Goal: Task Accomplishment & Management: Manage account settings

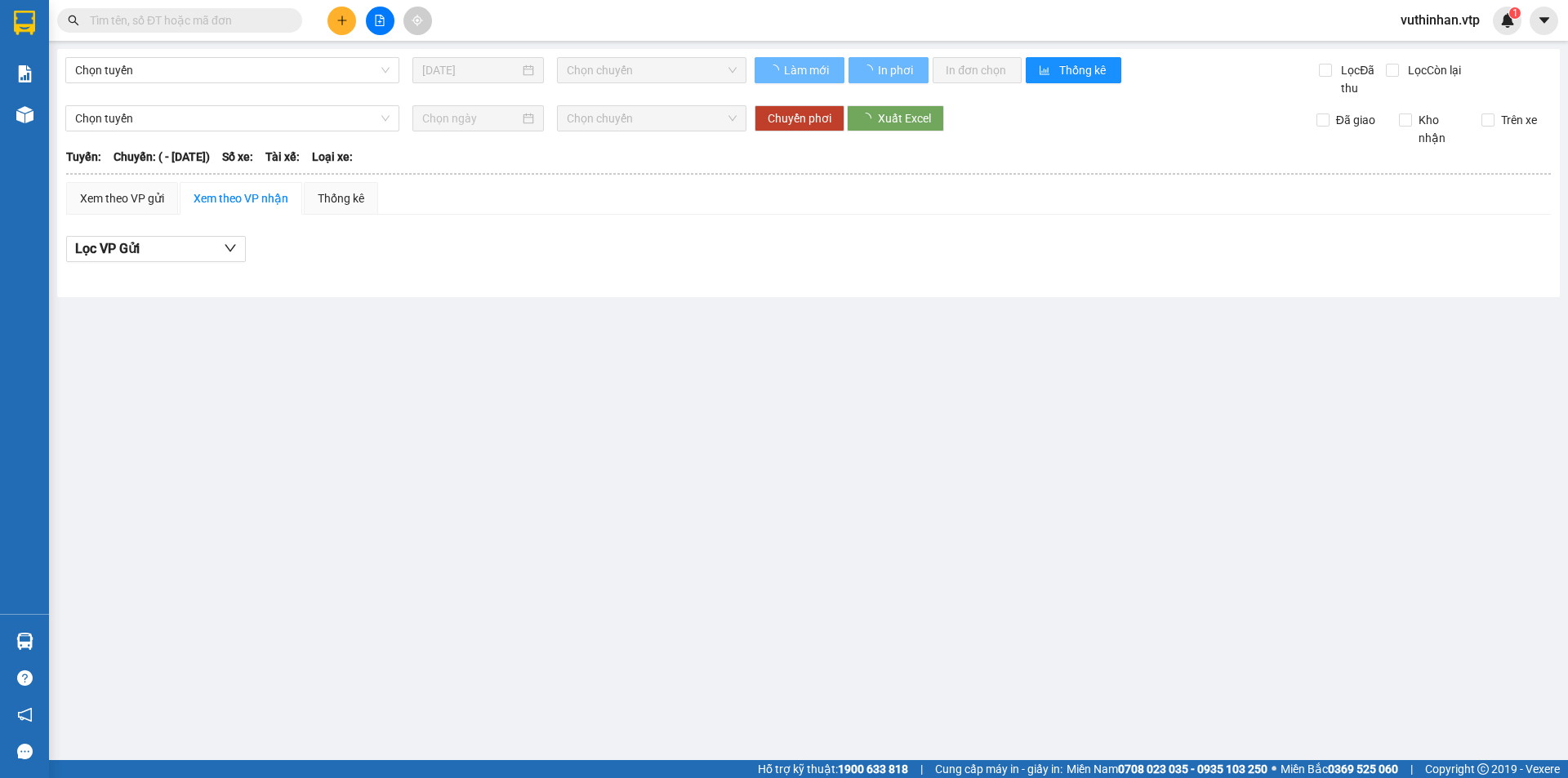
type input "[DATE]"
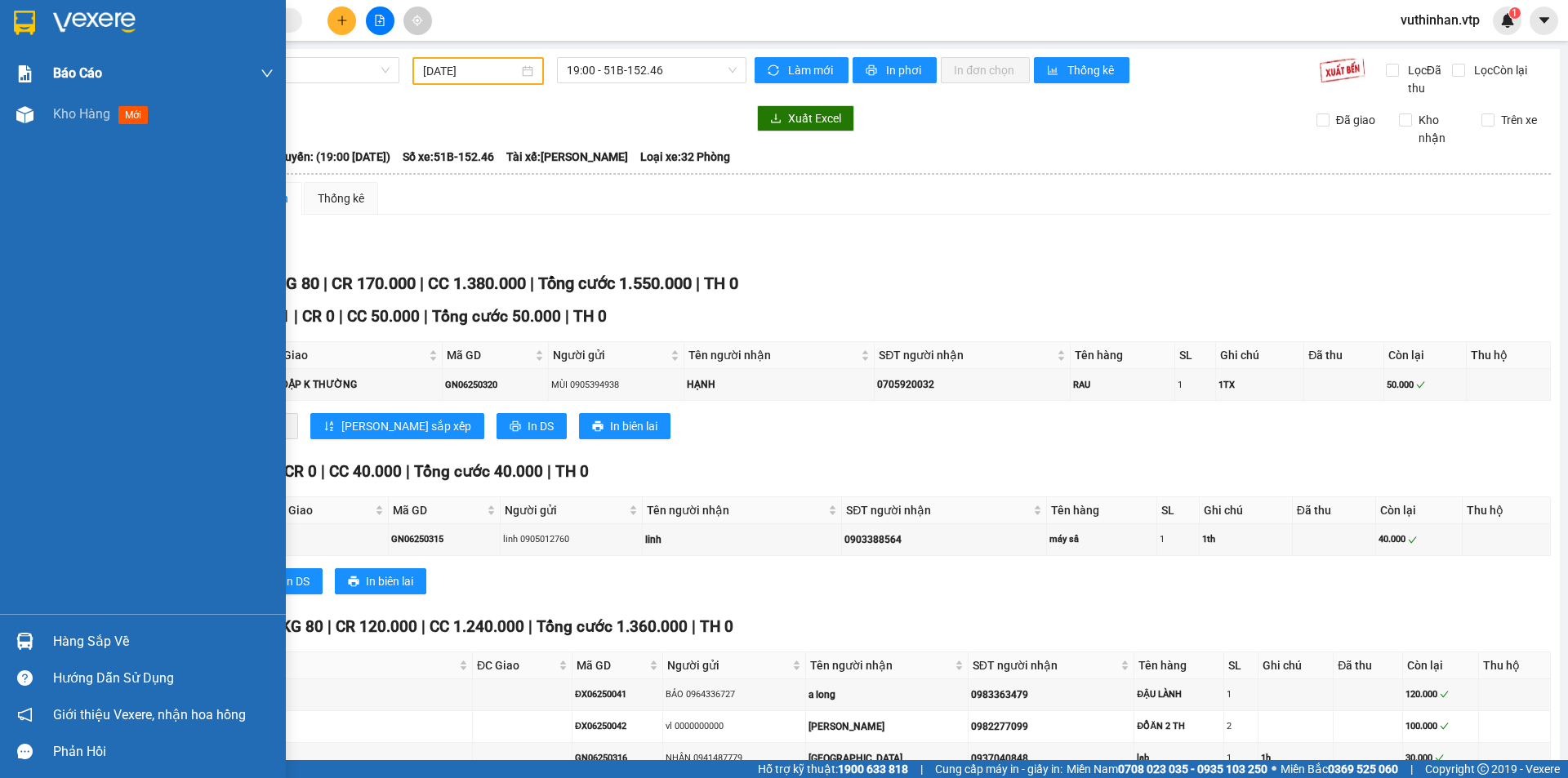
drag, startPoint x: 37, startPoint y: 116, endPoint x: 112, endPoint y: 61, distance: 93.0
click at [38, 115] on div at bounding box center [25, 115] width 28 height 28
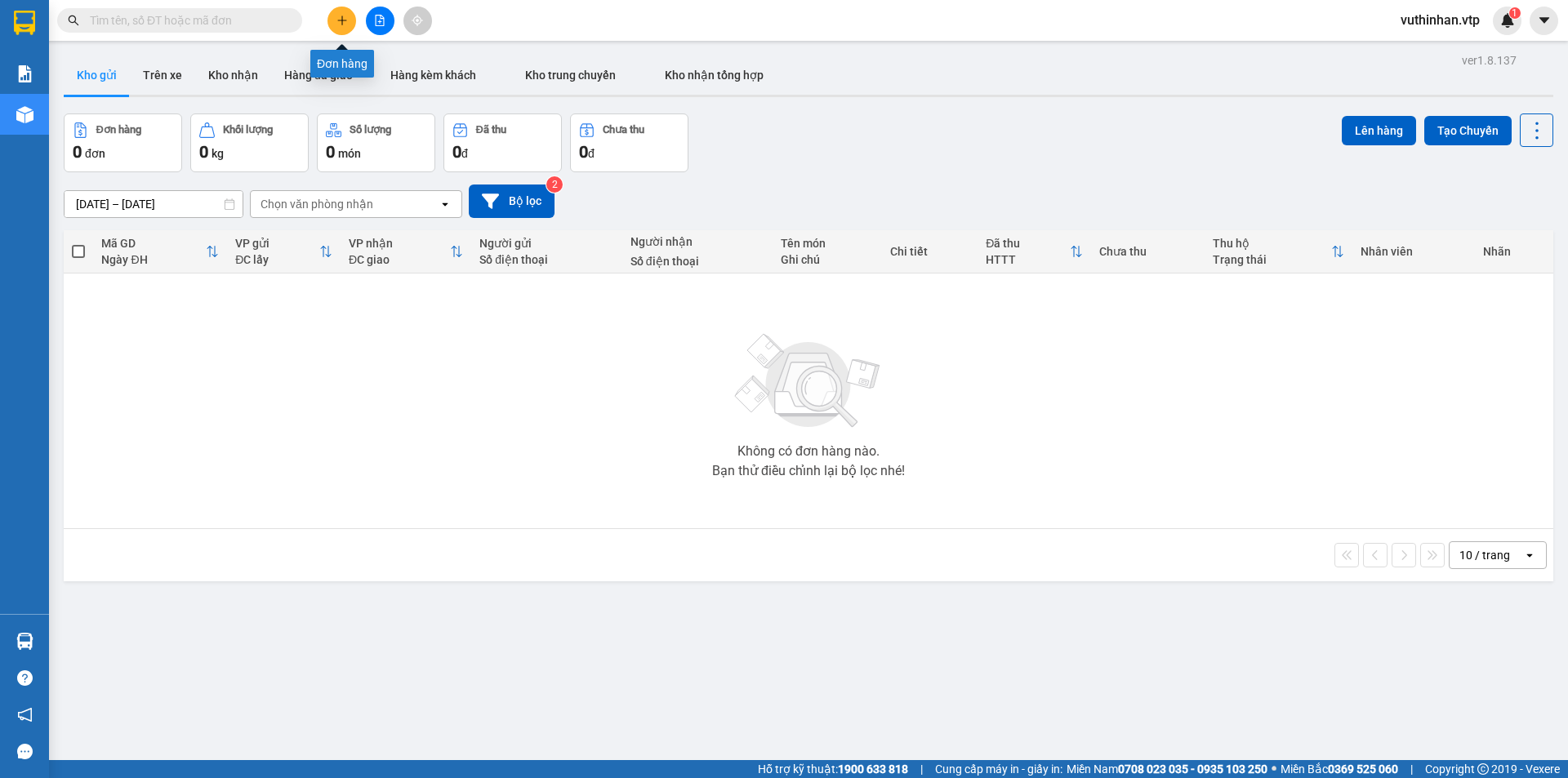
click at [331, 17] on button at bounding box center [342, 20] width 28 height 28
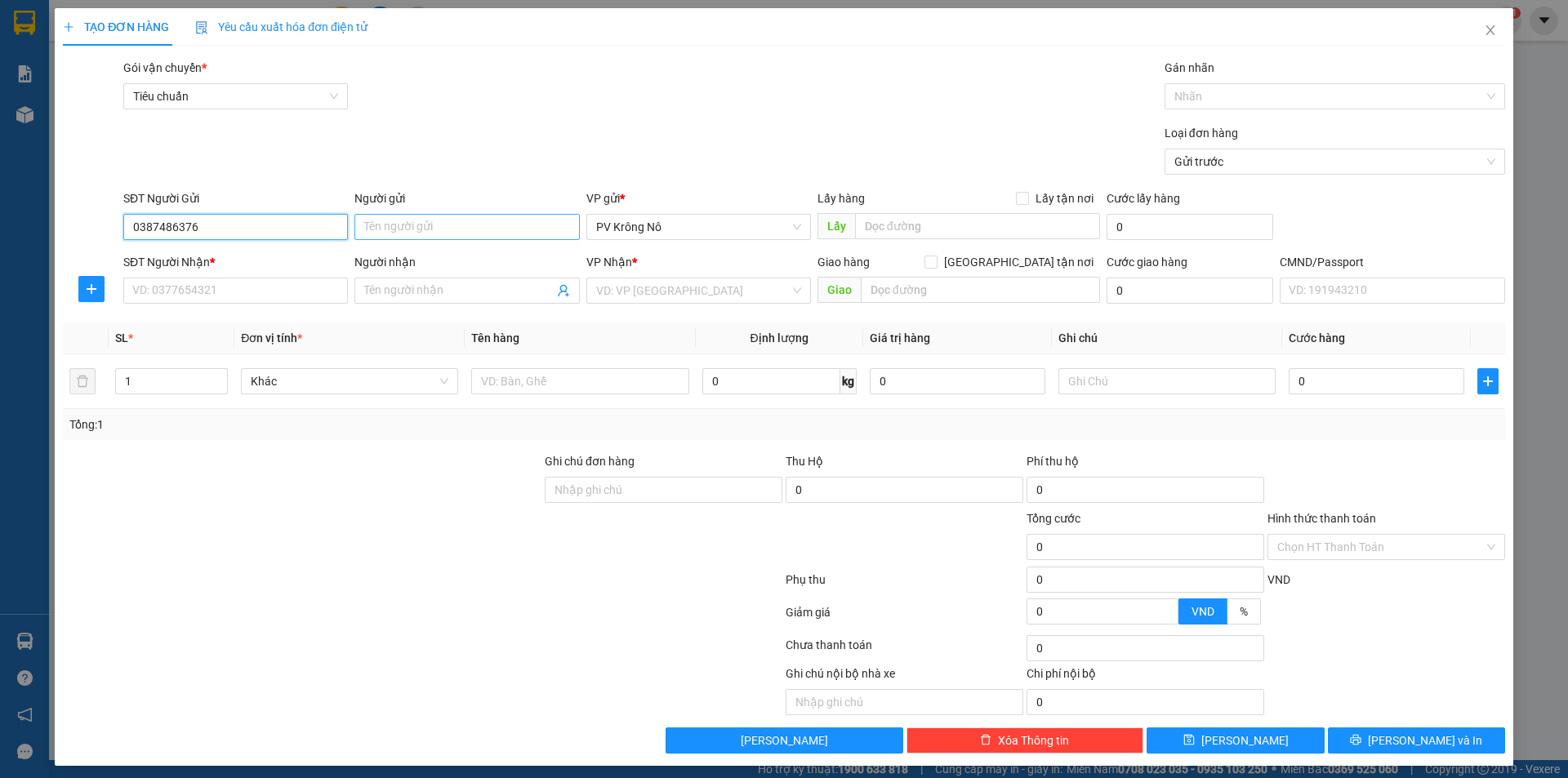
type input "0387486376"
click at [478, 229] on input "Người gửi" at bounding box center [467, 226] width 224 height 26
type input "cô hồng"
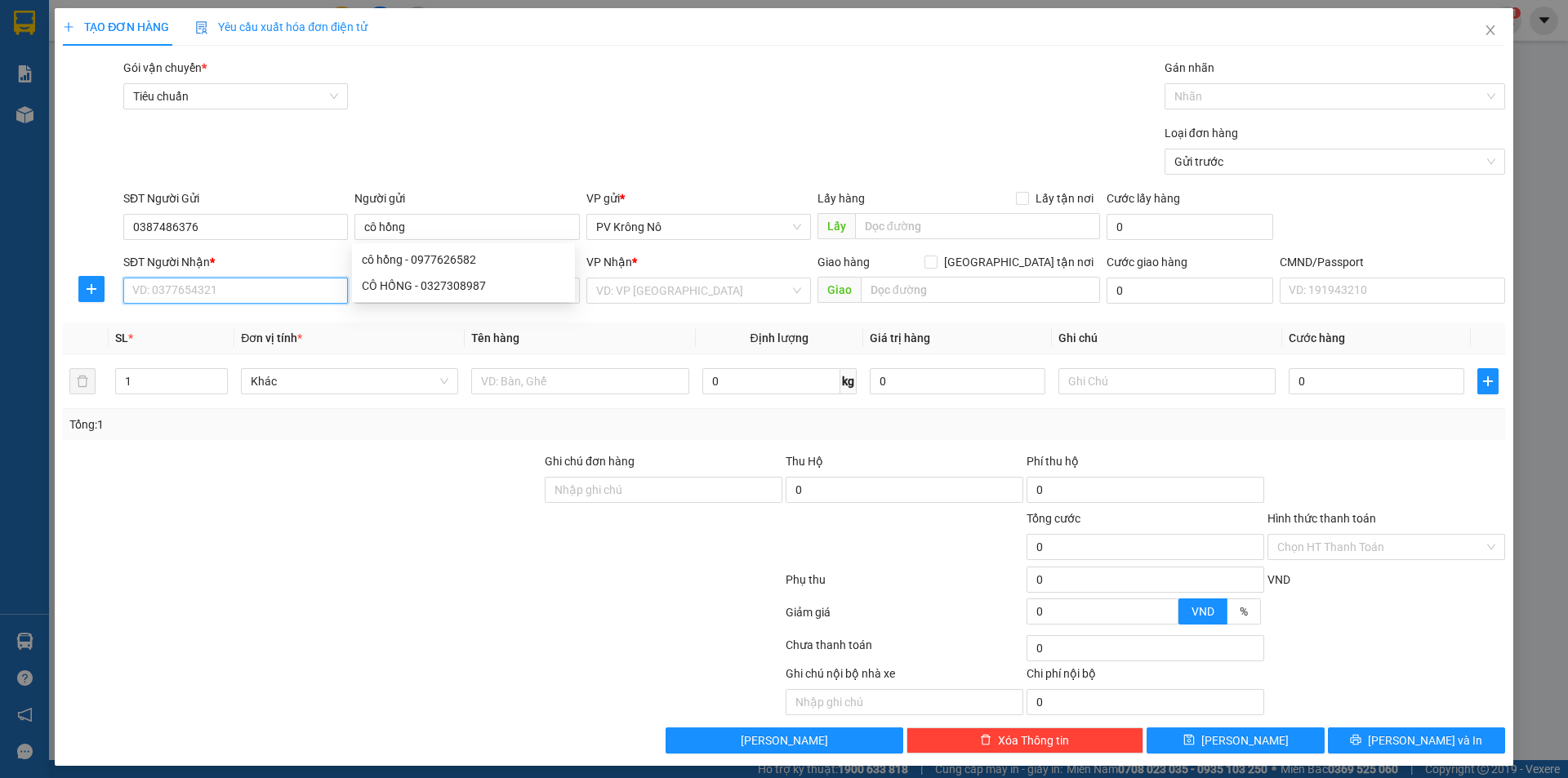
click at [186, 296] on input "SĐT Người Nhận *" at bounding box center [235, 290] width 224 height 26
type input "0901459799"
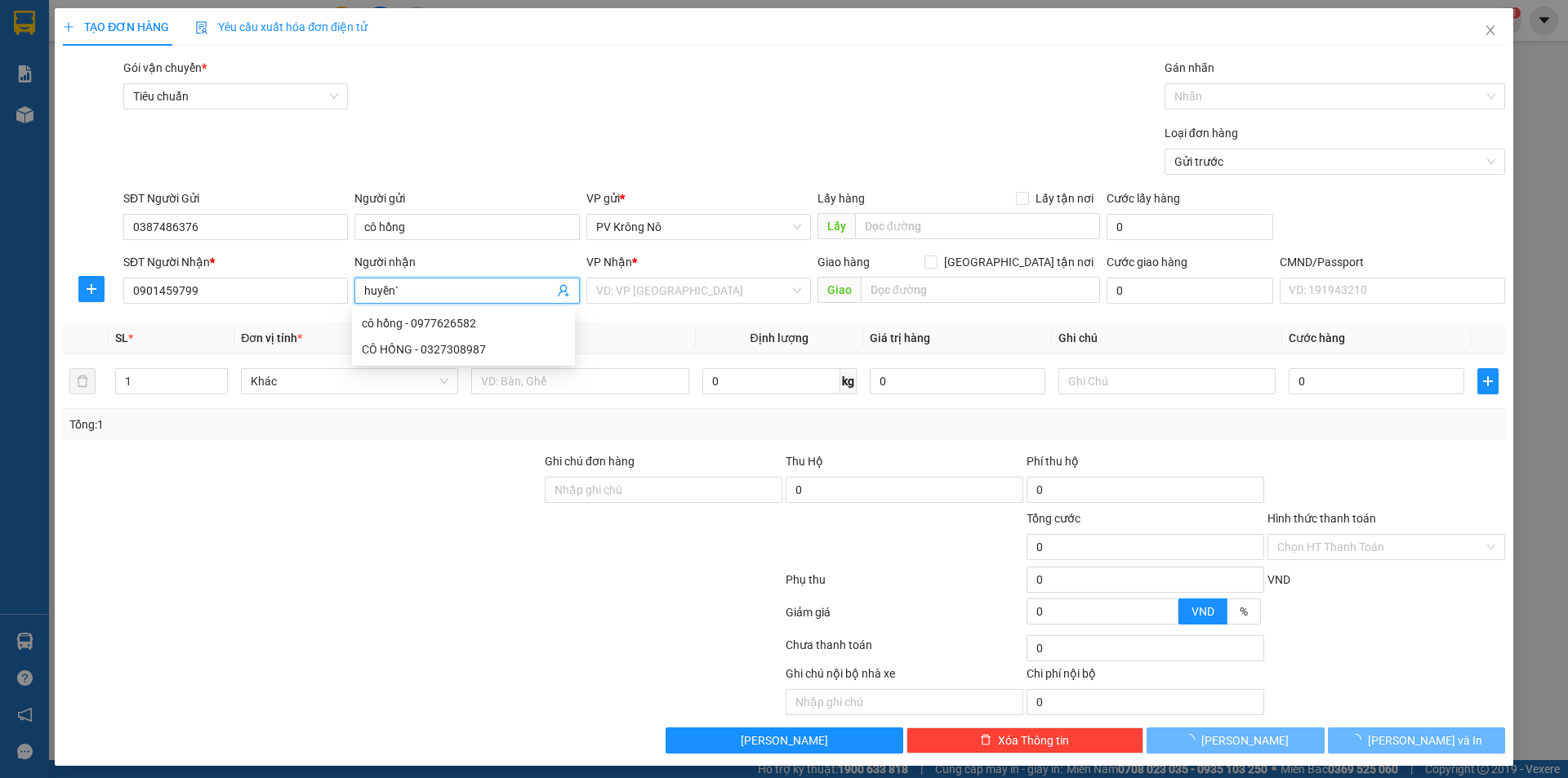
type input "huyền`"
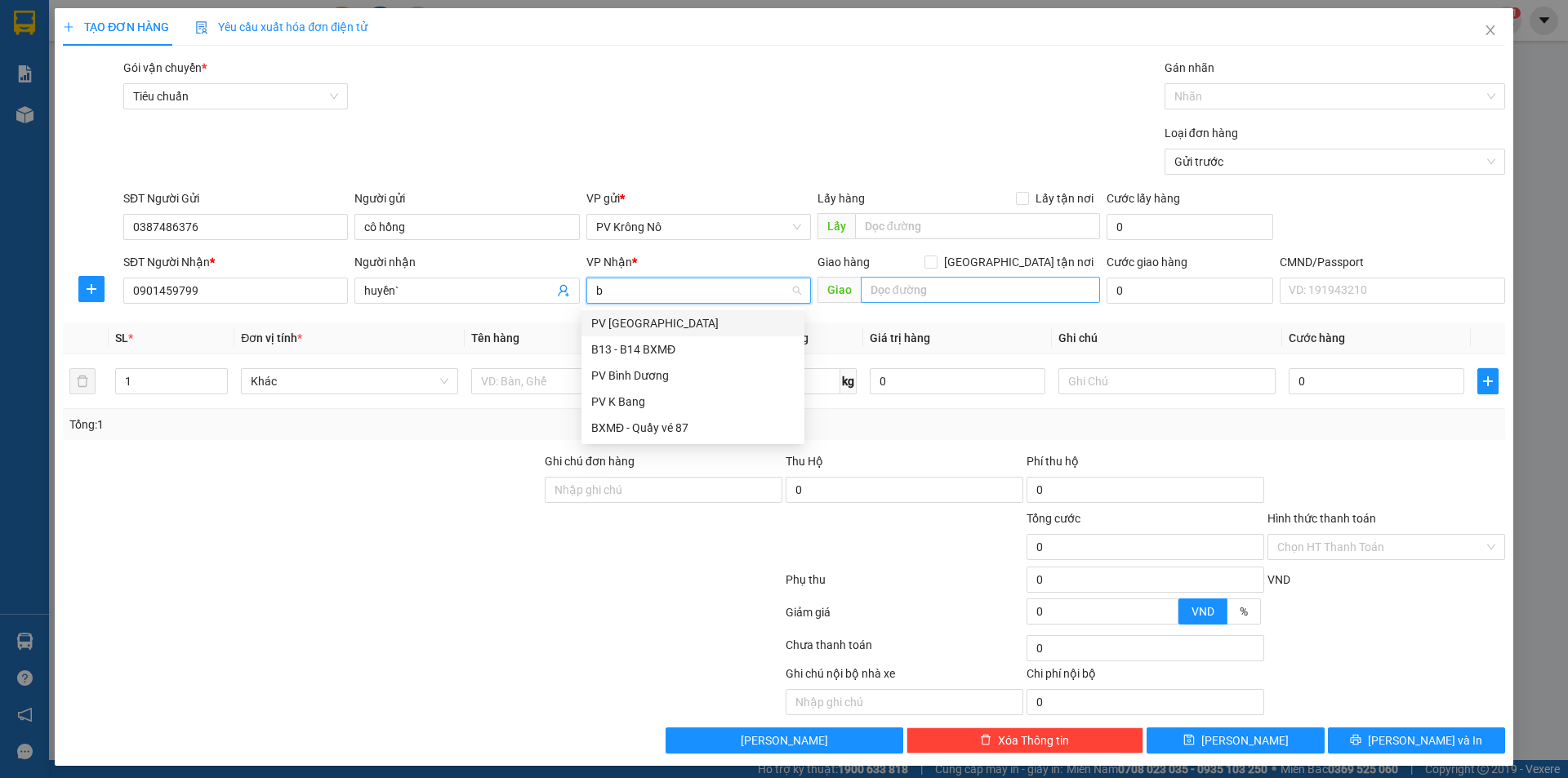
type input "bi"
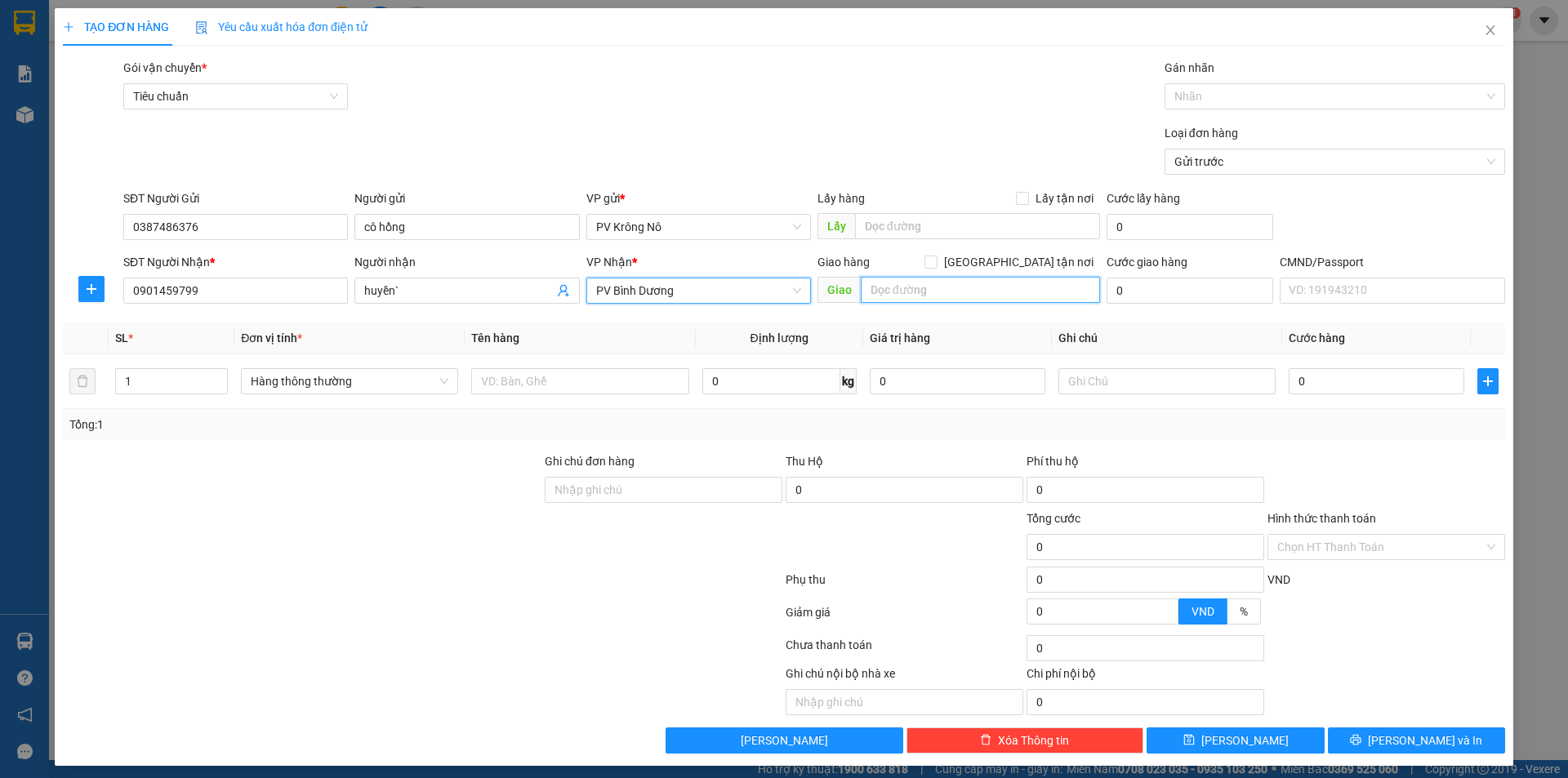
click at [944, 289] on input "text" at bounding box center [980, 289] width 240 height 26
type input "cầu ông bố"
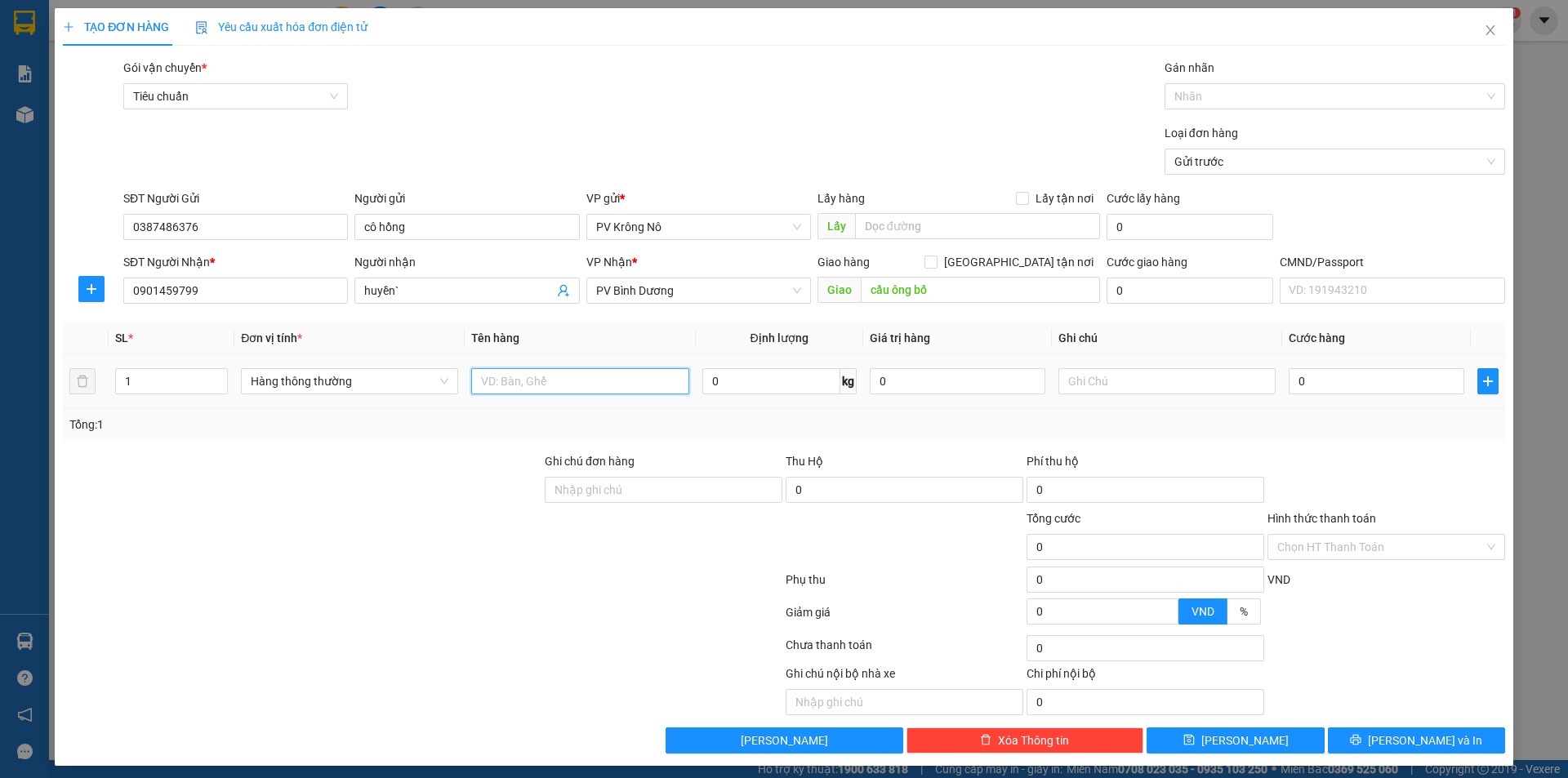
click at [520, 384] on input "text" at bounding box center [580, 381] width 217 height 26
type input "1tx=k tc"
click at [1301, 395] on div "0" at bounding box center [1376, 381] width 175 height 33
click at [1310, 380] on input "0" at bounding box center [1376, 381] width 175 height 26
type input "005"
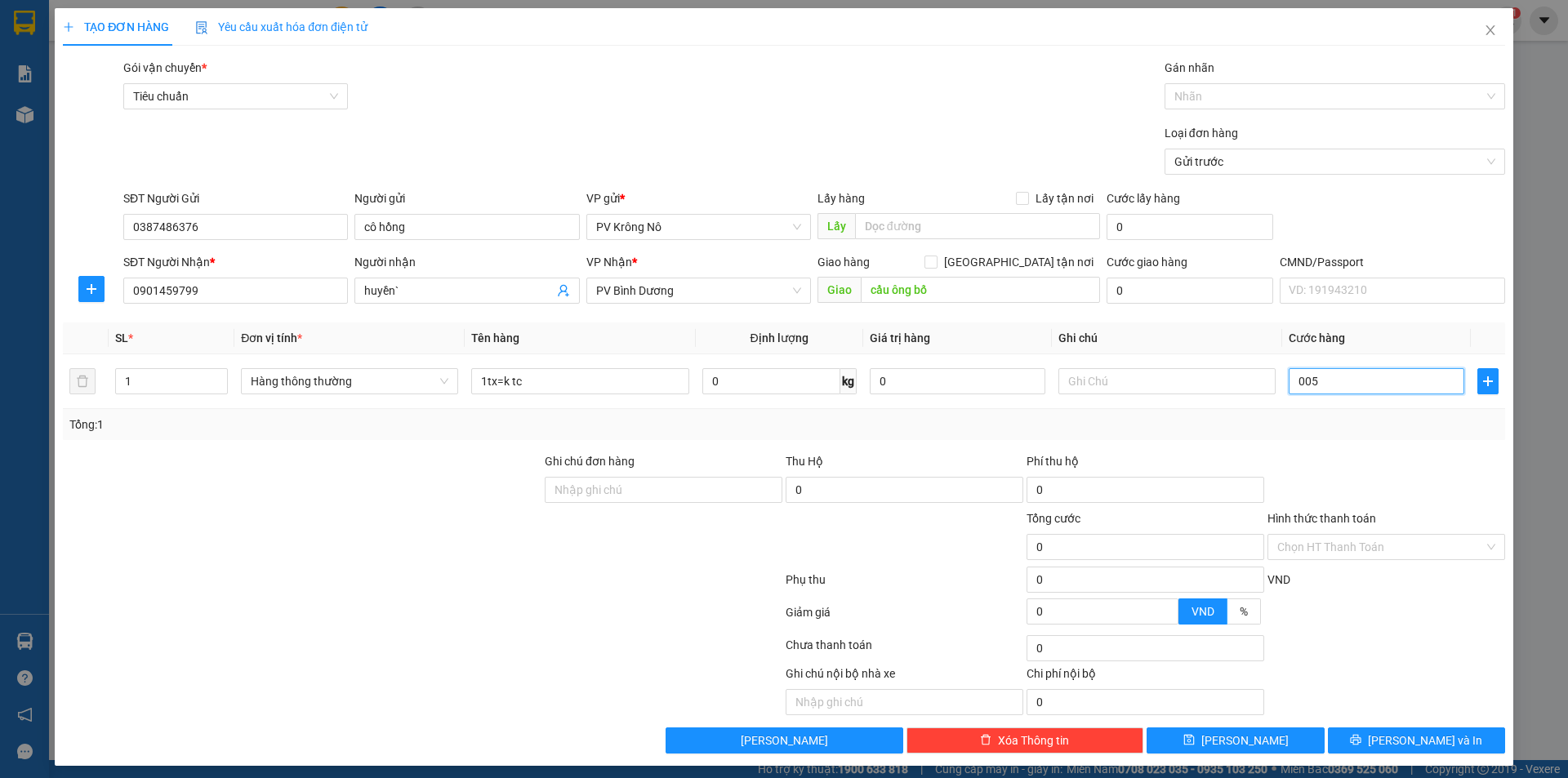
type input "5"
type input "0.050"
type input "50"
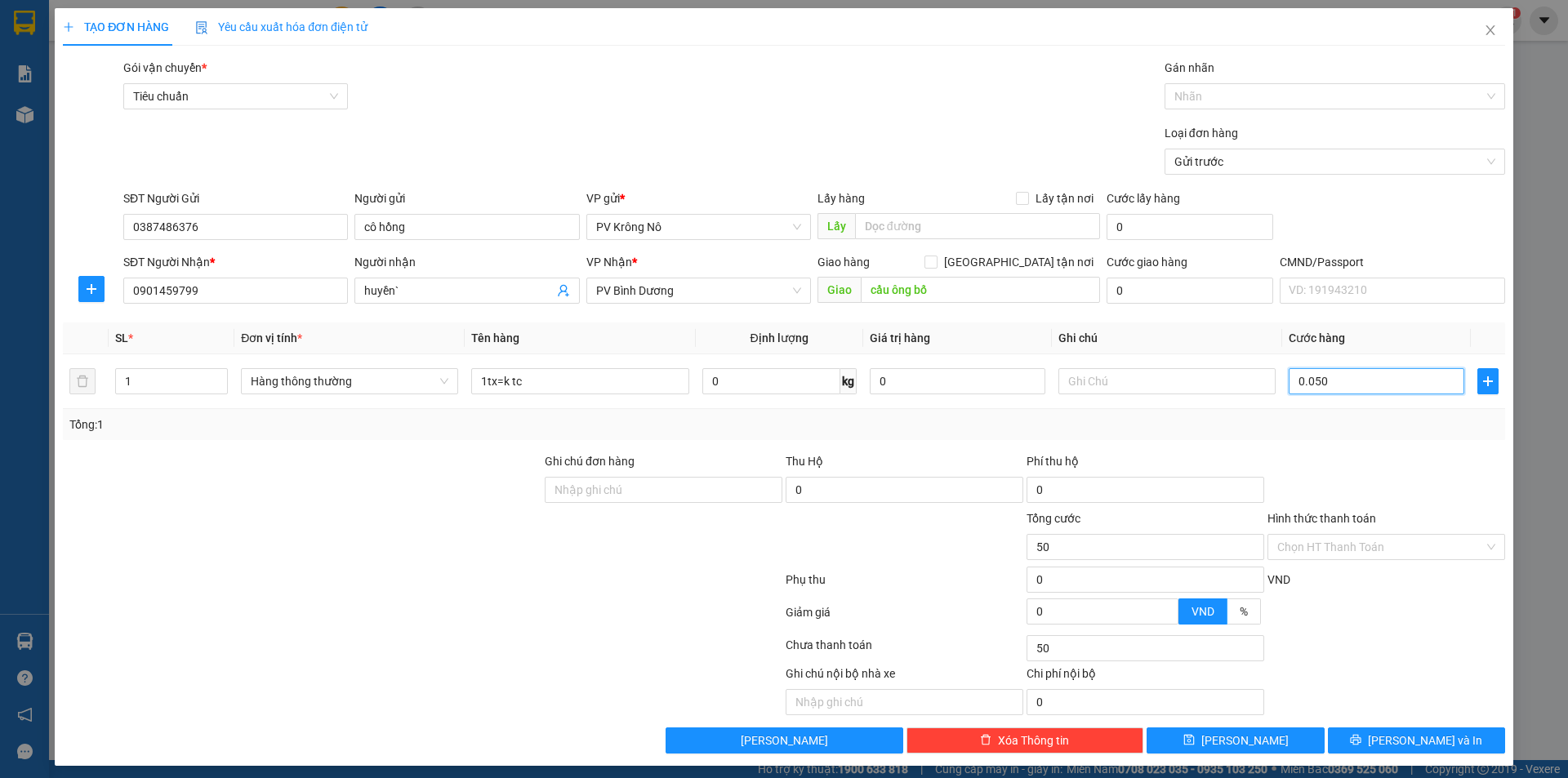
type input "00.500"
type input "500"
type input "0.005.000"
type input "5.000"
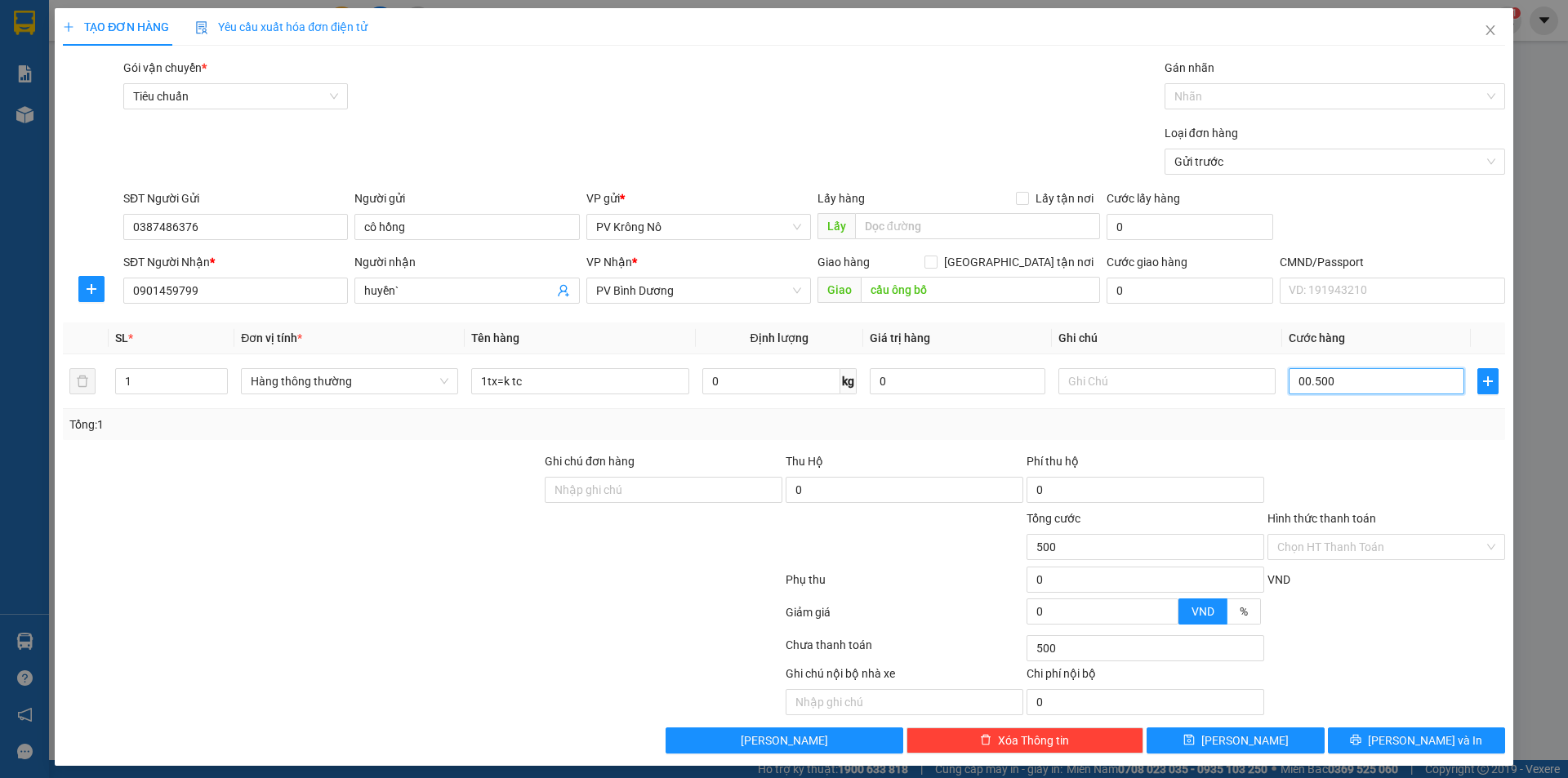
type input "5.000"
type input "000.050.000"
type input "50.000"
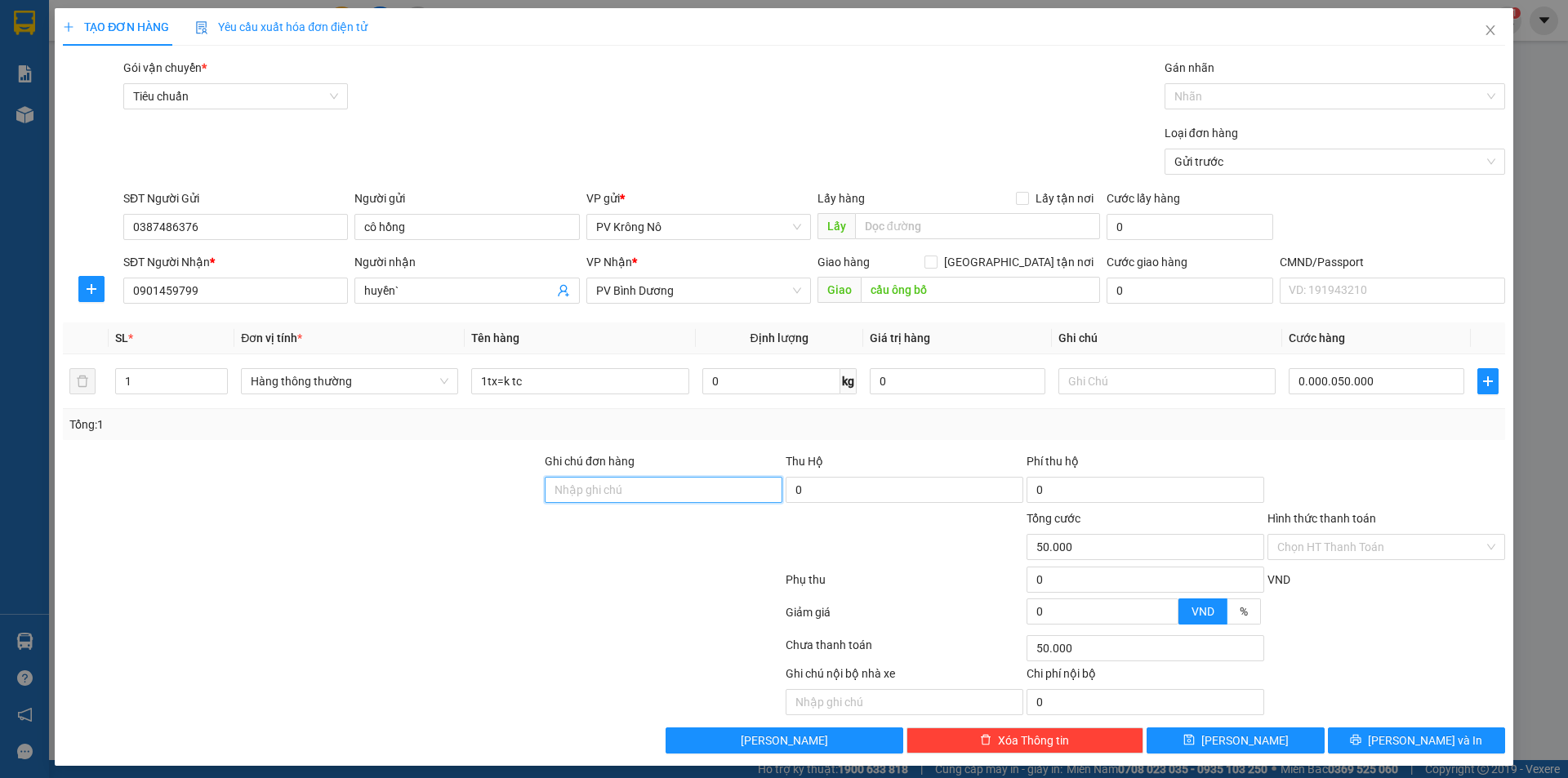
type input "50.000"
click at [1350, 551] on input "Hình thức thanh toán" at bounding box center [1381, 547] width 207 height 25
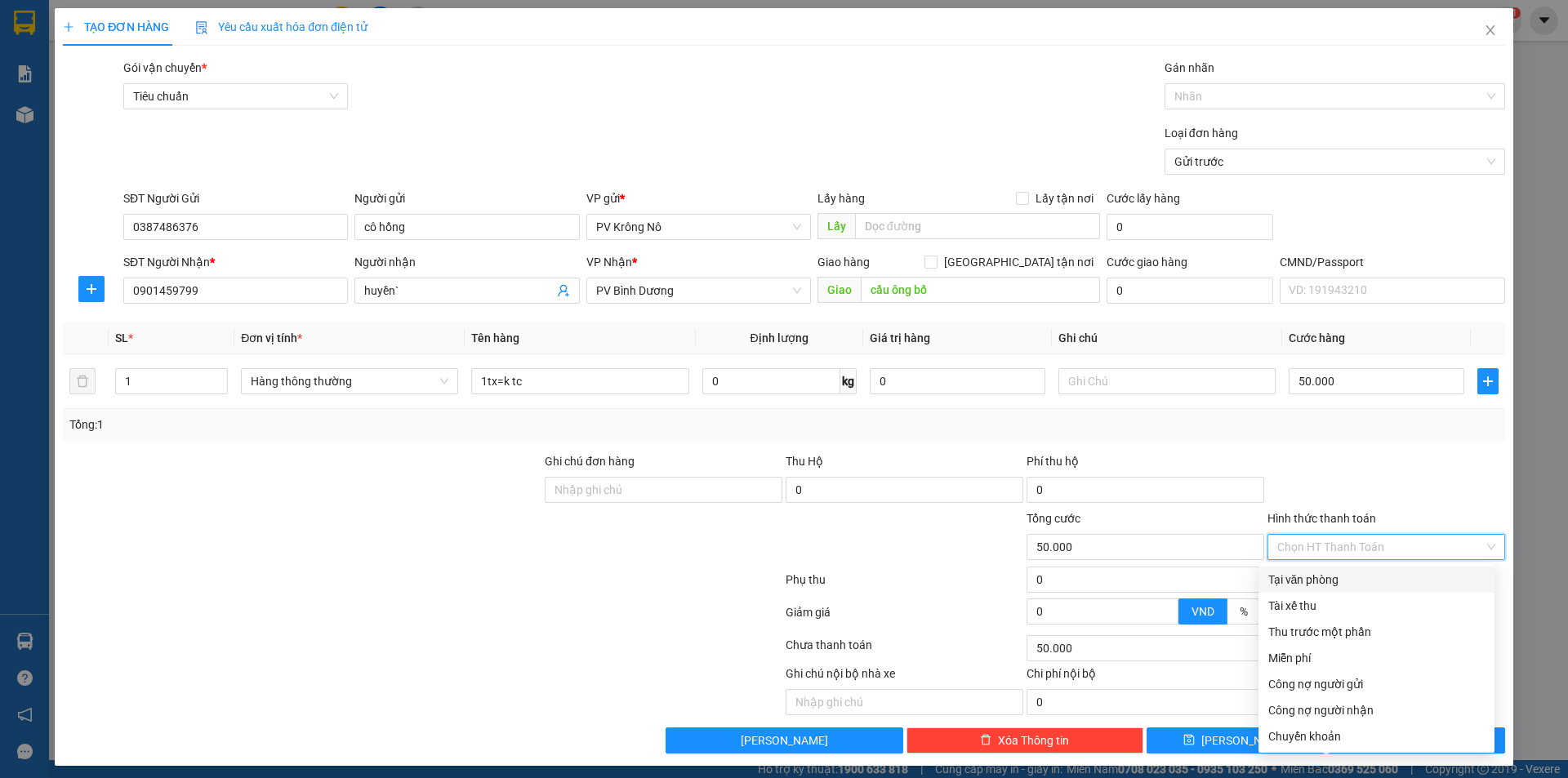
click at [1331, 583] on div "Tại văn phòng" at bounding box center [1376, 579] width 216 height 18
type input "0"
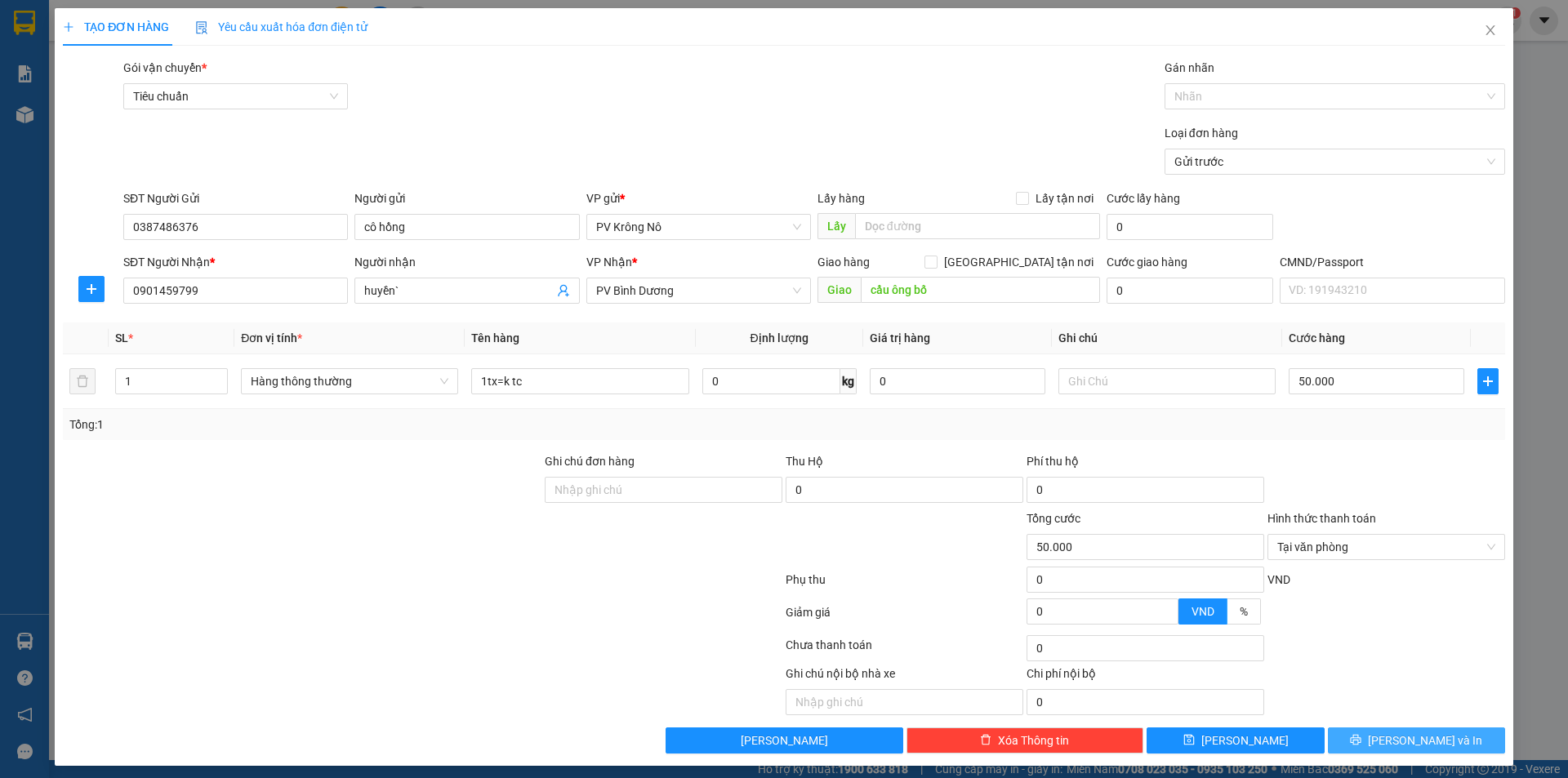
drag, startPoint x: 1385, startPoint y: 747, endPoint x: 1384, endPoint y: 685, distance: 62.0
click at [1385, 747] on button "[PERSON_NAME] và In" at bounding box center [1416, 740] width 177 height 26
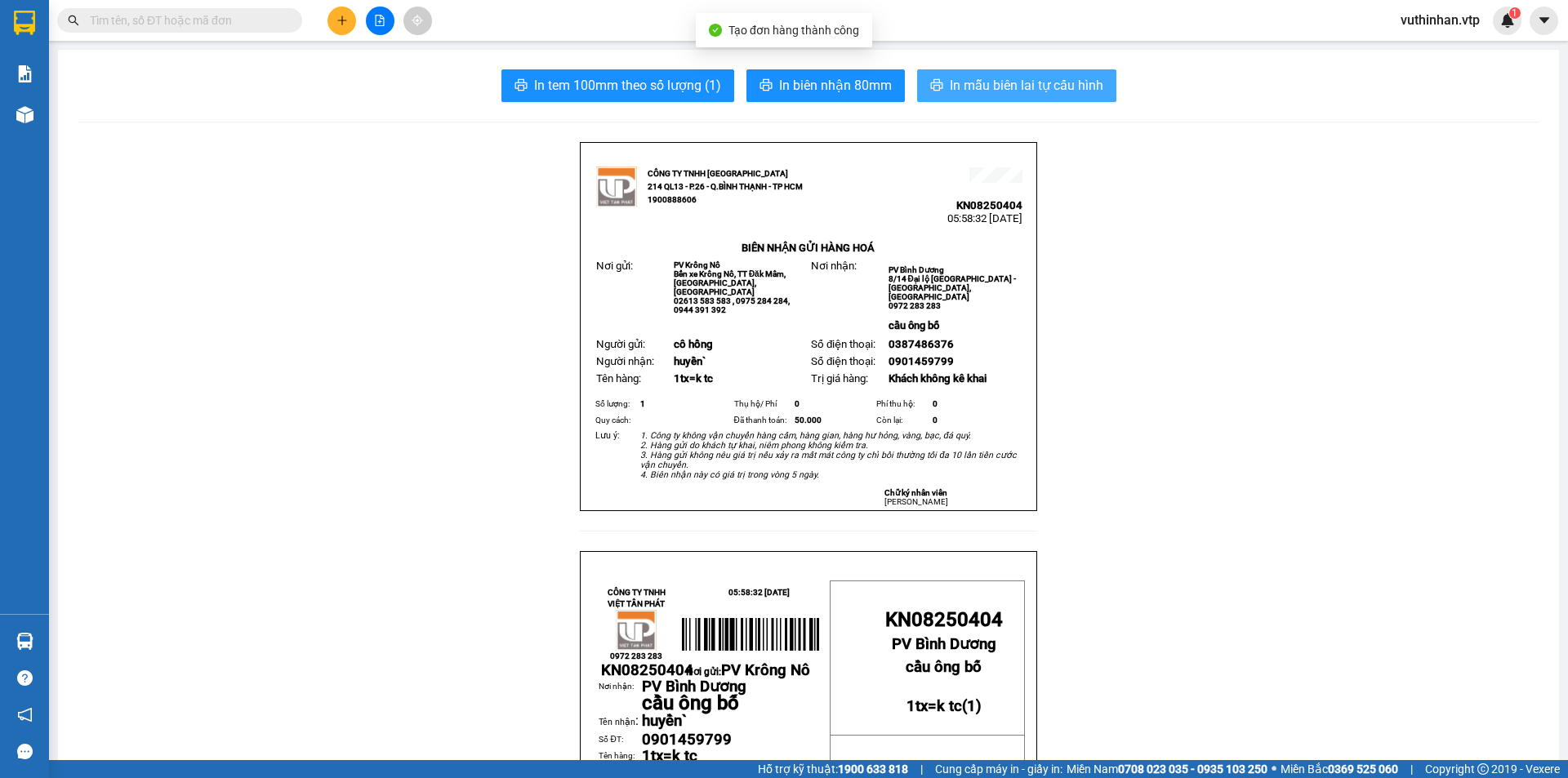
click at [981, 83] on span "In mẫu biên lai tự cấu hình" at bounding box center [1027, 85] width 153 height 20
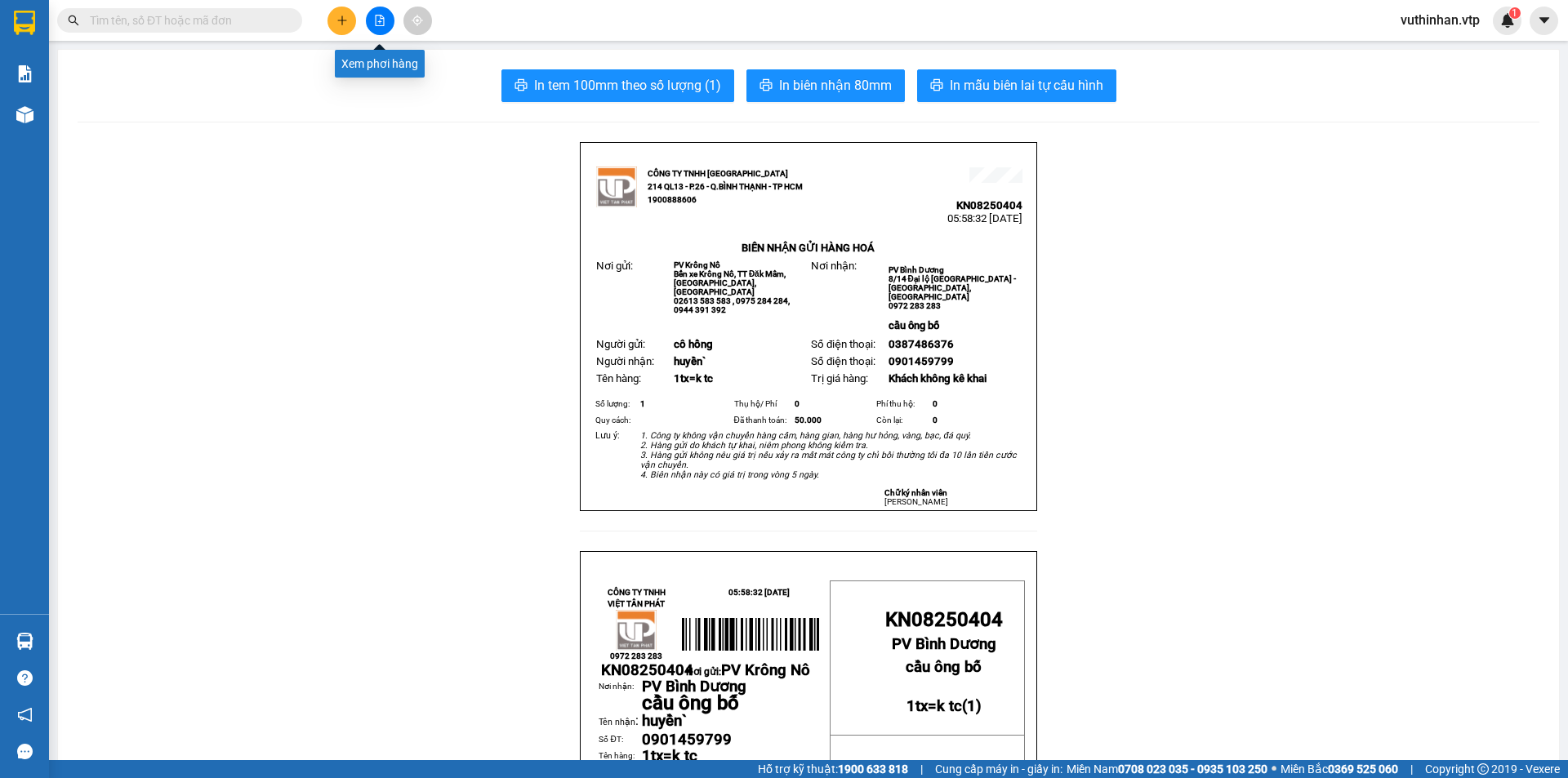
click at [383, 29] on button at bounding box center [380, 20] width 28 height 28
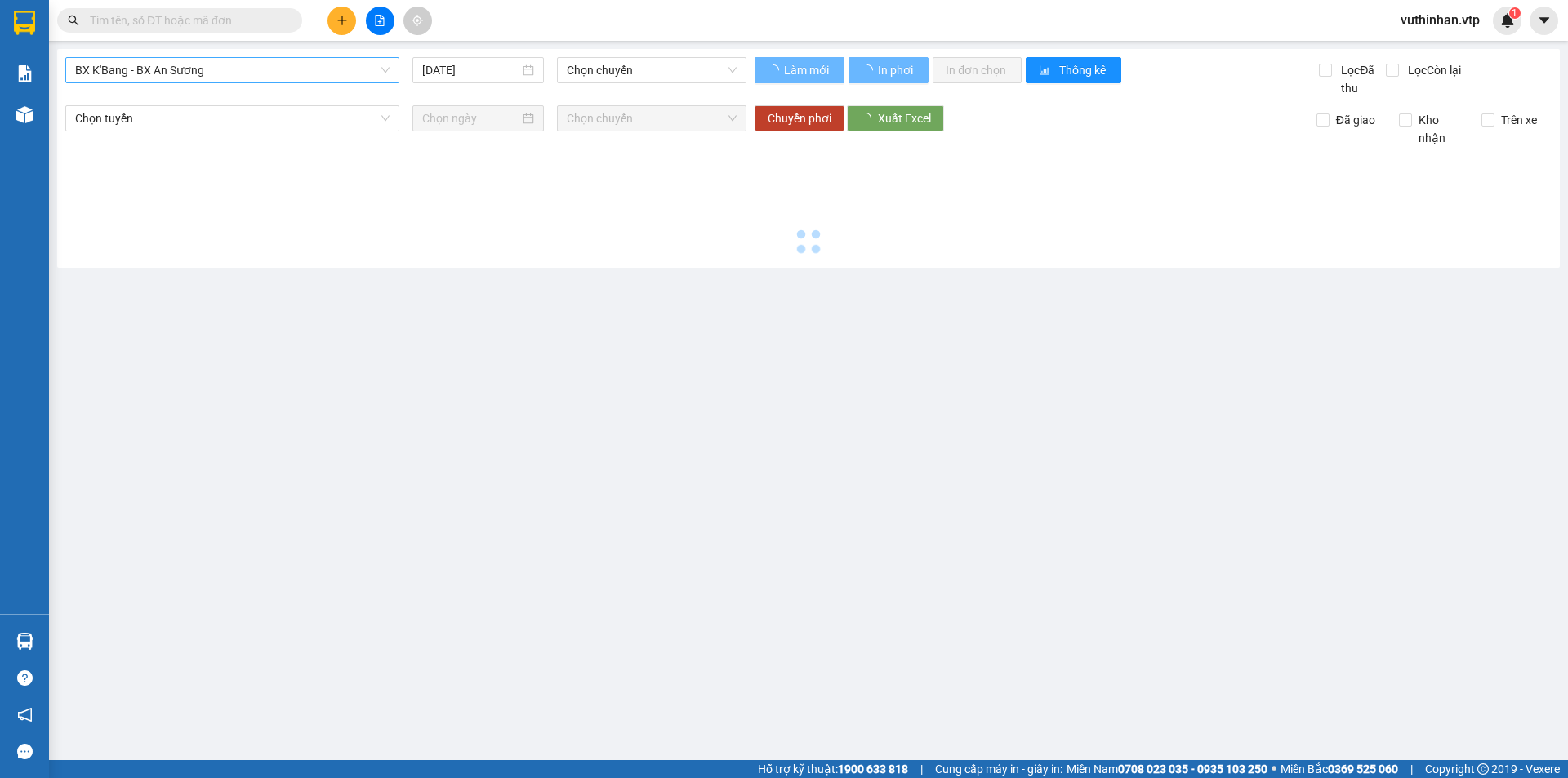
click at [226, 64] on span "BX K'Bang - BX An Sương" at bounding box center [232, 70] width 314 height 25
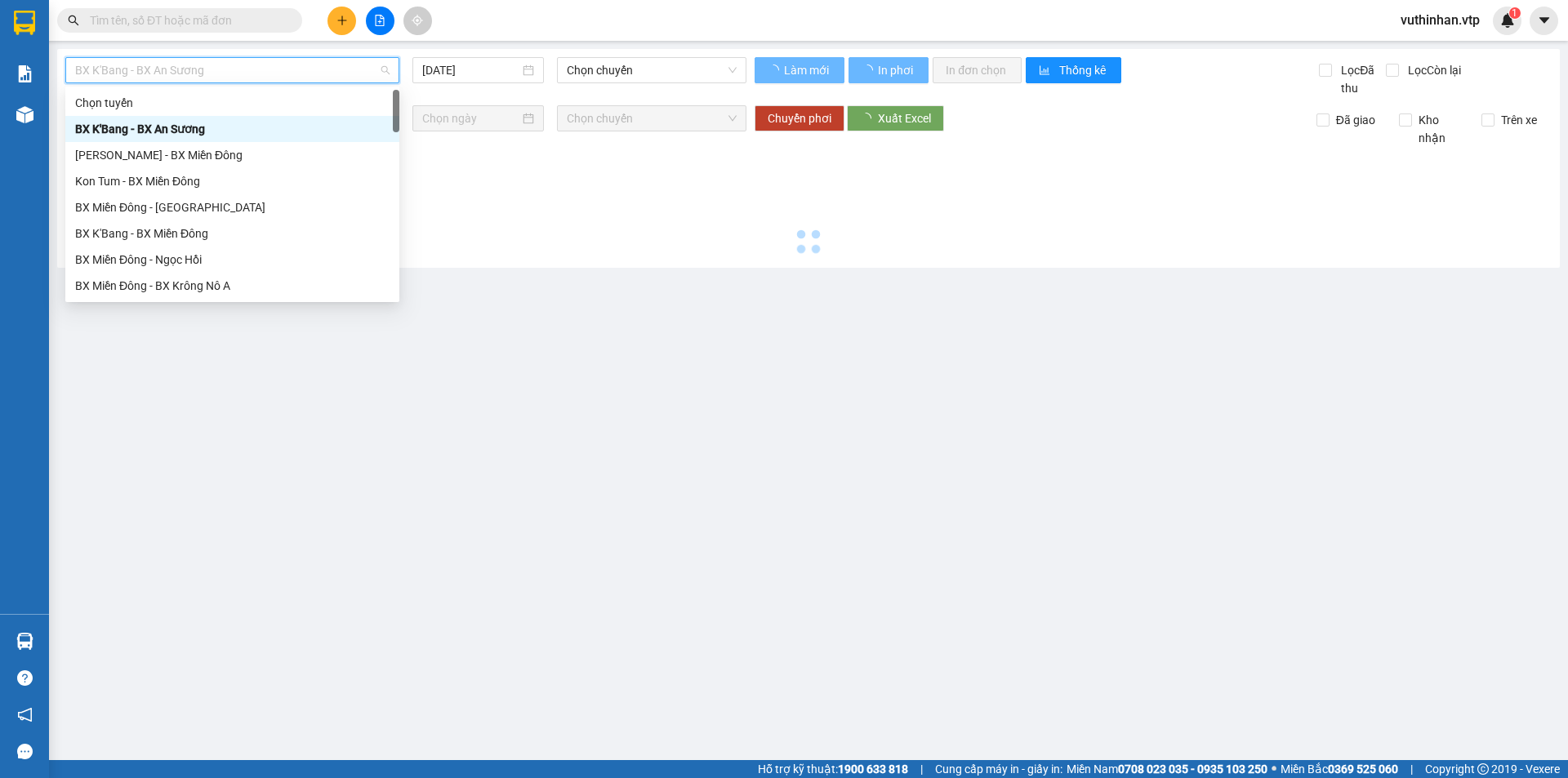
type input "[DATE]"
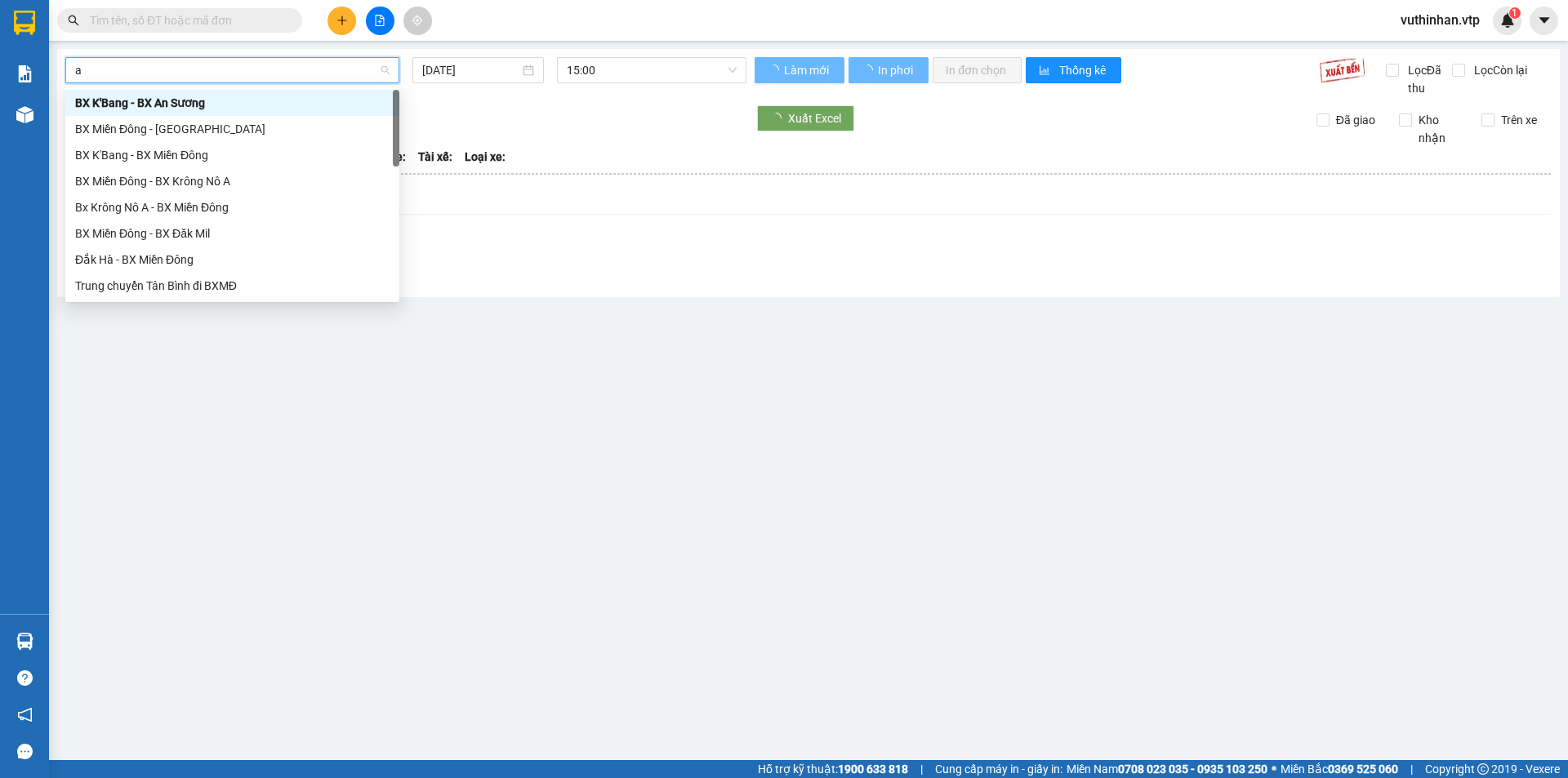
type input "a"
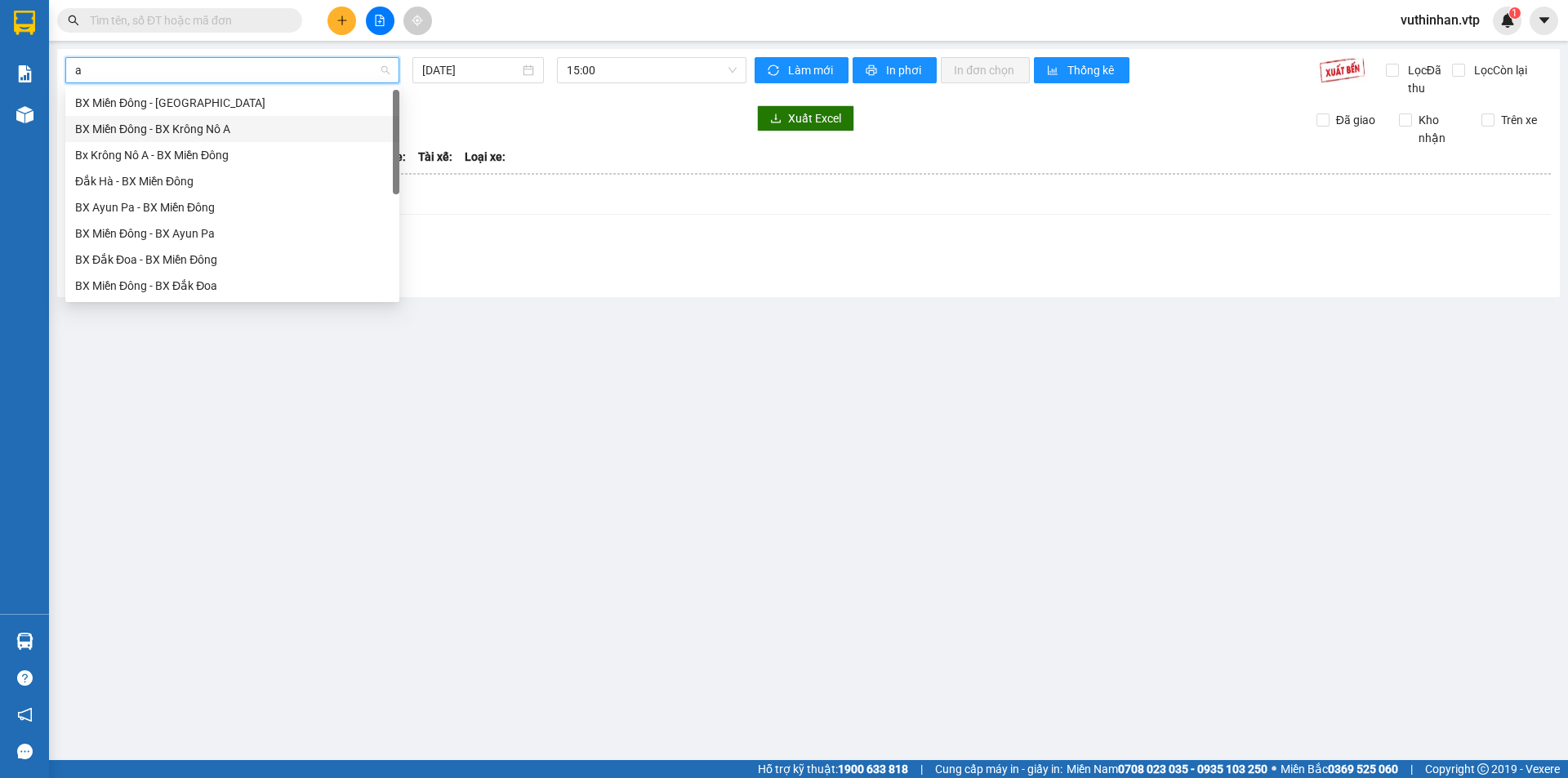
click at [219, 125] on div "BX Miền Đông - BX Krông Nô A" at bounding box center [232, 129] width 314 height 18
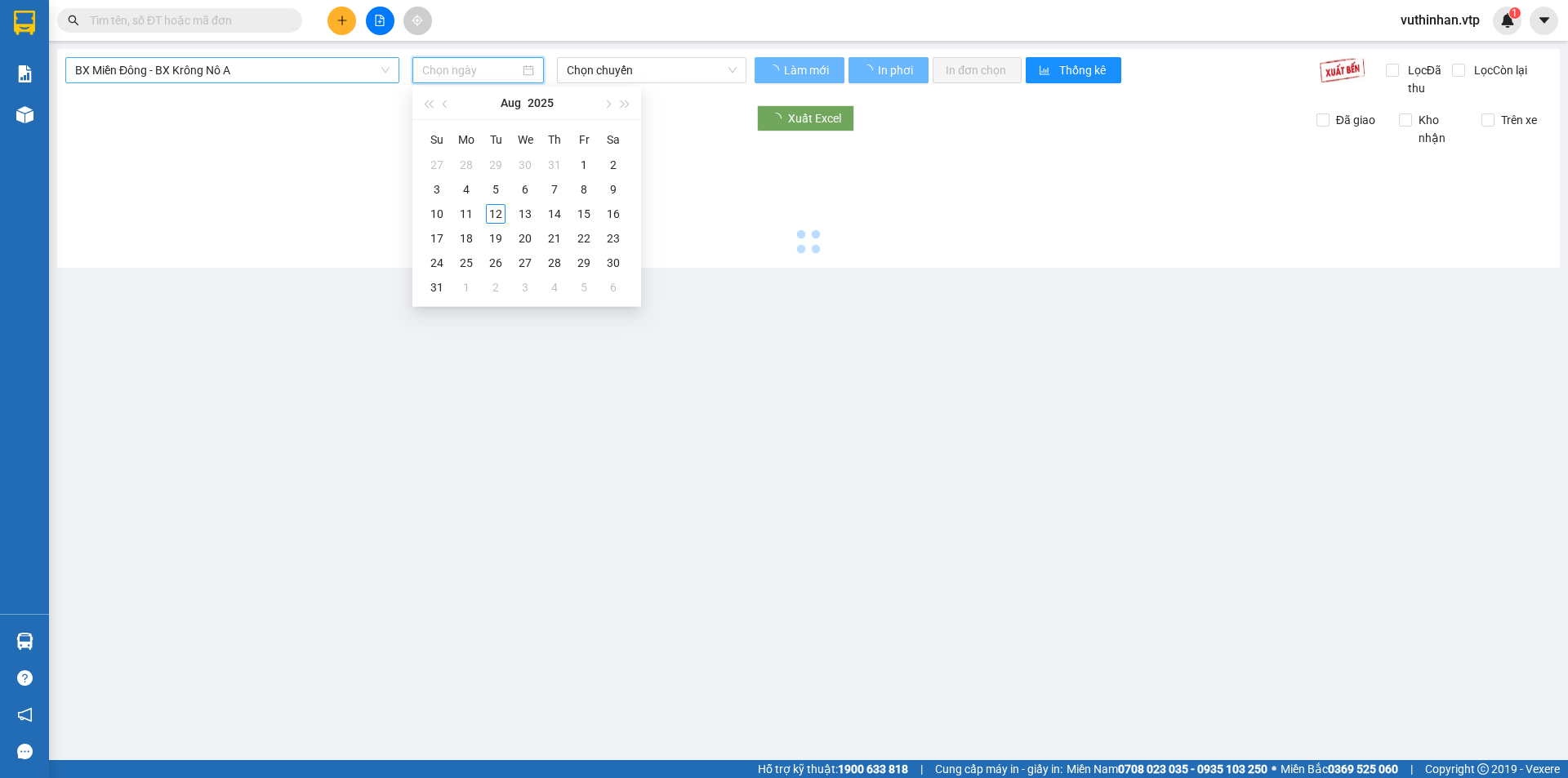
click at [449, 74] on input at bounding box center [470, 70] width 97 height 18
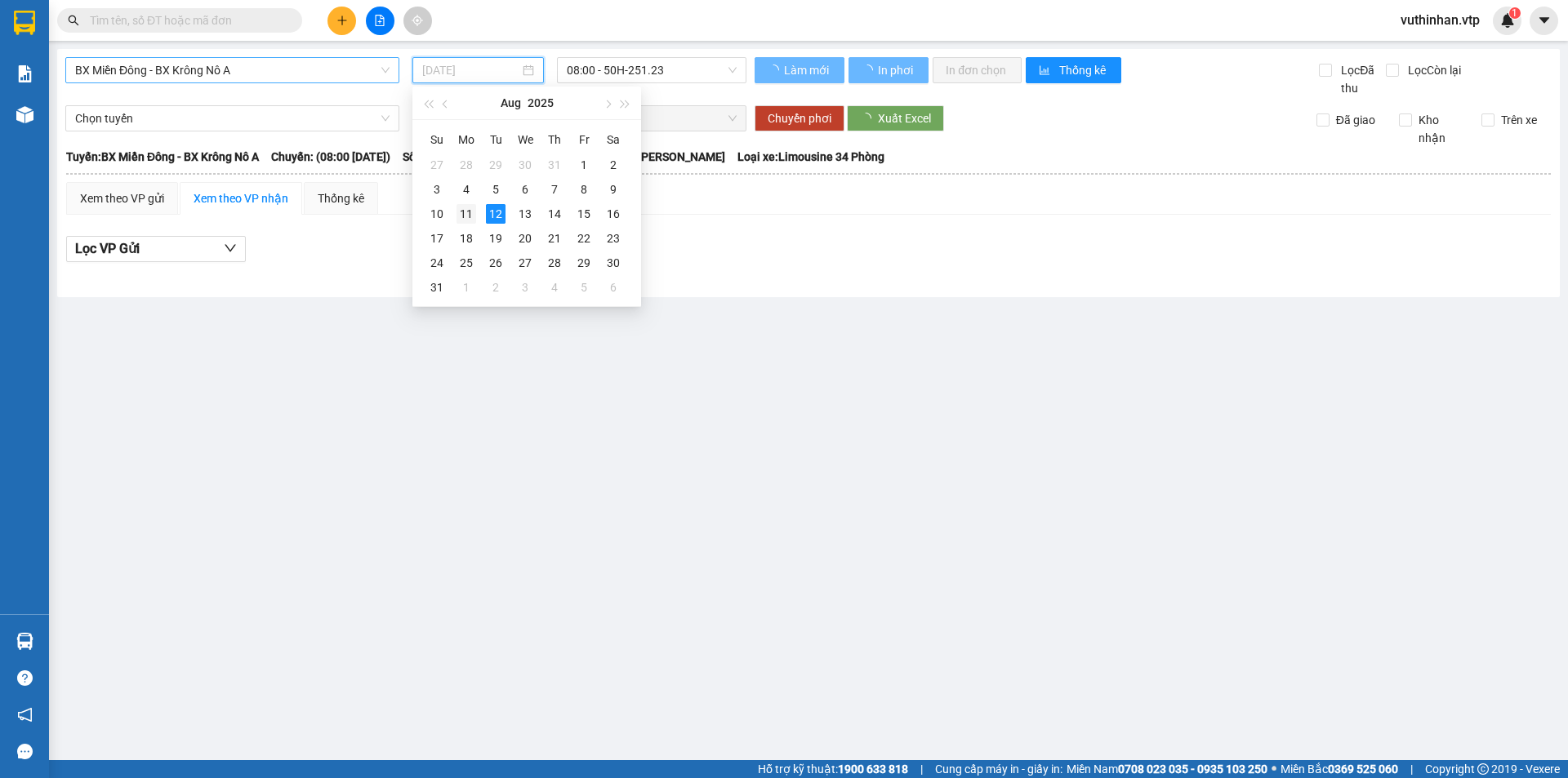
click at [454, 215] on td "11" at bounding box center [466, 215] width 29 height 25
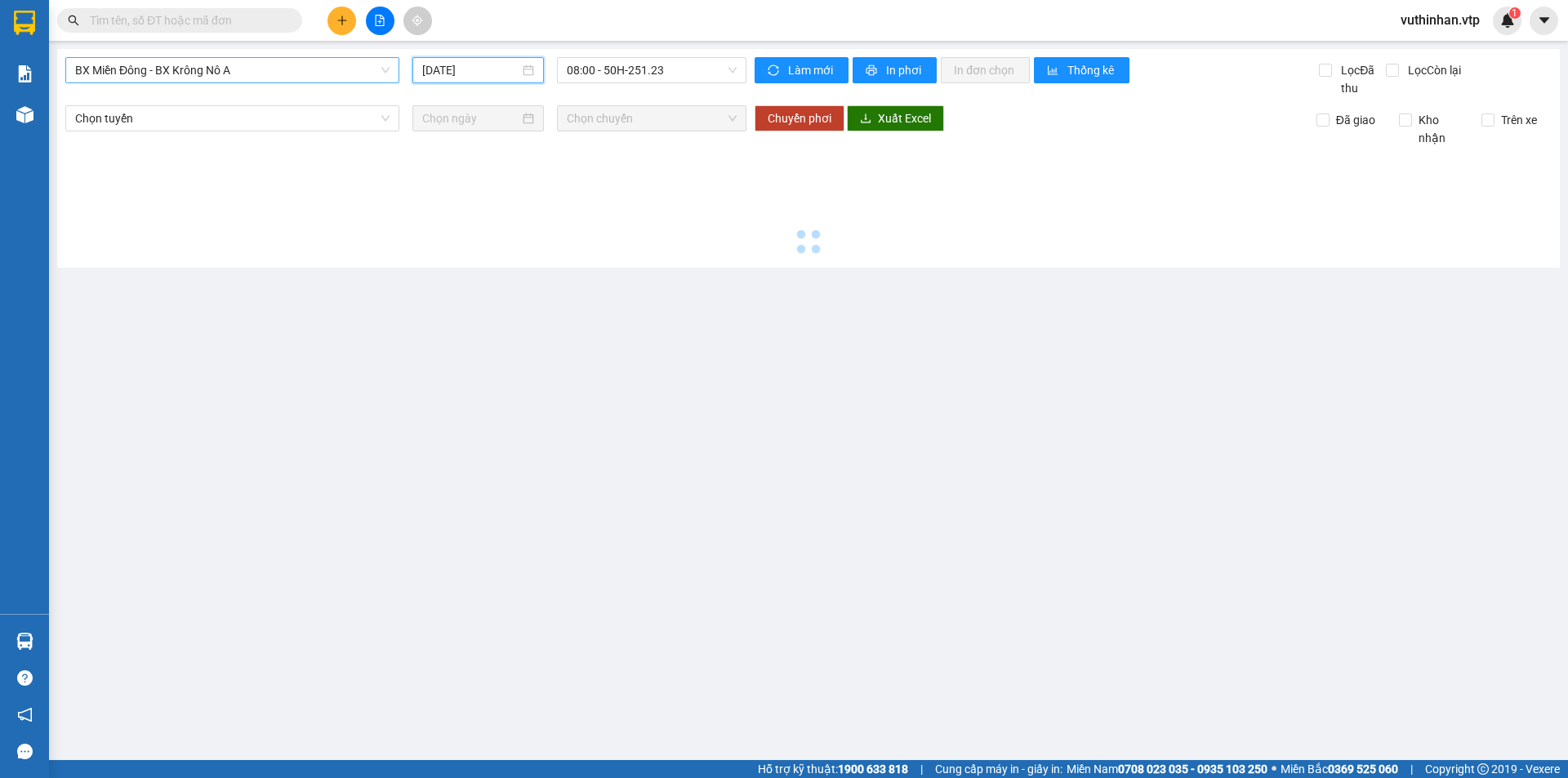
click at [507, 70] on input "[DATE]" at bounding box center [470, 70] width 97 height 18
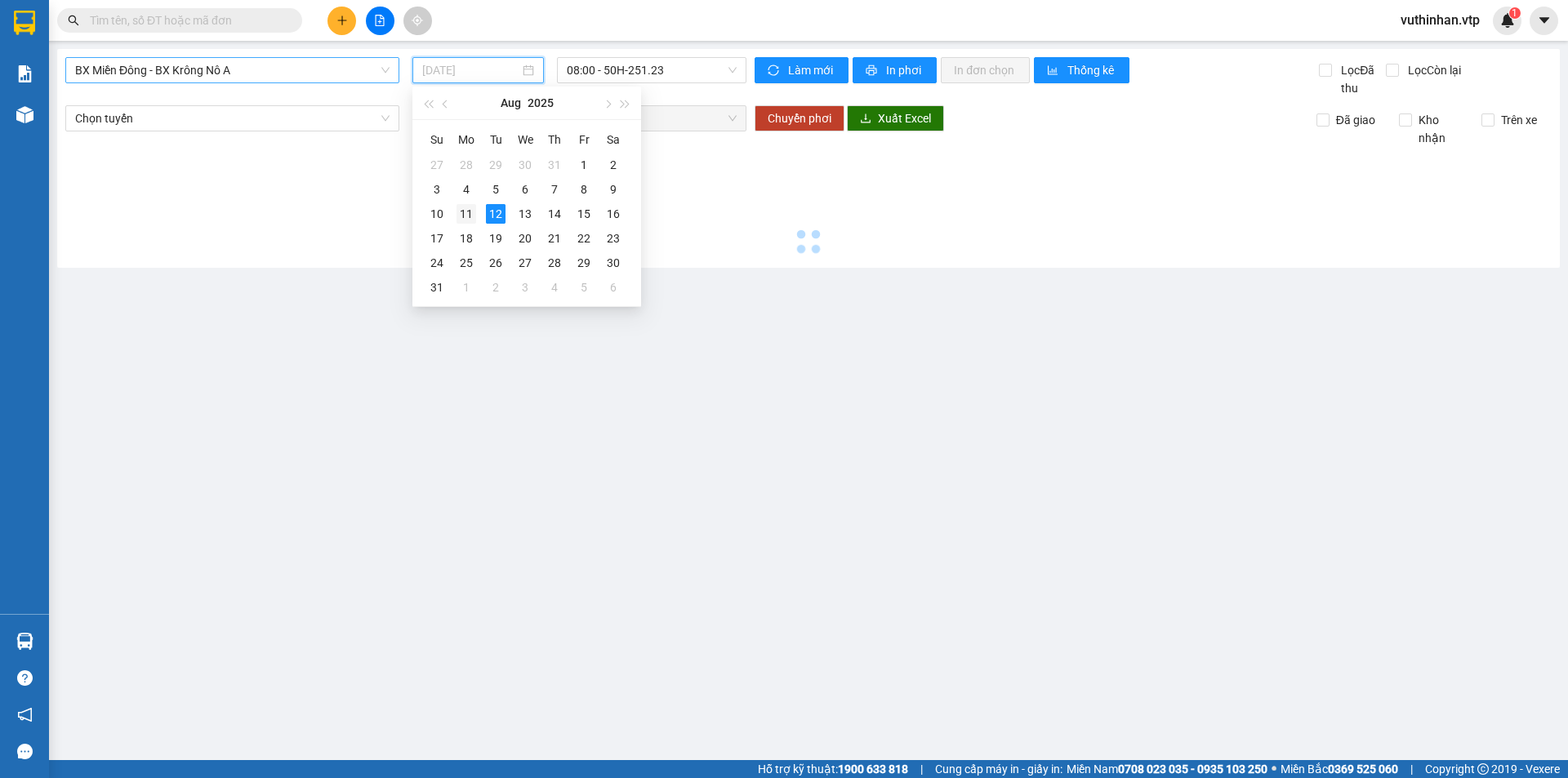
type input "[DATE]"
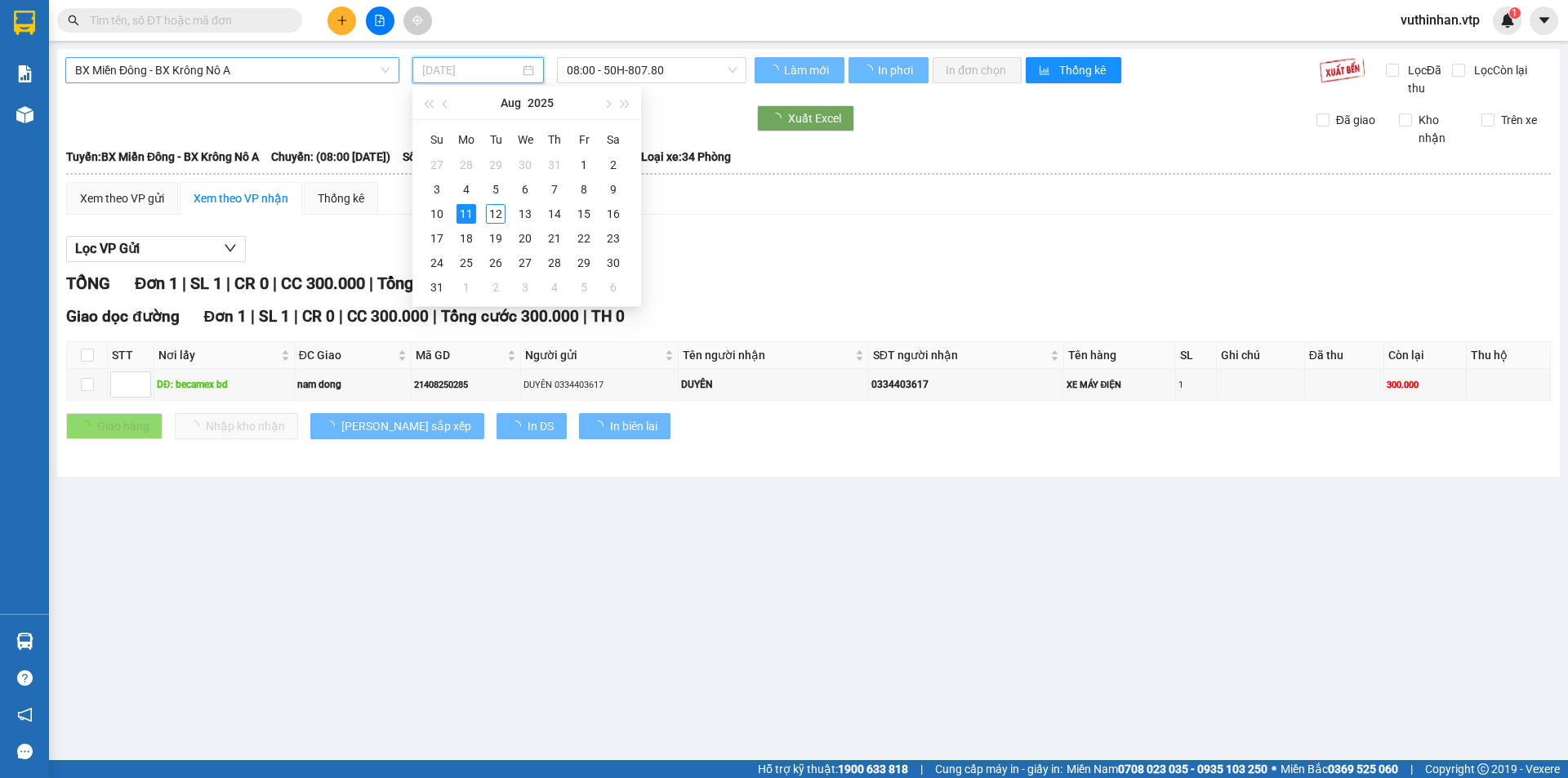
click at [467, 215] on div "11" at bounding box center [467, 214] width 20 height 20
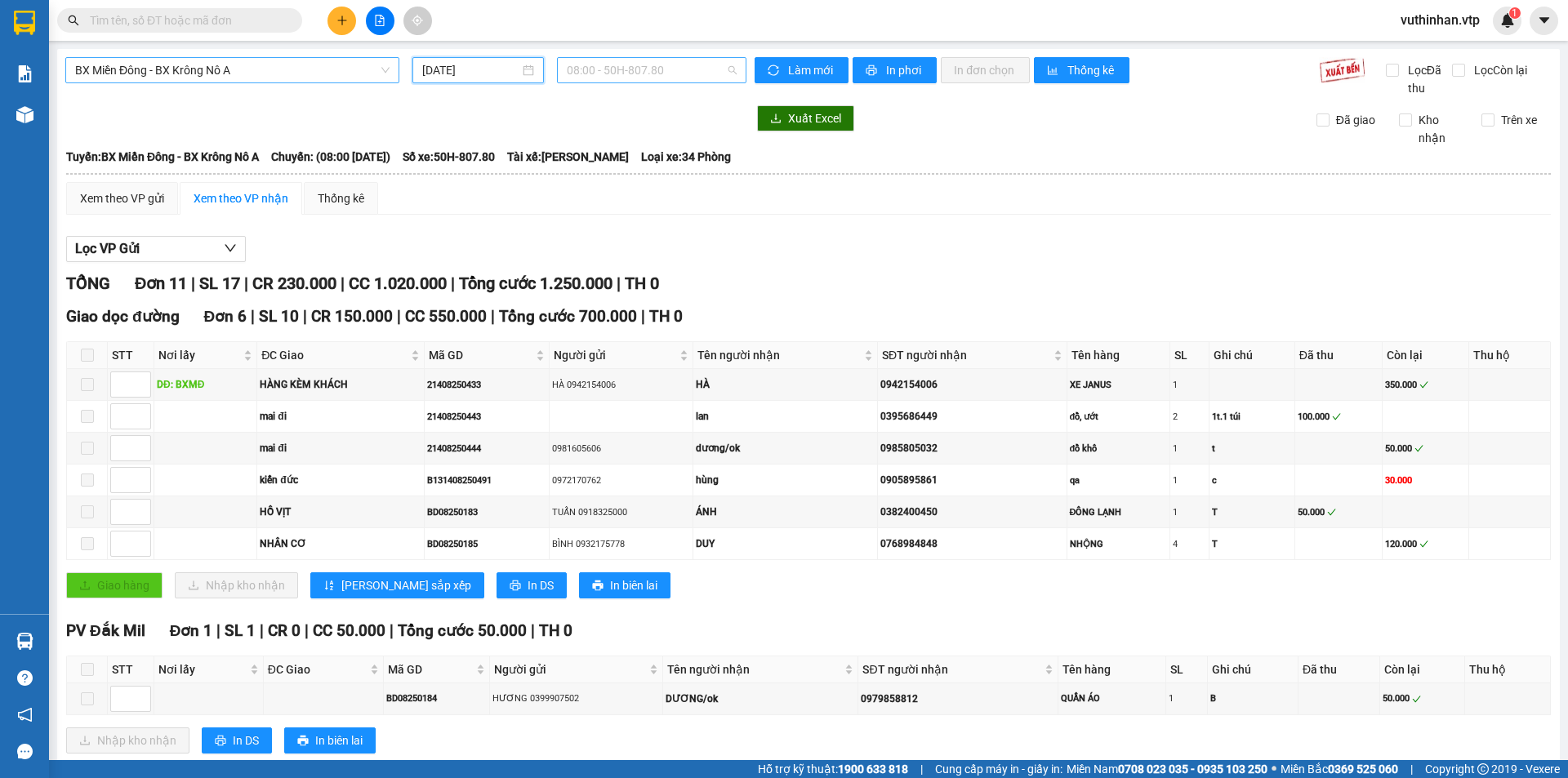
click at [636, 74] on span "08:00 - 50H-807.80" at bounding box center [652, 70] width 170 height 25
click at [640, 152] on div "14:00 - 51B-191.55" at bounding box center [626, 155] width 127 height 18
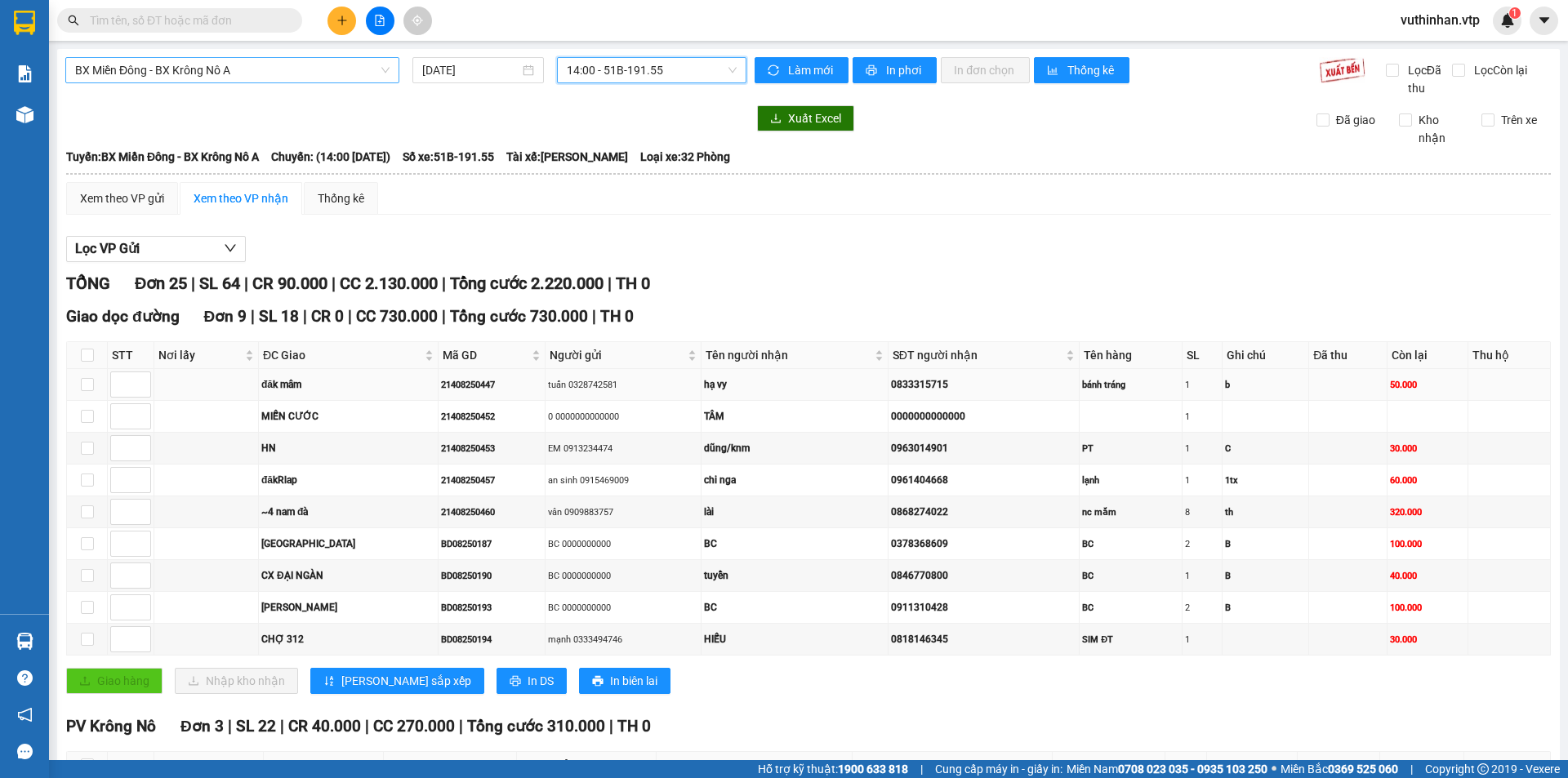
click at [195, 379] on td at bounding box center [206, 385] width 104 height 32
click at [81, 385] on input "checkbox" at bounding box center [87, 385] width 13 height 13
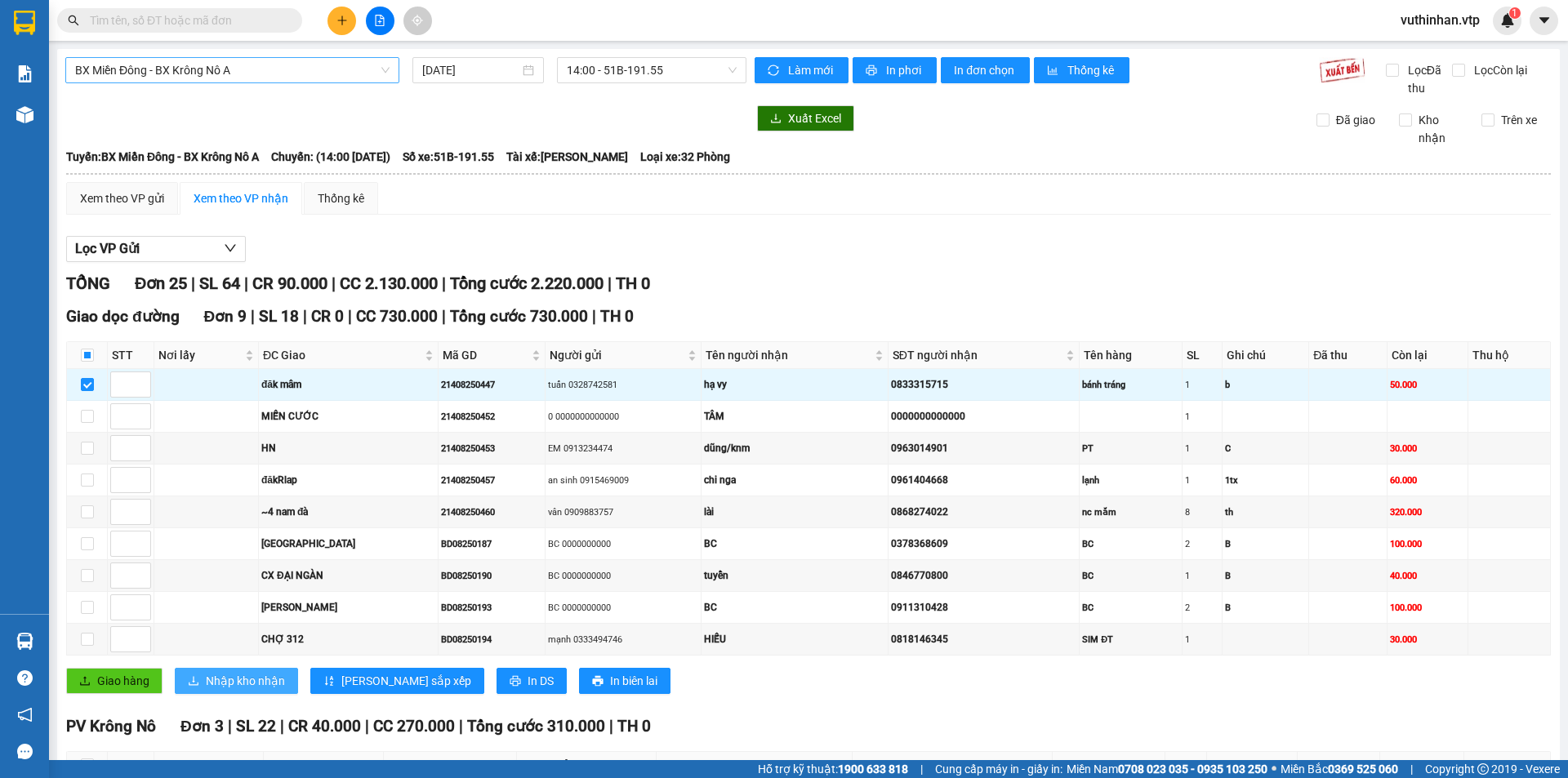
click at [241, 685] on span "Nhập kho nhận" at bounding box center [245, 681] width 79 height 18
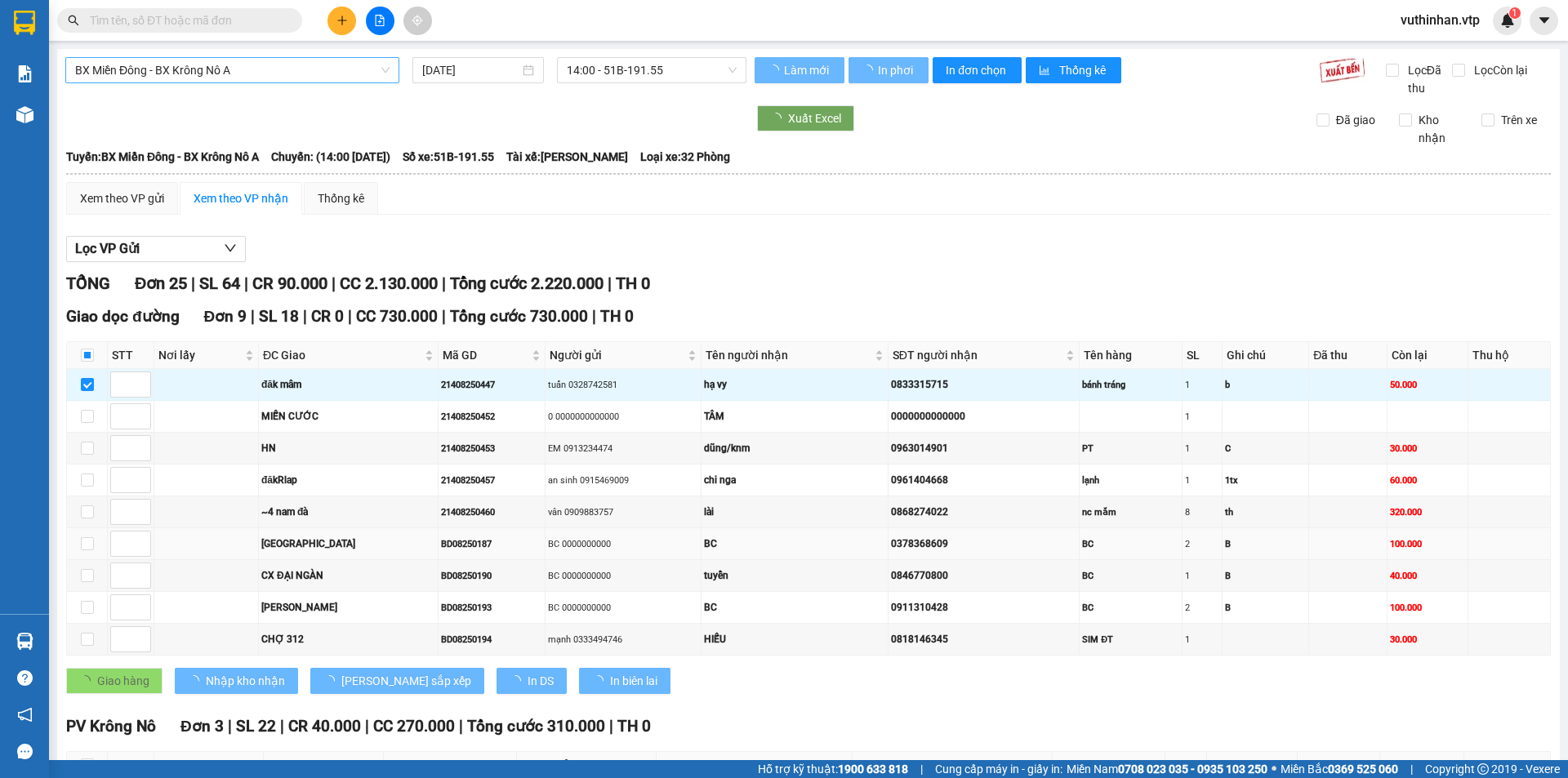
checkbox input "false"
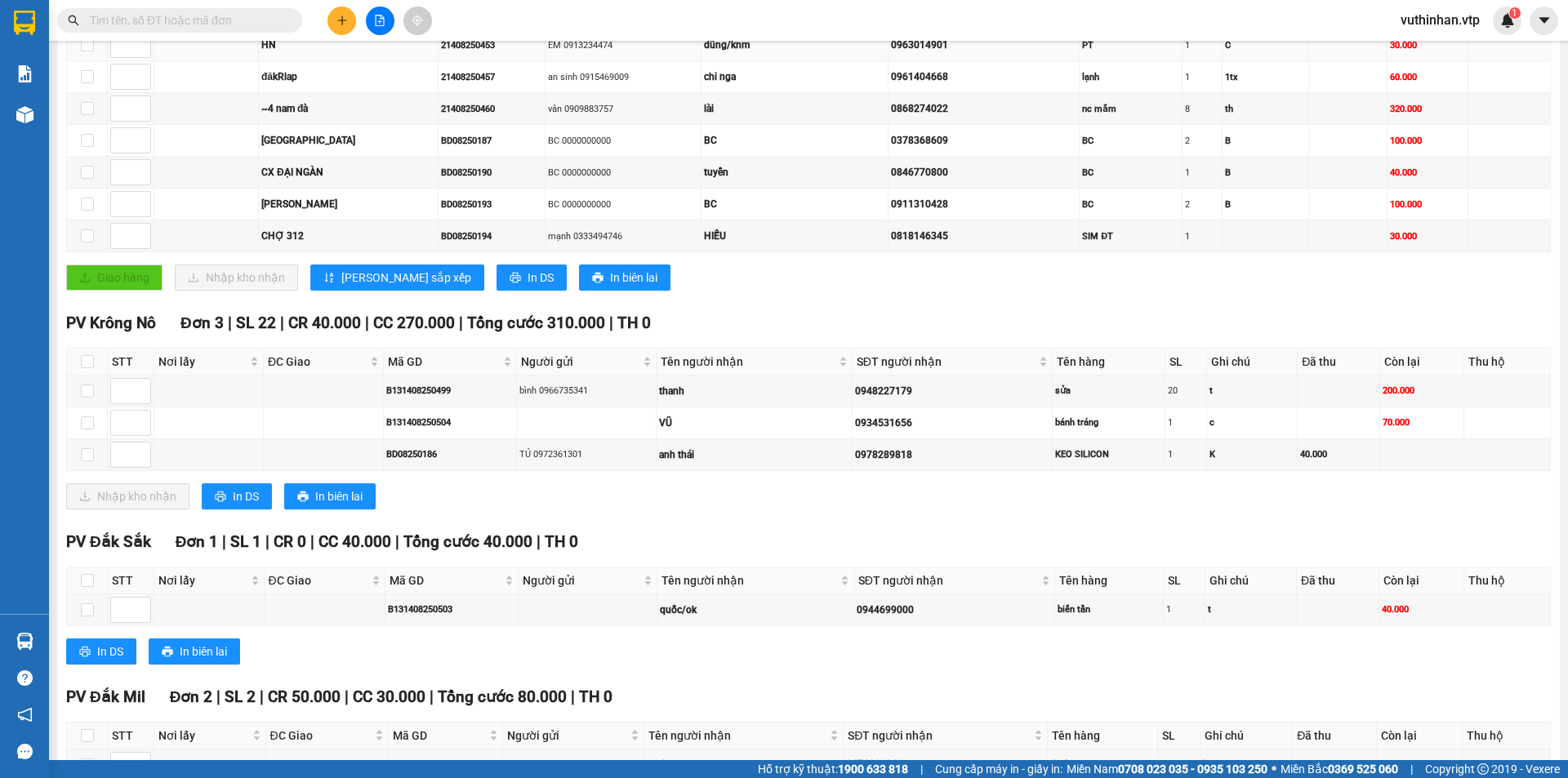
scroll to position [409, 0]
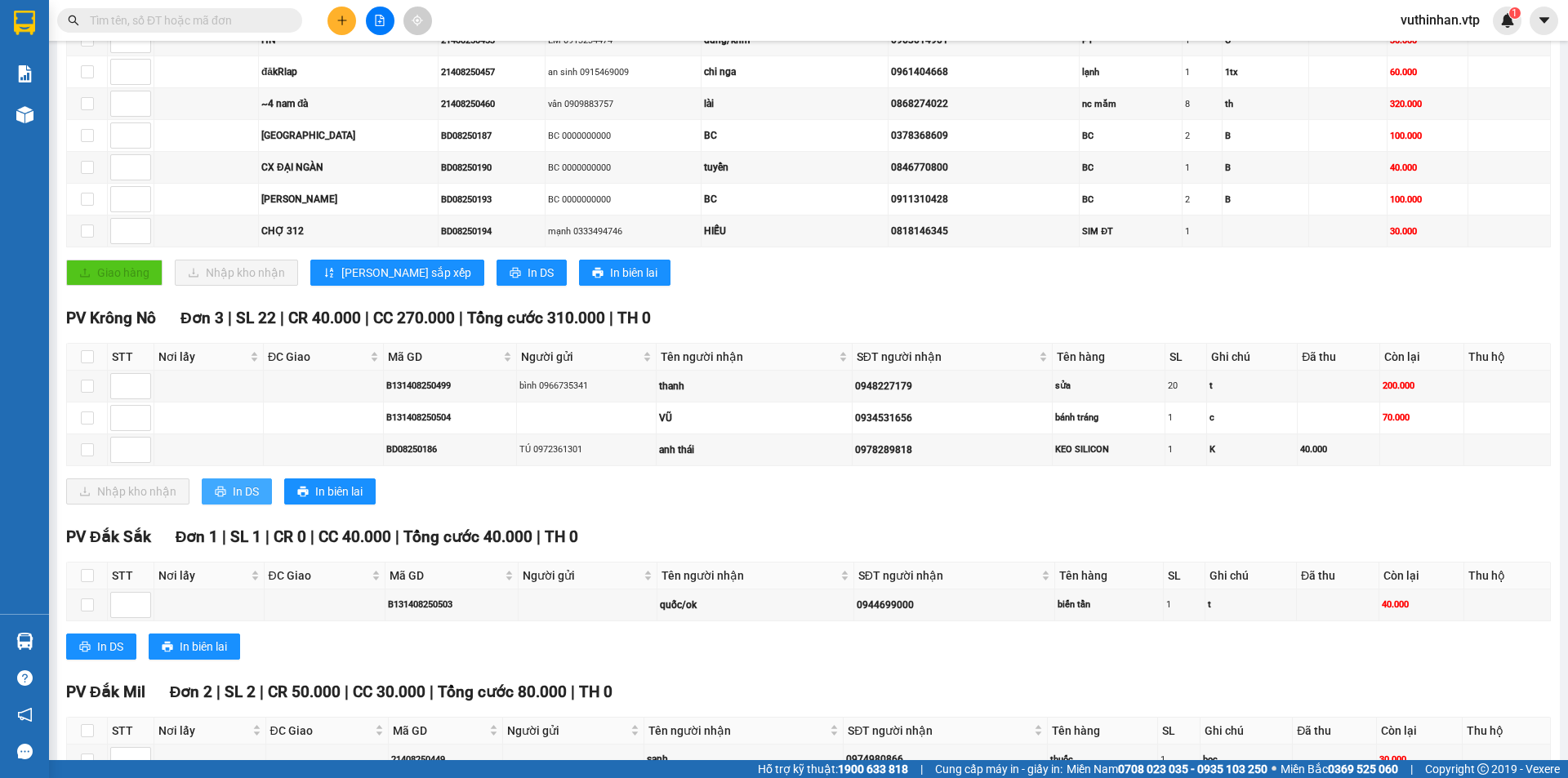
click at [236, 490] on span "In DS" at bounding box center [245, 491] width 26 height 18
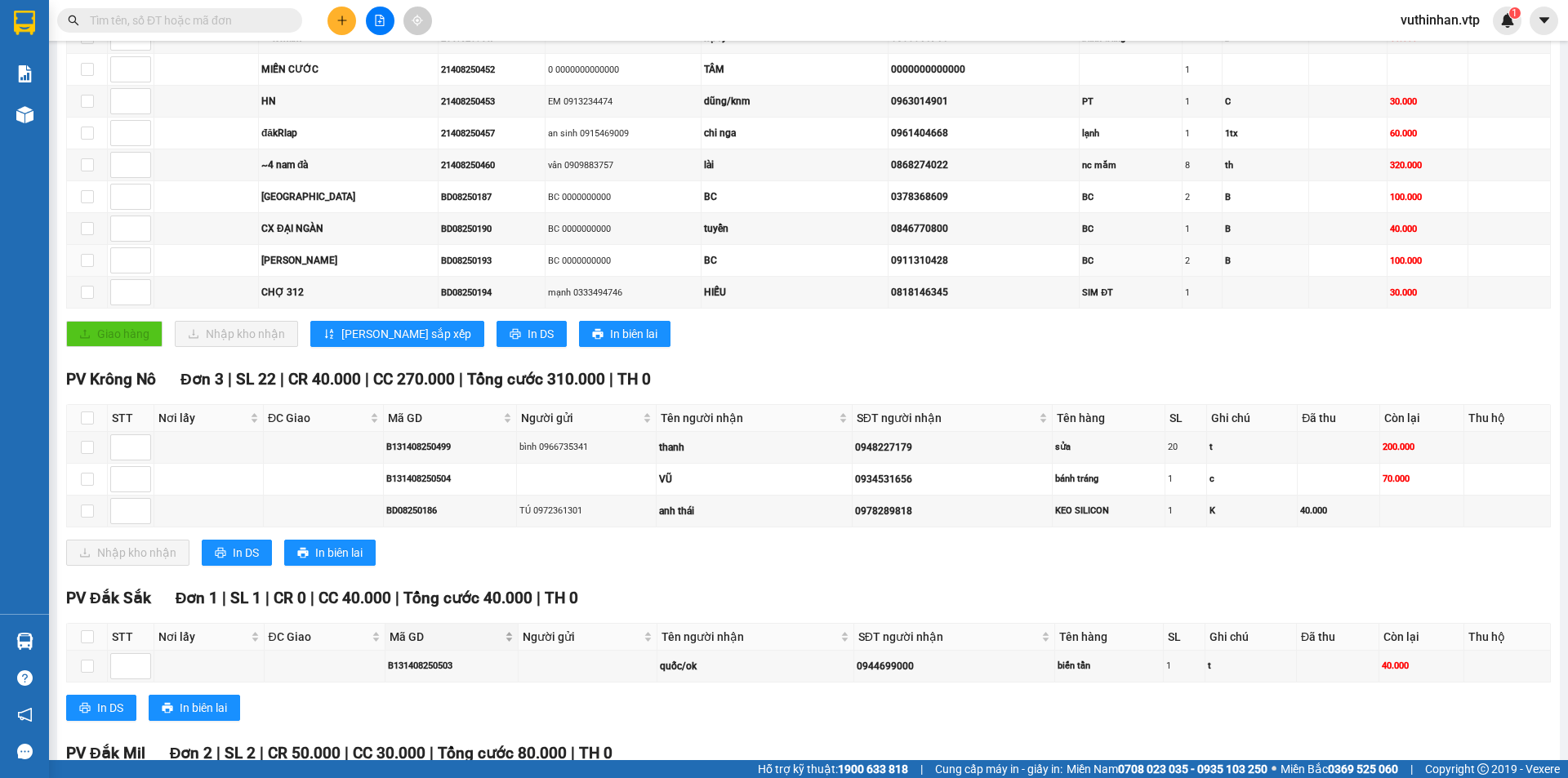
scroll to position [490, 0]
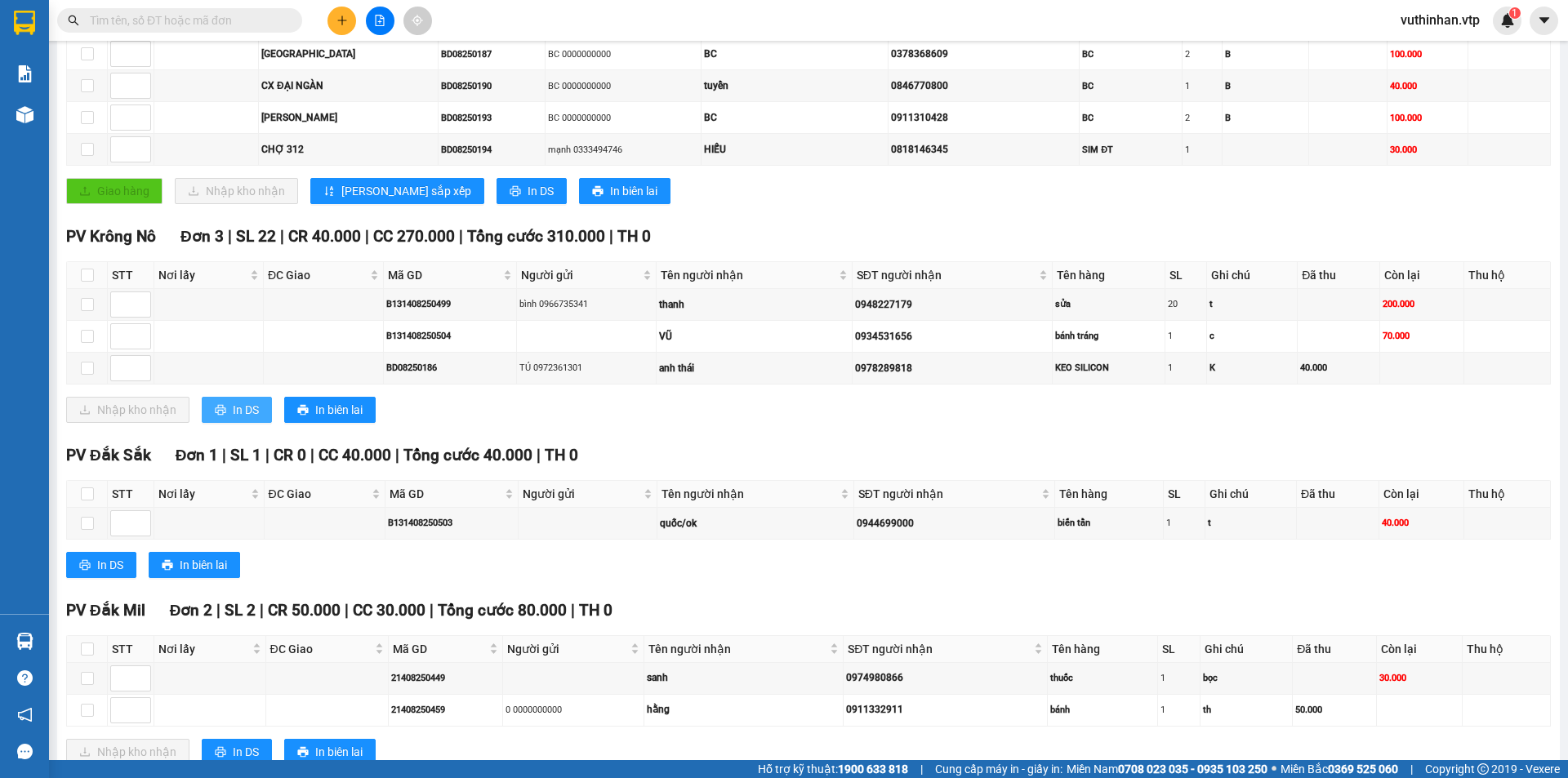
click at [247, 409] on span "In DS" at bounding box center [245, 409] width 26 height 18
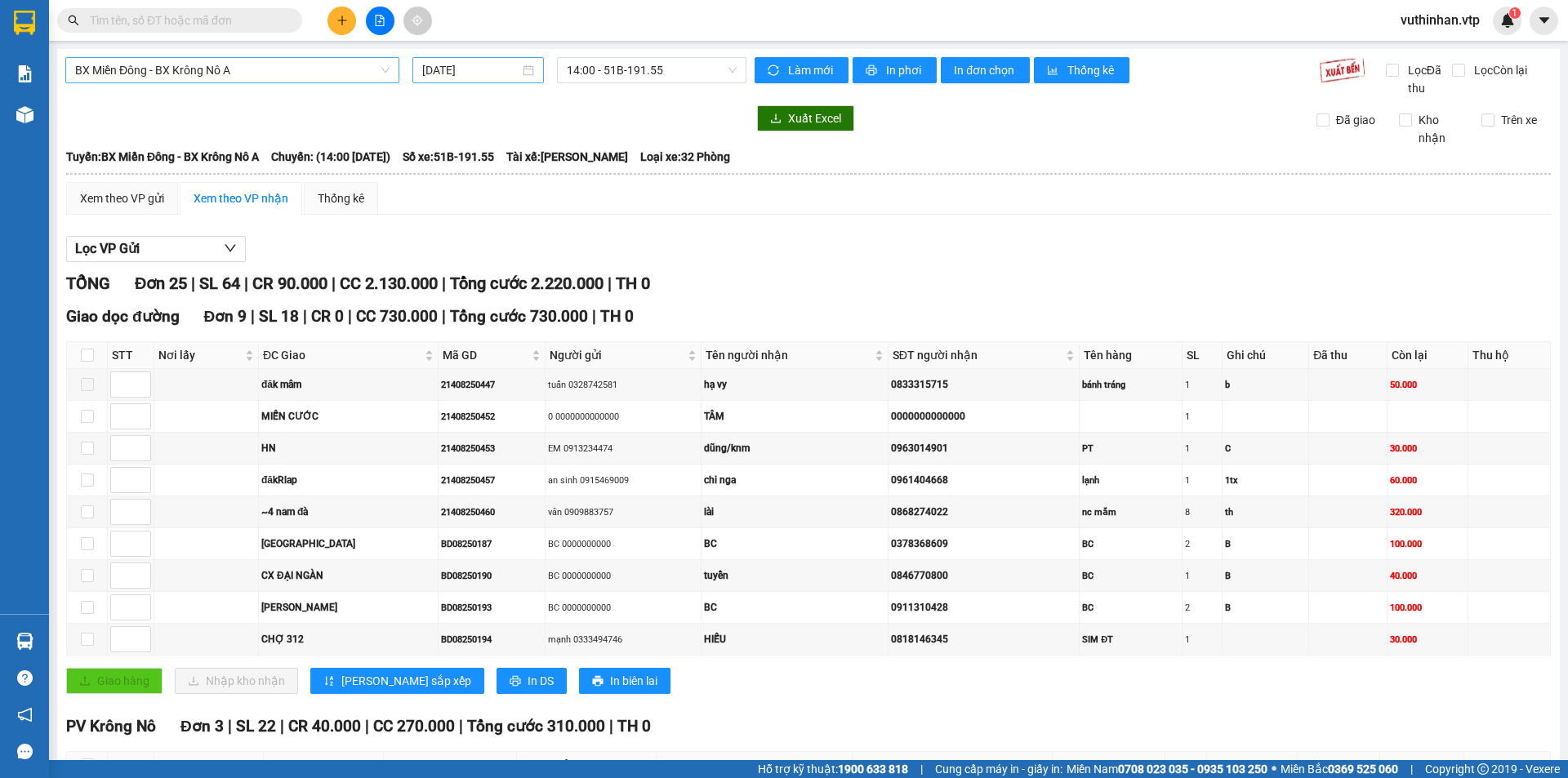
click at [487, 68] on input "[DATE]" at bounding box center [470, 70] width 97 height 18
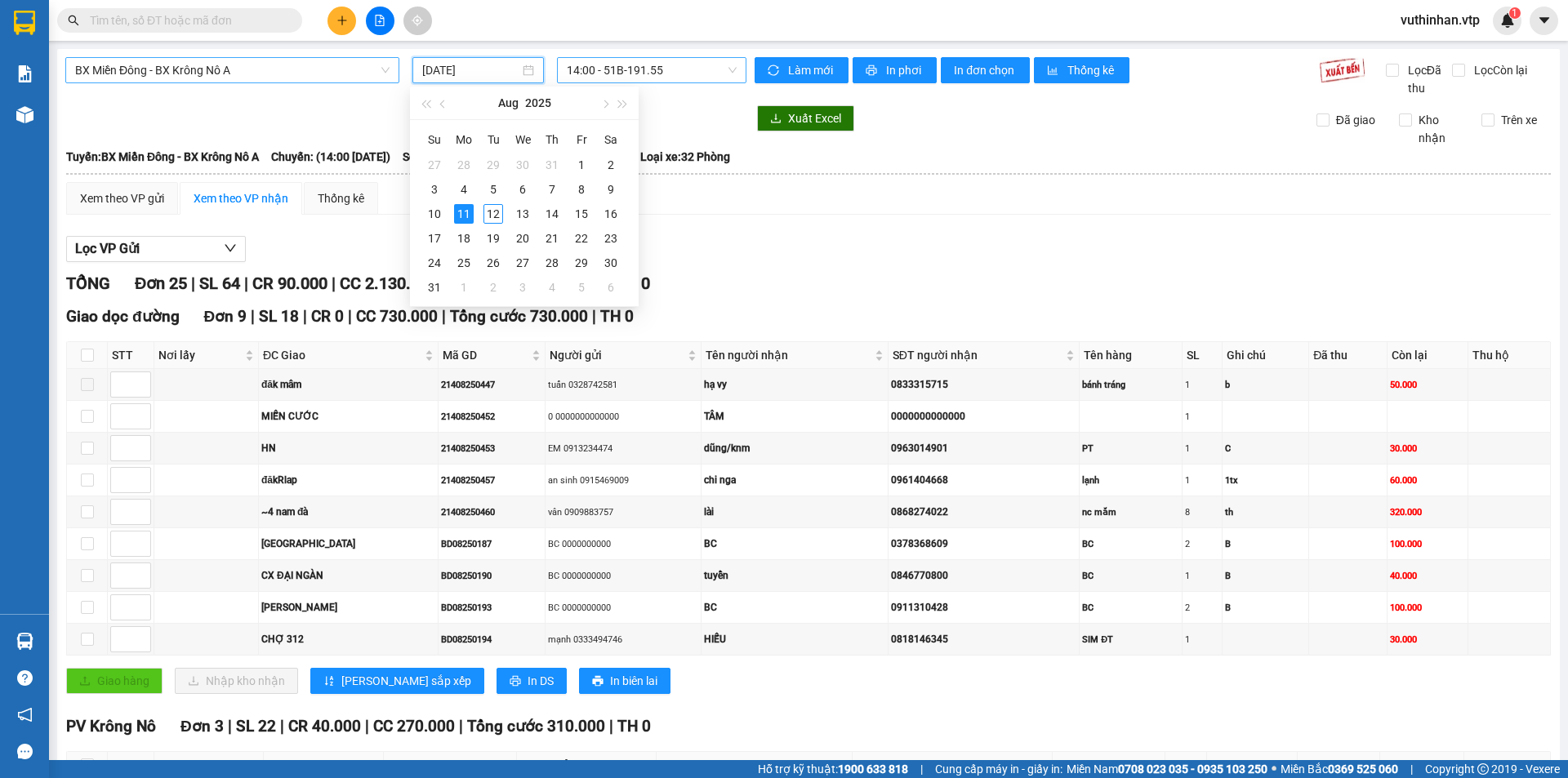
click at [687, 69] on span "14:00 - 51B-191.55" at bounding box center [652, 70] width 170 height 25
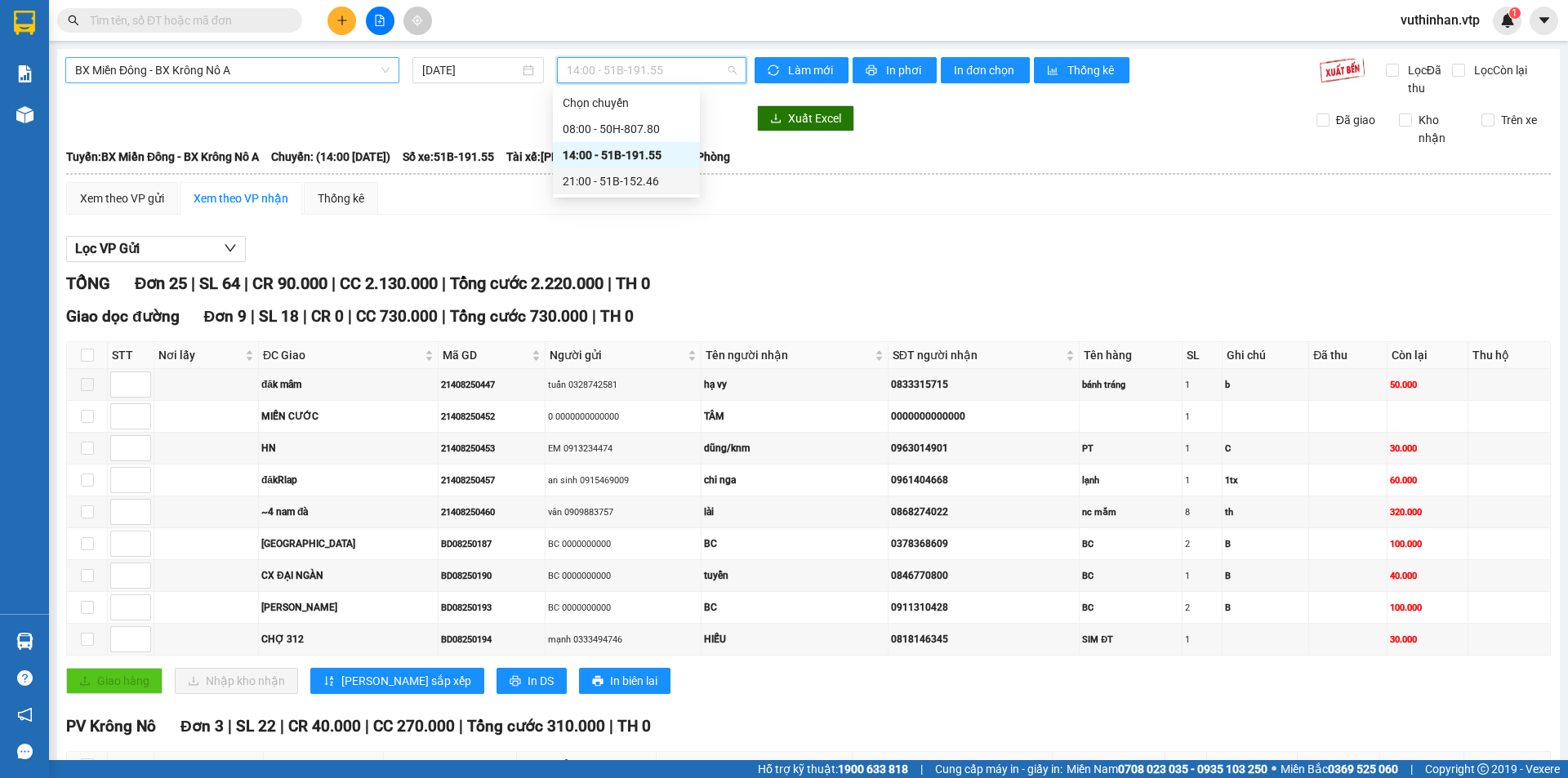
click at [645, 177] on div "21:00 - 51B-152.46" at bounding box center [626, 182] width 127 height 18
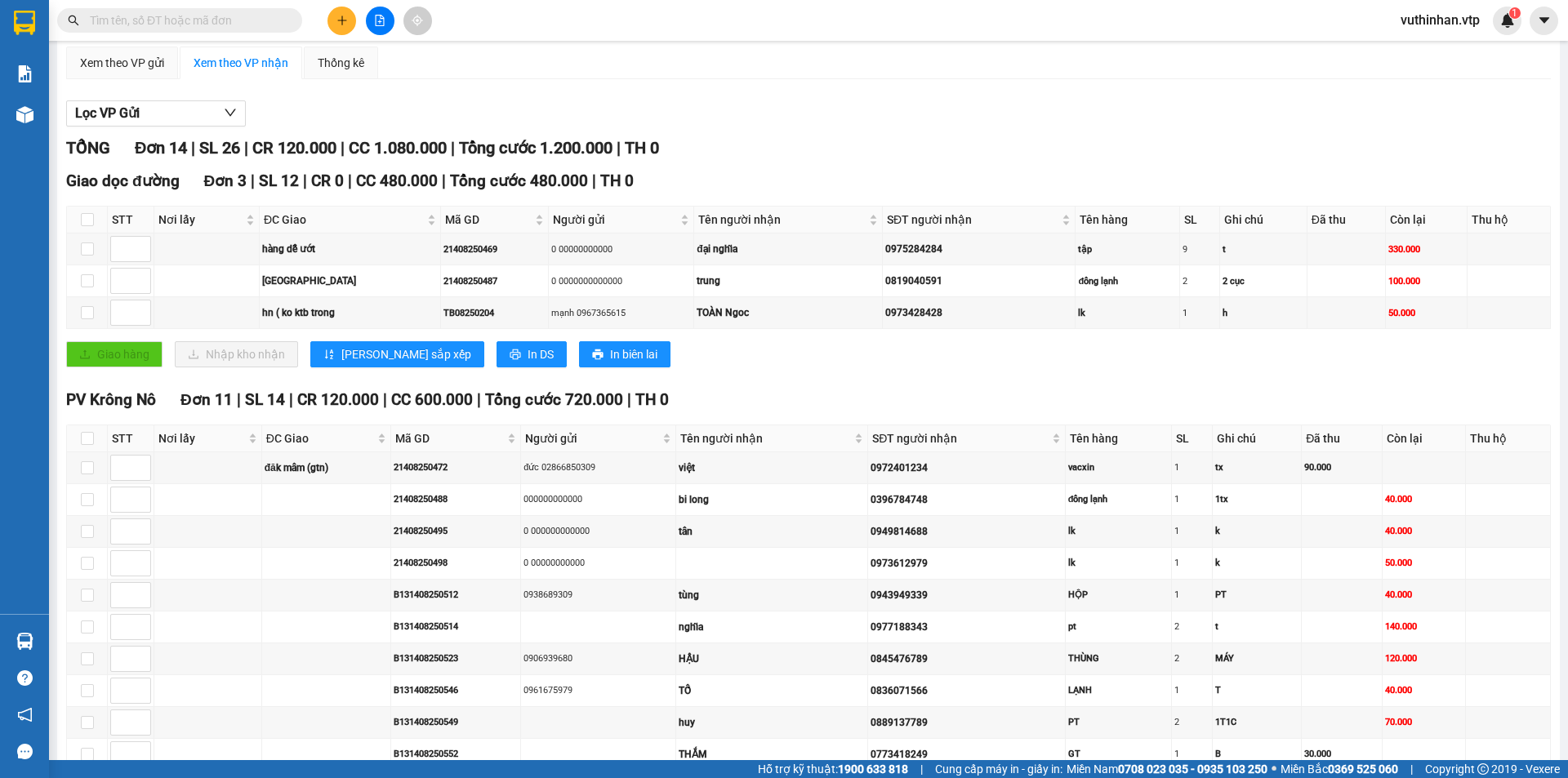
scroll to position [262, 0]
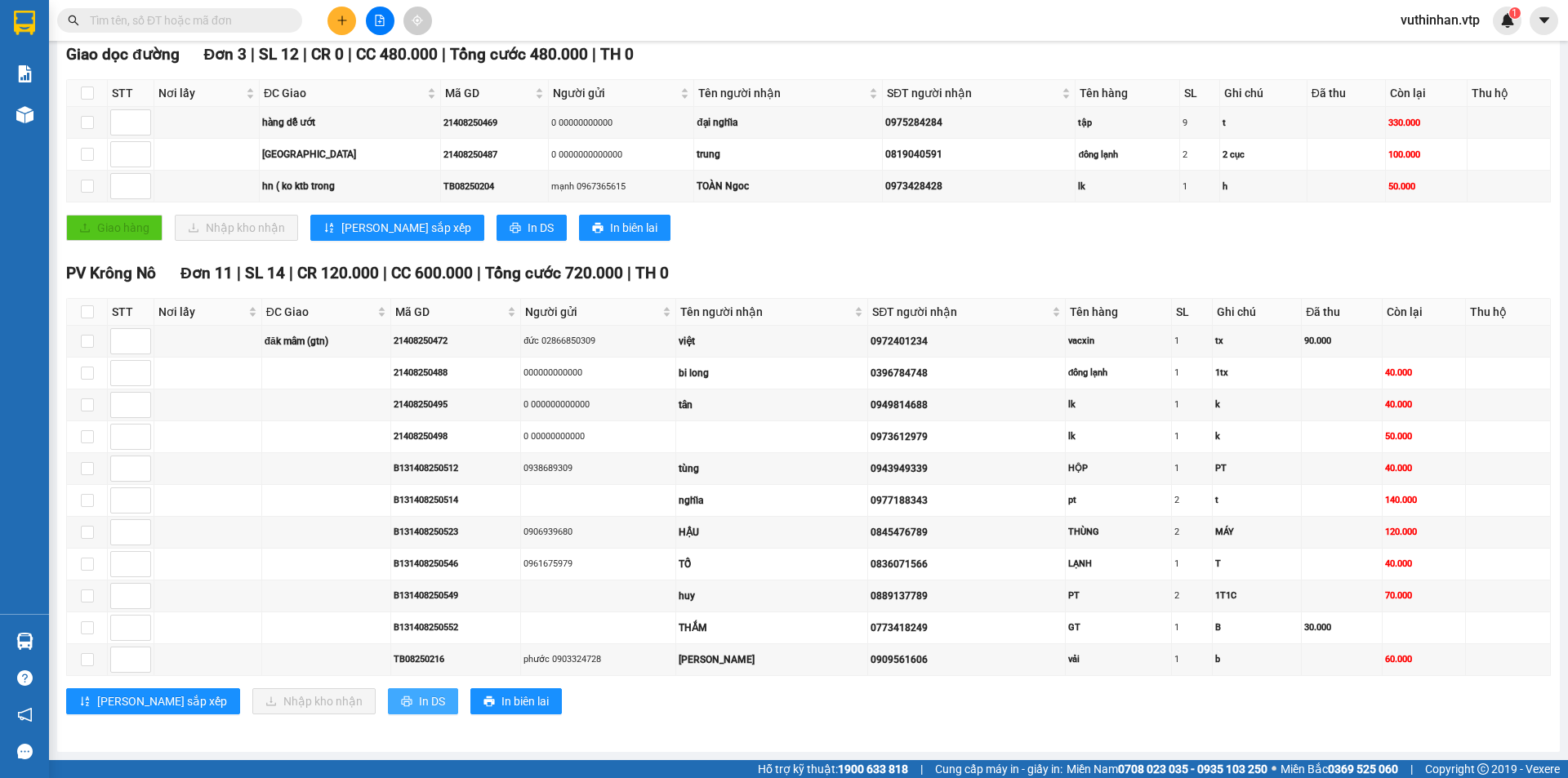
click at [419, 701] on span "In DS" at bounding box center [432, 701] width 26 height 18
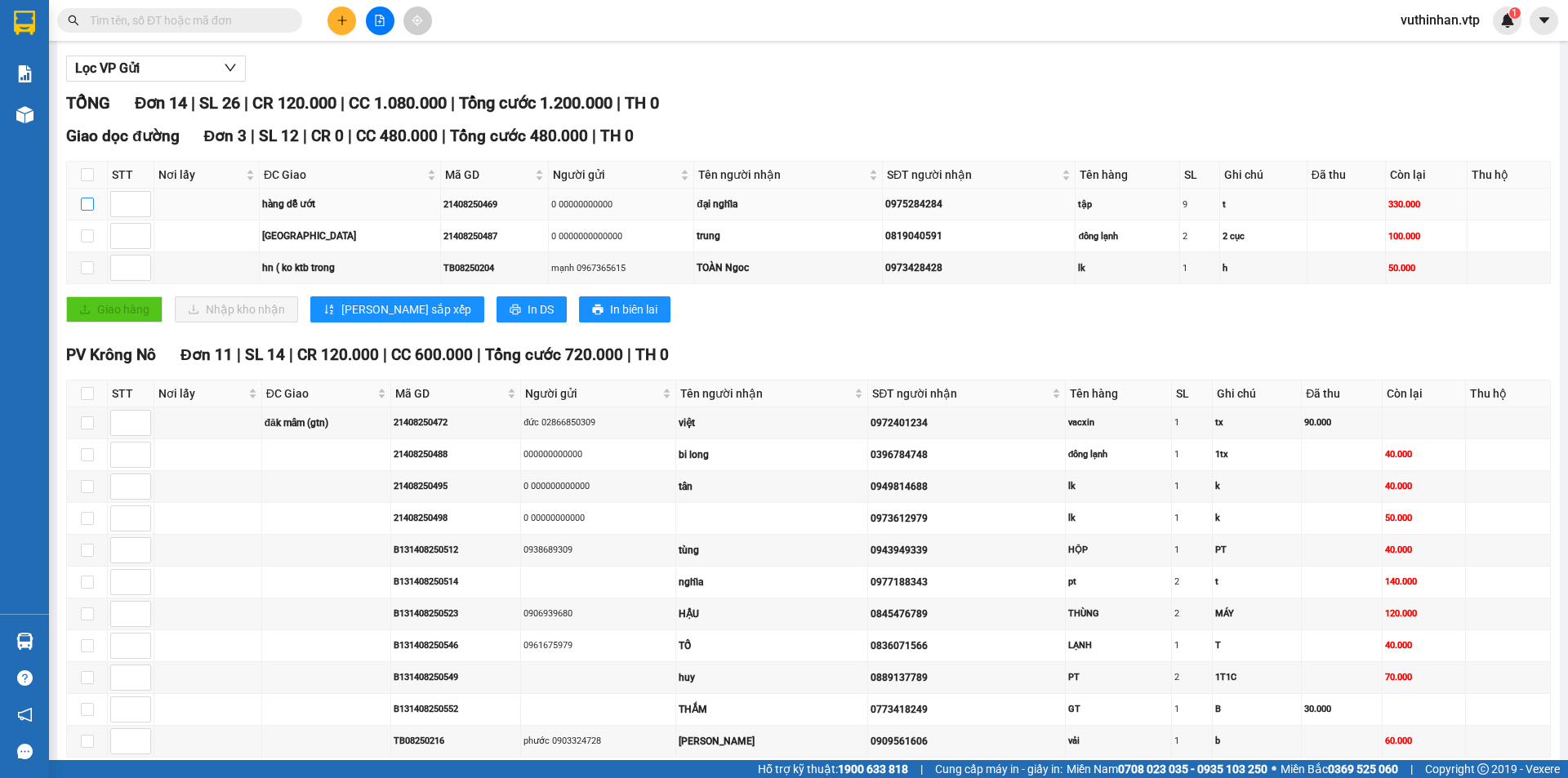
click at [82, 201] on input "checkbox" at bounding box center [87, 204] width 13 height 13
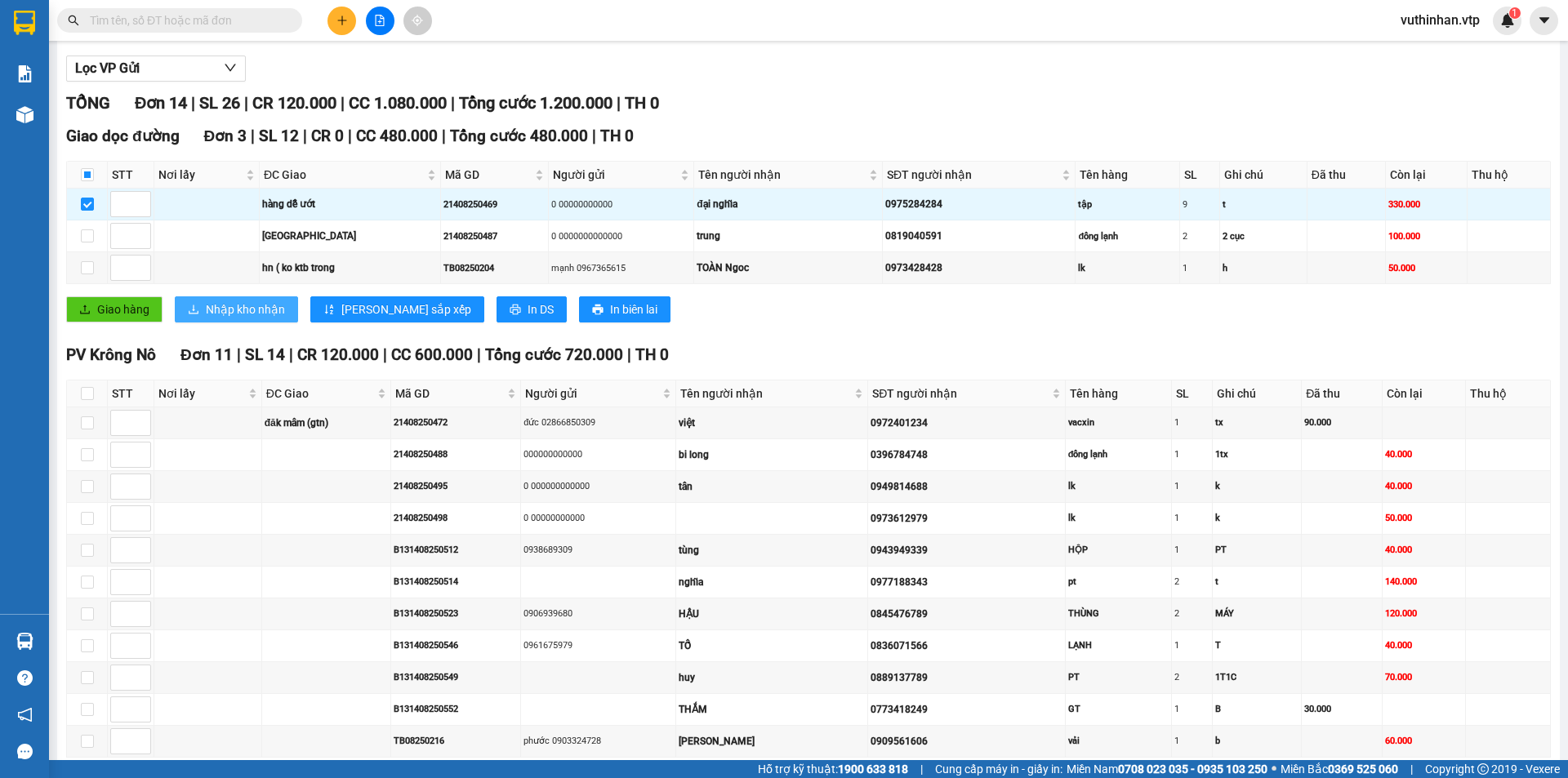
click at [272, 314] on span "Nhập kho nhận" at bounding box center [245, 310] width 79 height 18
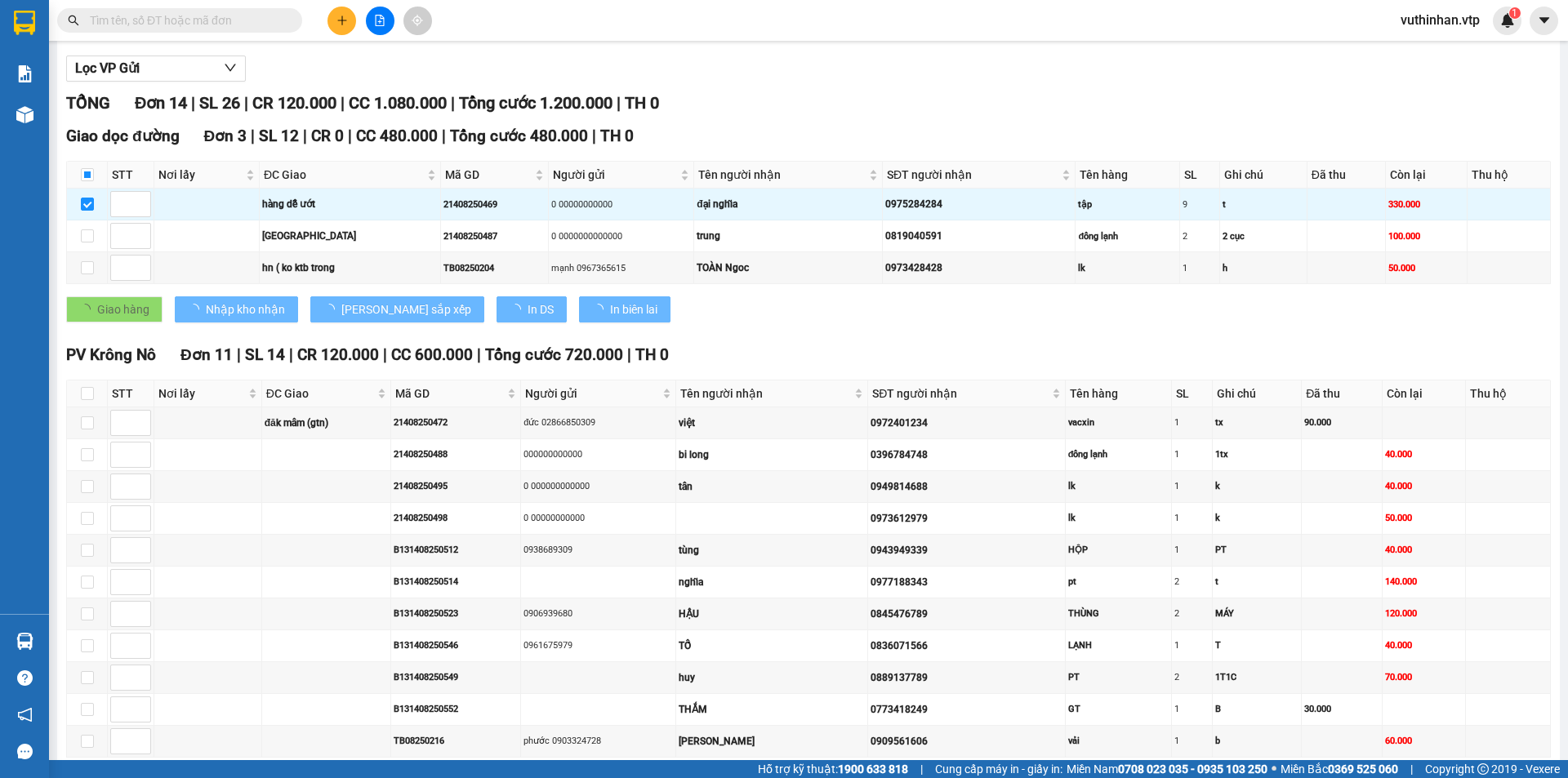
checkbox input "false"
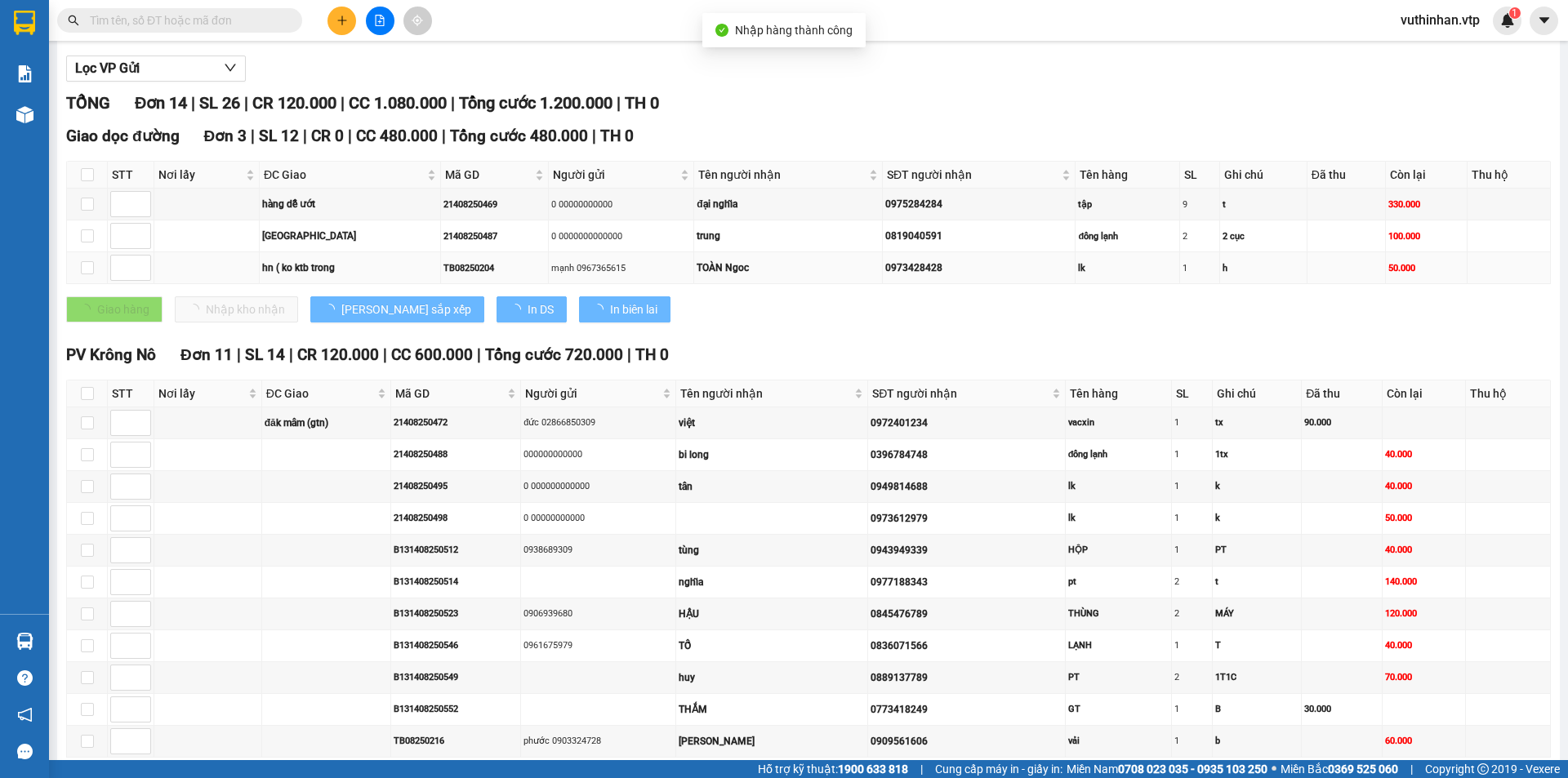
click at [190, 269] on td at bounding box center [207, 268] width 105 height 32
click at [73, 263] on td at bounding box center [87, 268] width 41 height 32
click at [85, 270] on input "checkbox" at bounding box center [87, 268] width 13 height 13
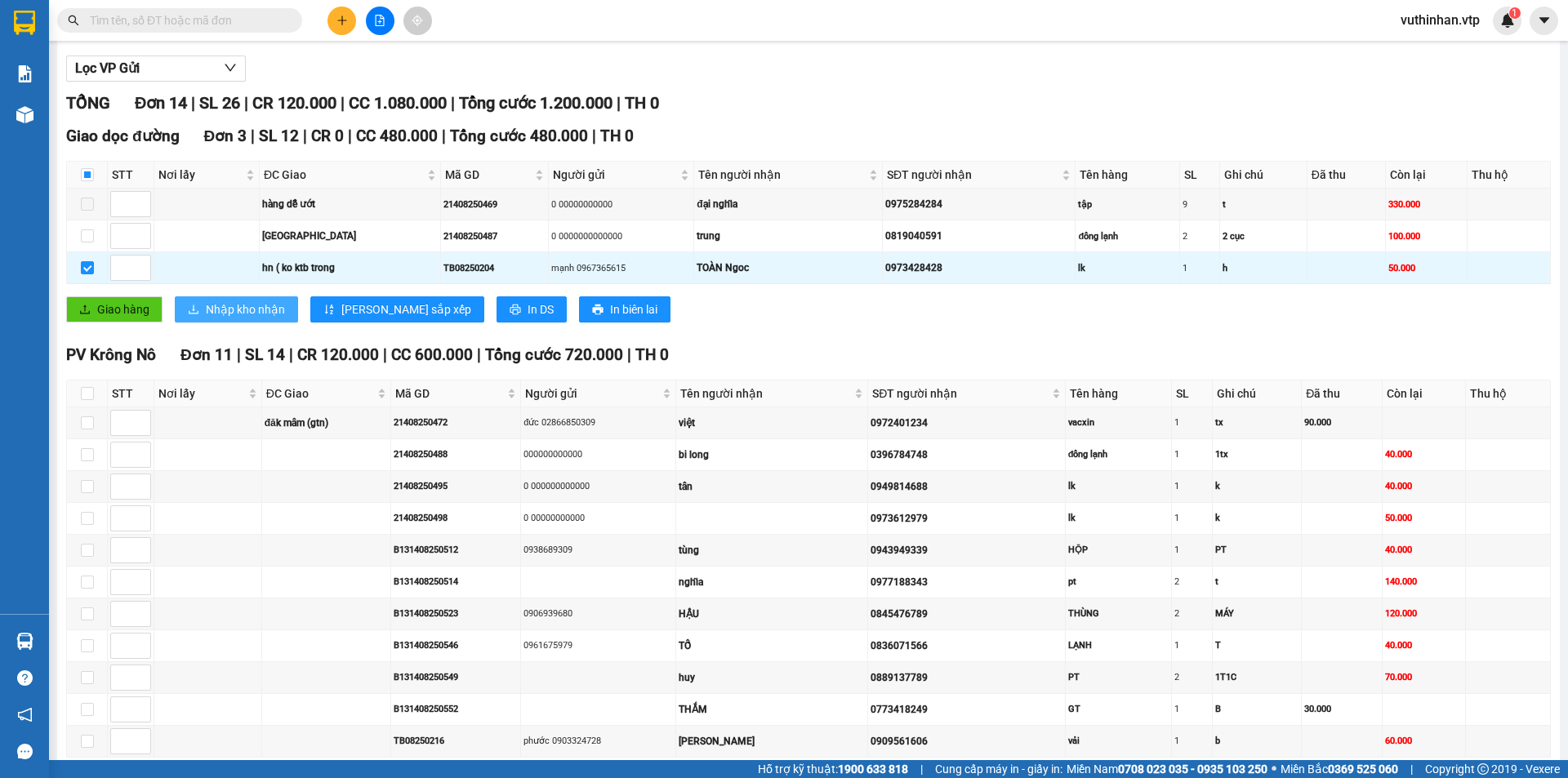
click at [232, 311] on span "Nhập kho nhận" at bounding box center [245, 310] width 79 height 18
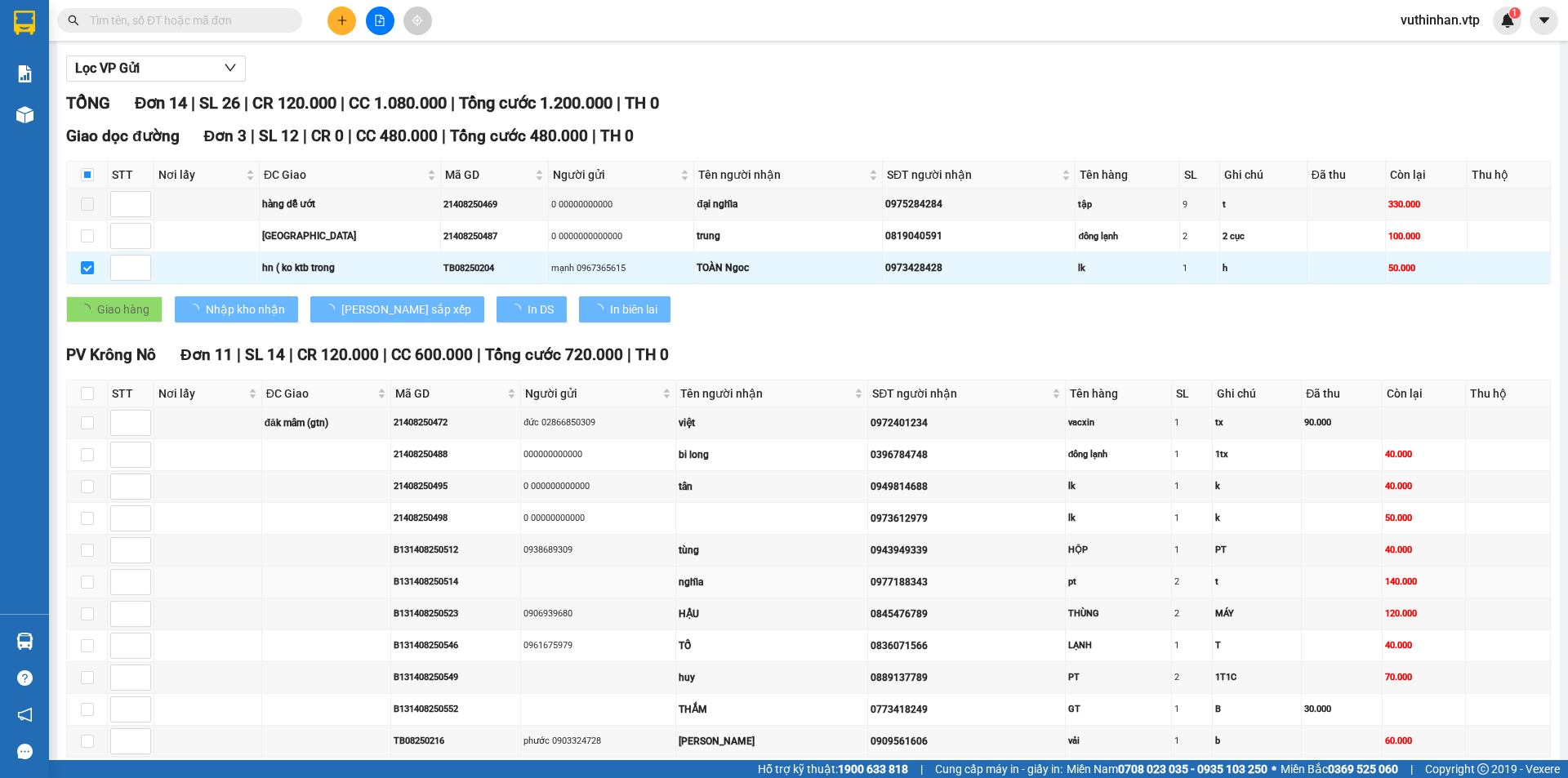
checkbox input "false"
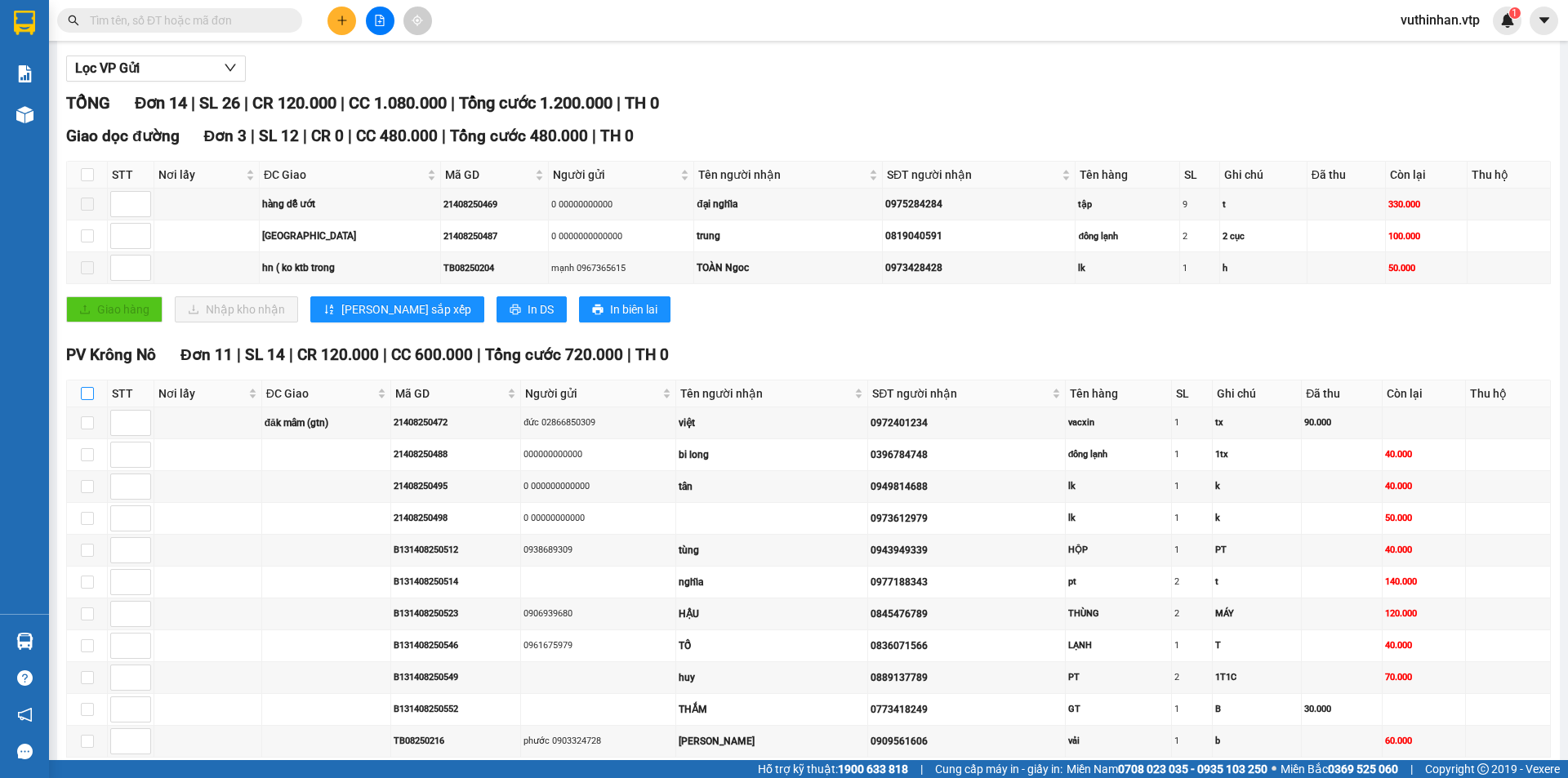
click at [91, 390] on input "checkbox" at bounding box center [87, 393] width 13 height 13
checkbox input "true"
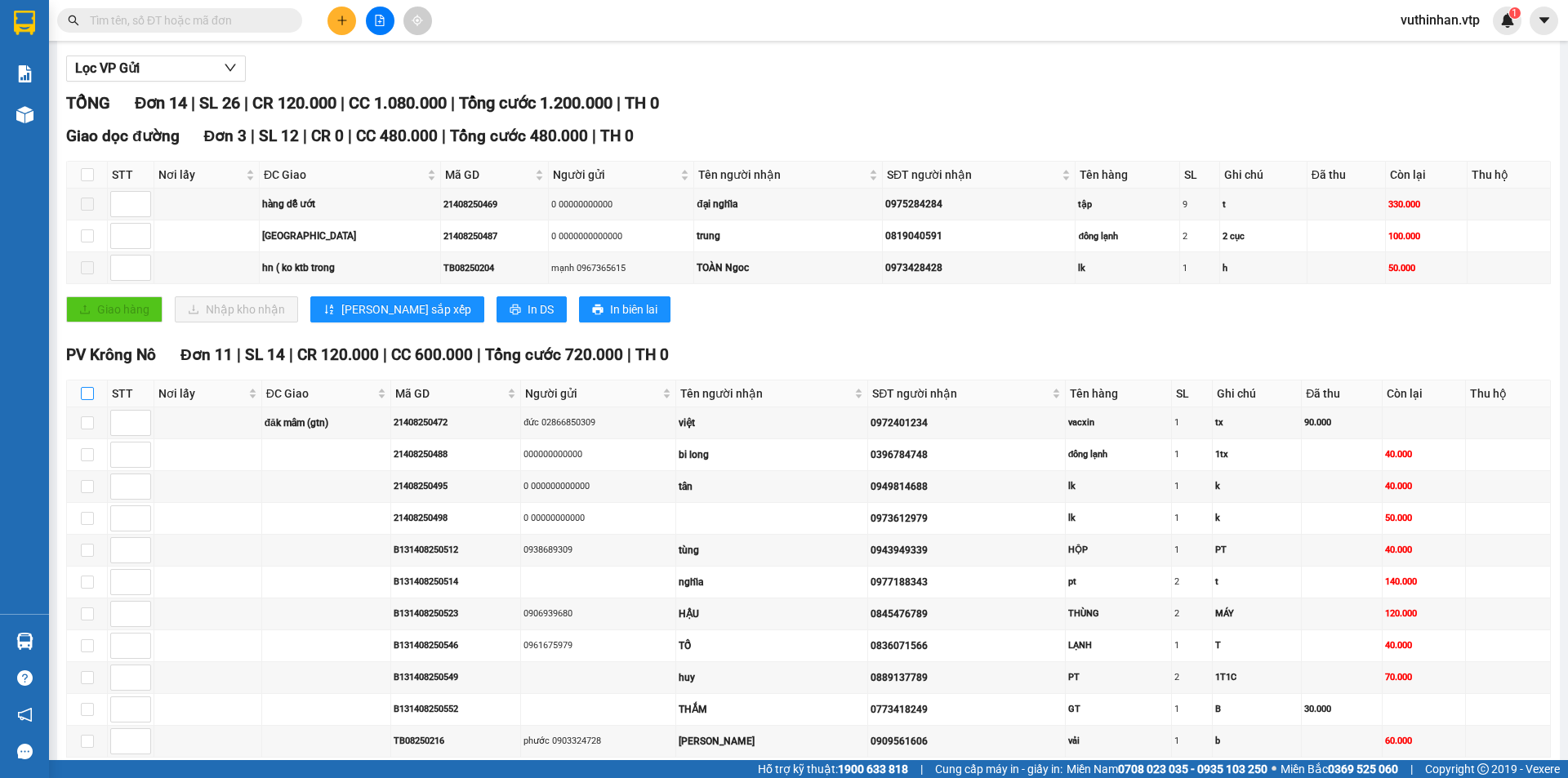
checkbox input "true"
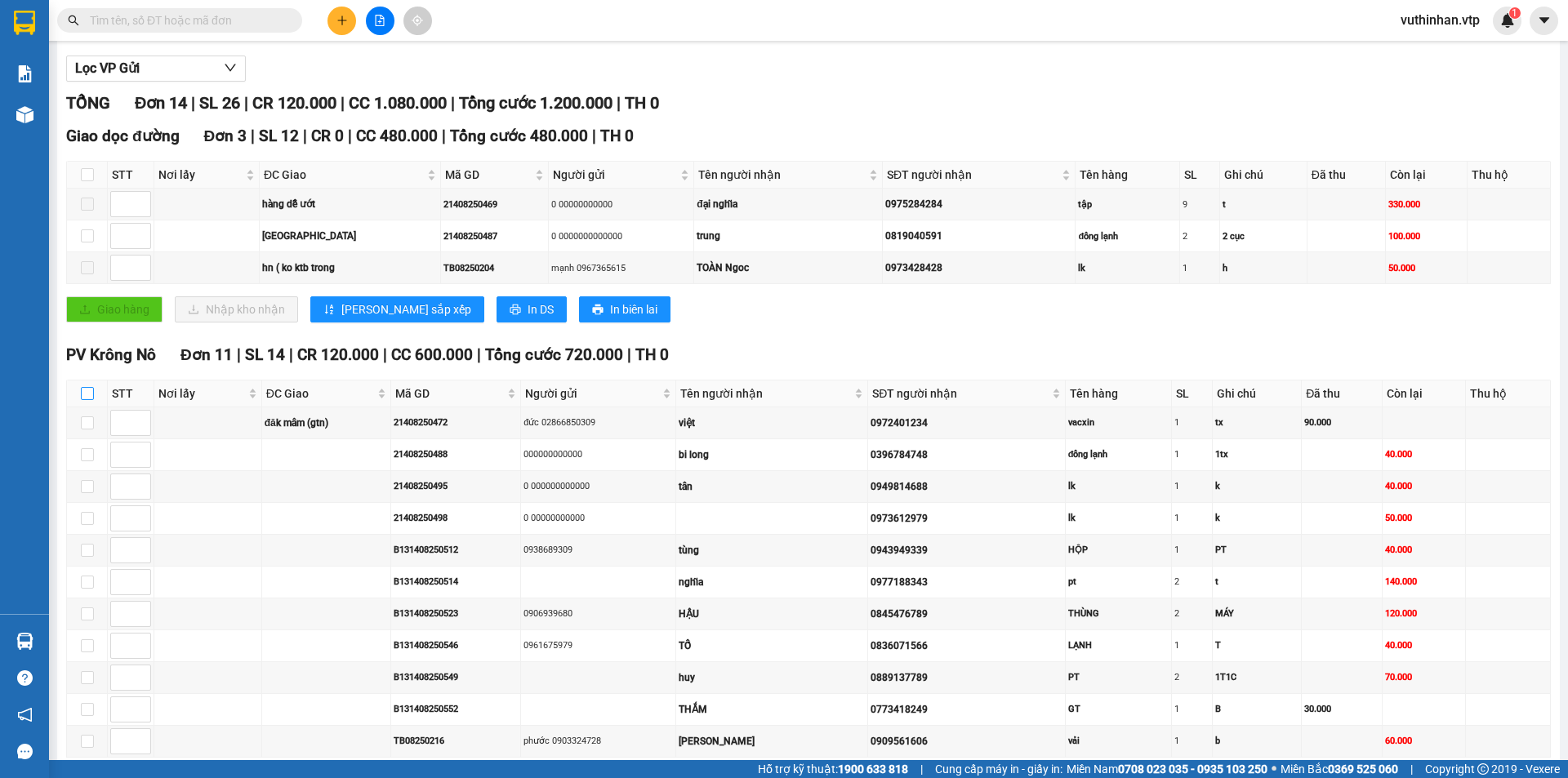
checkbox input "true"
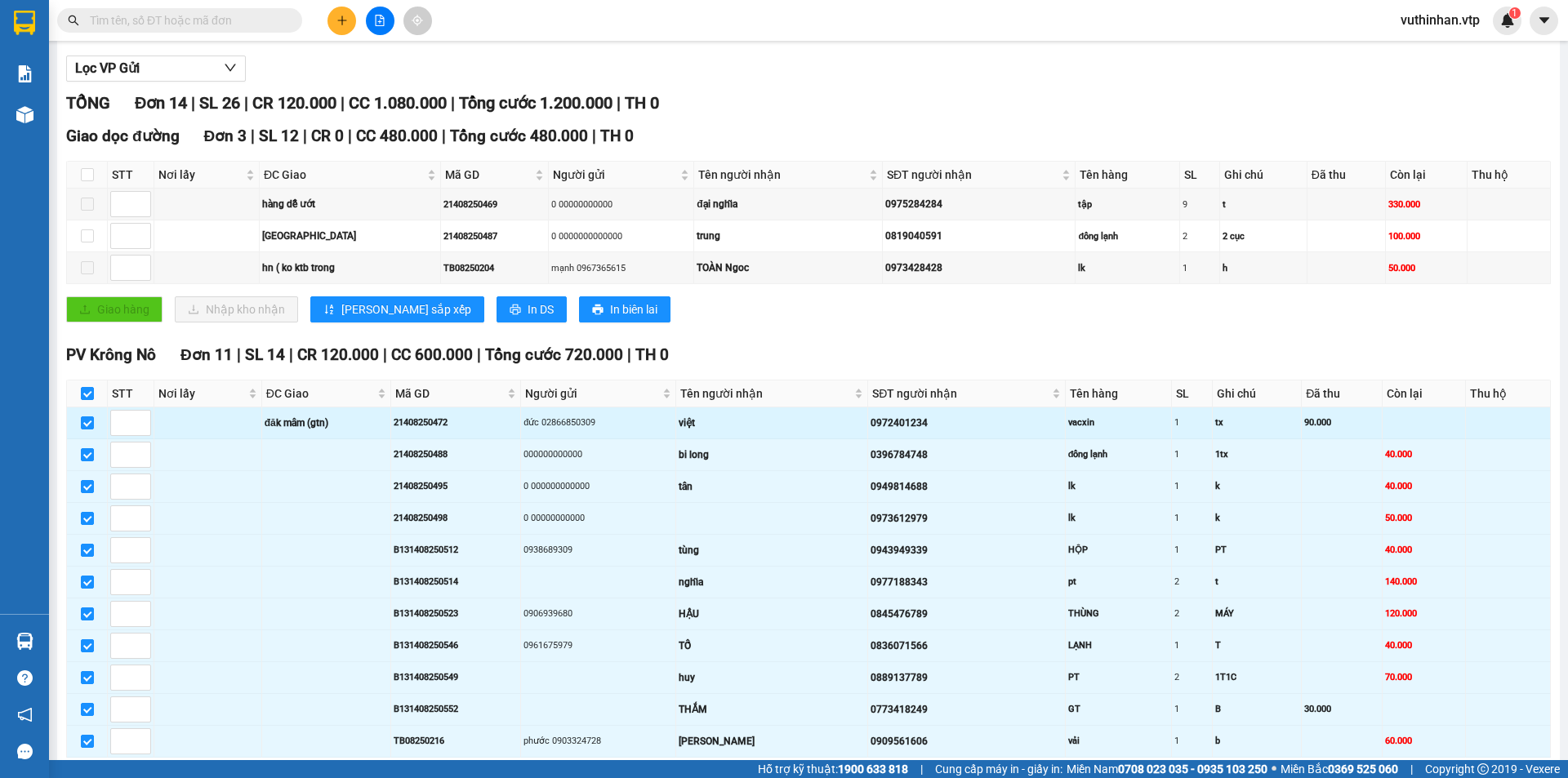
scroll to position [262, 0]
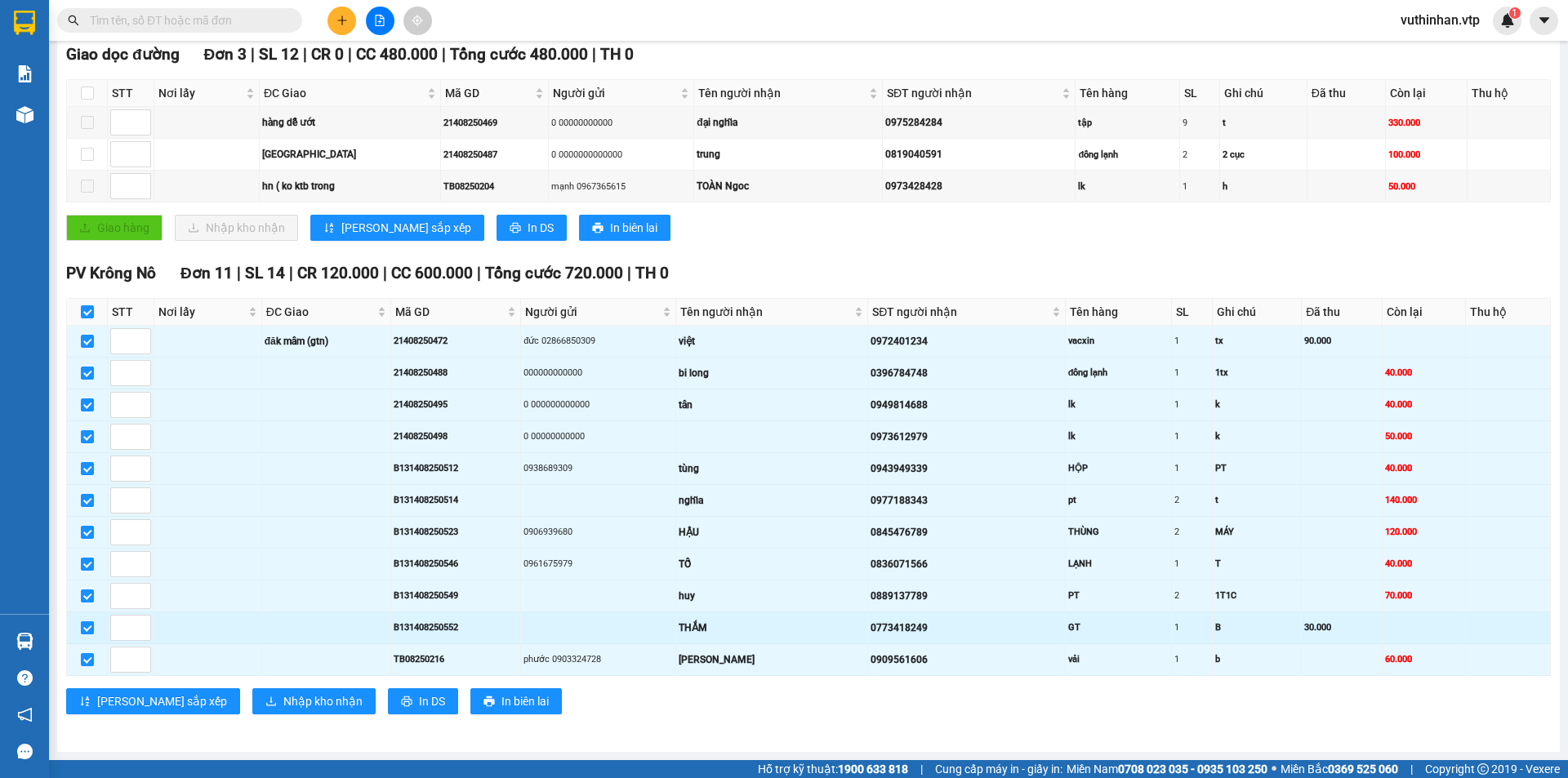
click at [82, 629] on input "checkbox" at bounding box center [87, 628] width 13 height 13
checkbox input "false"
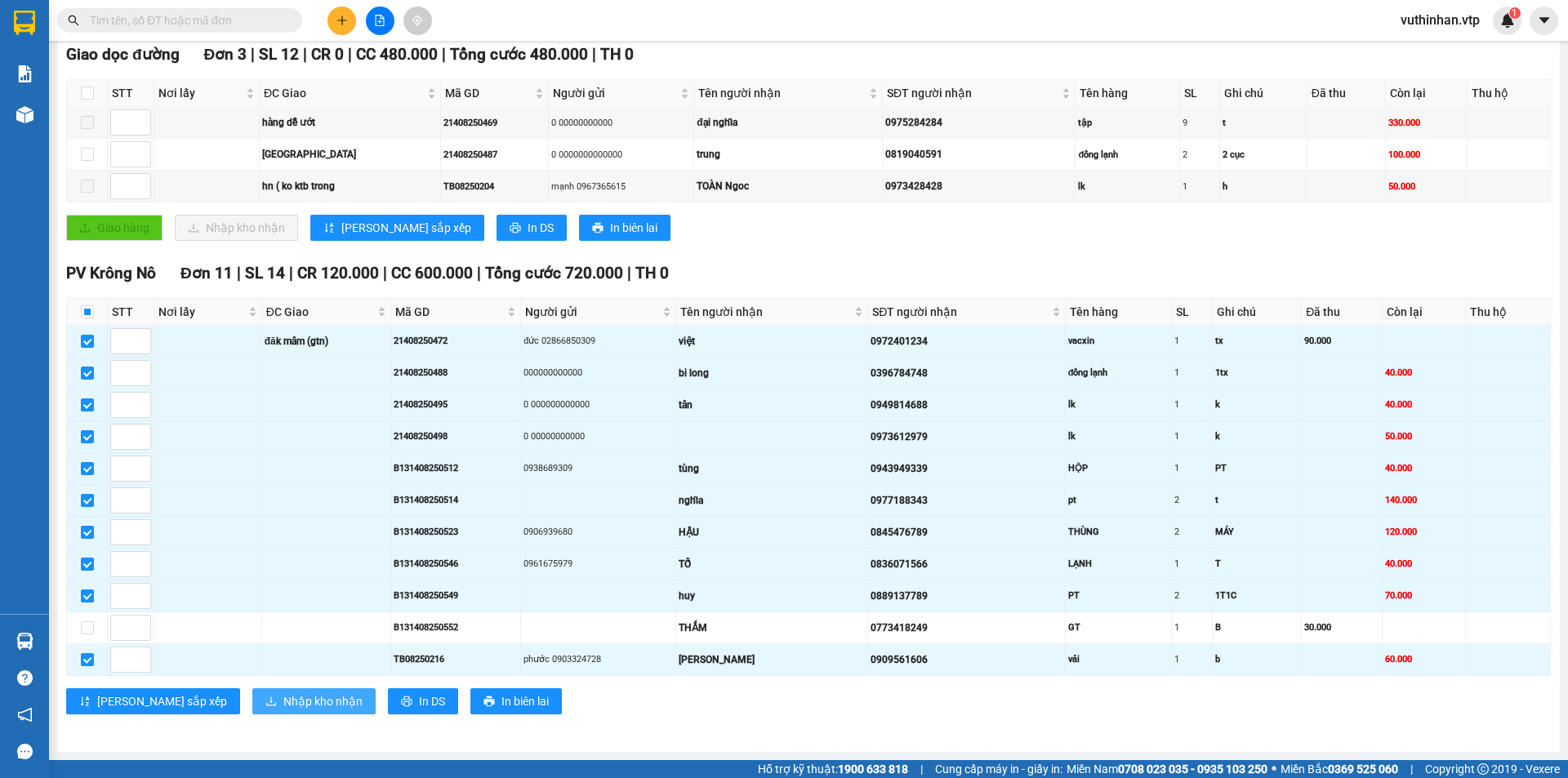
click at [283, 704] on span "Nhập kho nhận" at bounding box center [322, 701] width 79 height 18
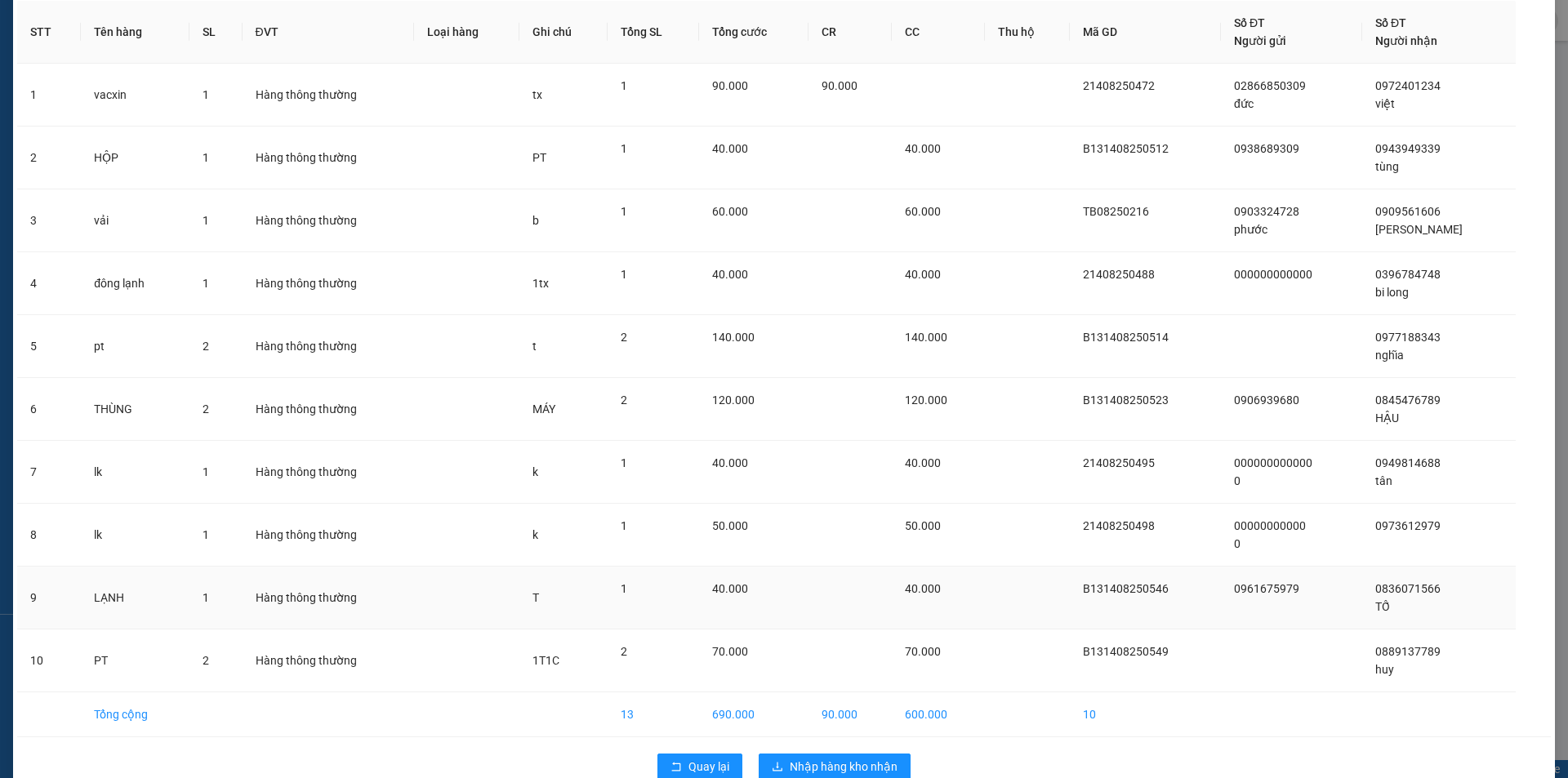
scroll to position [107, 0]
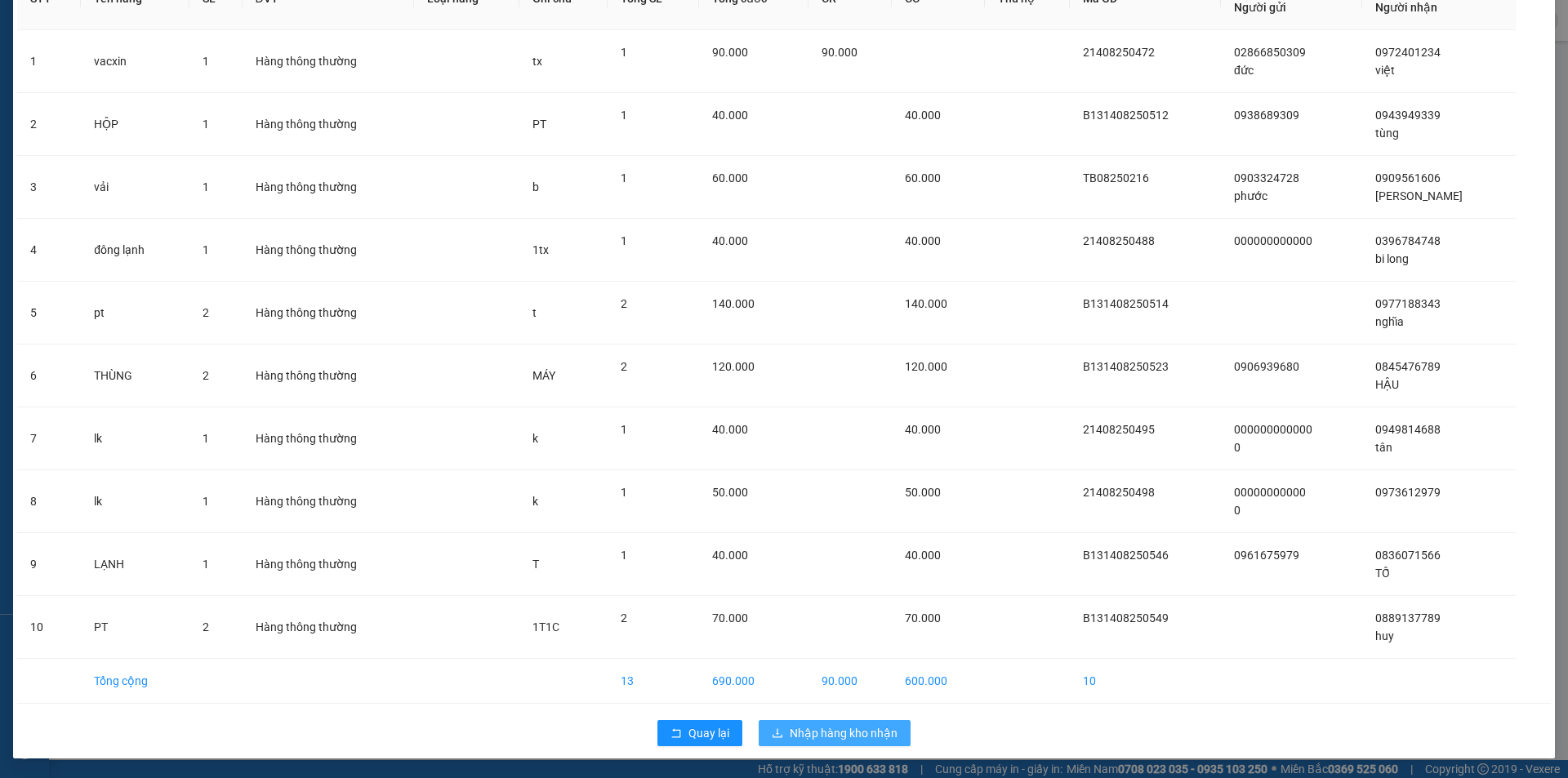
click at [804, 731] on span "Nhập hàng kho nhận" at bounding box center [843, 733] width 108 height 18
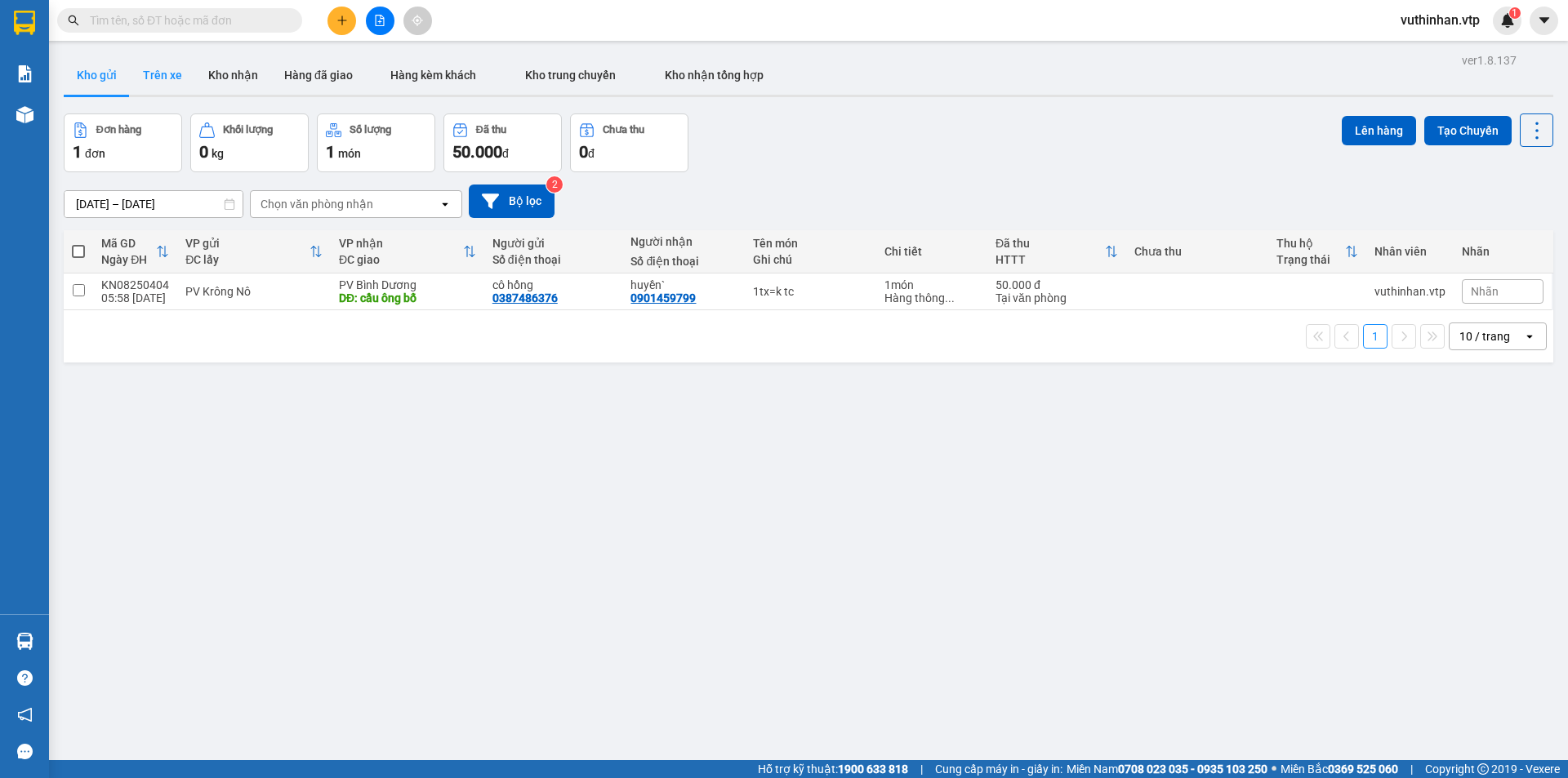
click at [170, 80] on button "Trên xe" at bounding box center [162, 75] width 65 height 39
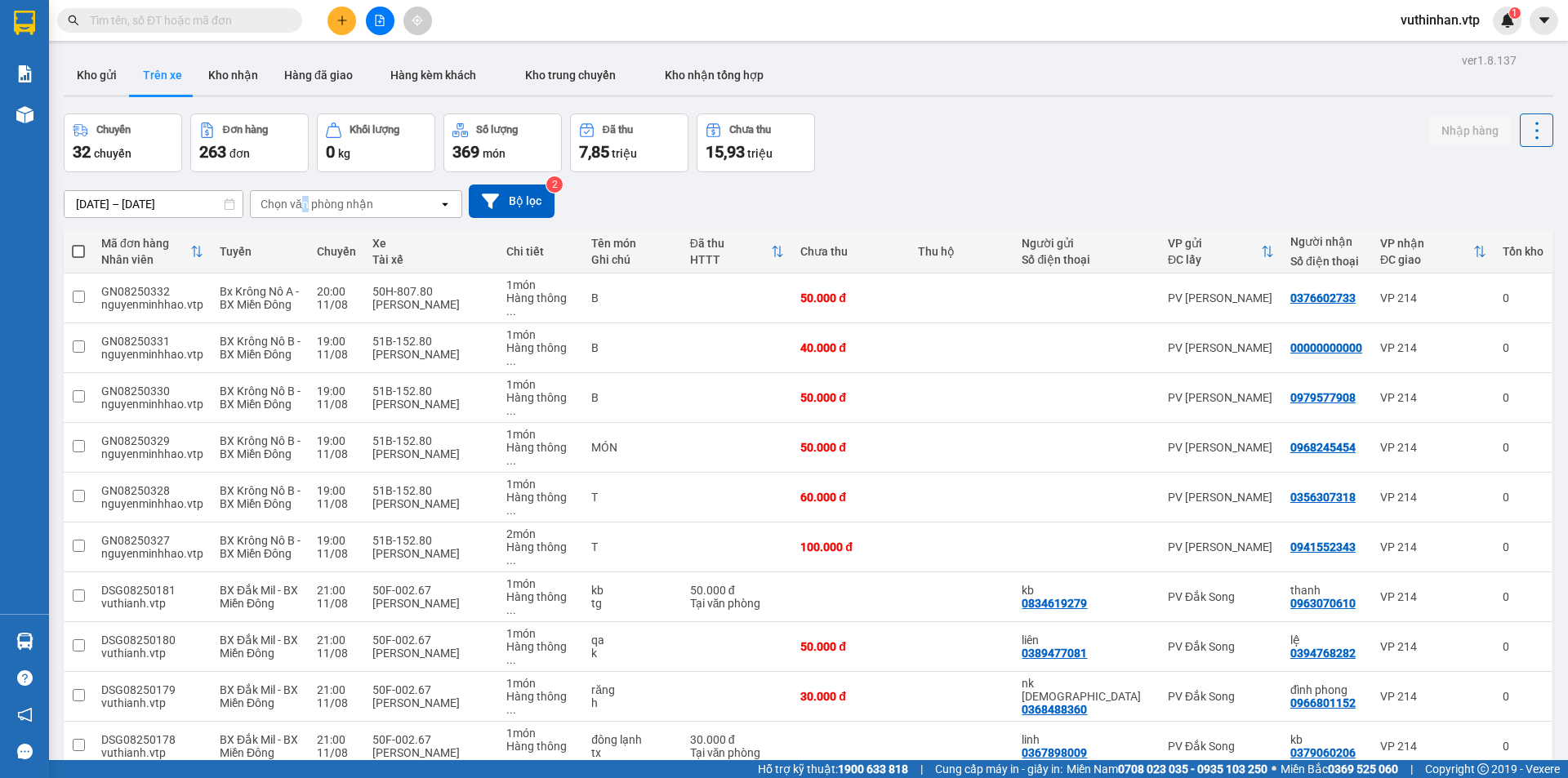
click at [306, 200] on div "Chọn văn phòng nhận" at bounding box center [317, 204] width 113 height 16
type input "kr"
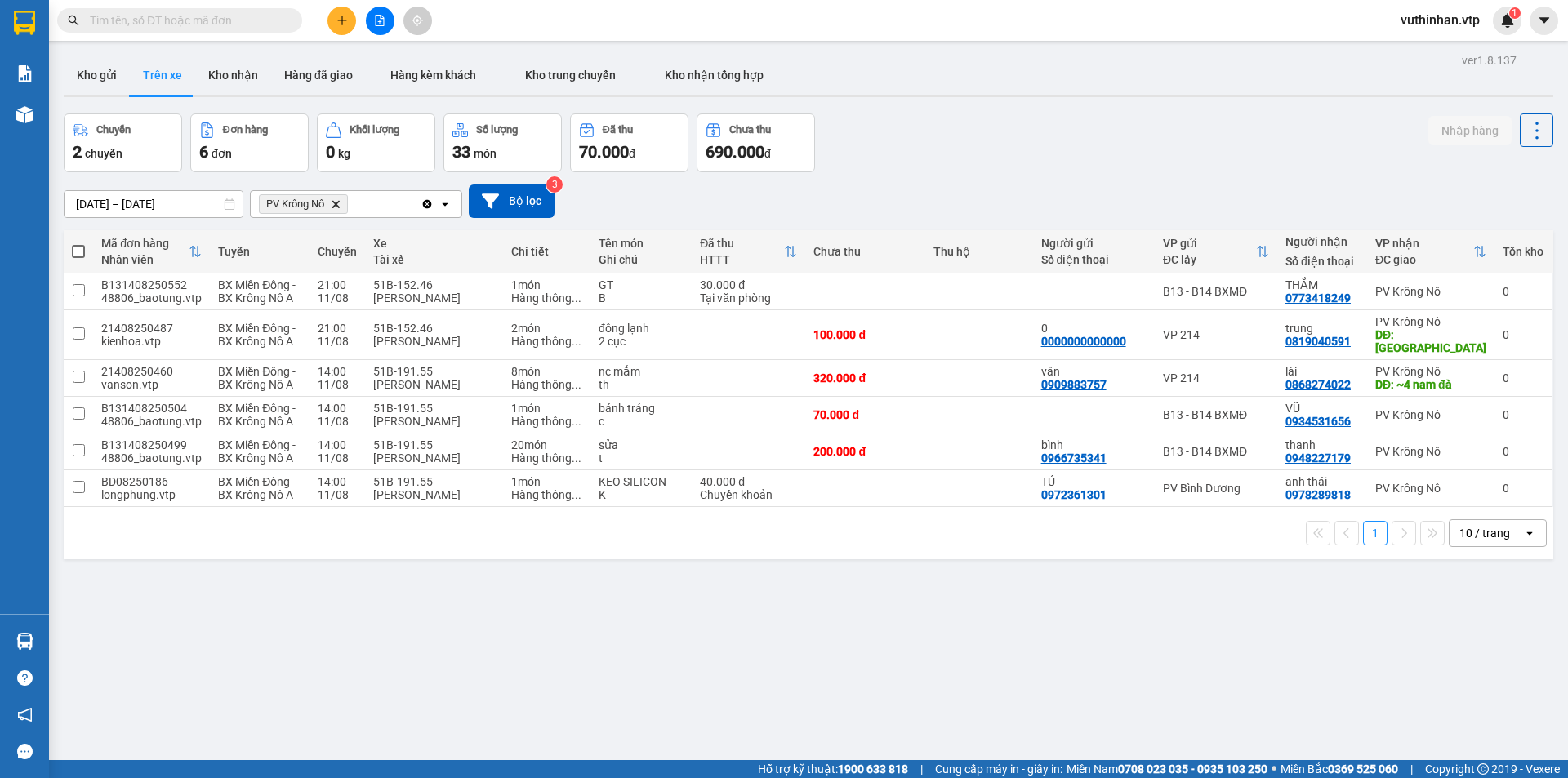
click at [1459, 525] on div "10 / trang" at bounding box center [1484, 533] width 51 height 16
click at [1494, 701] on span "100 / trang" at bounding box center [1479, 701] width 59 height 16
click at [79, 481] on input "checkbox" at bounding box center [79, 487] width 12 height 12
checkbox input "true"
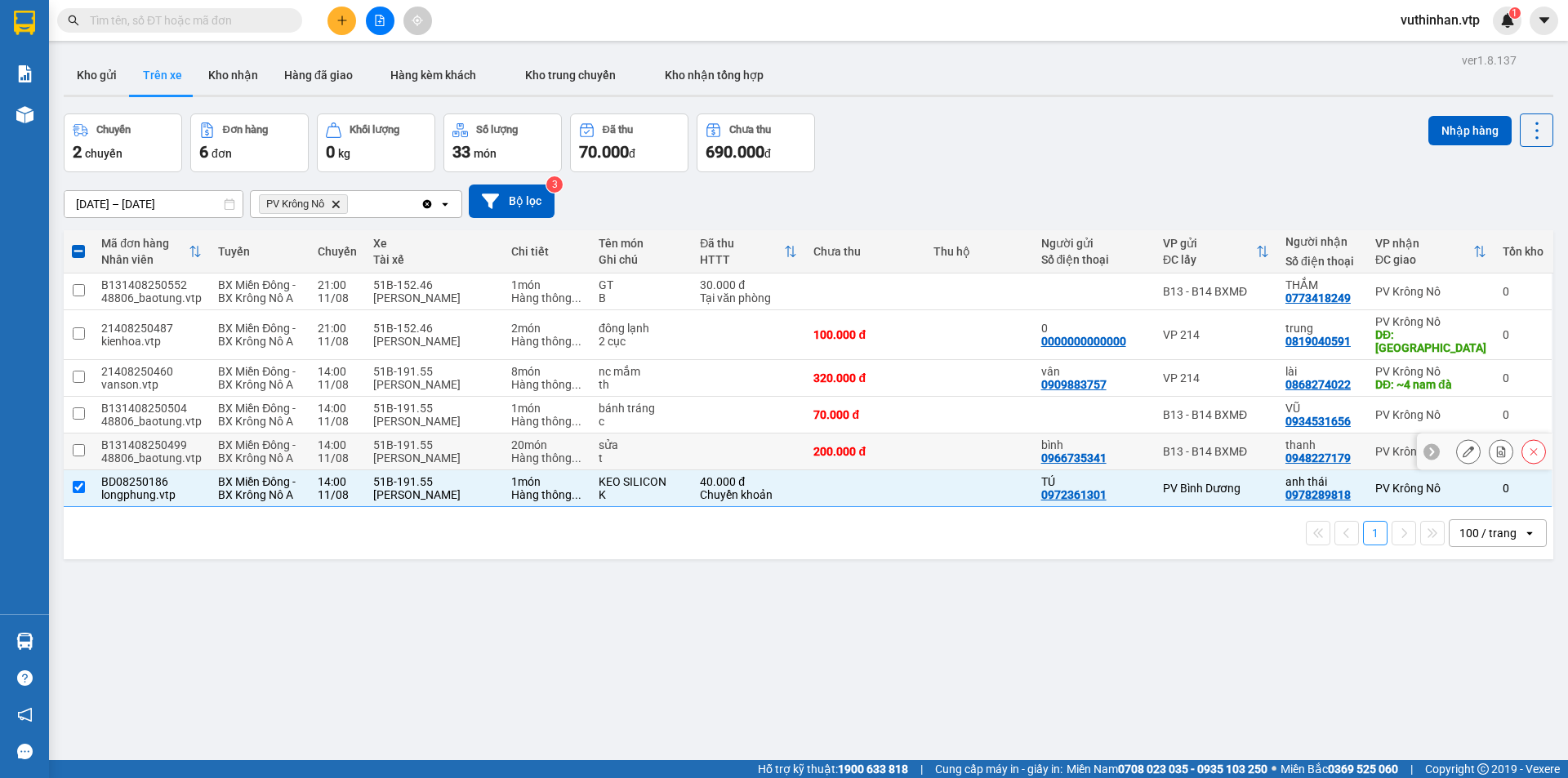
click at [75, 444] on input "checkbox" at bounding box center [79, 450] width 12 height 12
checkbox input "true"
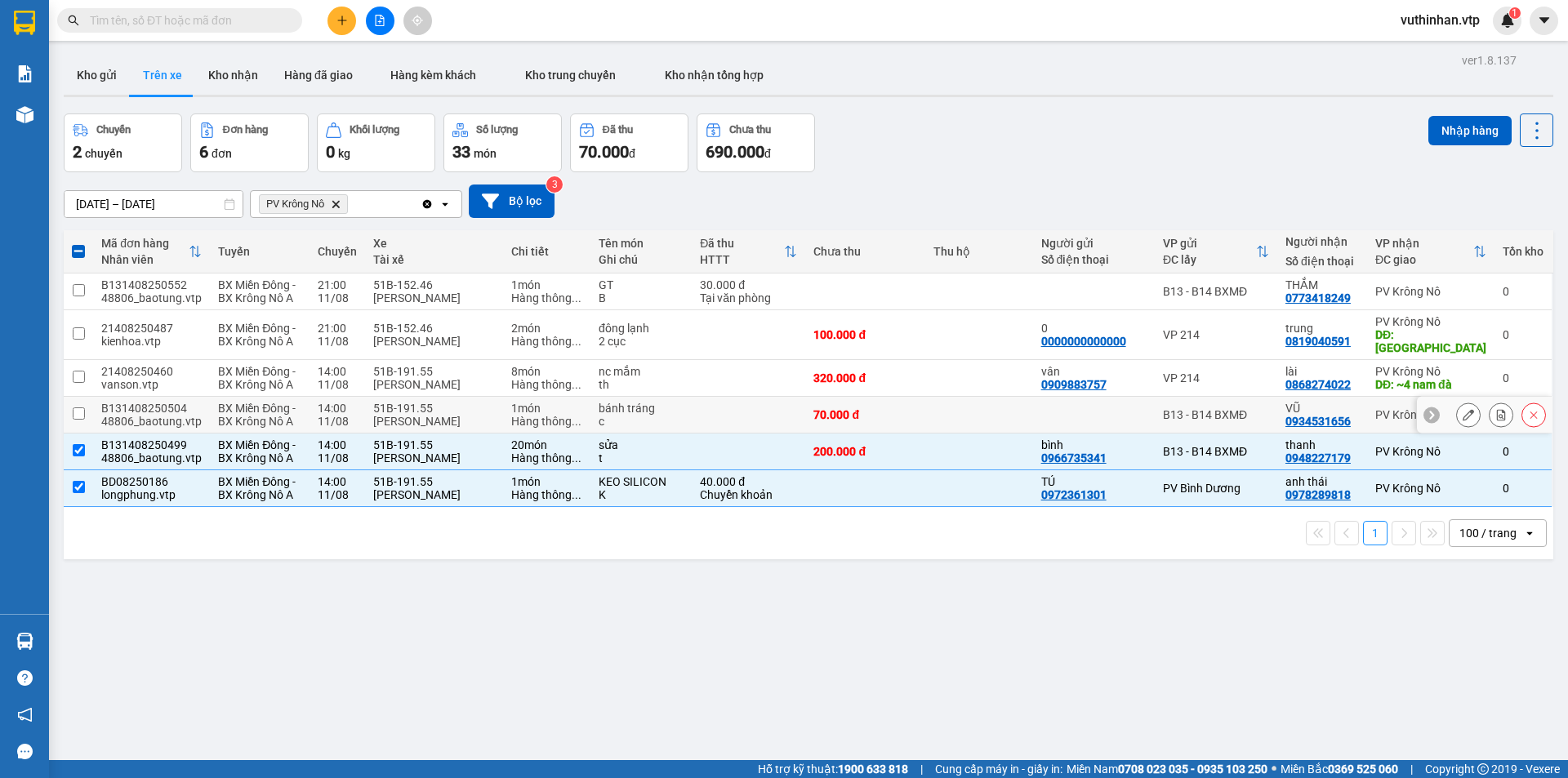
click at [77, 408] on input "checkbox" at bounding box center [79, 414] width 12 height 12
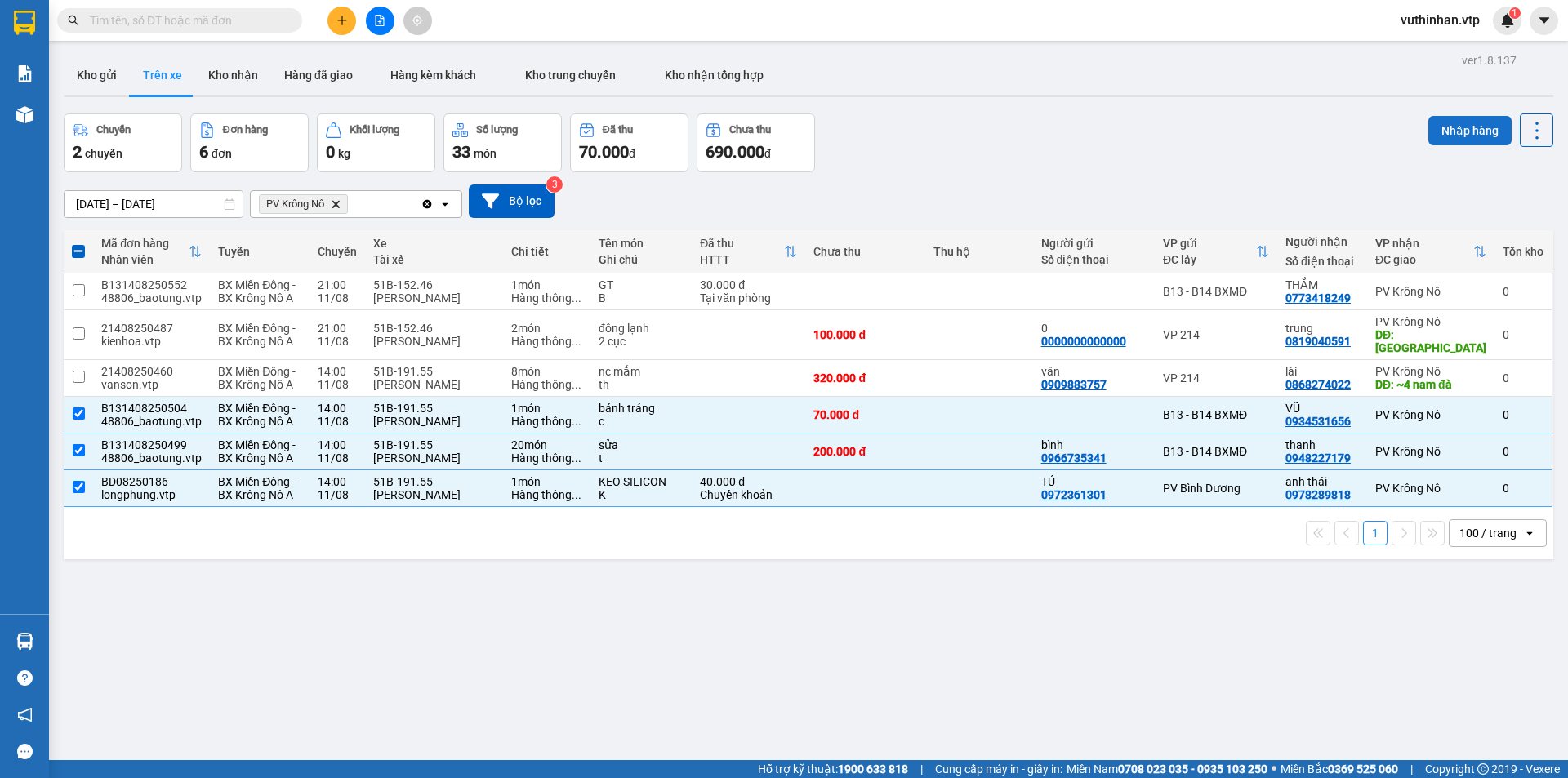
click at [1475, 123] on button "Nhập hàng" at bounding box center [1470, 130] width 84 height 29
checkbox input "false"
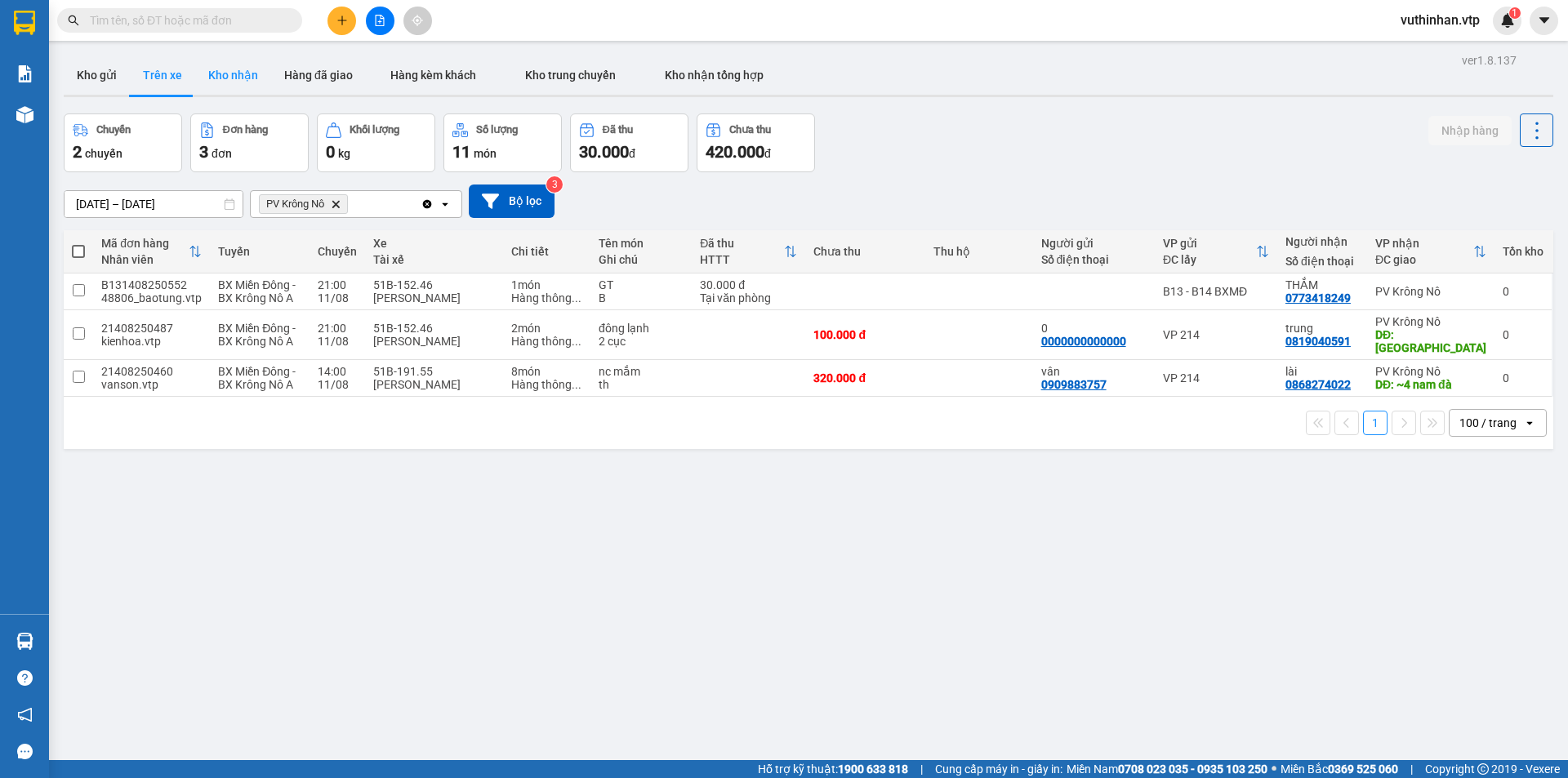
click at [248, 79] on button "Kho nhận" at bounding box center [232, 75] width 76 height 39
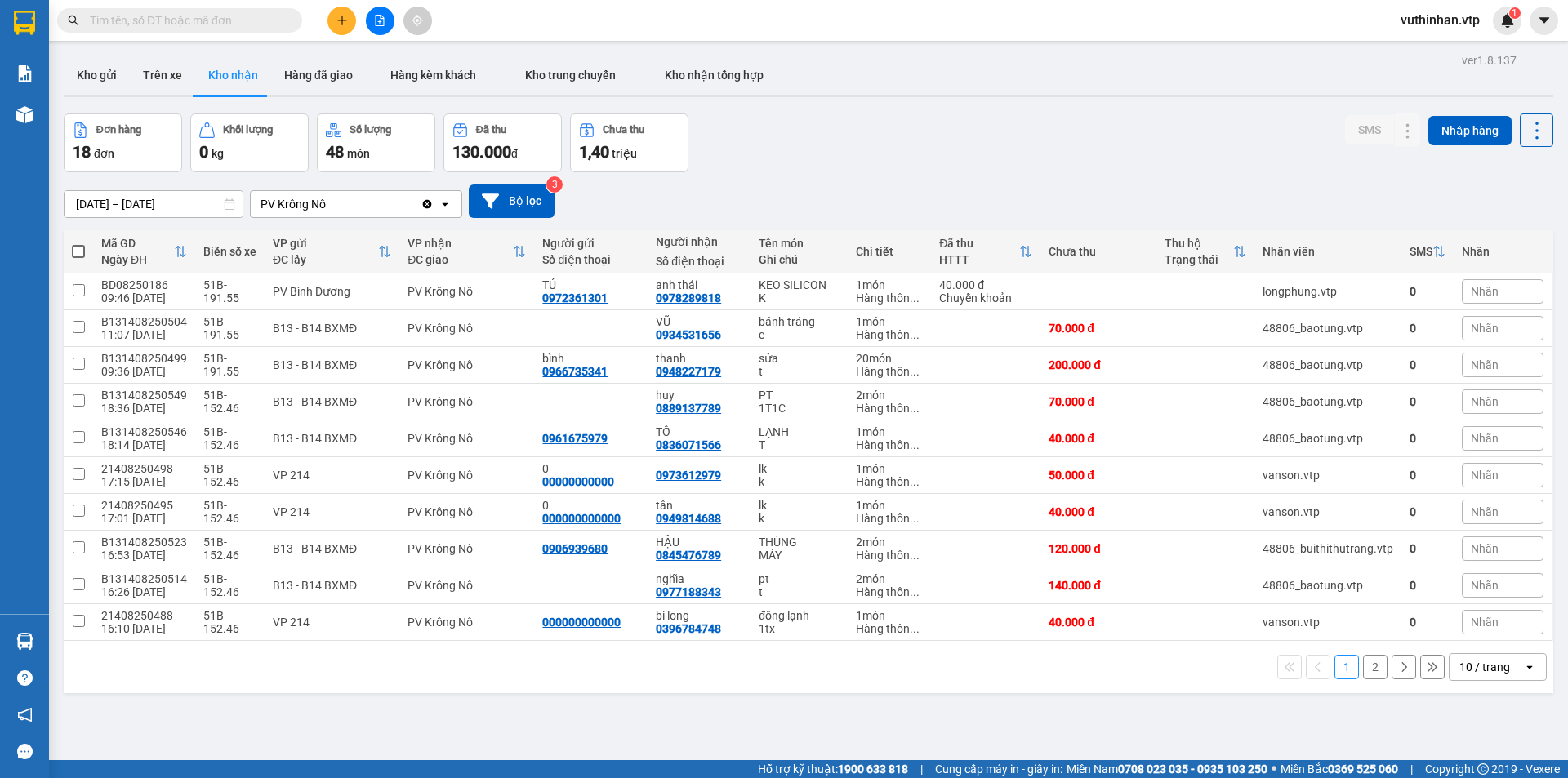
click at [85, 206] on input "[DATE] – [DATE]" at bounding box center [153, 204] width 178 height 26
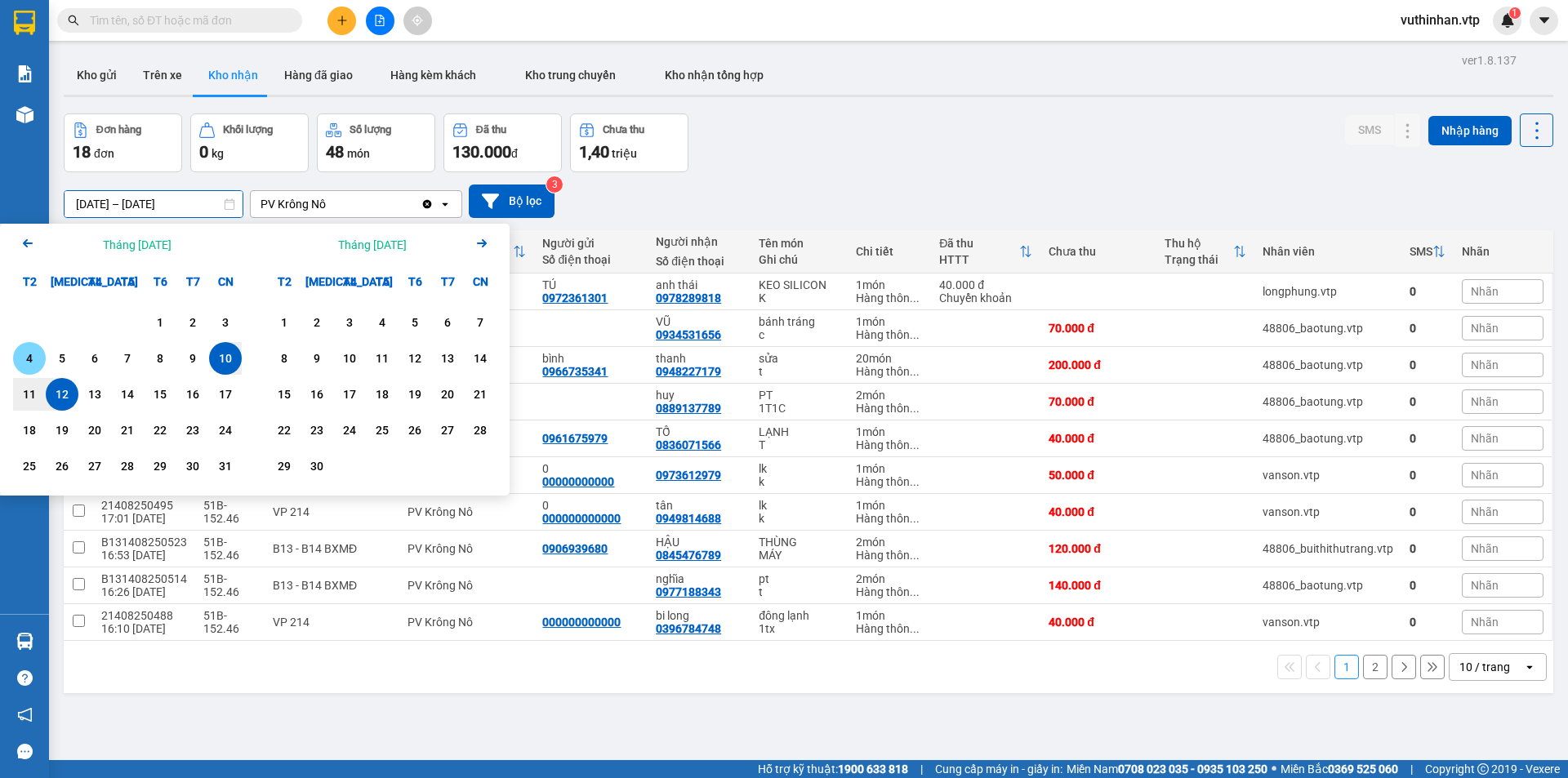
click at [31, 346] on div "4" at bounding box center [29, 358] width 33 height 33
click at [72, 392] on div "12" at bounding box center [62, 394] width 23 height 20
type input "[DATE] – [DATE]"
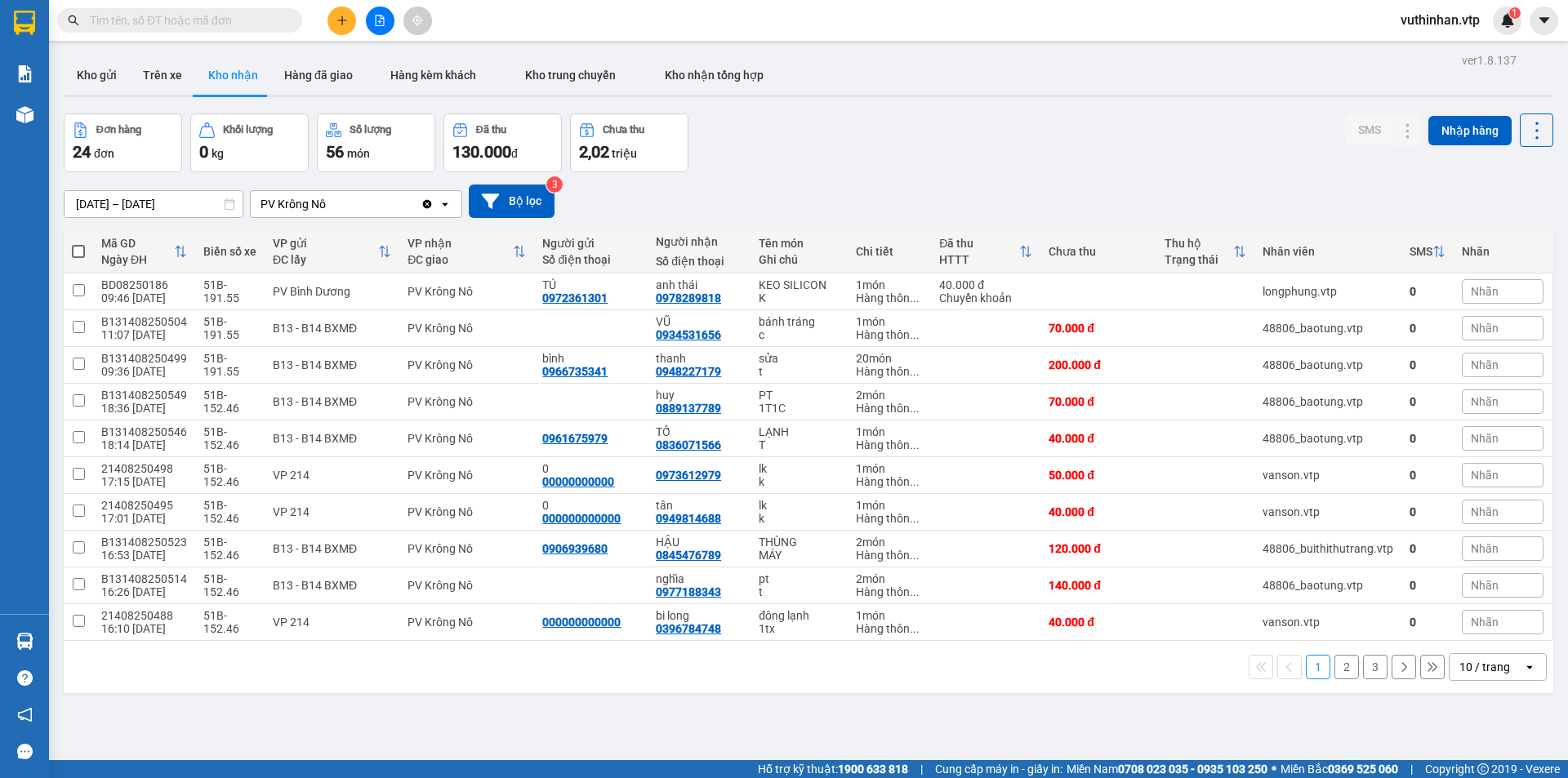
click at [1467, 665] on div "10 / trang" at bounding box center [1484, 667] width 51 height 16
drag, startPoint x: 1466, startPoint y: 637, endPoint x: 1398, endPoint y: 621, distance: 69.9
click at [1466, 636] on span "100 / trang" at bounding box center [1479, 631] width 59 height 16
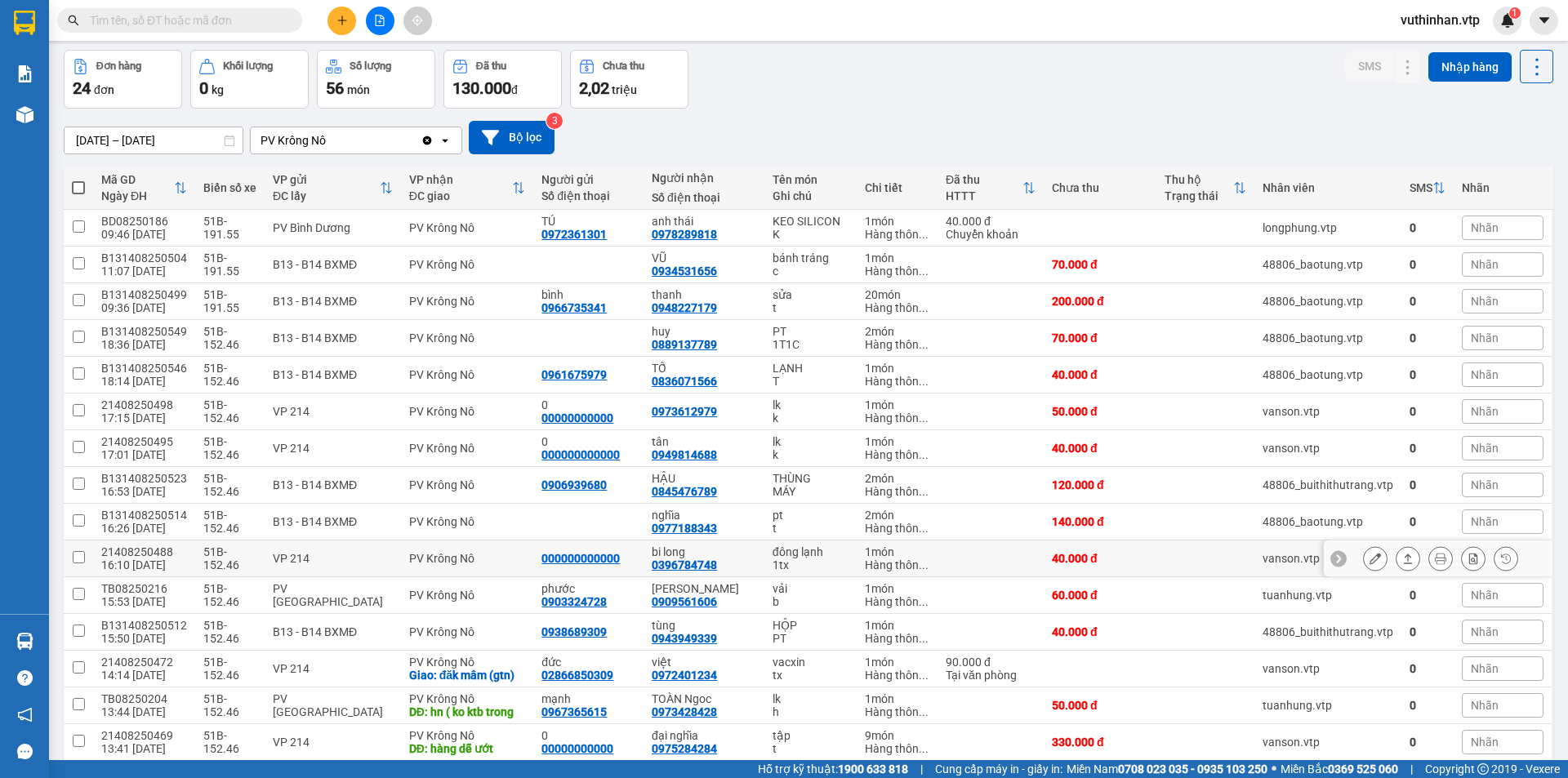
scroll to position [472, 0]
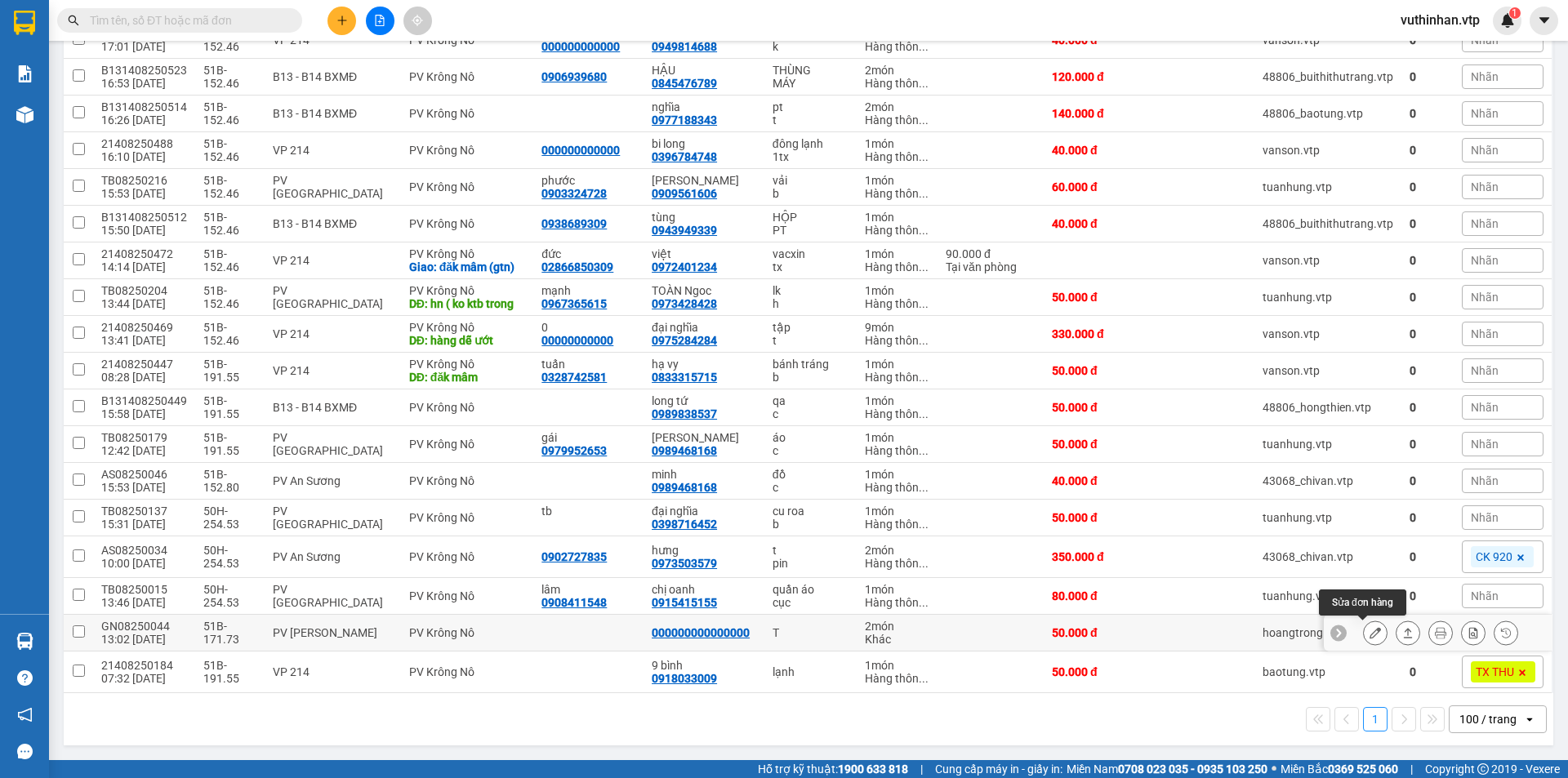
click at [1369, 636] on icon at bounding box center [1375, 632] width 12 height 12
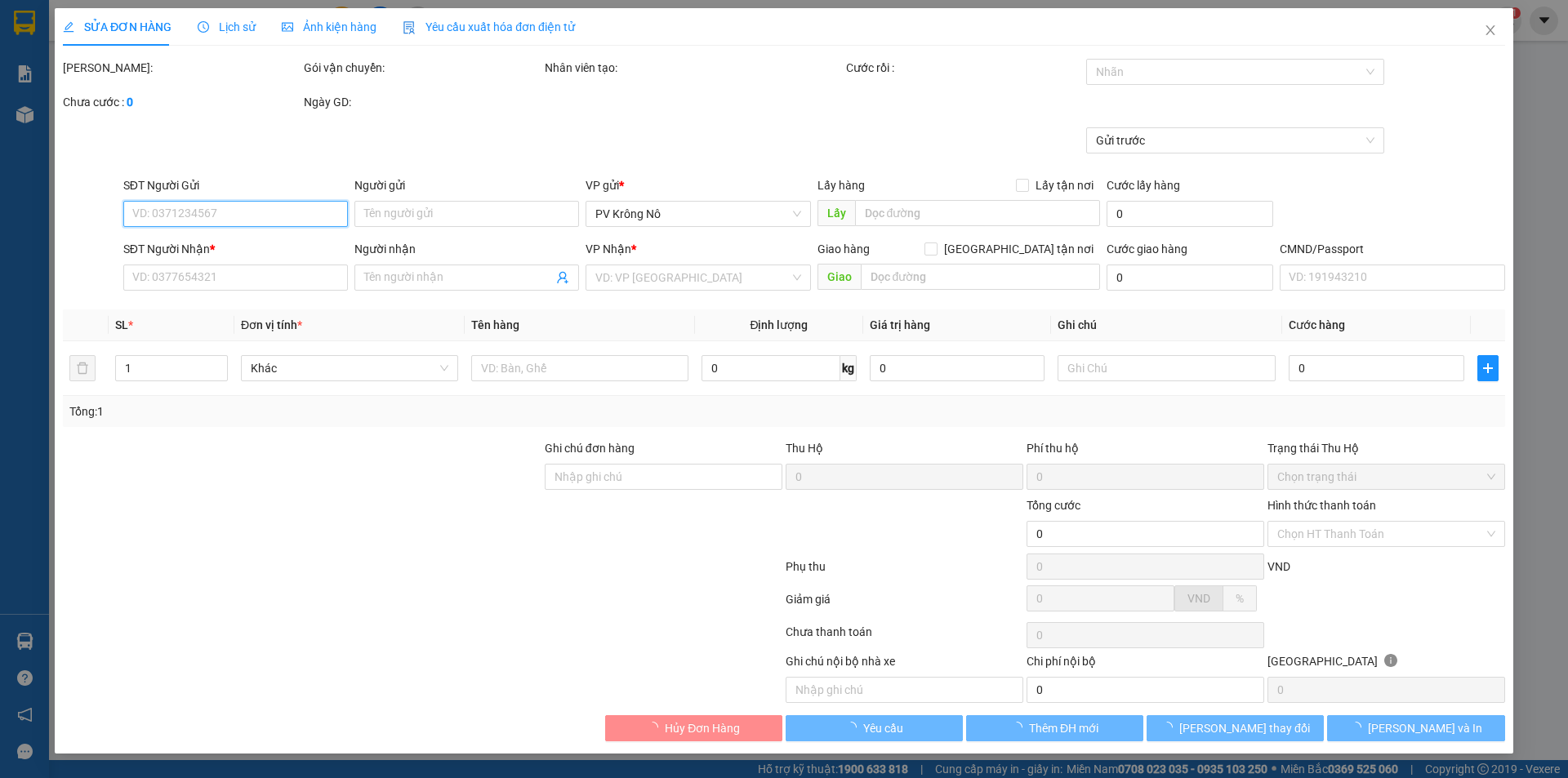
type input "10.000"
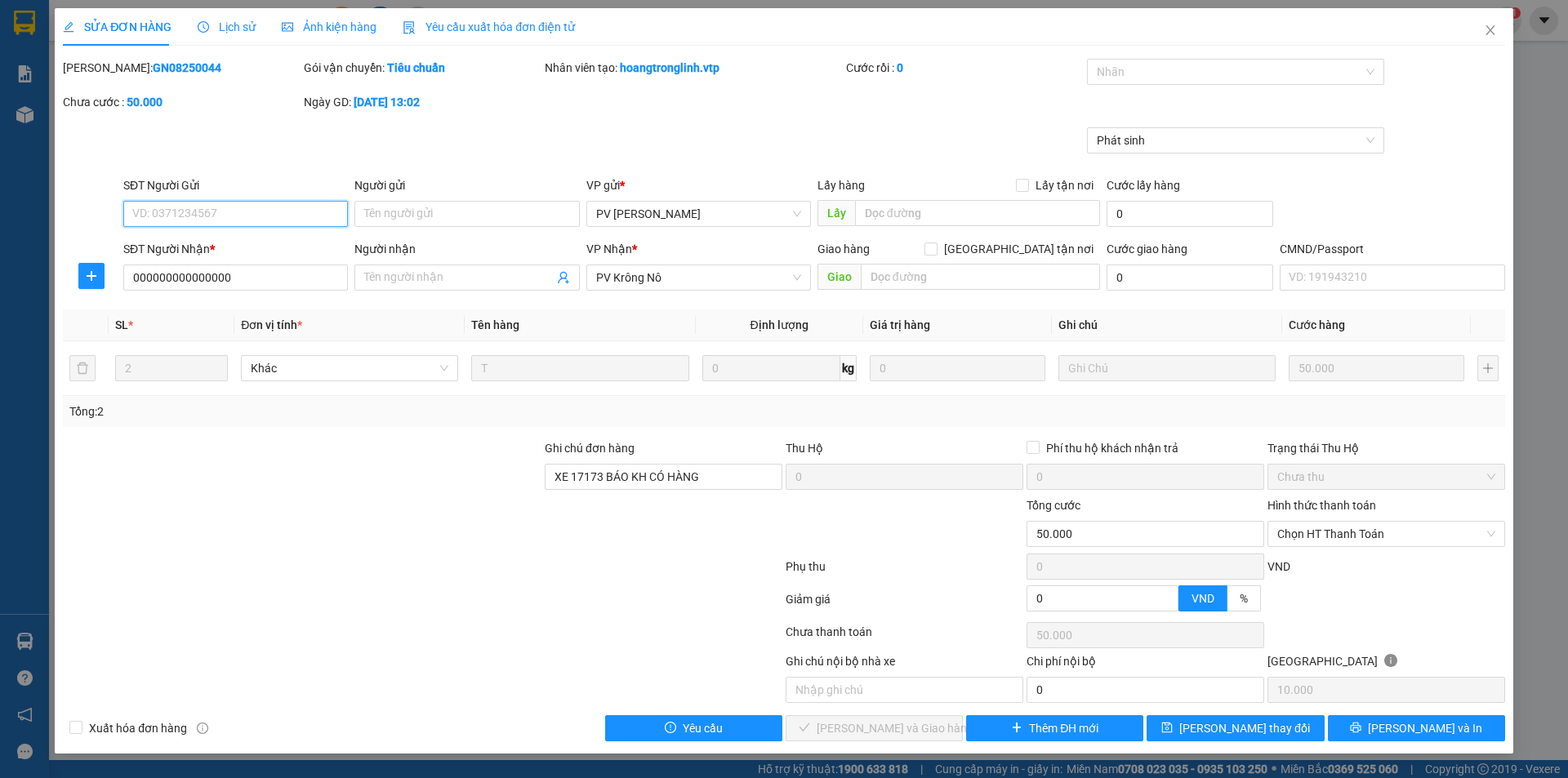
type input "000000000000000"
type input "XE 17173 BÁO KH CÓ HÀNG"
type input "50.000"
drag, startPoint x: 1487, startPoint y: 29, endPoint x: 1119, endPoint y: 768, distance: 825.6
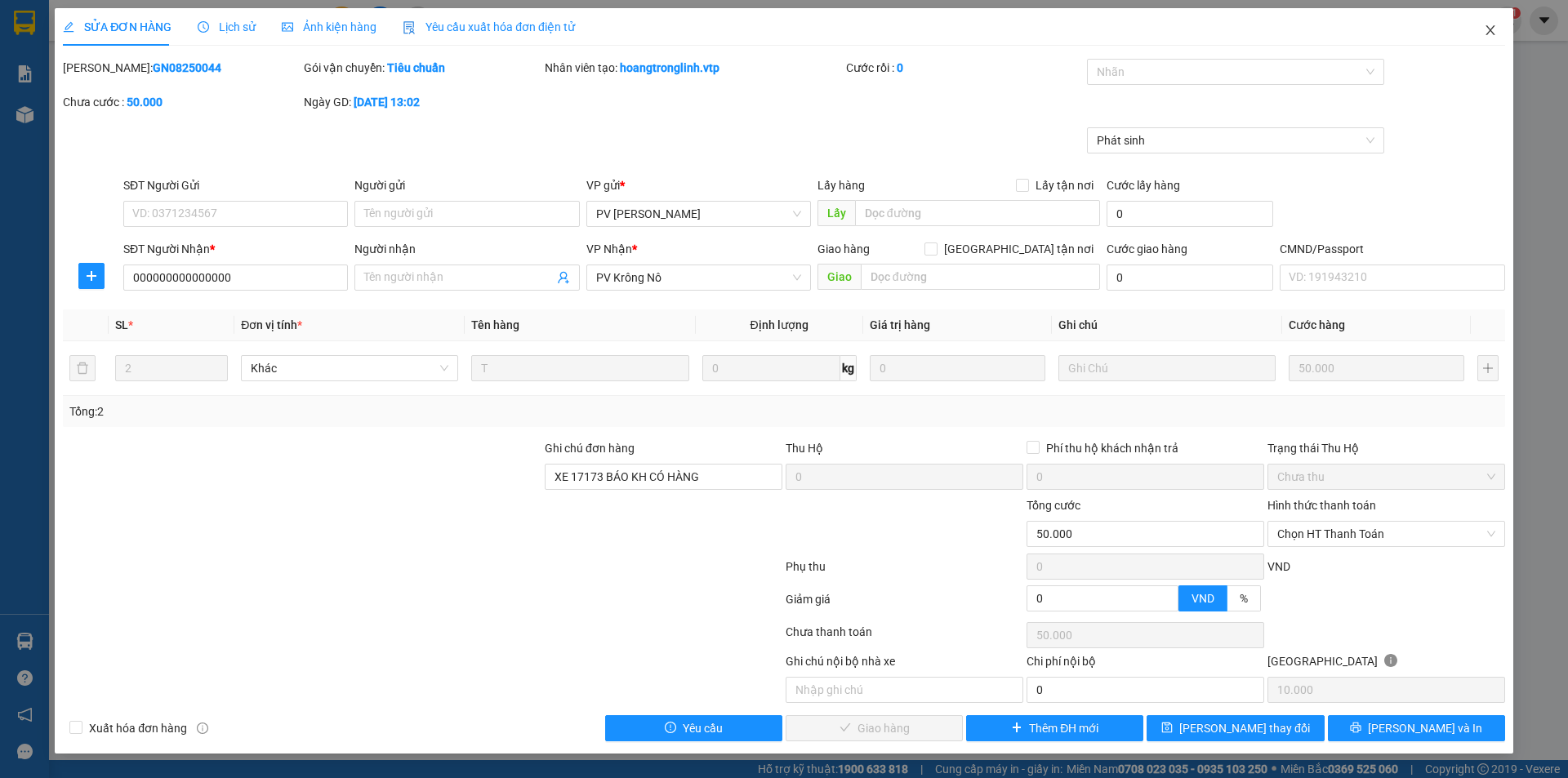
click at [1489, 31] on icon "close" at bounding box center [1491, 30] width 13 height 13
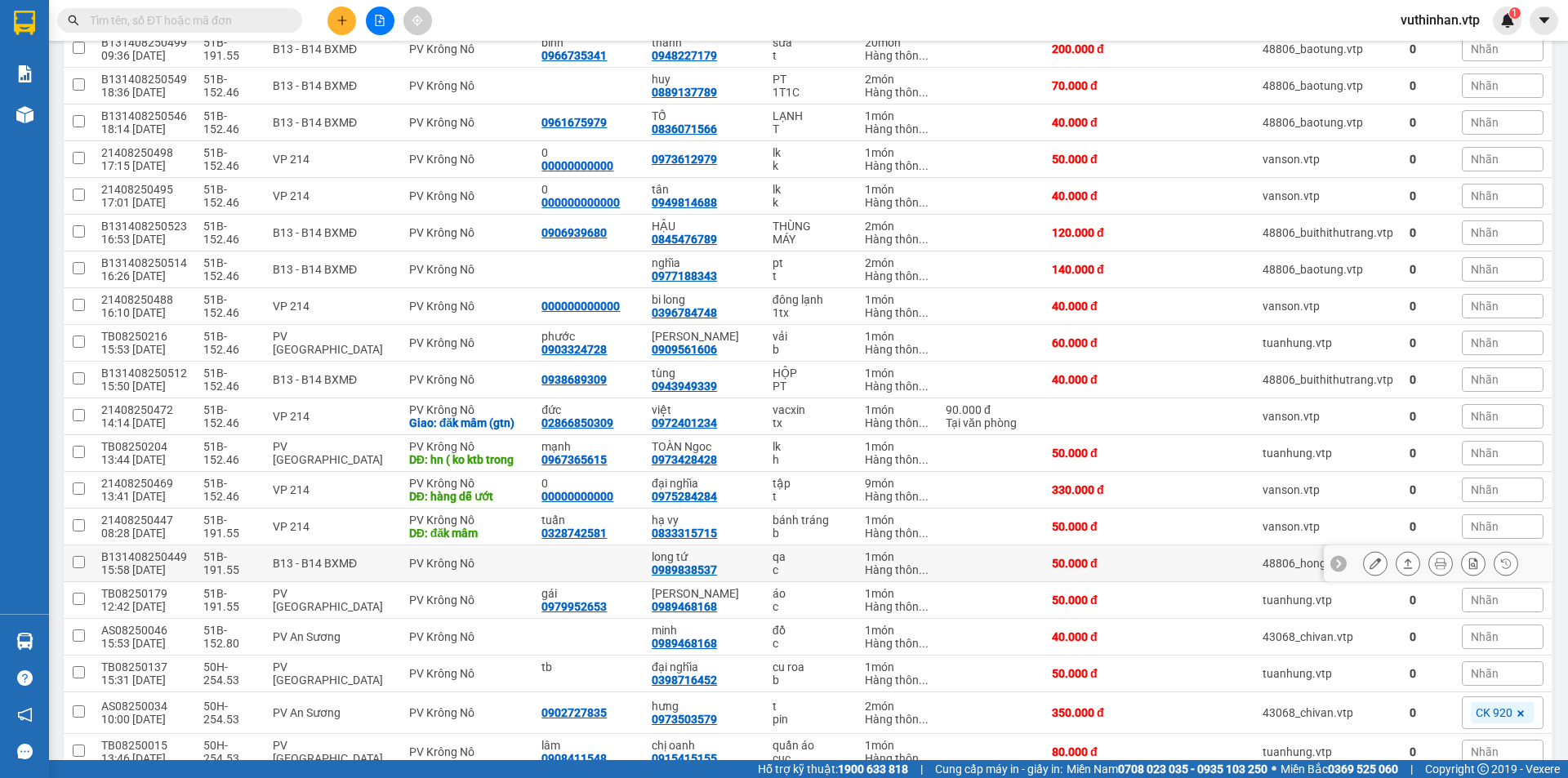
scroll to position [327, 0]
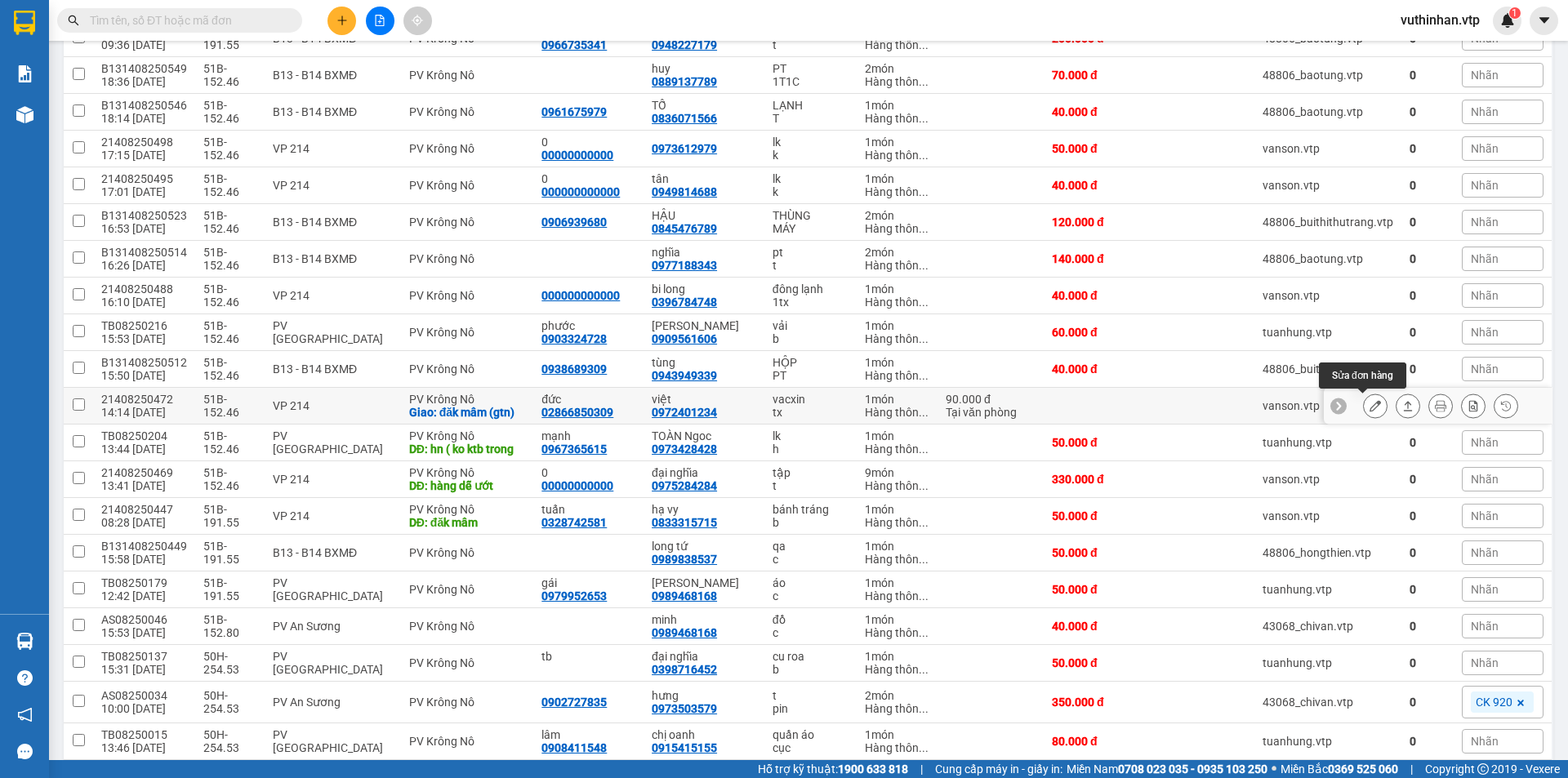
click at [1364, 406] on button at bounding box center [1376, 406] width 23 height 28
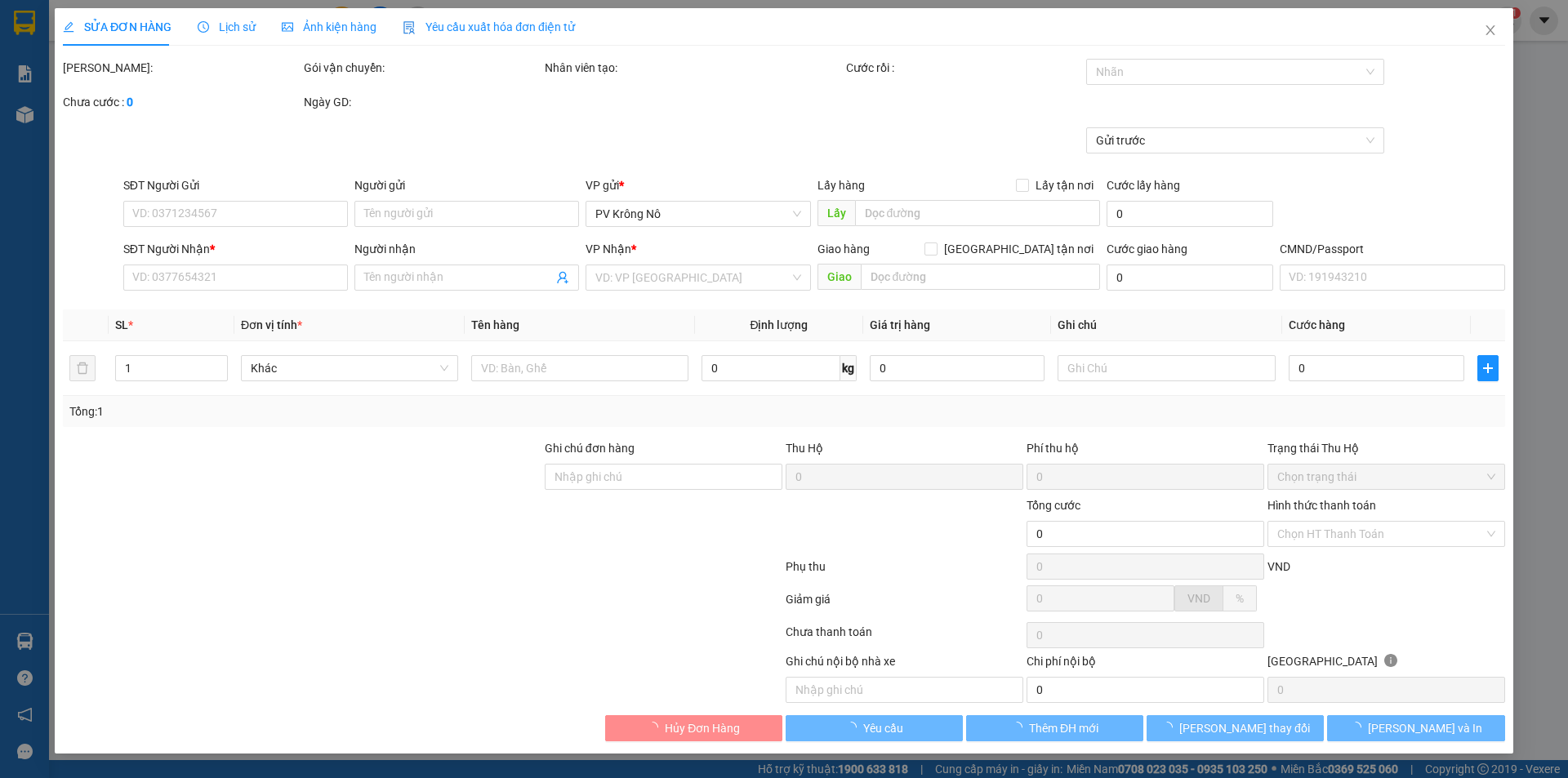
type input "2.000"
type input "02866850309"
type input "đức"
type input "0972401234"
type input "việt"
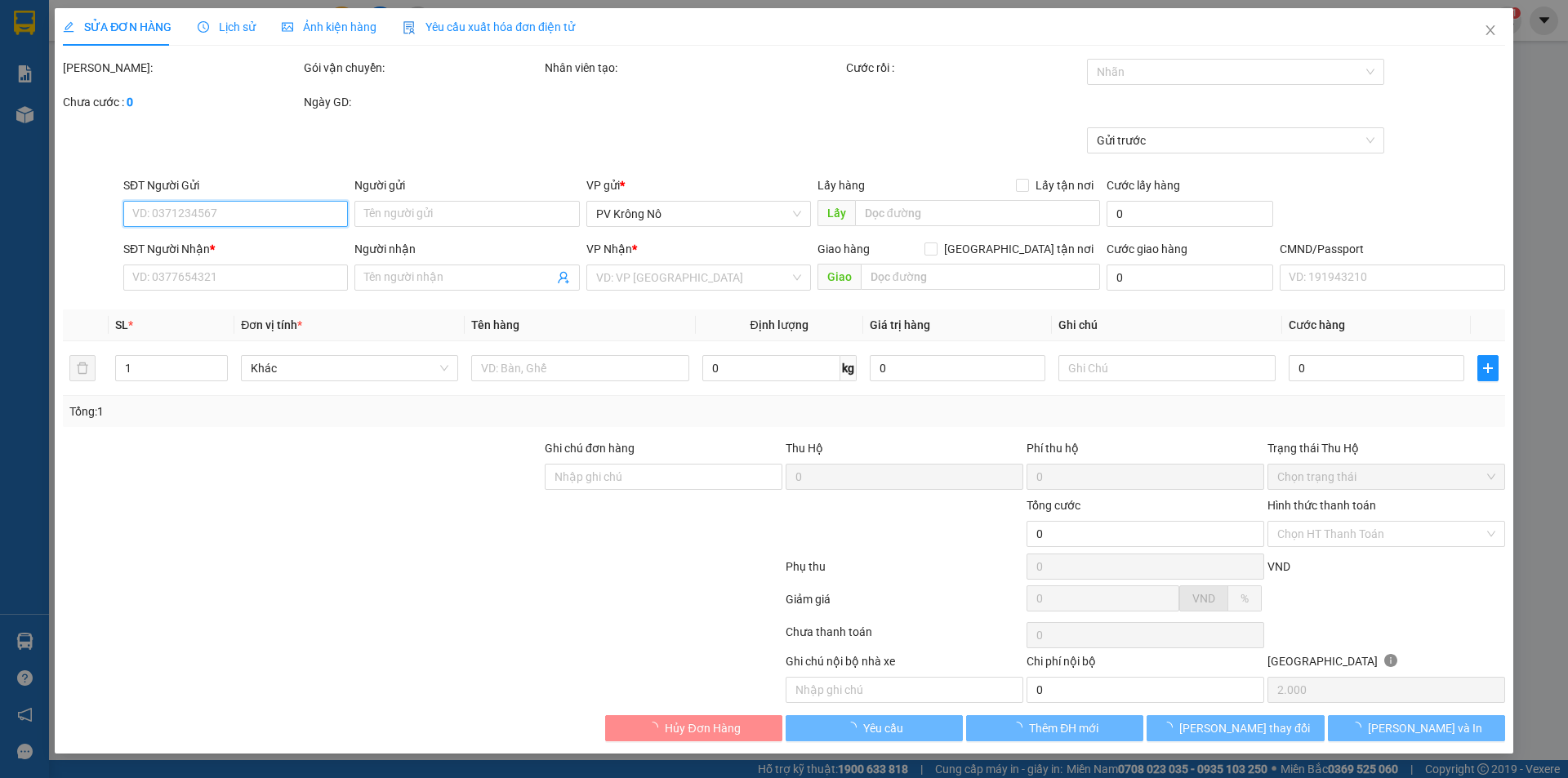
checkbox input "true"
type input "đăk mâm (gtn)"
type input "90.000"
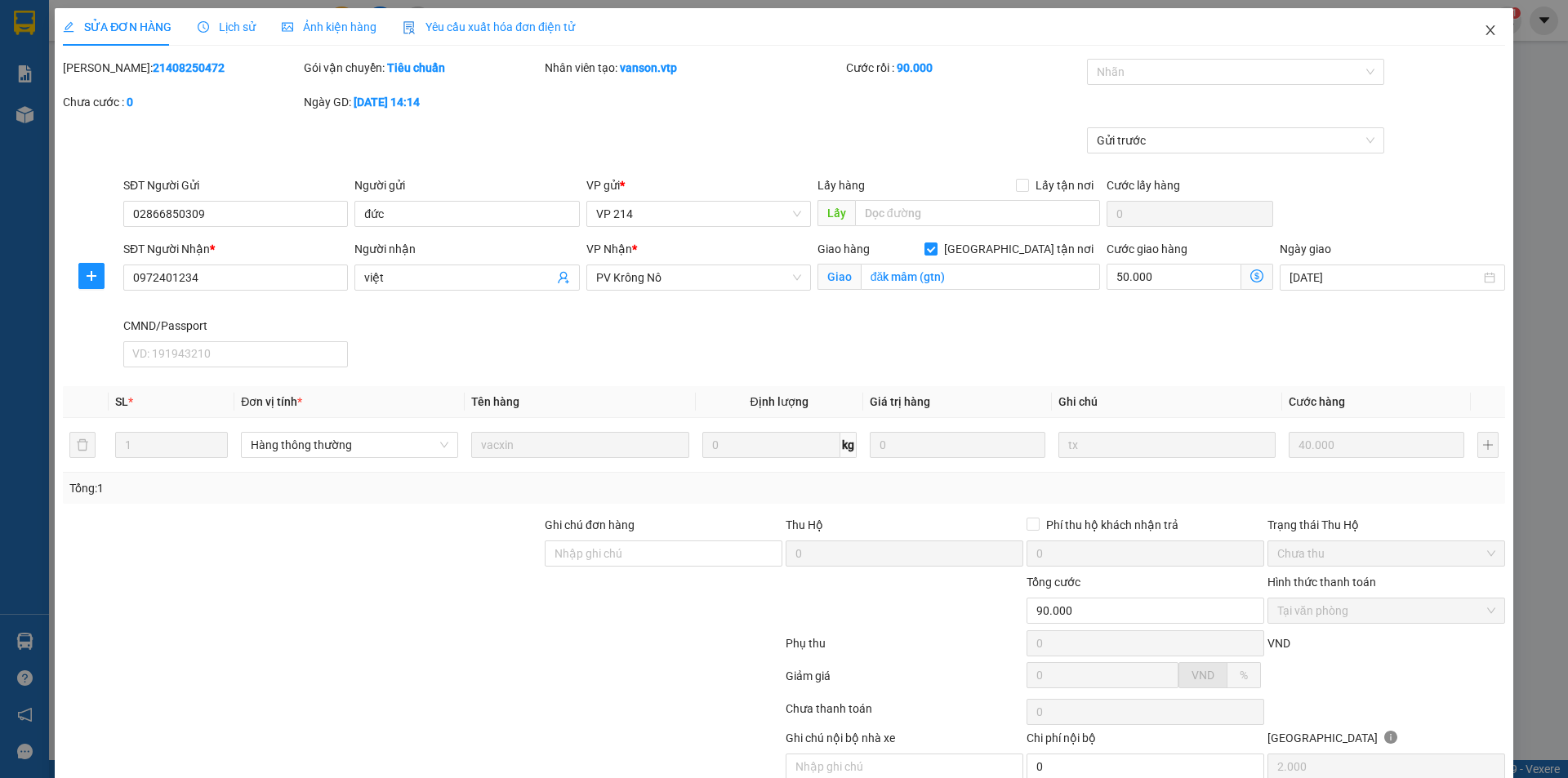
click at [1484, 29] on icon "close" at bounding box center [1491, 30] width 13 height 13
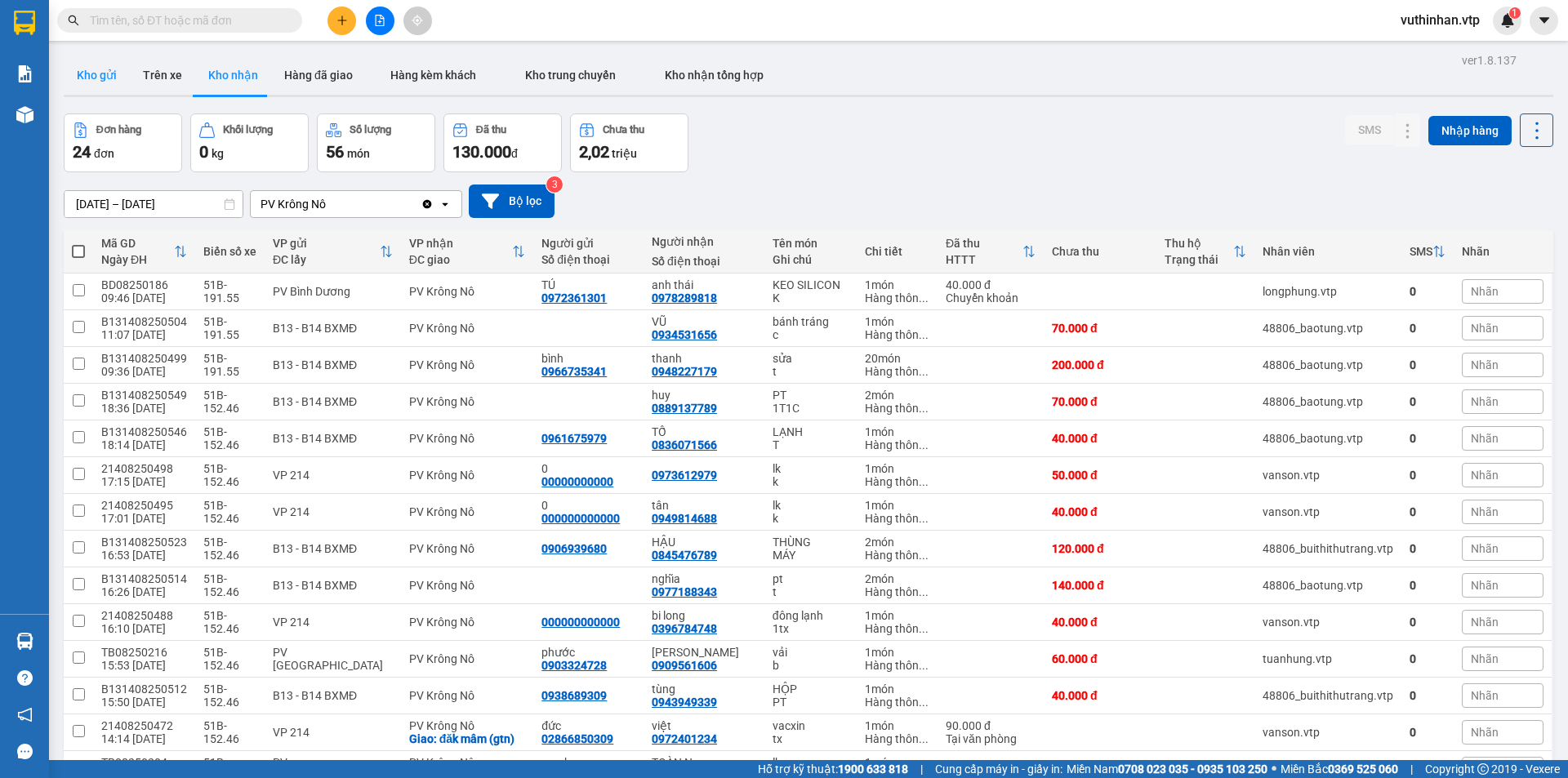
click at [96, 75] on button "Kho gửi" at bounding box center [97, 75] width 66 height 39
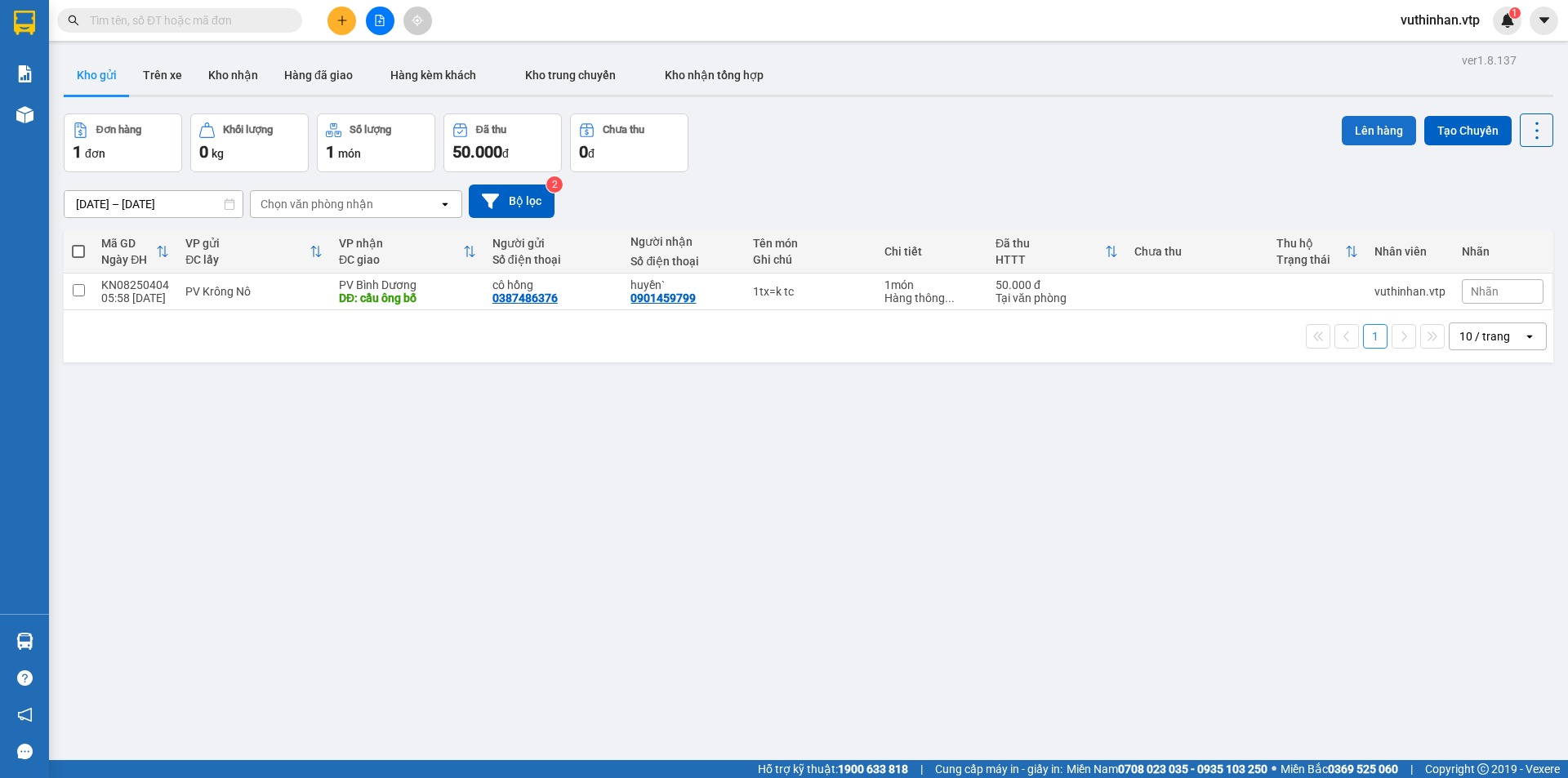
click at [1376, 131] on button "Lên hàng" at bounding box center [1378, 130] width 74 height 29
click at [197, 298] on td "PV Krông Nô" at bounding box center [254, 291] width 153 height 36
checkbox input "true"
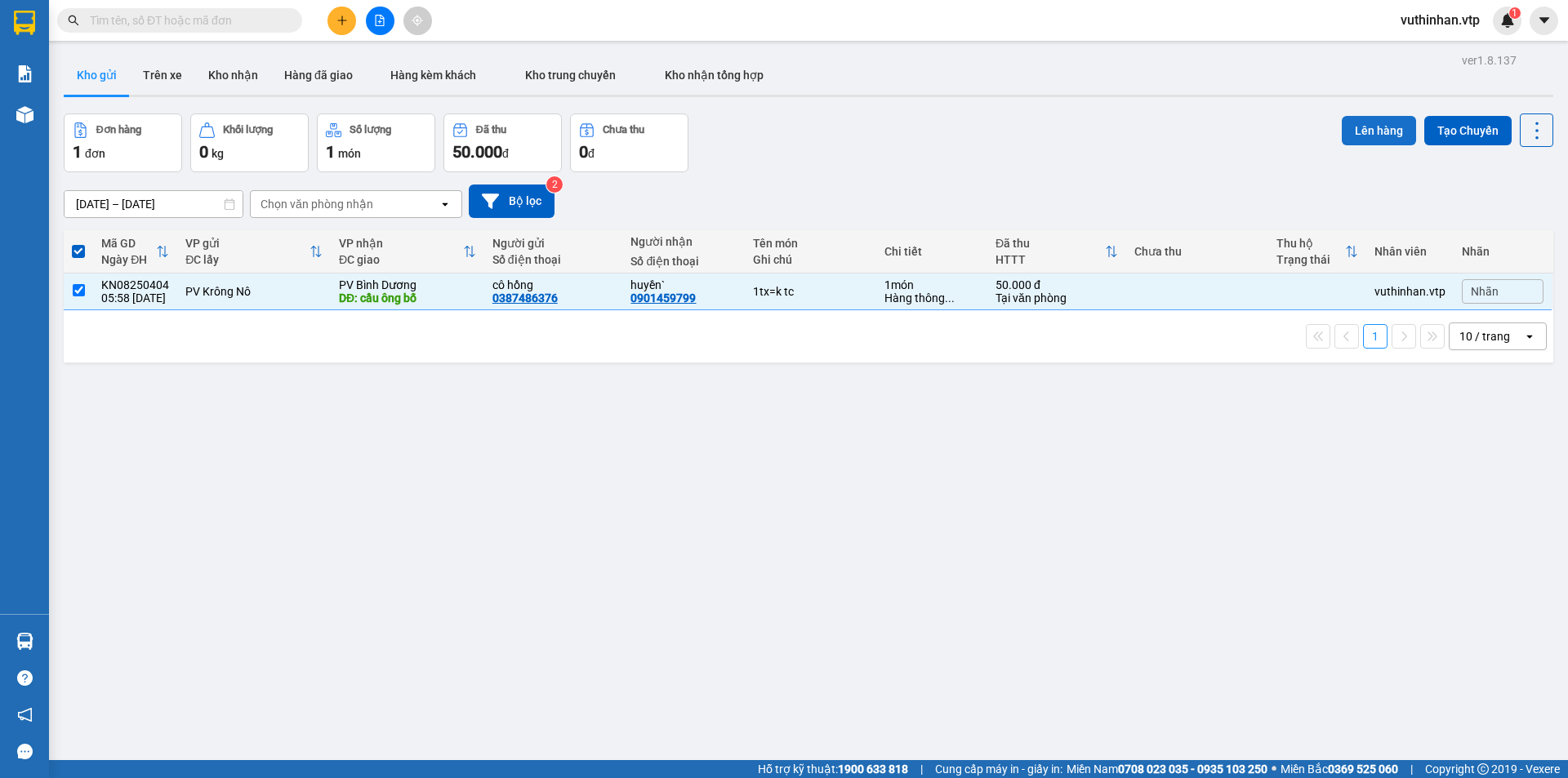
click at [1382, 132] on button "Lên hàng" at bounding box center [1378, 130] width 74 height 29
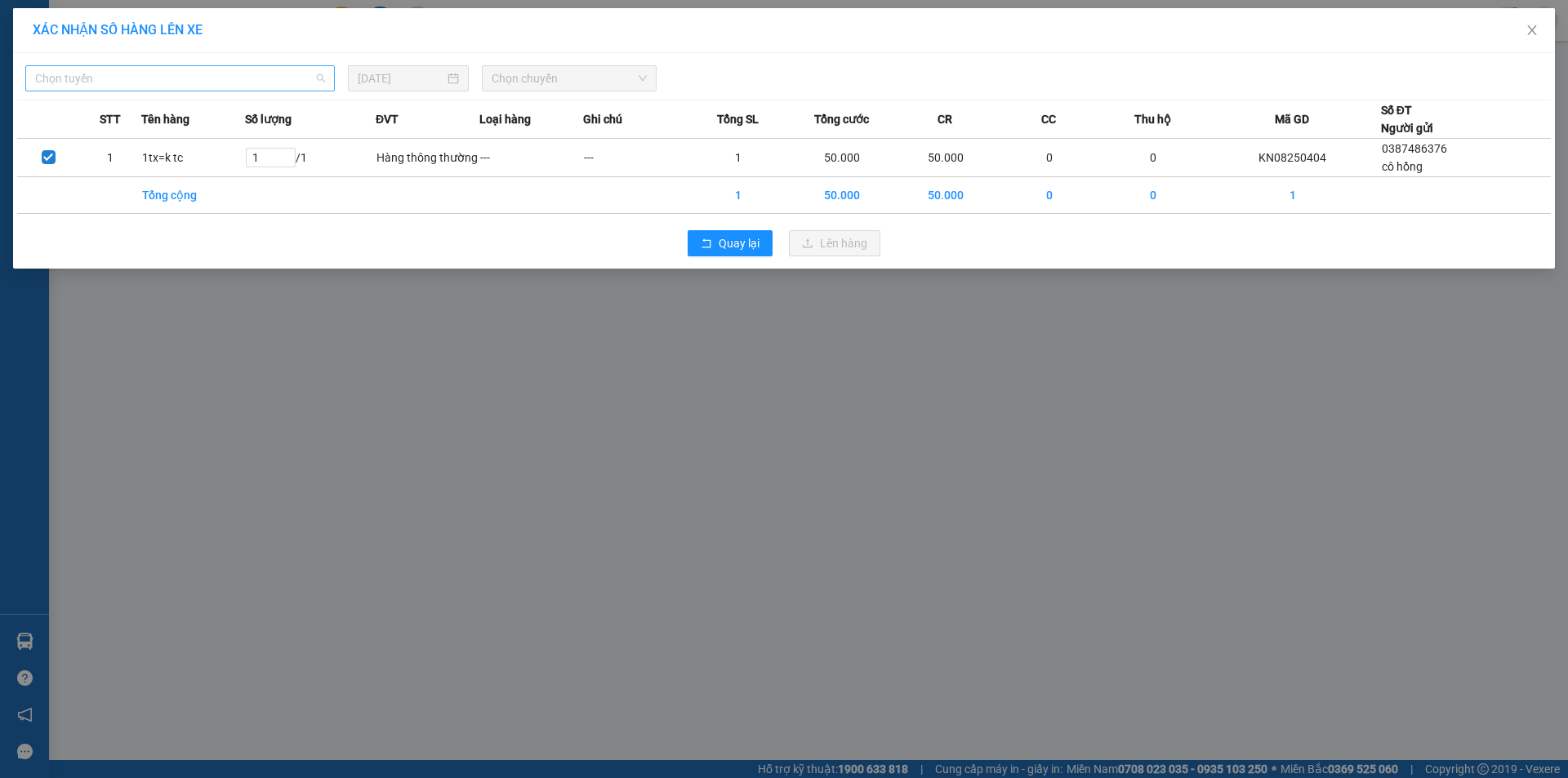
click at [259, 89] on span "Chọn tuyến" at bounding box center [180, 78] width 290 height 25
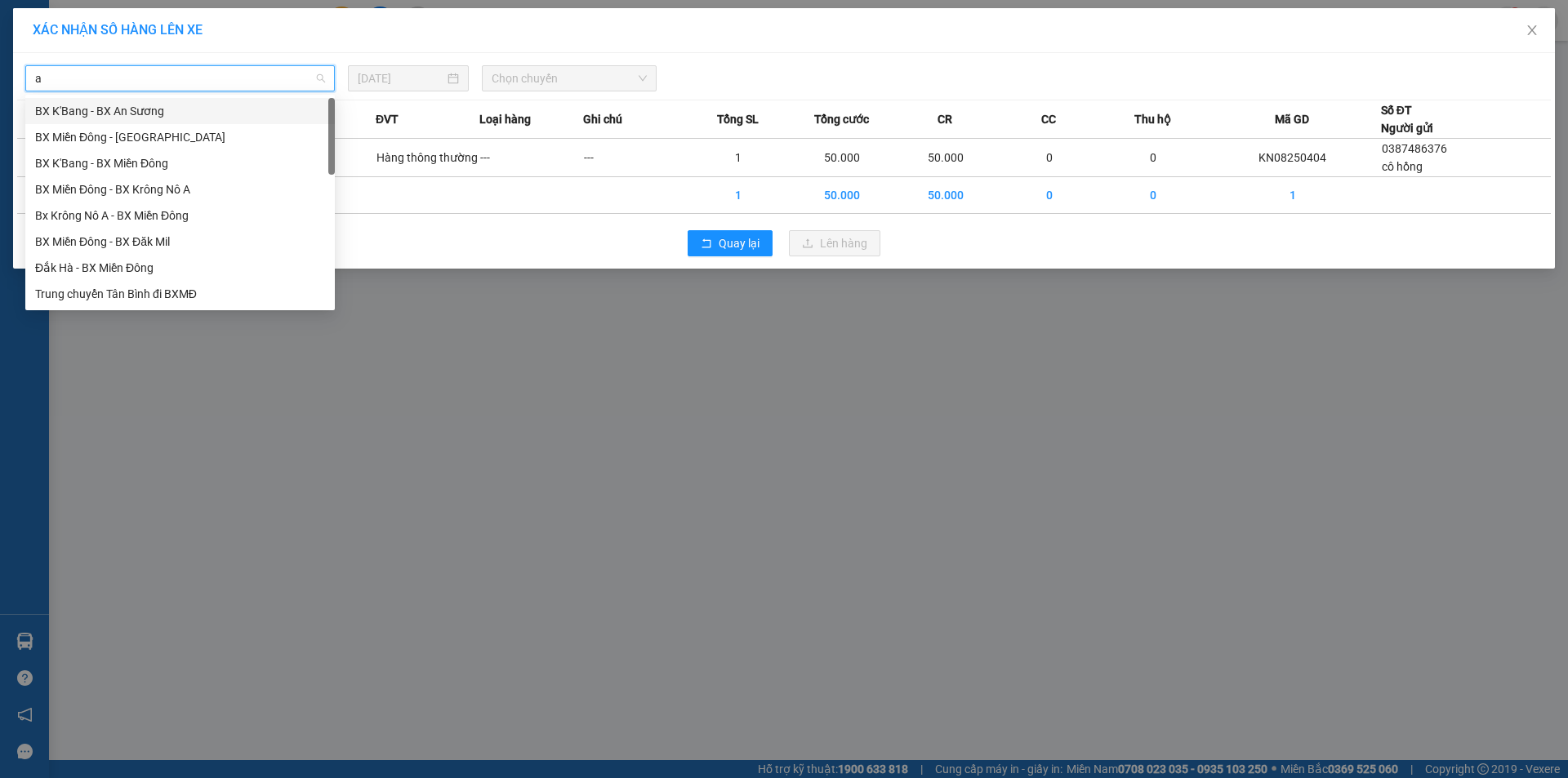
type input "a"
click at [140, 166] on div "Bx Krông Nô A - BX Miền Đông" at bounding box center [180, 163] width 290 height 18
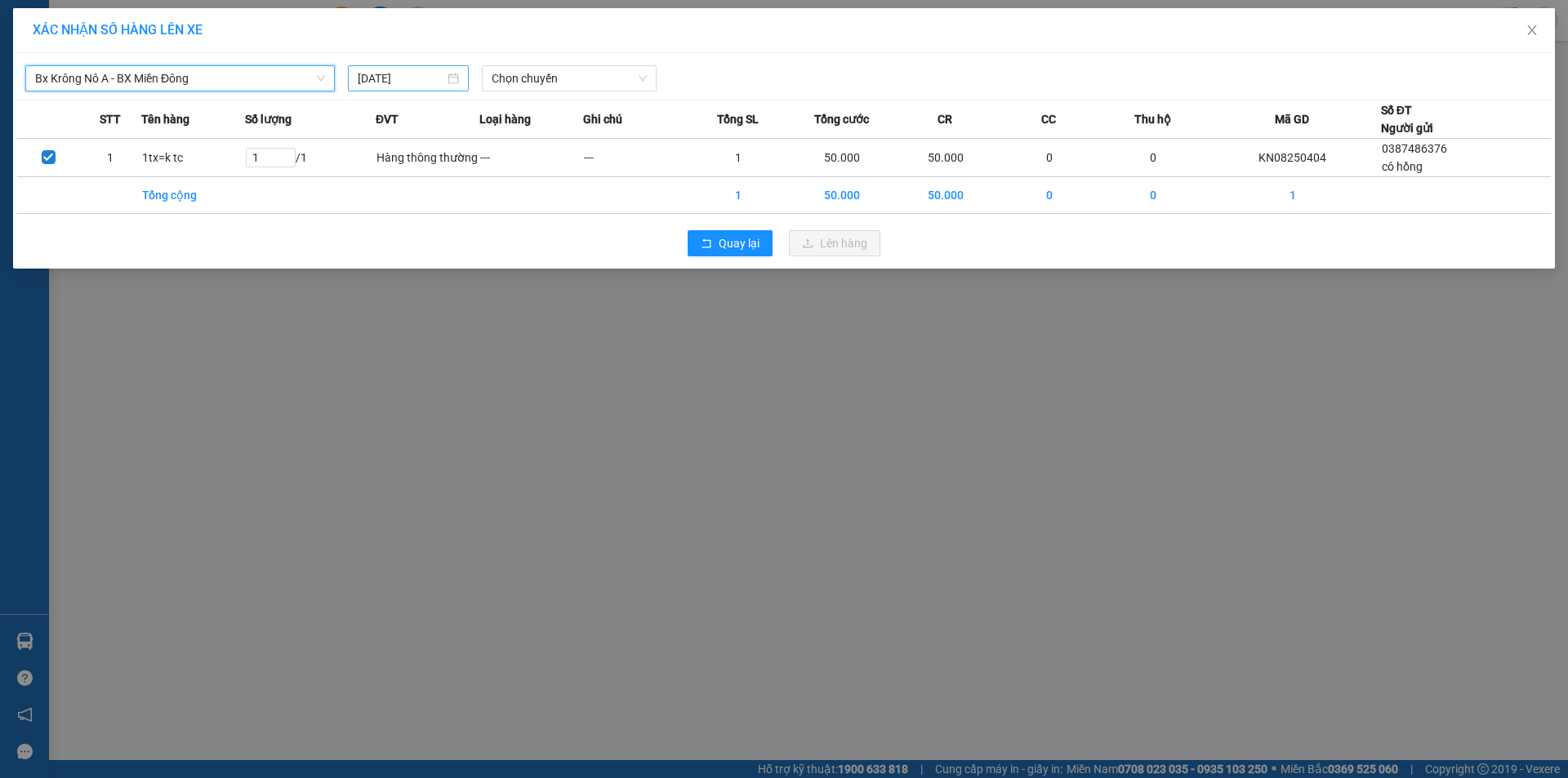
click at [406, 76] on input "[DATE]" at bounding box center [401, 78] width 86 height 18
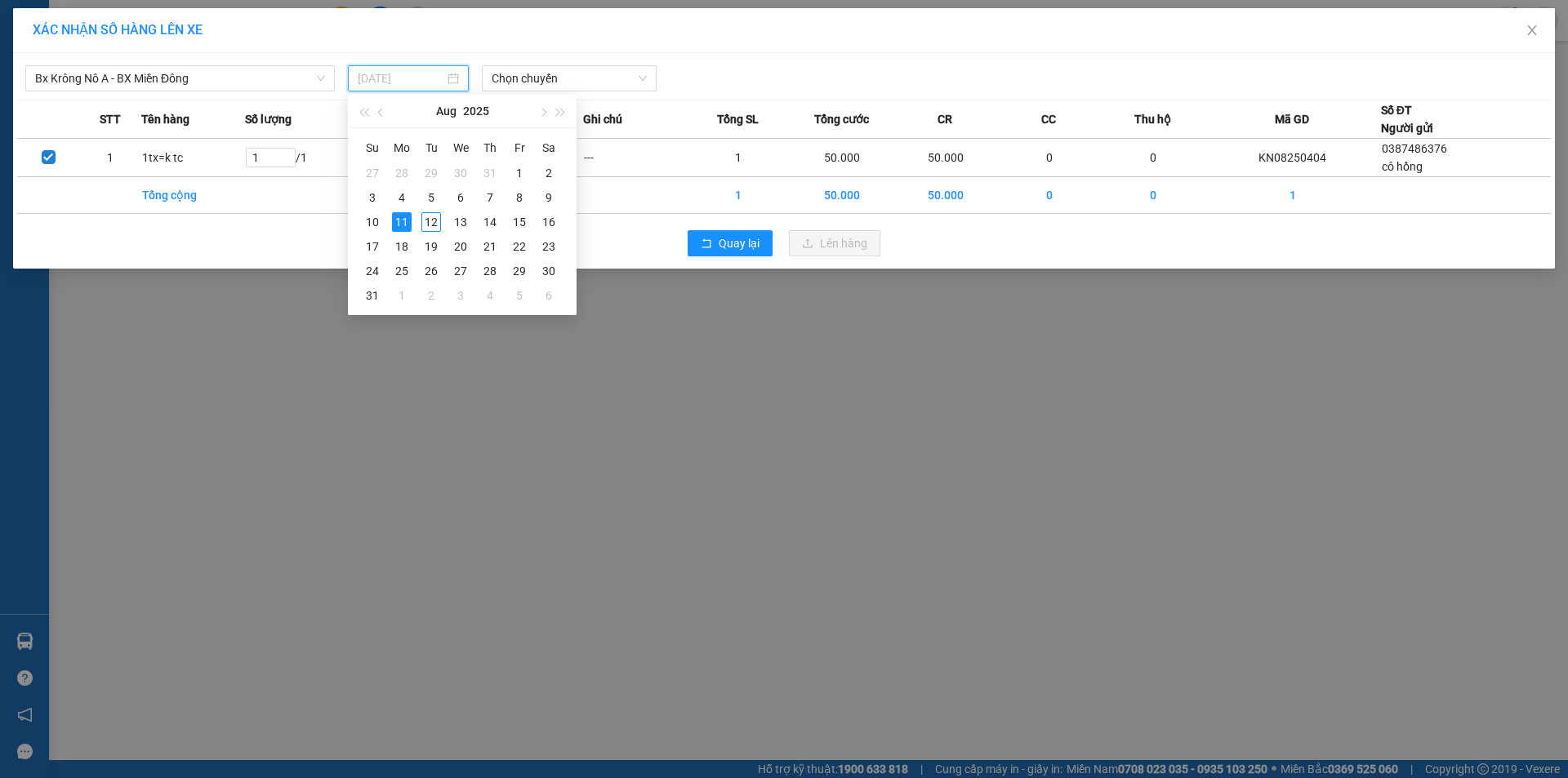
click at [435, 224] on div "12" at bounding box center [431, 222] width 20 height 20
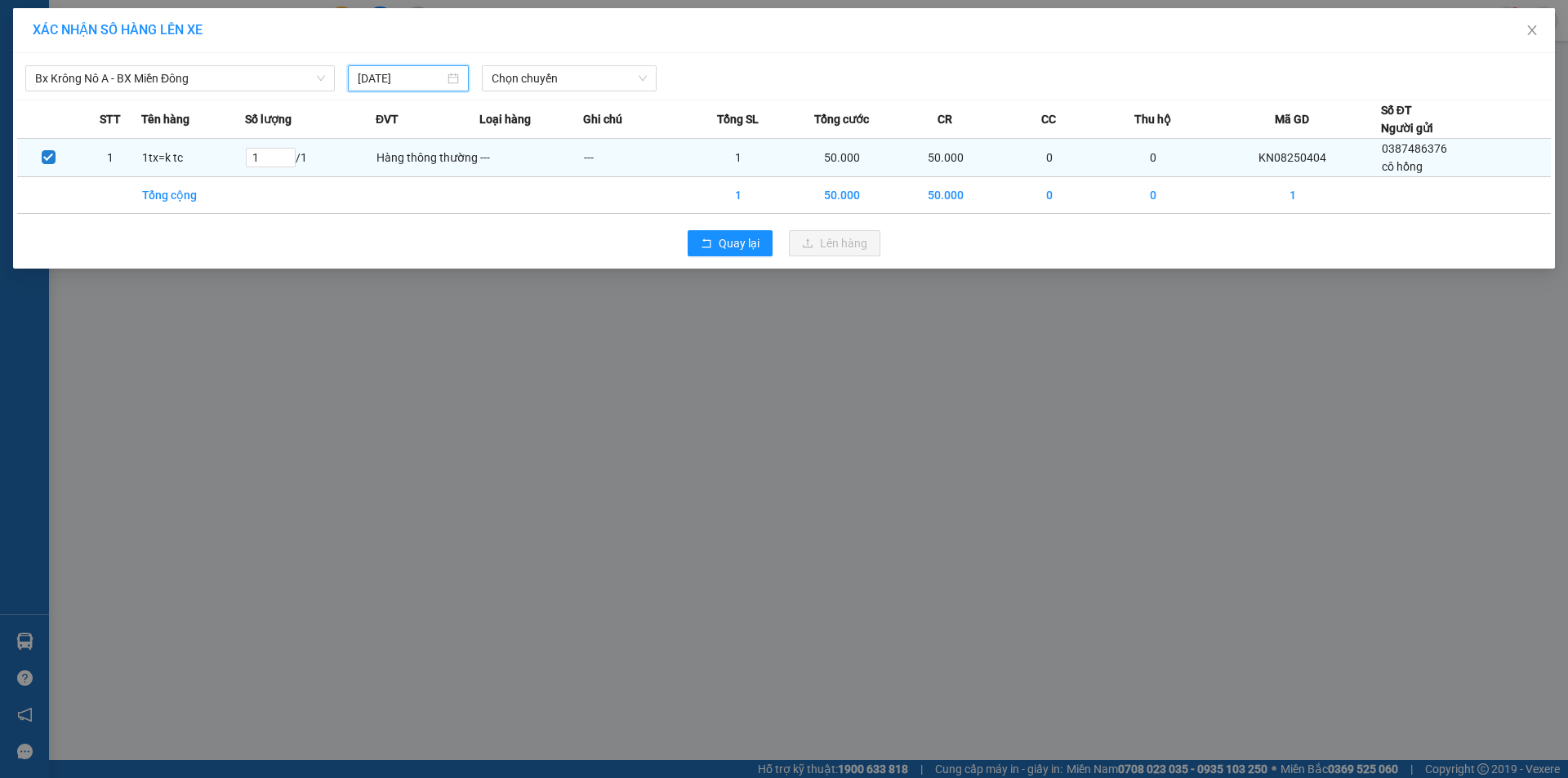
type input "[DATE]"
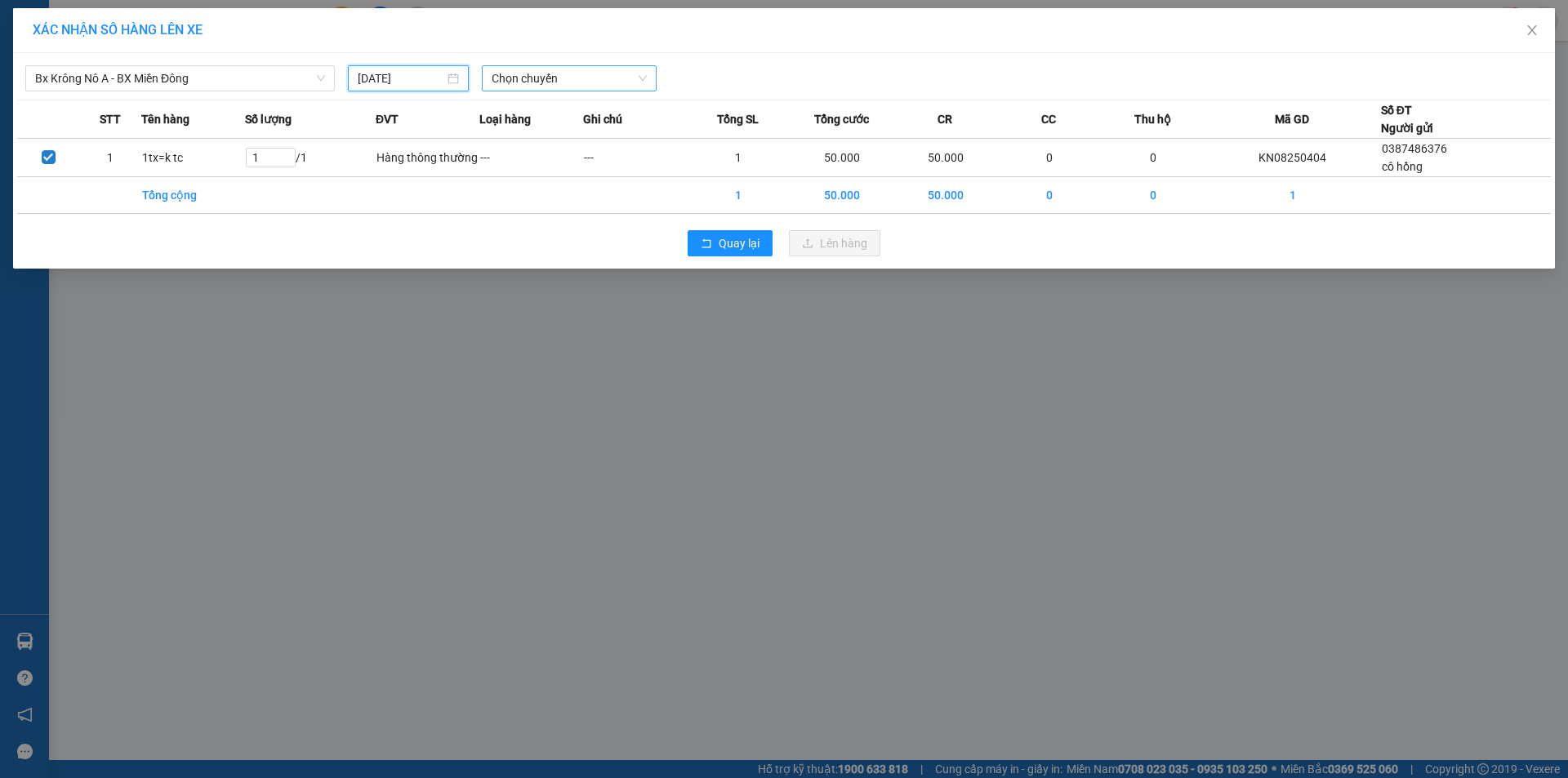
click at [597, 81] on span "Chọn chuyến" at bounding box center [569, 78] width 155 height 25
click at [575, 133] on div "07:00 - 51B-191.55" at bounding box center [555, 137] width 127 height 18
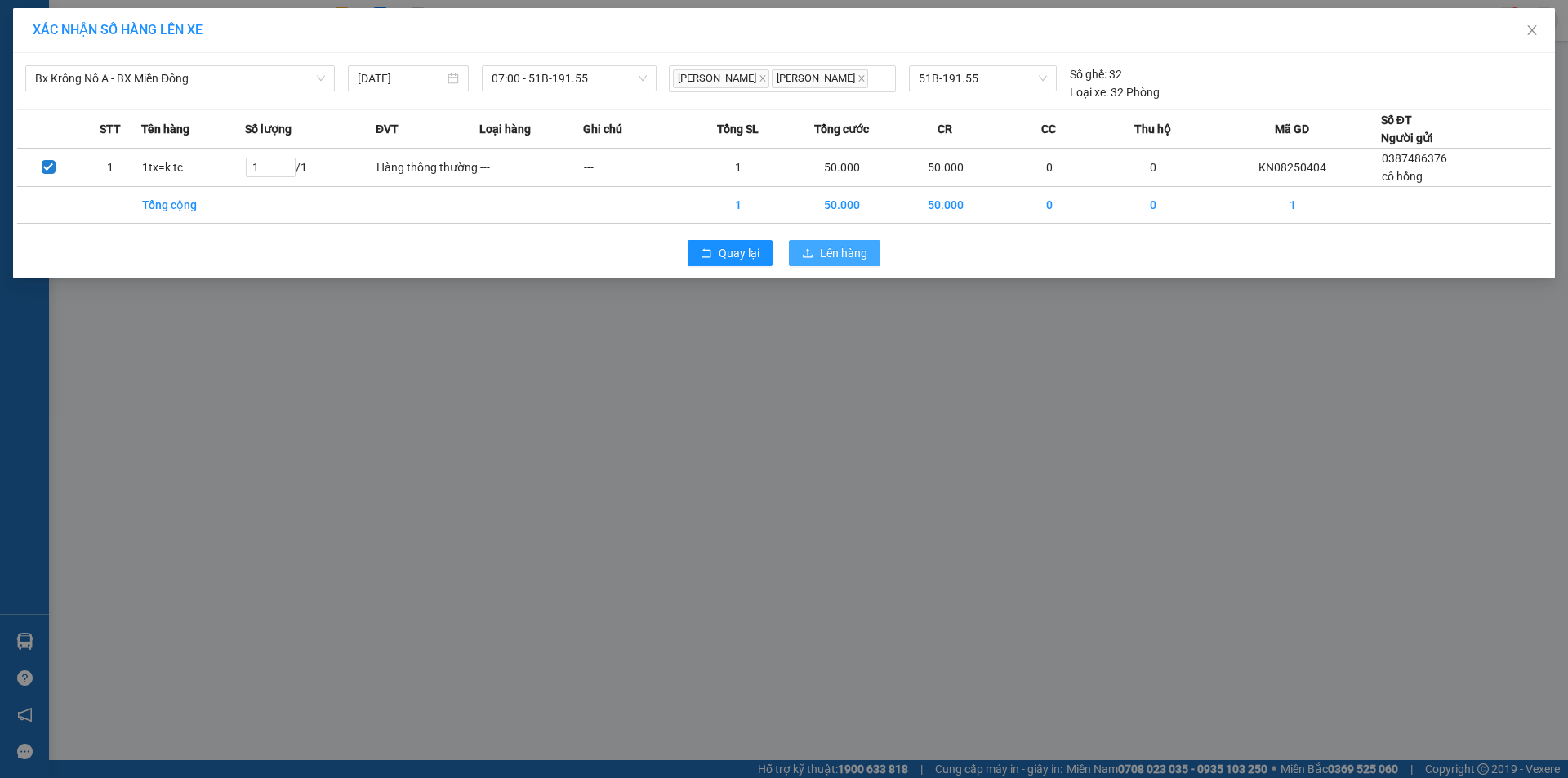
drag, startPoint x: 824, startPoint y: 251, endPoint x: 551, endPoint y: 199, distance: 277.9
click at [825, 251] on span "Lên hàng" at bounding box center [843, 253] width 47 height 18
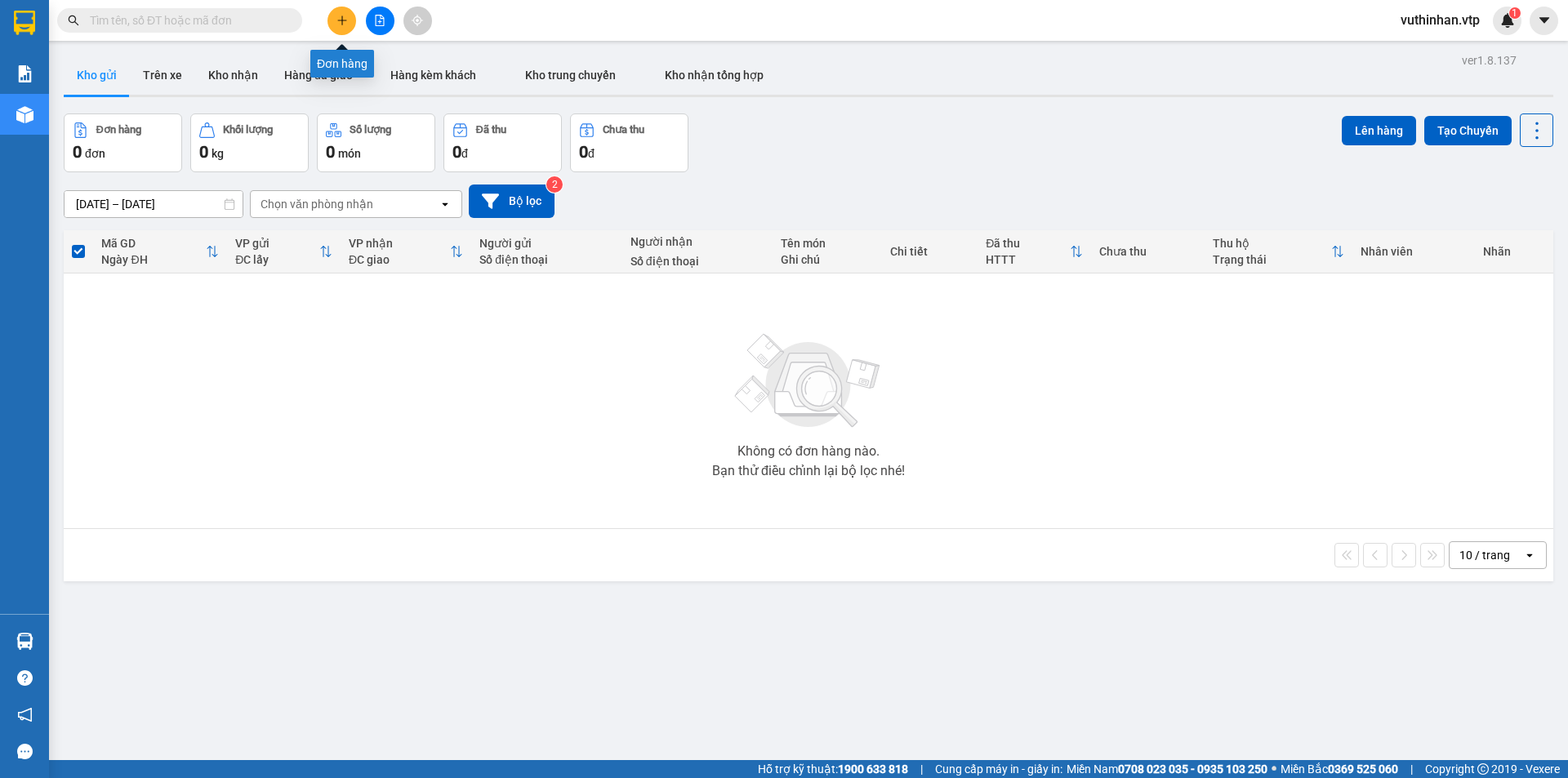
click at [344, 10] on button at bounding box center [342, 20] width 28 height 28
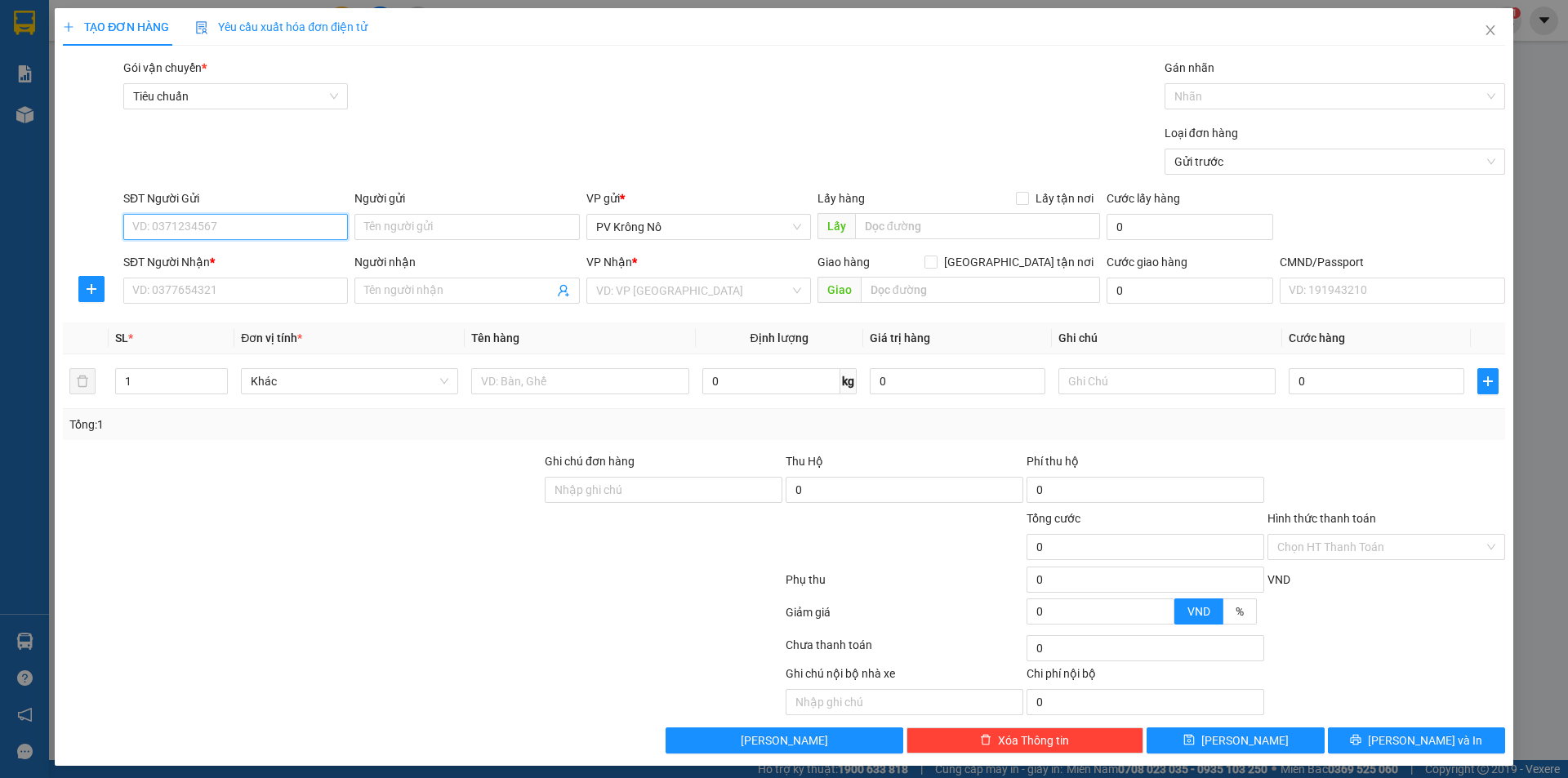
click at [219, 221] on input "SĐT Người Gửi" at bounding box center [235, 226] width 224 height 26
type input "0914832297"
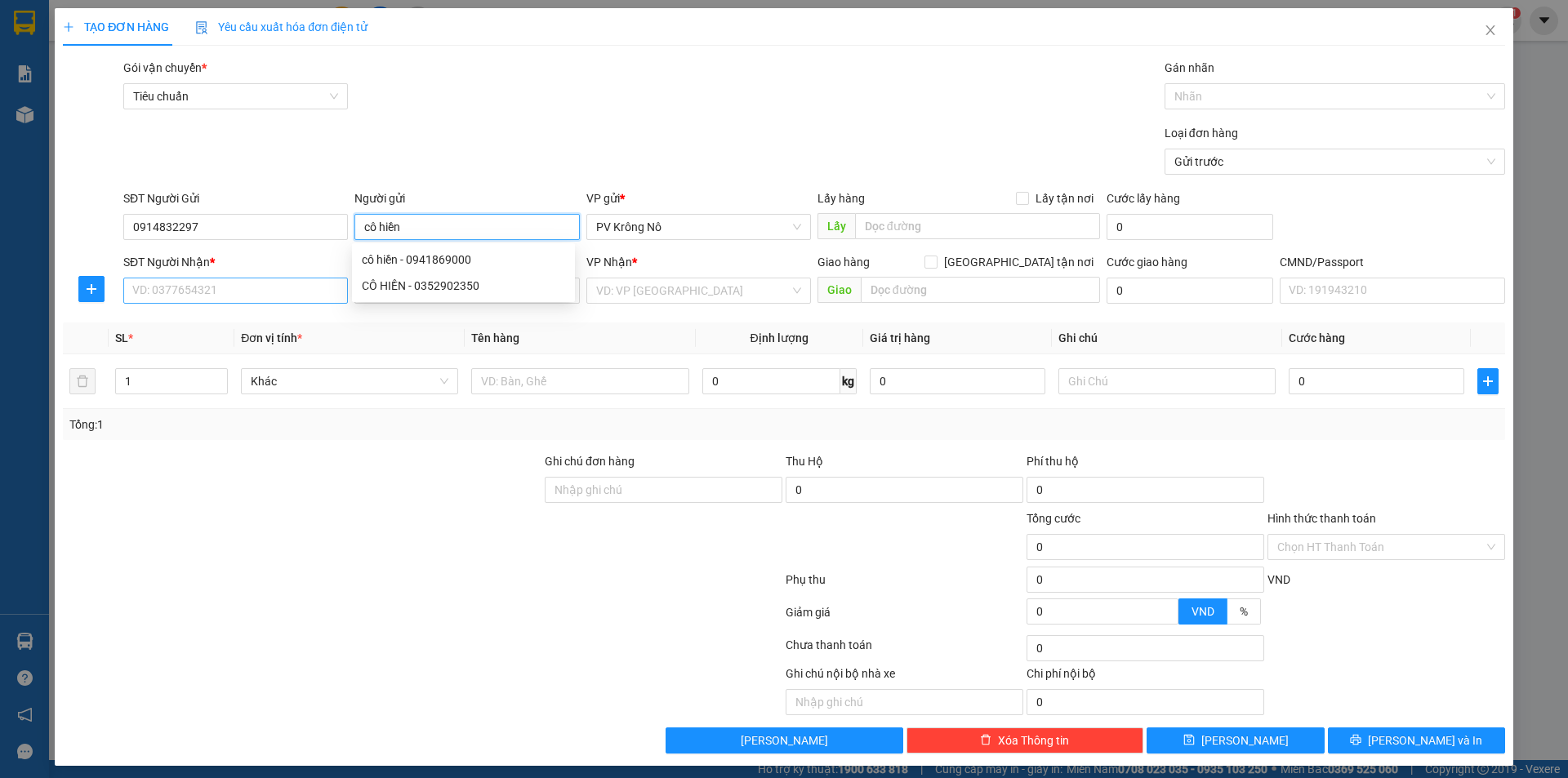
type input "cô hiền"
click at [175, 293] on input "SĐT Người Nhận *" at bounding box center [235, 290] width 224 height 26
click at [155, 293] on input "091756022" at bounding box center [235, 290] width 224 height 26
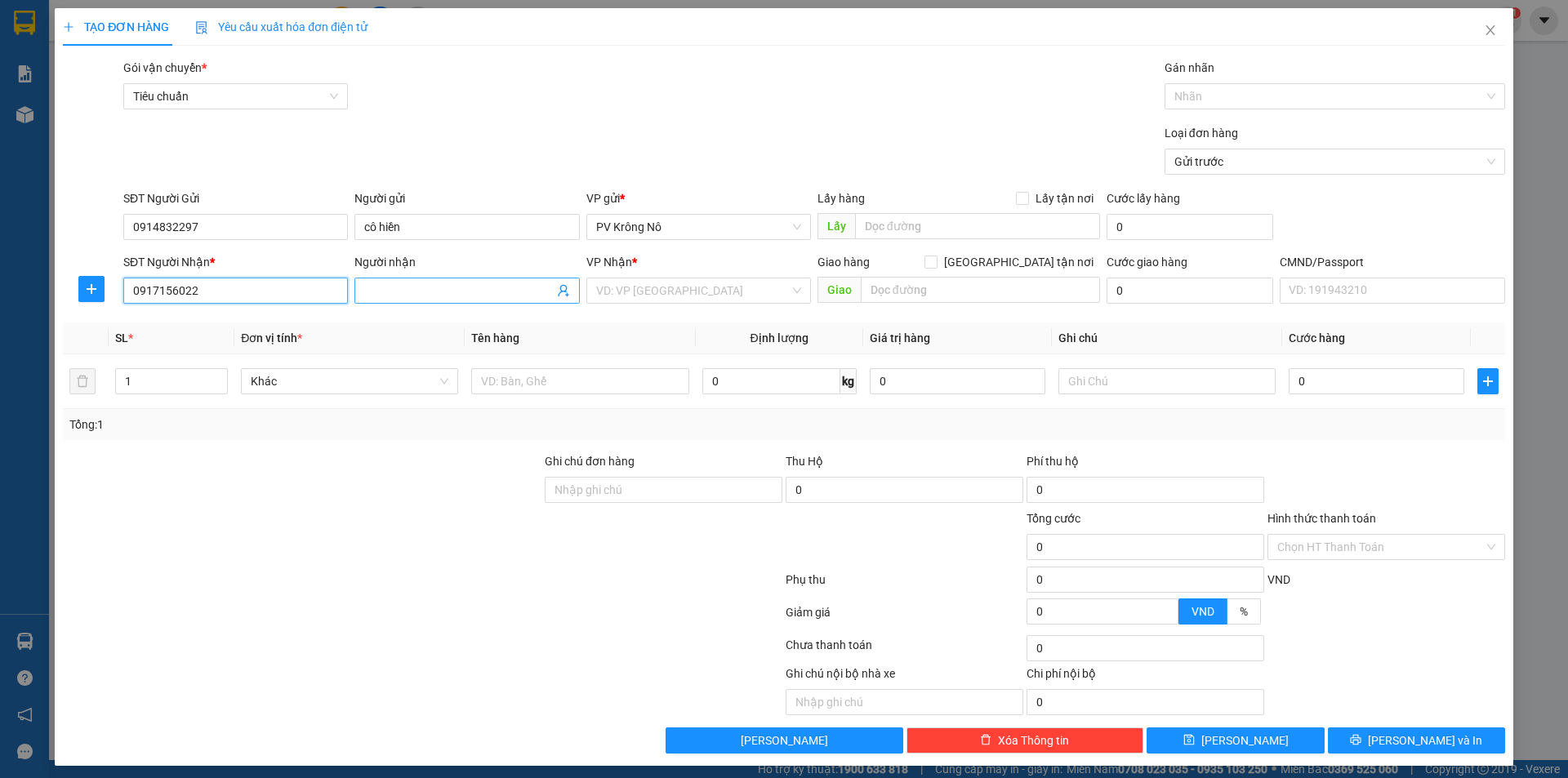
type input "0917156022"
click at [442, 285] on input "Người nhận" at bounding box center [459, 290] width 189 height 18
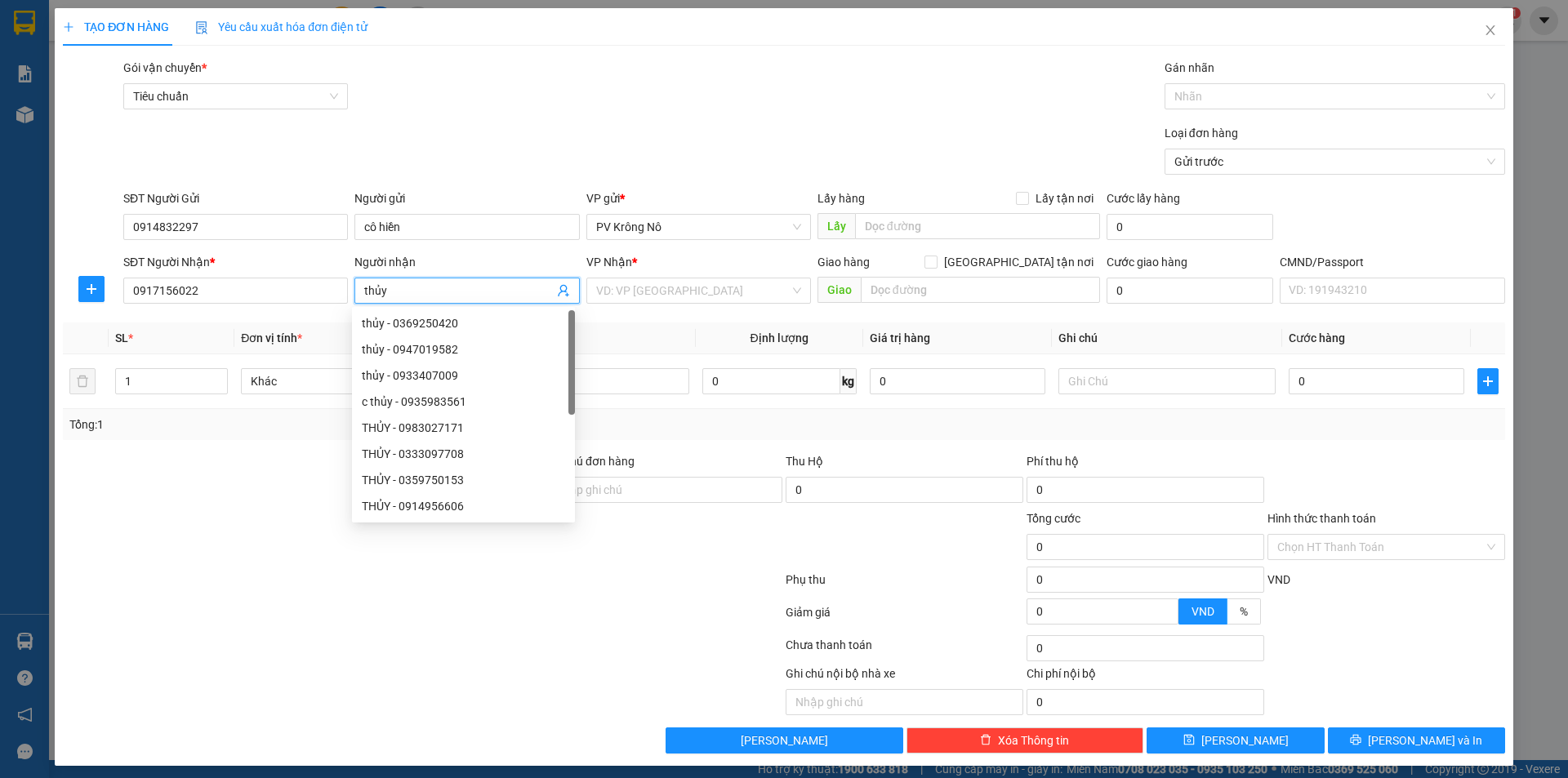
type input "thủy"
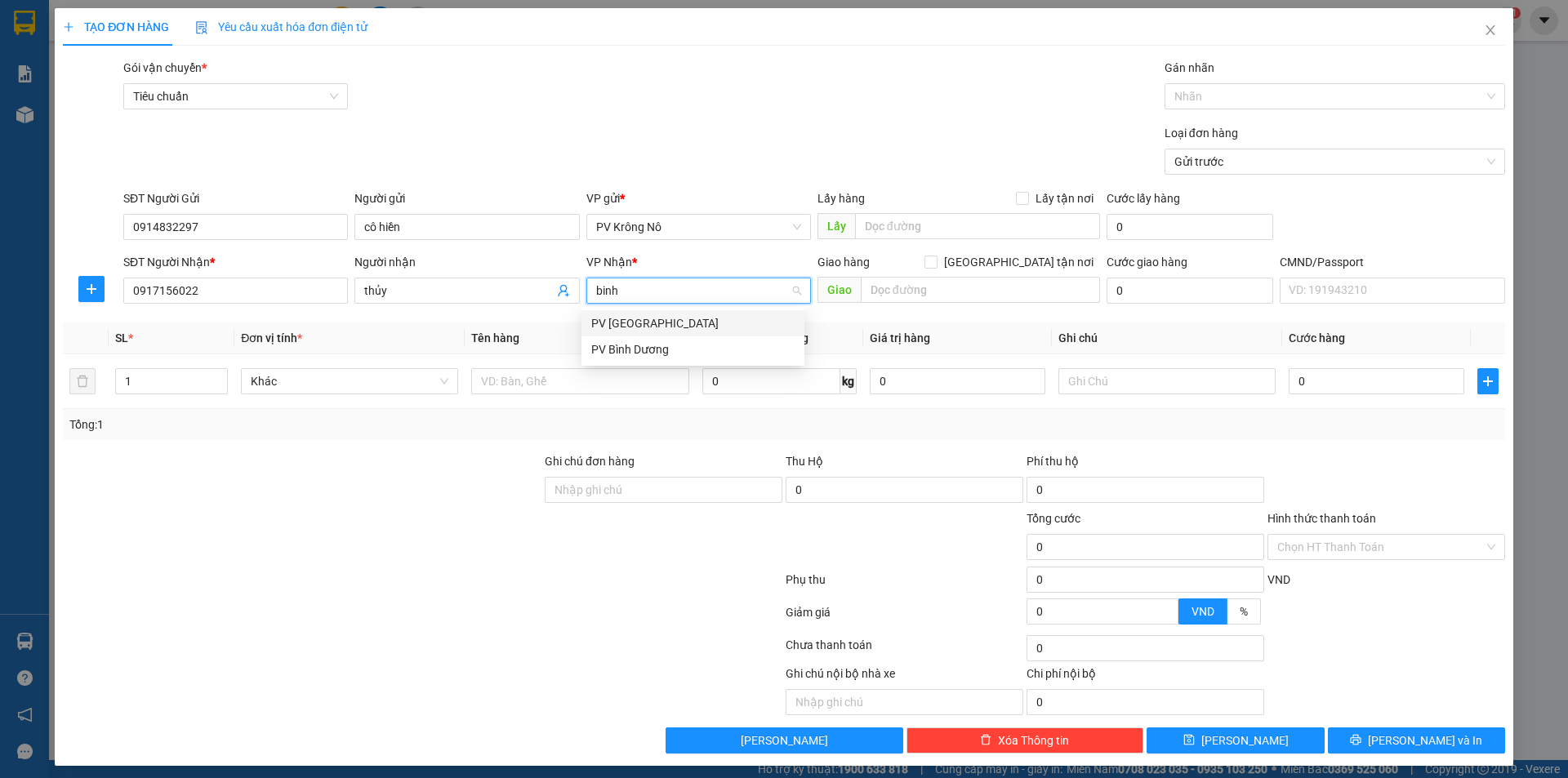
type input "bình"
click at [928, 283] on input "text" at bounding box center [980, 289] width 240 height 26
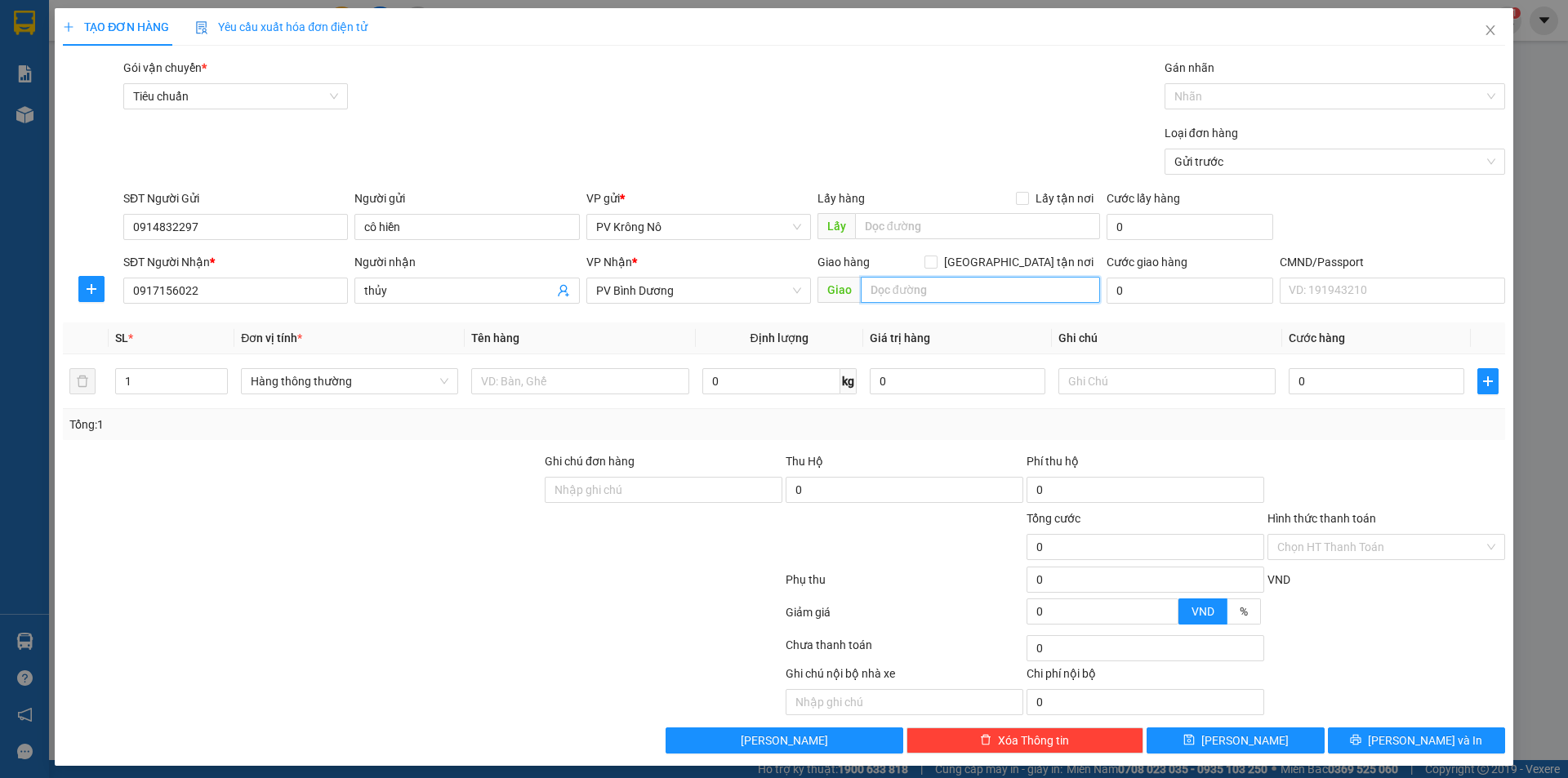
type input "x"
type input "cx huy hồng"
drag, startPoint x: 594, startPoint y: 383, endPoint x: 605, endPoint y: 382, distance: 11.0
click at [599, 382] on input "text" at bounding box center [580, 381] width 217 height 26
type input "1tx lạnh"
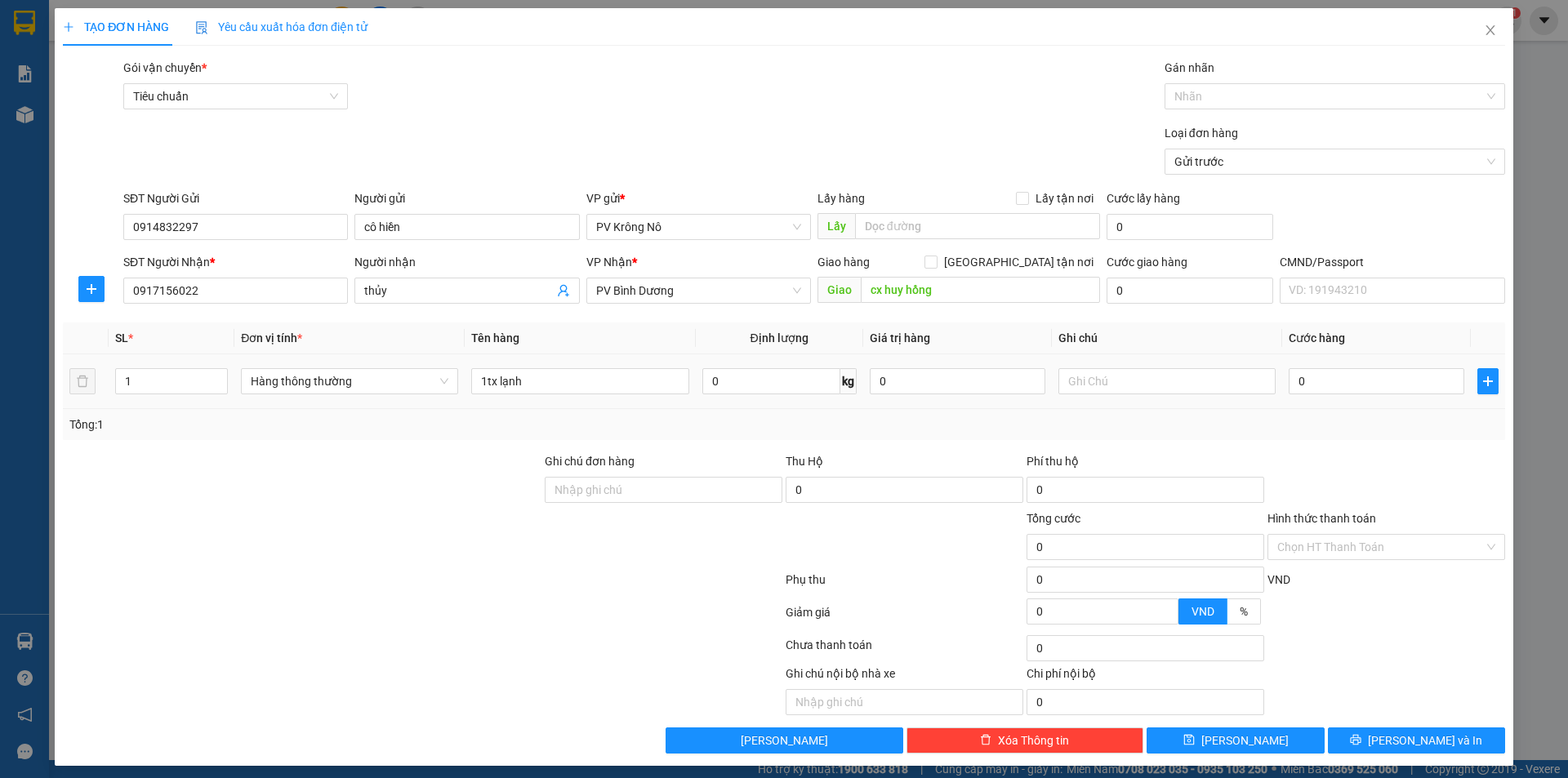
click at [1327, 395] on div "0" at bounding box center [1376, 381] width 175 height 33
click at [1336, 367] on div "0" at bounding box center [1376, 381] width 175 height 33
click at [1328, 379] on input "0" at bounding box center [1376, 381] width 175 height 26
type input "005"
type input "5"
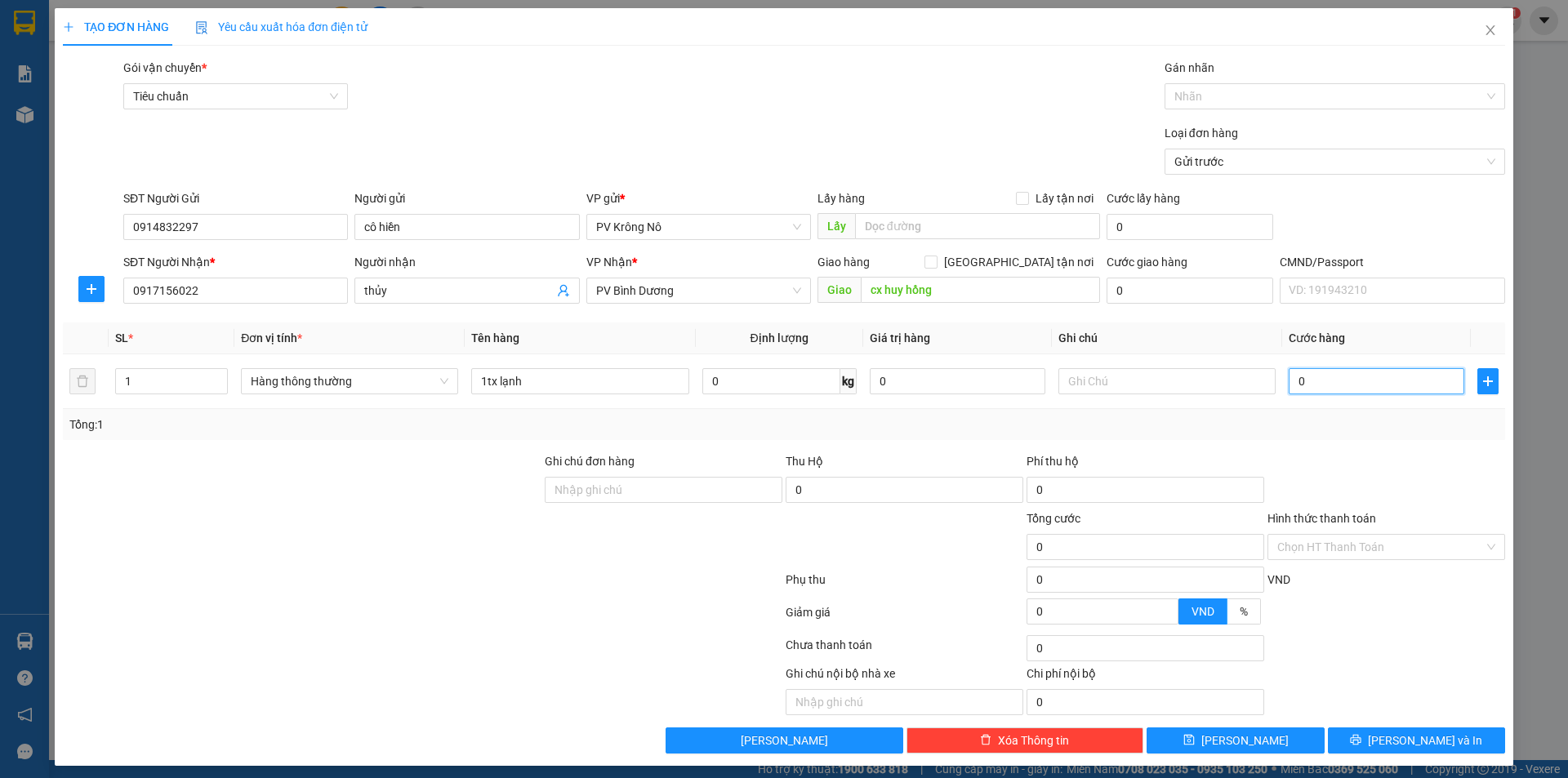
type input "5"
type input "0.050"
type input "50"
type input "00.500"
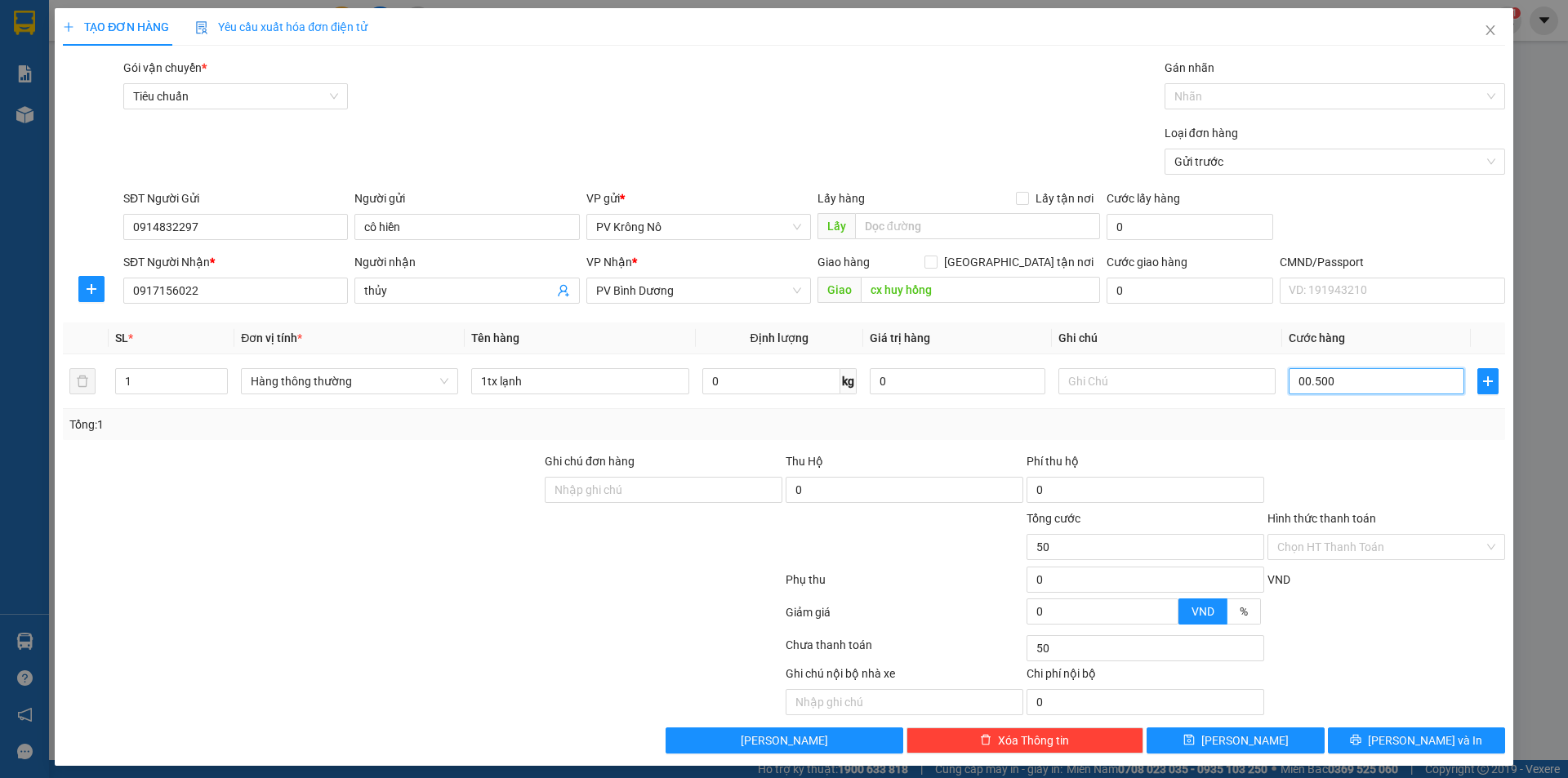
type input "500"
type input "0.005.000"
type input "5.000"
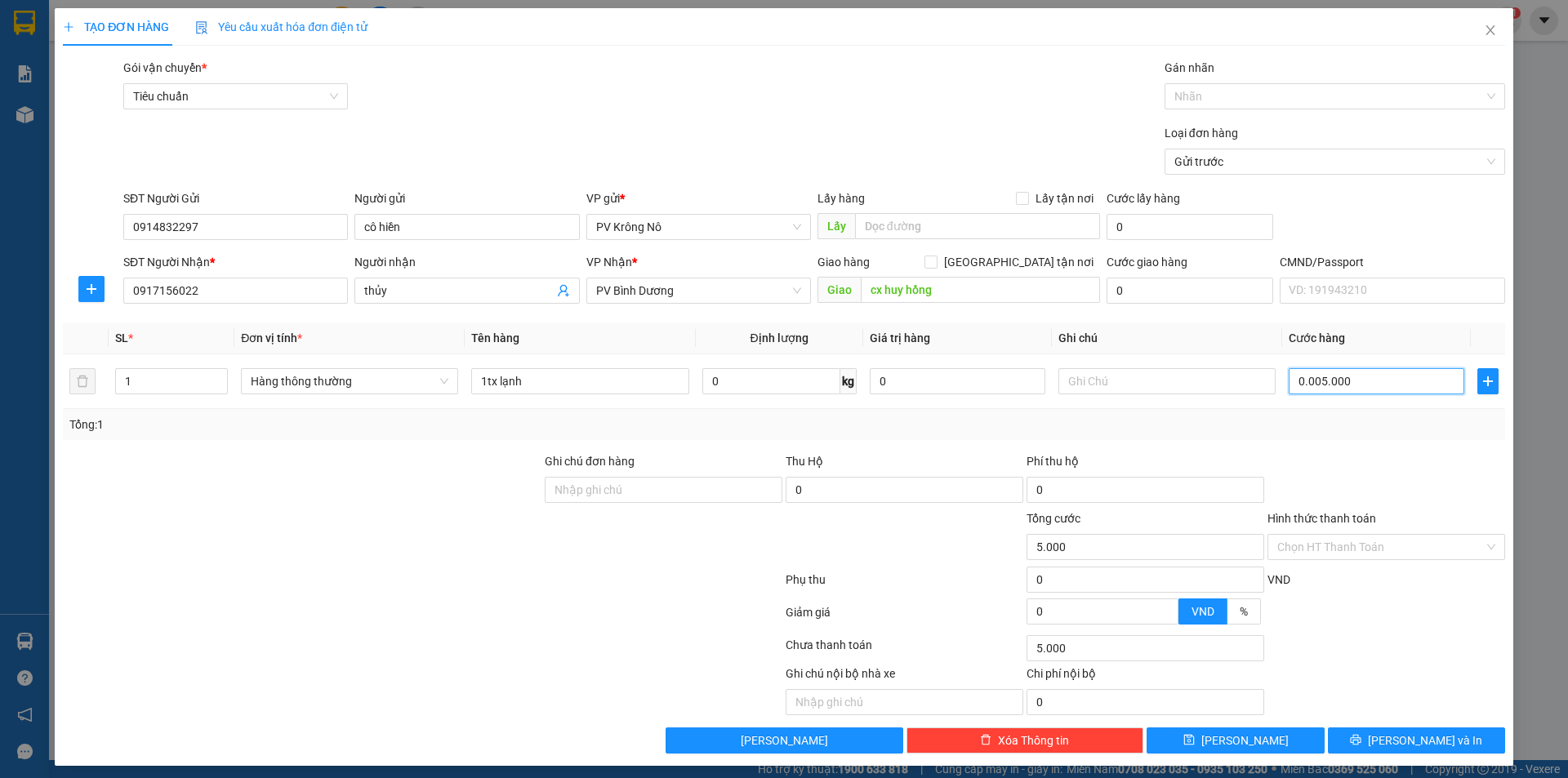
type input "000.050.000"
type input "50.000"
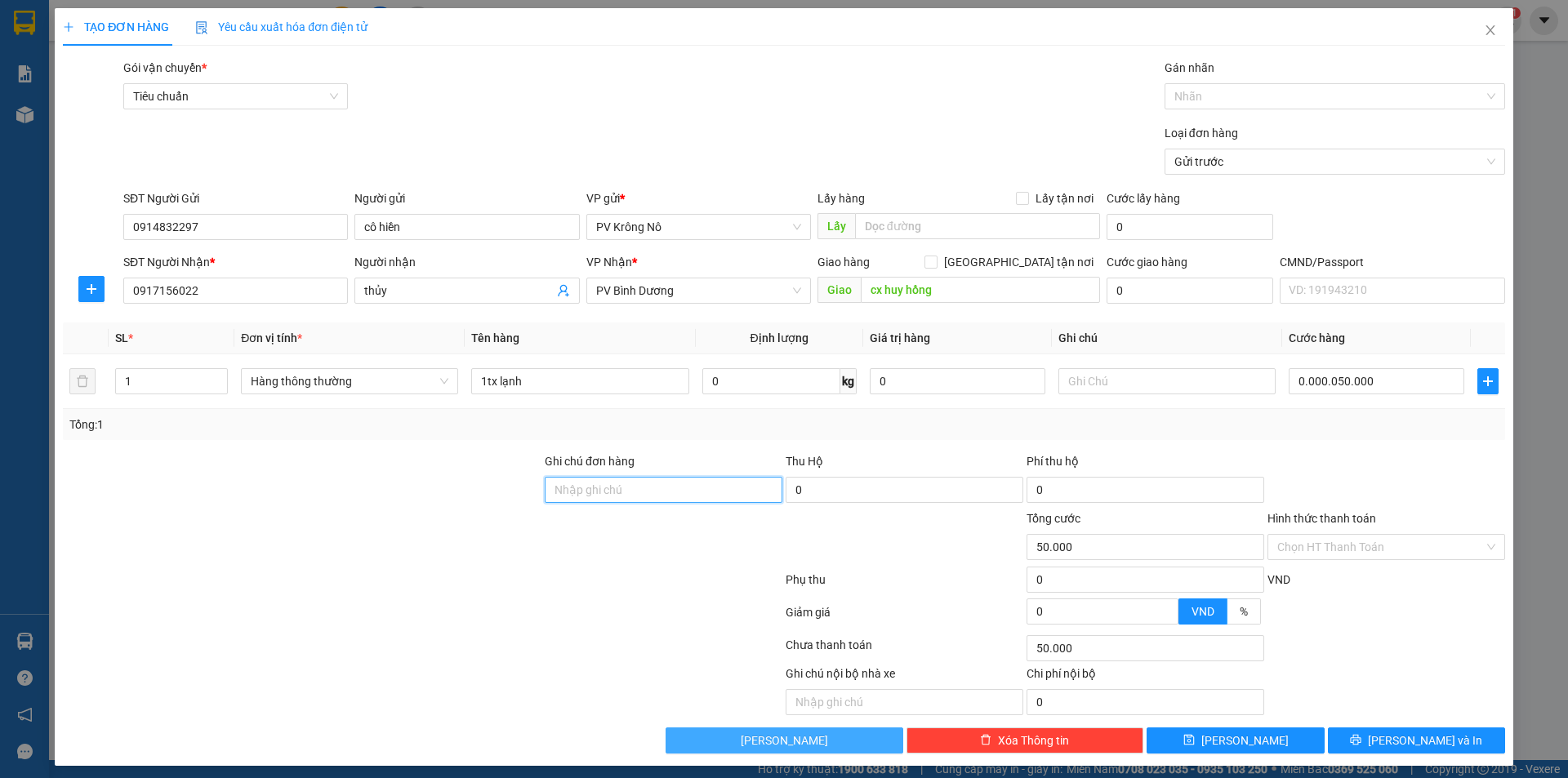
type input "50.000"
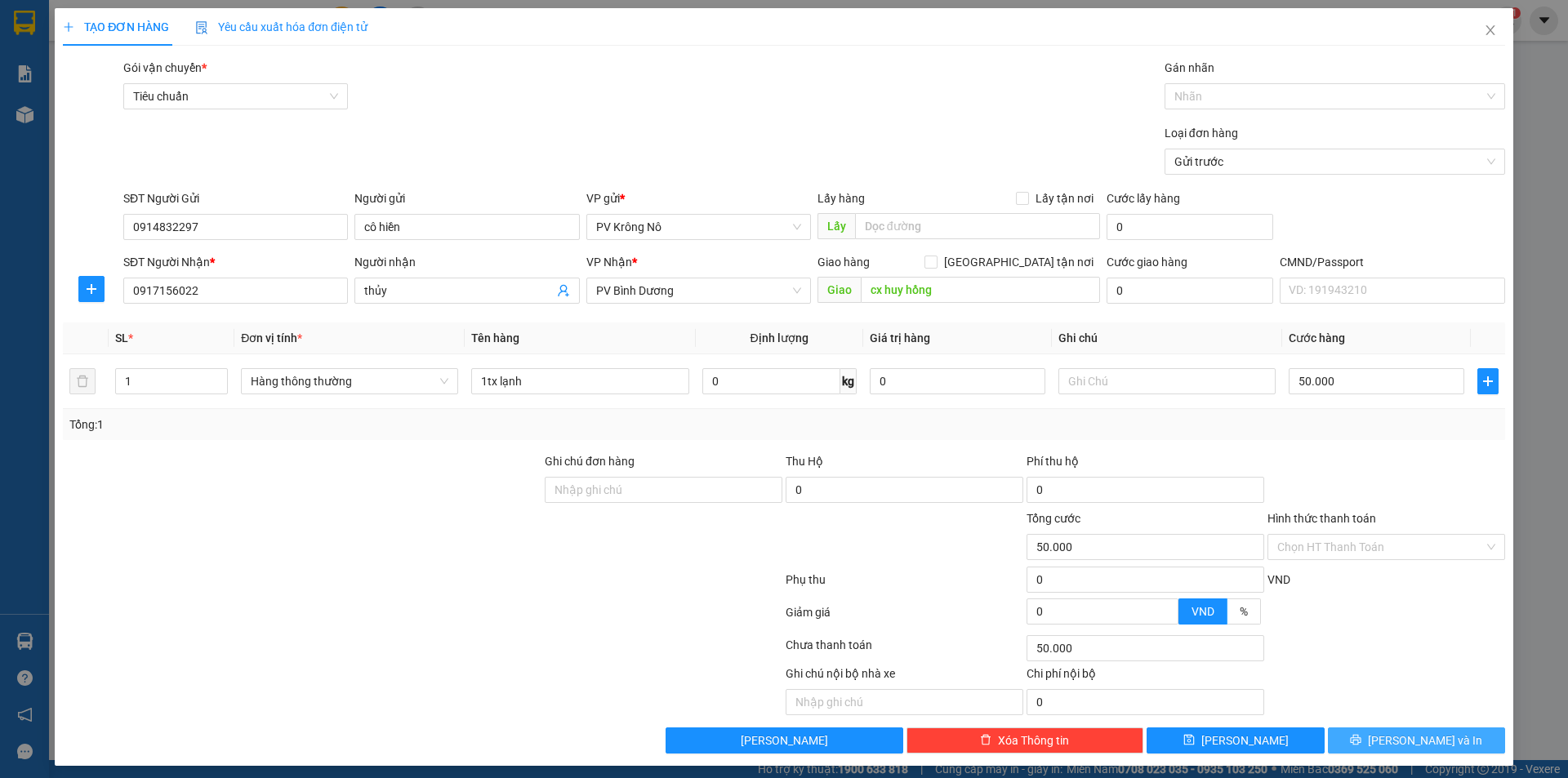
click at [1408, 734] on span "[PERSON_NAME] và In" at bounding box center [1425, 741] width 114 height 18
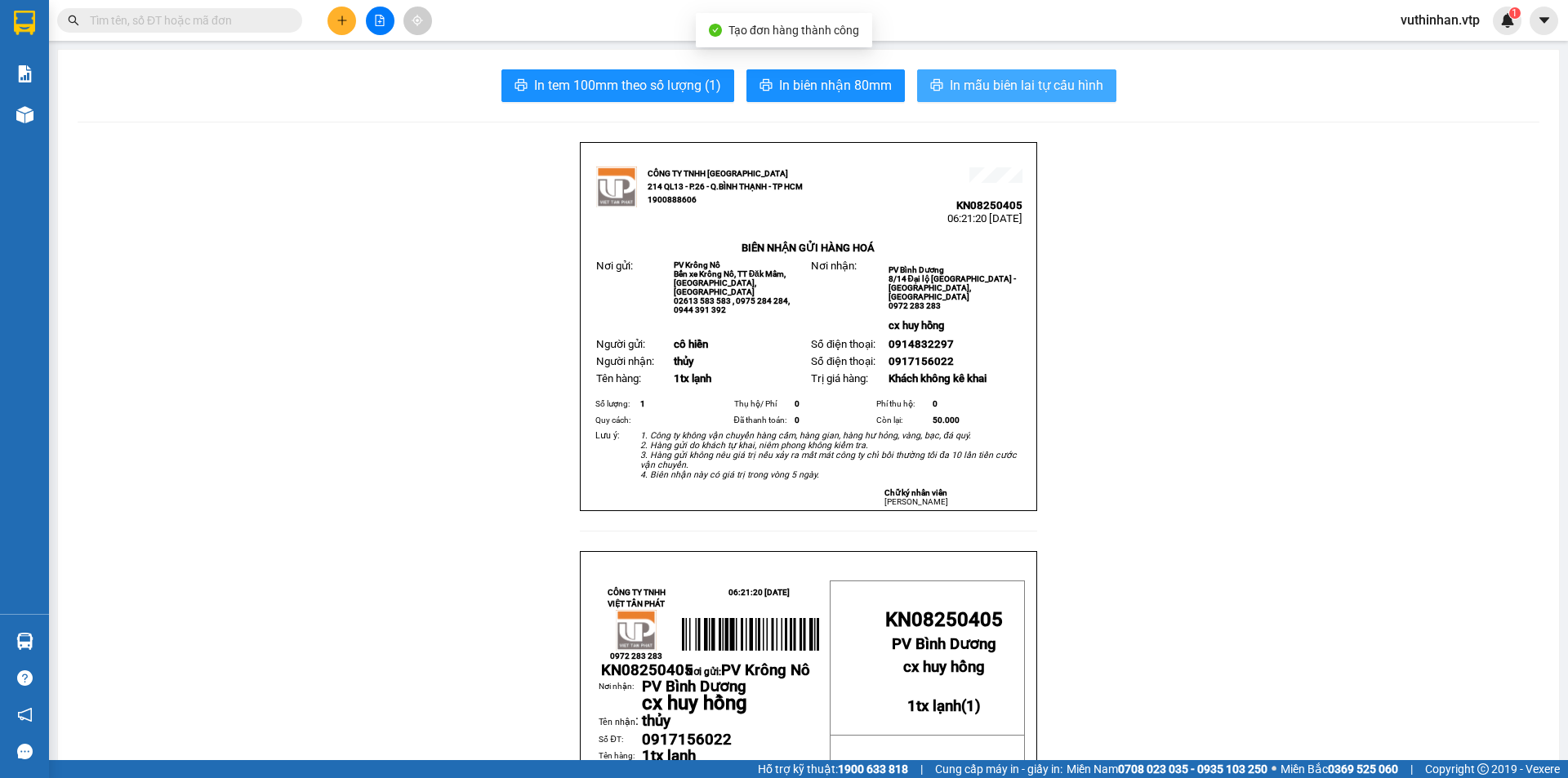
click at [1019, 93] on span "In mẫu biên lai tự cấu hình" at bounding box center [1027, 85] width 153 height 20
click at [1015, 87] on span "In mẫu biên lai tự cấu hình" at bounding box center [1027, 85] width 153 height 20
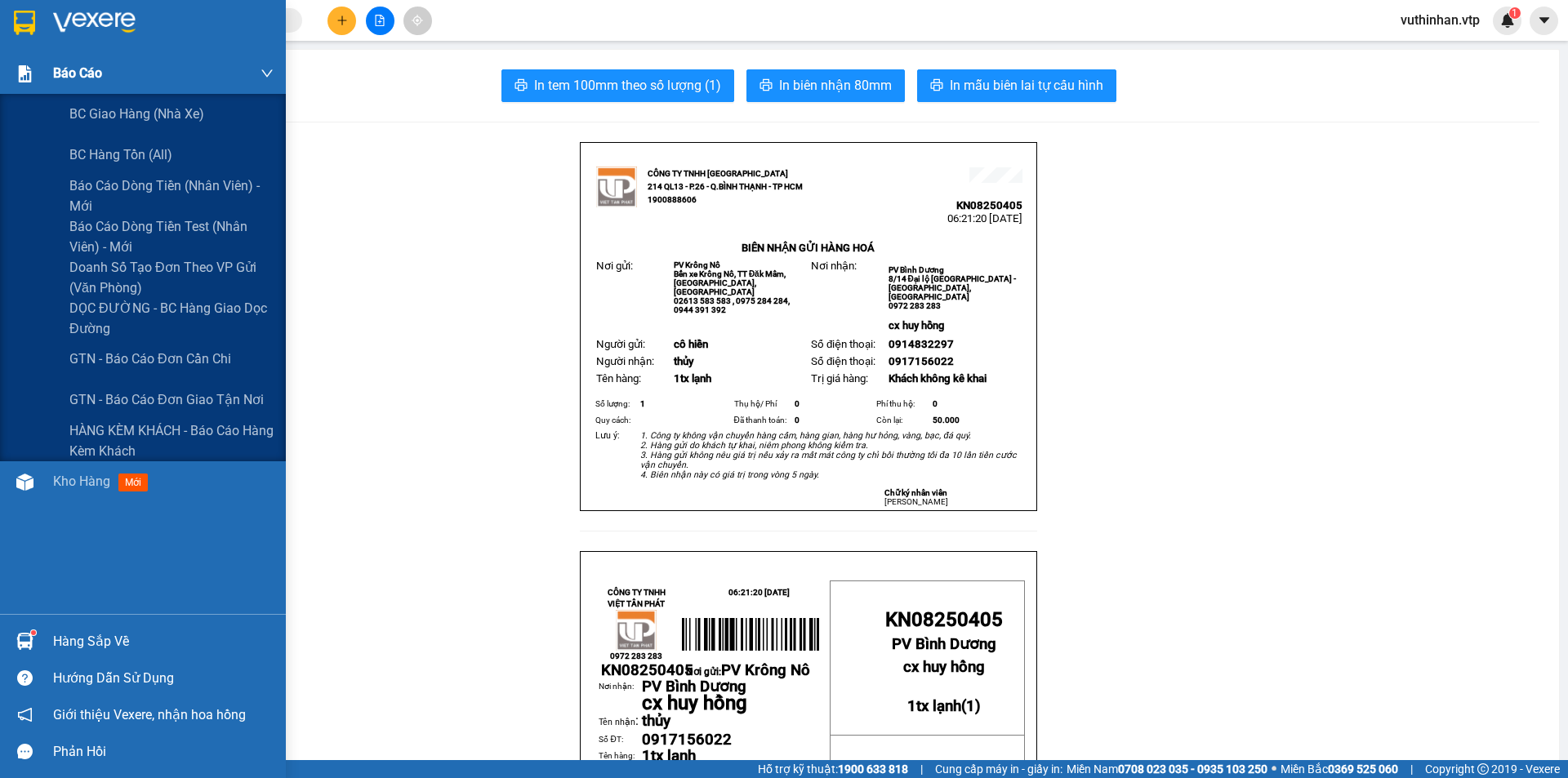
click at [69, 93] on div "Báo cáo" at bounding box center [164, 74] width 221 height 41
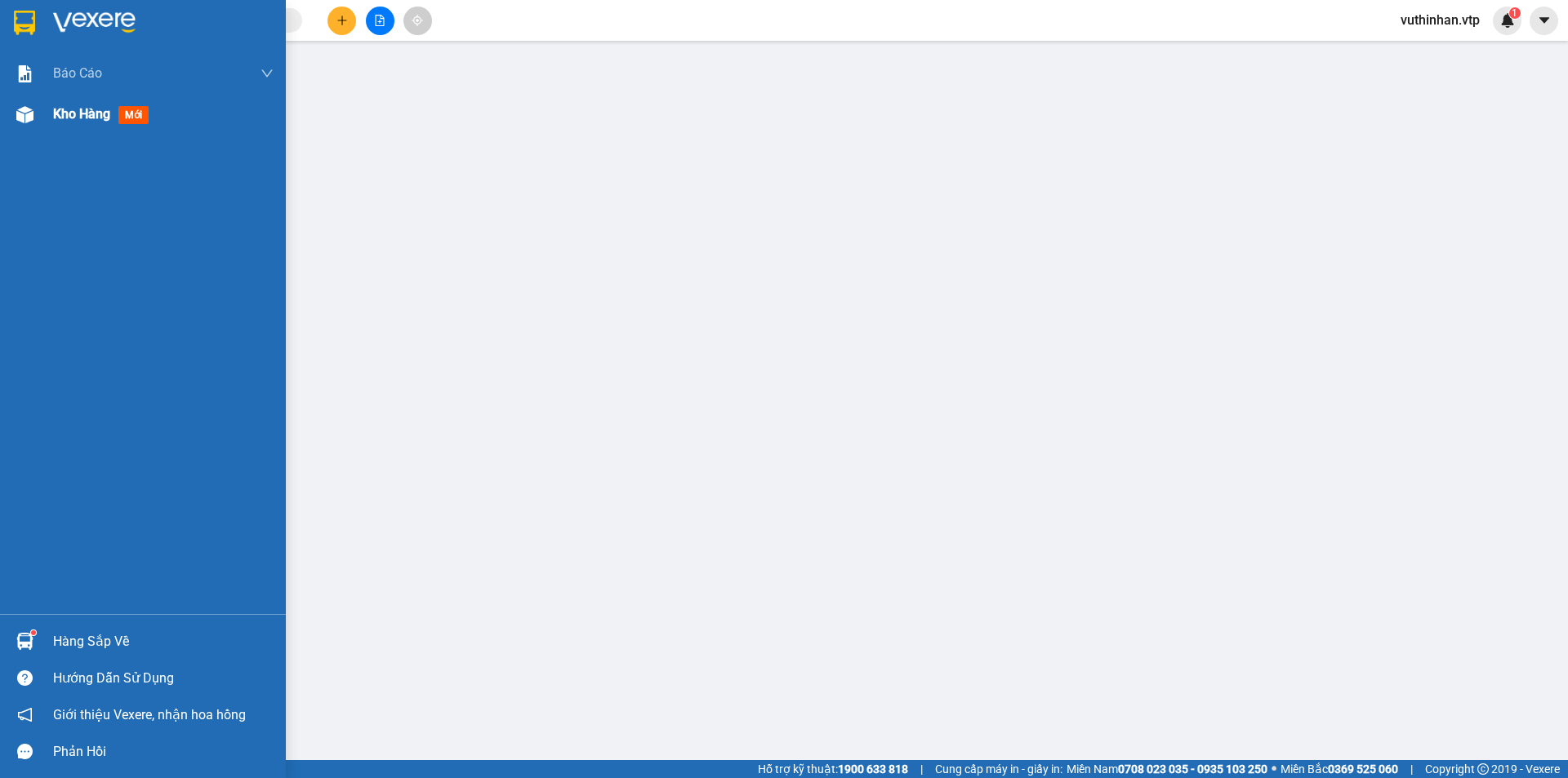
click at [31, 113] on img at bounding box center [24, 114] width 17 height 17
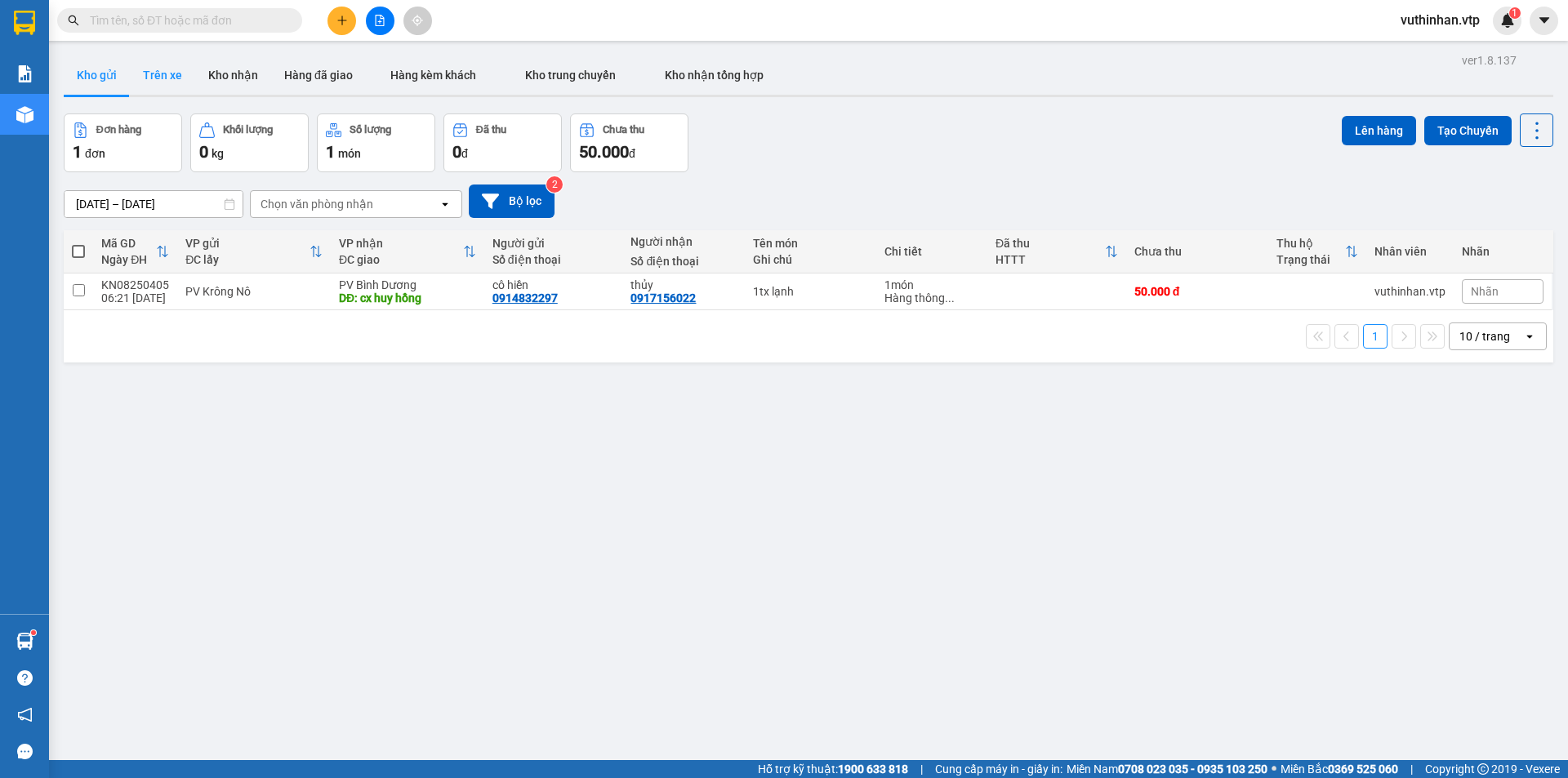
click at [172, 74] on button "Trên xe" at bounding box center [162, 75] width 65 height 39
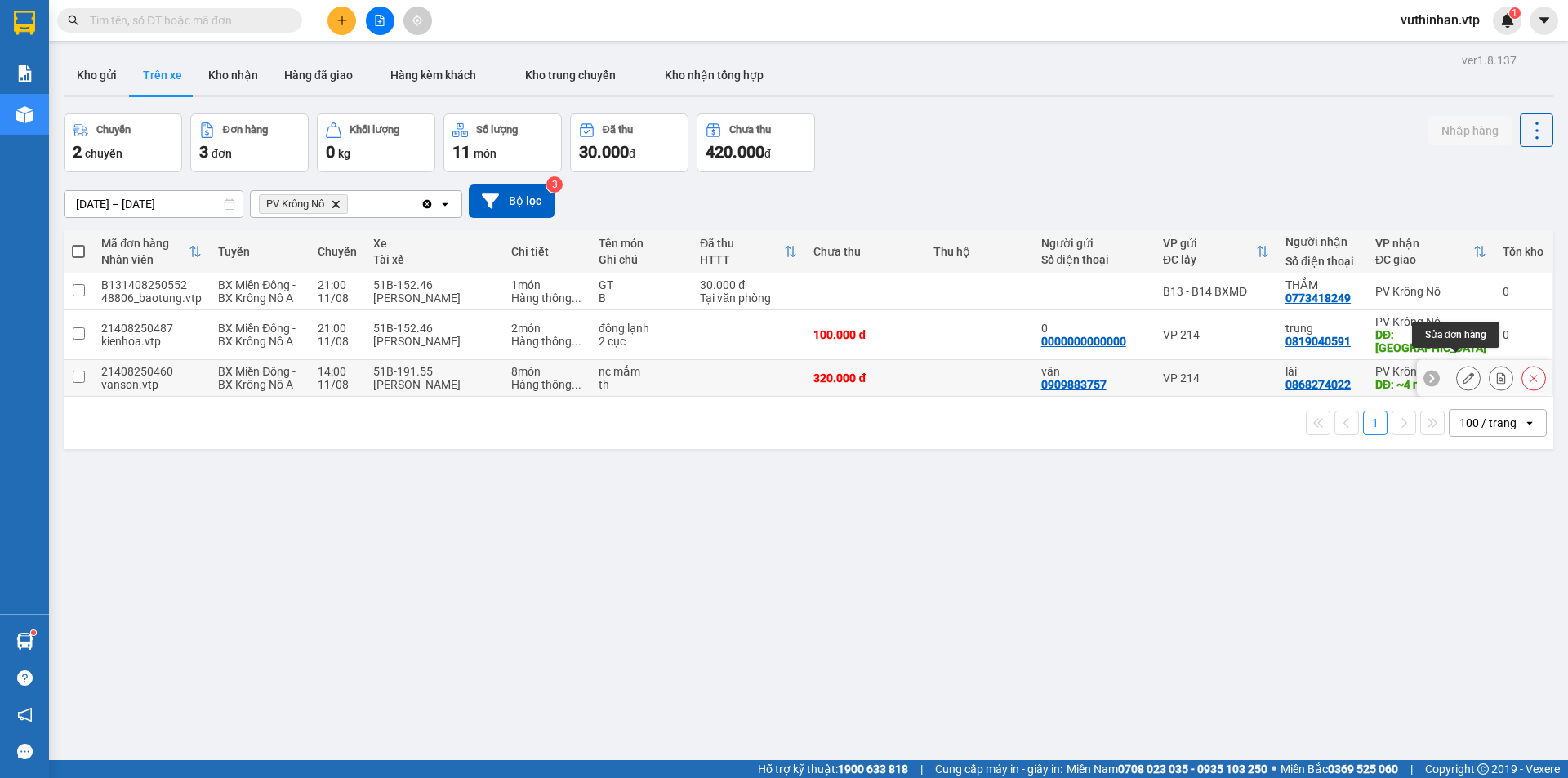
click at [1457, 364] on button at bounding box center [1468, 378] width 23 height 28
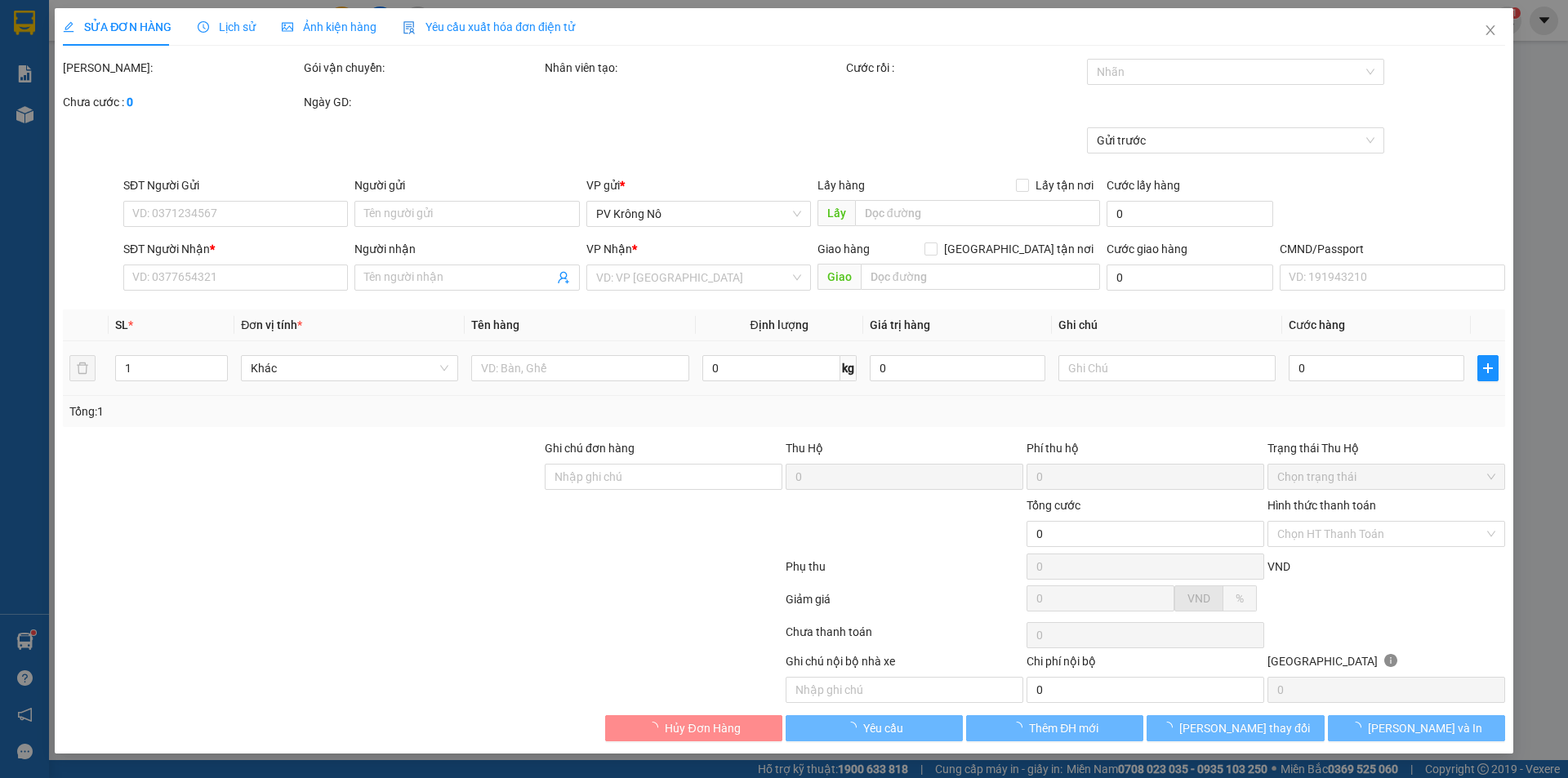
type input "16.000"
click at [638, 464] on div "Ghi chú đơn hàng" at bounding box center [663, 451] width 238 height 25
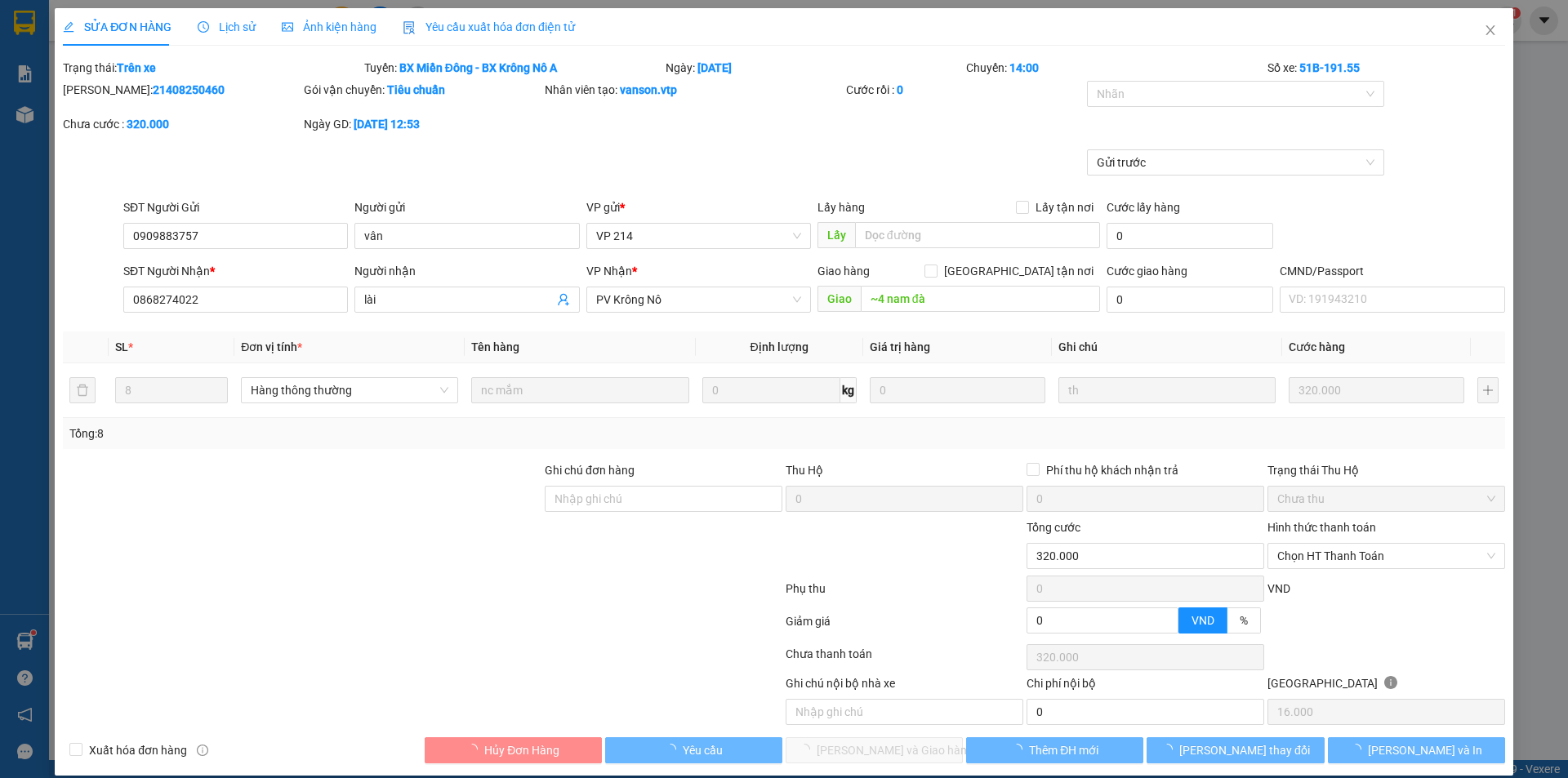
type input "0909883757"
type input "vân"
type input "0868274022"
type input "lài"
type input "~4 nam đà"
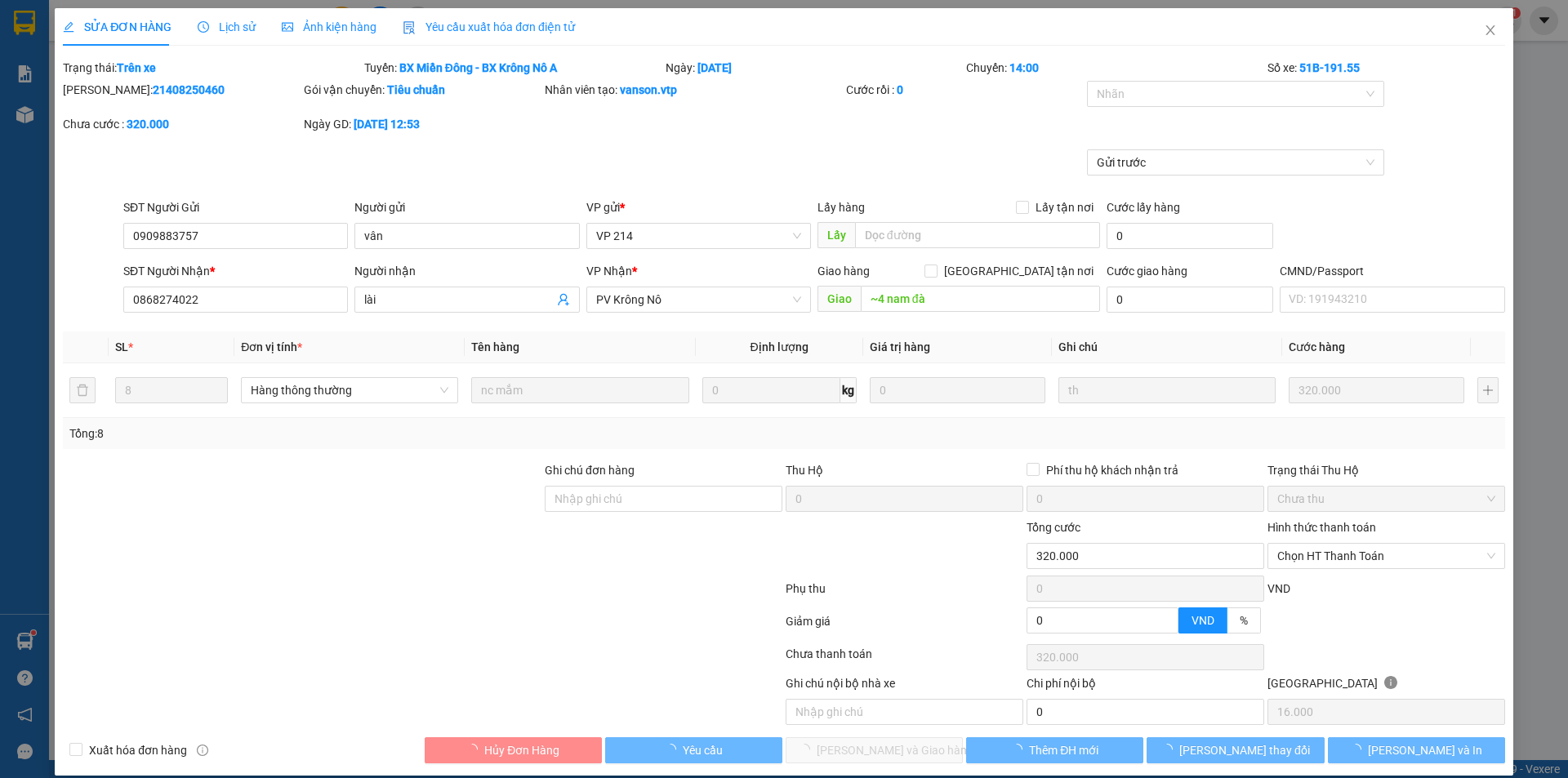
type input "320.000"
click at [1236, 98] on div at bounding box center [1227, 93] width 273 height 20
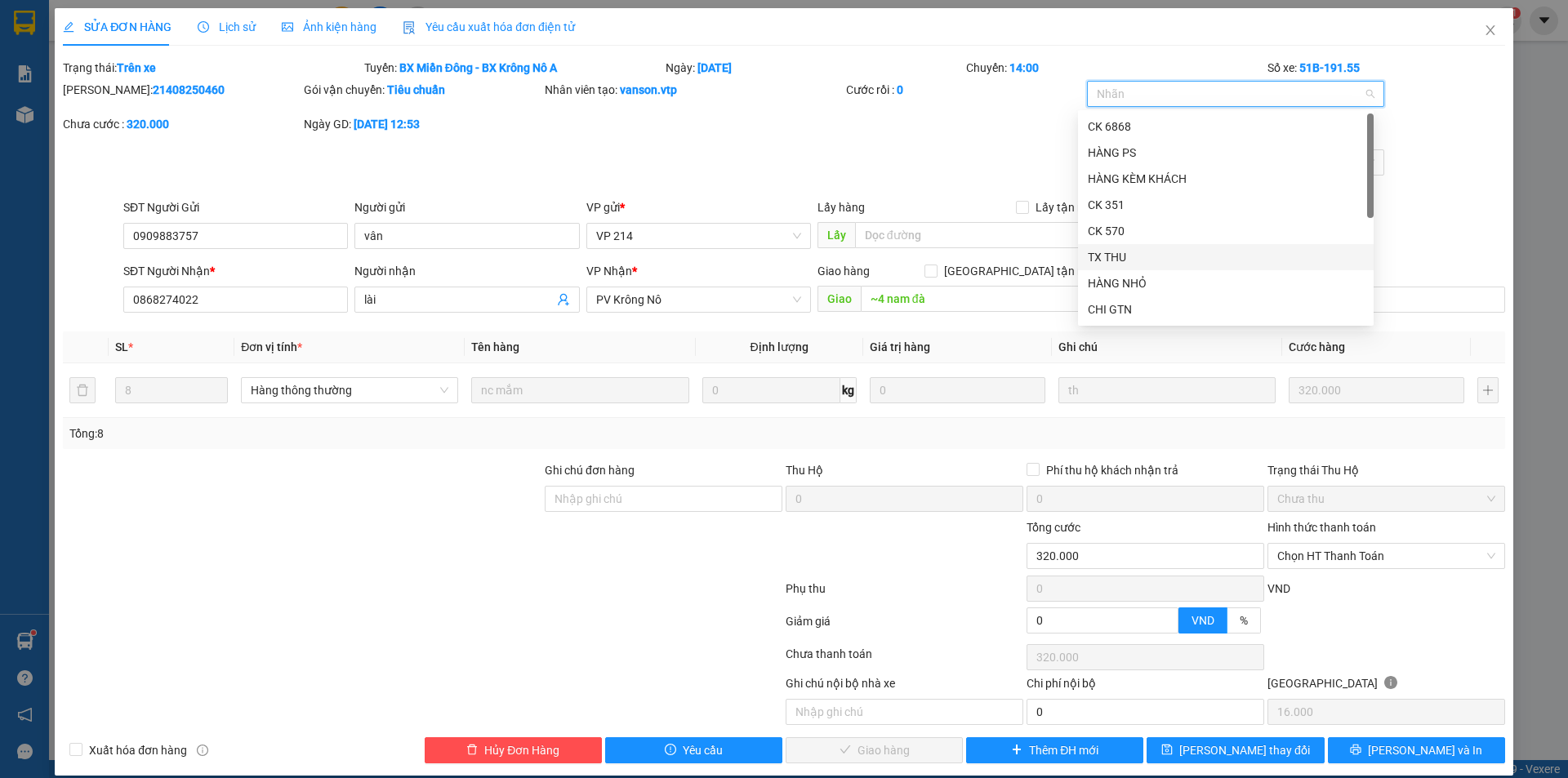
click at [1130, 254] on div "TX THU" at bounding box center [1226, 257] width 276 height 18
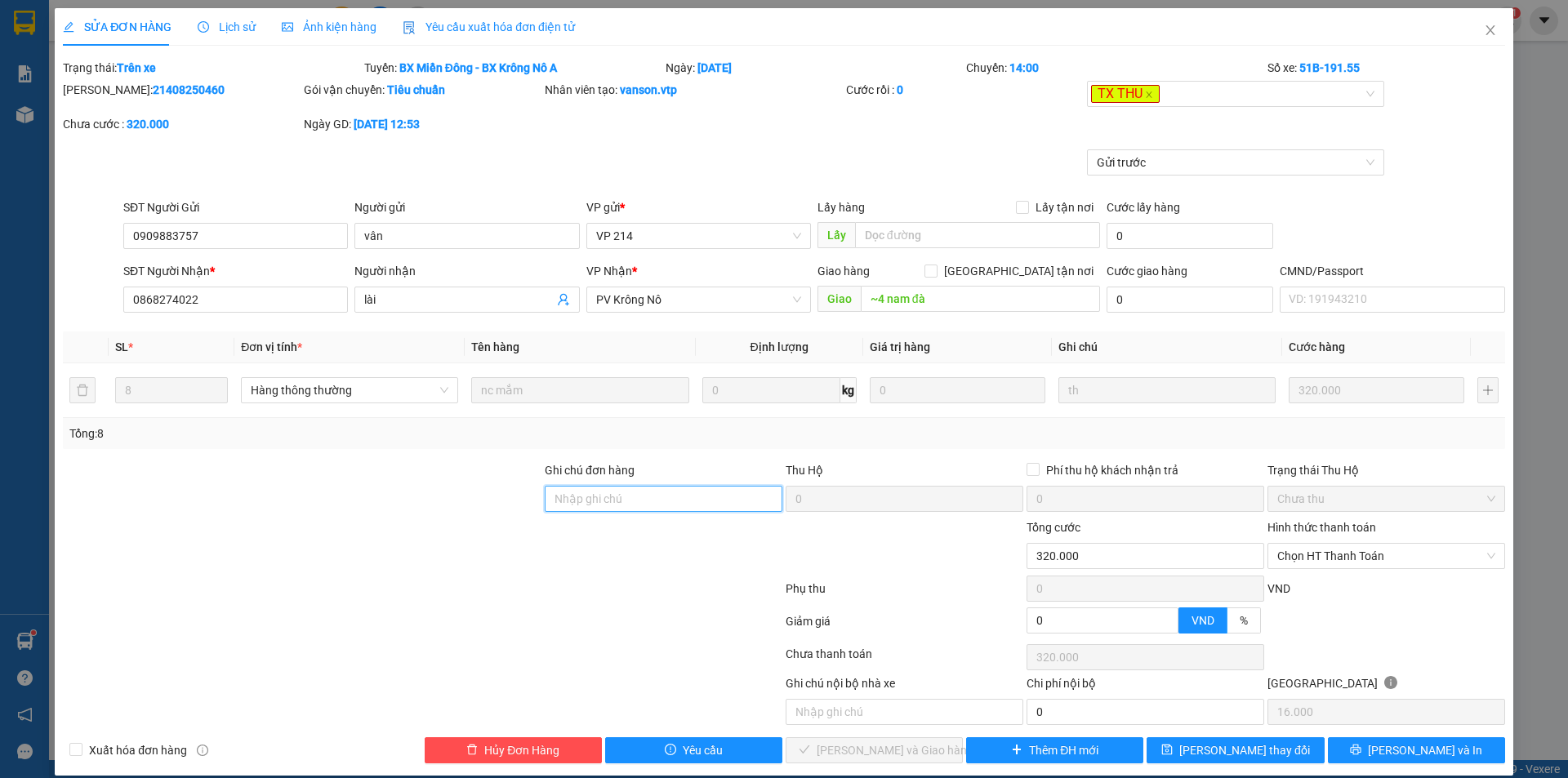
click at [575, 509] on input "Ghi chú đơn hàng" at bounding box center [663, 498] width 238 height 26
click at [722, 500] on input "xe 19155 giao+ thu tiền191" at bounding box center [663, 498] width 238 height 26
type input "xe 19155 giao+ thu tiền"
click at [1198, 745] on button "[PERSON_NAME] thay đổi" at bounding box center [1235, 750] width 177 height 26
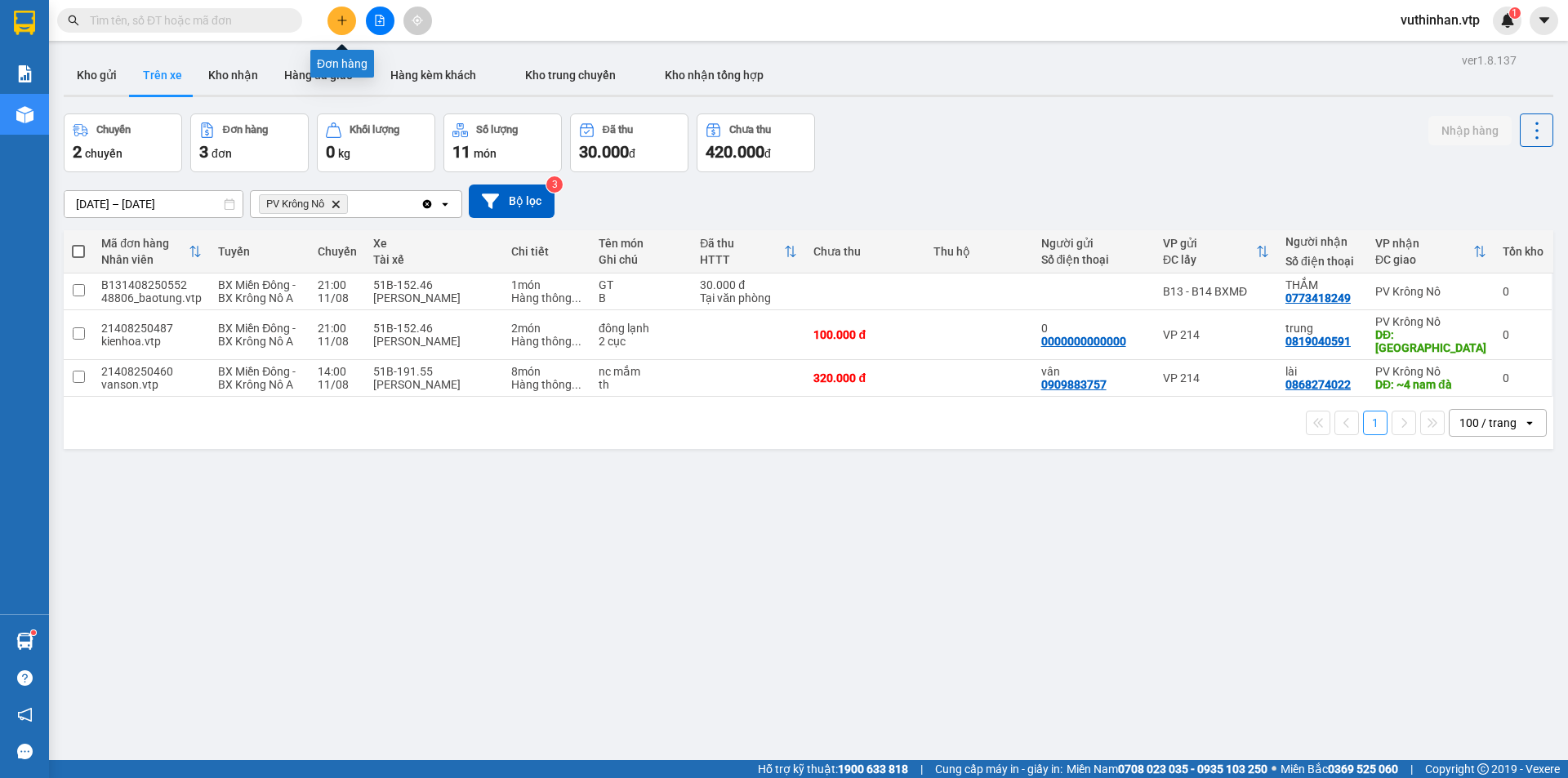
click at [345, 20] on icon "plus" at bounding box center [342, 20] width 12 height 12
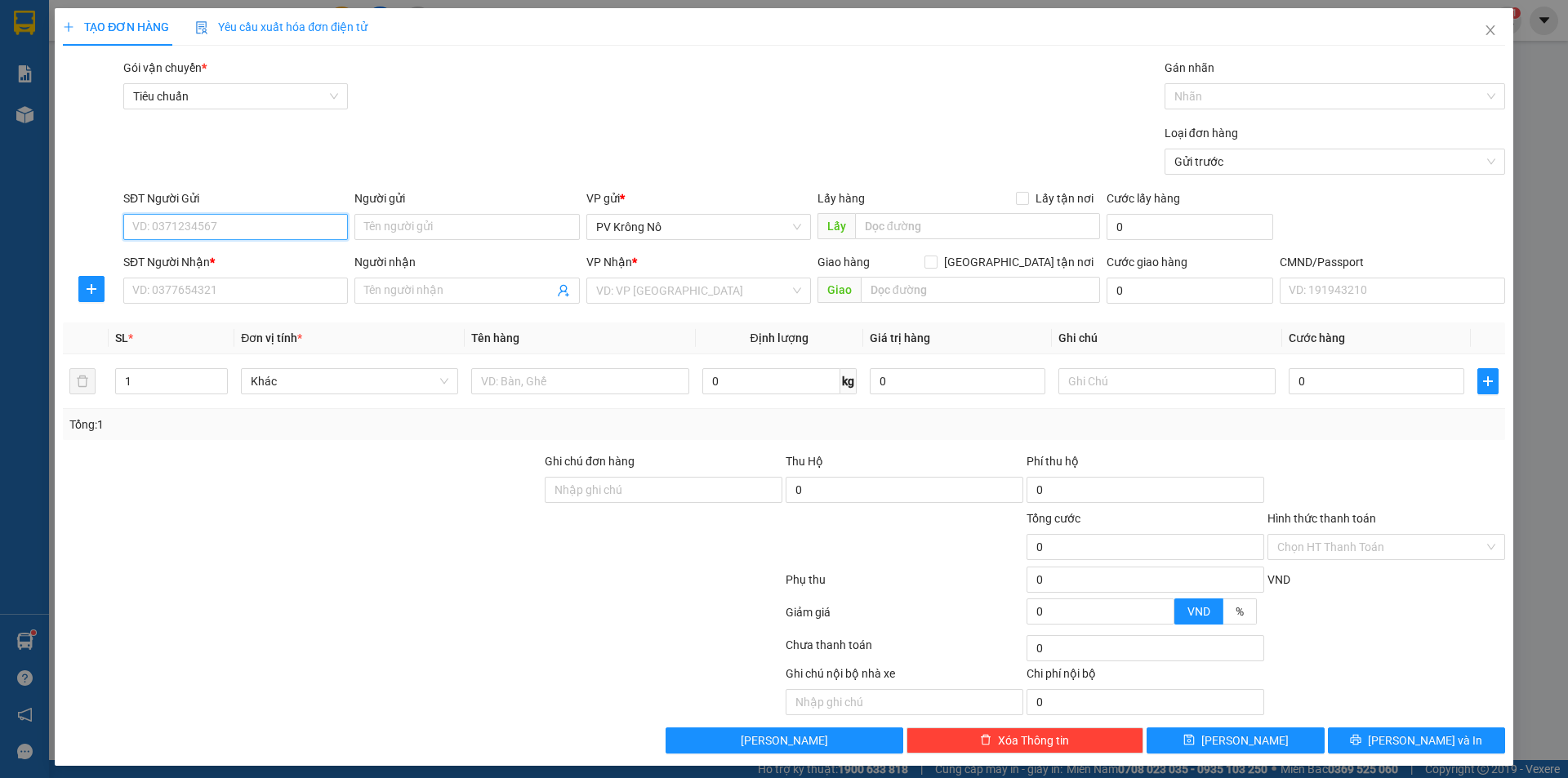
click at [194, 222] on input "SĐT Người Gửi" at bounding box center [235, 226] width 224 height 26
drag, startPoint x: 213, startPoint y: 226, endPoint x: 110, endPoint y: 258, distance: 107.9
click at [0, 235] on div "TẠO ĐƠN HÀNG Yêu cầu xuất hóa đơn điện tử Transit Pickup Surcharge Ids Transit …" at bounding box center [784, 389] width 1568 height 778
type input "0869464848"
click at [282, 302] on input "SĐT Người Nhận *" at bounding box center [235, 290] width 224 height 26
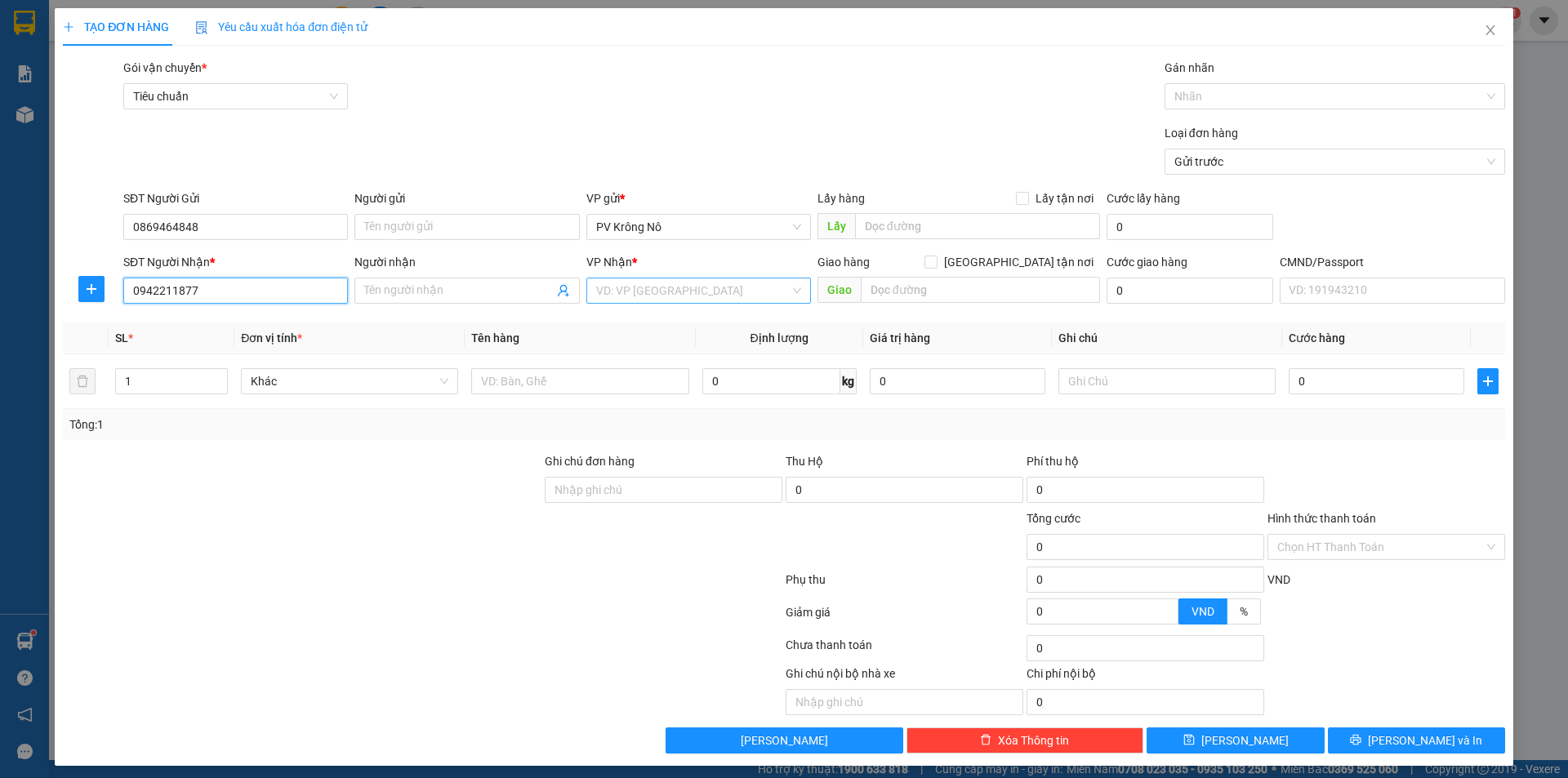
type input "0942211877"
click at [672, 295] on input "search" at bounding box center [693, 291] width 193 height 25
type input "bình du"
drag, startPoint x: 670, startPoint y: 320, endPoint x: 703, endPoint y: 314, distance: 33.5
click at [671, 320] on div "PV Bình Dương" at bounding box center [693, 323] width 203 height 18
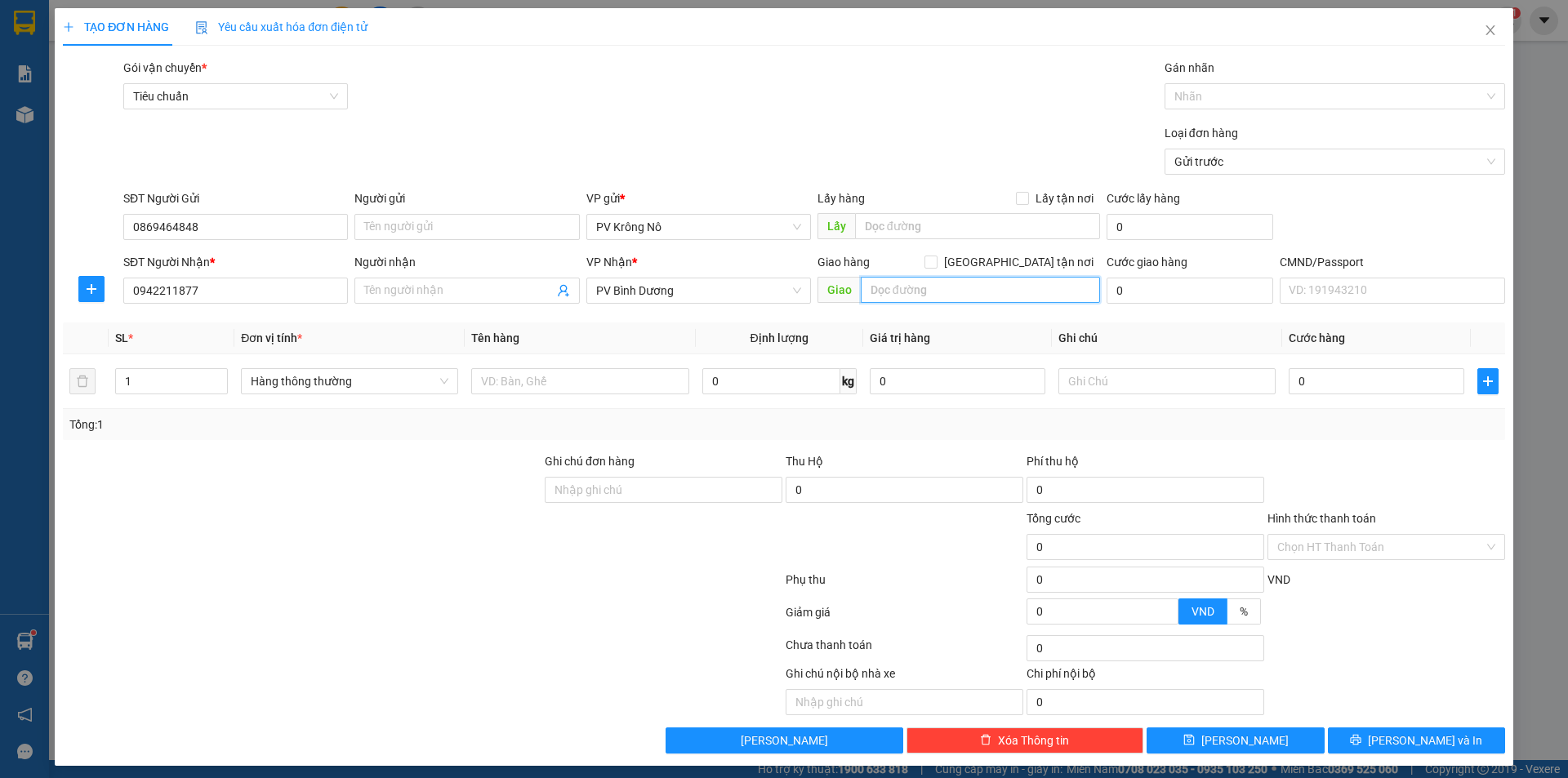
click at [958, 290] on input "text" at bounding box center [980, 289] width 240 height 26
type input "n4 đồng xoài"
click at [883, 222] on input "text" at bounding box center [977, 225] width 245 height 26
drag, startPoint x: 225, startPoint y: 232, endPoint x: 30, endPoint y: 224, distance: 195.2
click at [7, 225] on div "TẠO ĐƠN HÀNG Yêu cầu xuất hóa đơn điện tử Transit Pickup Surcharge Ids Transit …" at bounding box center [784, 389] width 1568 height 778
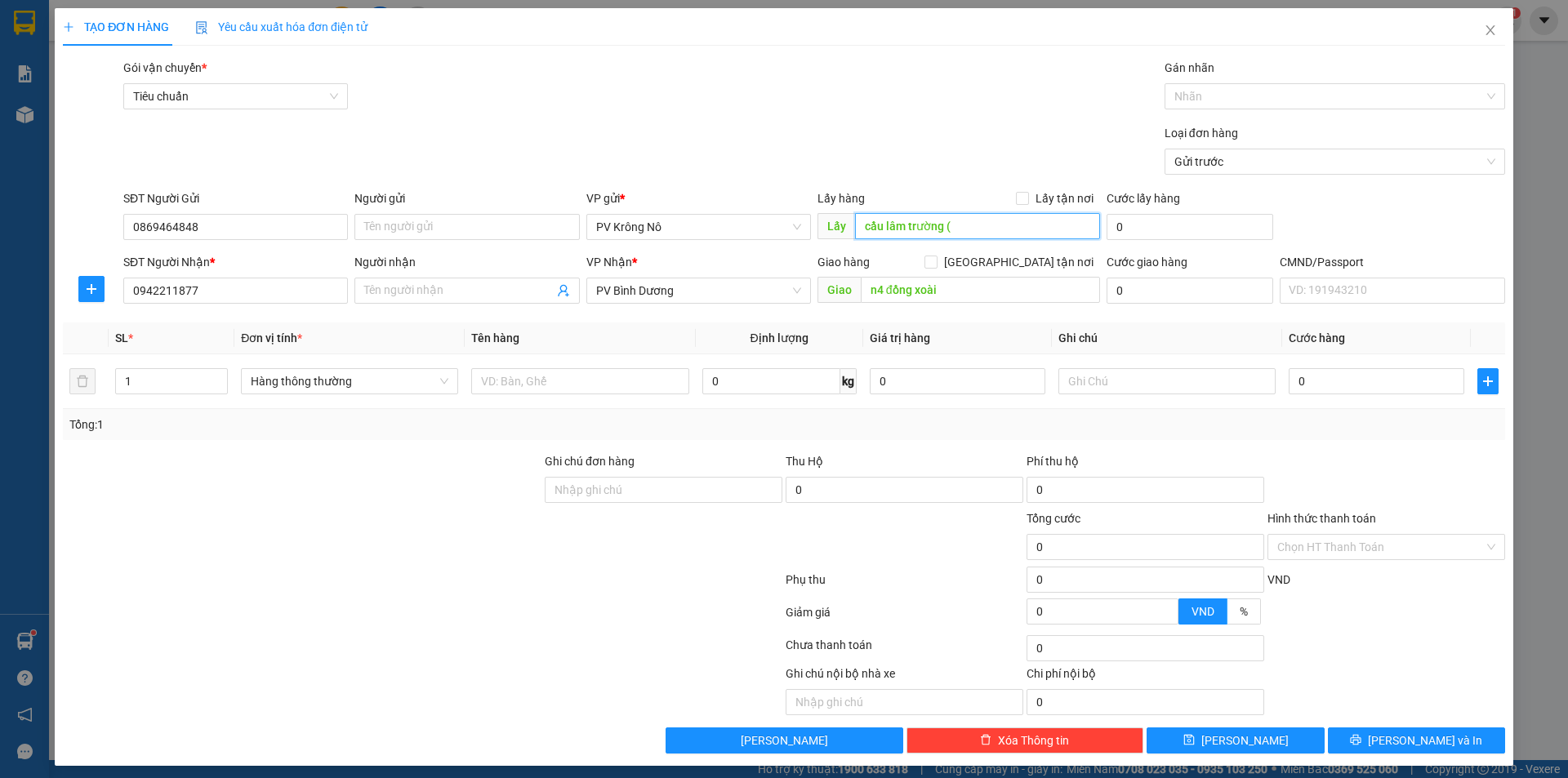
click at [981, 232] on input "cầu lâm trường (" at bounding box center [977, 225] width 245 height 26
click at [953, 229] on input "cầu lâm trường (" at bounding box center [977, 225] width 245 height 26
click at [950, 227] on input "cầu lâm trường (" at bounding box center [977, 225] width 245 height 26
paste input "0869464848"
type input "cầu lâm trường ( 0869464848)"
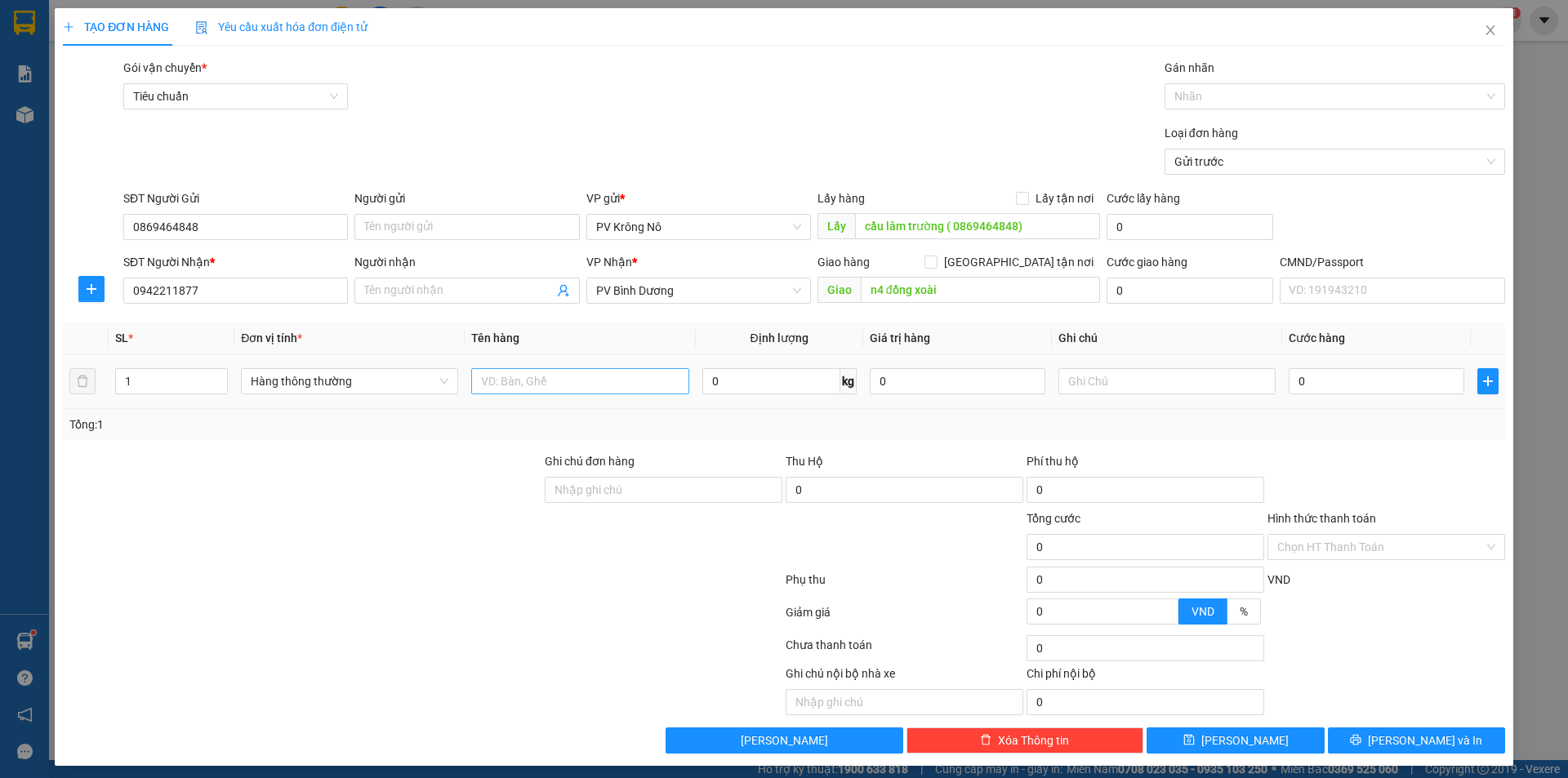
drag, startPoint x: 540, startPoint y: 353, endPoint x: 539, endPoint y: 370, distance: 17.0
click at [540, 369] on table "SL * Đơn vị tính * Tên hàng Định lượng Giá trị hàng Ghi chú Cước hàng 1 Hàng th…" at bounding box center [784, 365] width 1442 height 86
click at [532, 385] on input "text" at bounding box center [580, 381] width 217 height 26
type input "1tum tc"
click at [1317, 385] on input "0" at bounding box center [1376, 381] width 175 height 26
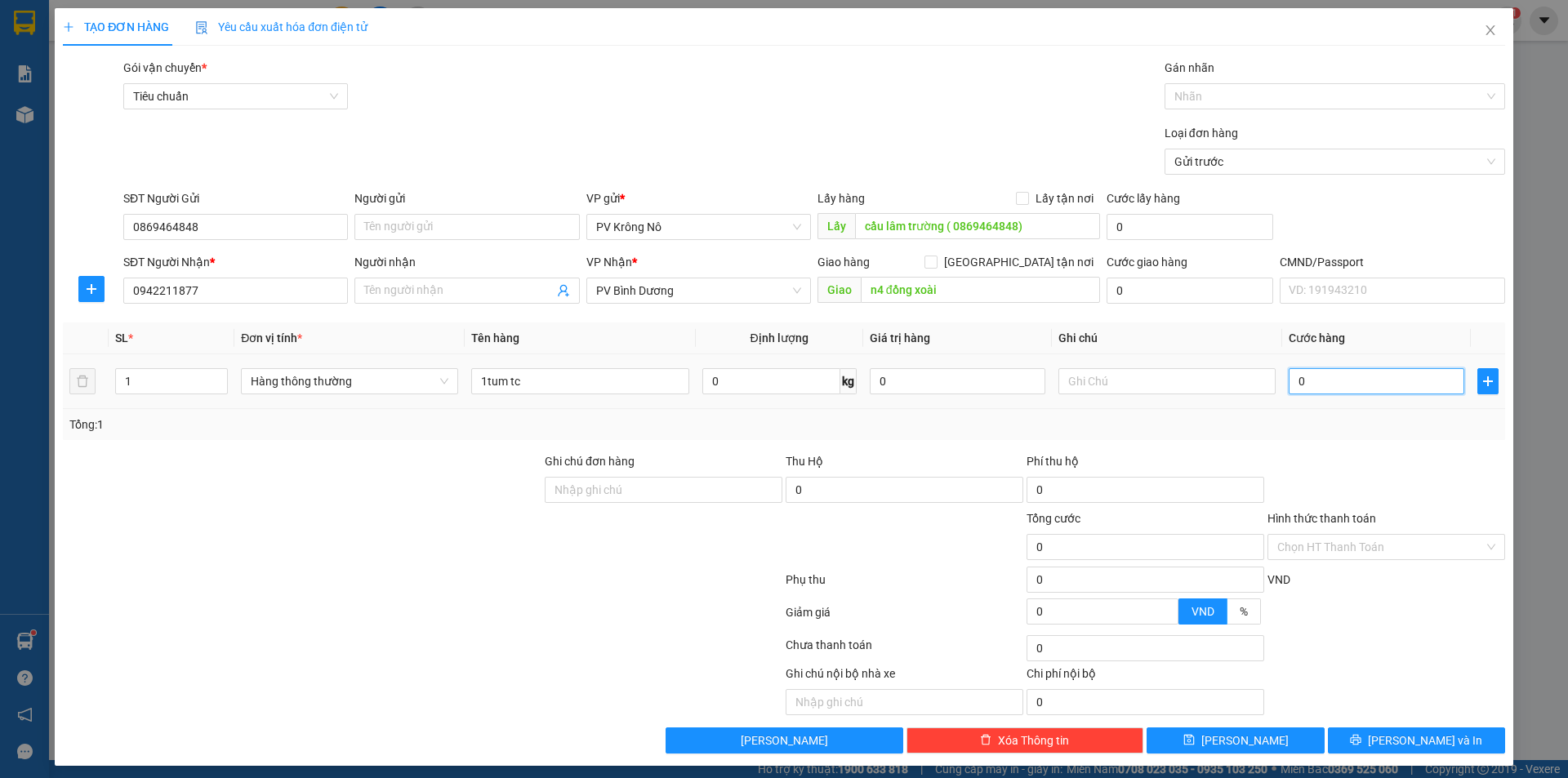
type input "005"
type input "5"
type input "0.050"
type input "50"
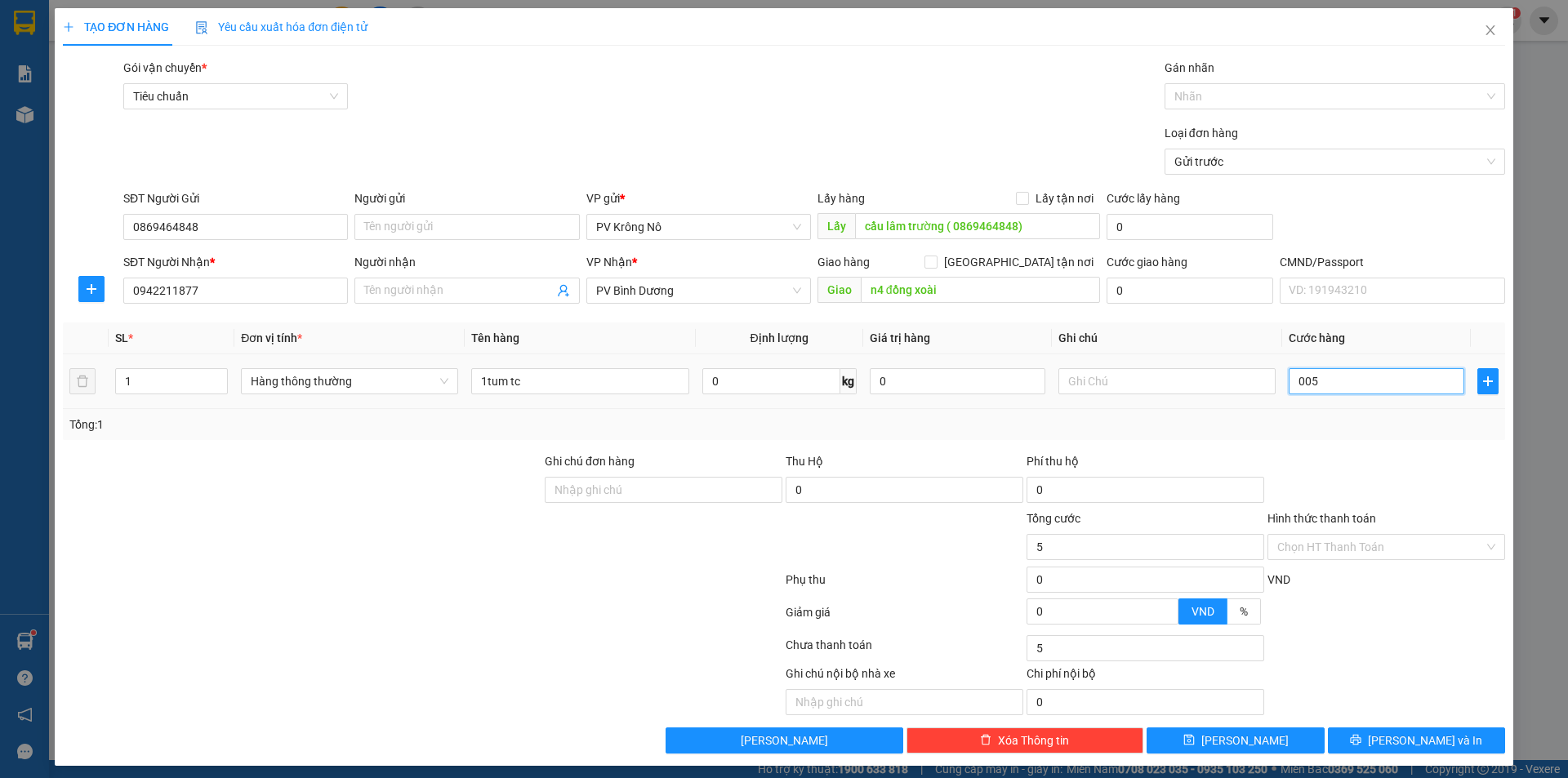
type input "50"
type input "00.500"
type input "500"
type input "000.500"
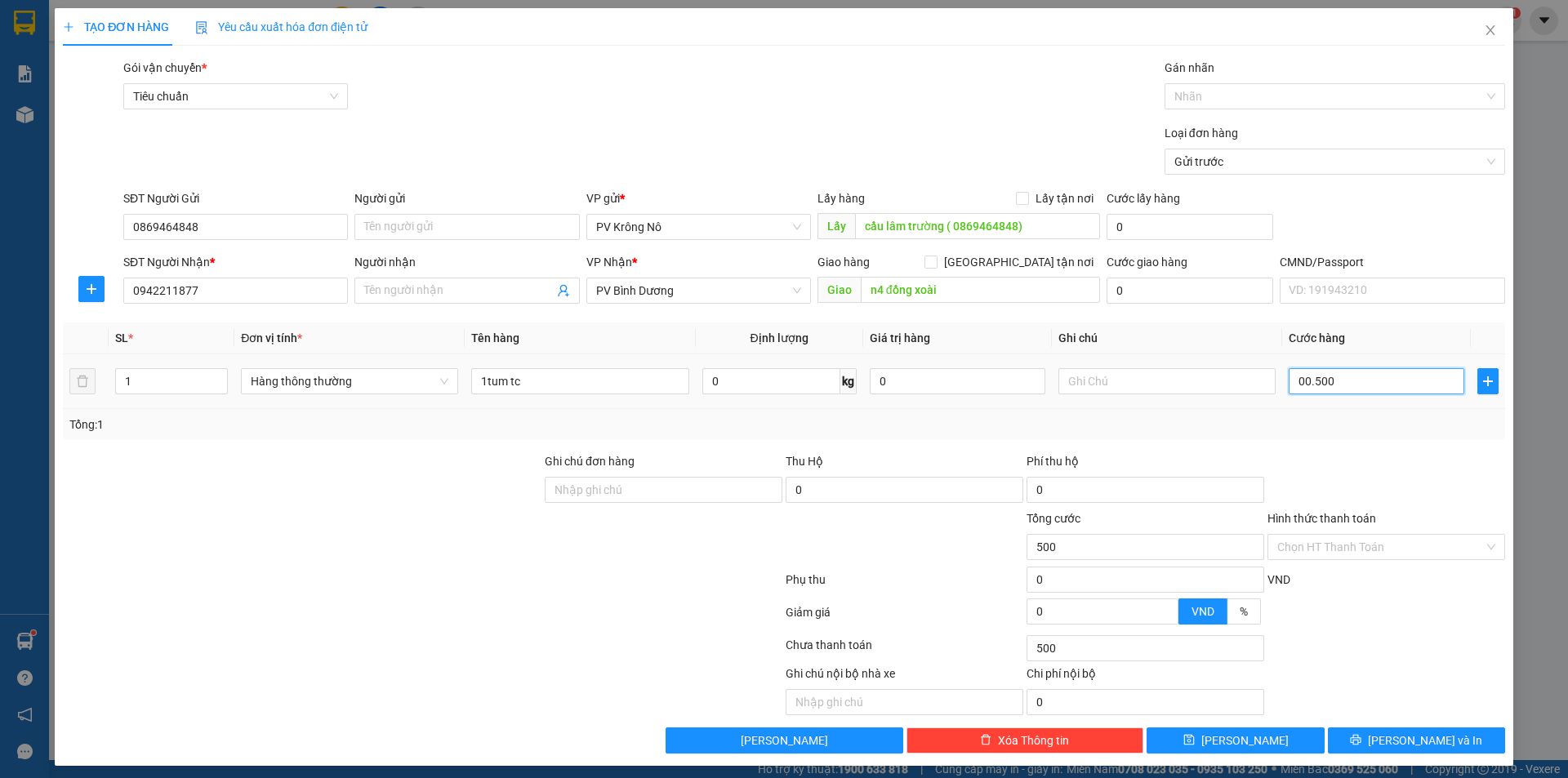
type input "500"
type input "0.005.000"
type input "5.000"
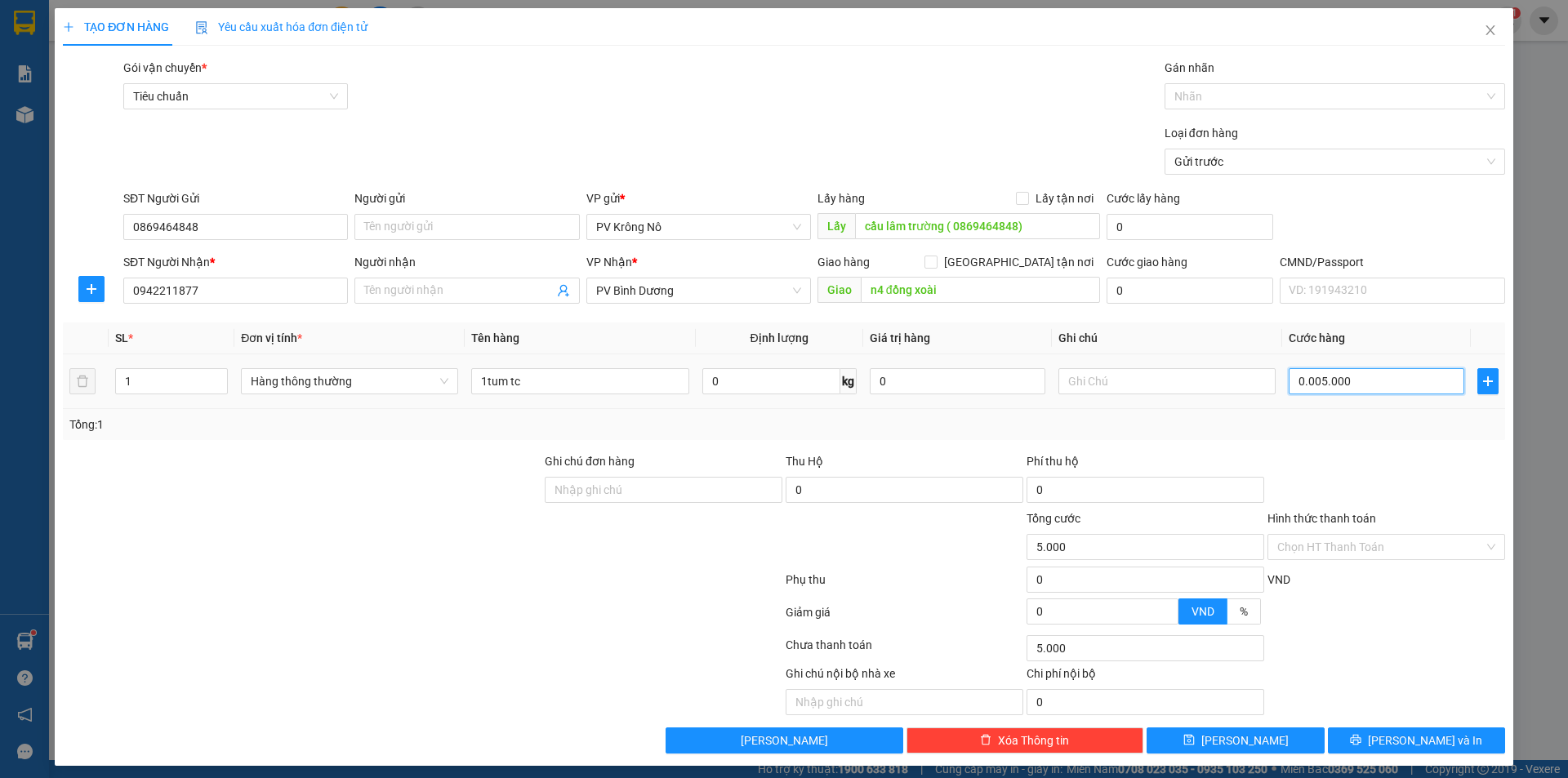
type input "000.550.000"
type input "550.000"
type input "000.555.000"
type input "555.000"
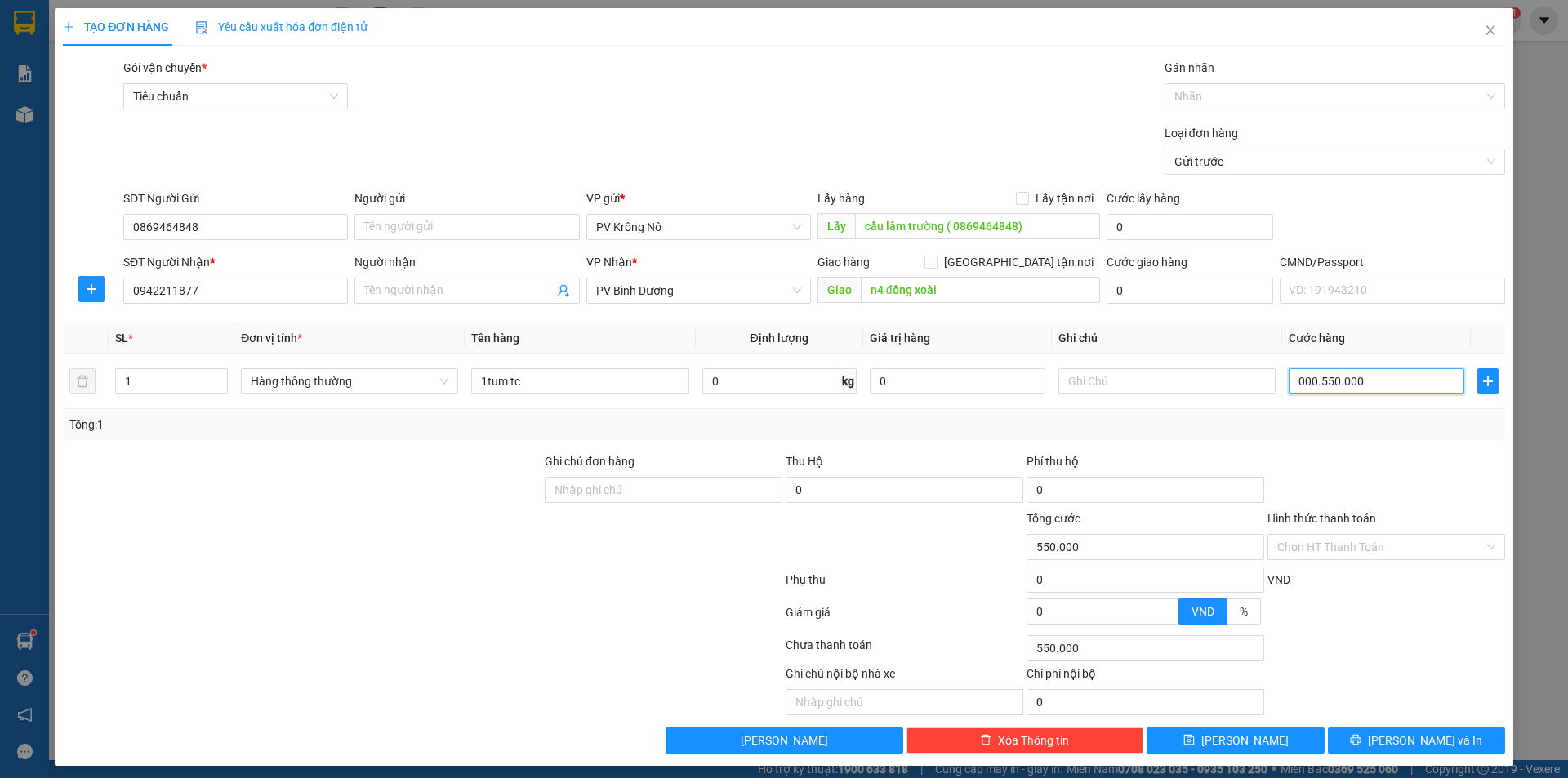
type input "555.000"
type input "00.055.550.050"
type input "55.550.050"
type input "00"
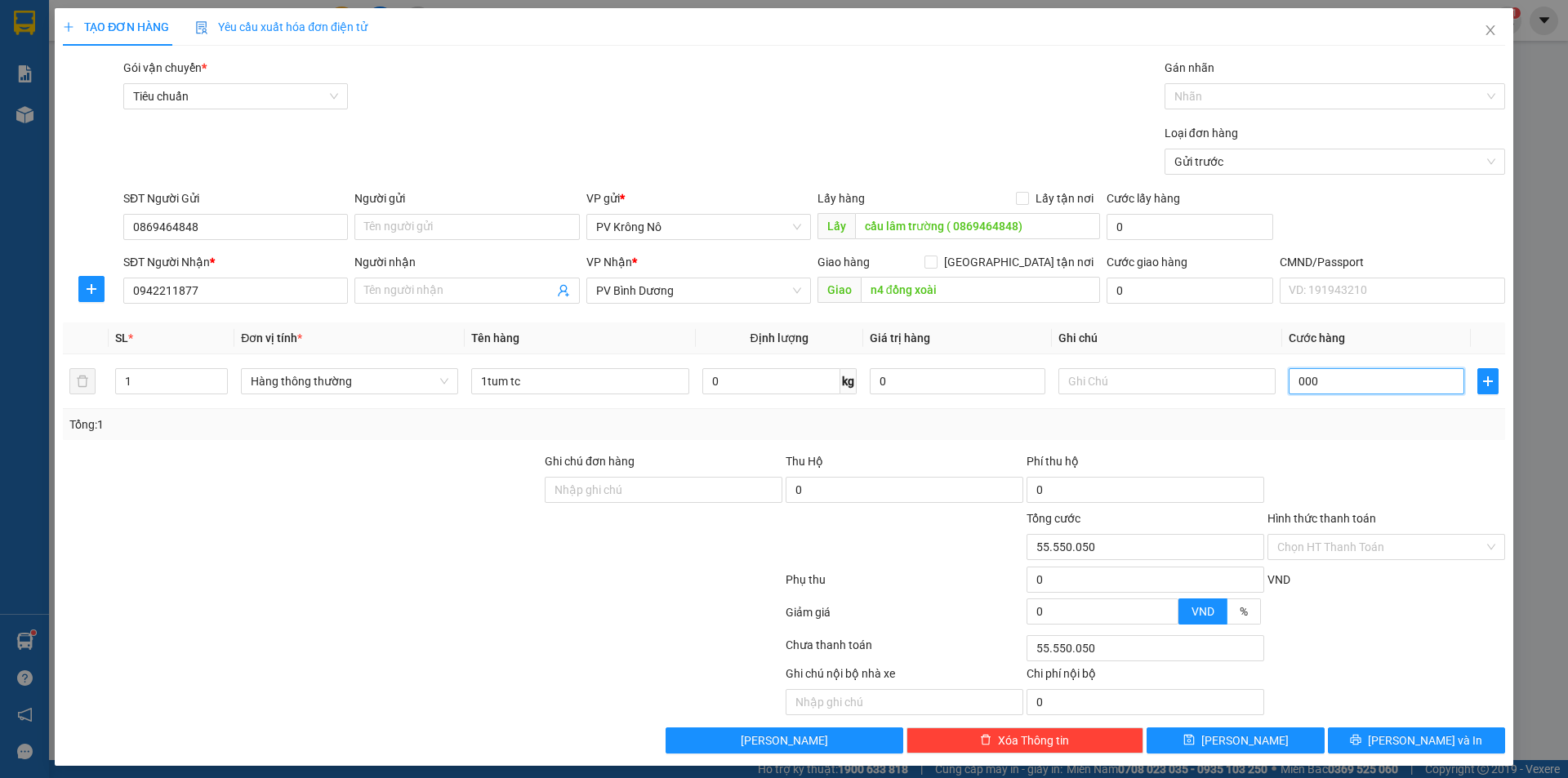
type input "0"
type input "005"
type input "5"
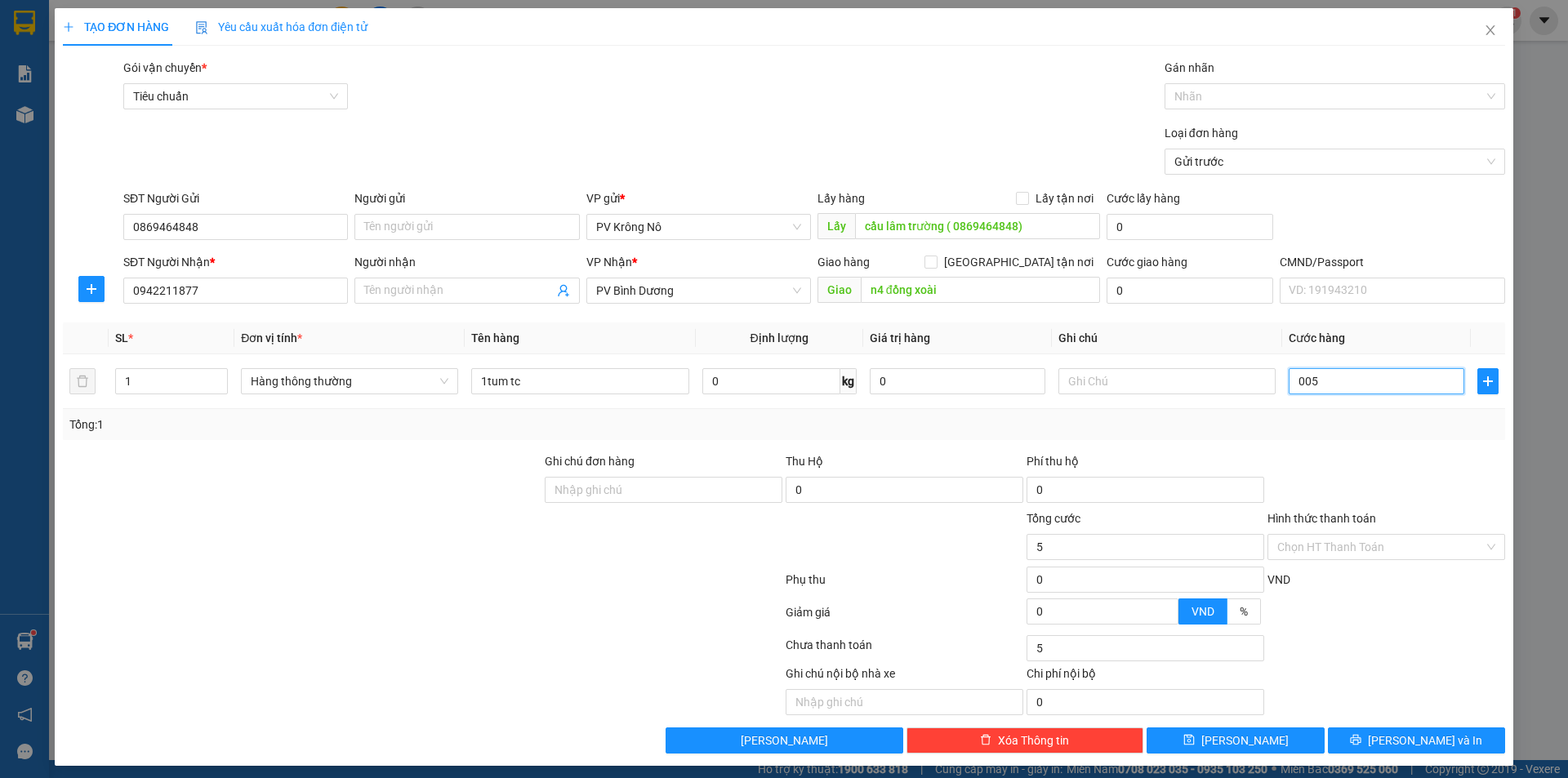
type input "0.050"
type input "50"
type input "00.500"
type input "500"
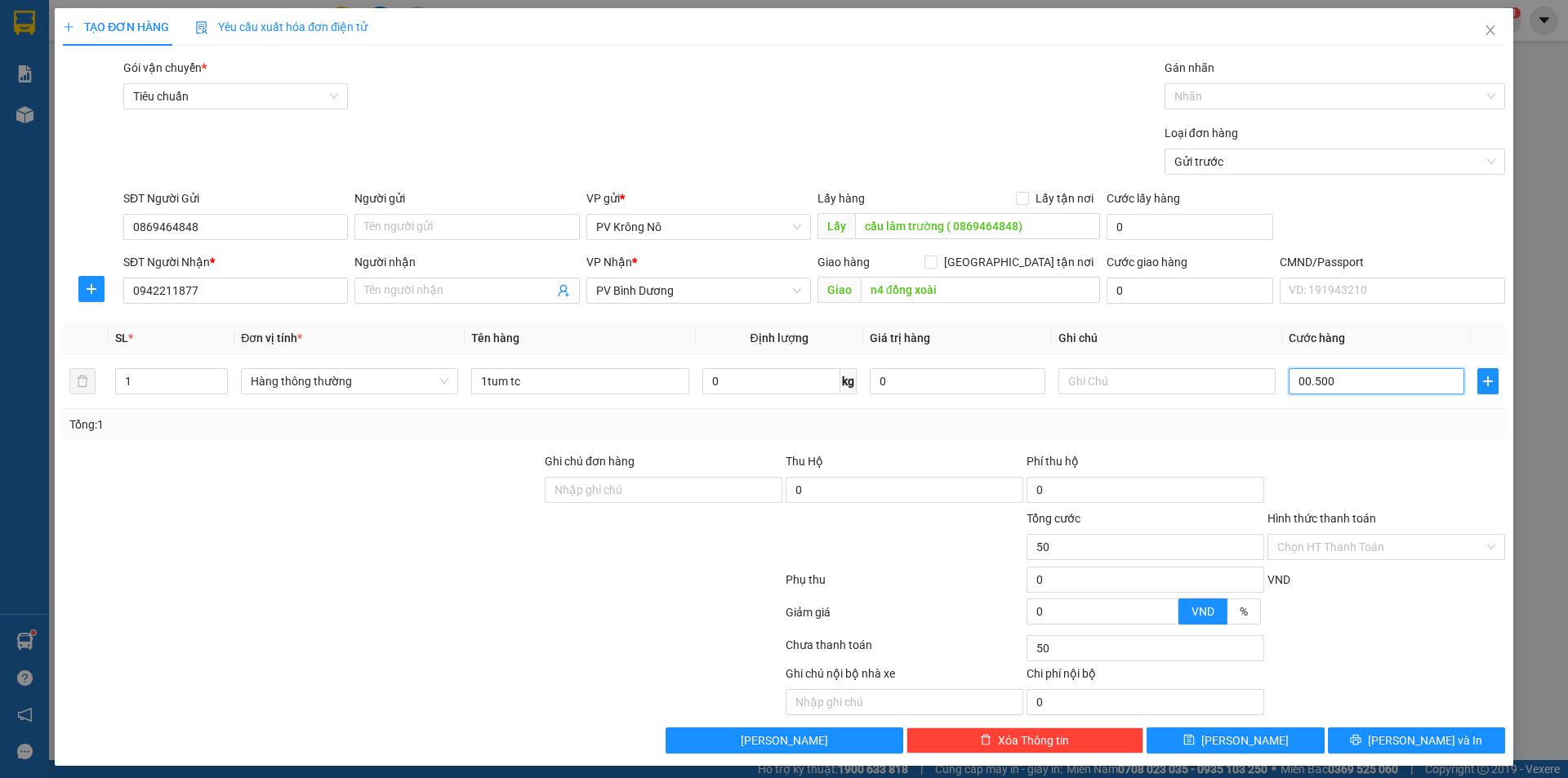
type input "500"
type input "0.005.000"
type input "5.000"
type input "000.050.000"
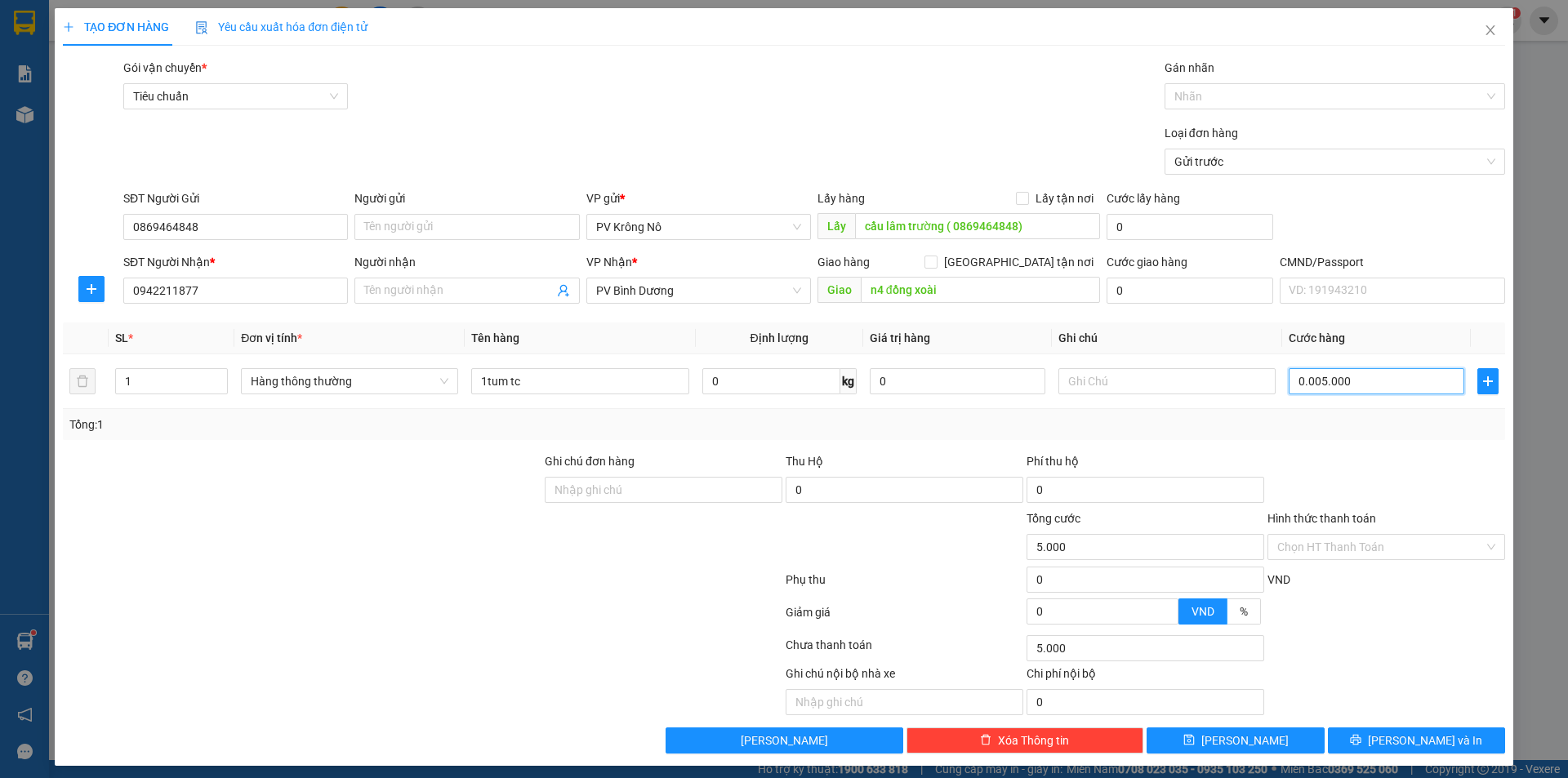
type input "50.000"
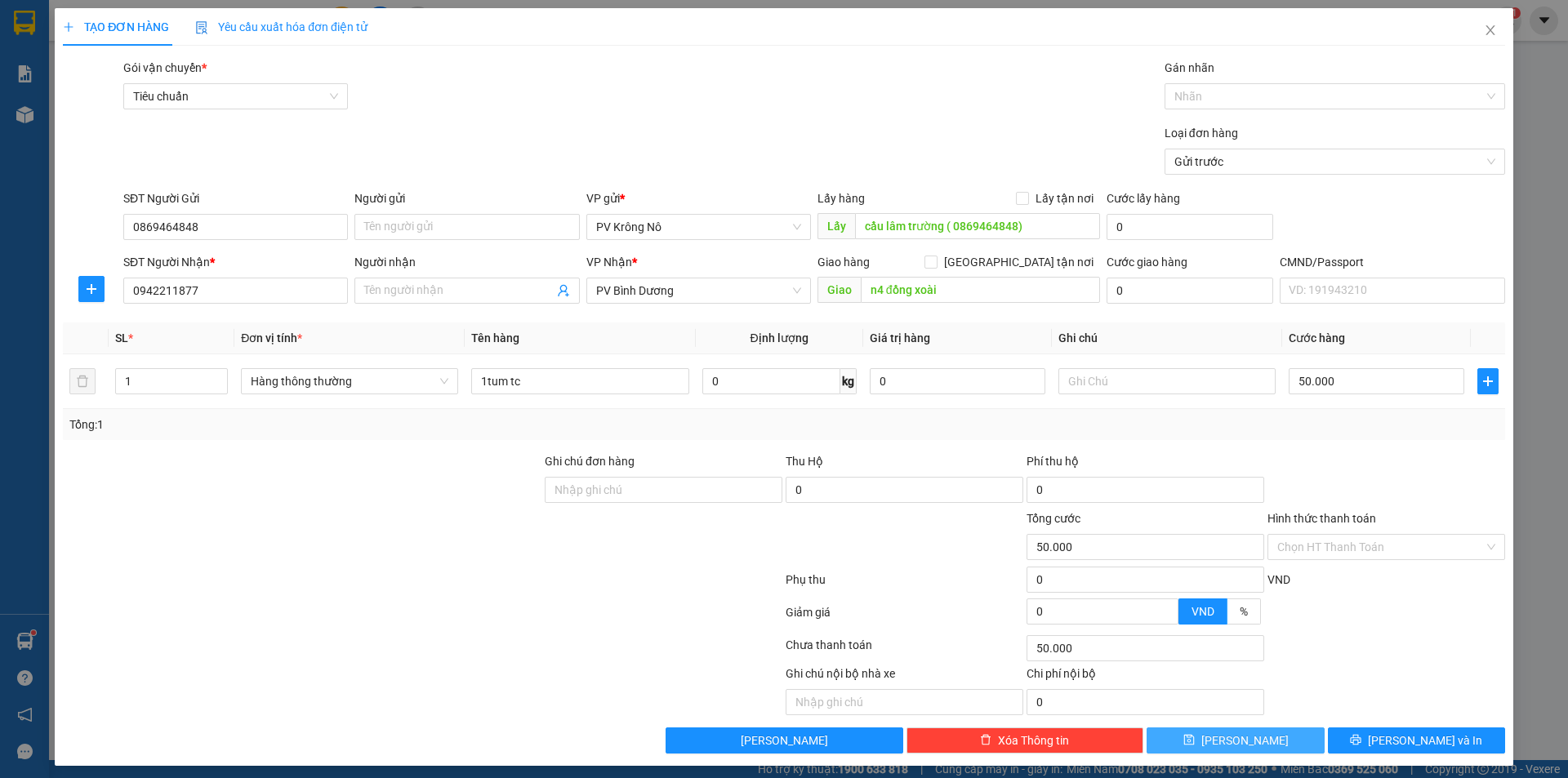
click at [1190, 746] on button "[PERSON_NAME]" at bounding box center [1235, 740] width 177 height 26
type input "0"
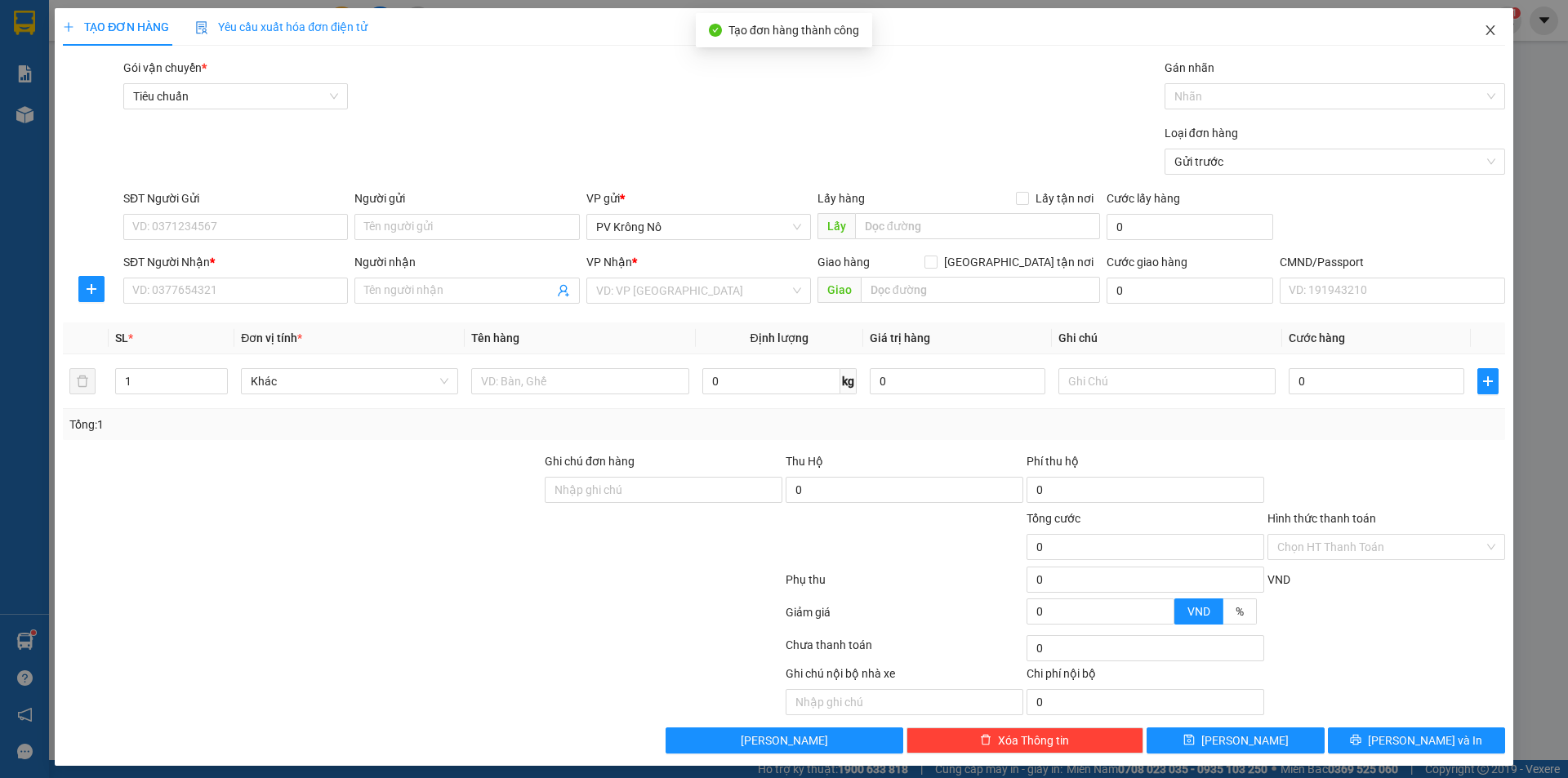
click at [1484, 26] on icon "close" at bounding box center [1491, 30] width 13 height 13
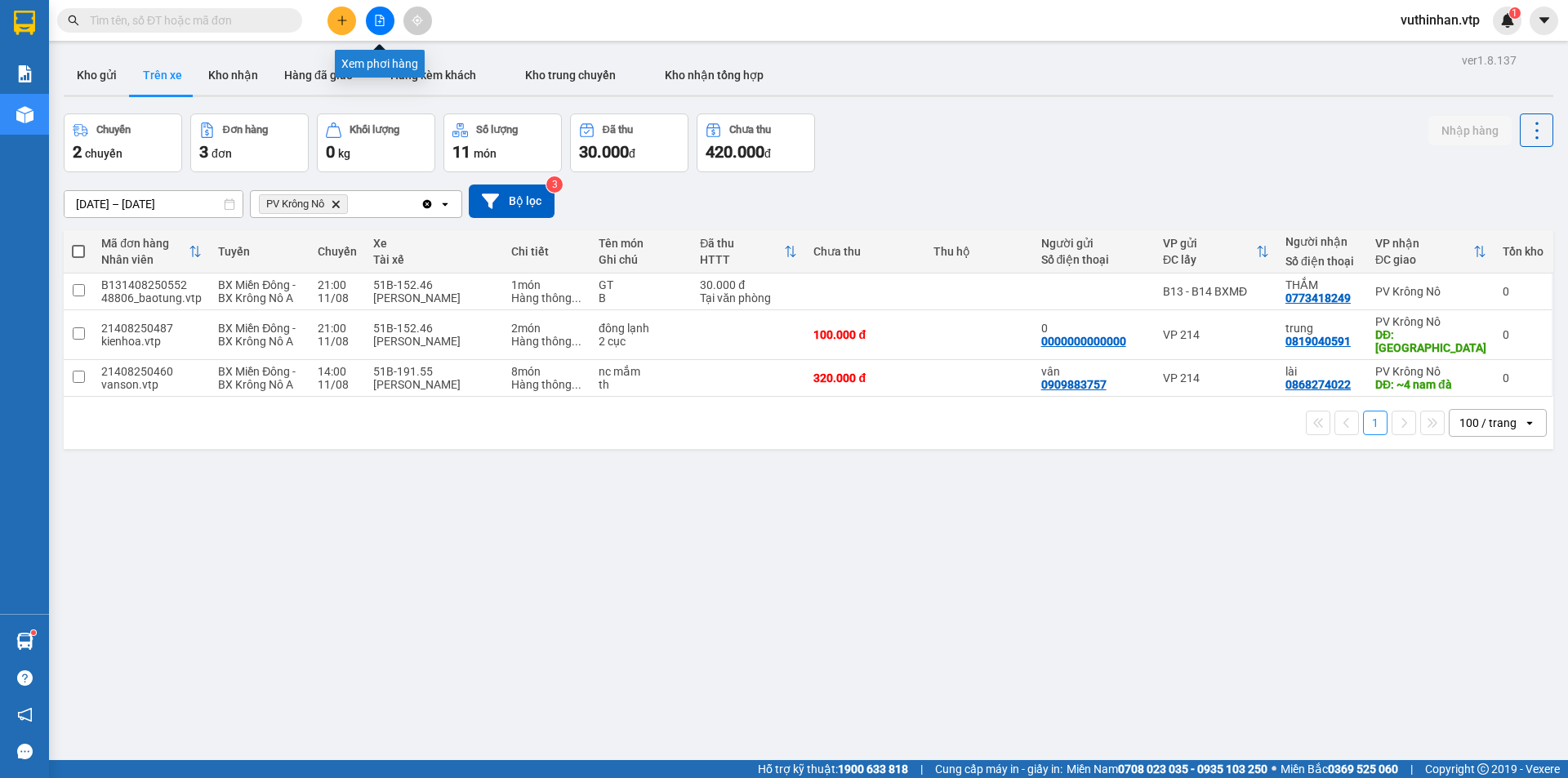
click at [374, 21] on icon "file-add" at bounding box center [379, 20] width 12 height 12
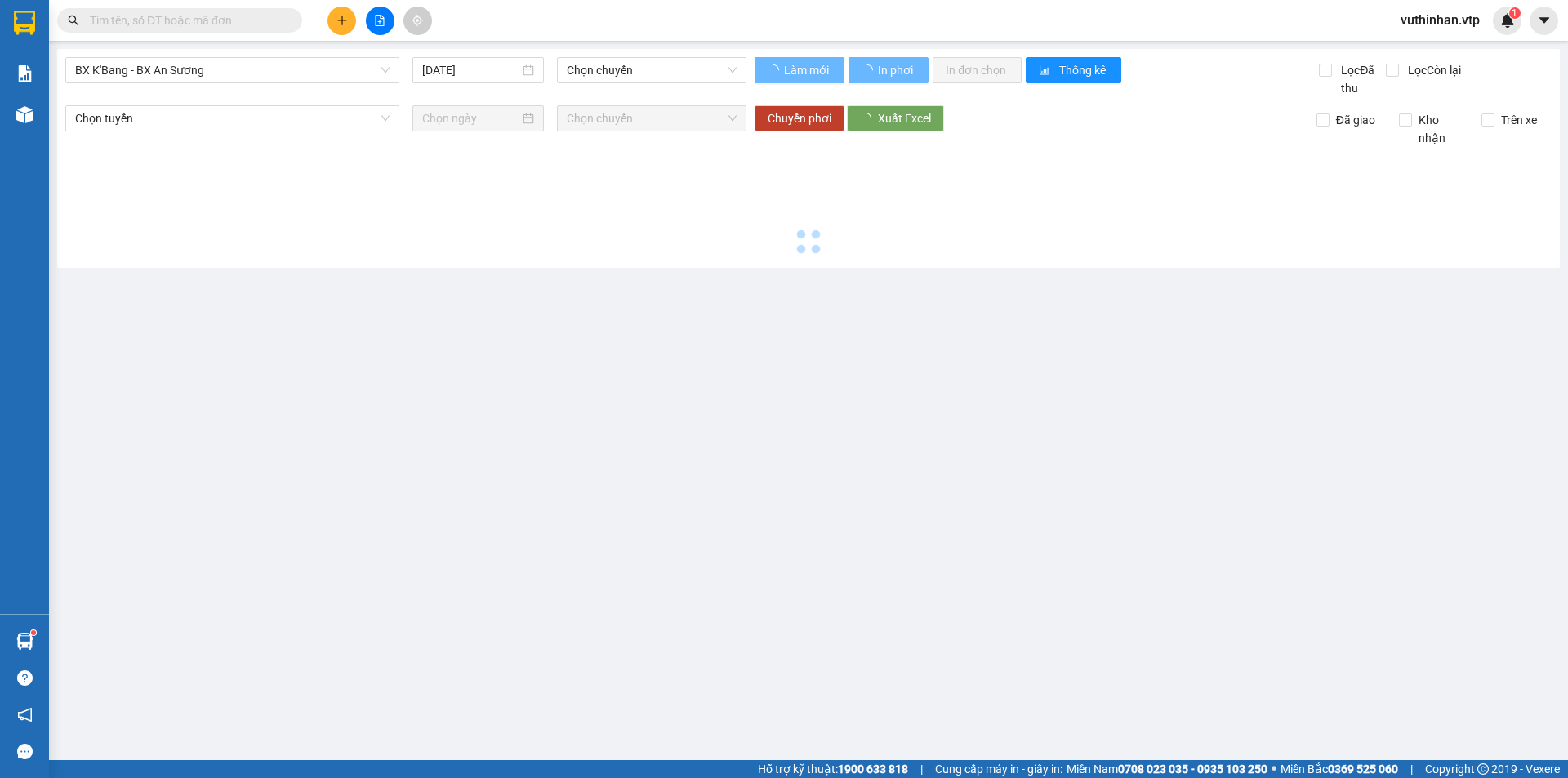
type input "[DATE]"
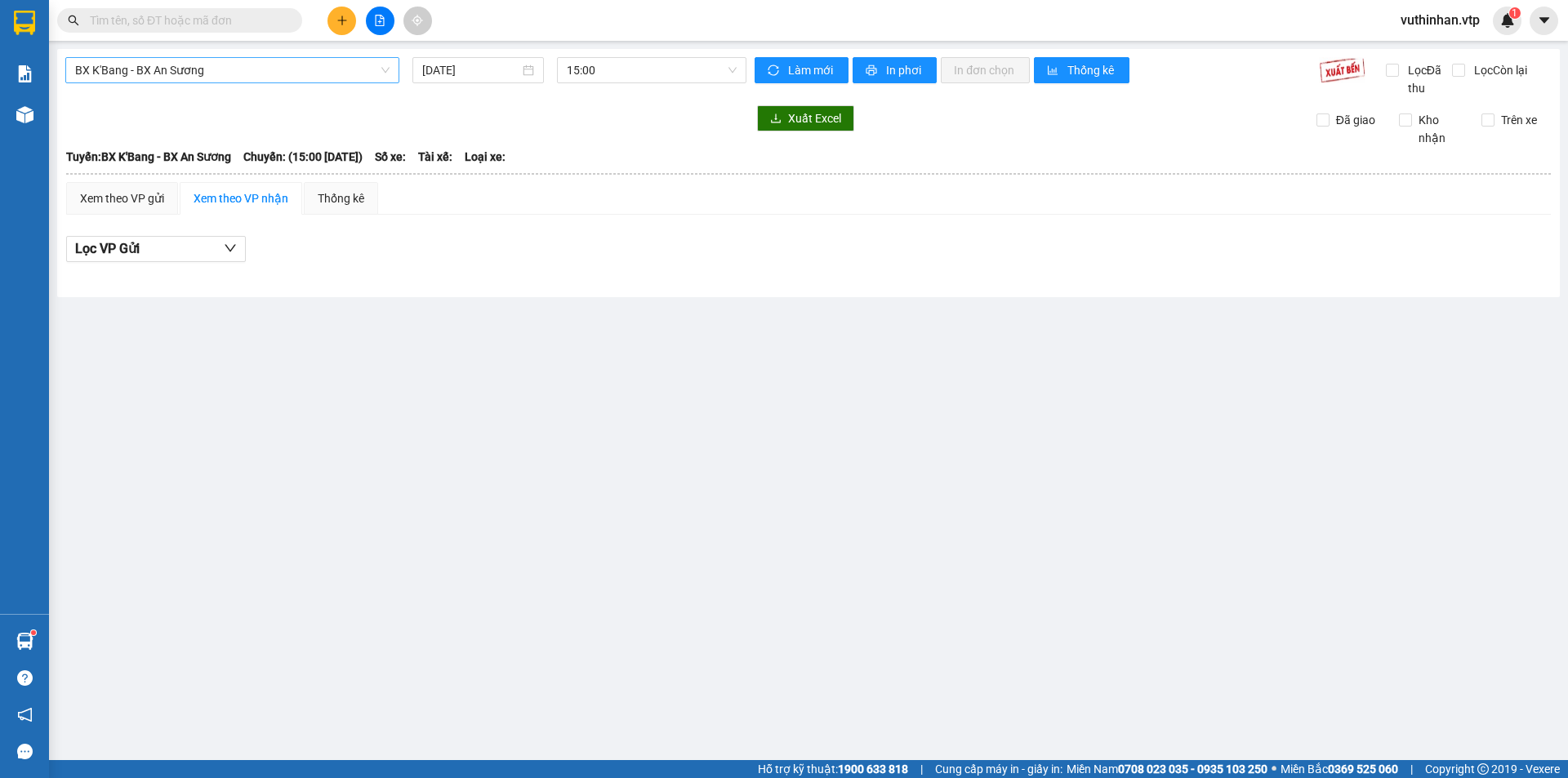
click at [198, 71] on span "BX K'Bang - BX An Sương" at bounding box center [232, 70] width 314 height 25
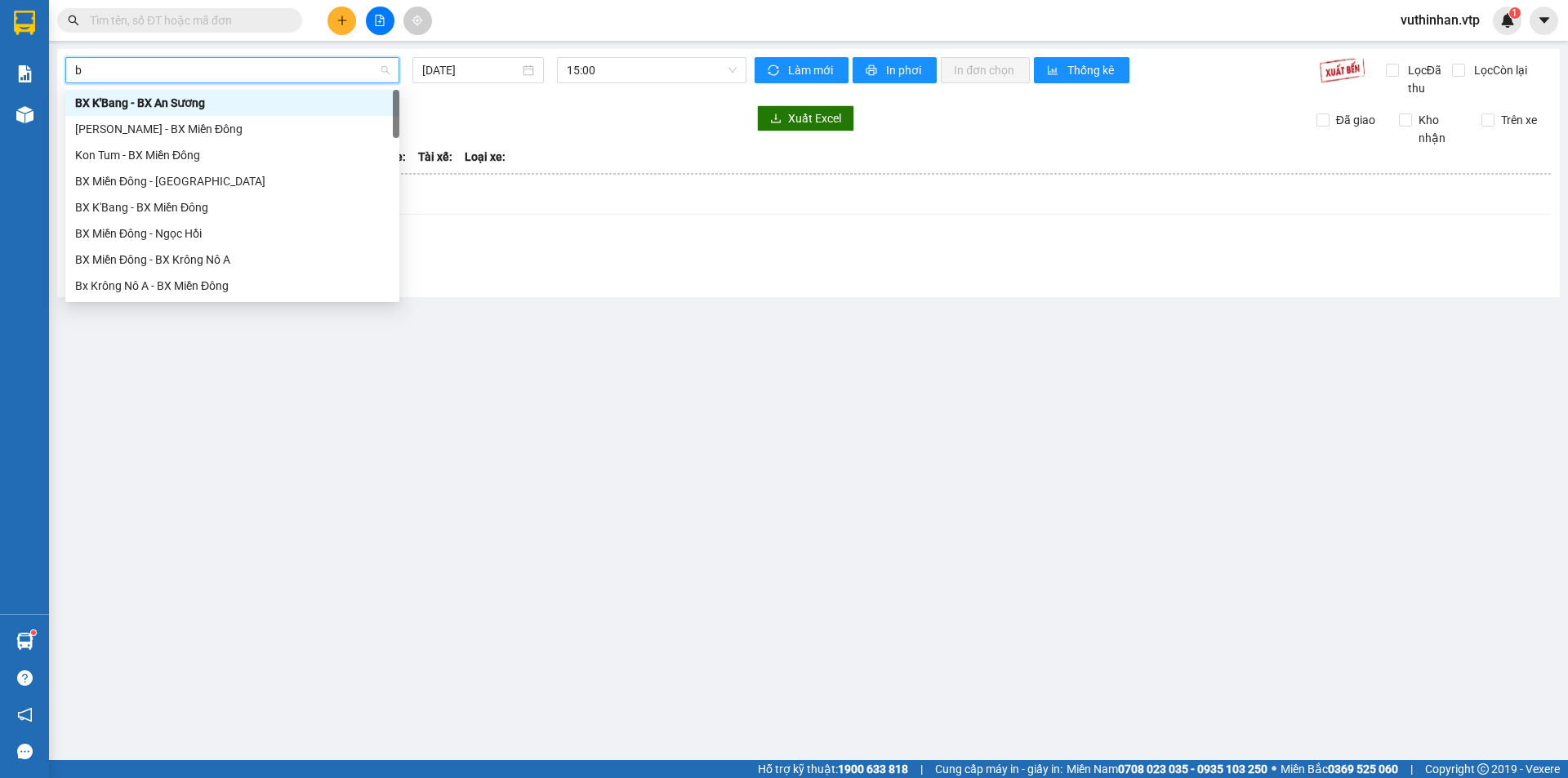
type input "b"
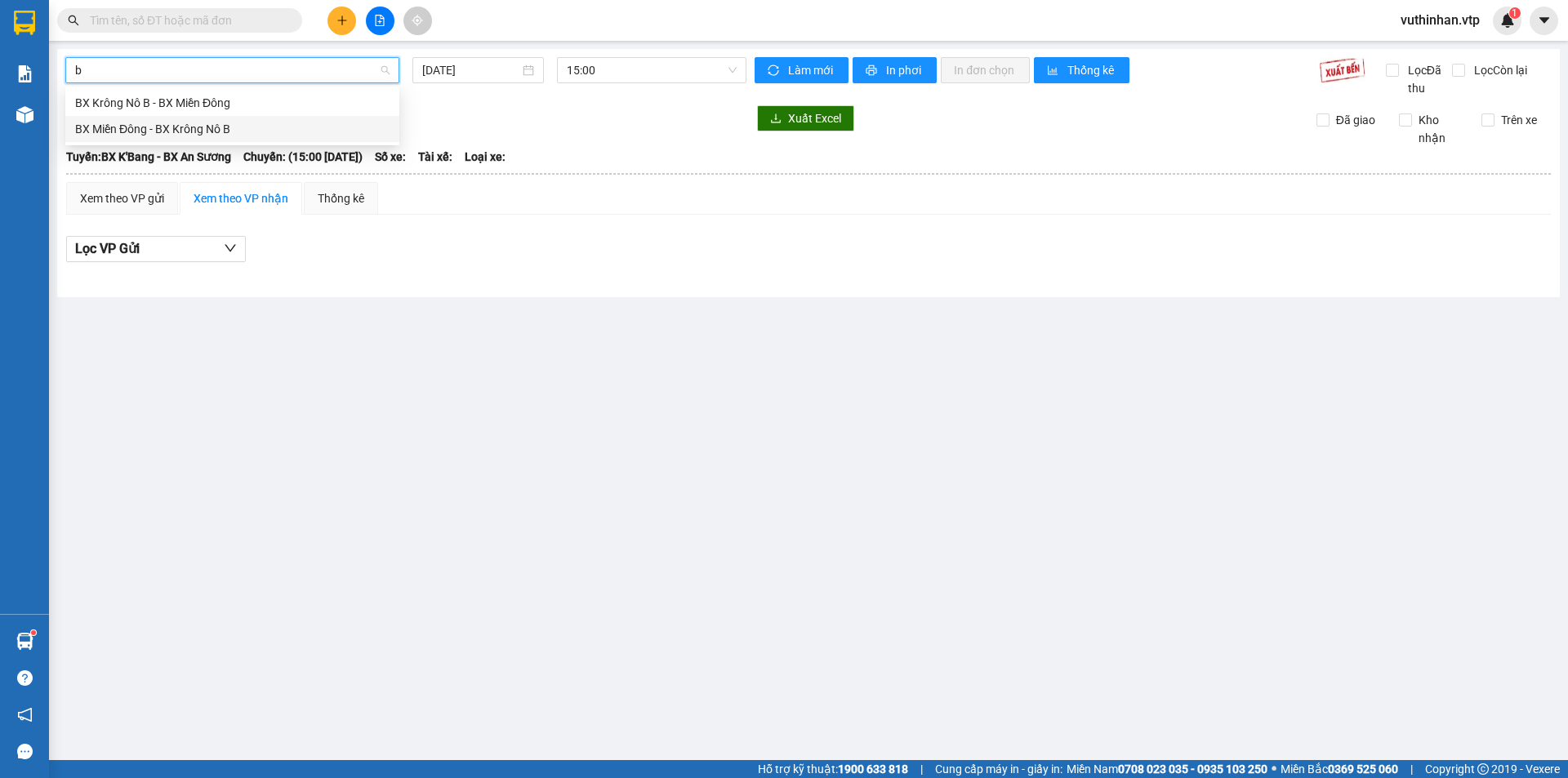
click at [199, 132] on div "BX Miền Đông - BX Krông Nô B" at bounding box center [232, 129] width 314 height 18
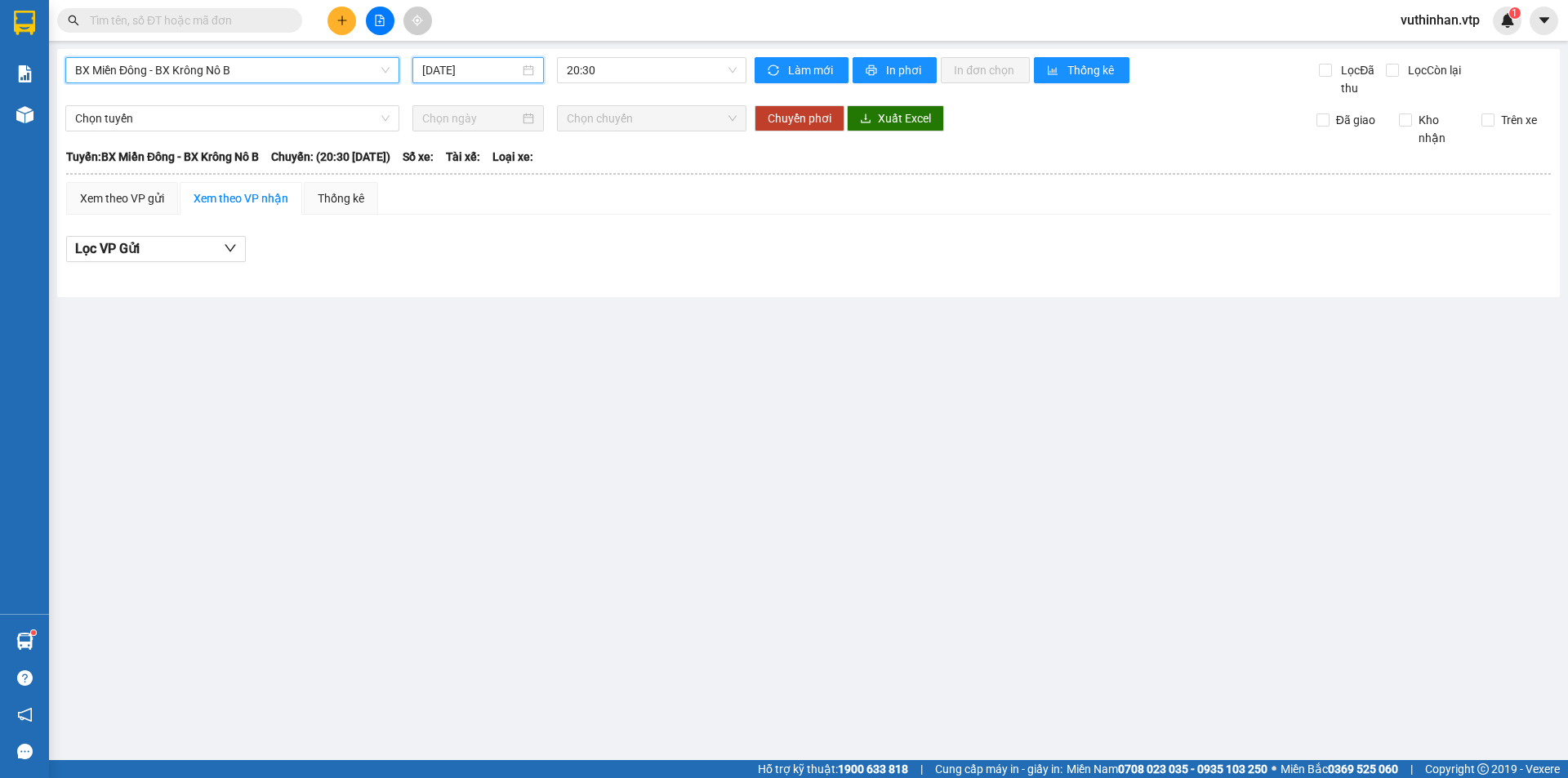
click at [500, 72] on input "[DATE]" at bounding box center [470, 70] width 97 height 18
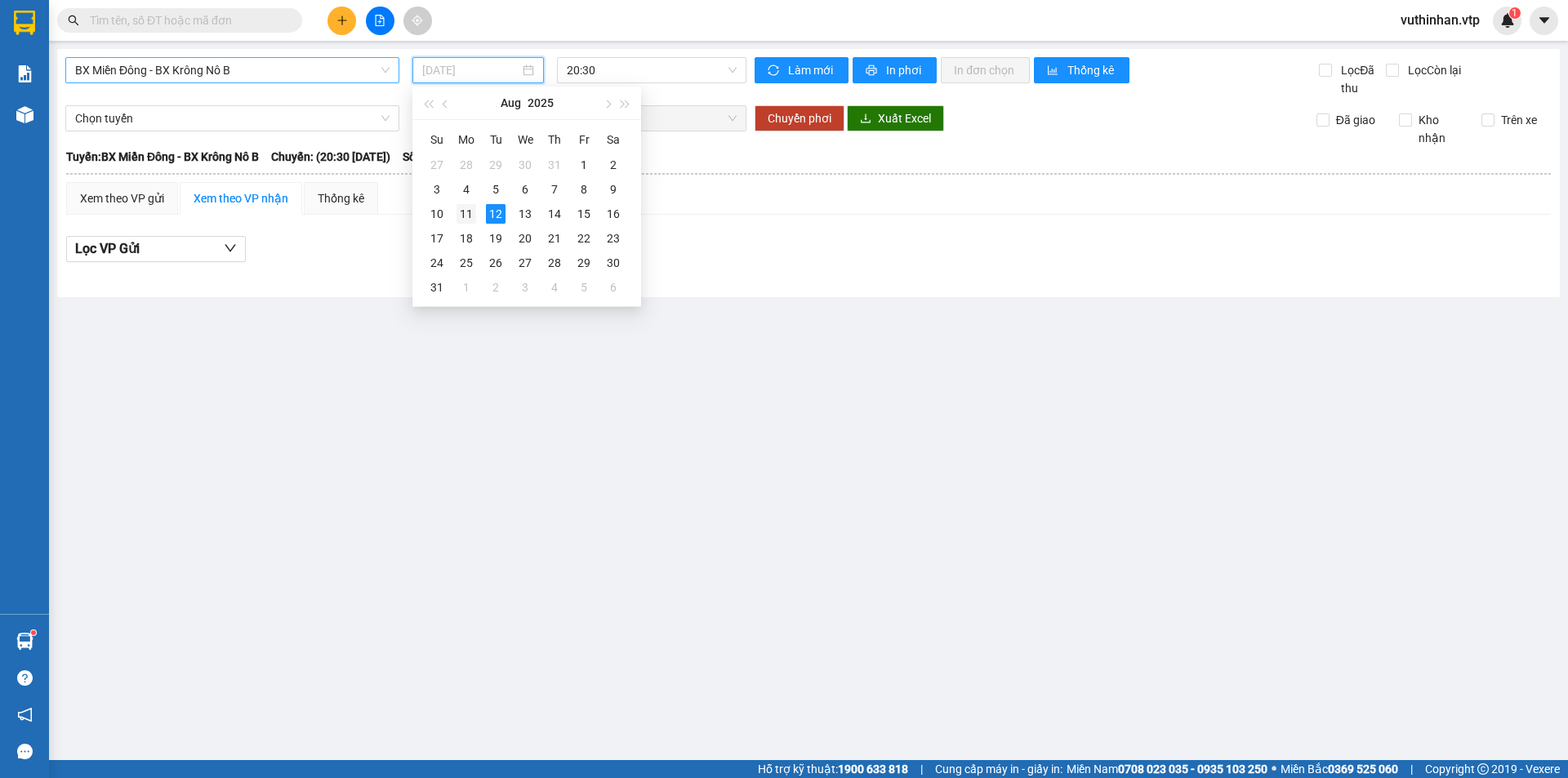
click at [463, 212] on div "11" at bounding box center [467, 214] width 20 height 20
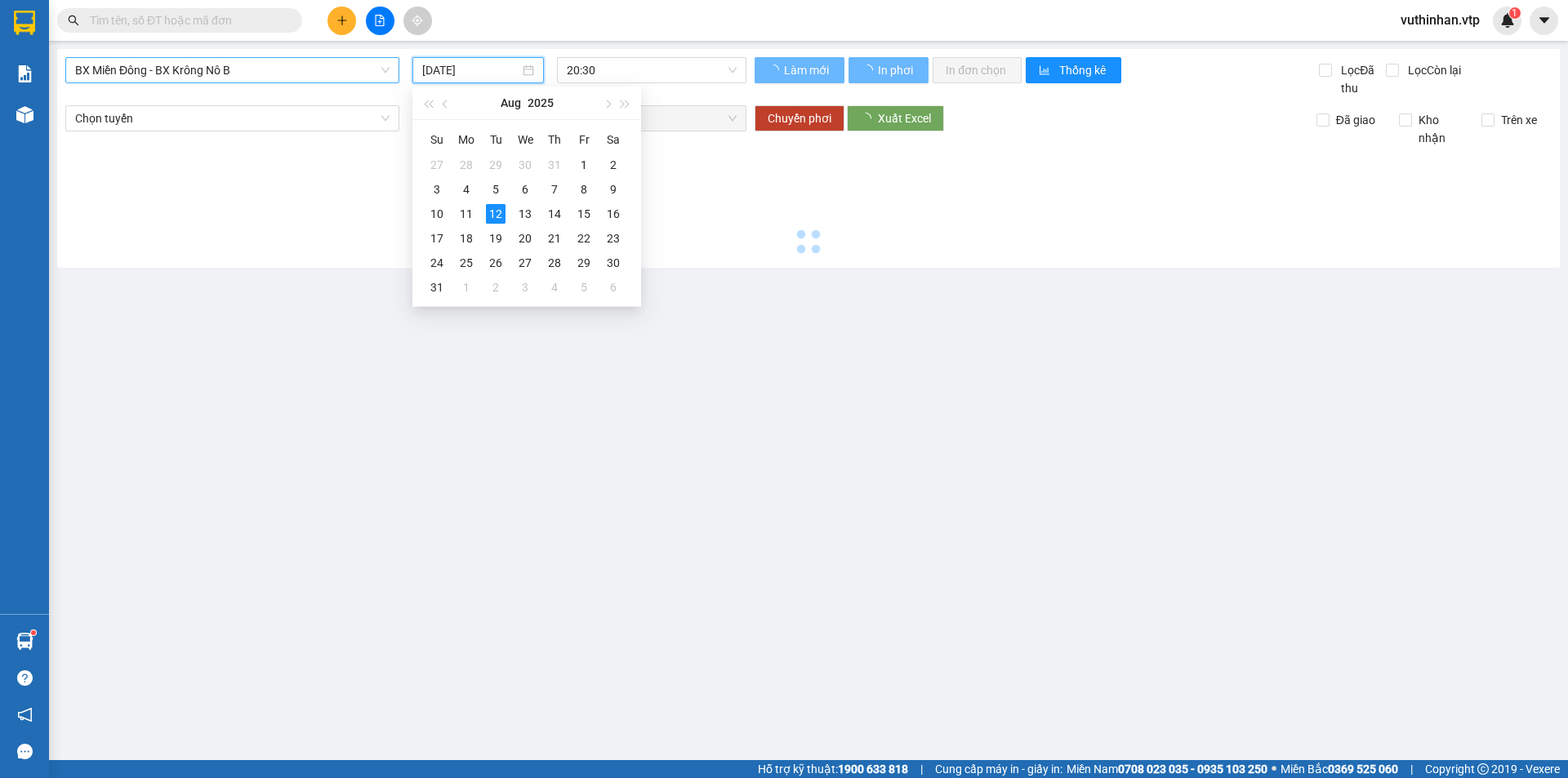
type input "[DATE]"
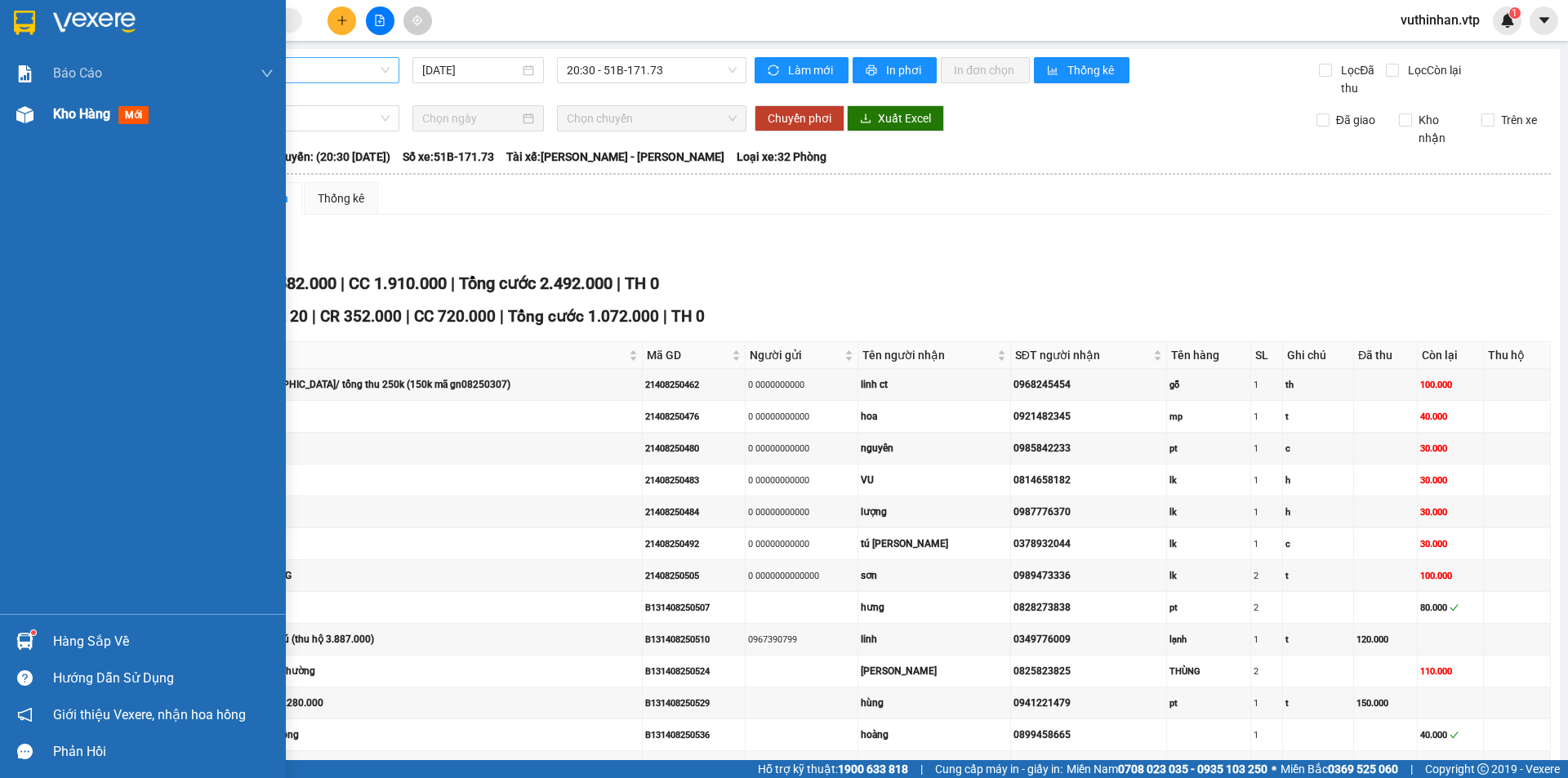
click at [35, 123] on div at bounding box center [25, 115] width 28 height 28
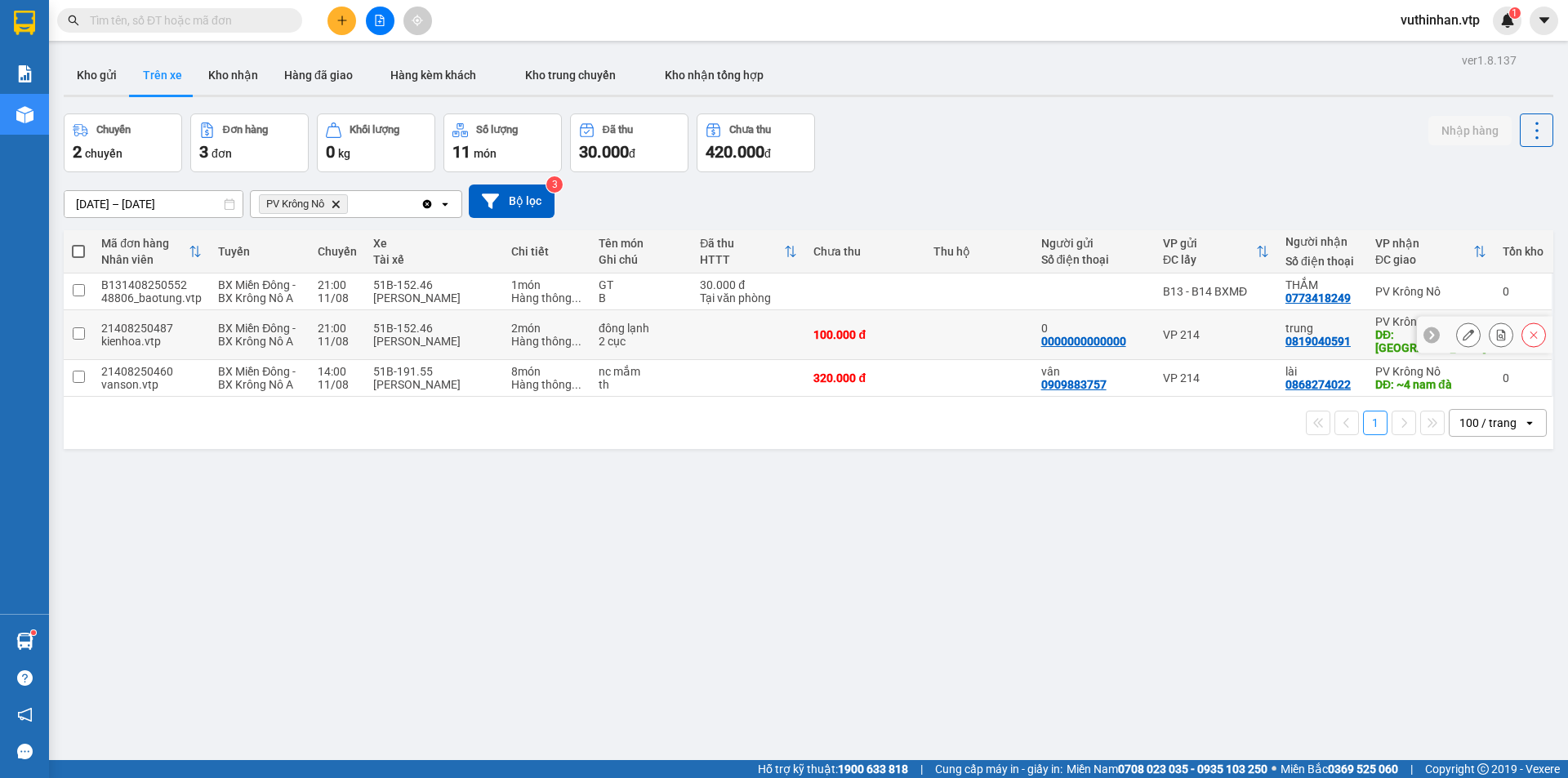
click at [1463, 330] on icon at bounding box center [1468, 335] width 12 height 12
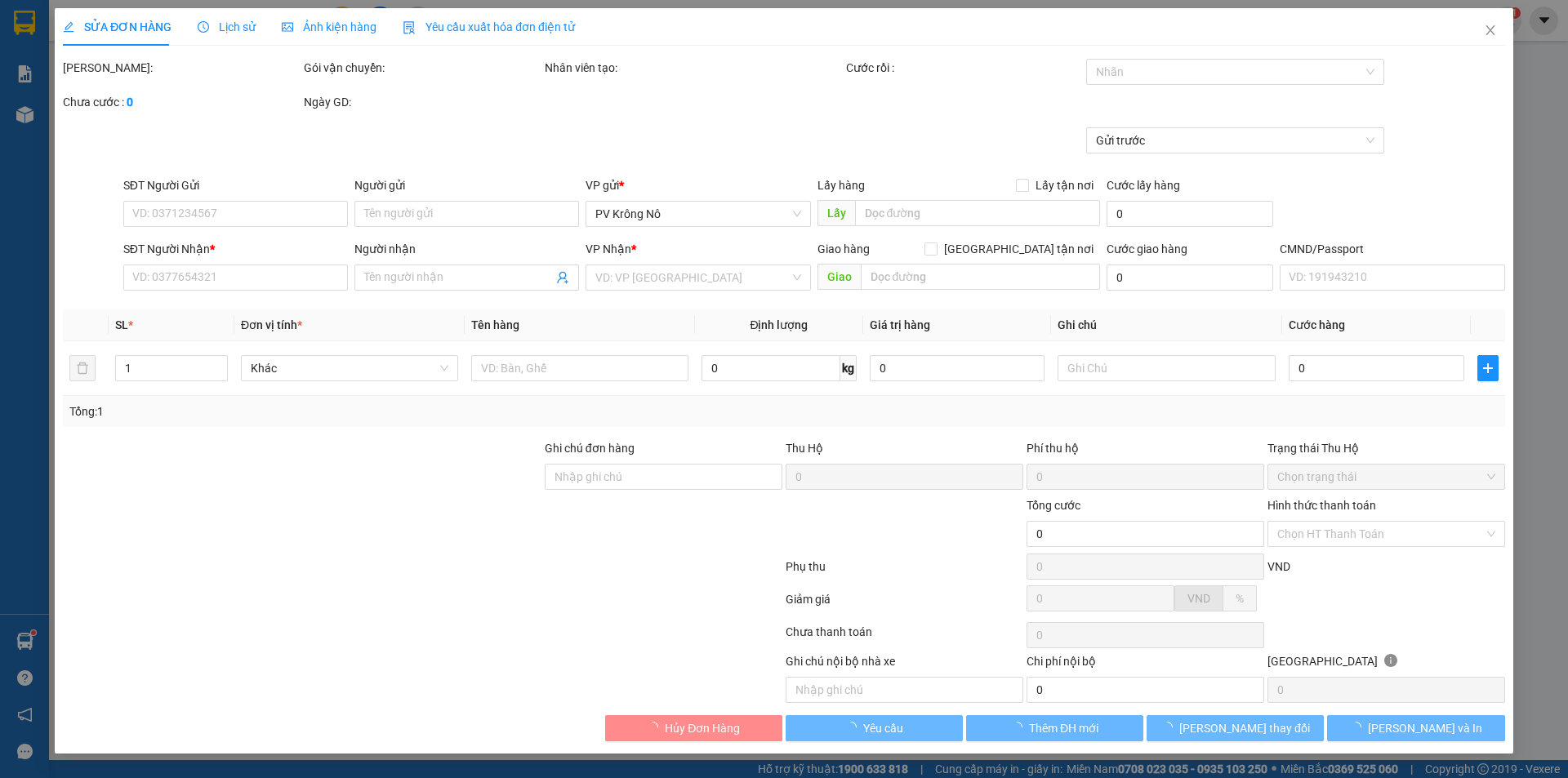
type input "0000000000000"
type input "0"
type input "0819040591"
type input "trung"
type input "[GEOGRAPHIC_DATA]"
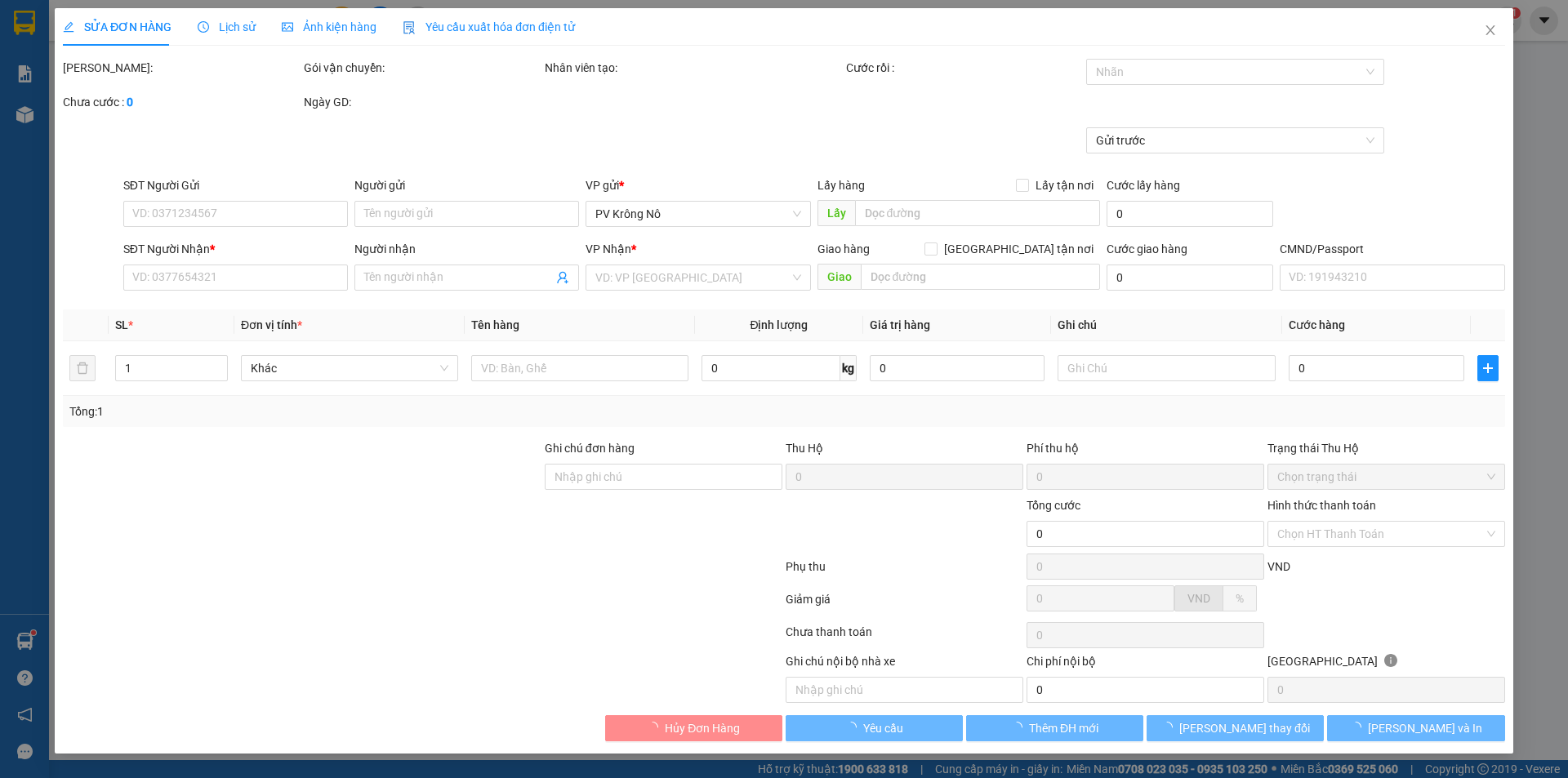
type input "100.000"
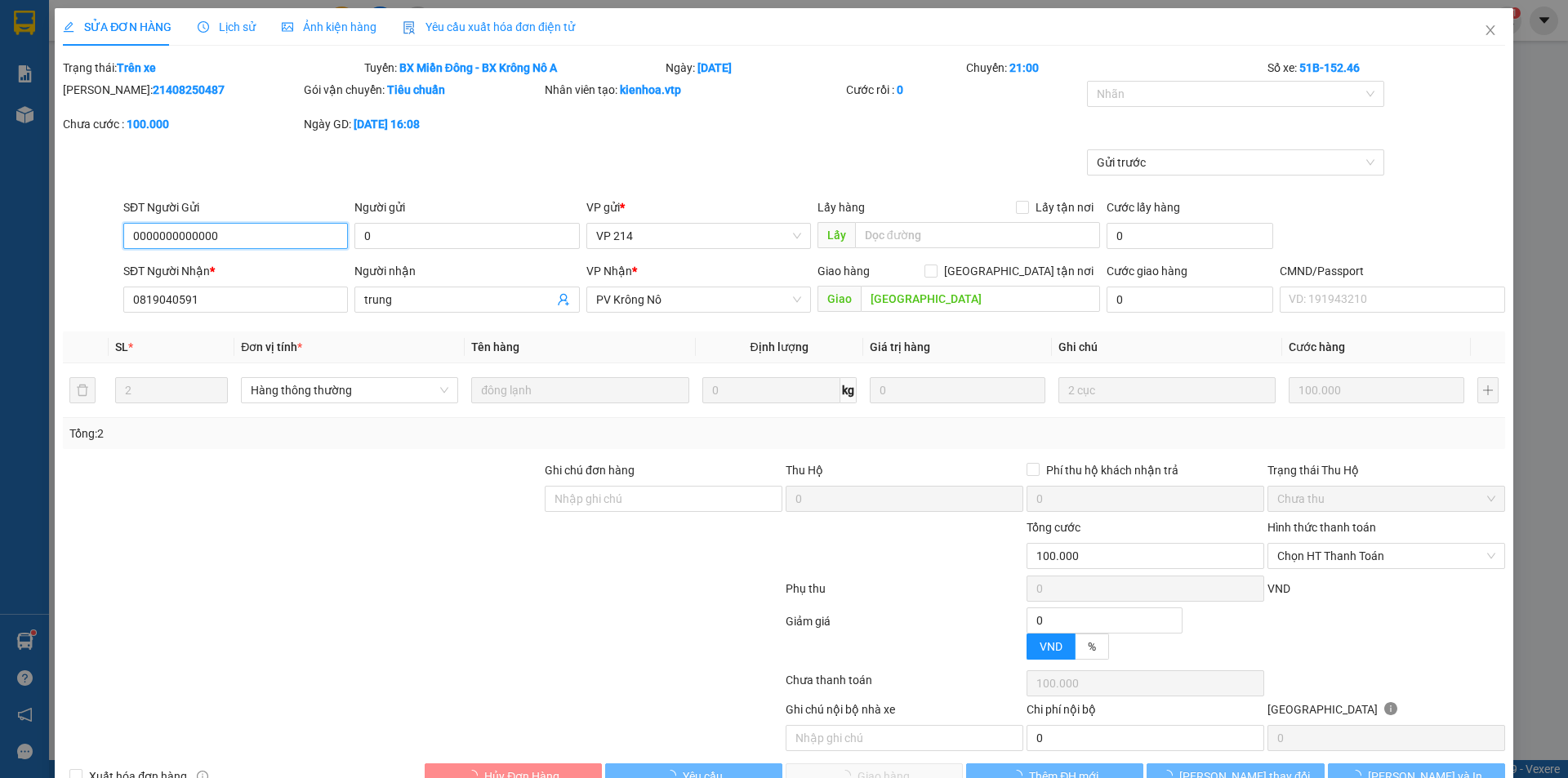
type input "5.000"
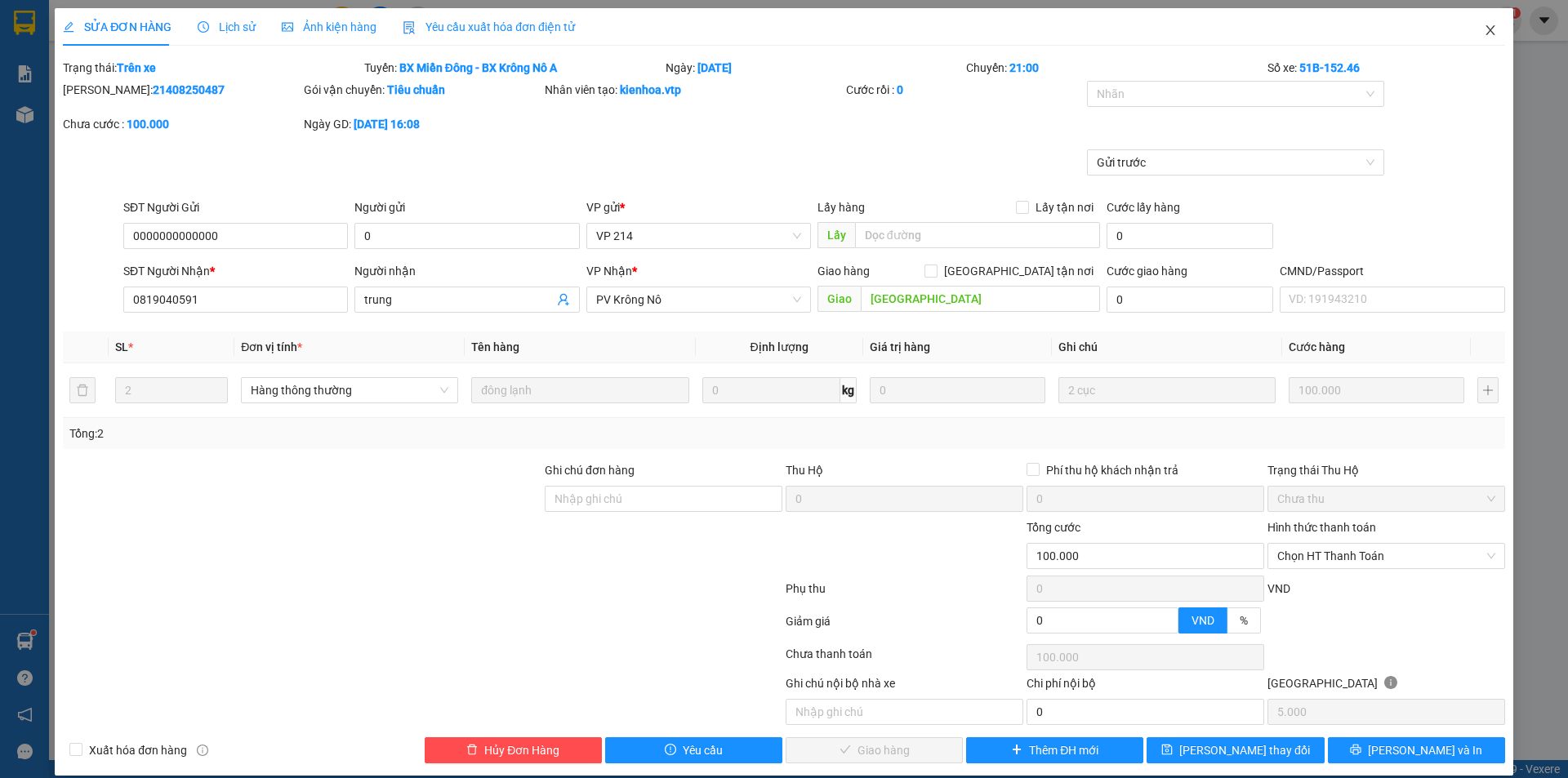
click at [1484, 25] on icon "close" at bounding box center [1491, 30] width 13 height 13
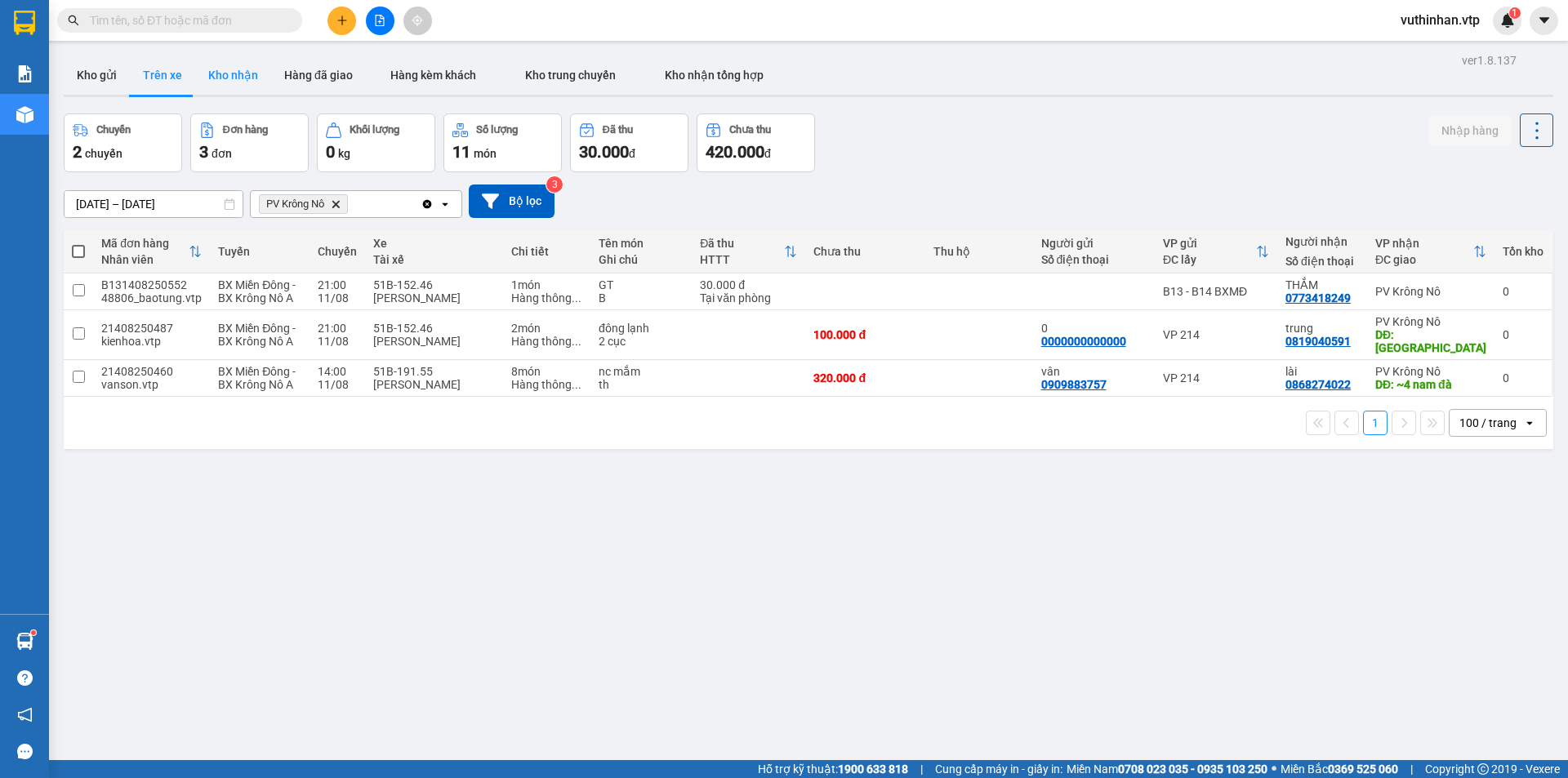
click at [239, 84] on button "Kho nhận" at bounding box center [232, 75] width 76 height 39
type input "[DATE] – [DATE]"
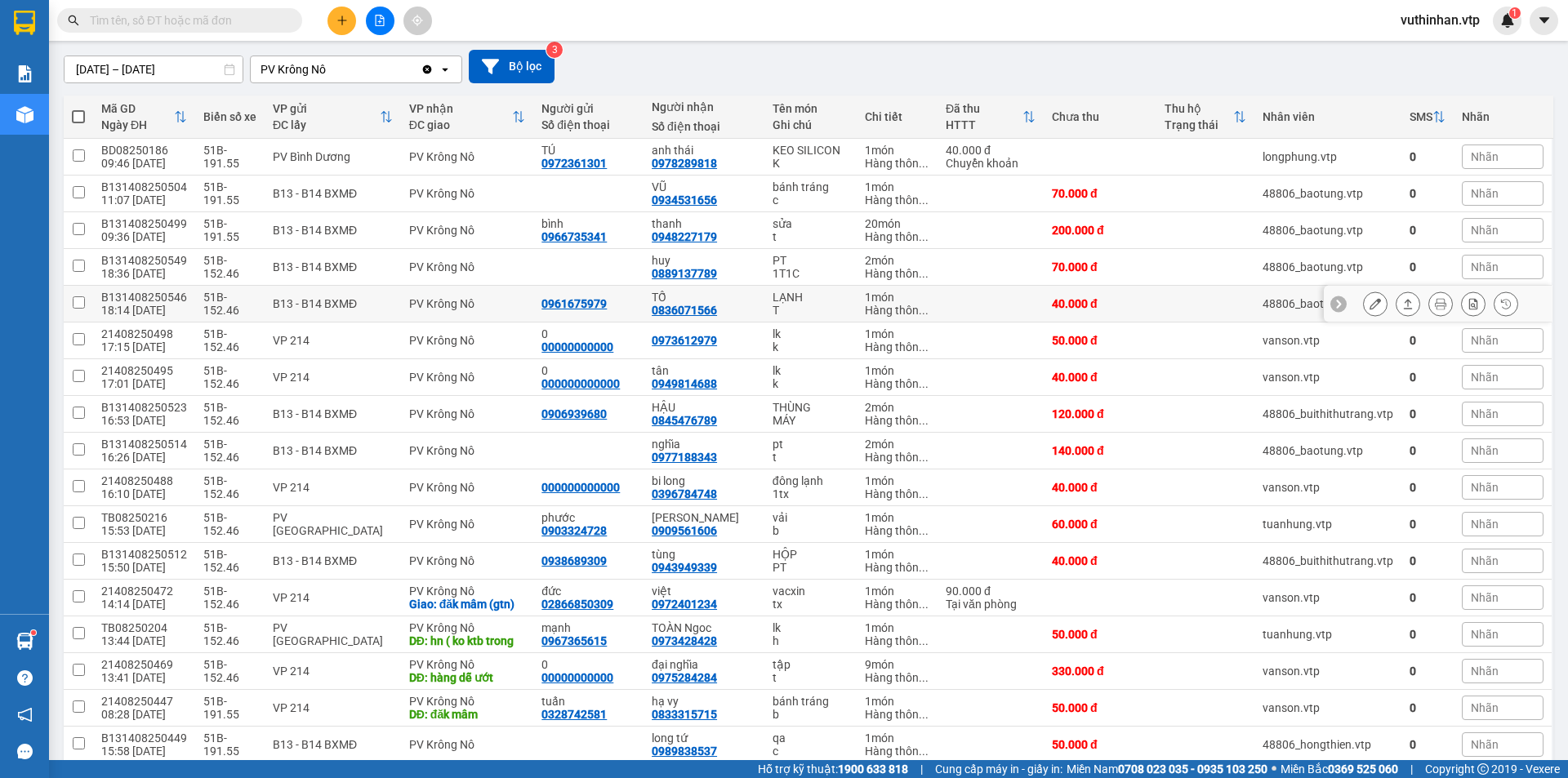
scroll to position [163, 0]
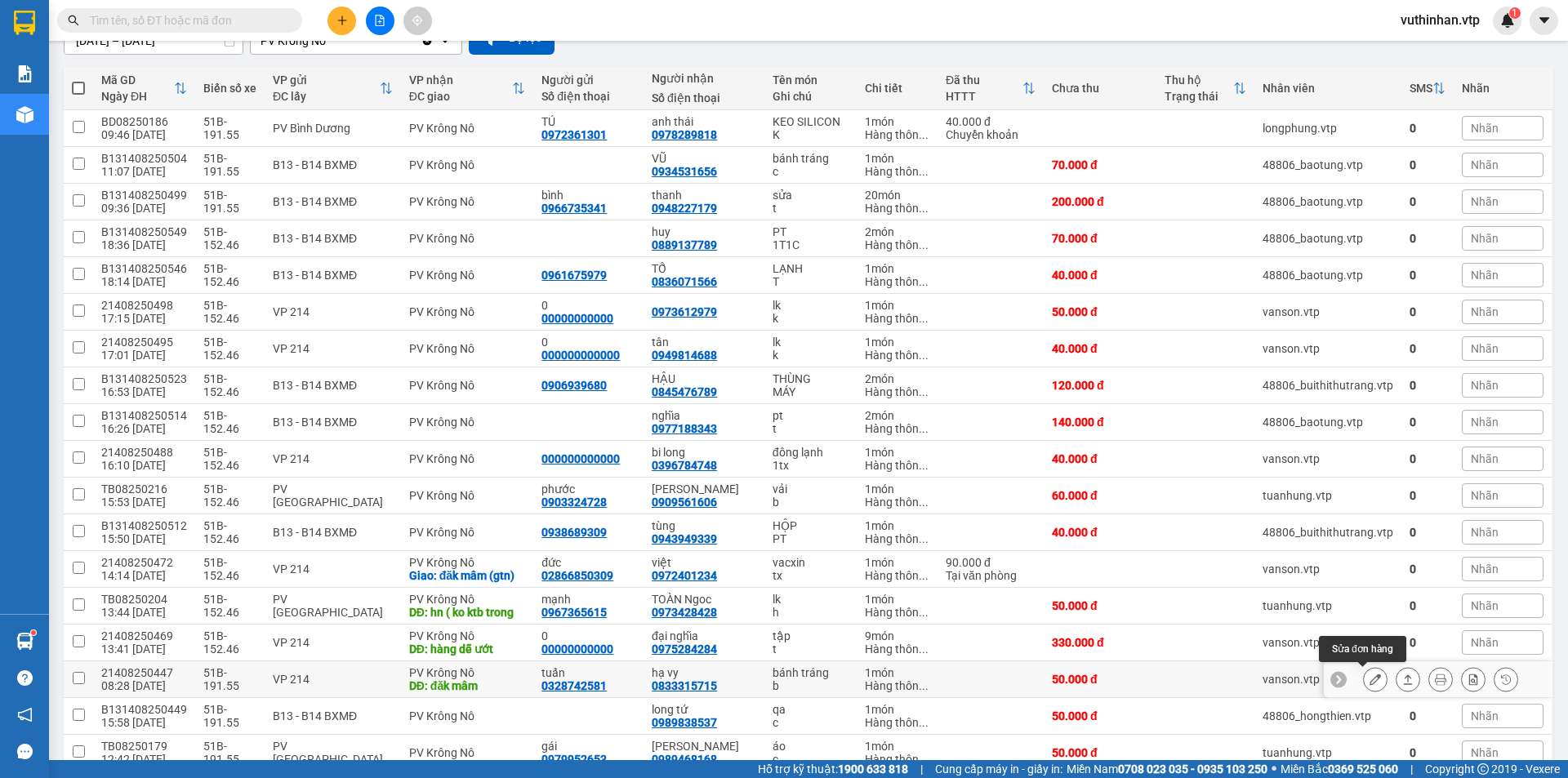
click at [1369, 683] on icon at bounding box center [1375, 679] width 12 height 12
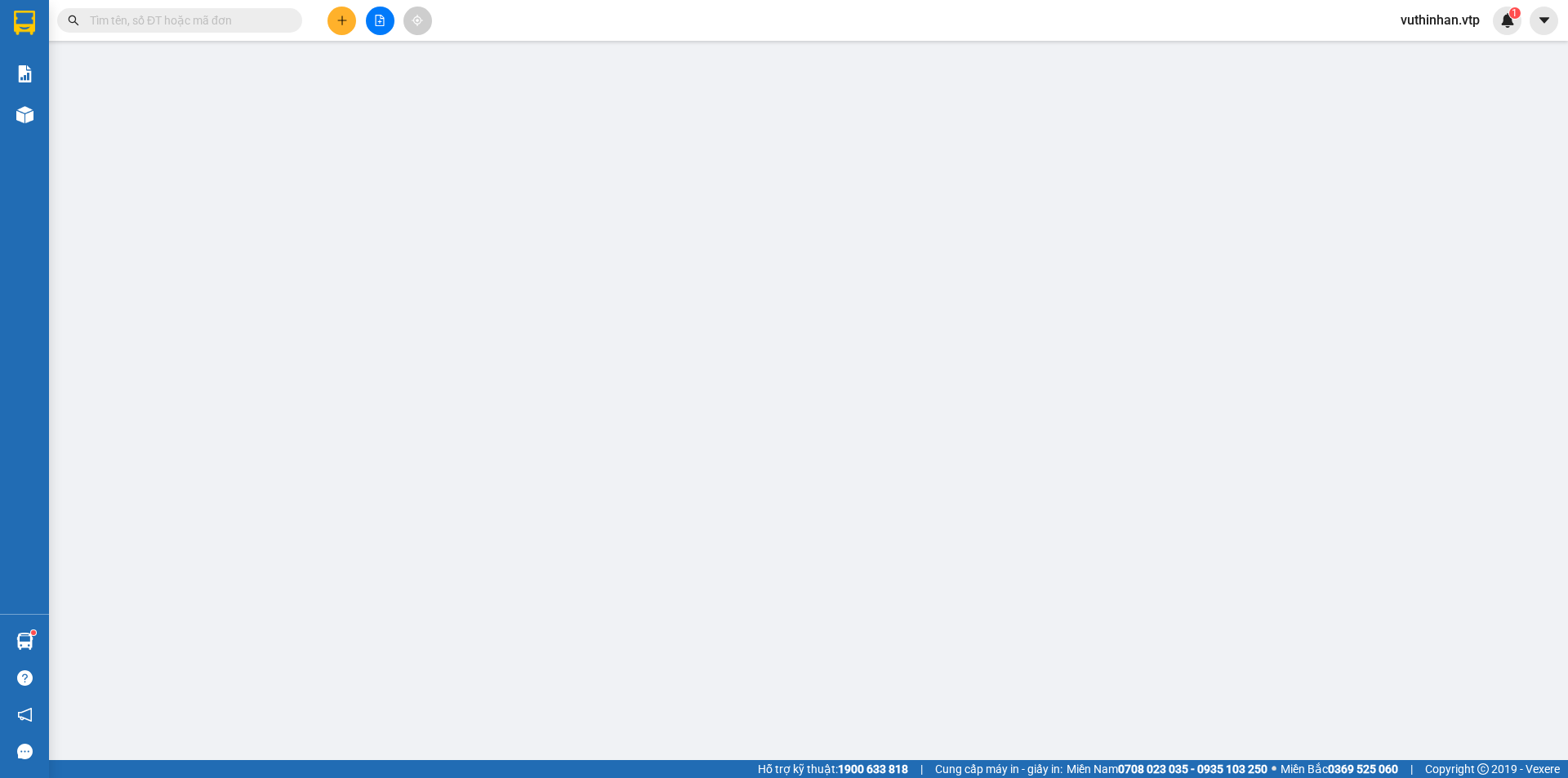
type input "0328742581"
type input "tuấn"
type input "0833315715"
type input "hạ vy"
type input "đăk mâm"
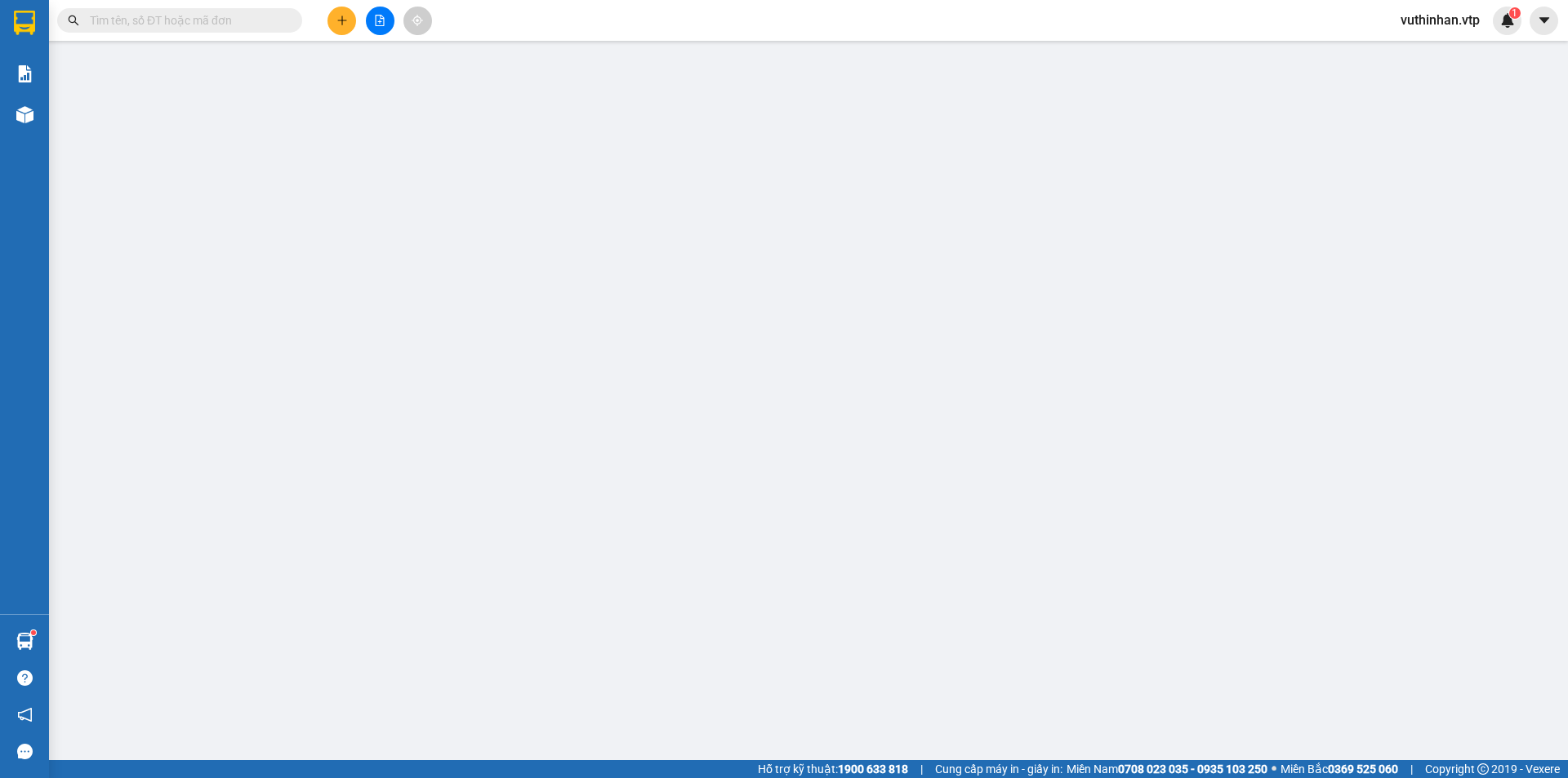
type input "50.000"
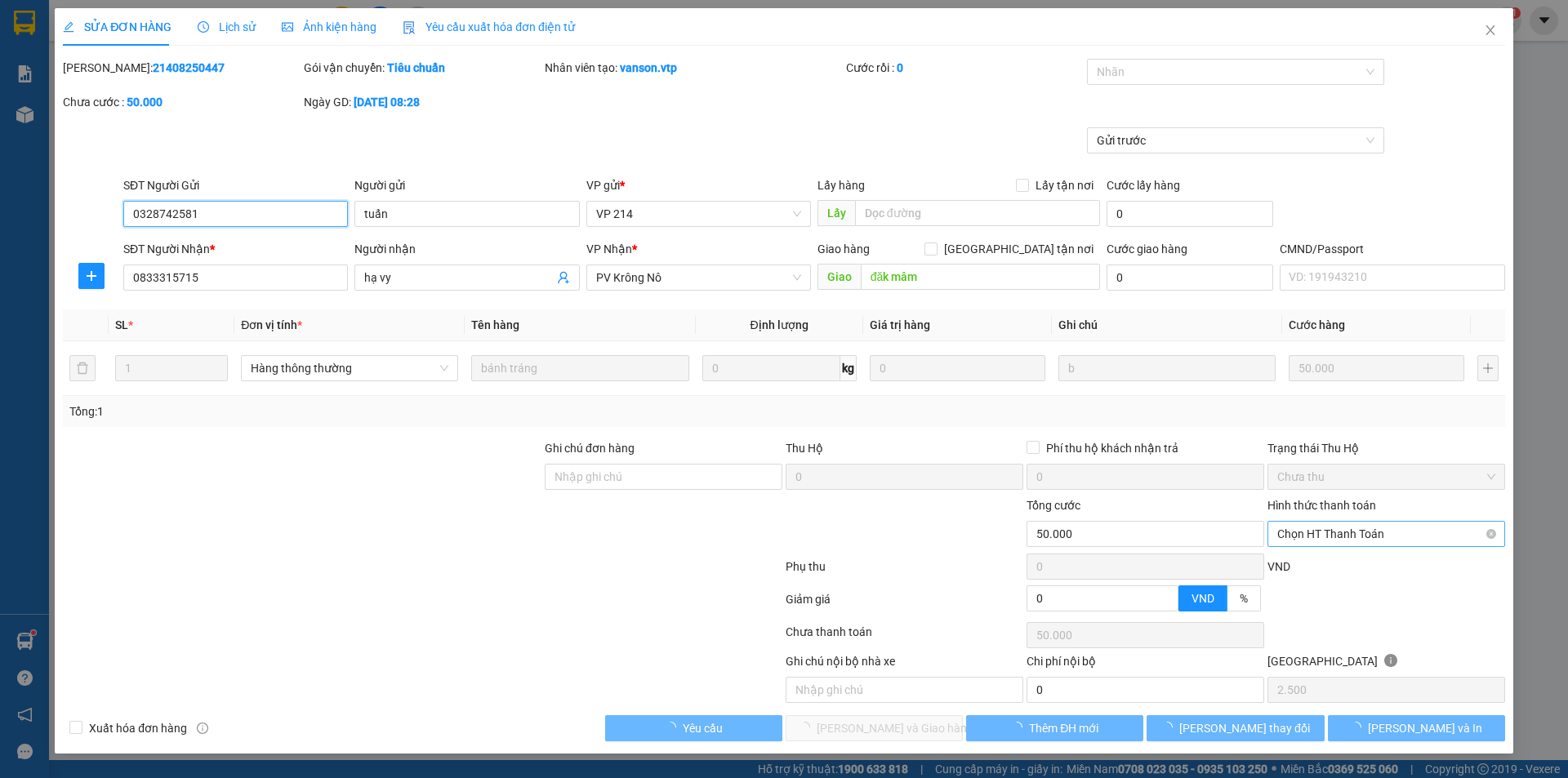
type input "2.500"
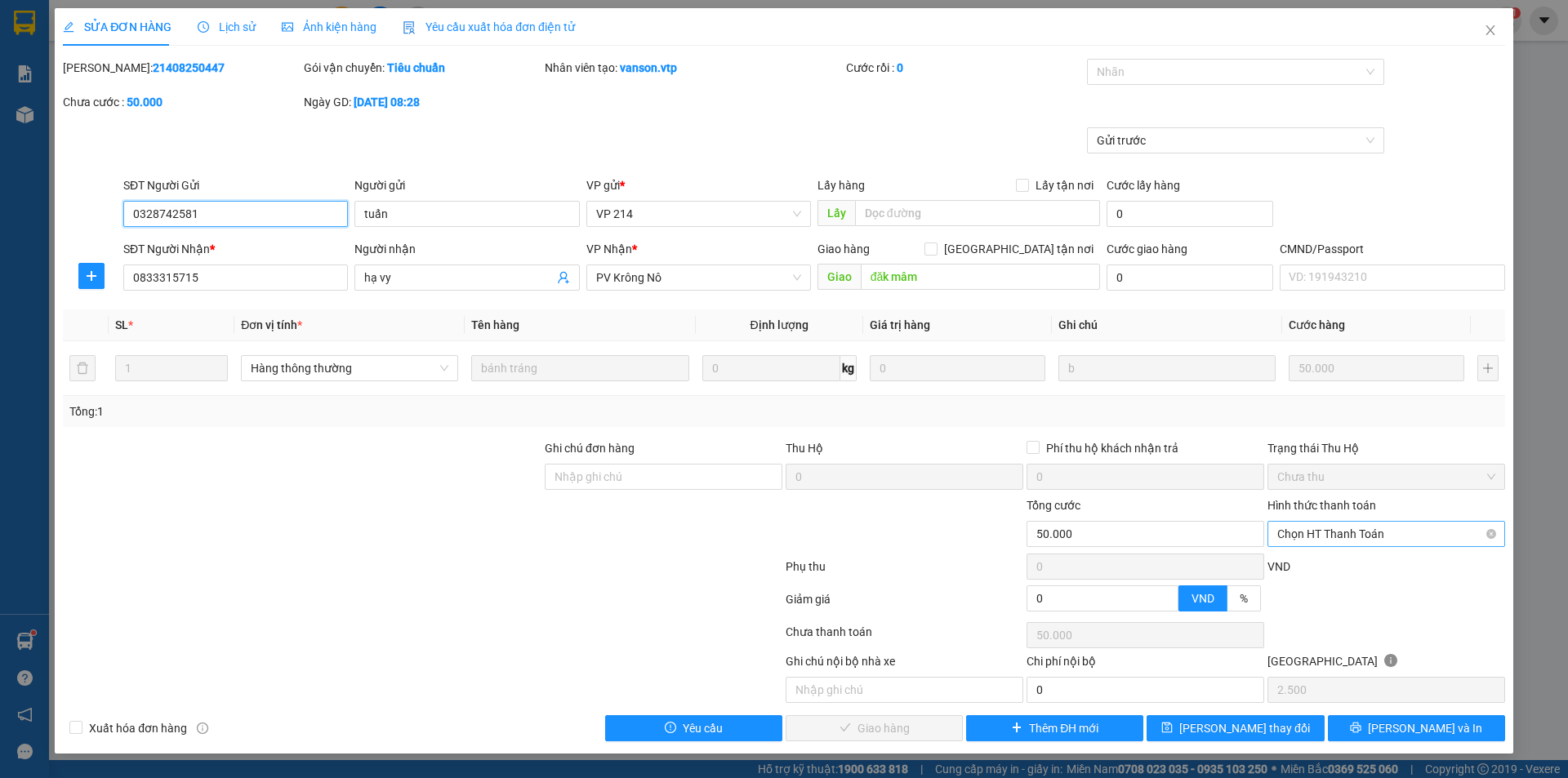
click at [1351, 542] on span "Chọn HT Thanh Toán" at bounding box center [1386, 534] width 218 height 25
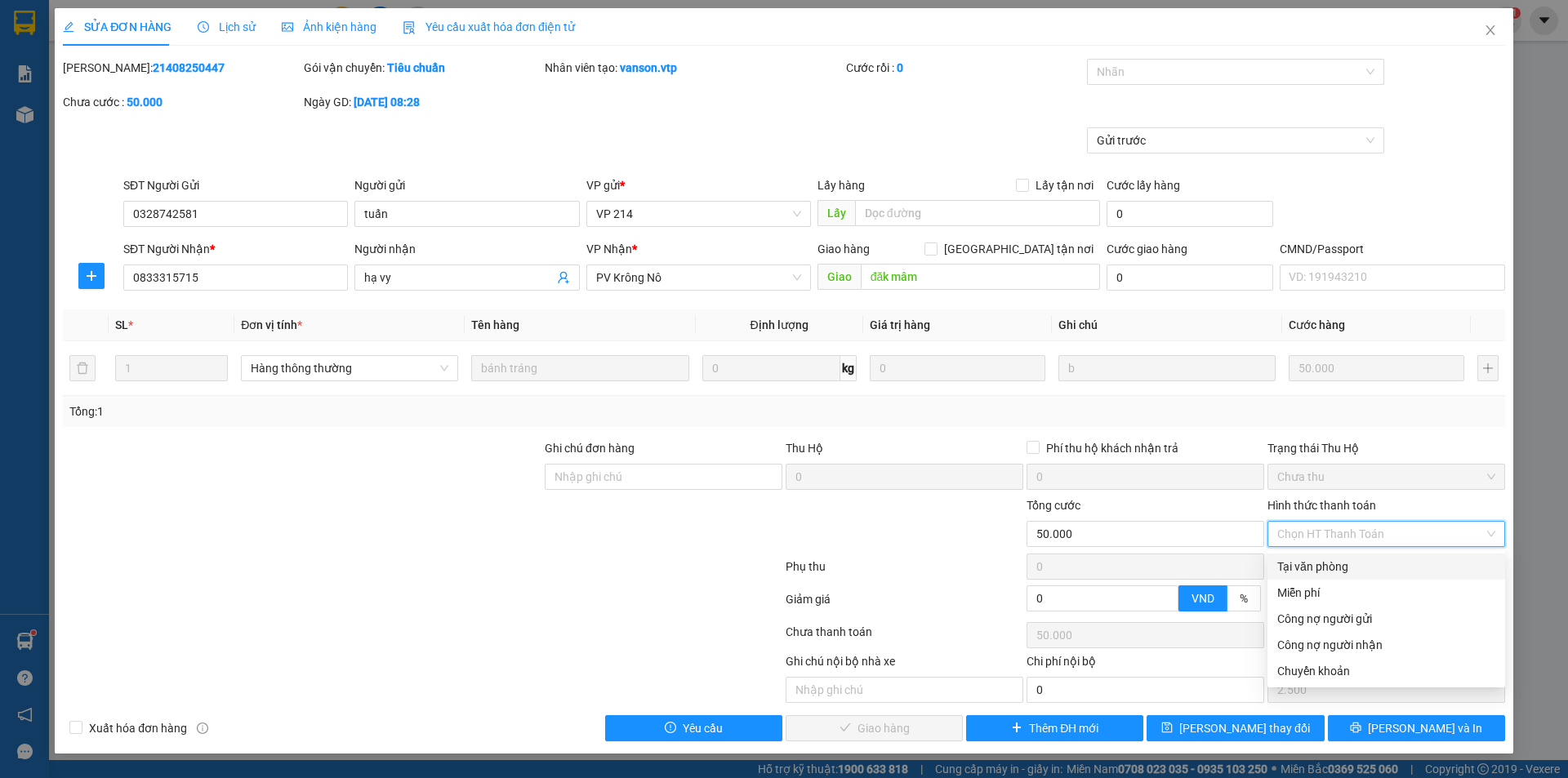
click at [1313, 568] on div "Tại văn phòng" at bounding box center [1386, 566] width 218 height 18
type input "0"
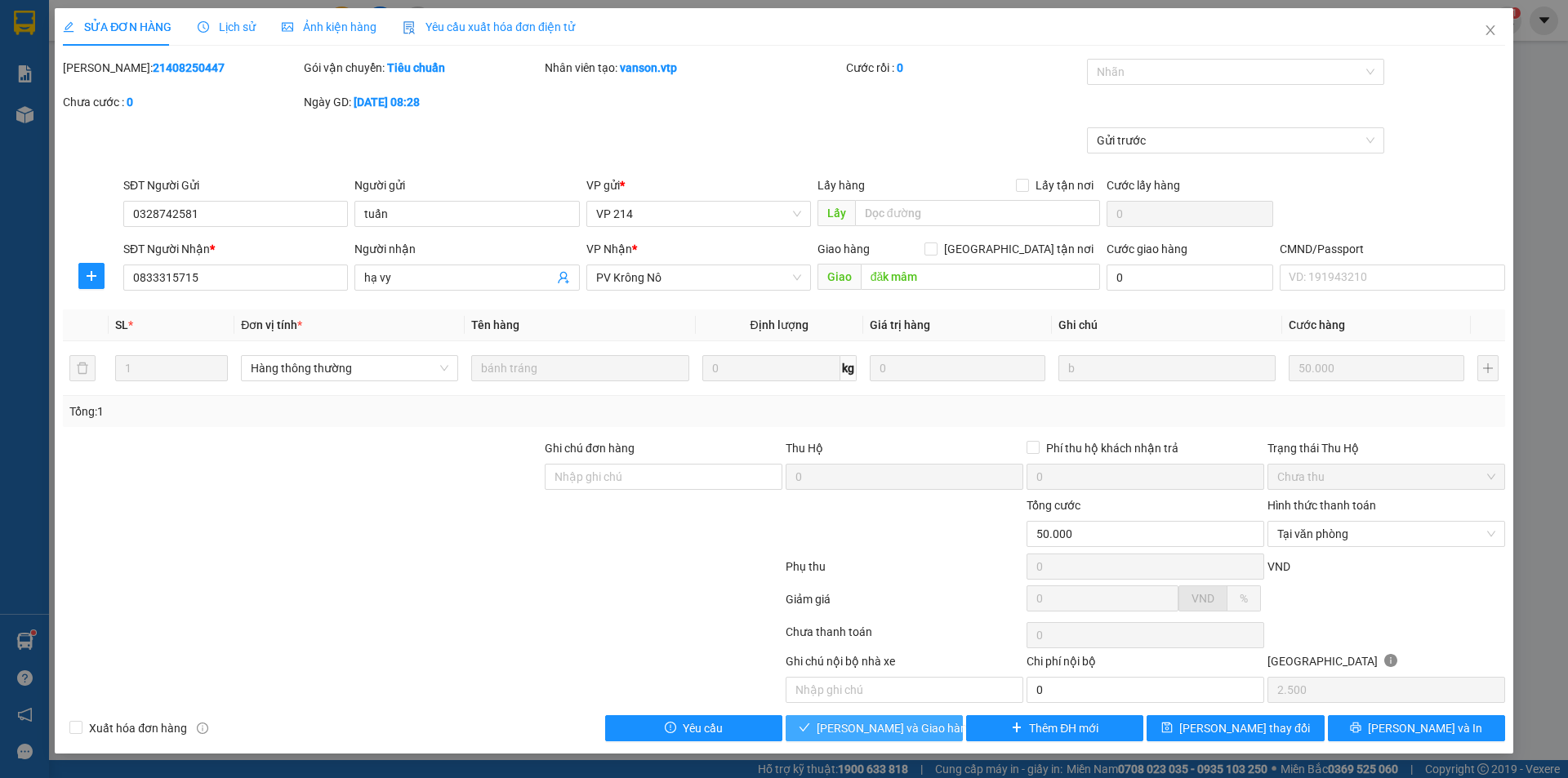
click at [849, 733] on span "[PERSON_NAME] và Giao hàng" at bounding box center [895, 728] width 157 height 18
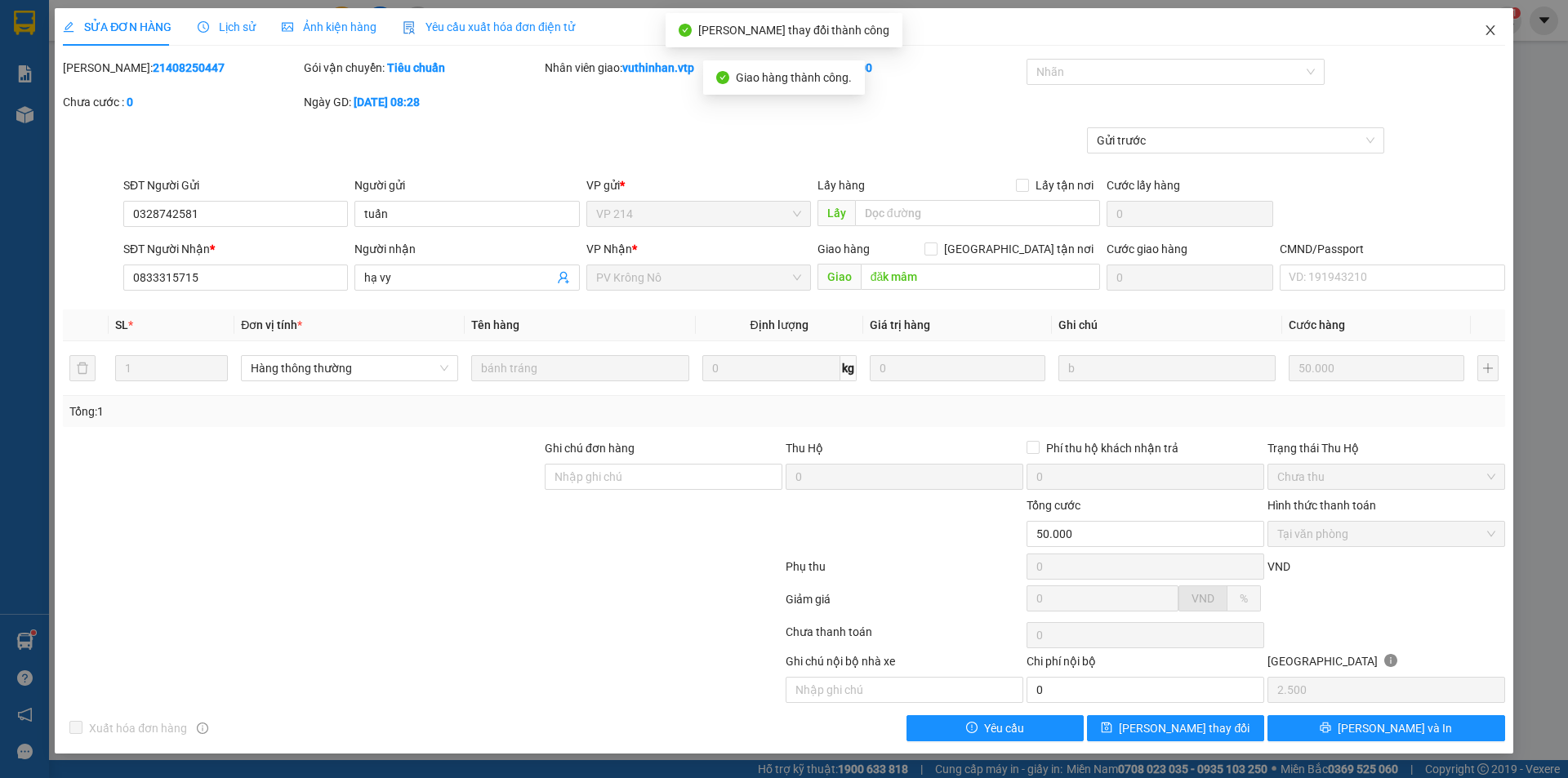
click at [1486, 26] on icon "close" at bounding box center [1491, 30] width 13 height 13
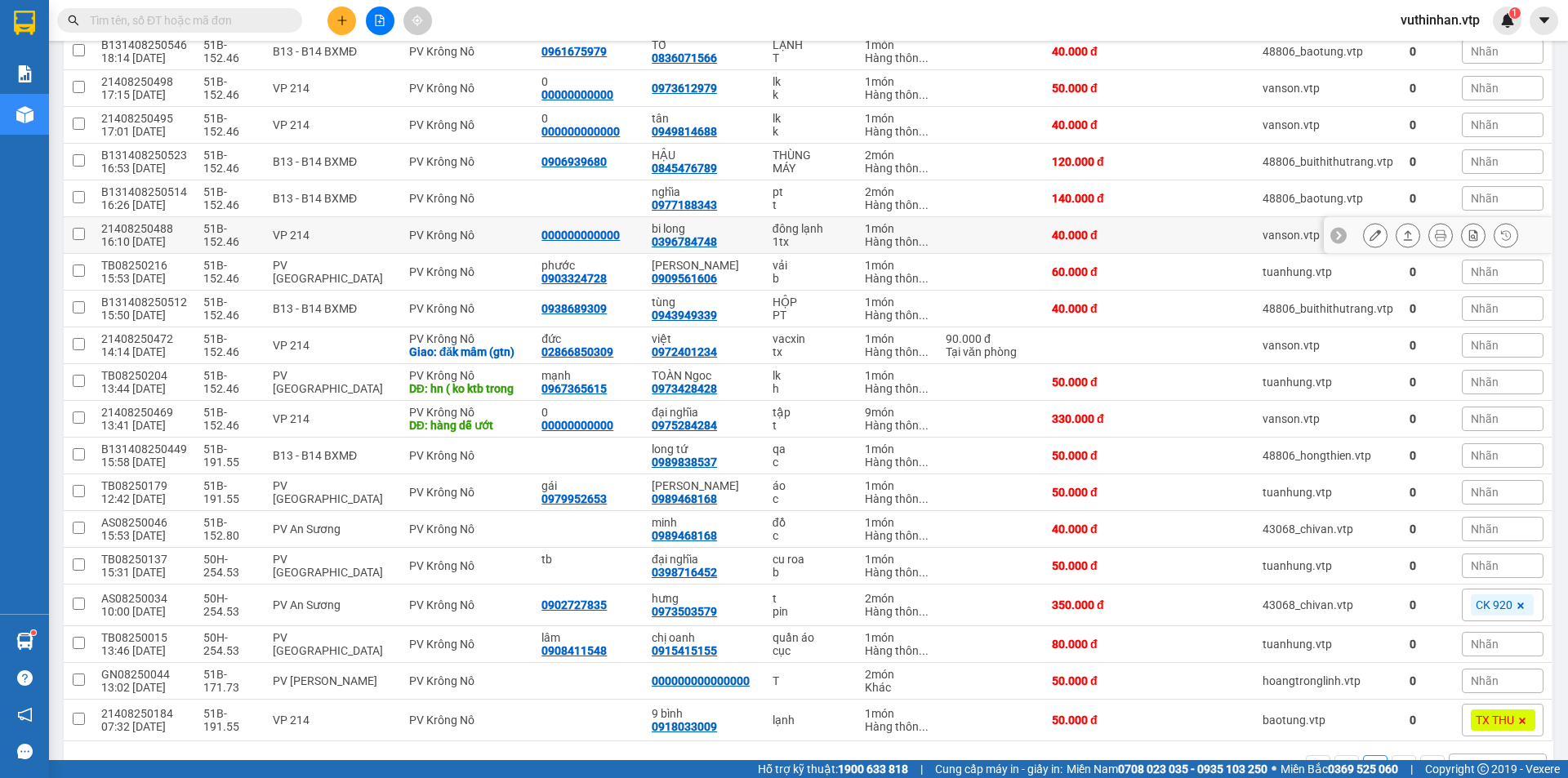
scroll to position [435, 0]
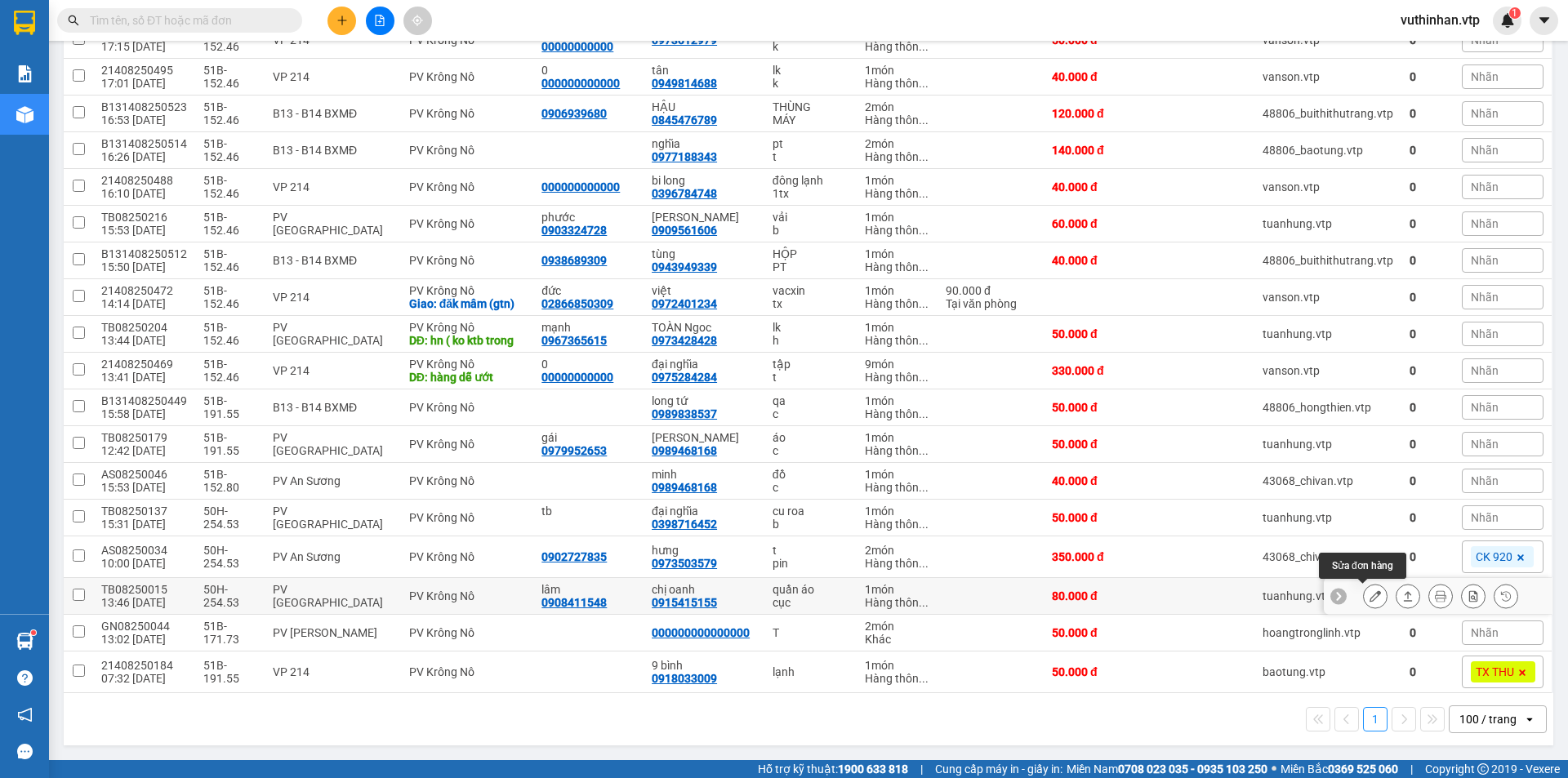
click at [1369, 600] on icon at bounding box center [1375, 596] width 12 height 12
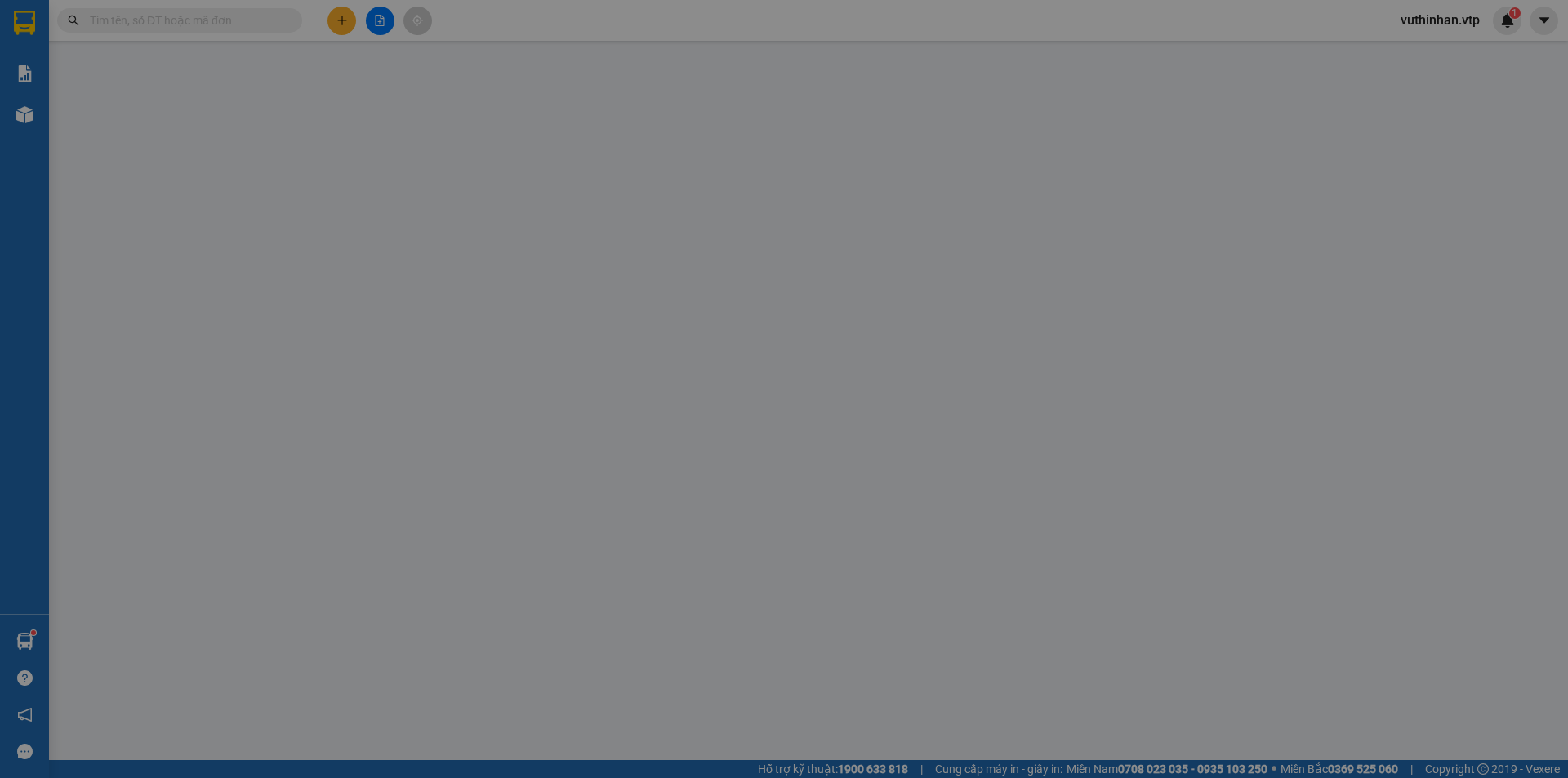
type input "0908411548"
type input "lâm"
type input "0915415155"
type input "chị oanh"
type input "KHÁCH KH GỬI"
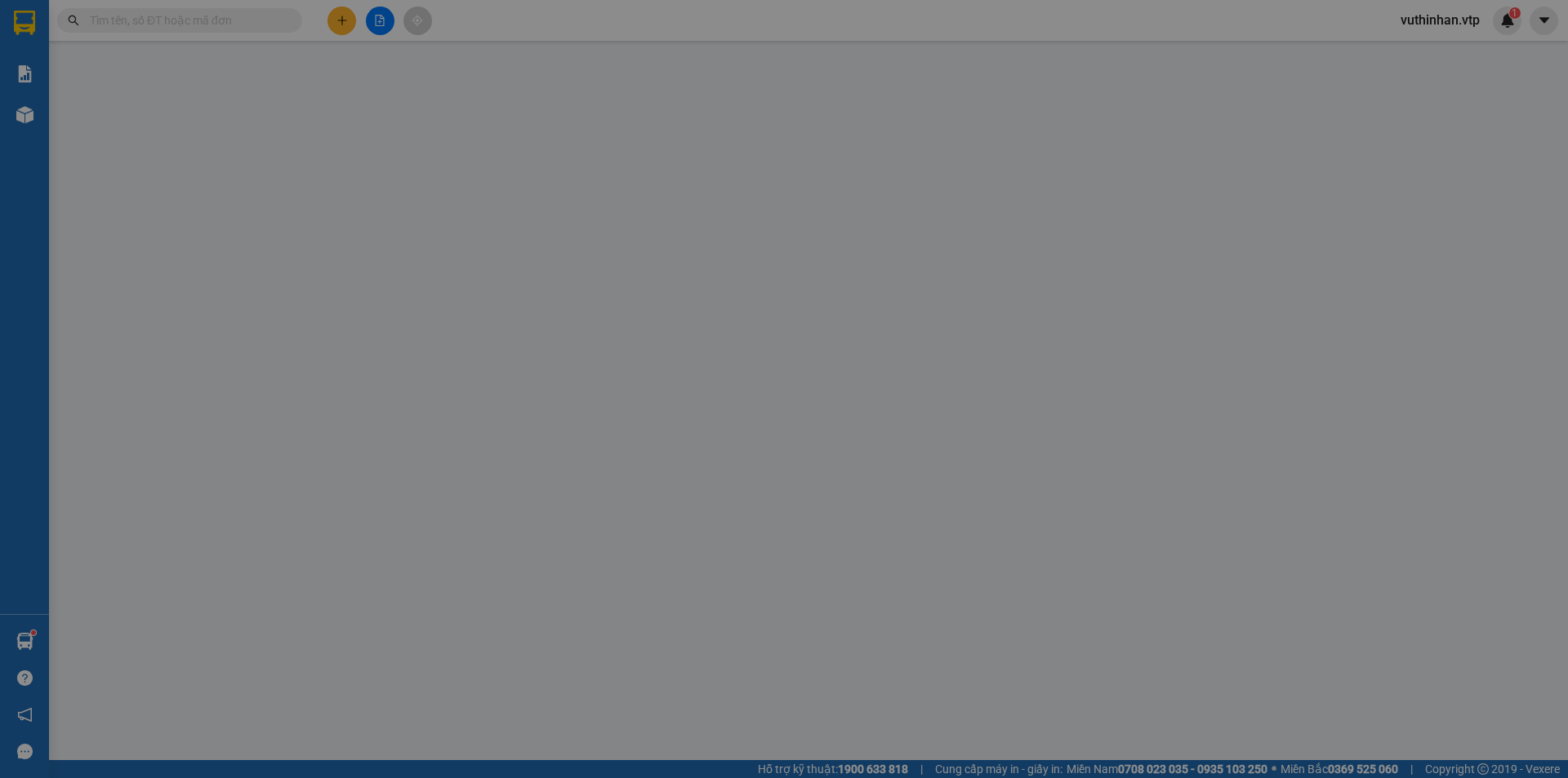
type input "80.000"
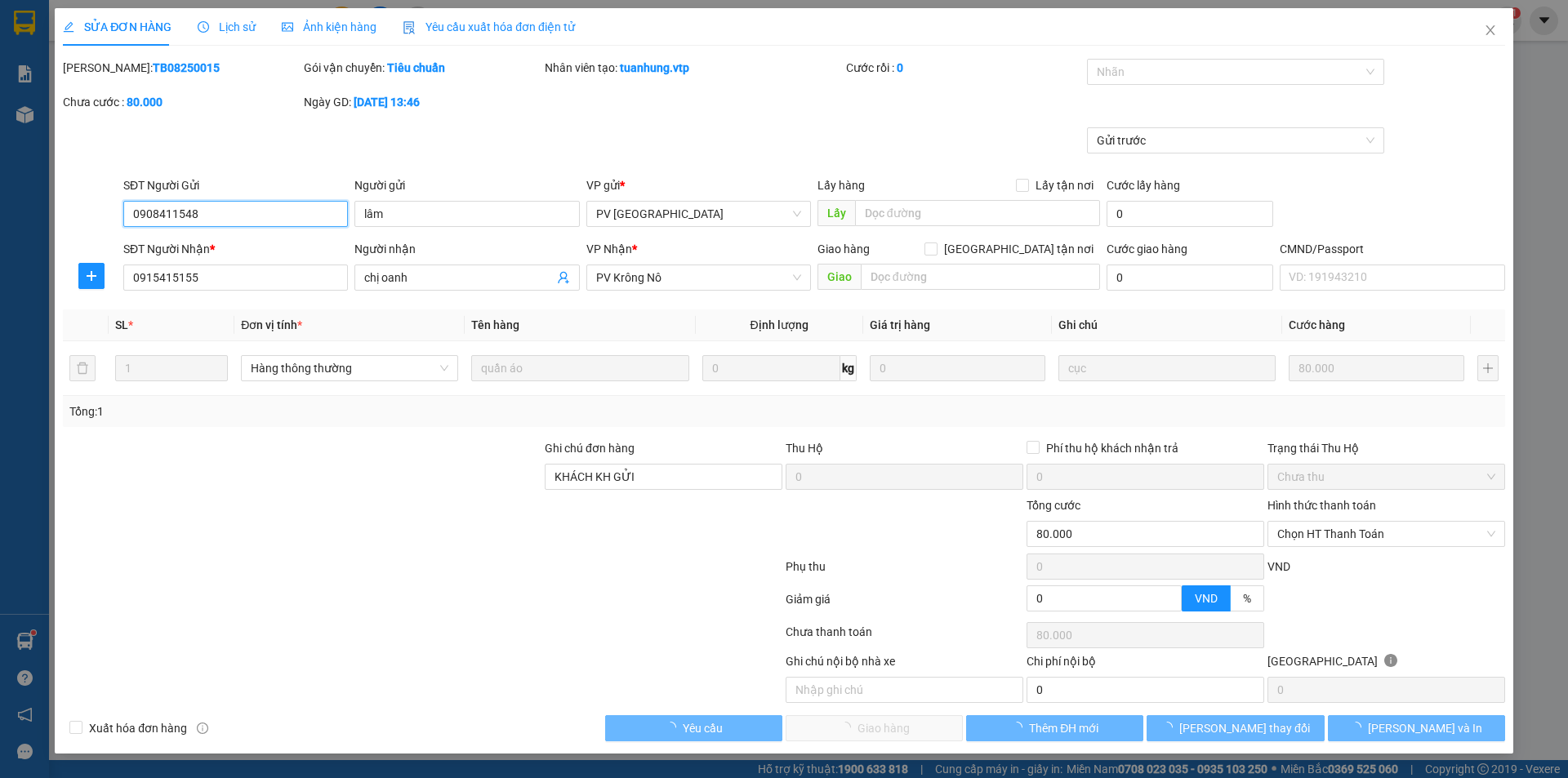
type input "4.000"
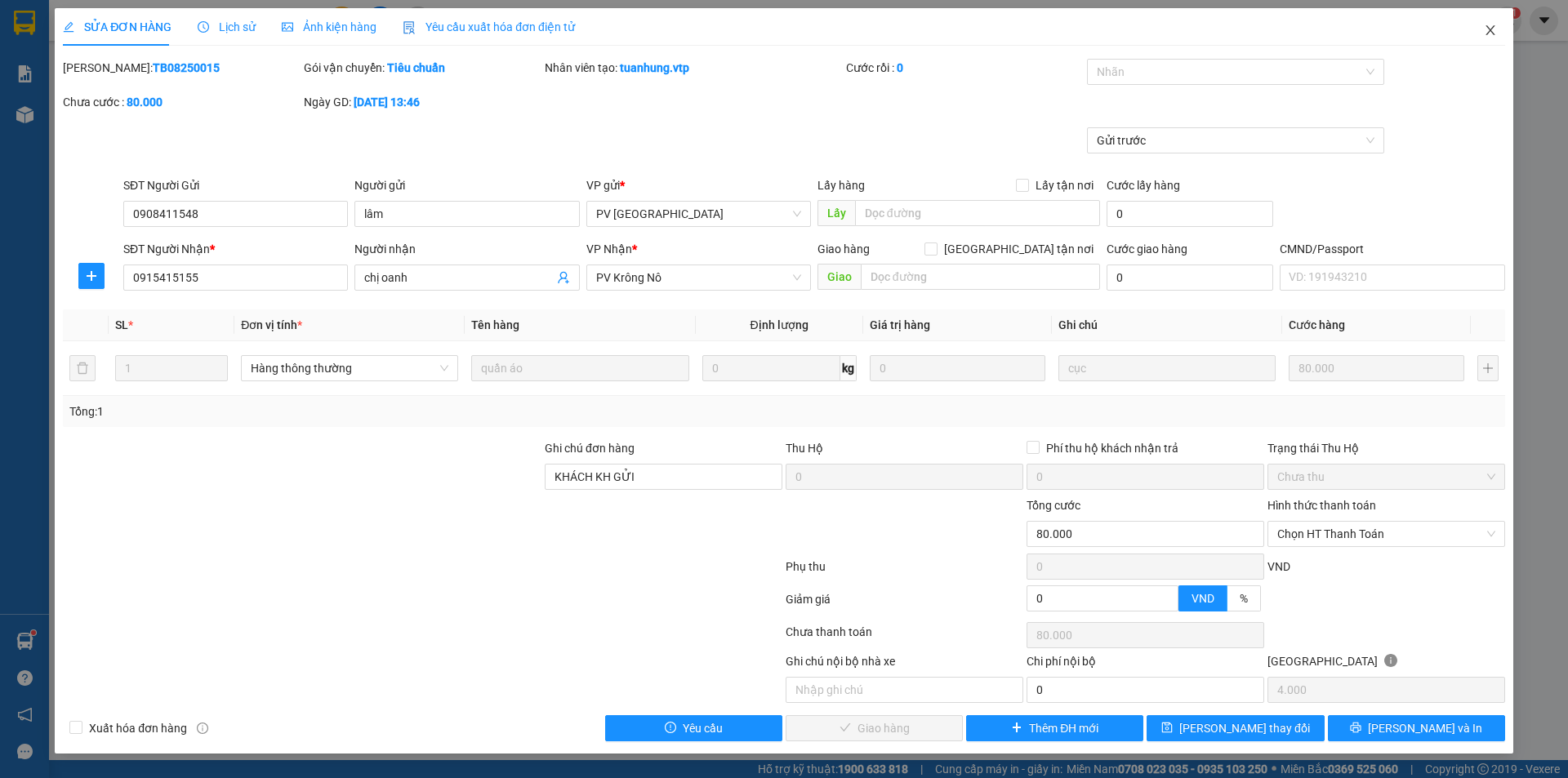
click at [1495, 31] on icon "close" at bounding box center [1491, 30] width 13 height 13
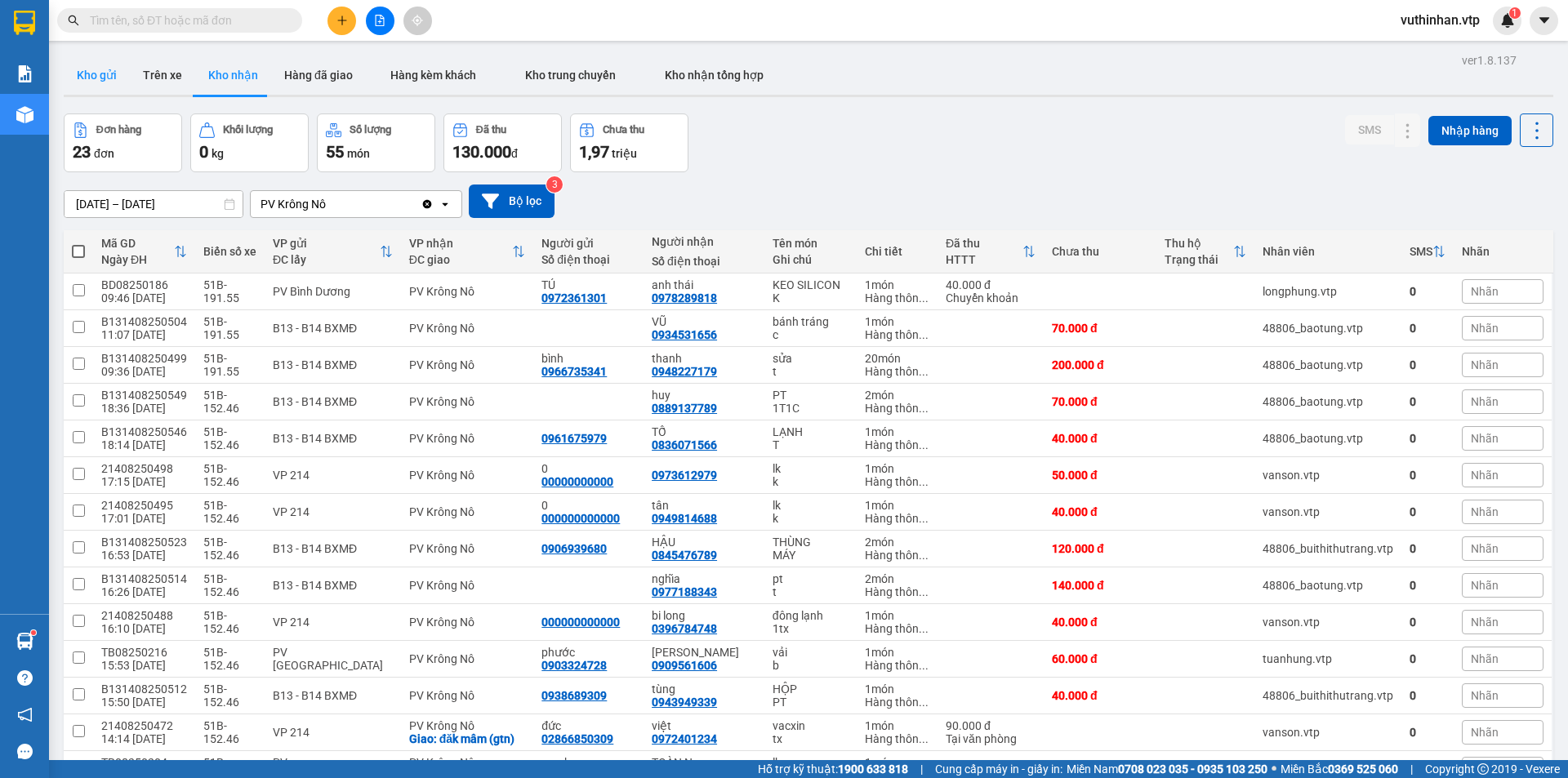
click at [98, 86] on button "Kho gửi" at bounding box center [97, 75] width 66 height 39
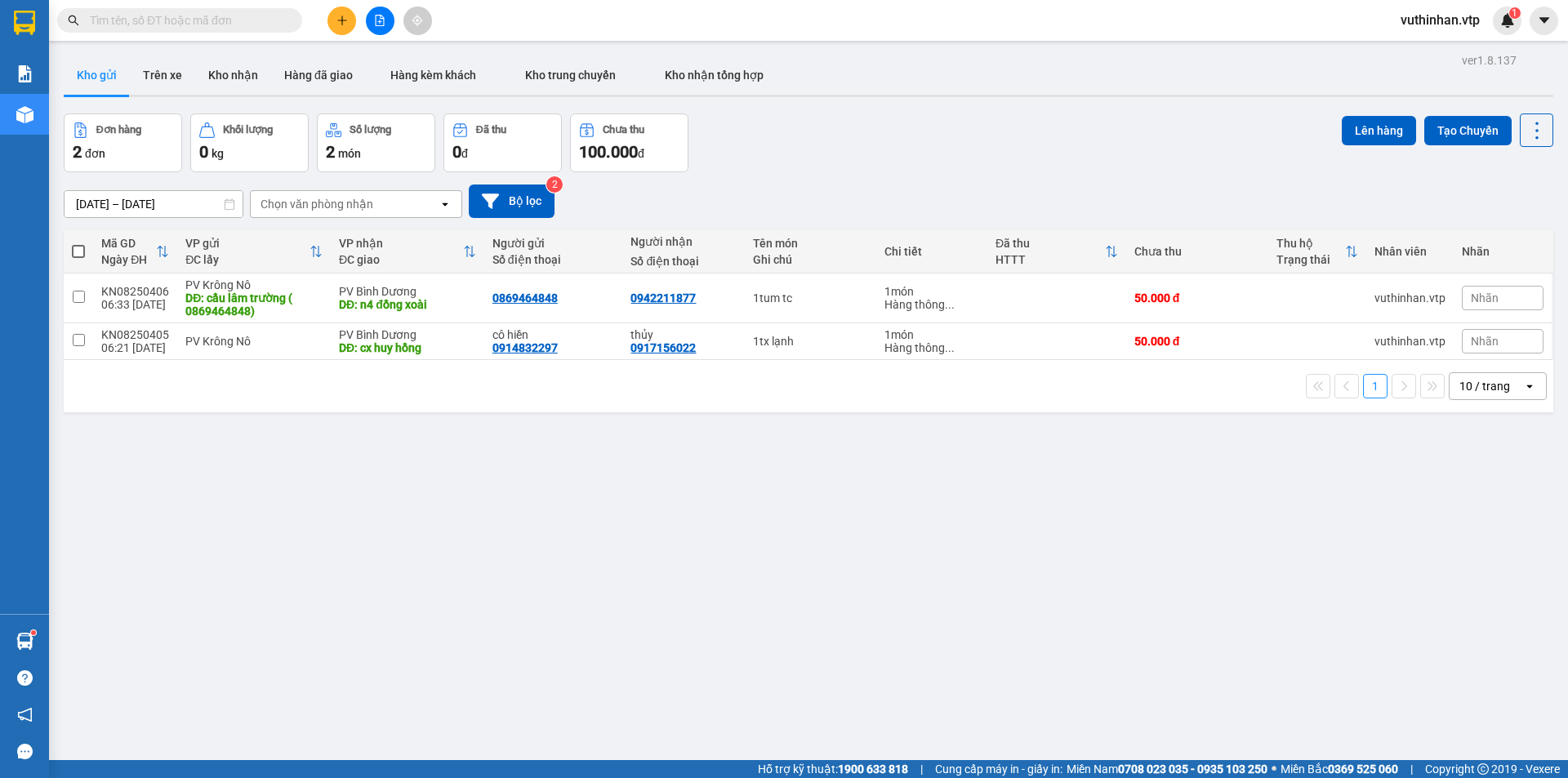
click at [80, 255] on span at bounding box center [78, 251] width 13 height 13
click at [78, 243] on input "checkbox" at bounding box center [78, 243] width 0 height 0
checkbox input "true"
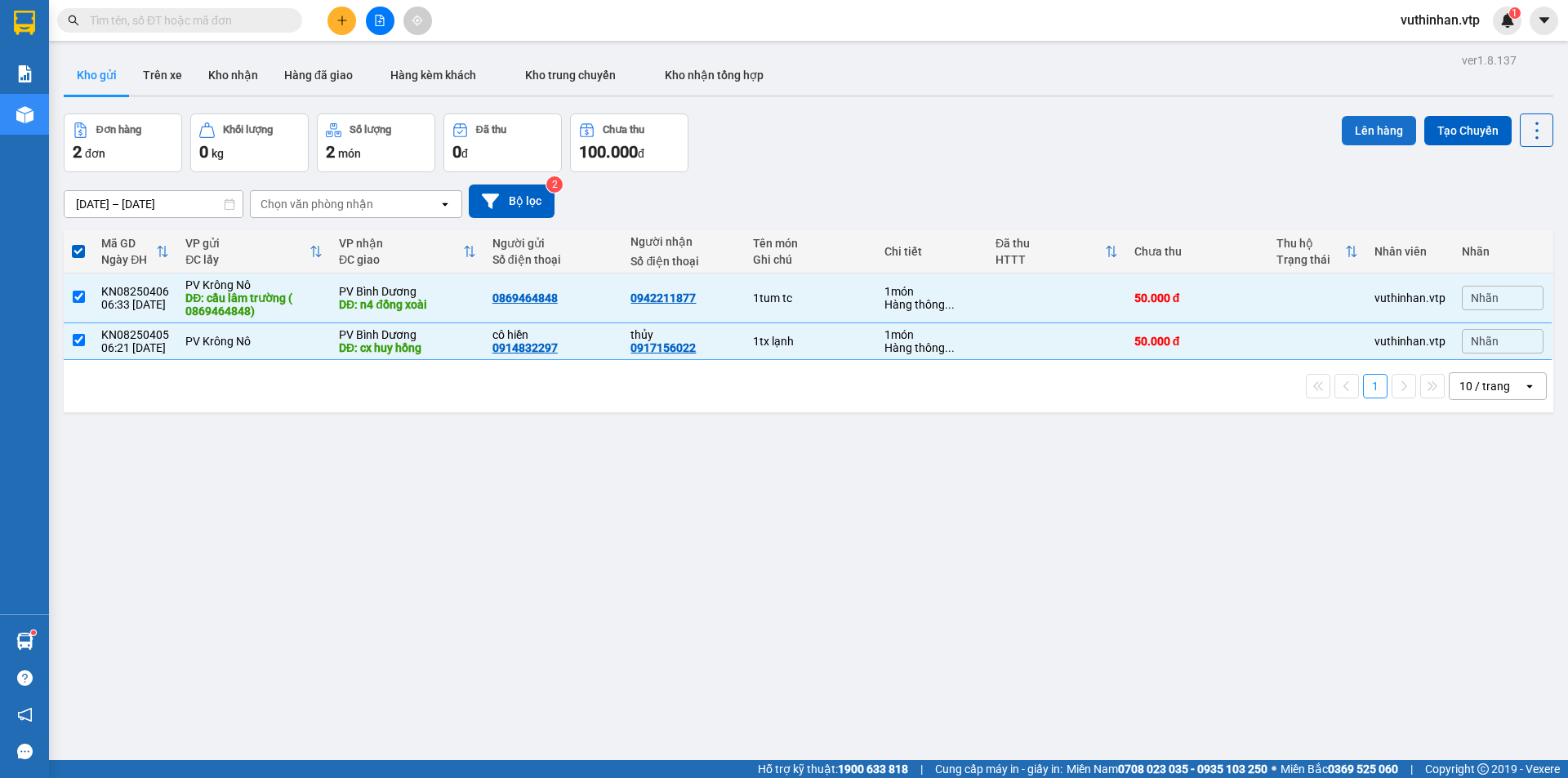
click at [1366, 135] on button "Lên hàng" at bounding box center [1378, 130] width 74 height 29
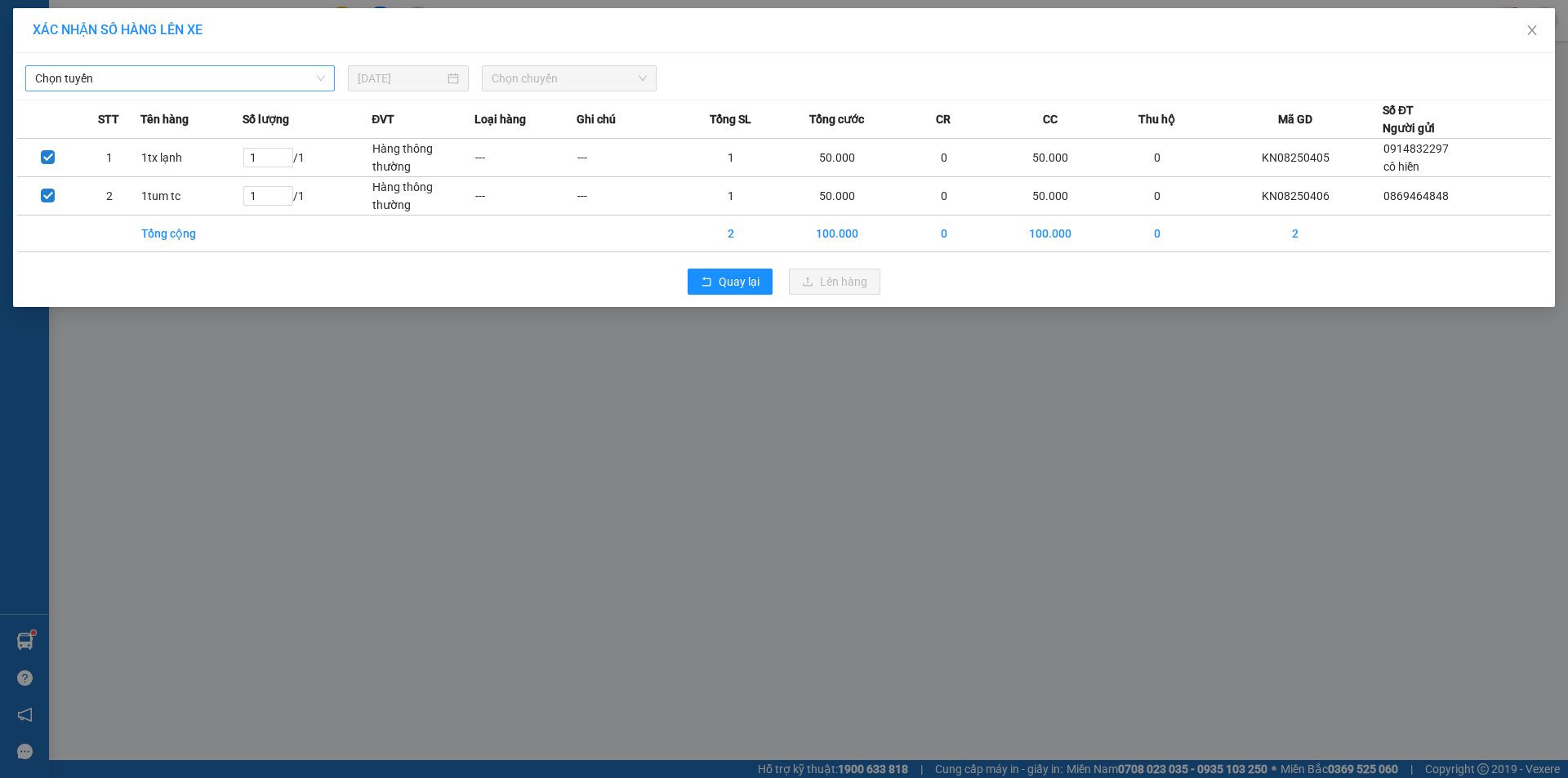
click at [227, 81] on span "Chọn tuyến" at bounding box center [180, 78] width 290 height 25
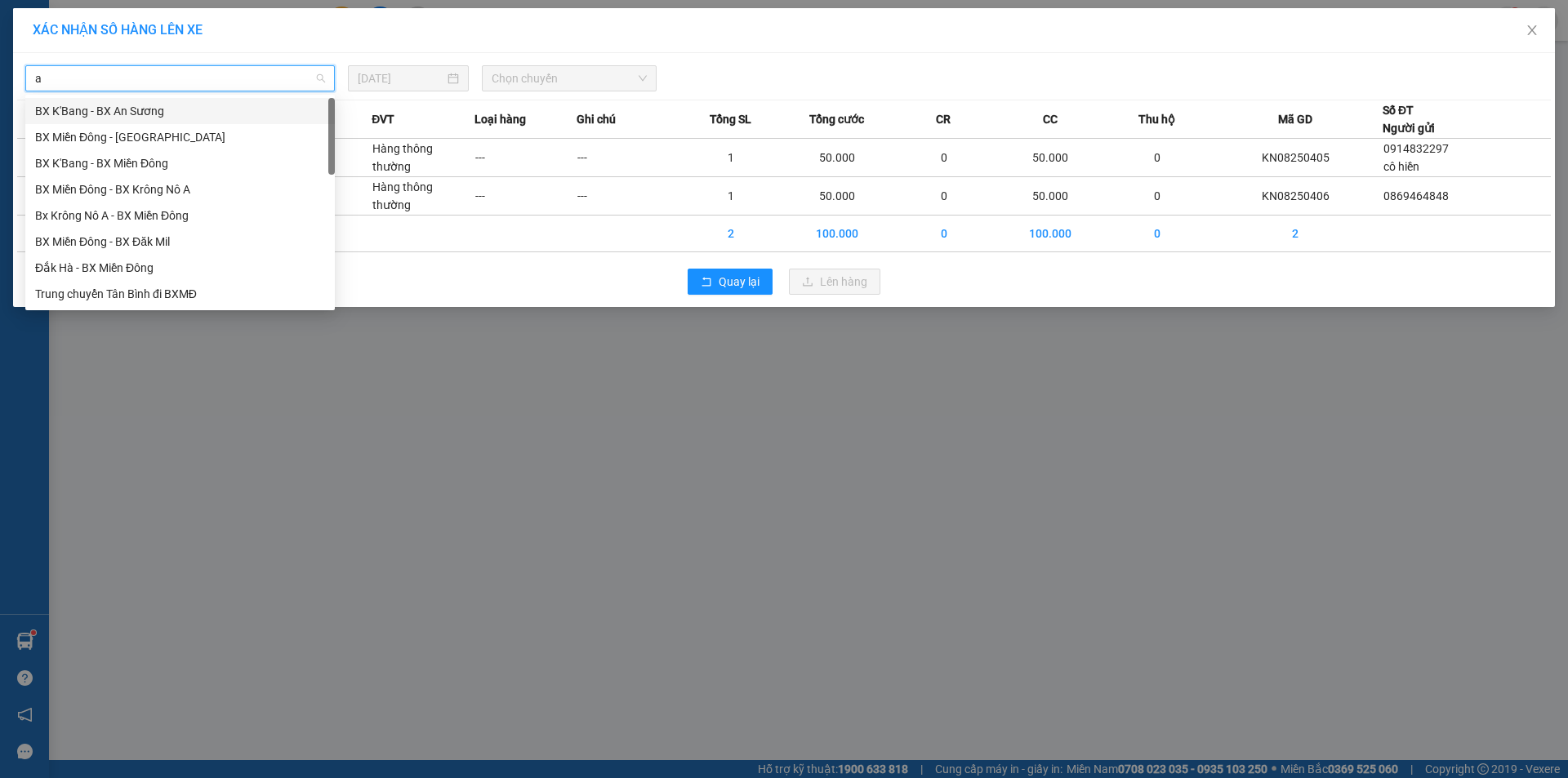
type input "a"
click at [183, 163] on div "Bx Krông Nô A - BX Miền Đông" at bounding box center [180, 163] width 290 height 18
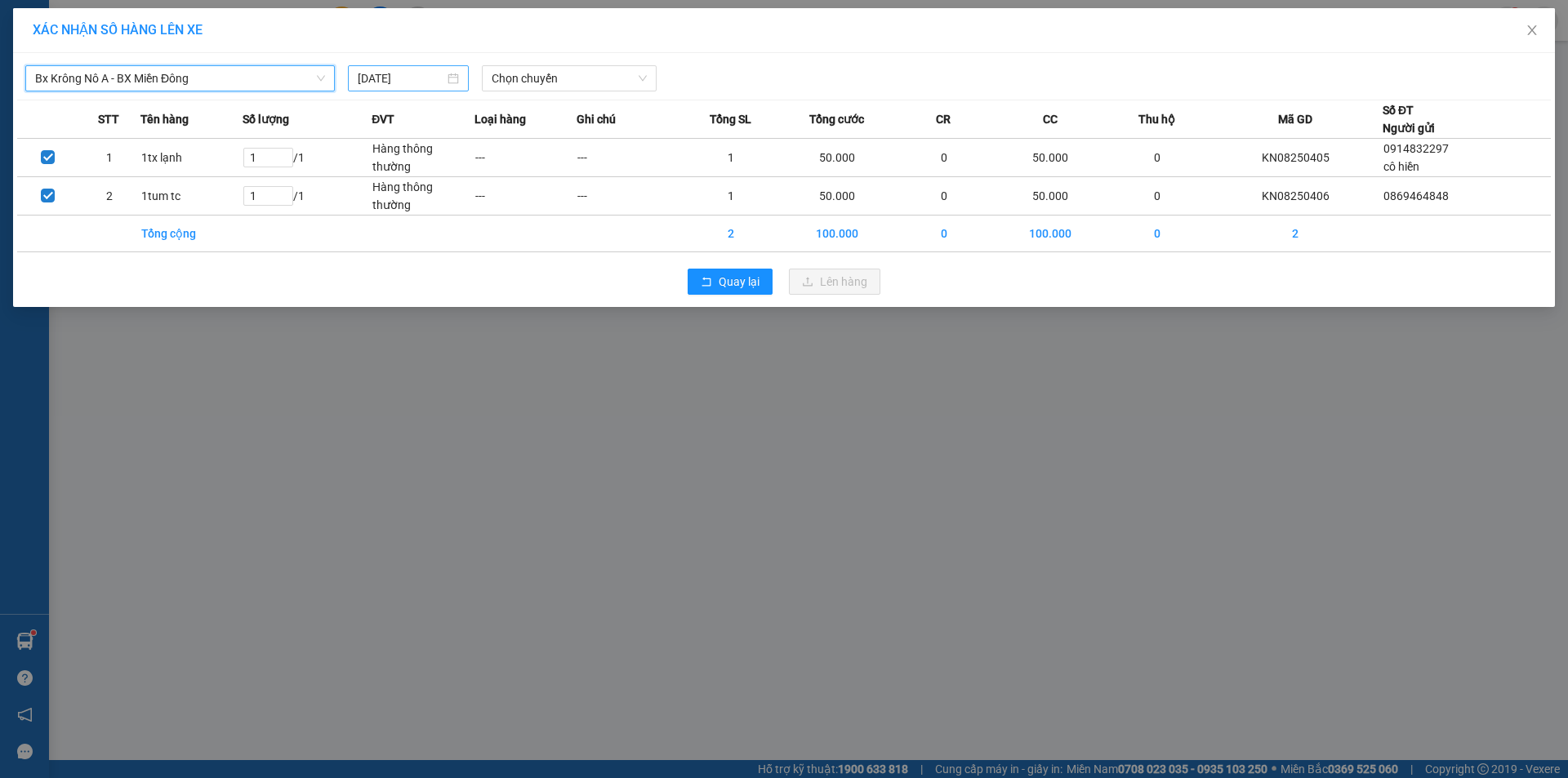
click at [434, 75] on input "[DATE]" at bounding box center [401, 78] width 86 height 18
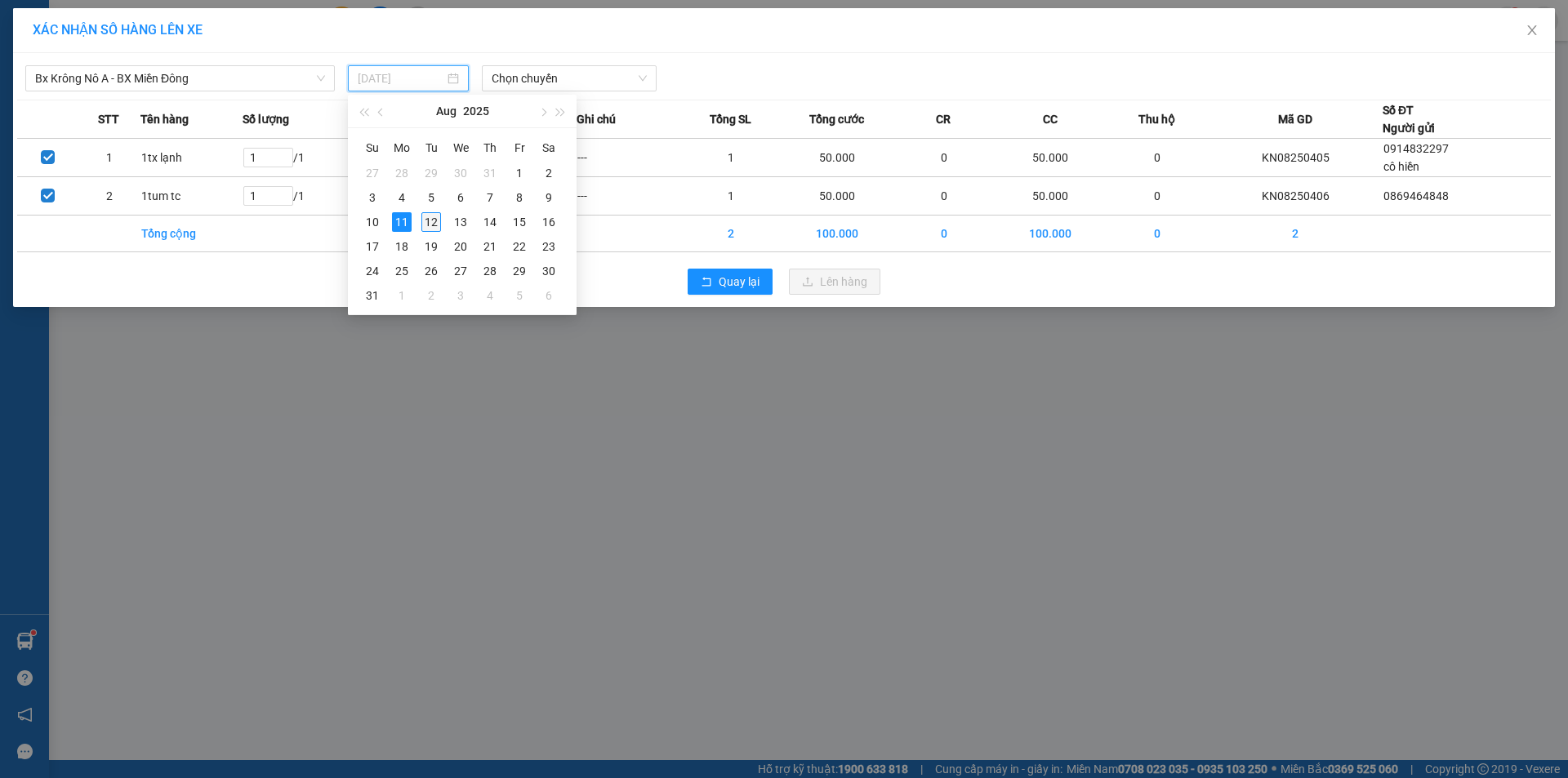
click at [428, 222] on div "12" at bounding box center [431, 222] width 20 height 20
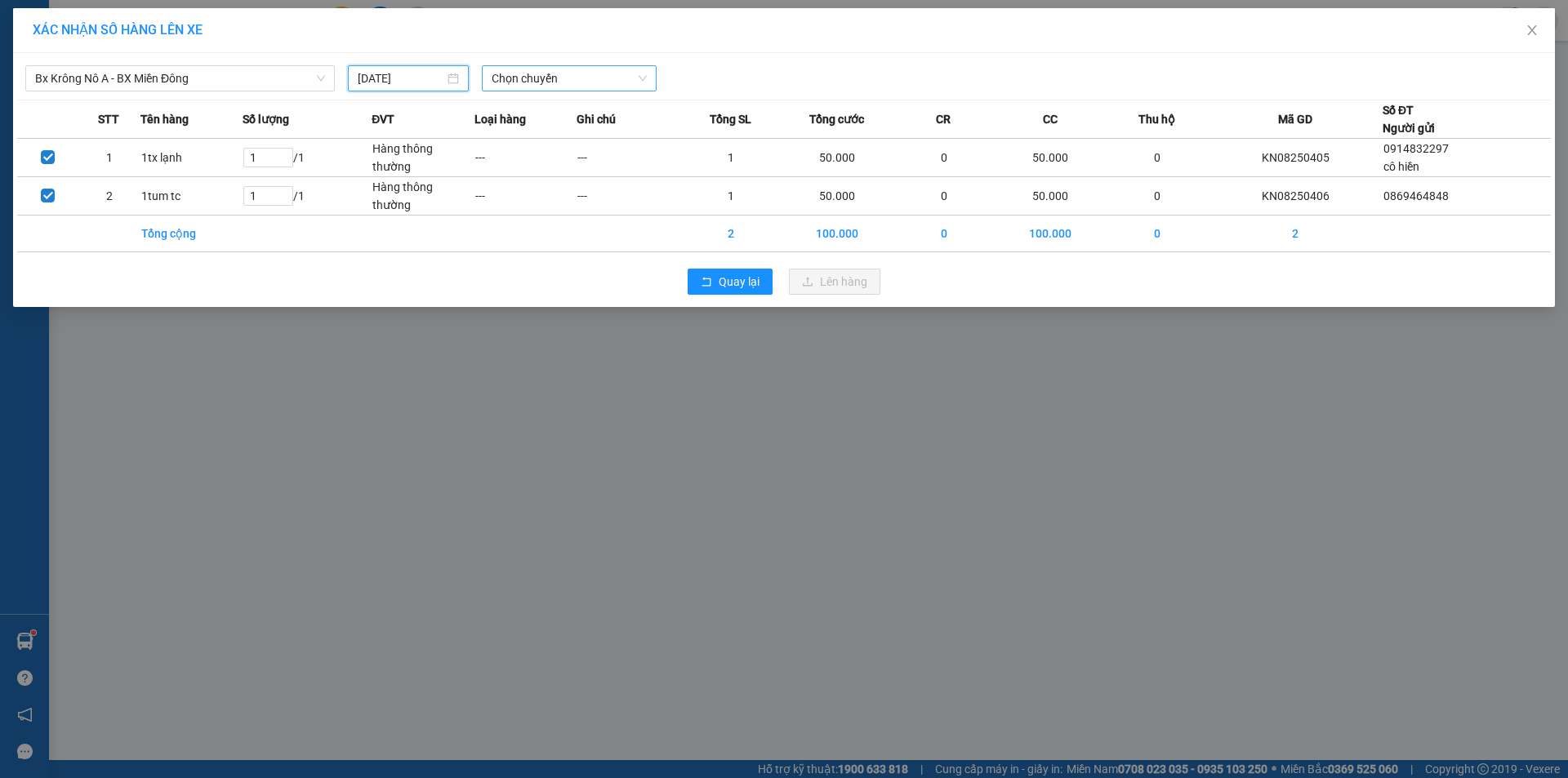
click at [562, 85] on span "Chọn chuyến" at bounding box center [569, 78] width 155 height 25
click at [557, 143] on div "07:00 - 51B-191.55" at bounding box center [555, 137] width 127 height 18
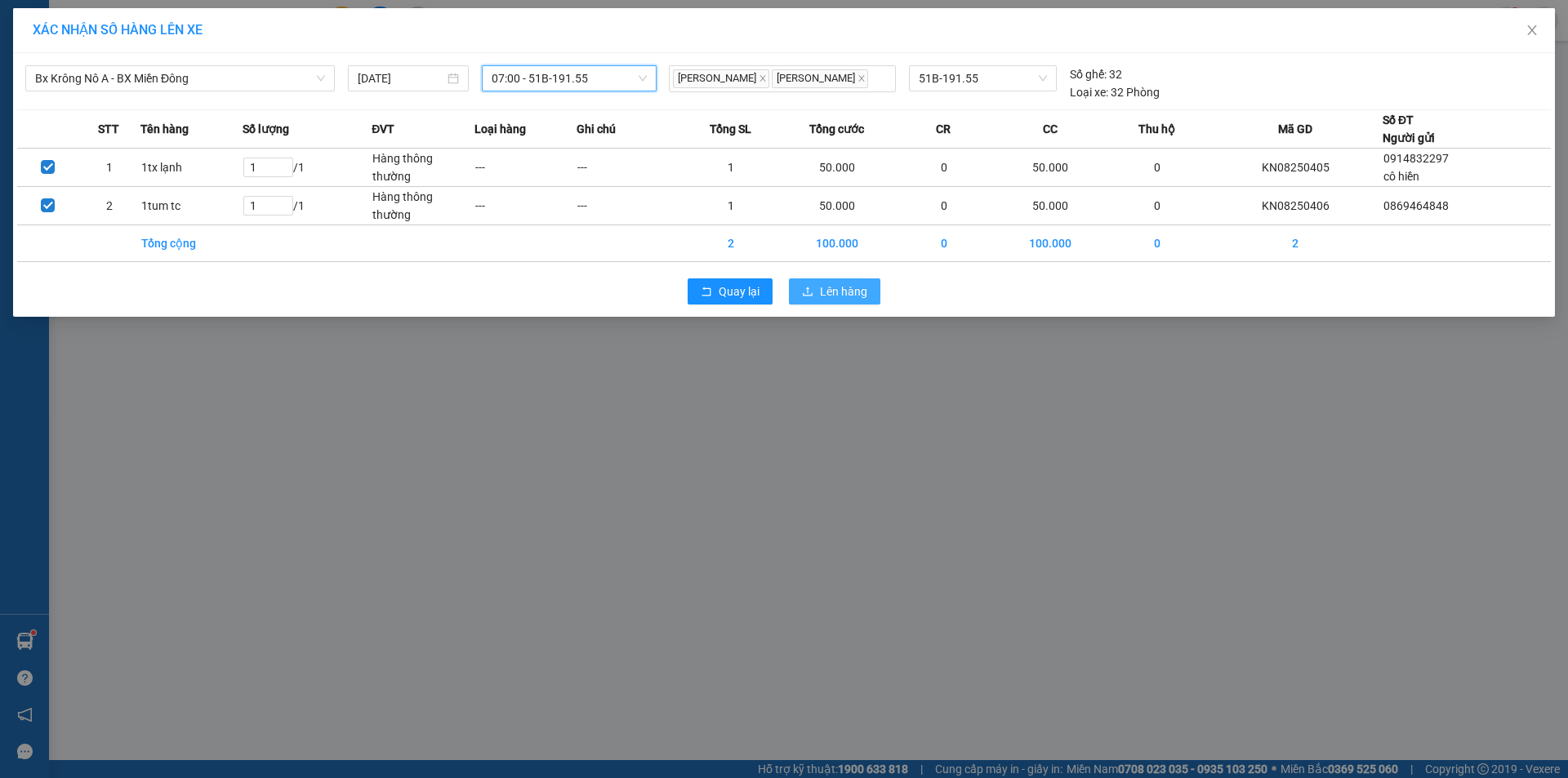
click at [829, 293] on span "Lên hàng" at bounding box center [843, 291] width 47 height 18
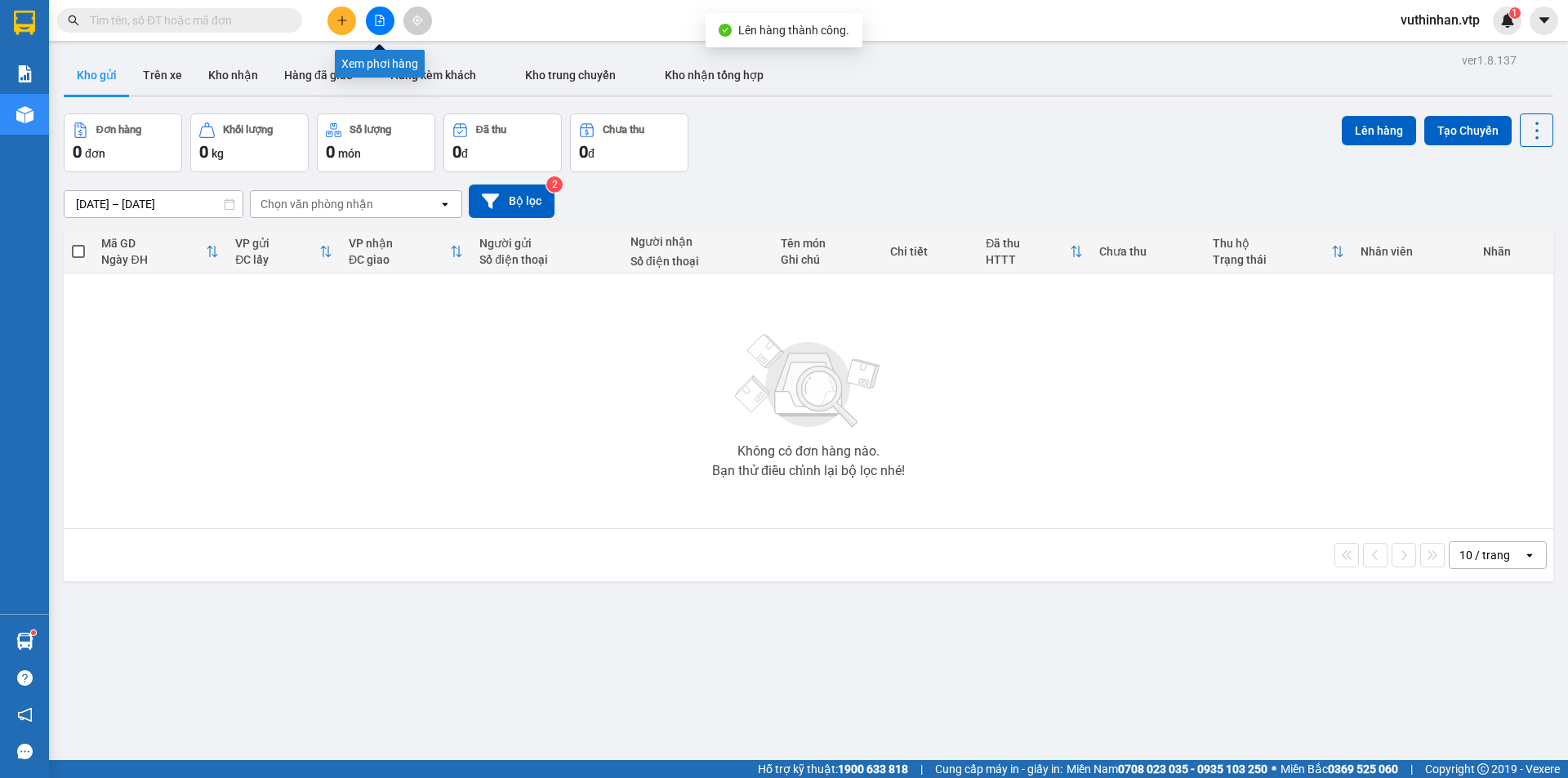
click at [389, 20] on button at bounding box center [380, 20] width 28 height 28
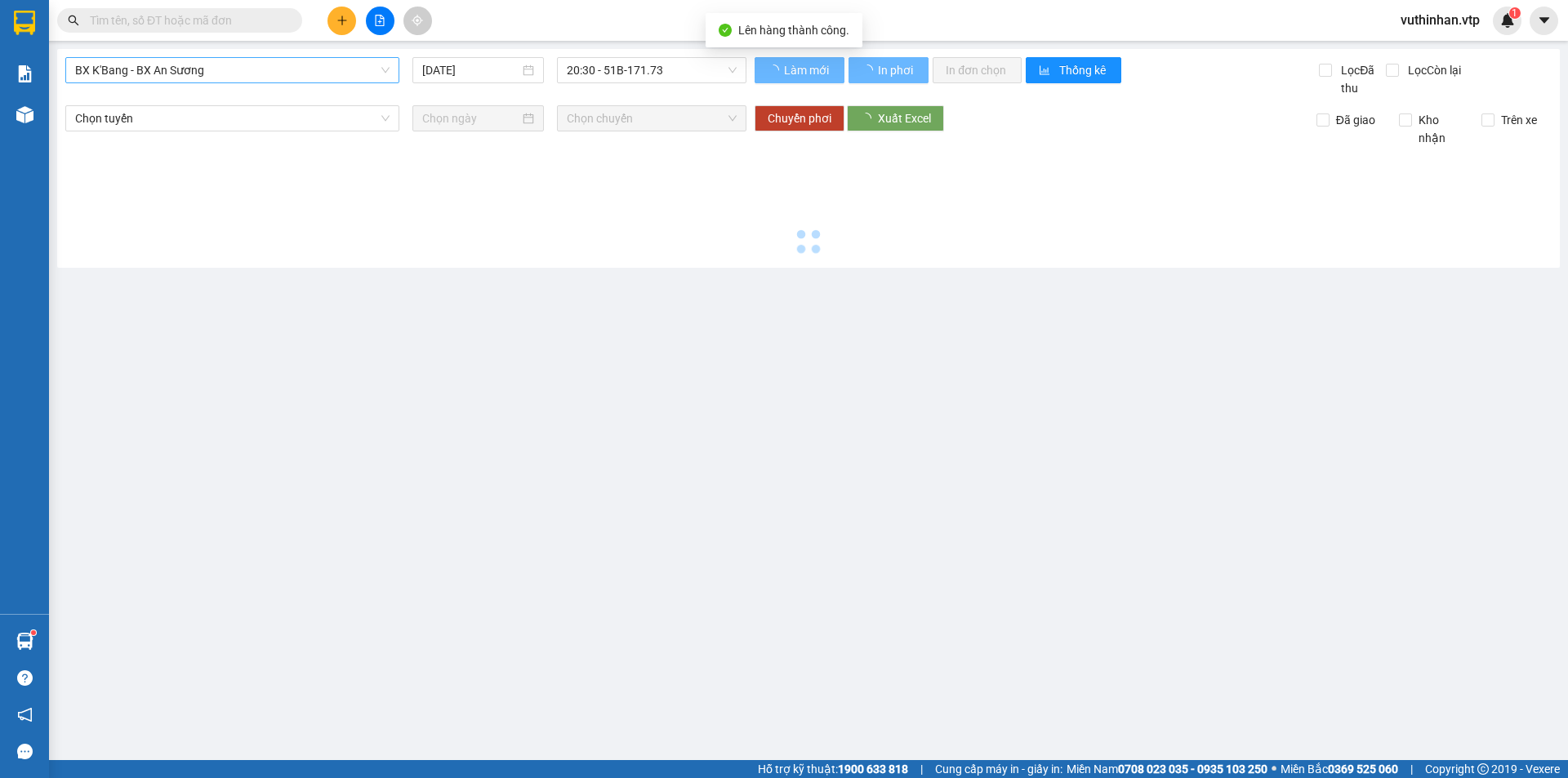
click at [222, 73] on span "BX K'Bang - BX An Sương" at bounding box center [232, 70] width 314 height 25
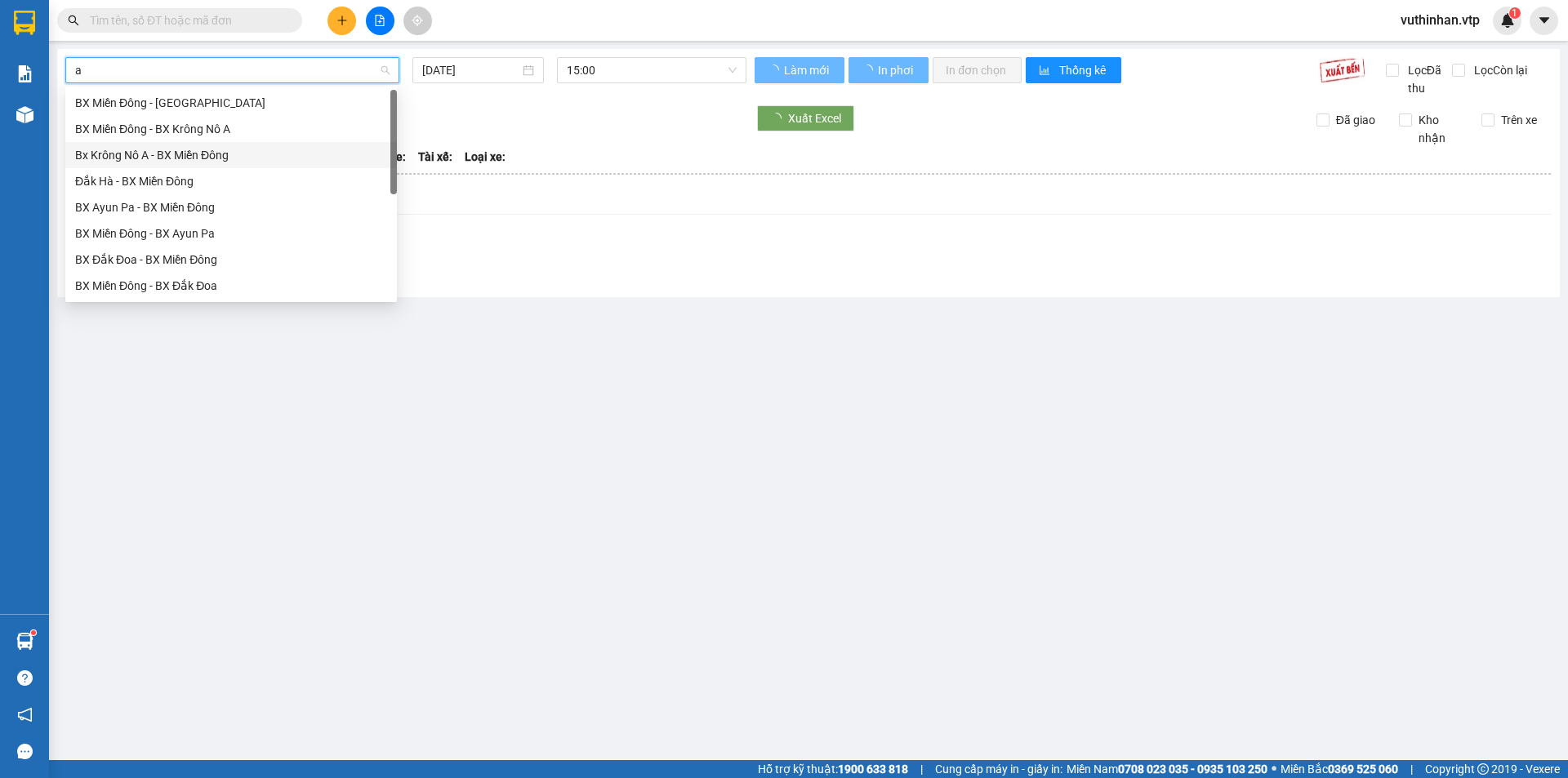
click at [215, 150] on div "Bx Krông Nô A - BX Miền Đông" at bounding box center [231, 155] width 312 height 18
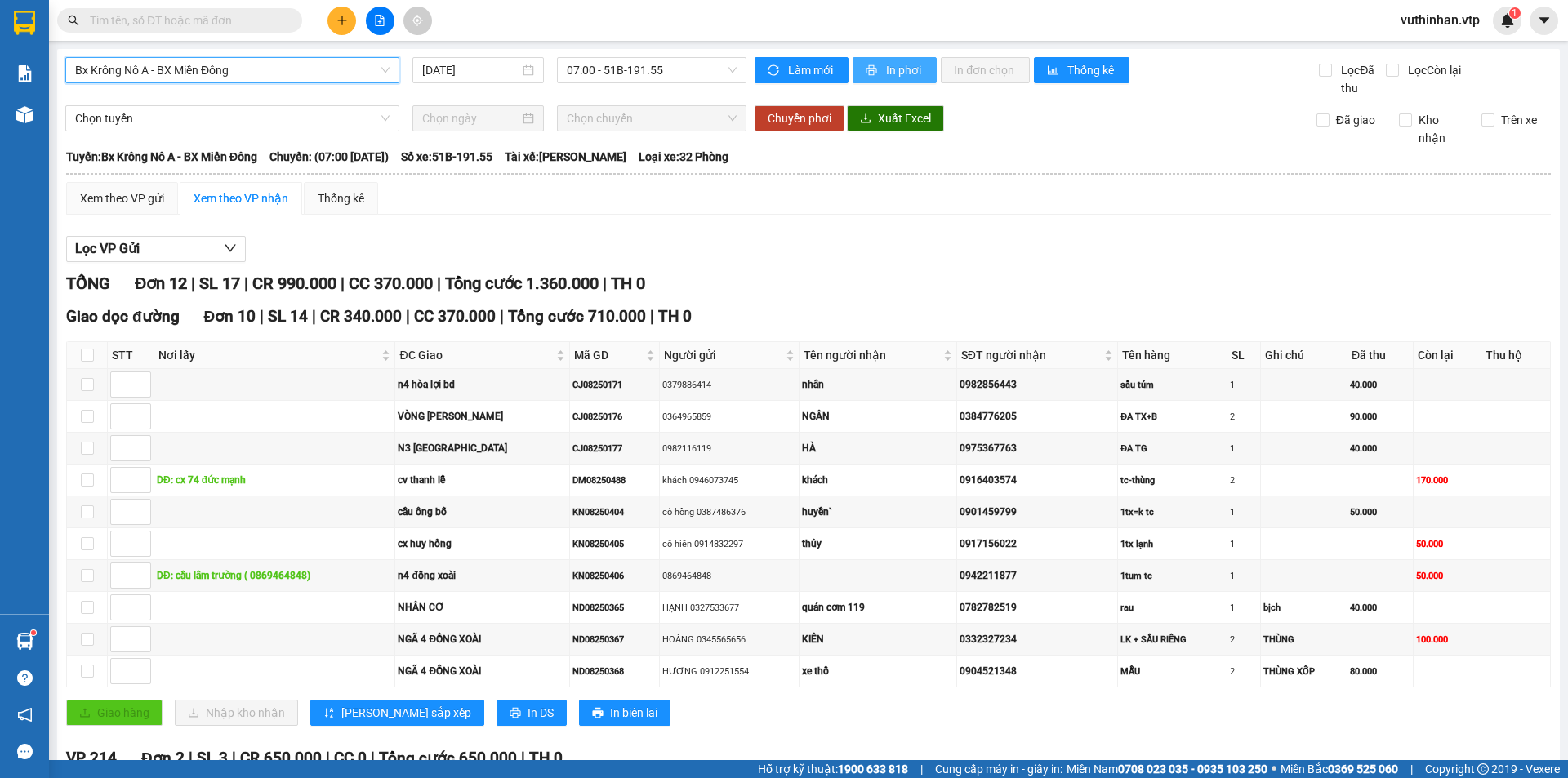
drag, startPoint x: 904, startPoint y: 63, endPoint x: 893, endPoint y: 65, distance: 11.2
click at [906, 62] on span "In phơi" at bounding box center [905, 70] width 37 height 18
click at [882, 60] on button "In phơi" at bounding box center [895, 69] width 84 height 26
click at [900, 73] on span "In phơi" at bounding box center [905, 70] width 37 height 18
click at [227, 25] on input "text" at bounding box center [186, 20] width 192 height 18
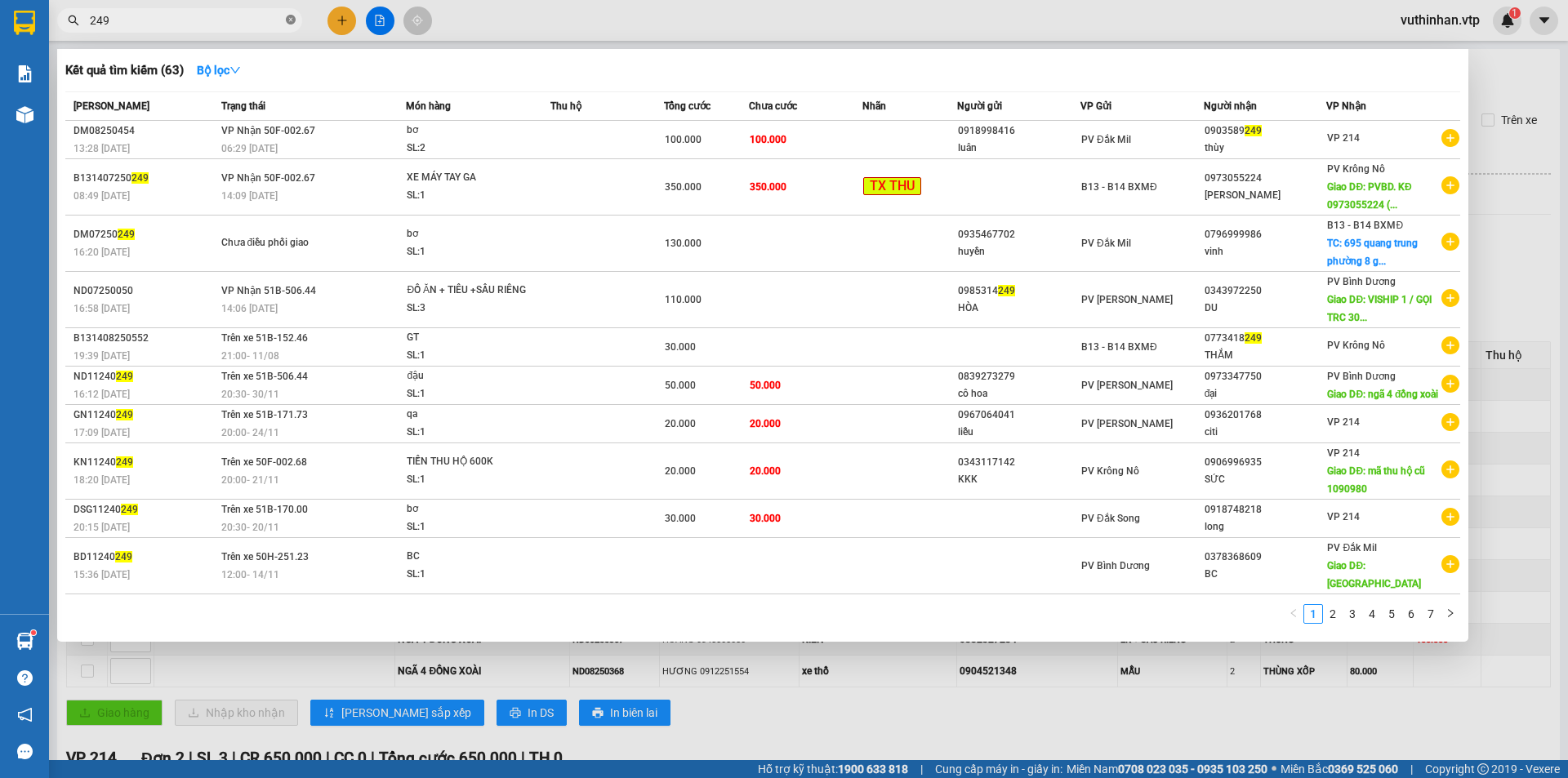
click at [291, 16] on icon "close-circle" at bounding box center [290, 20] width 10 height 10
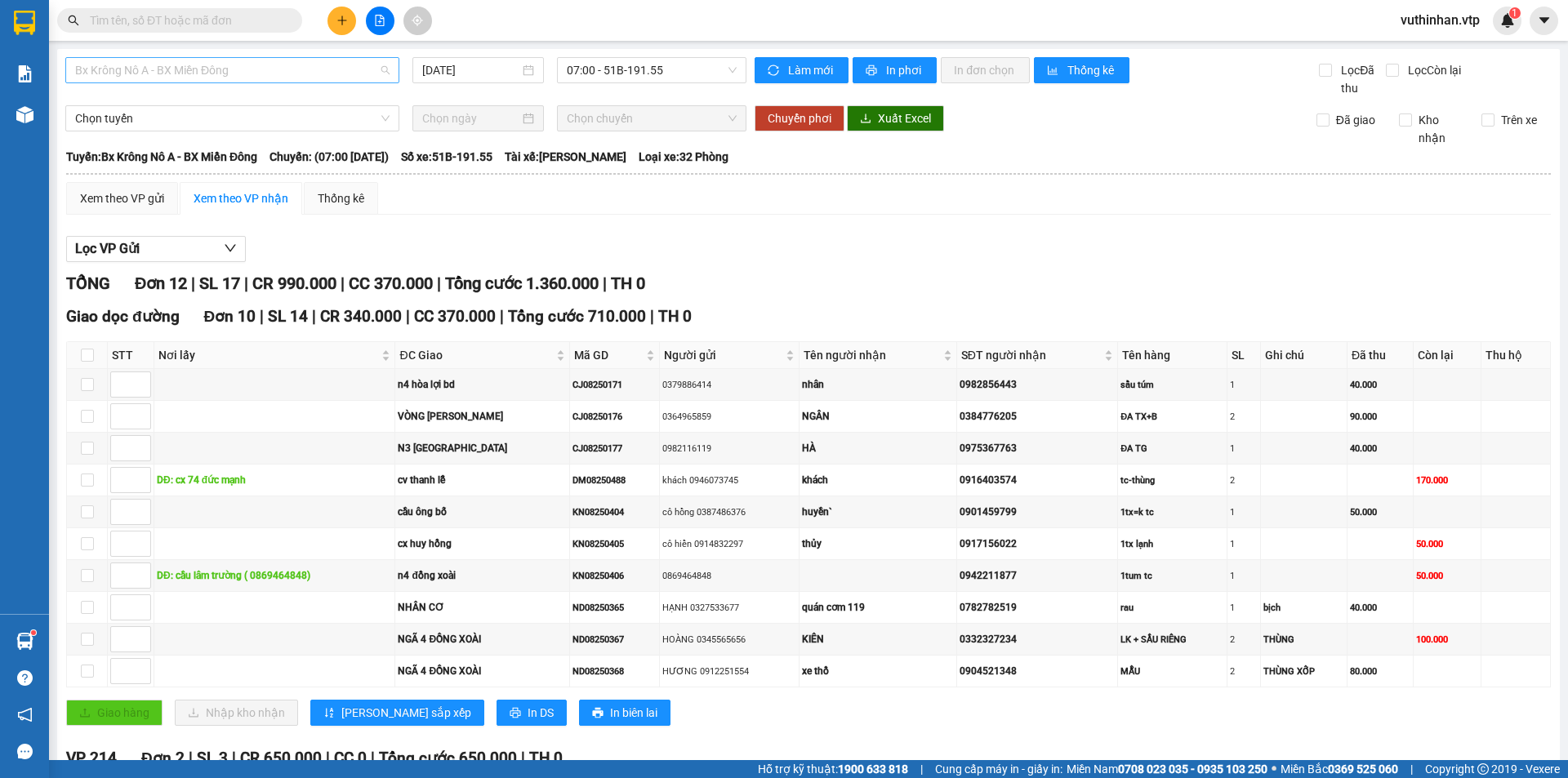
click at [240, 70] on span "Bx Krông Nô A - BX Miền Đông" at bounding box center [232, 70] width 314 height 25
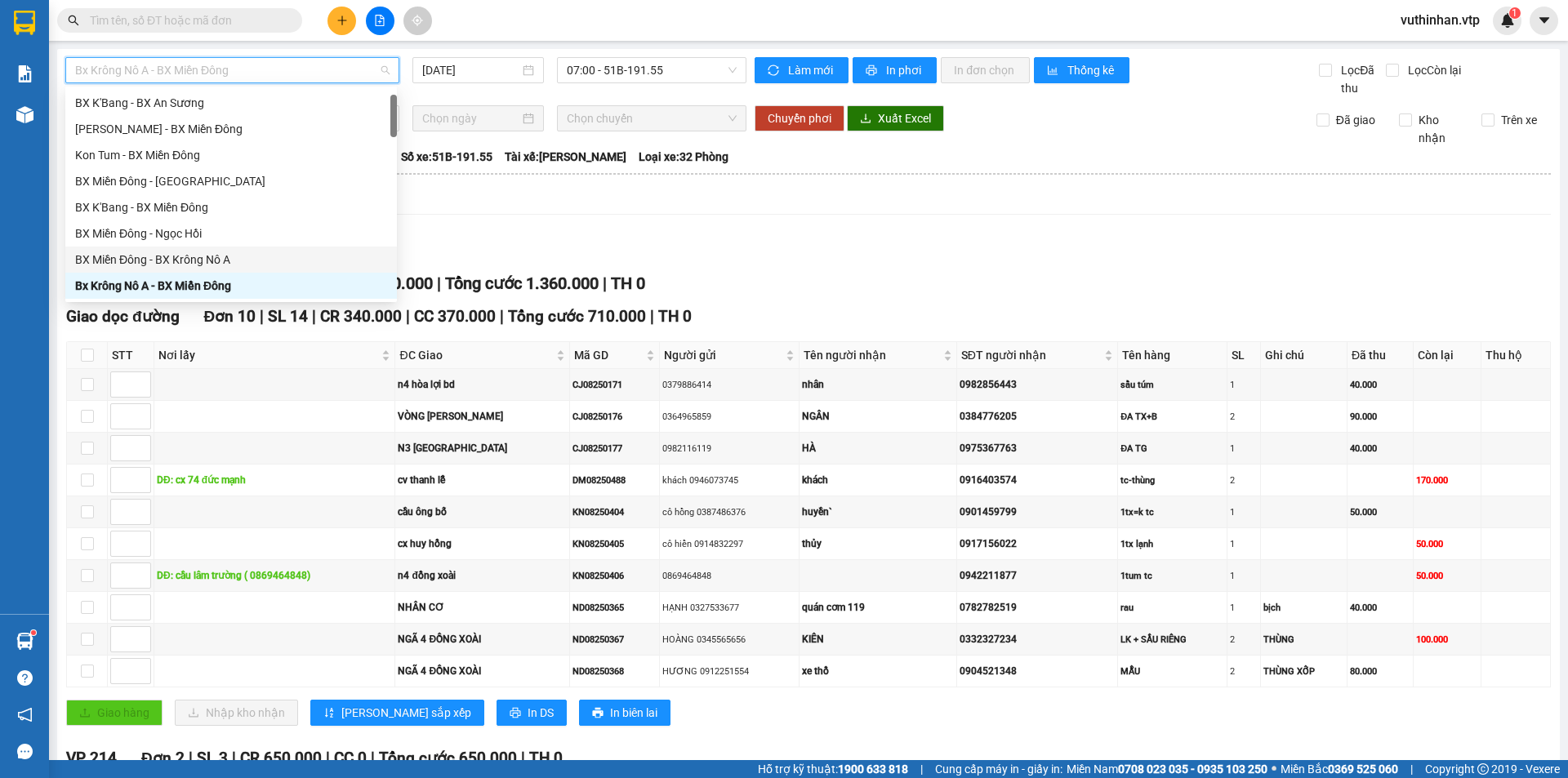
click at [167, 255] on div "BX Miền Đông - BX Krông Nô A" at bounding box center [231, 260] width 312 height 18
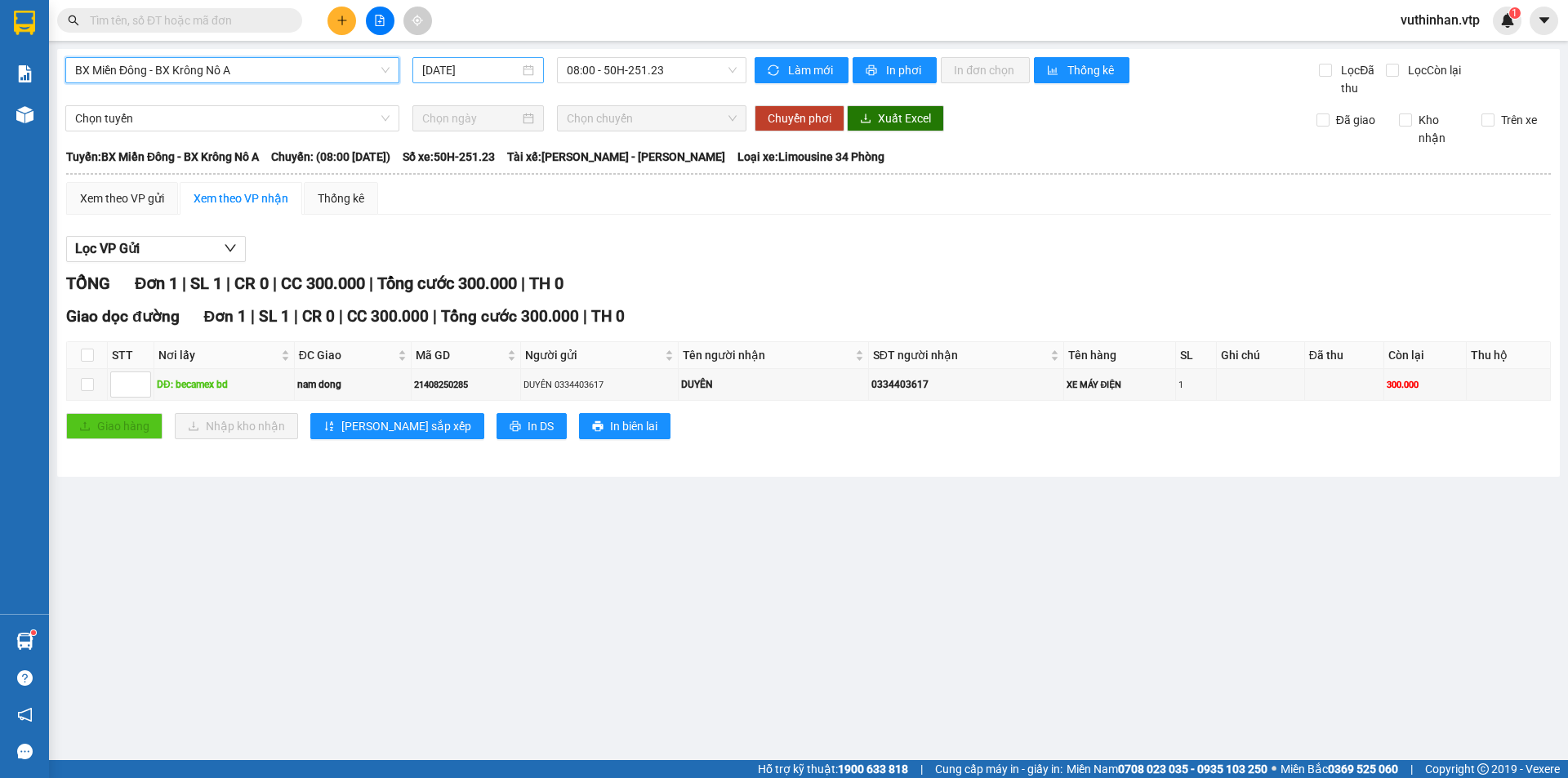
click at [492, 71] on input "[DATE]" at bounding box center [470, 70] width 97 height 18
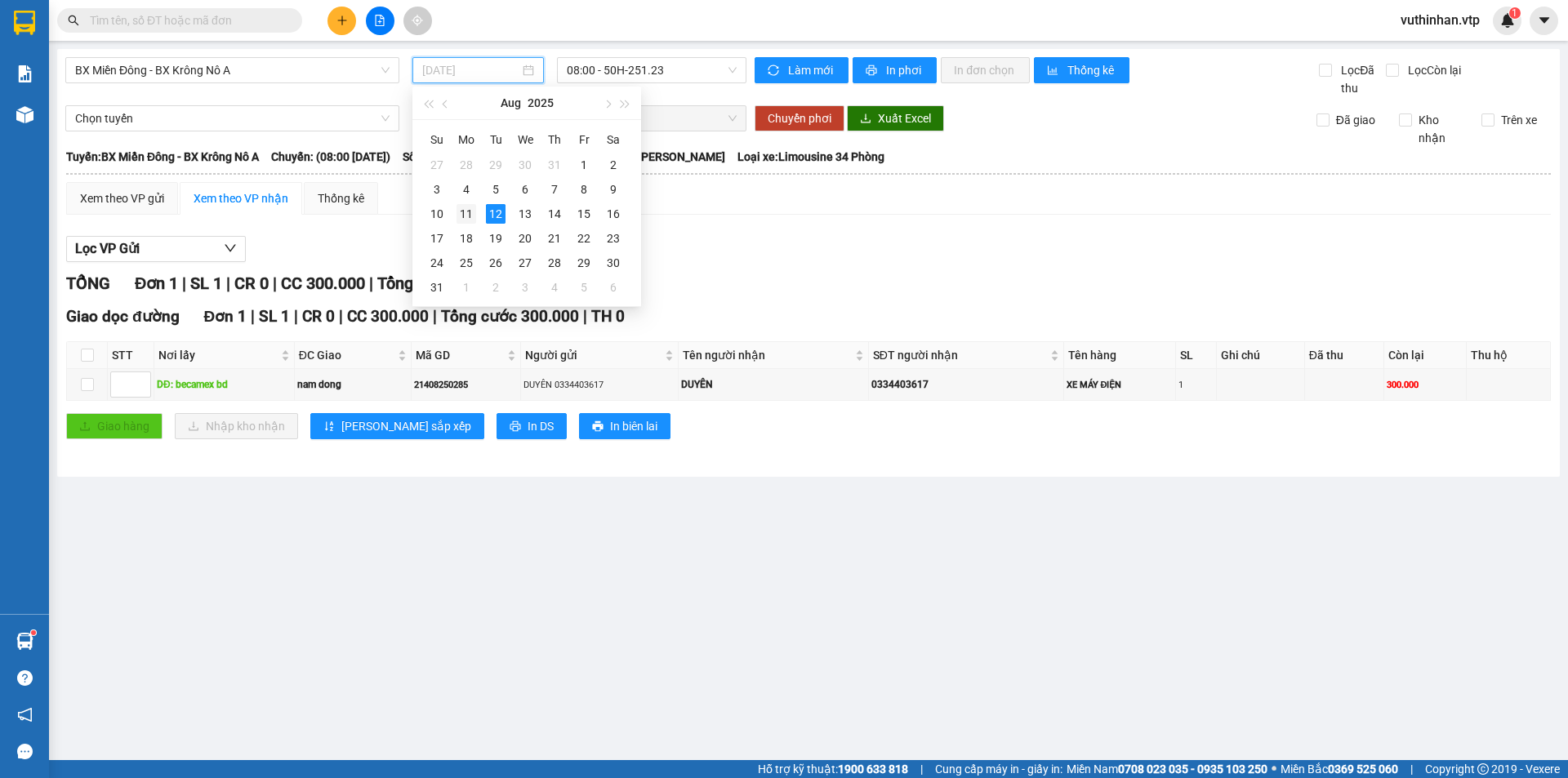
click at [468, 213] on div "11" at bounding box center [467, 214] width 20 height 20
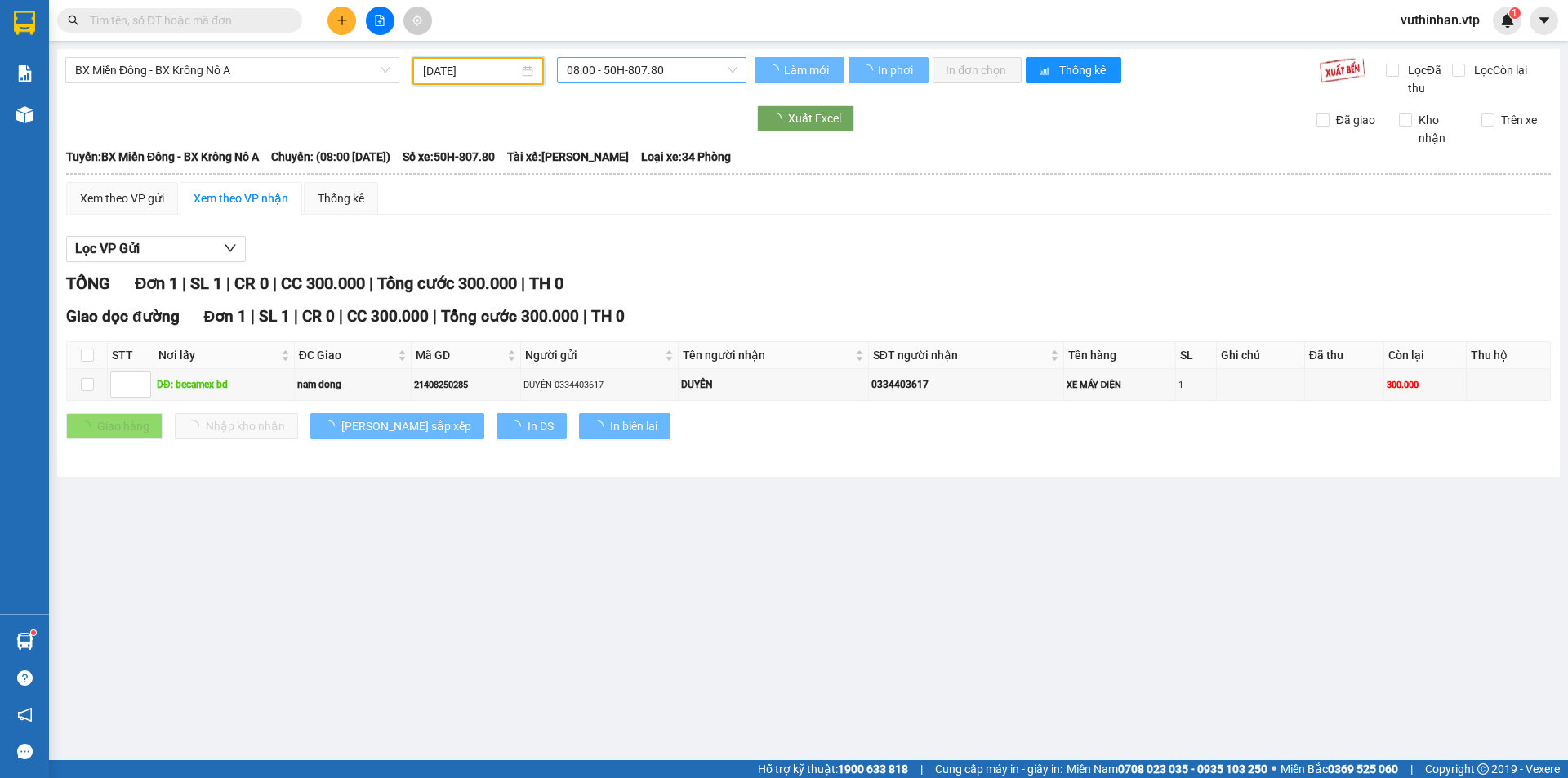
click at [671, 64] on span "08:00 - 50H-807.80" at bounding box center [652, 70] width 170 height 25
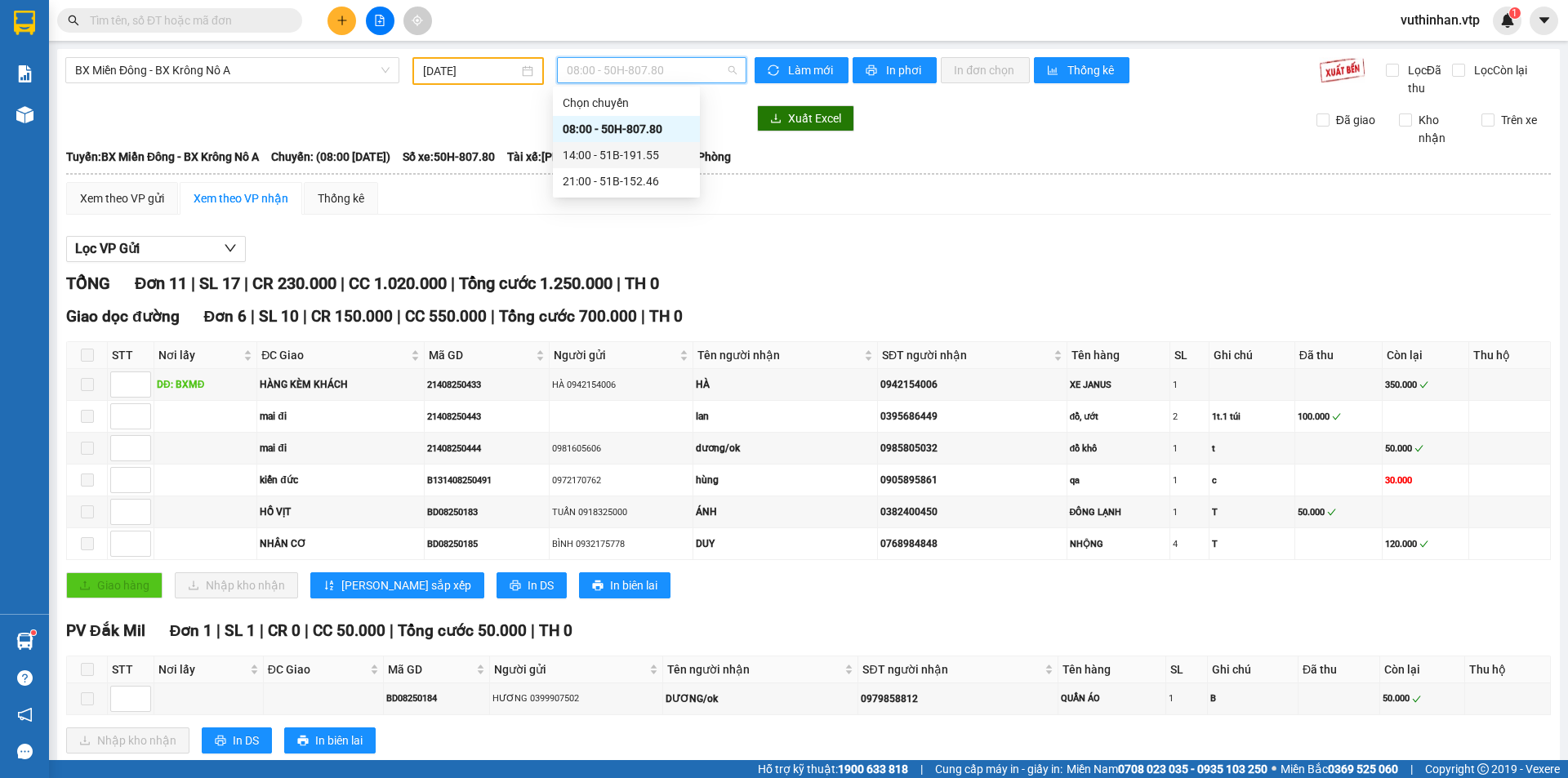
click at [613, 145] on div "14:00 - 51B-191.55" at bounding box center [626, 155] width 147 height 26
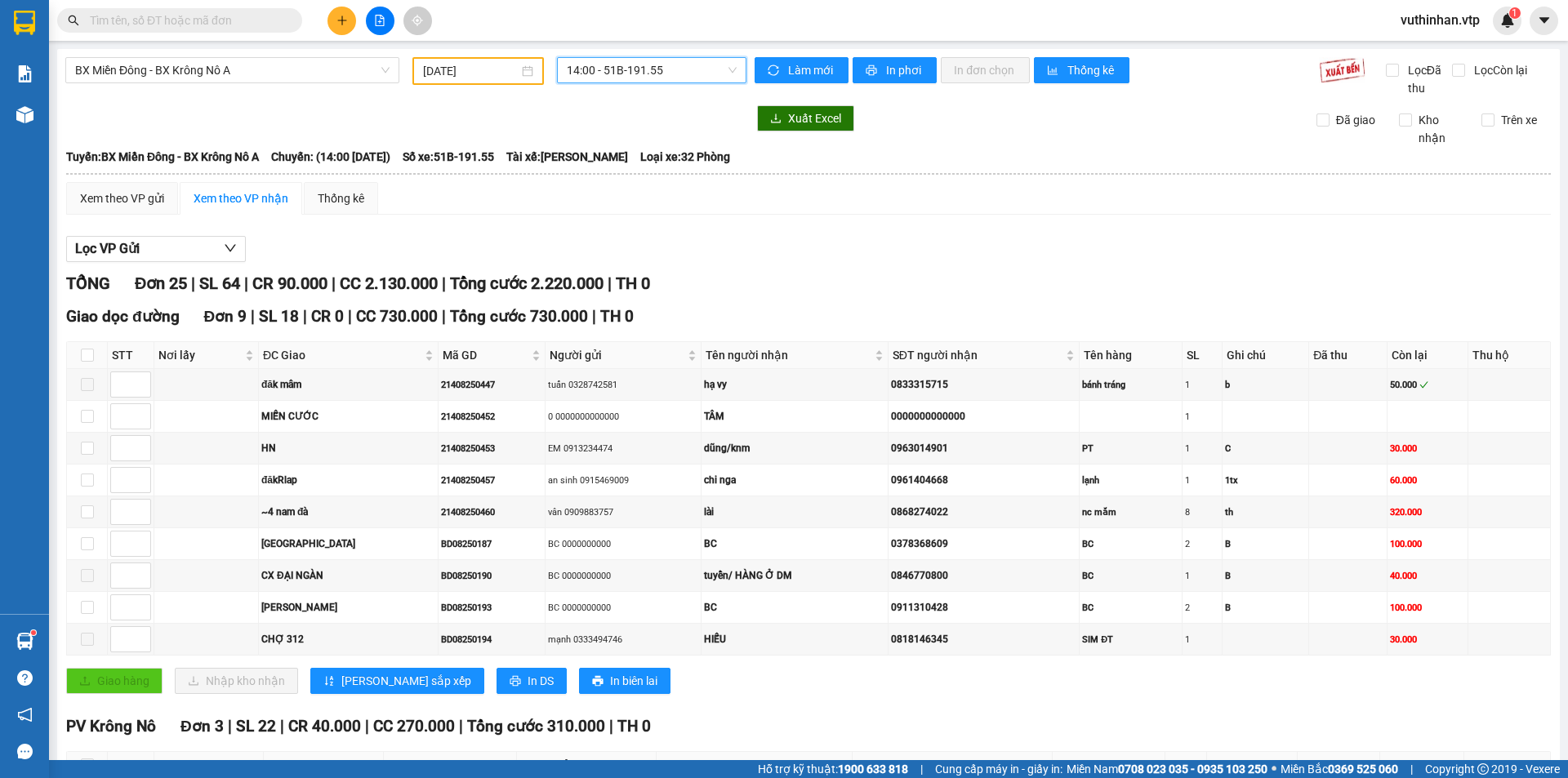
click at [671, 66] on span "14:00 - 51B-191.55" at bounding box center [652, 70] width 170 height 25
click at [621, 180] on div "21:00 - 51B-152.46" at bounding box center [626, 182] width 127 height 18
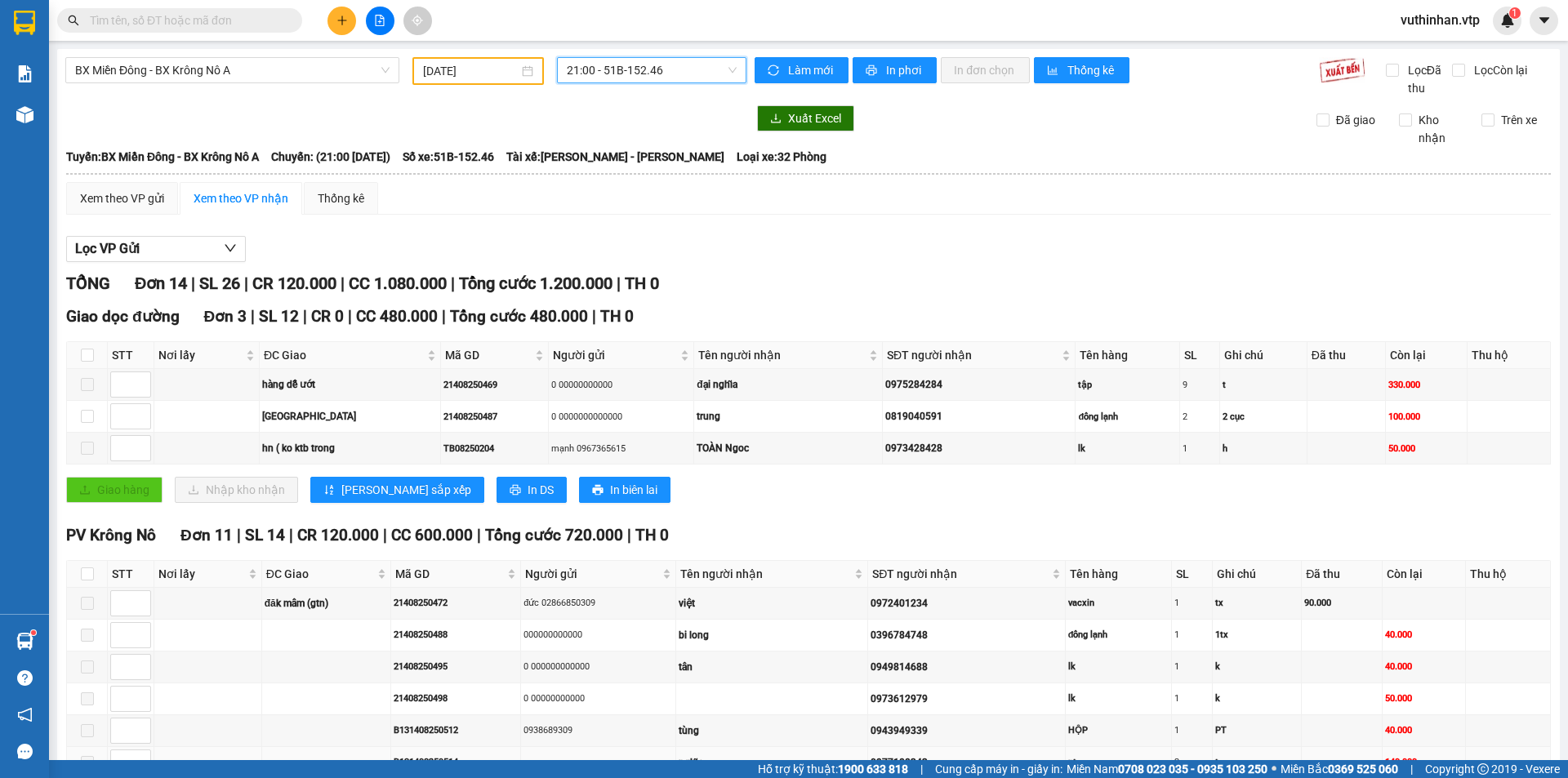
scroll to position [262, 0]
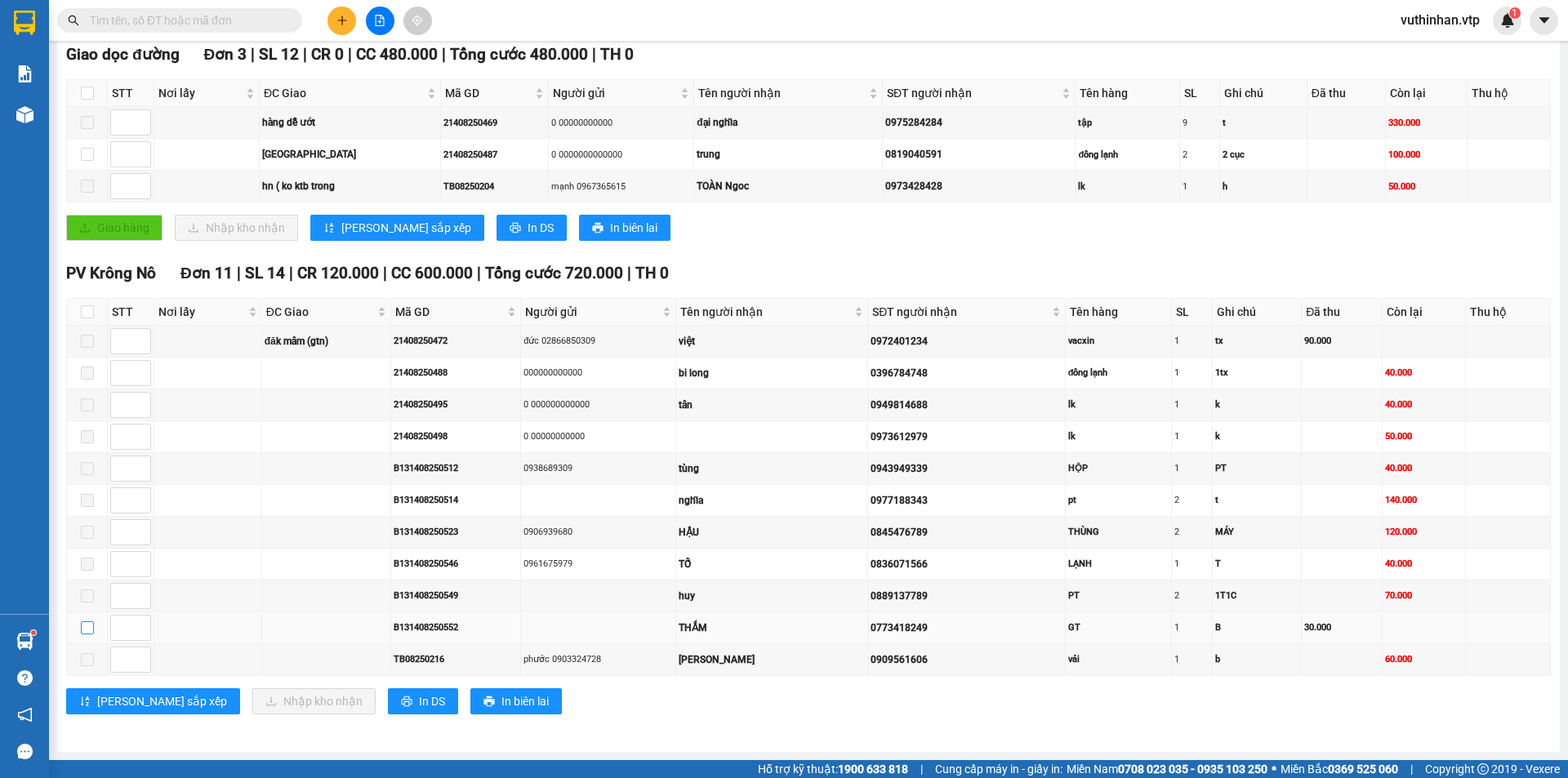
click at [84, 624] on input "checkbox" at bounding box center [87, 628] width 13 height 13
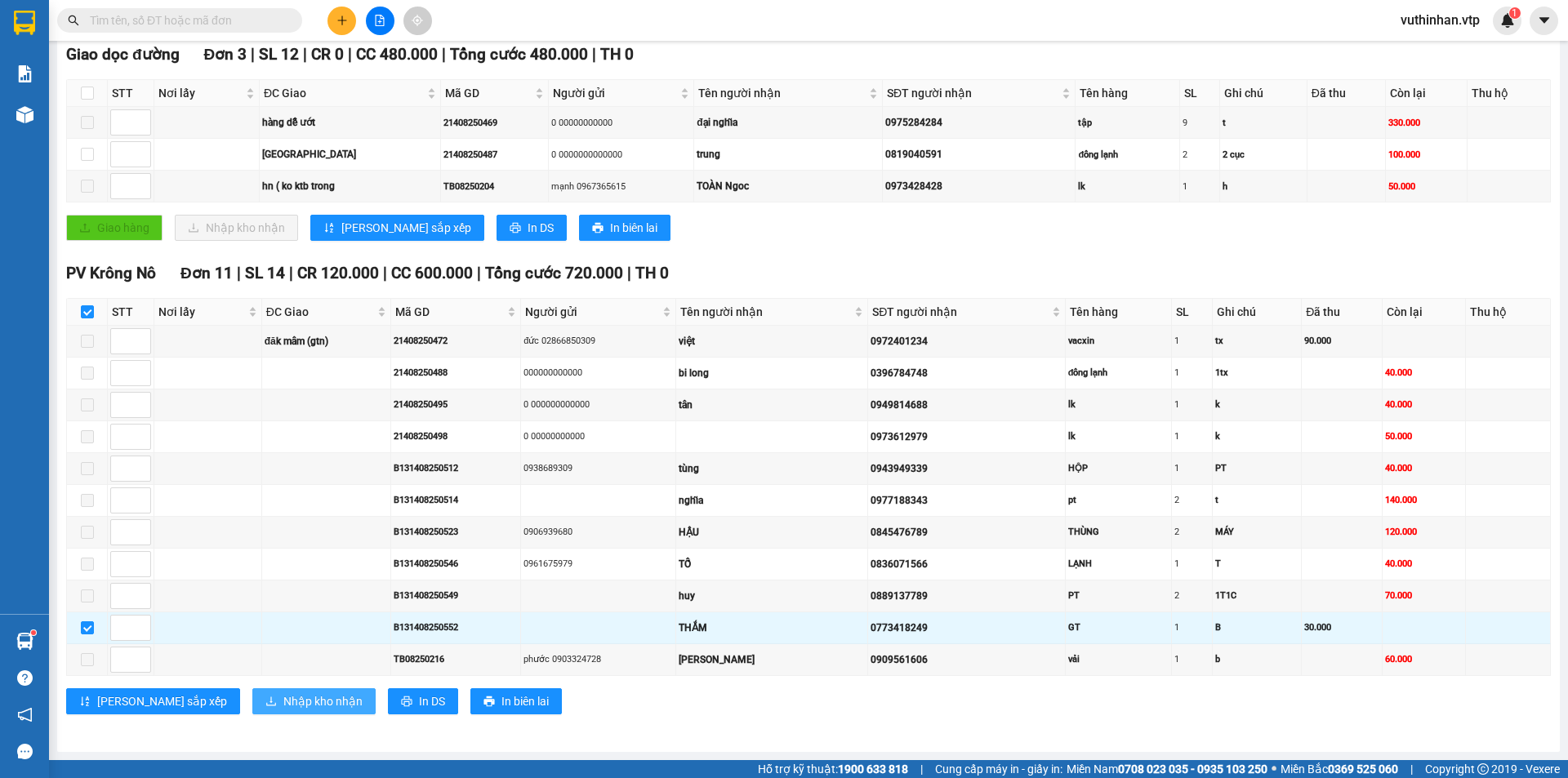
click at [283, 703] on span "Nhập kho nhận" at bounding box center [322, 701] width 79 height 18
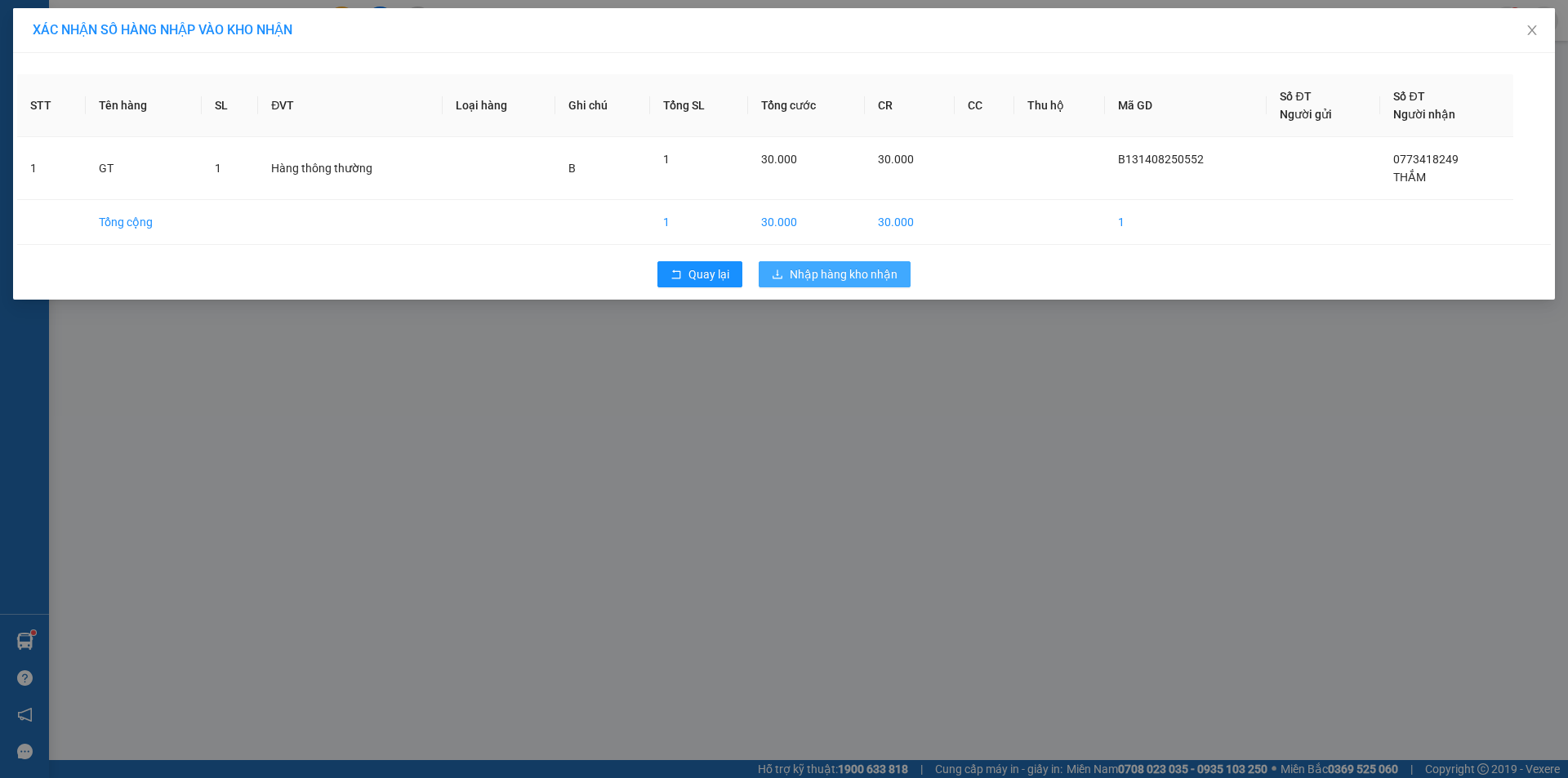
click at [813, 276] on span "Nhập hàng kho nhận" at bounding box center [843, 274] width 108 height 18
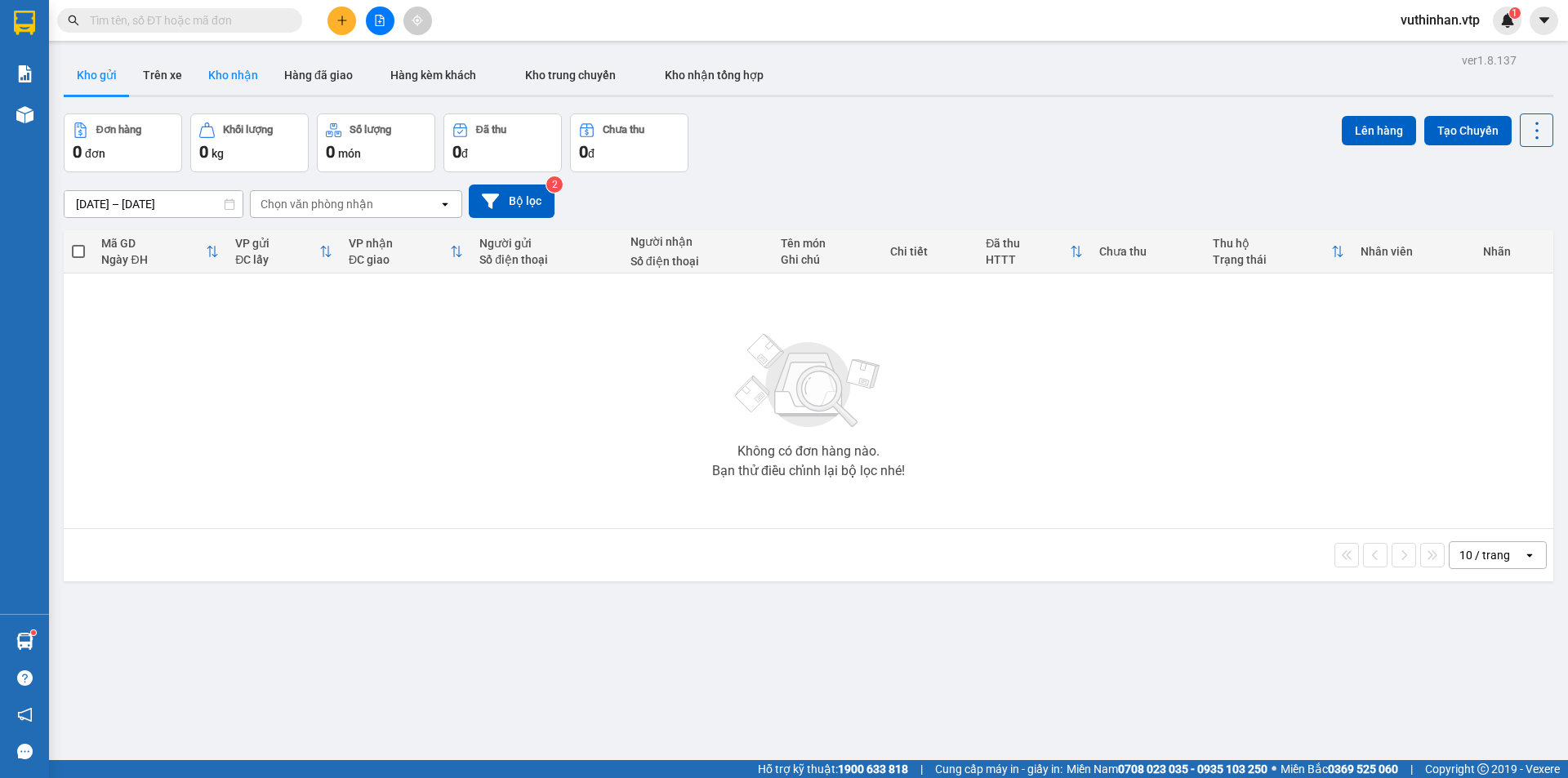
click at [232, 74] on button "Kho nhận" at bounding box center [232, 75] width 76 height 39
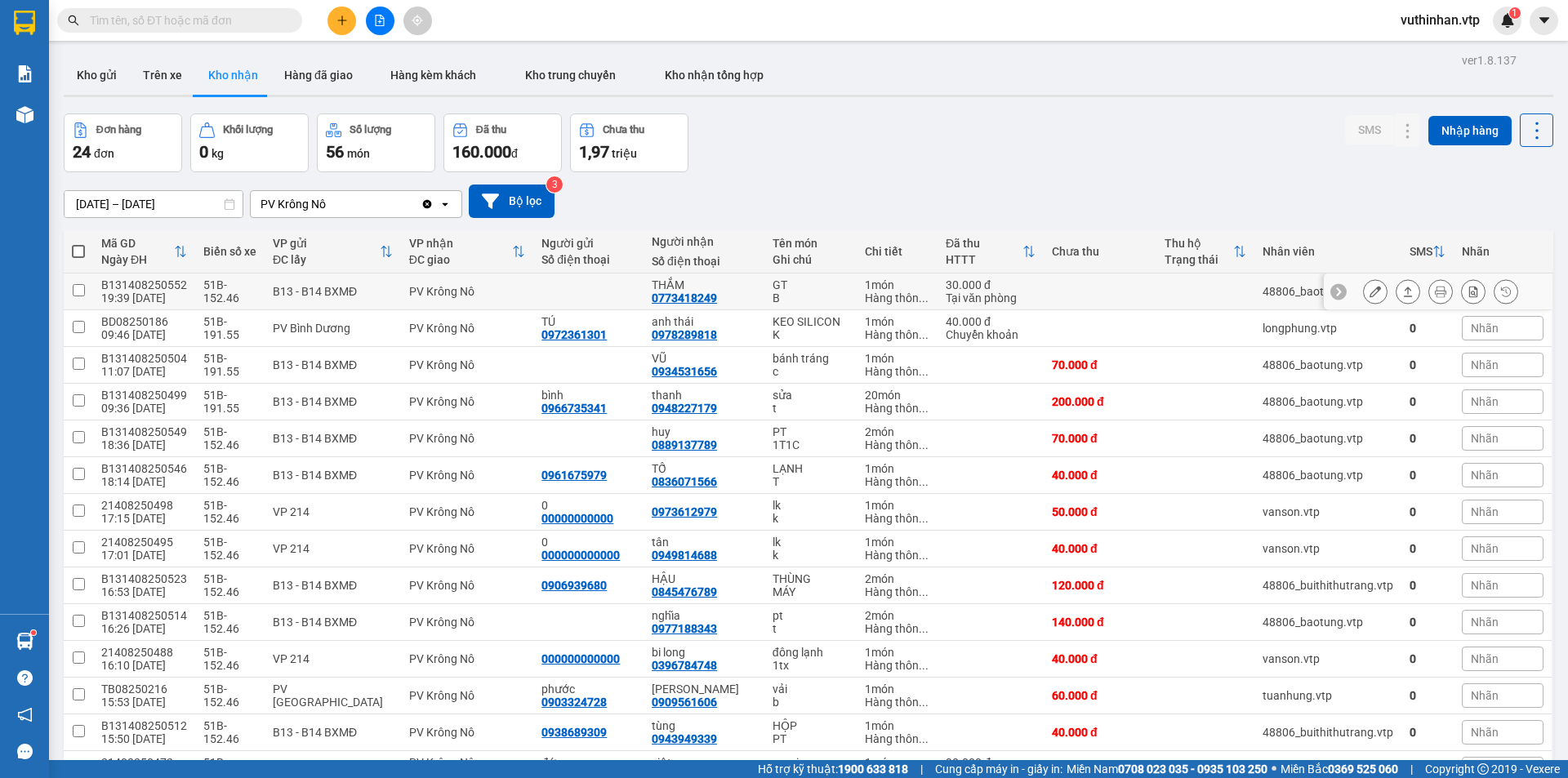
click at [1366, 299] on button at bounding box center [1376, 292] width 23 height 28
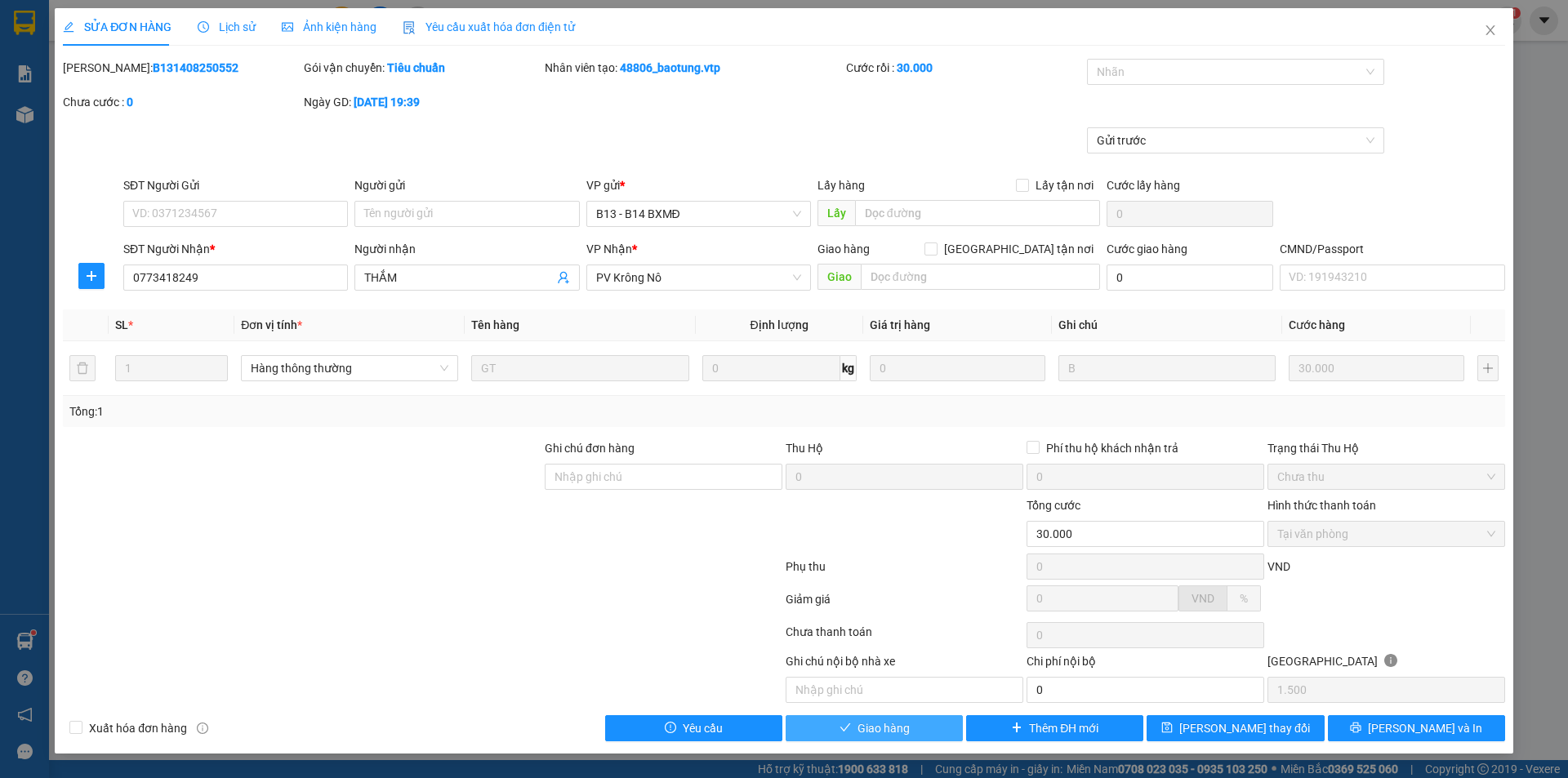
click at [902, 729] on span "Giao hàng" at bounding box center [883, 728] width 53 height 18
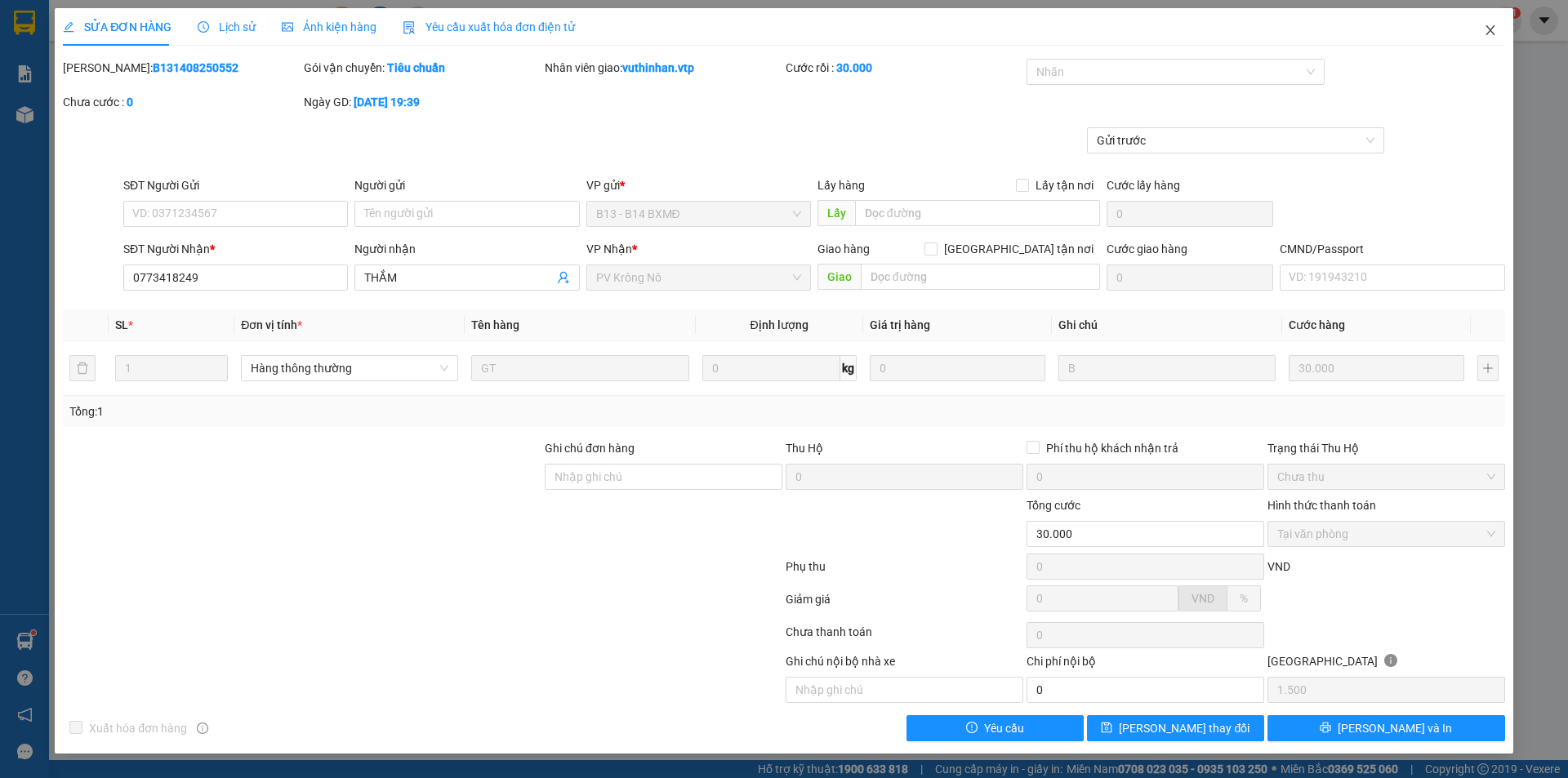
click at [1490, 32] on icon "close" at bounding box center [1490, 29] width 9 height 10
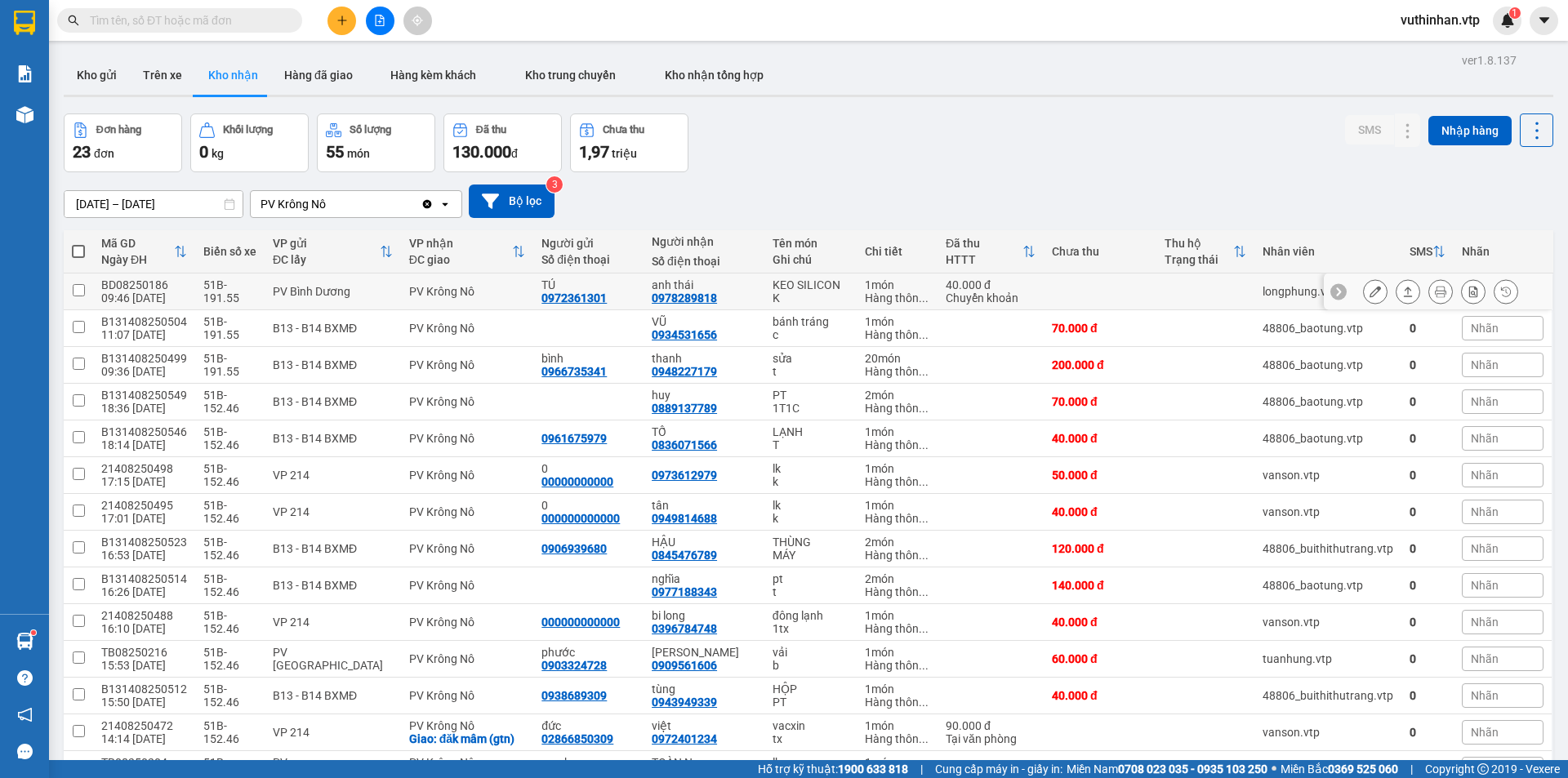
drag, startPoint x: 886, startPoint y: 299, endPoint x: 985, endPoint y: 282, distance: 100.4
click at [890, 299] on div "Hàng thôn ..." at bounding box center [897, 297] width 64 height 13
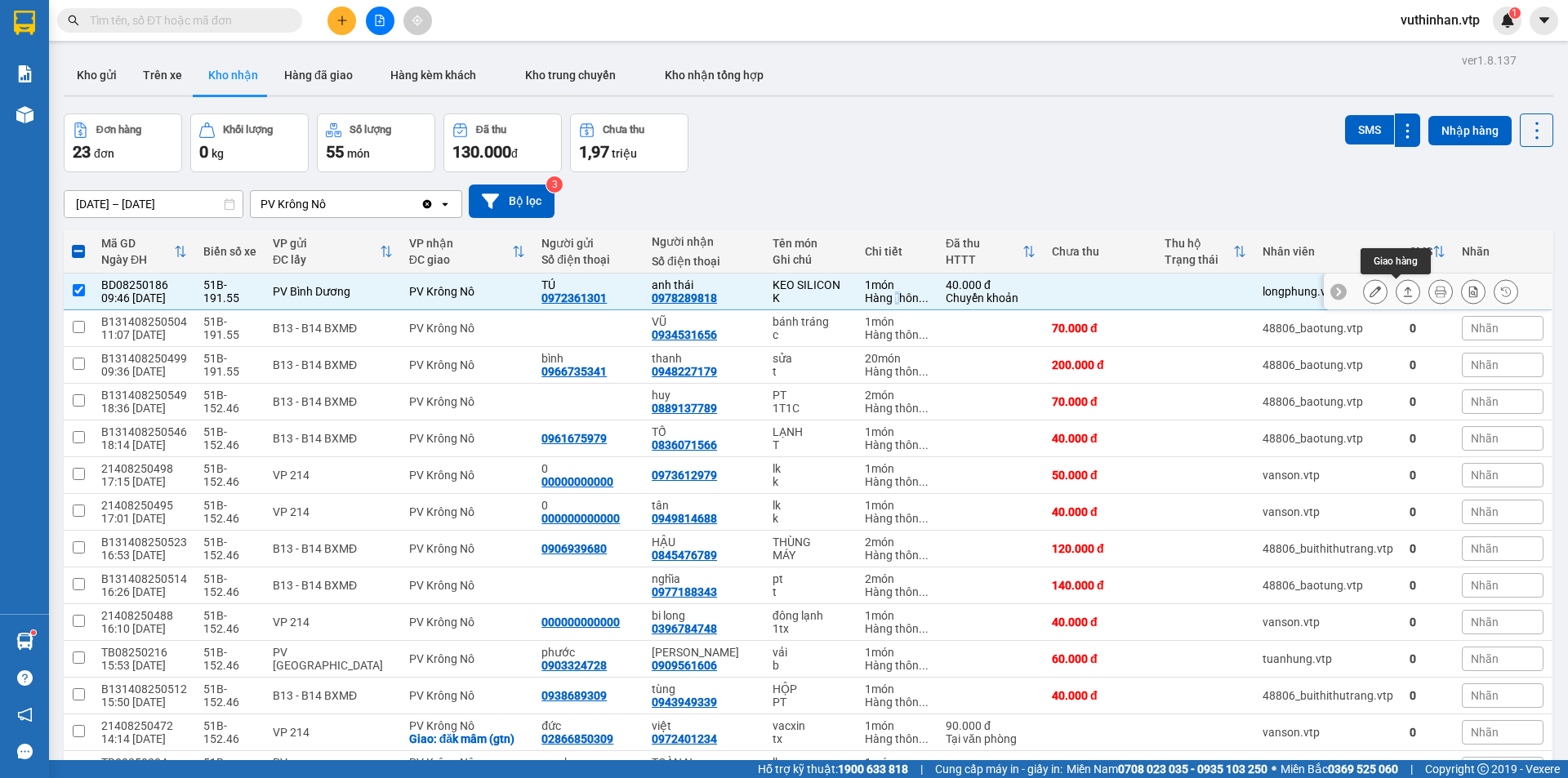
click at [1402, 294] on icon at bounding box center [1408, 291] width 12 height 12
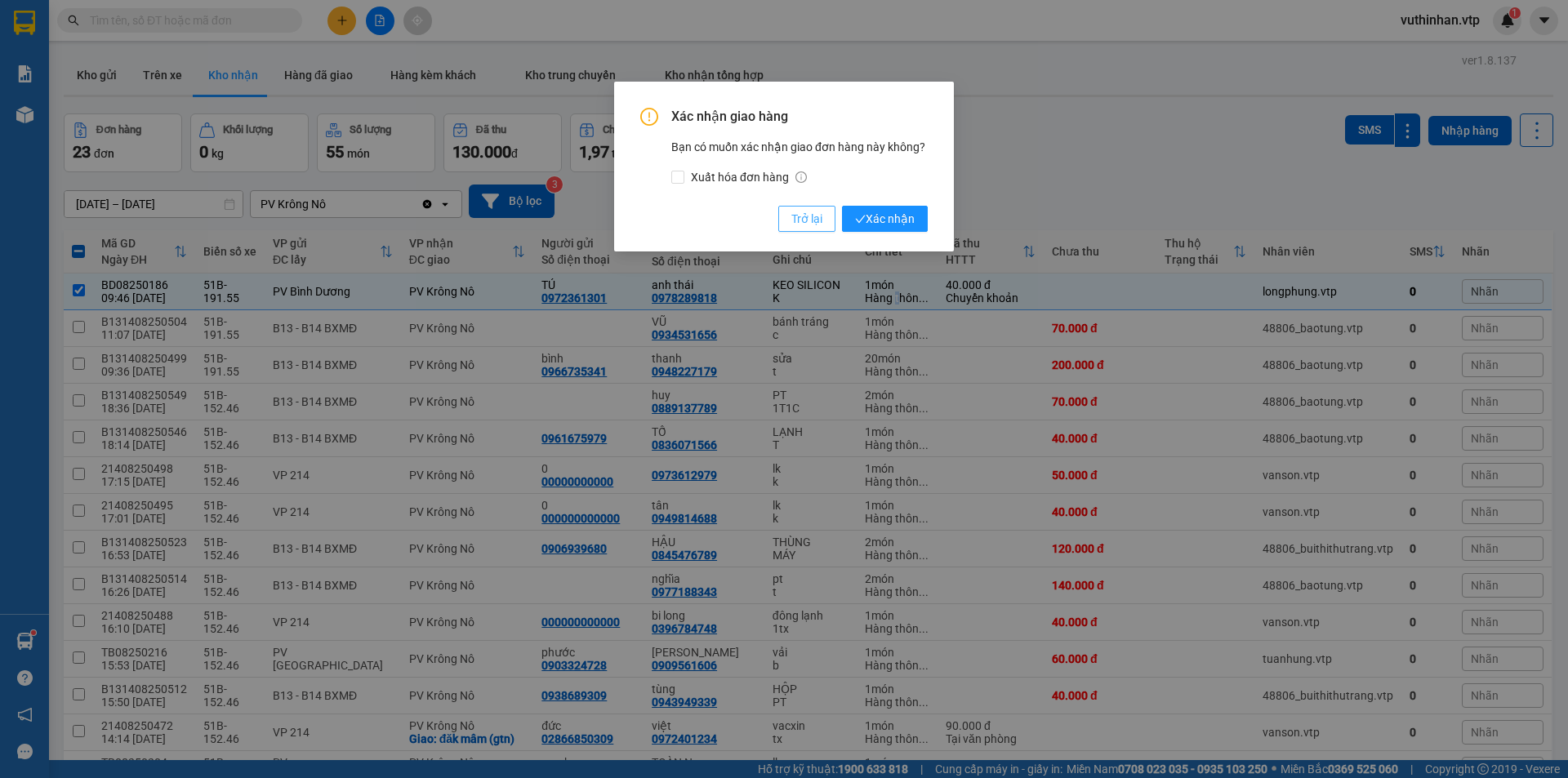
click at [801, 208] on button "Trở lại" at bounding box center [807, 218] width 57 height 26
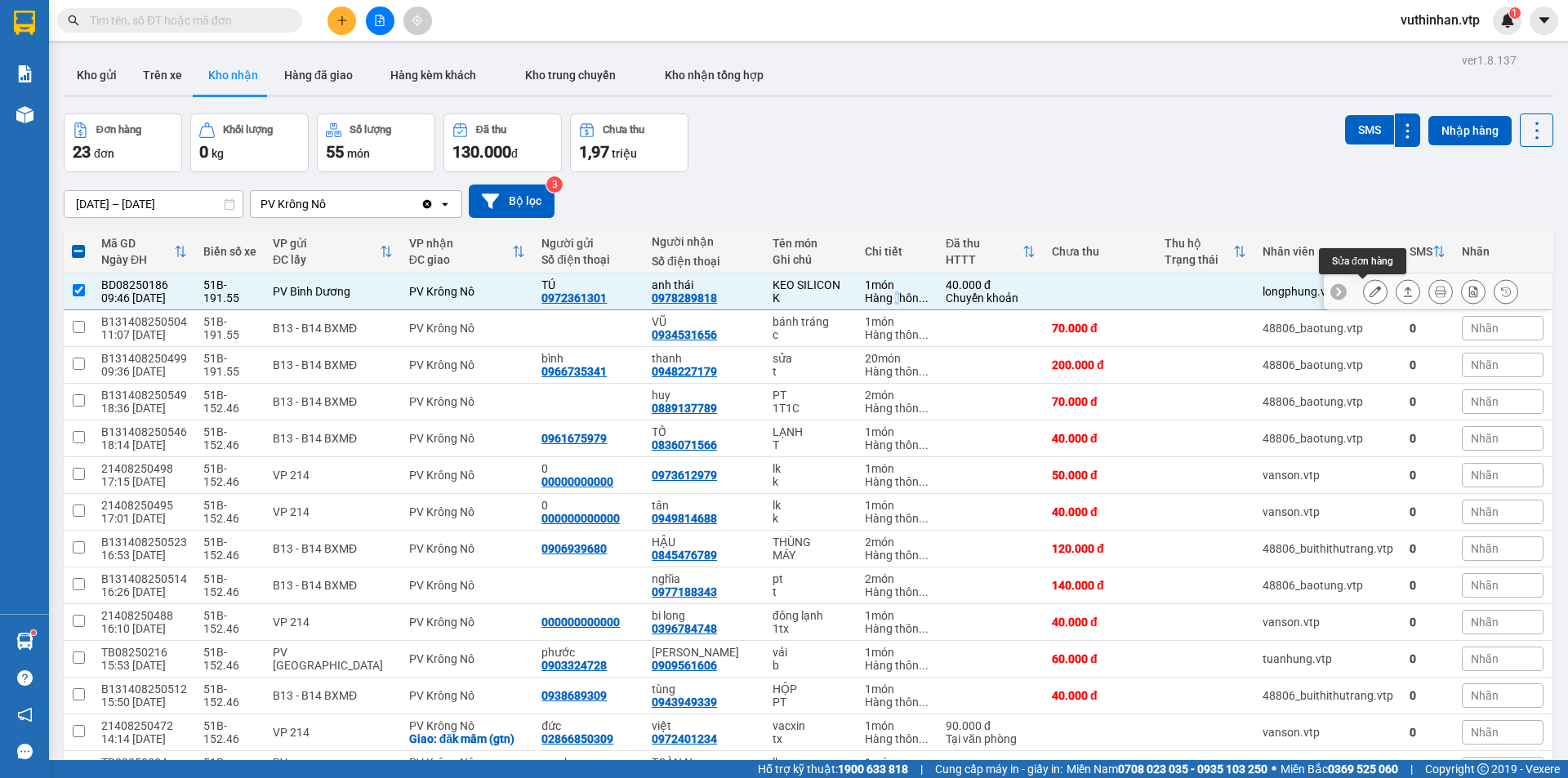
click at [1369, 287] on icon at bounding box center [1375, 291] width 12 height 12
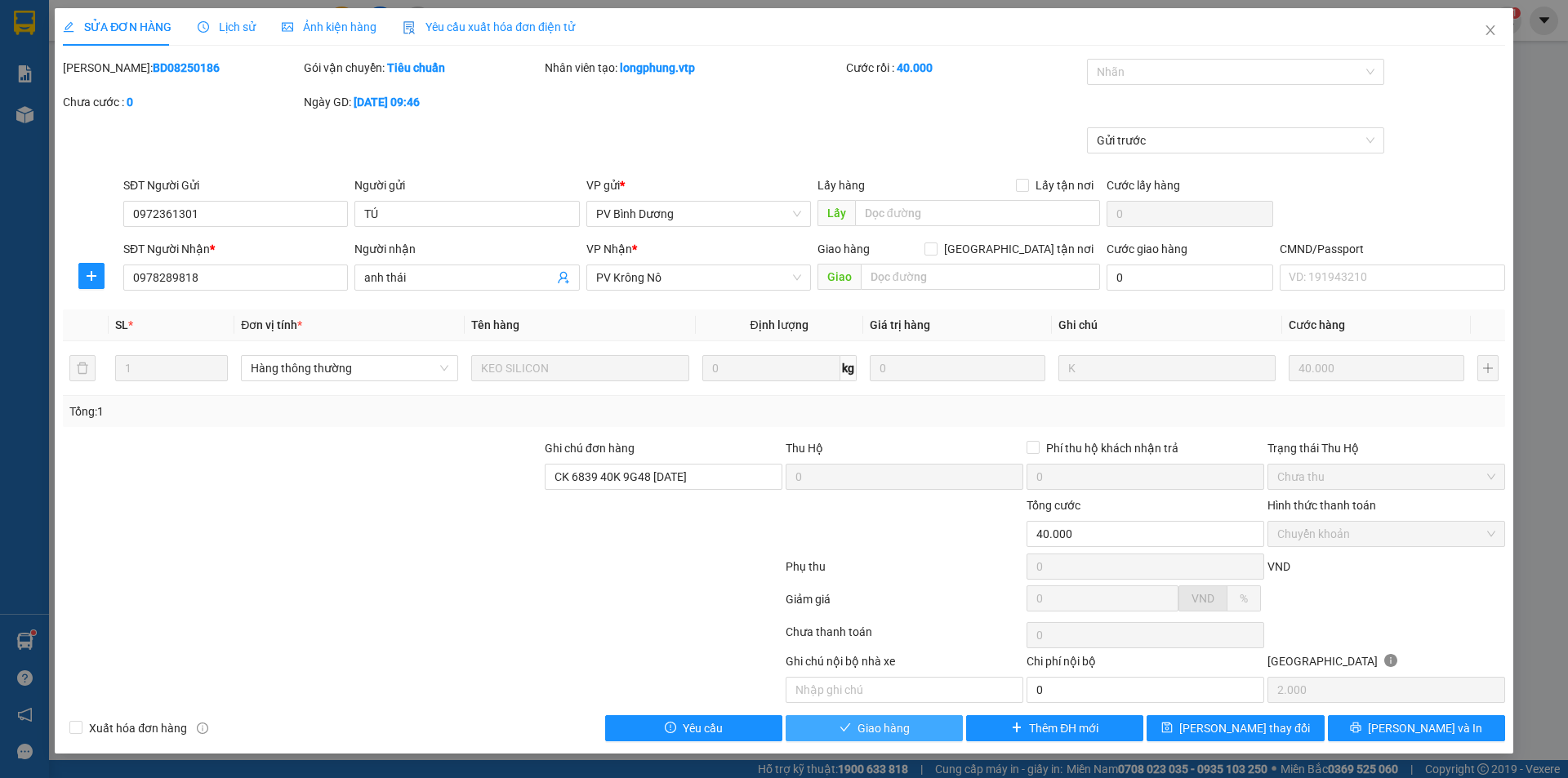
click at [880, 733] on span "Giao hàng" at bounding box center [883, 728] width 53 height 18
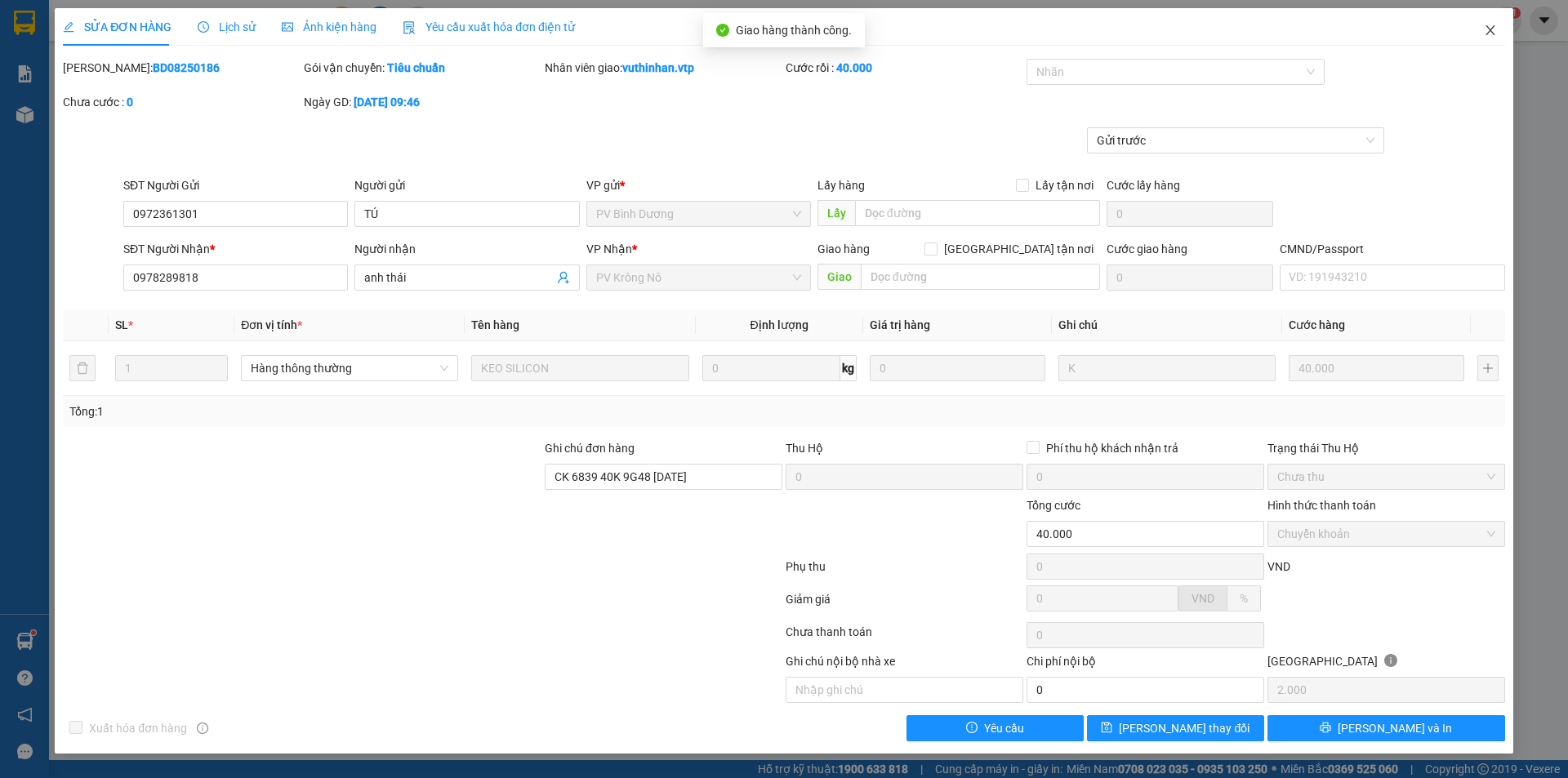
click at [1491, 24] on span "Close" at bounding box center [1490, 30] width 45 height 45
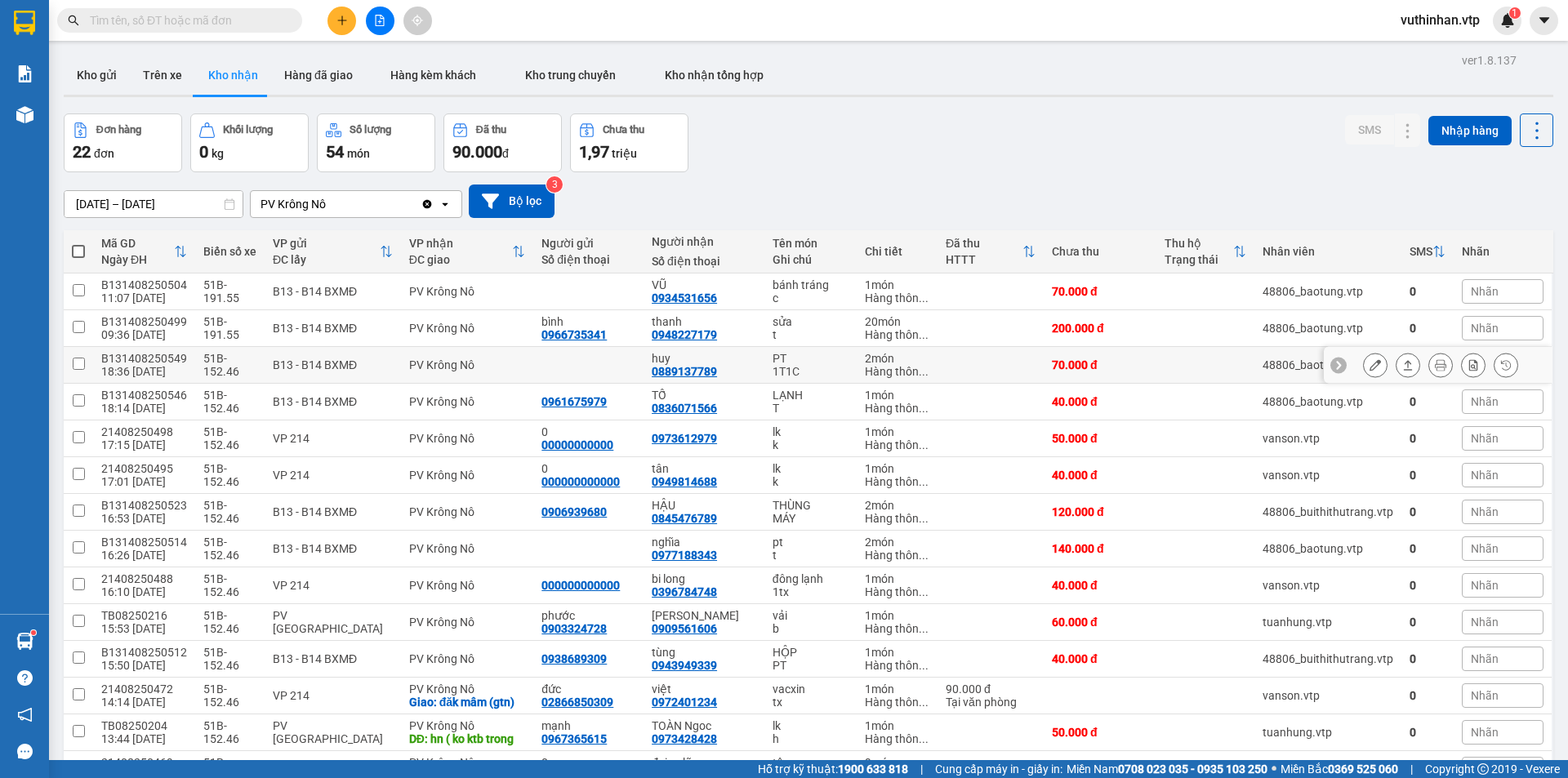
scroll to position [82, 0]
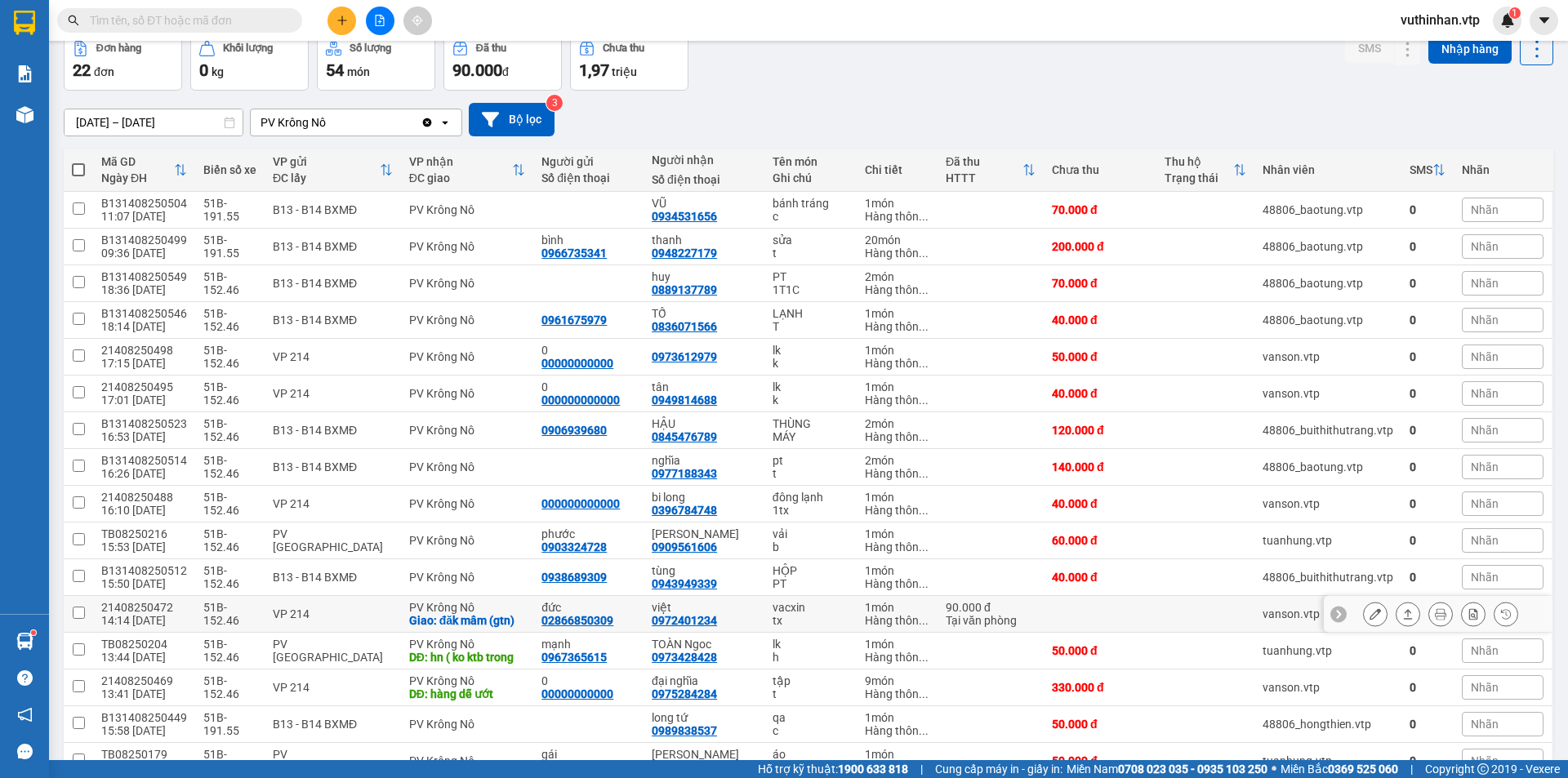
click at [1364, 616] on button at bounding box center [1376, 614] width 23 height 28
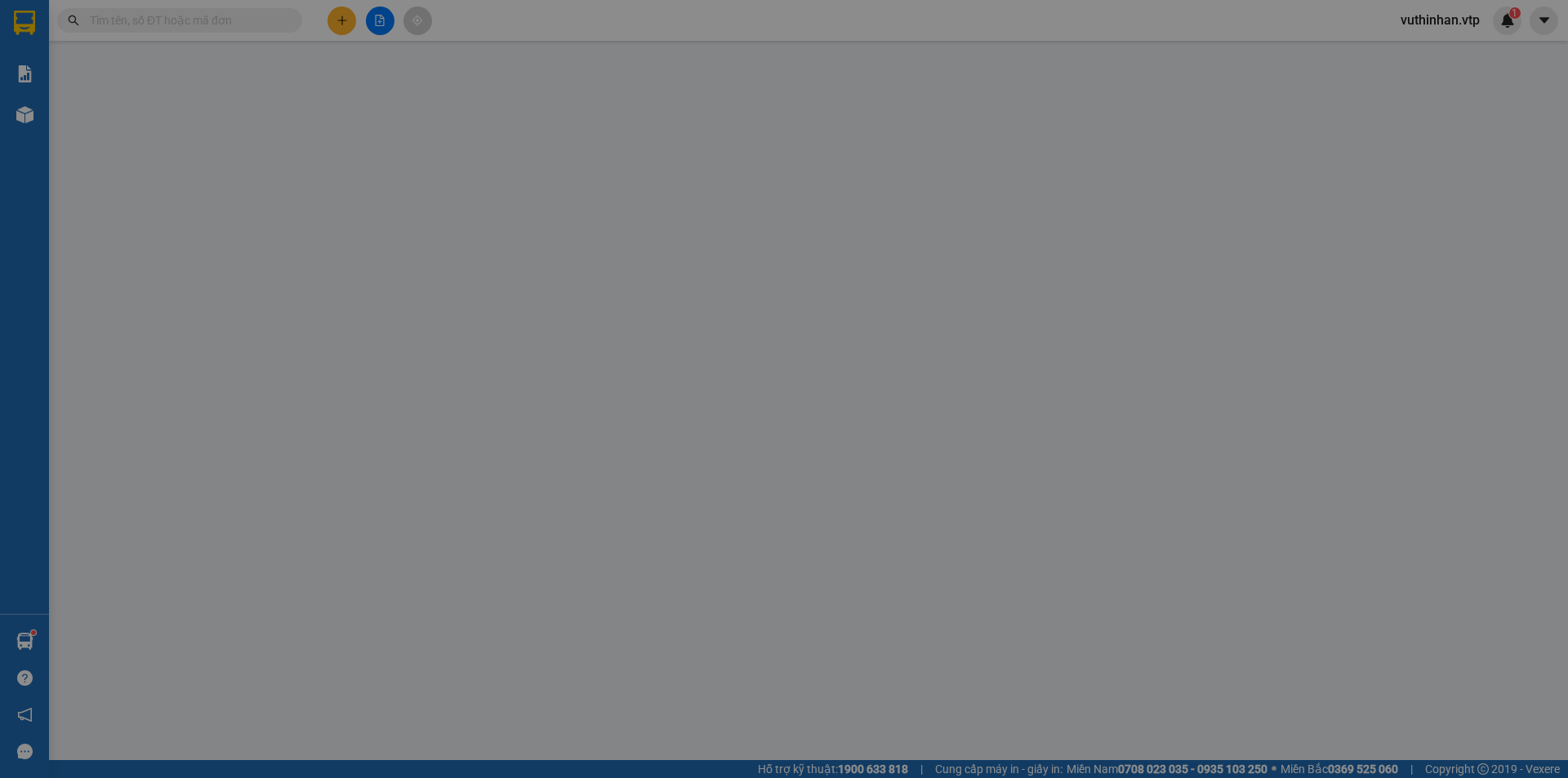
type input "02866850309"
type input "đức"
type input "0972401234"
type input "việt"
checkbox input "true"
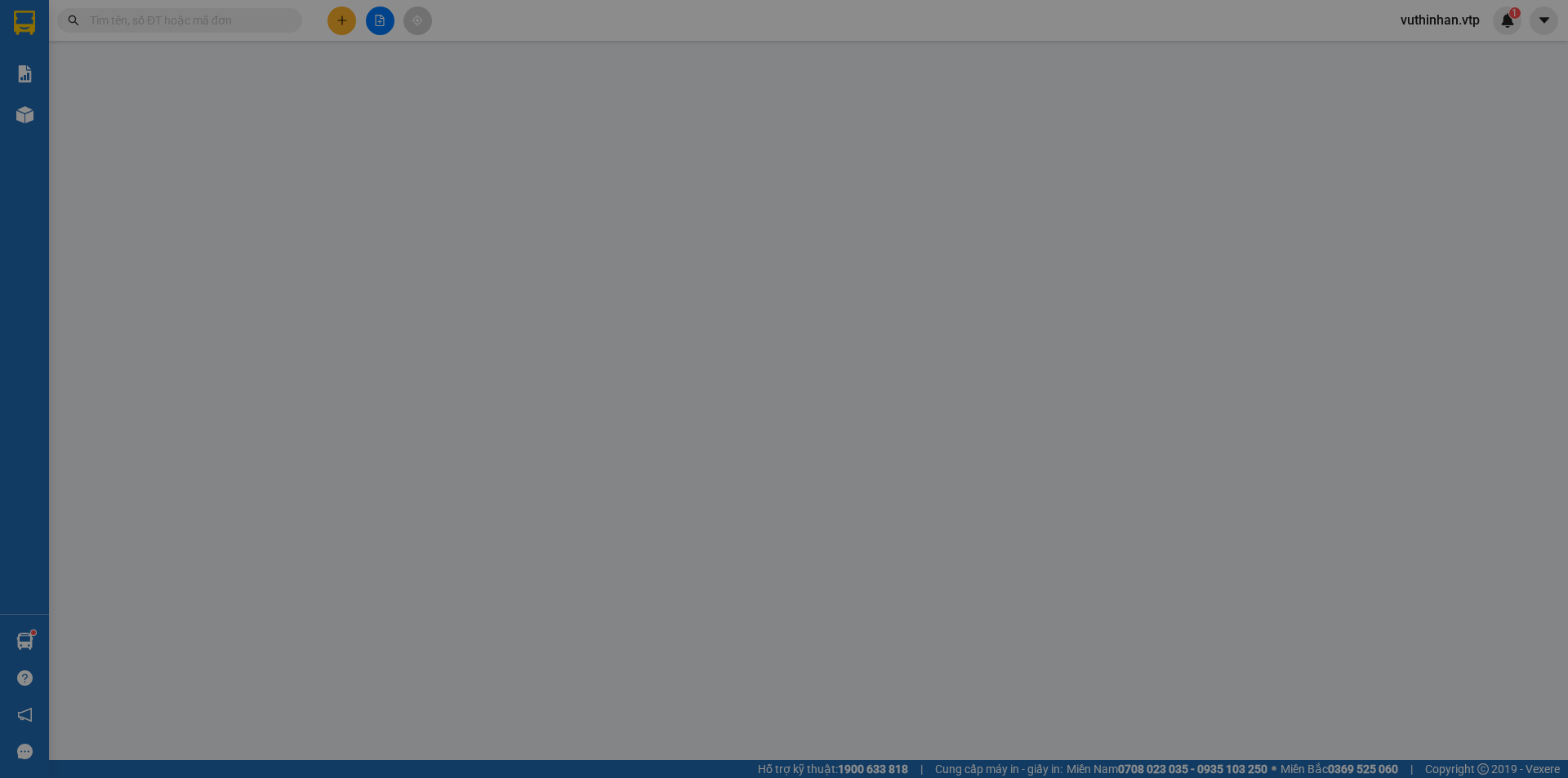
type input "đăk mâm (gtn)"
type input "90.000"
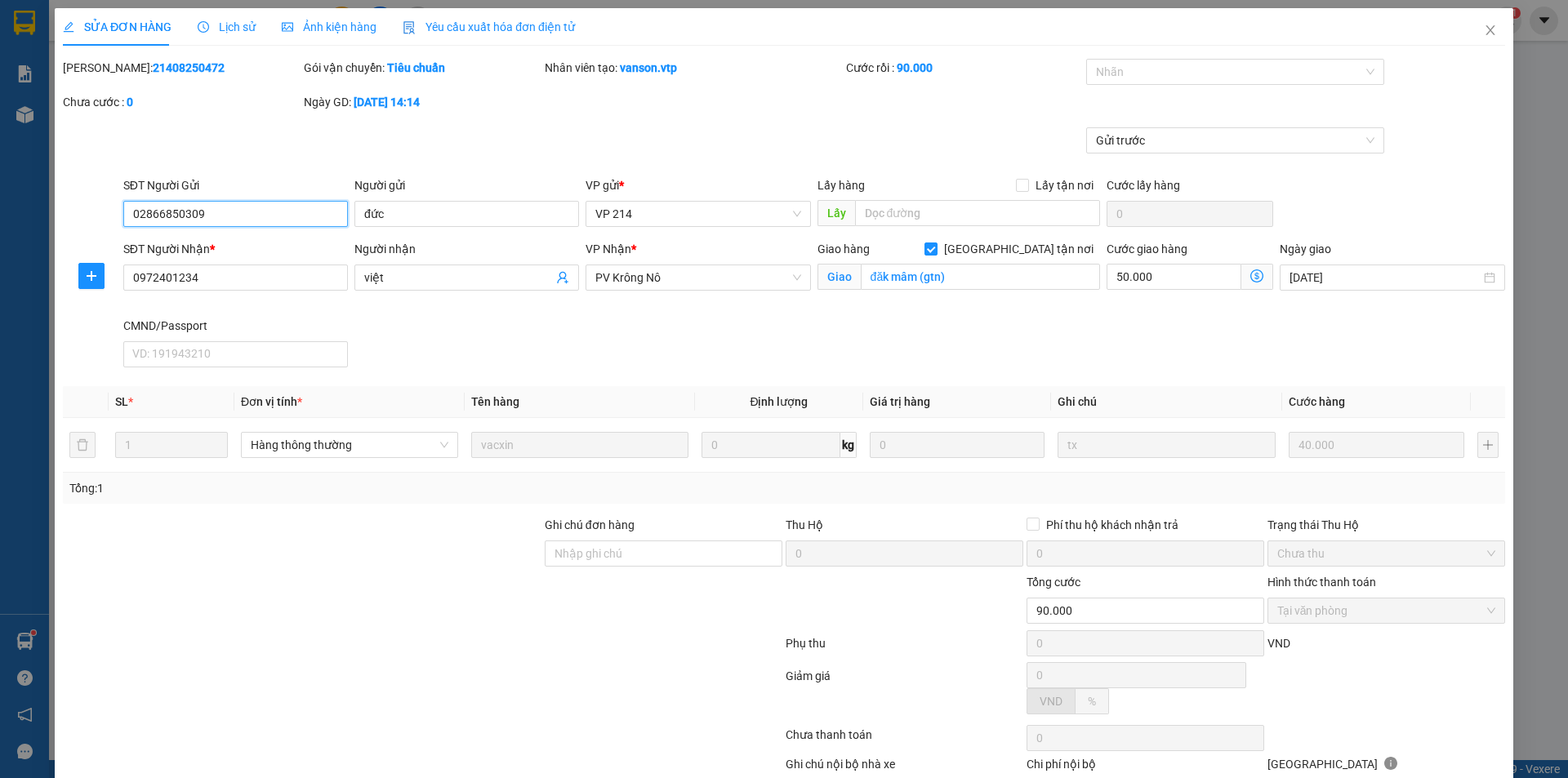
type input "2.000"
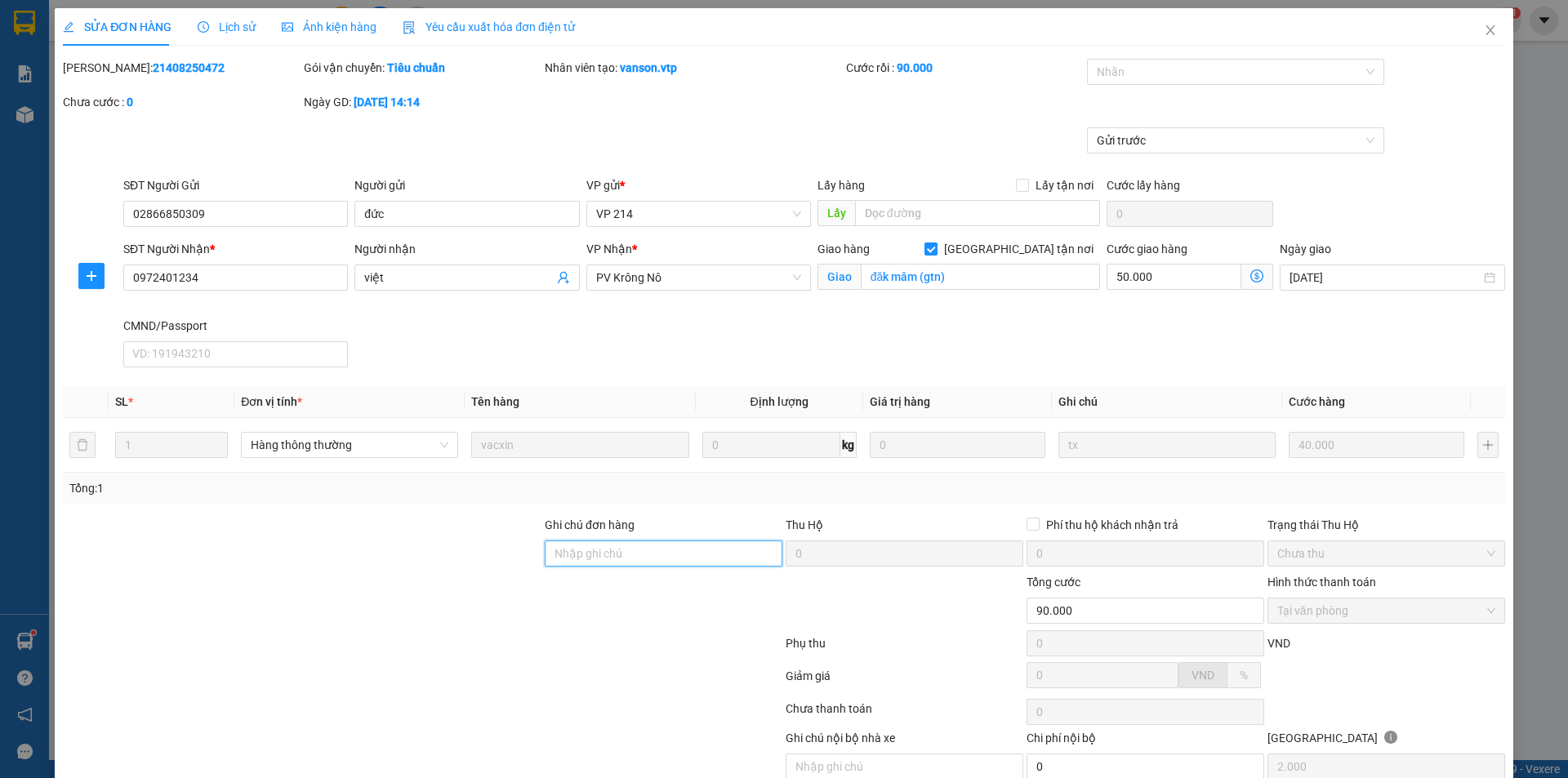
drag, startPoint x: 597, startPoint y: 555, endPoint x: 609, endPoint y: 522, distance: 35.1
click at [597, 555] on input "Ghi chú đơn hàng" at bounding box center [663, 553] width 238 height 26
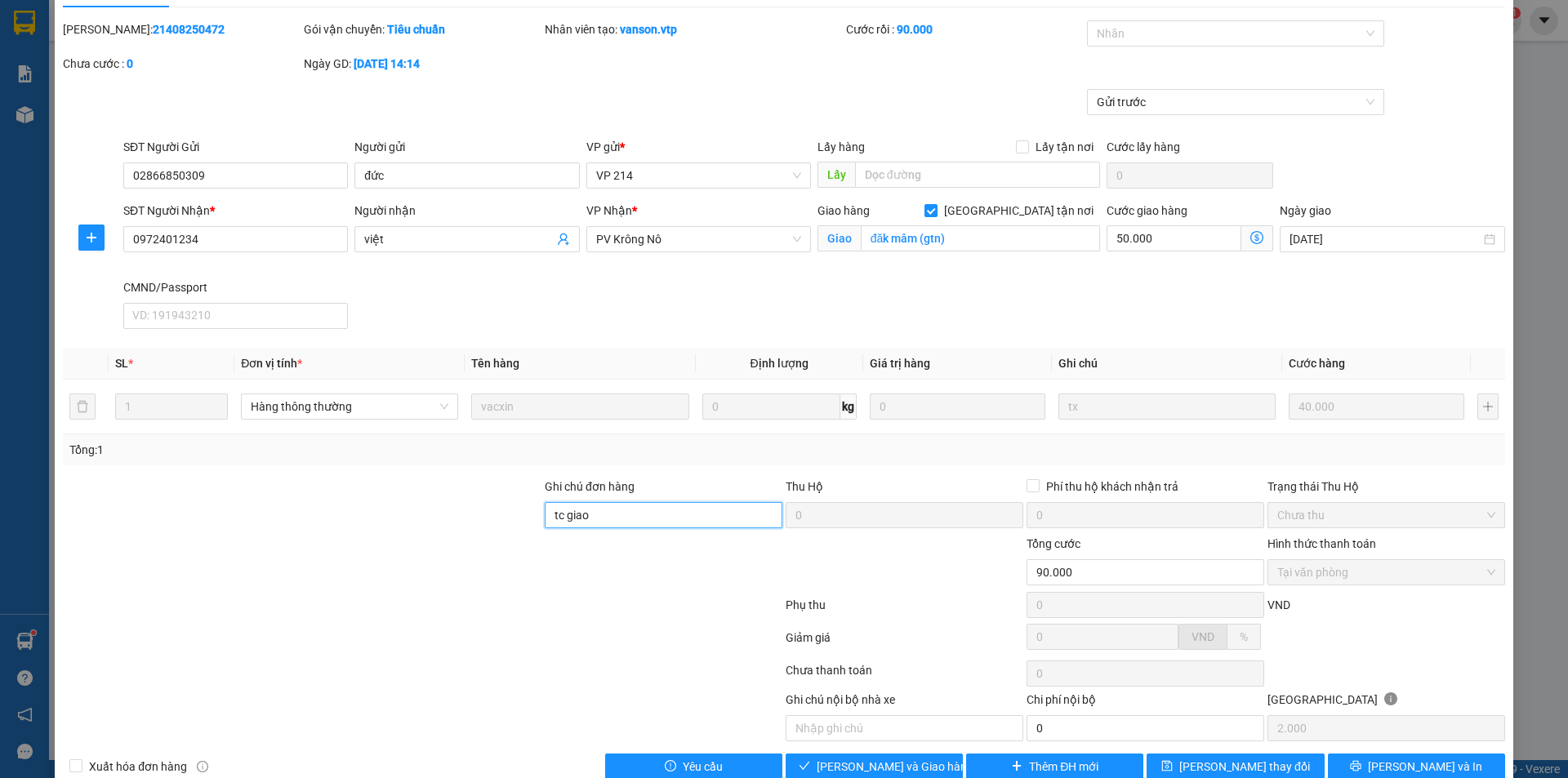
scroll to position [72, 0]
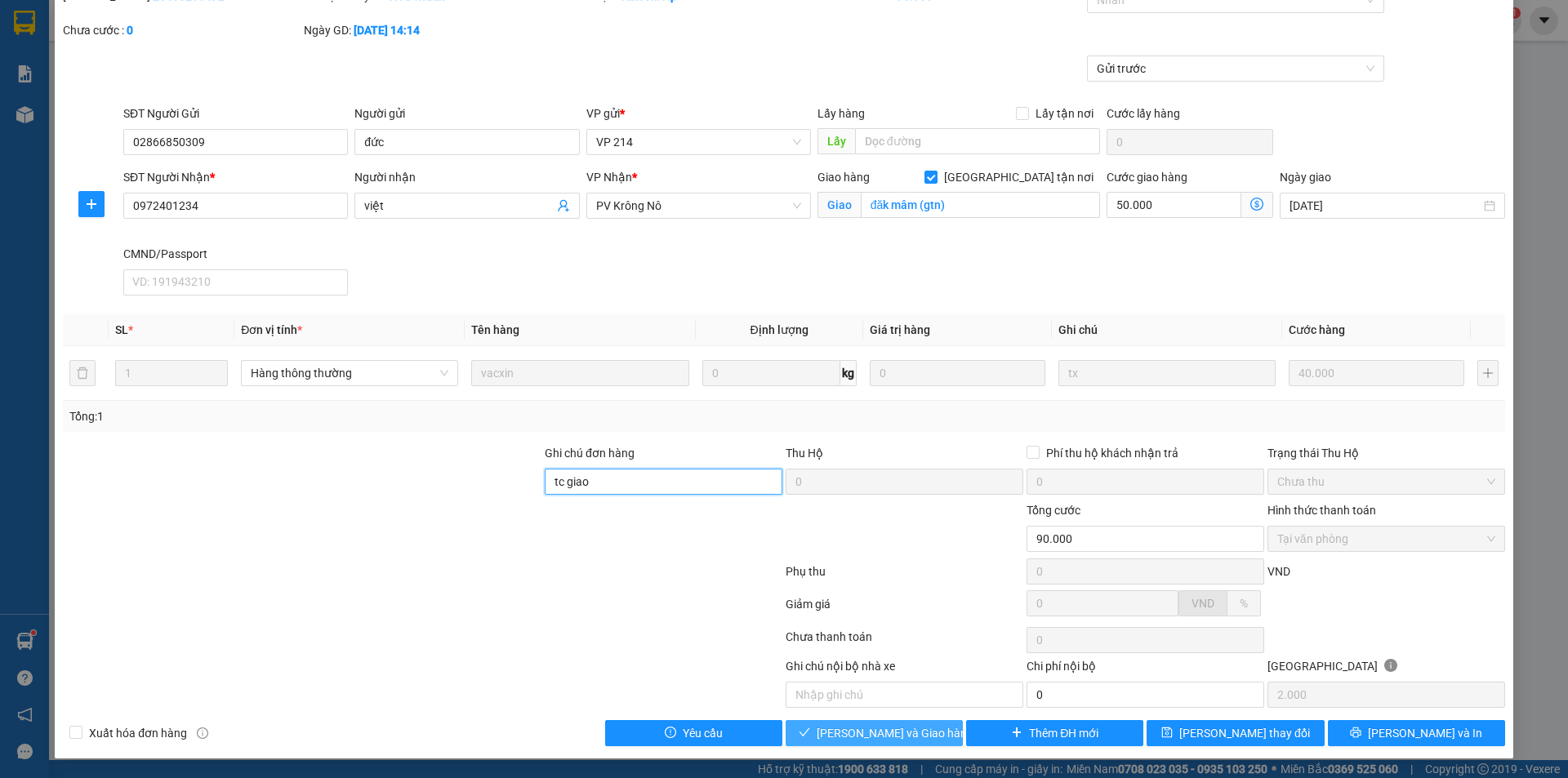
type input "tc giao"
drag, startPoint x: 877, startPoint y: 725, endPoint x: 1029, endPoint y: 617, distance: 186.5
click at [879, 725] on span "[PERSON_NAME] và Giao hàng" at bounding box center [895, 733] width 157 height 18
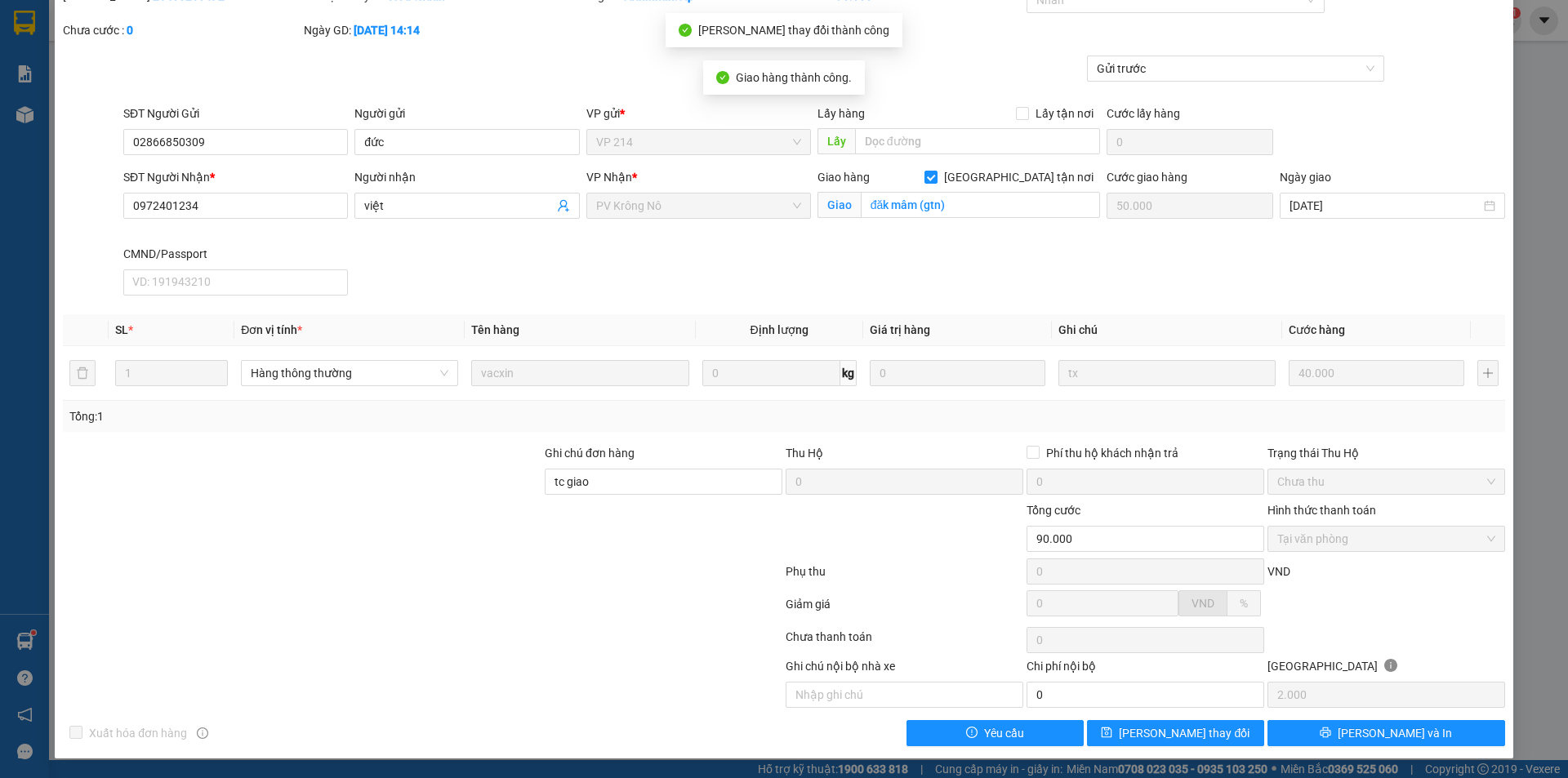
scroll to position [0, 0]
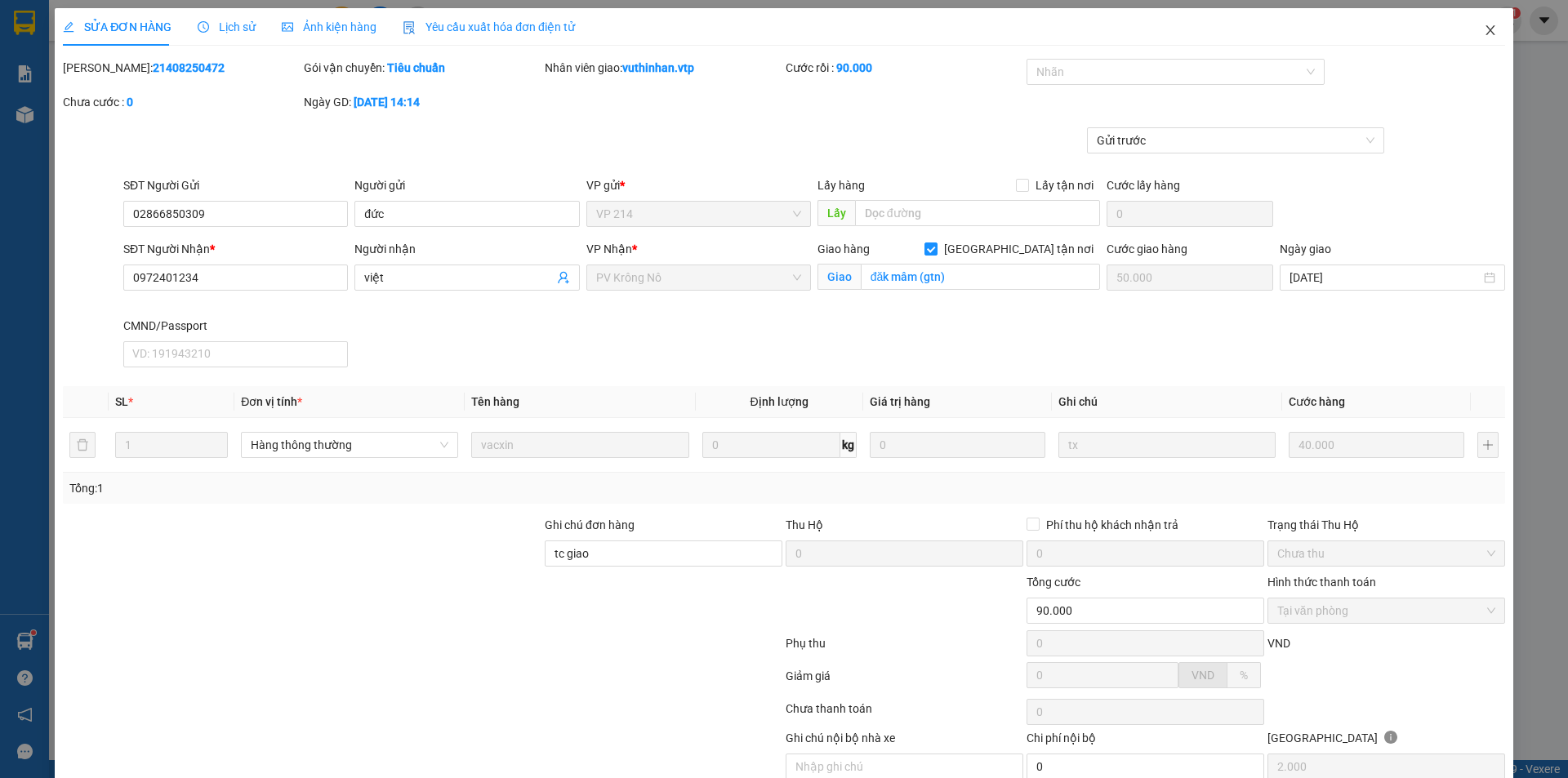
click at [1484, 30] on icon "close" at bounding box center [1491, 30] width 13 height 13
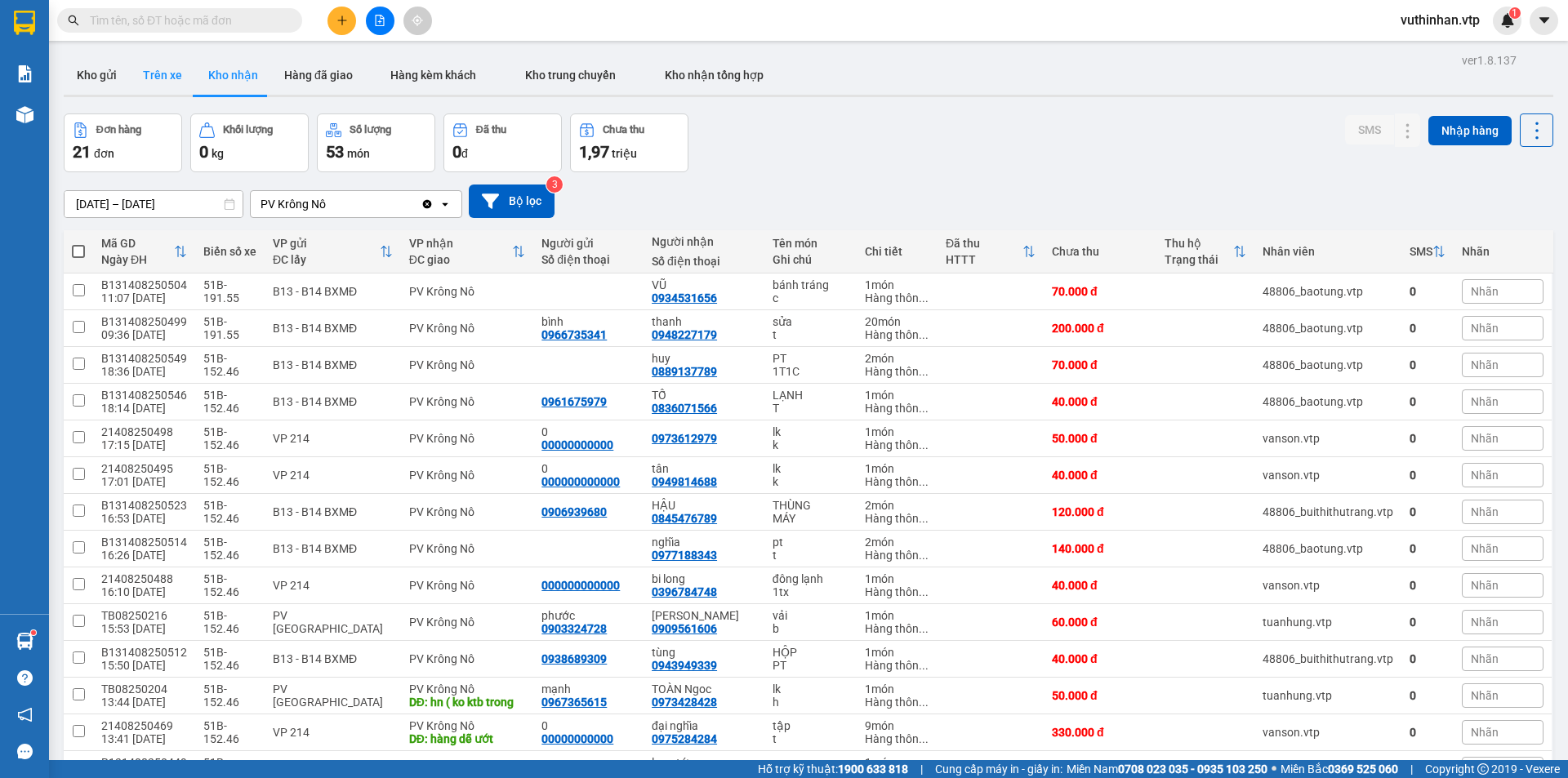
click at [163, 77] on button "Trên xe" at bounding box center [162, 75] width 65 height 39
type input "[DATE] – [DATE]"
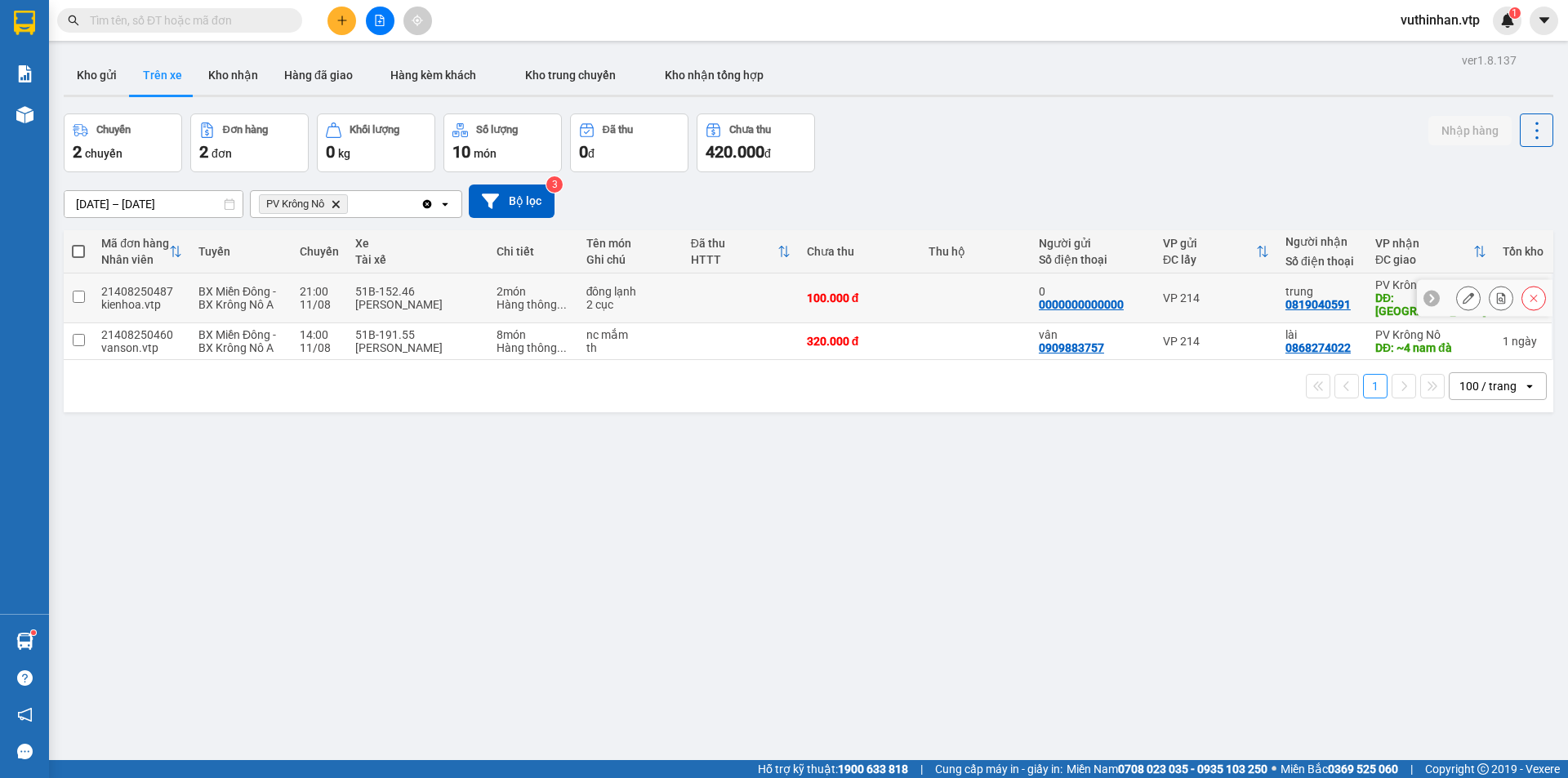
click at [1463, 292] on icon at bounding box center [1468, 297] width 12 height 12
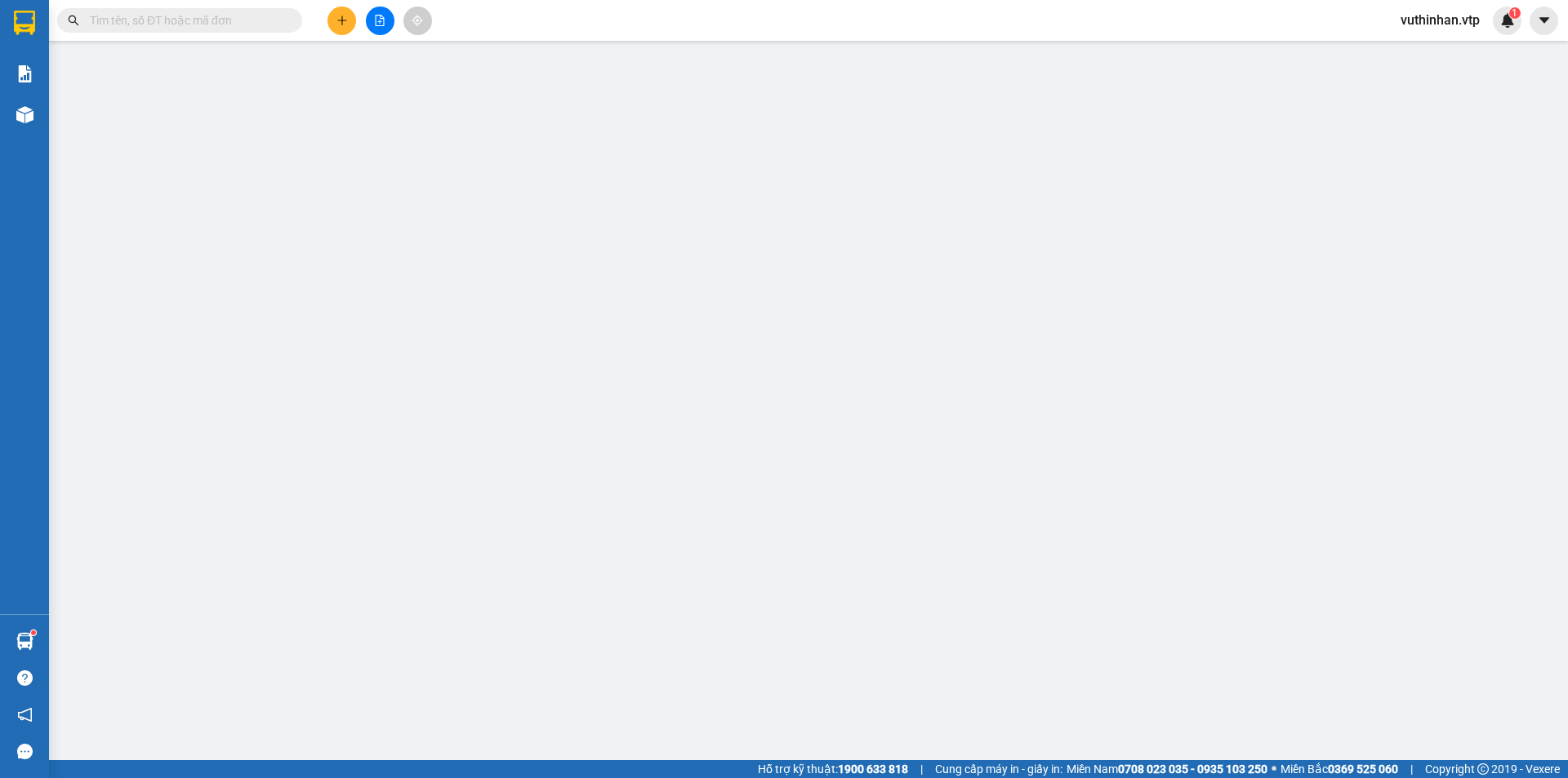
type input "0000000000000"
type input "0"
type input "0819040591"
type input "trung"
type input "[GEOGRAPHIC_DATA]"
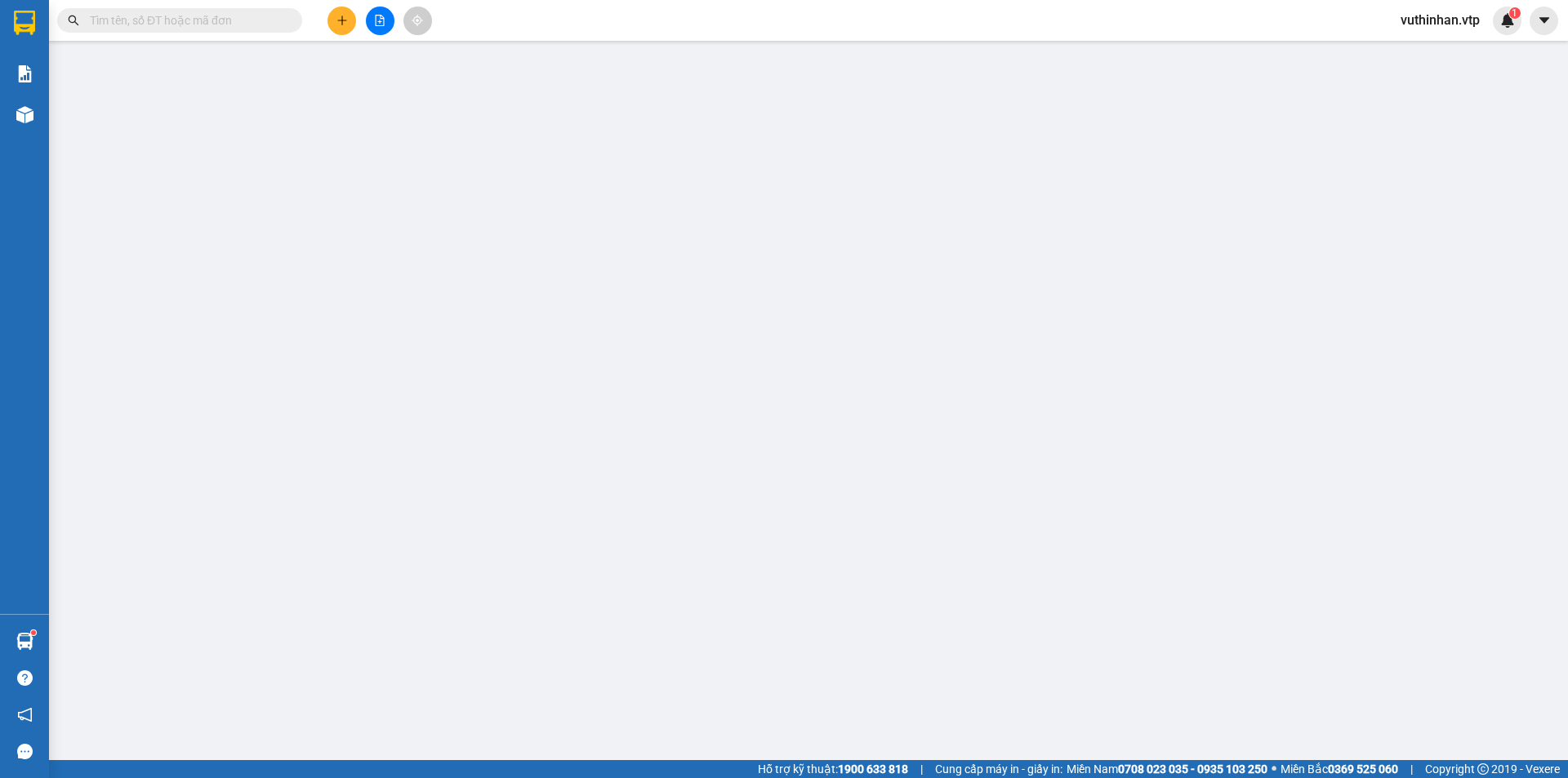
type input "100.000"
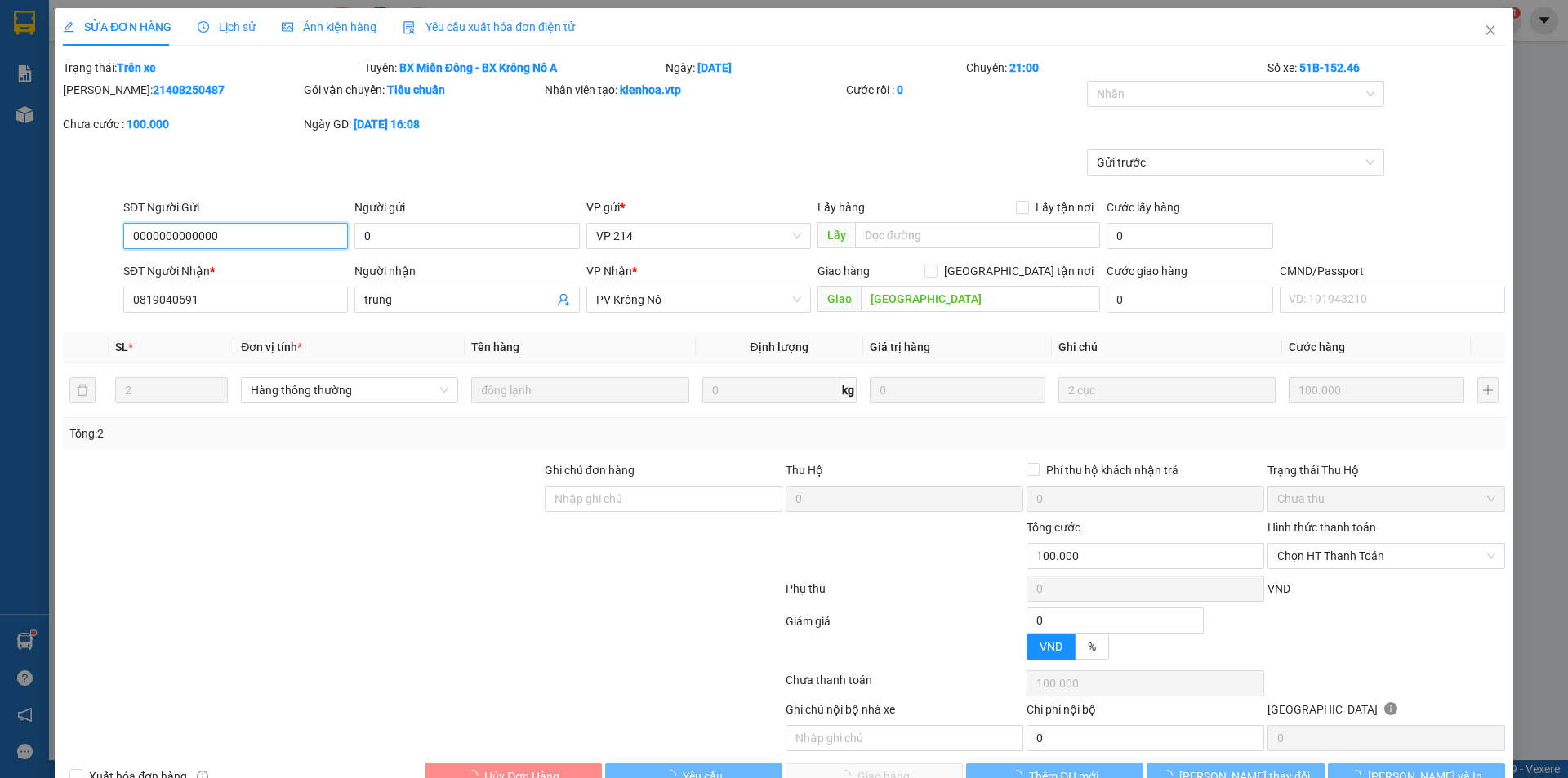
type input "5.000"
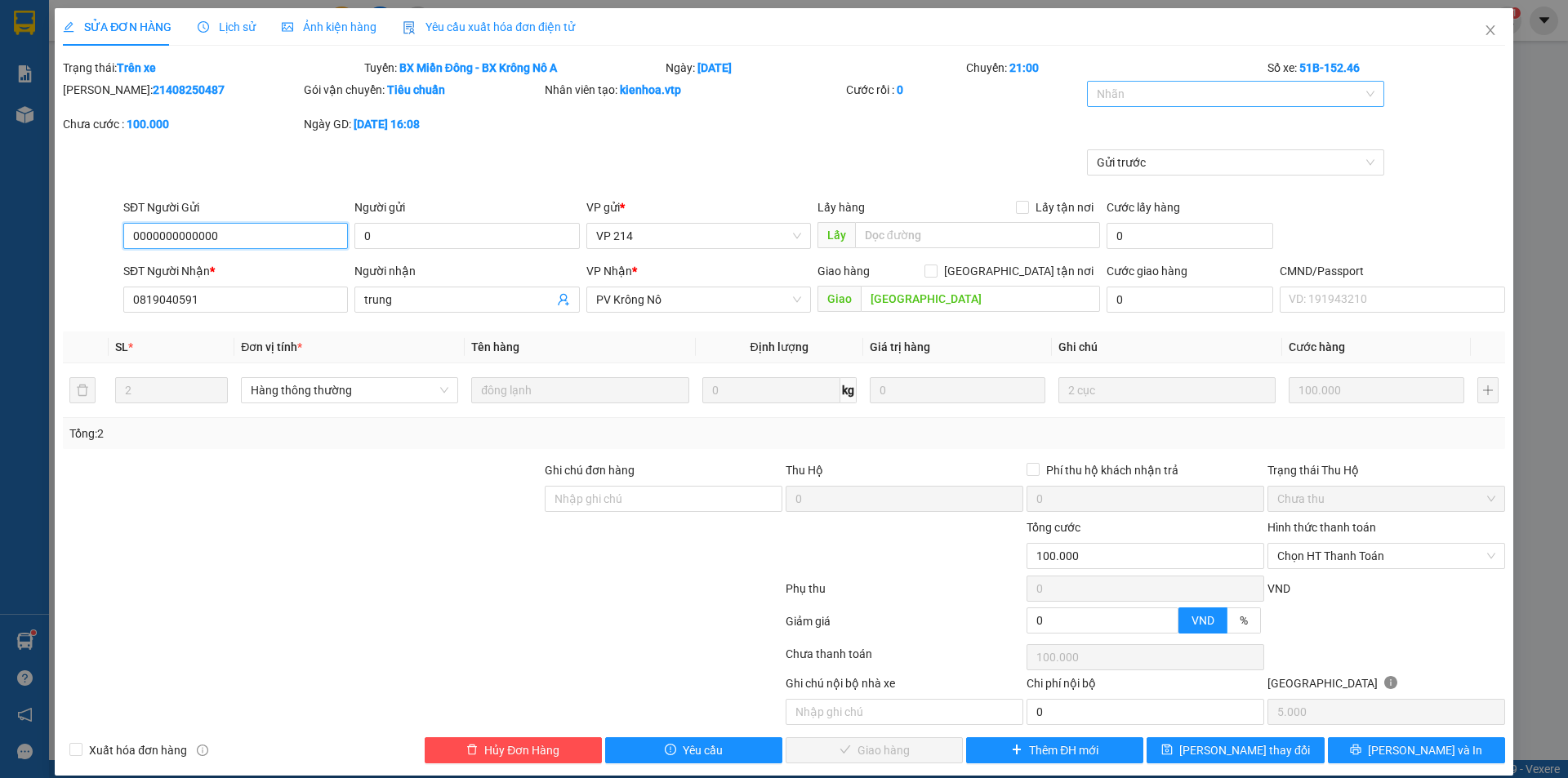
click at [1201, 89] on div at bounding box center [1227, 93] width 273 height 20
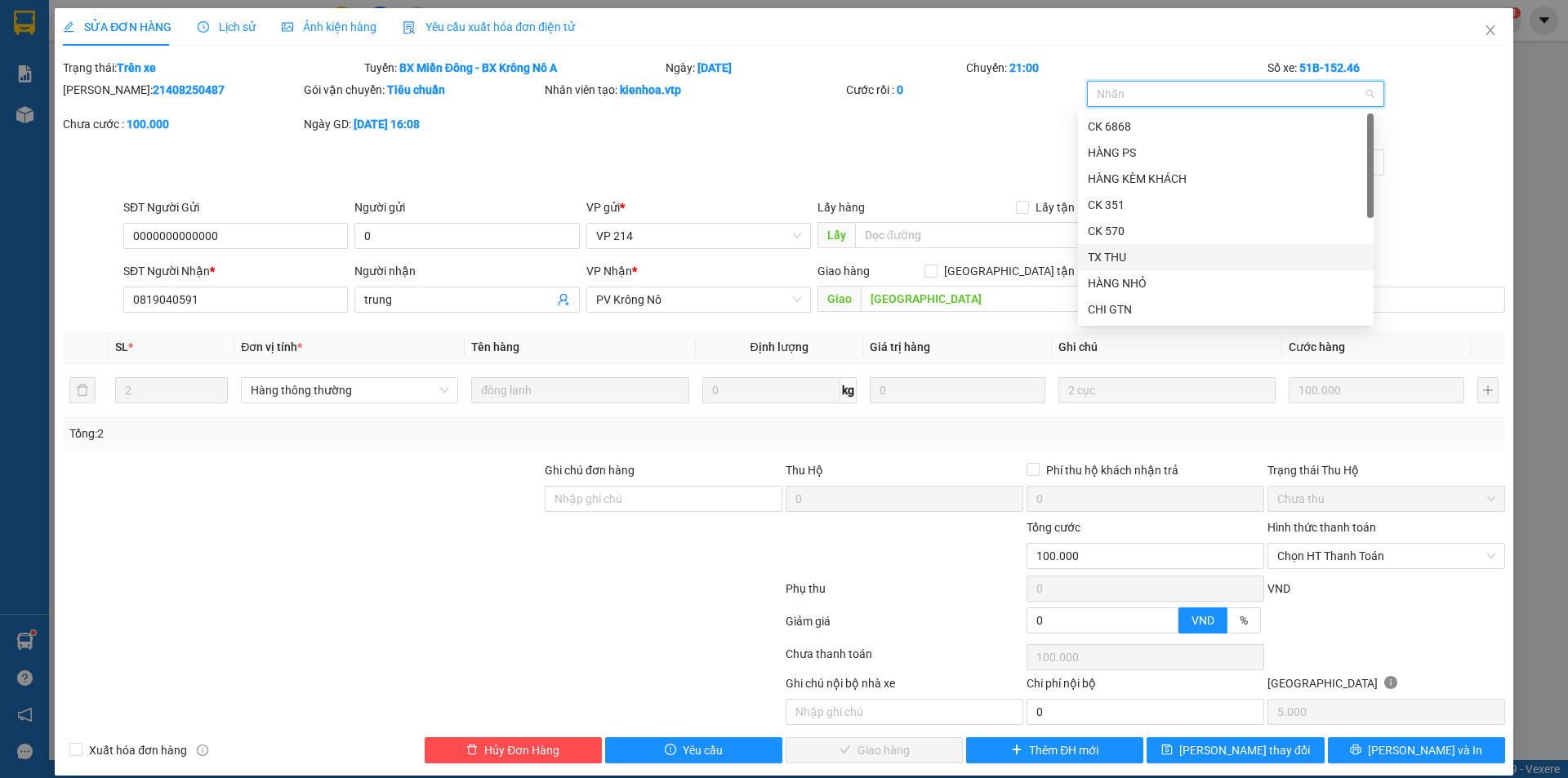
click at [1110, 266] on div "TX THU" at bounding box center [1226, 256] width 296 height 26
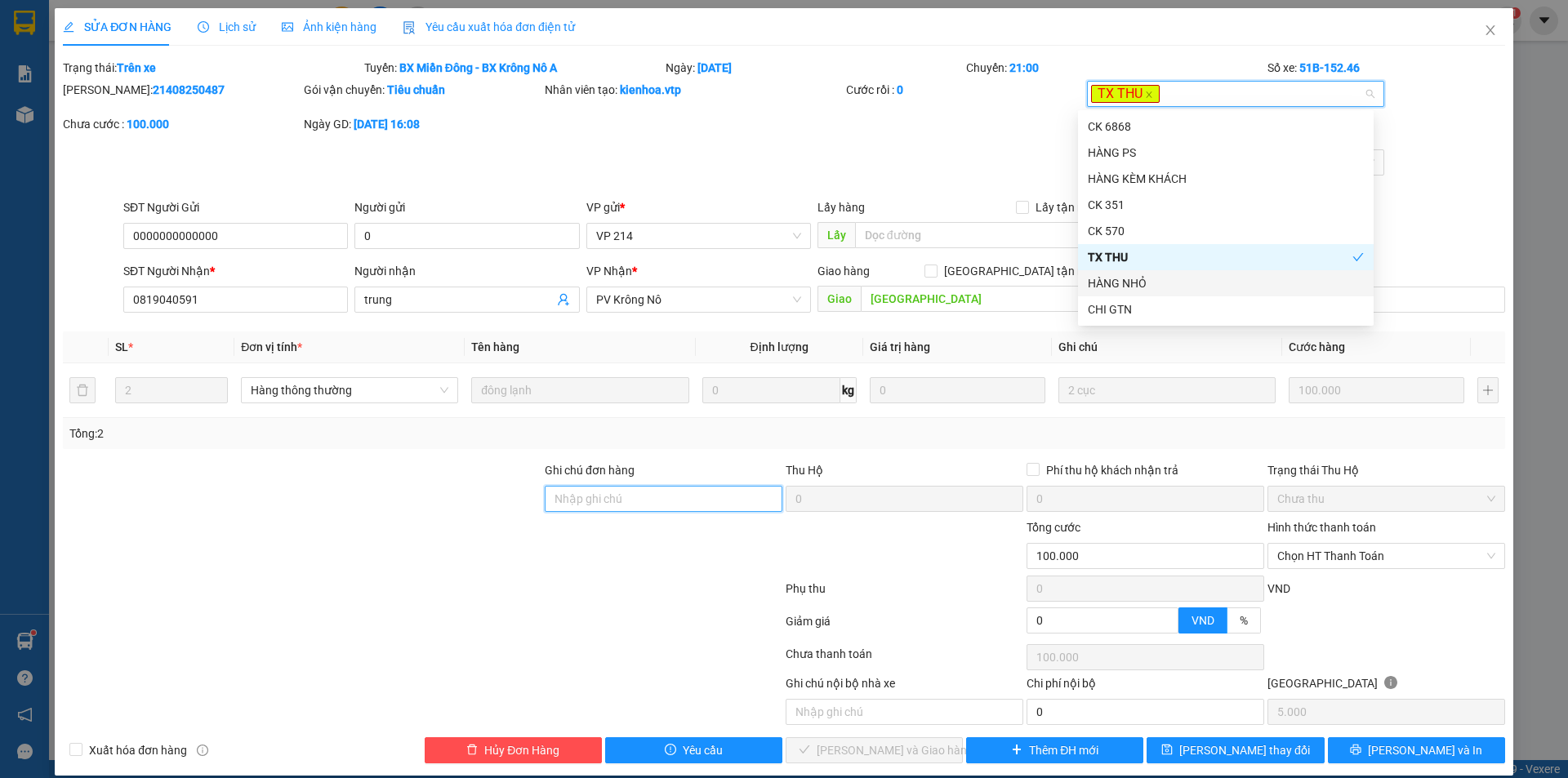
click at [636, 493] on input "Ghi chú đơn hàng" at bounding box center [663, 498] width 238 height 26
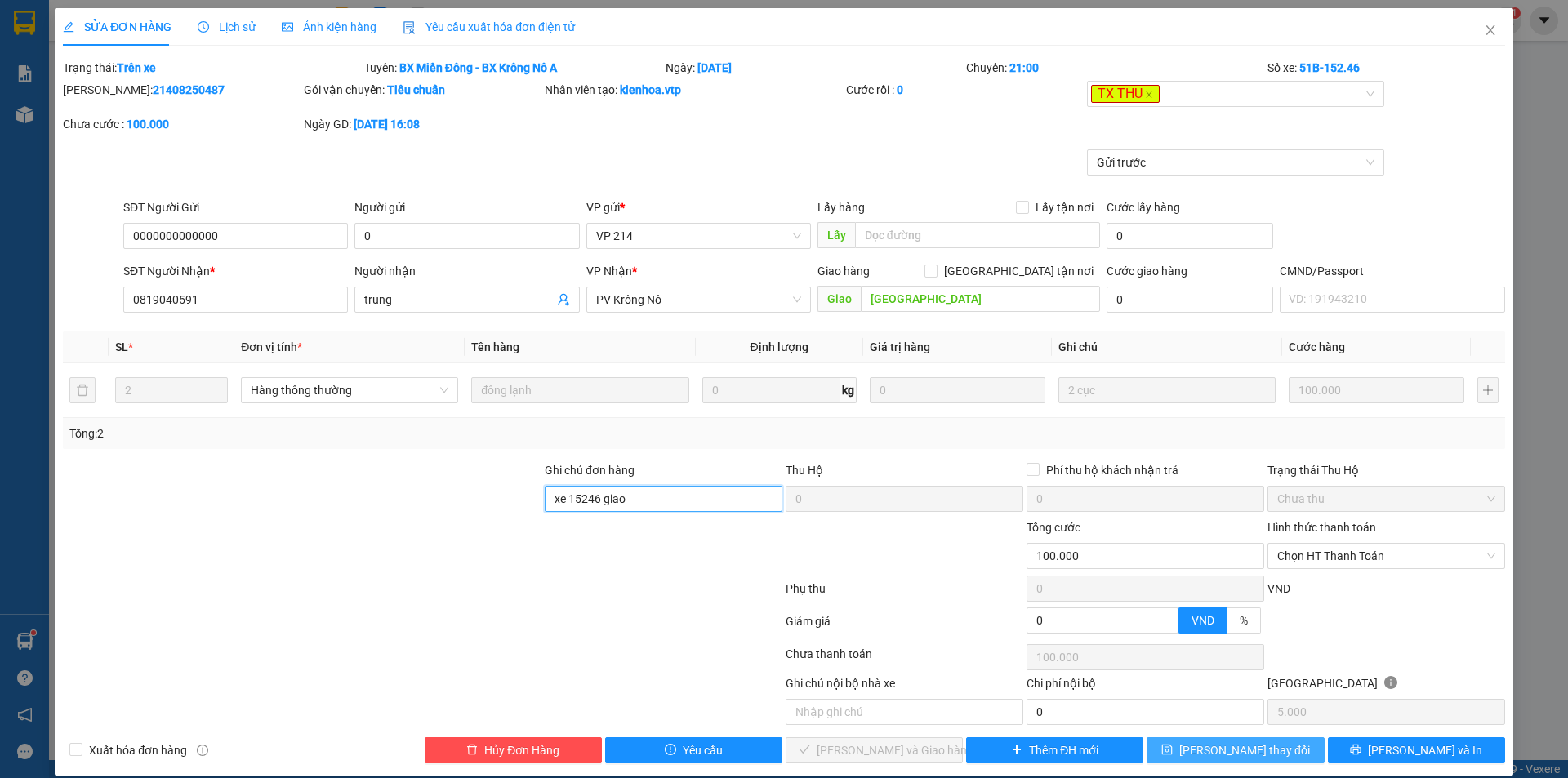
type input "xe 15246 giao"
click at [1208, 754] on span "[PERSON_NAME] thay đổi" at bounding box center [1244, 750] width 131 height 18
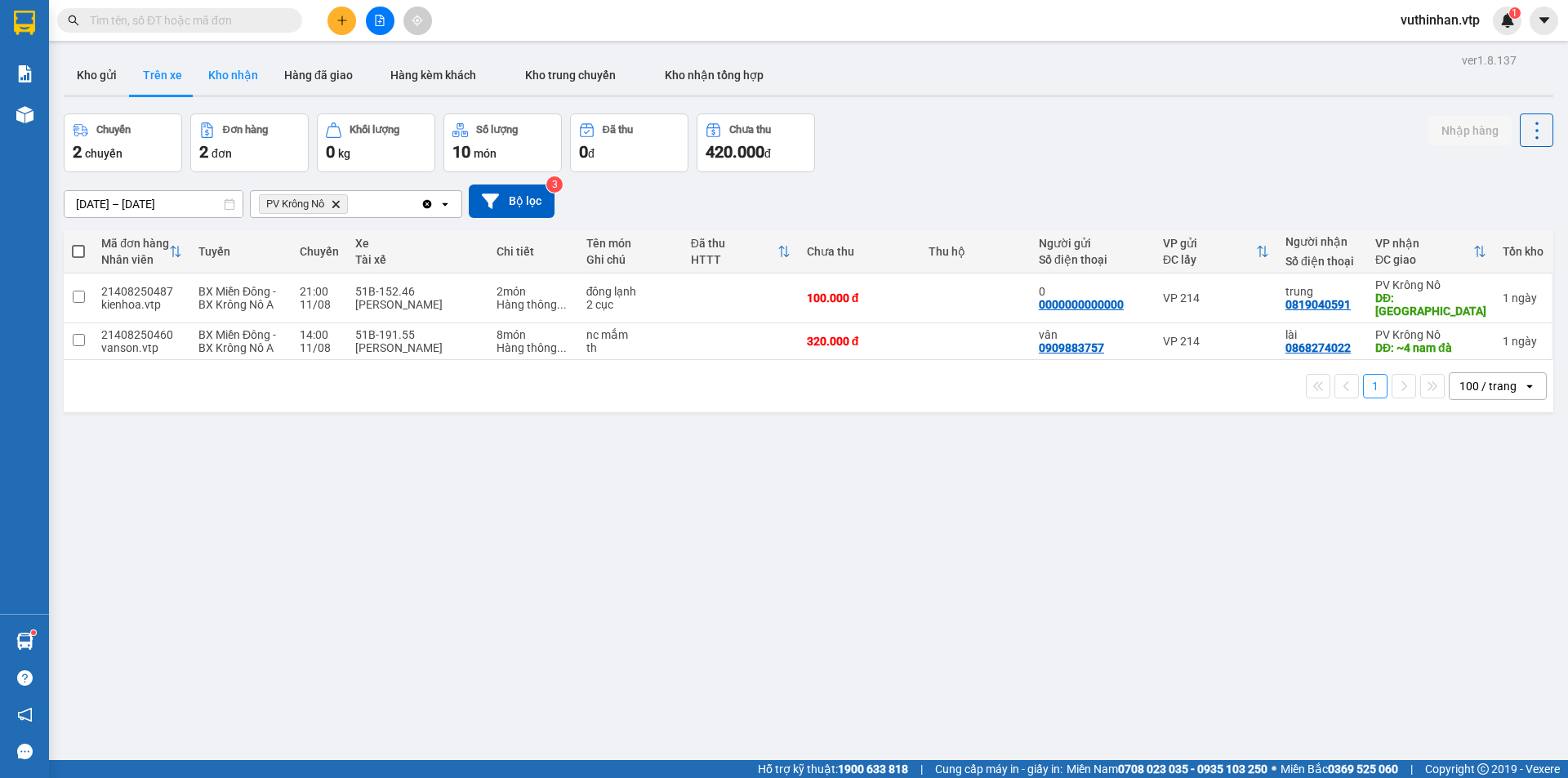
click at [196, 74] on button "Kho nhận" at bounding box center [232, 75] width 76 height 39
type input "[DATE] – [DATE]"
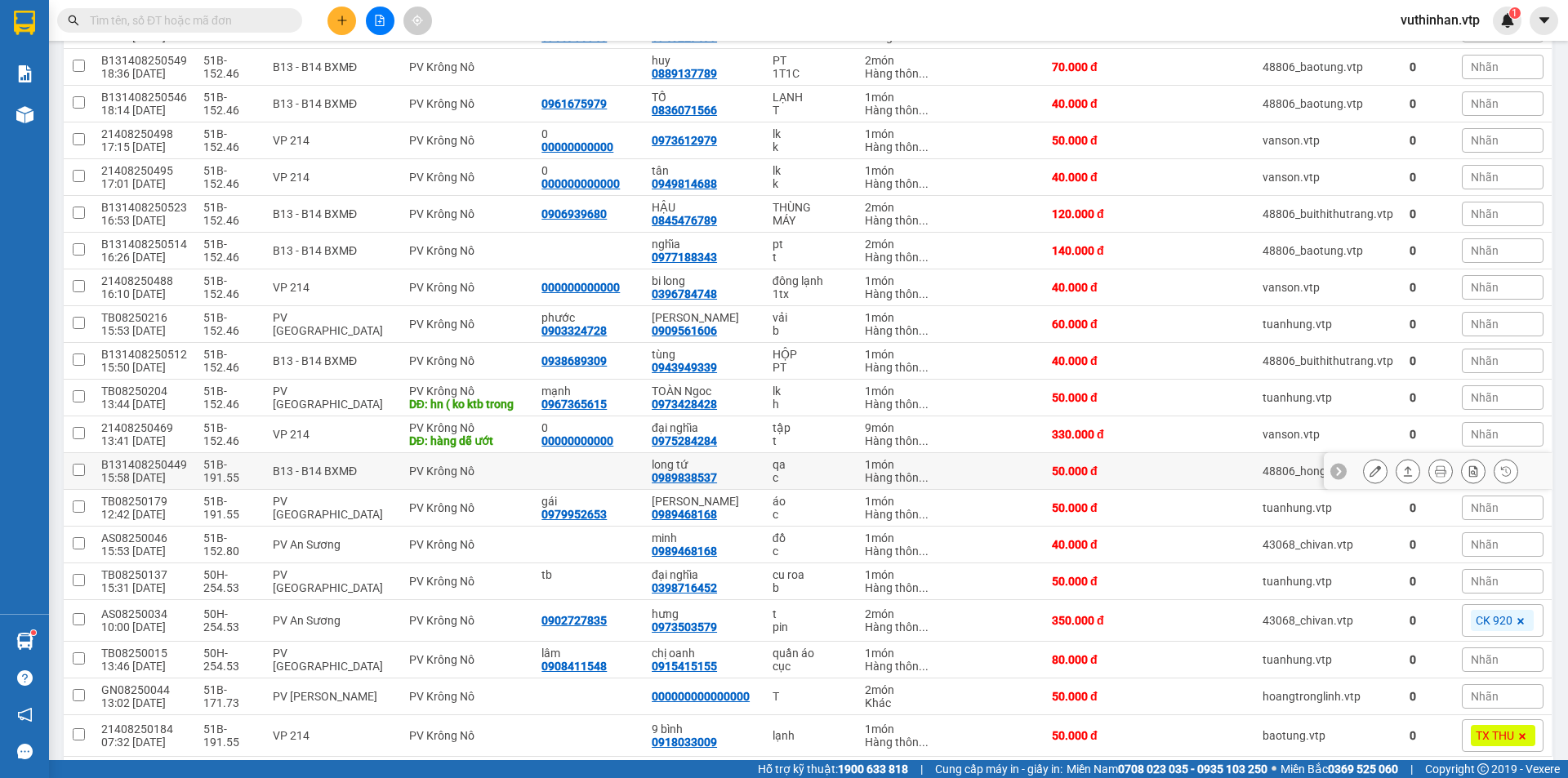
scroll to position [361, 0]
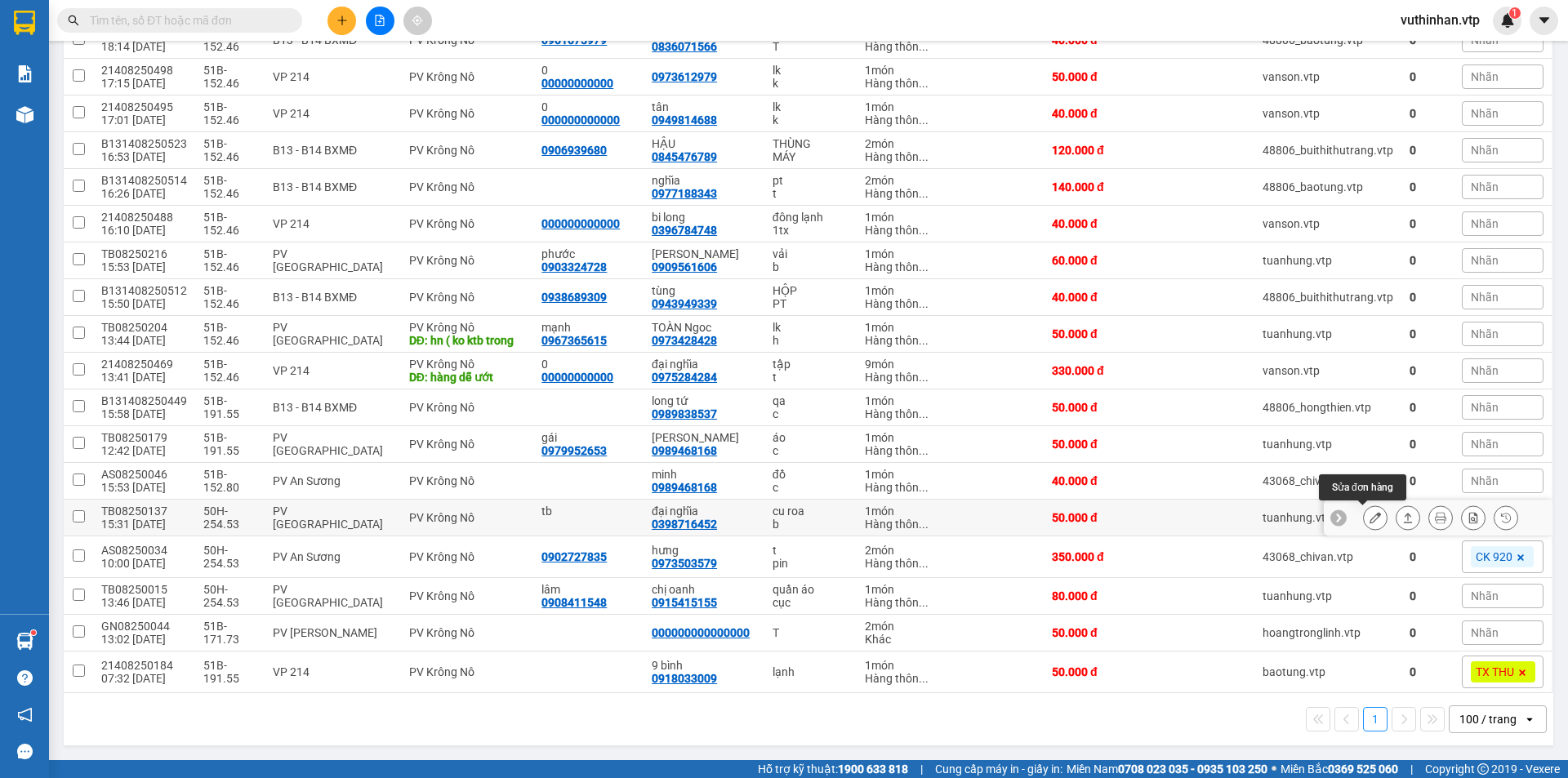
click at [1369, 513] on icon at bounding box center [1375, 517] width 12 height 12
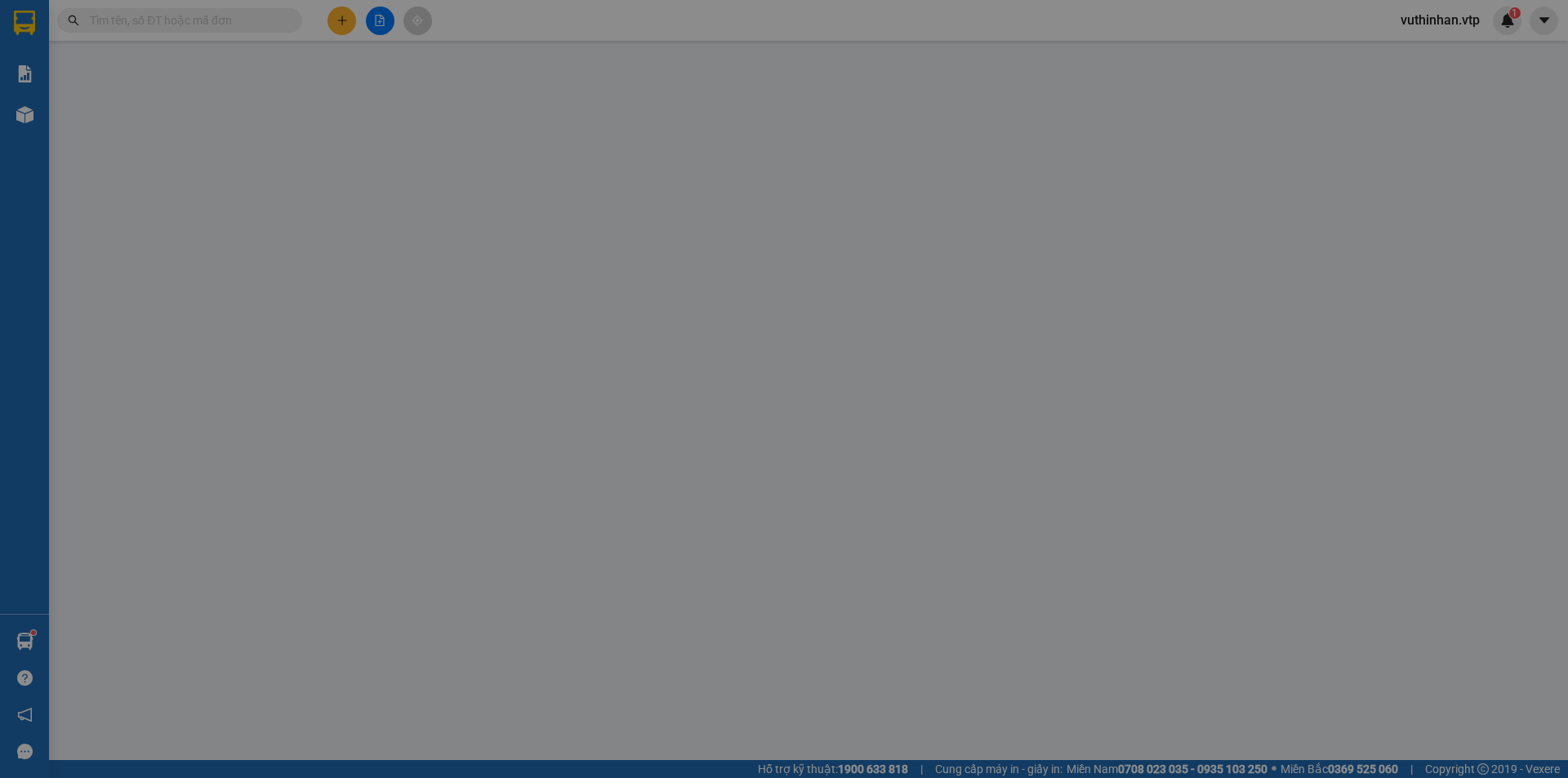
type input "tb"
type input "0398716452"
type input "đại nghĩa"
type input "50.000"
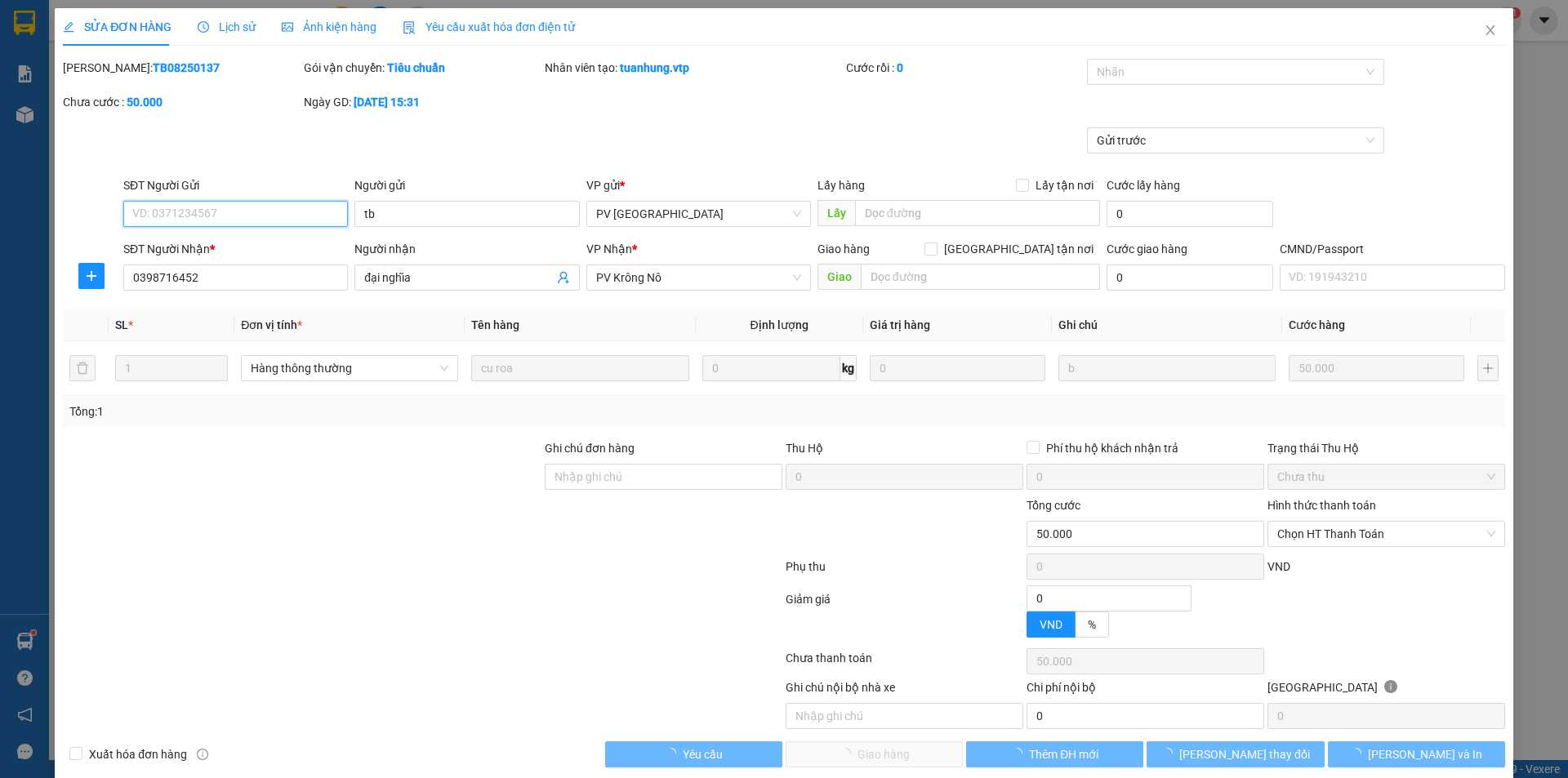
type input "2.500"
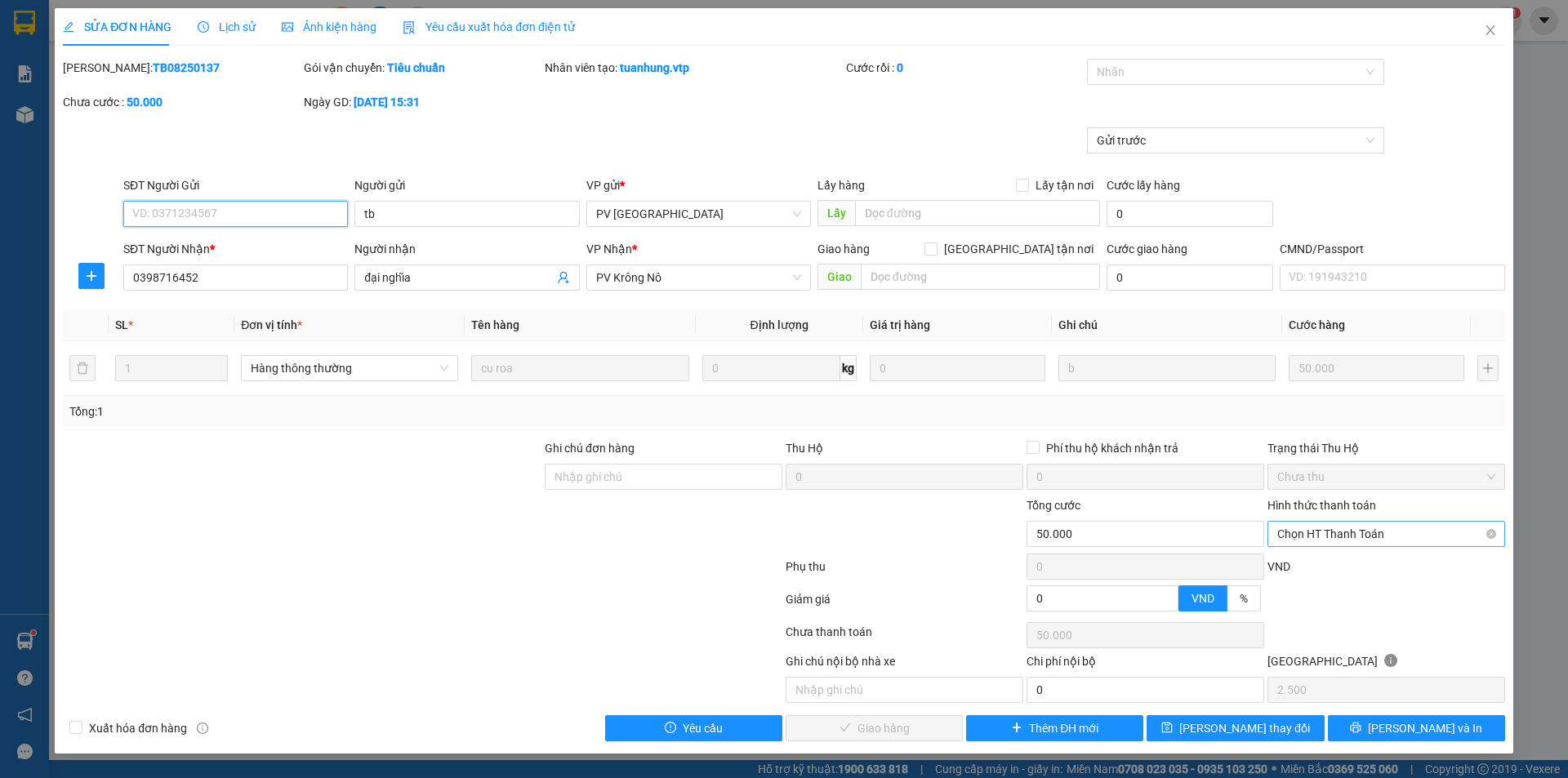
click at [1288, 536] on span "Chọn HT Thanh Toán" at bounding box center [1386, 534] width 218 height 25
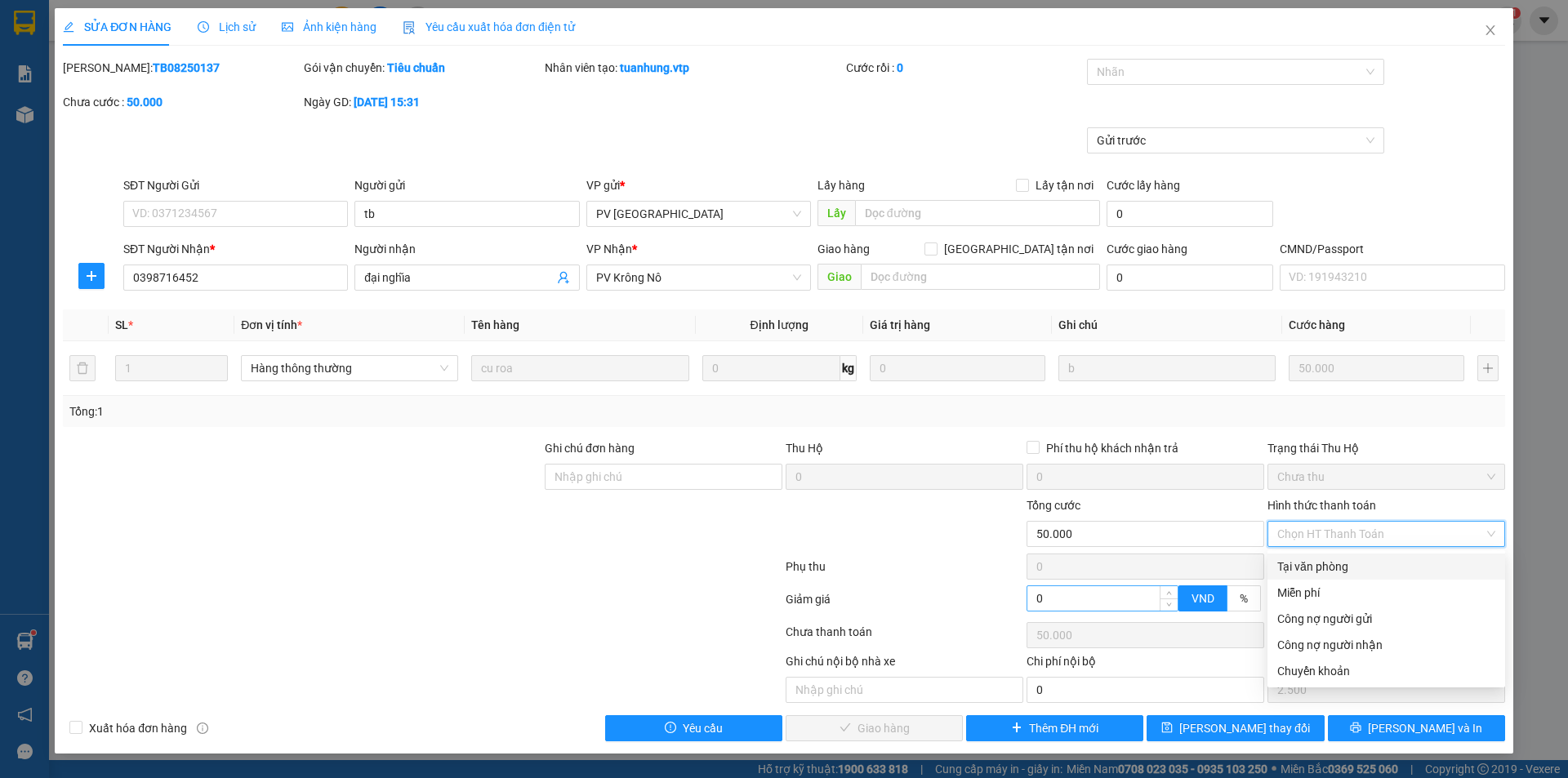
drag, startPoint x: 1295, startPoint y: 570, endPoint x: 1167, endPoint y: 605, distance: 132.7
click at [1294, 571] on div "Tại văn phòng" at bounding box center [1386, 566] width 218 height 18
type input "0"
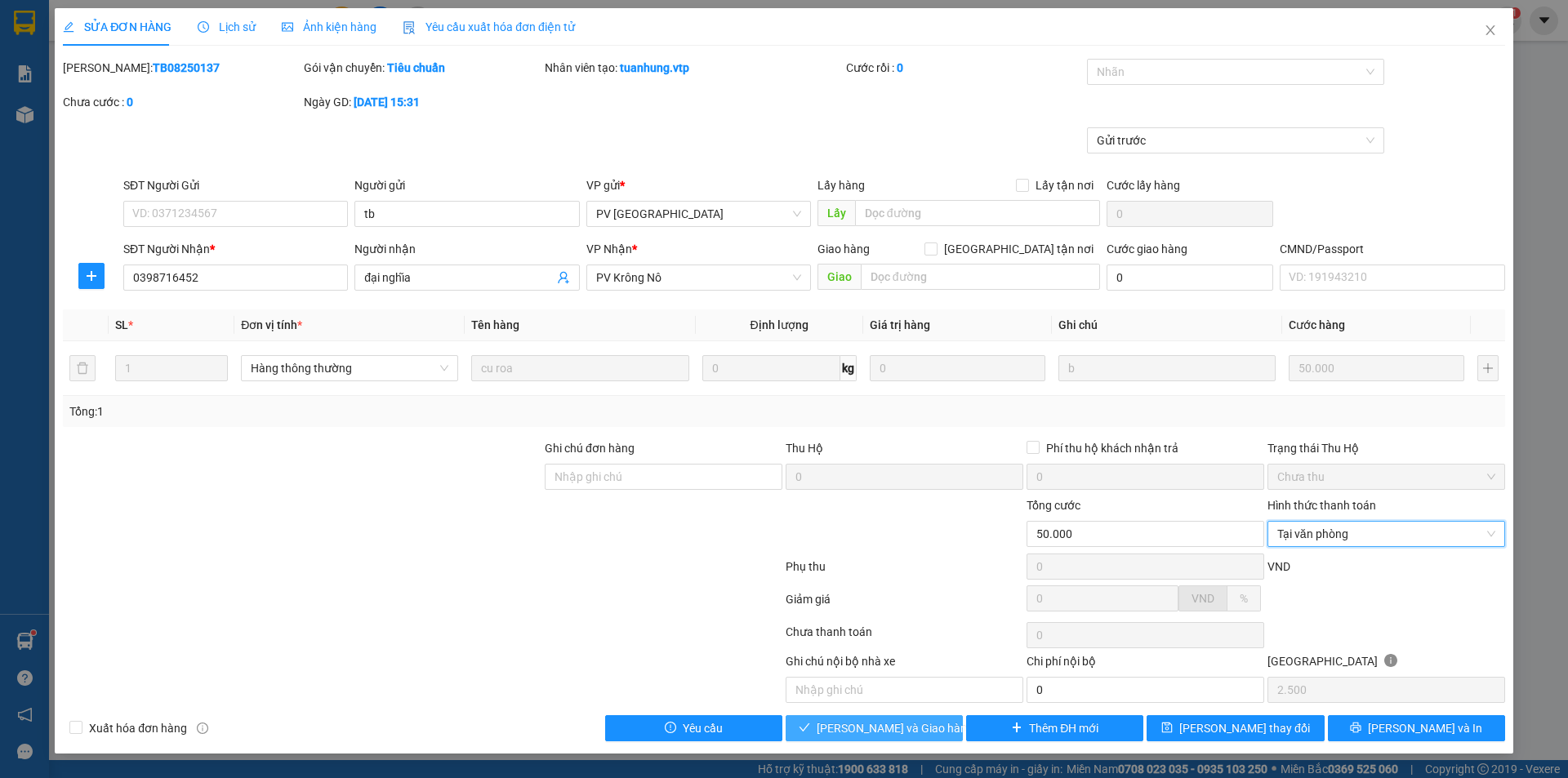
click at [882, 726] on span "[PERSON_NAME] và Giao hàng" at bounding box center [895, 728] width 157 height 18
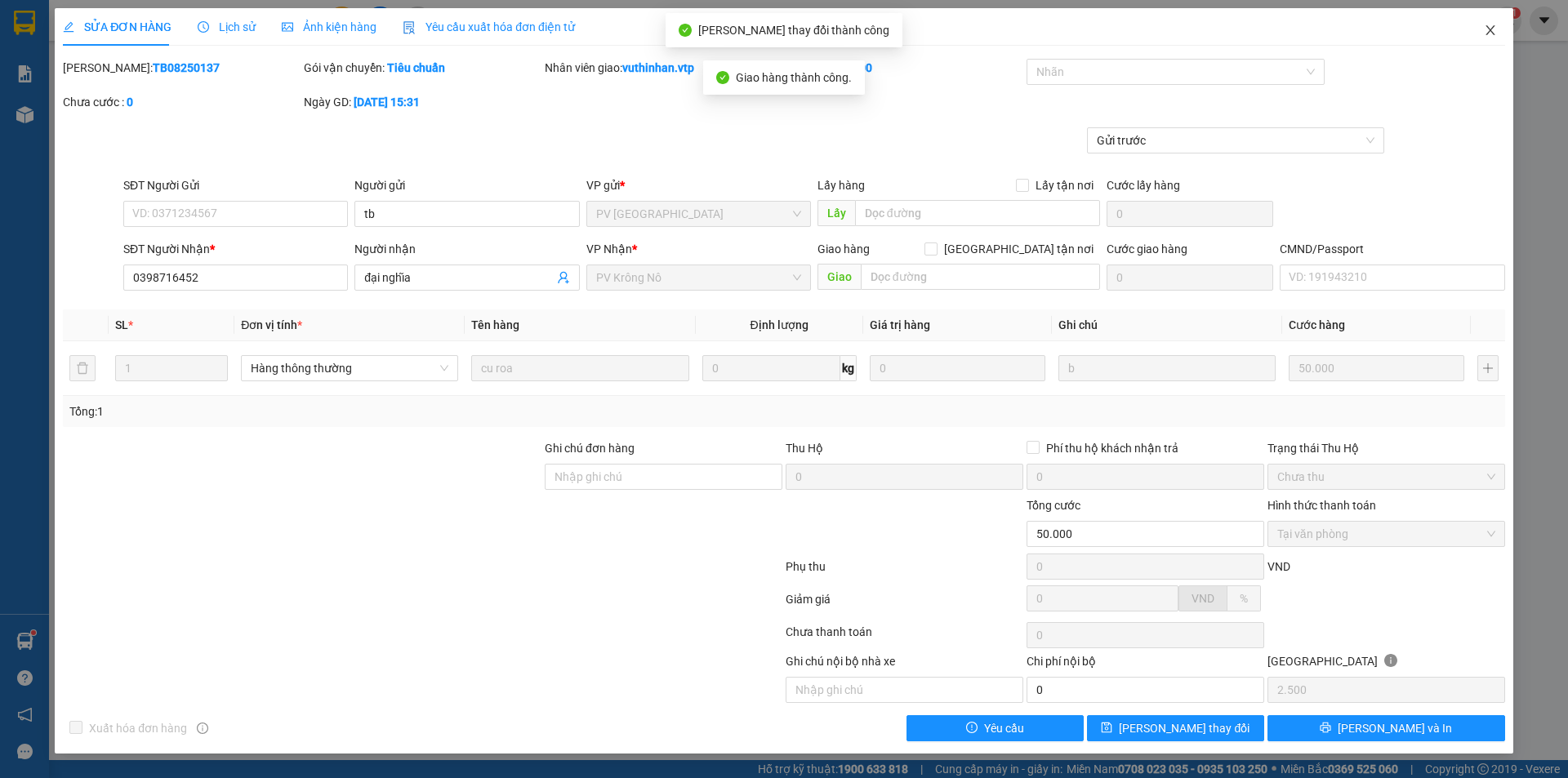
click at [1489, 30] on icon "close" at bounding box center [1491, 30] width 13 height 13
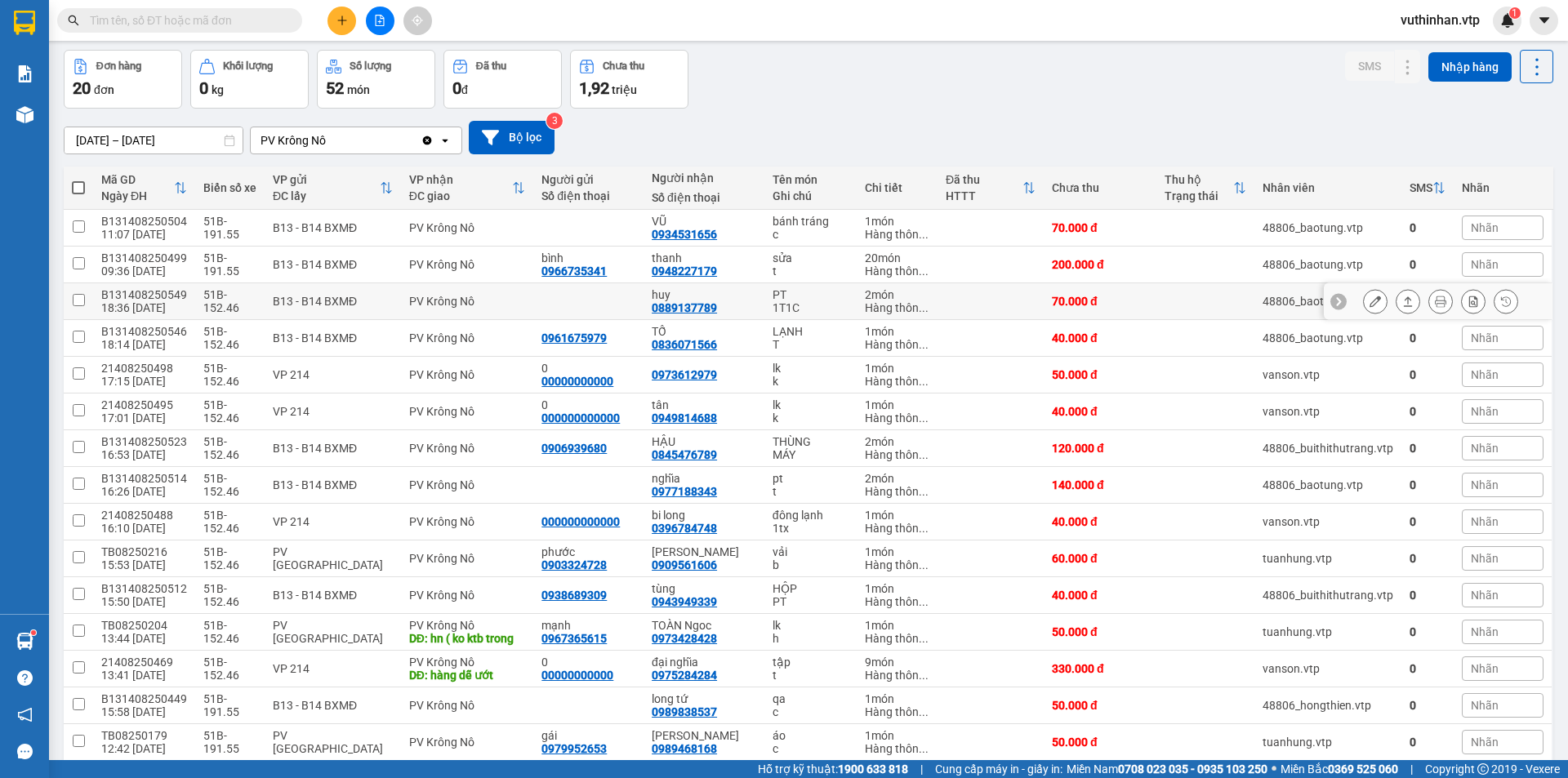
scroll to position [82, 0]
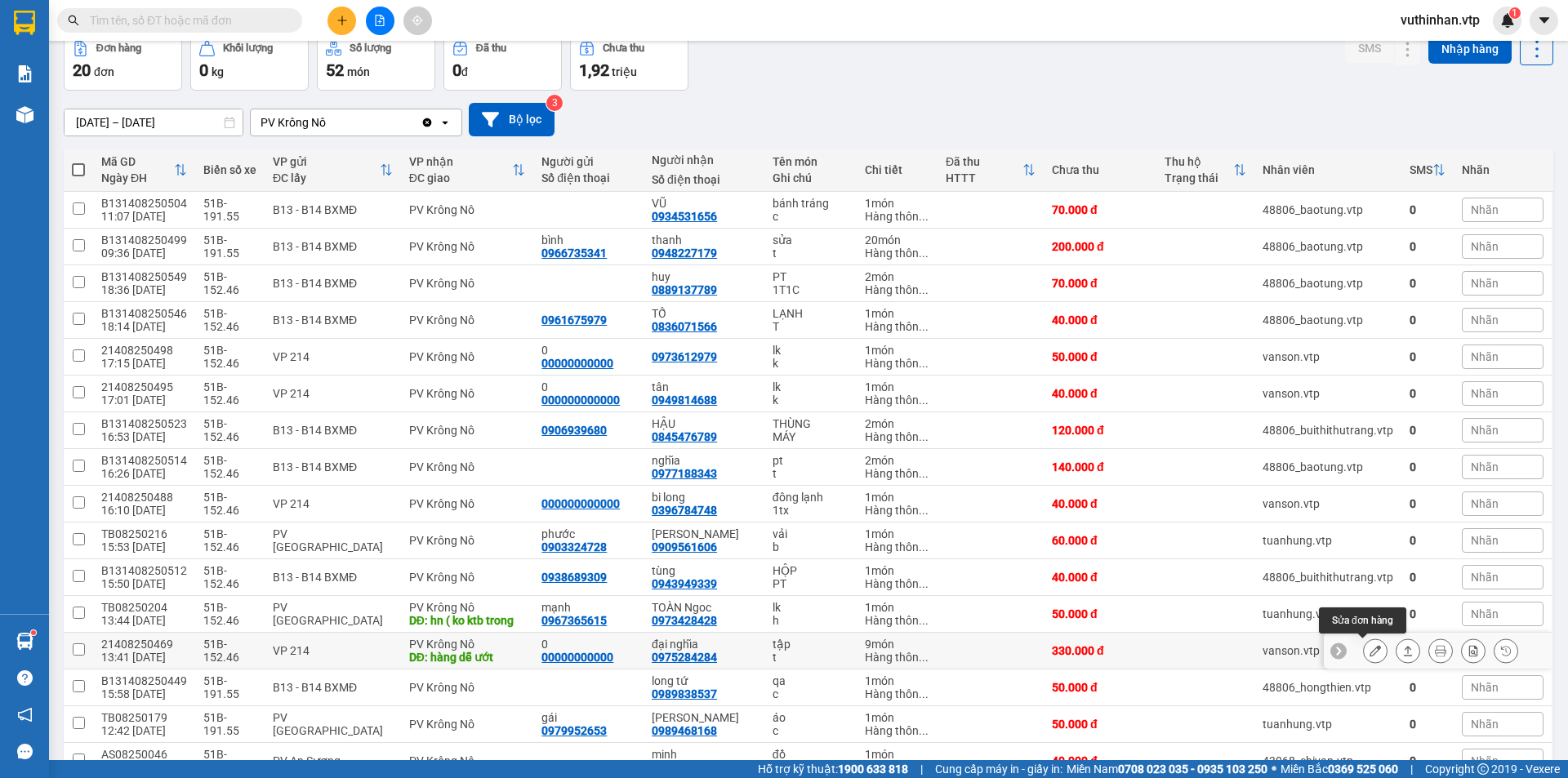
click at [1369, 649] on icon at bounding box center [1375, 651] width 12 height 12
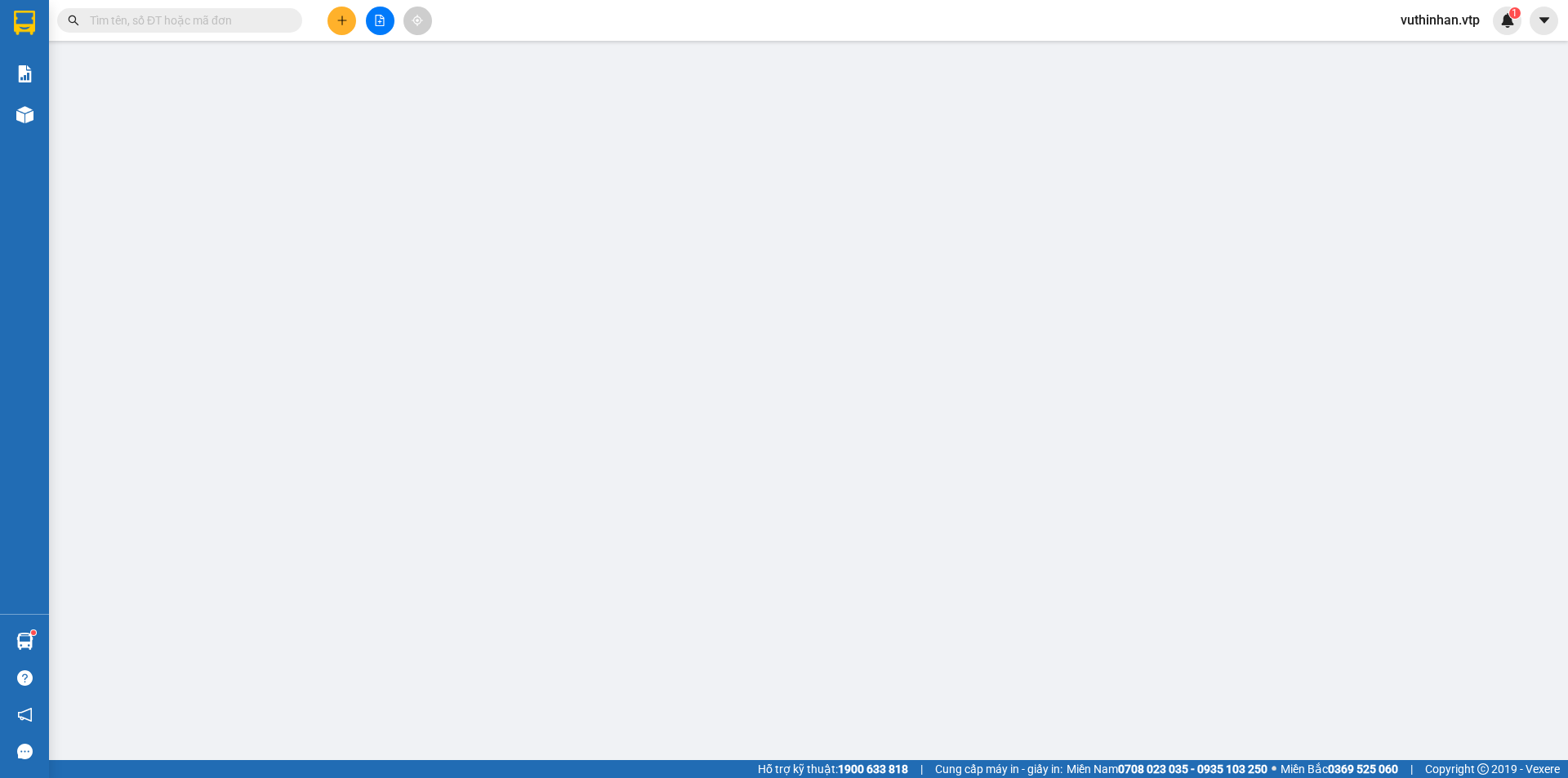
type input "00000000000"
type input "0"
type input "0975284284"
type input "đại nghĩa"
type input "hàng dễ ướt"
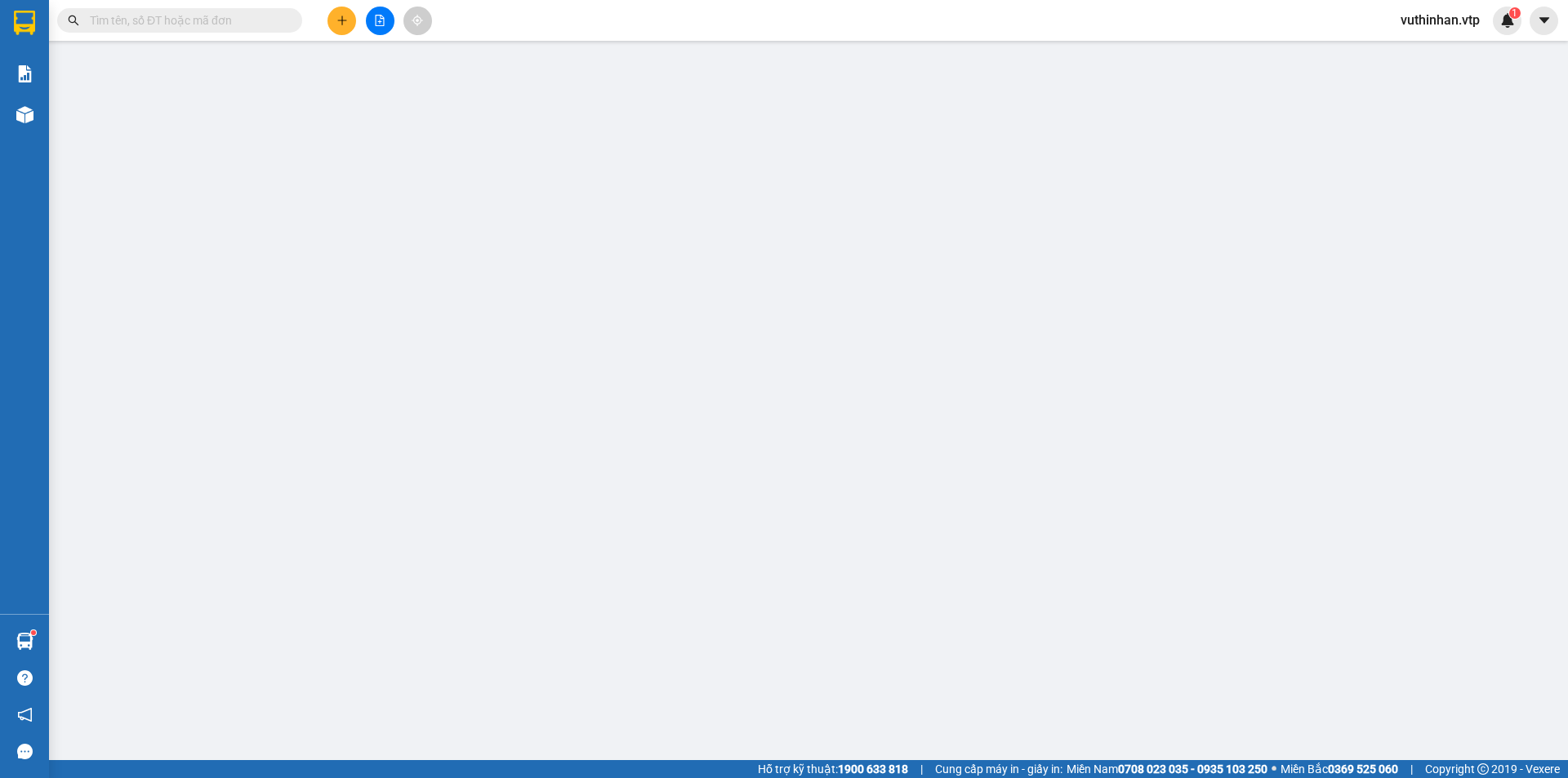
type input "330.000"
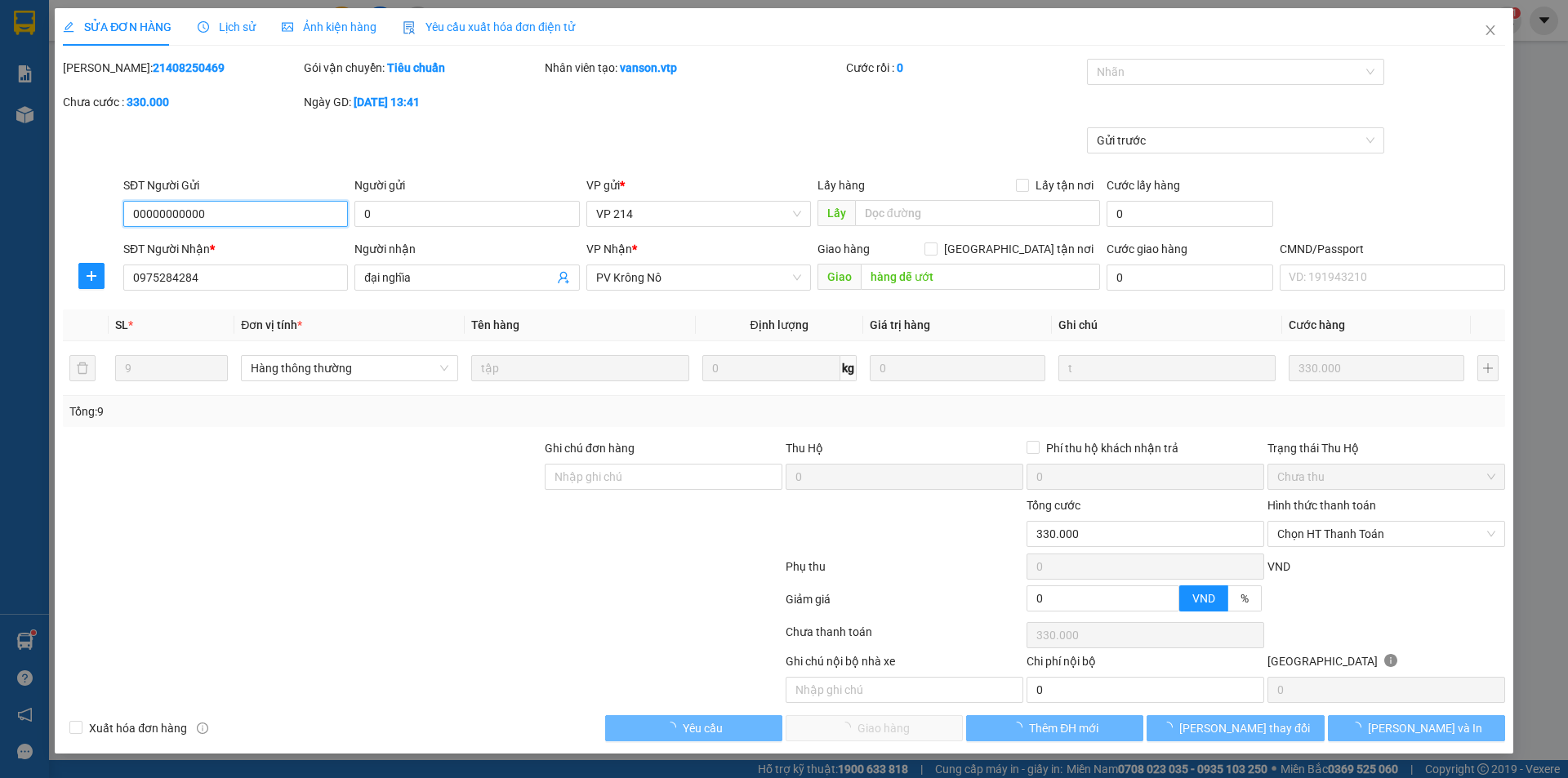
type input "16.500"
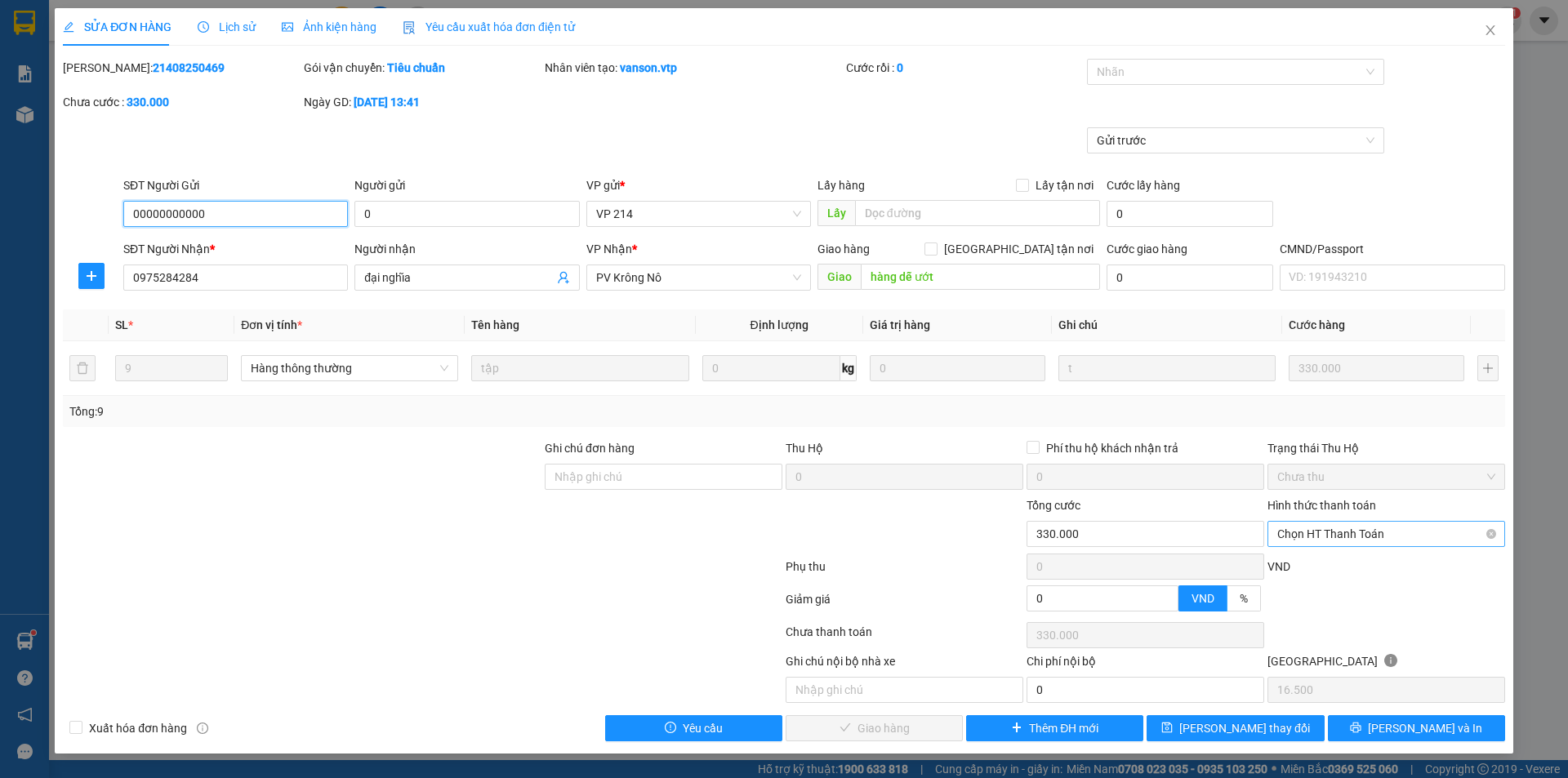
click at [1366, 525] on span "Chọn HT Thanh Toán" at bounding box center [1386, 534] width 218 height 25
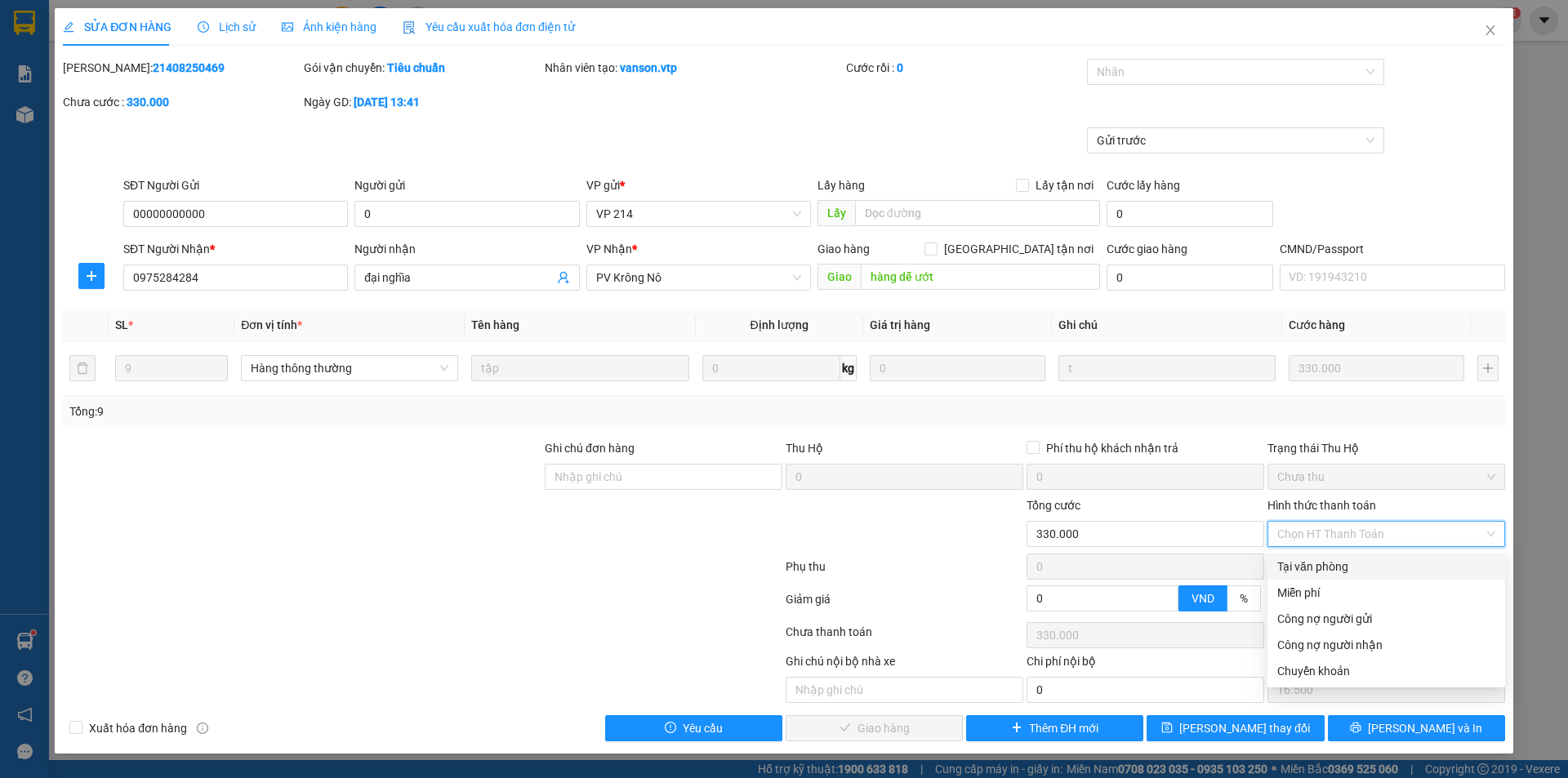
click at [1331, 569] on div "Tại văn phòng" at bounding box center [1386, 566] width 218 height 18
type input "0"
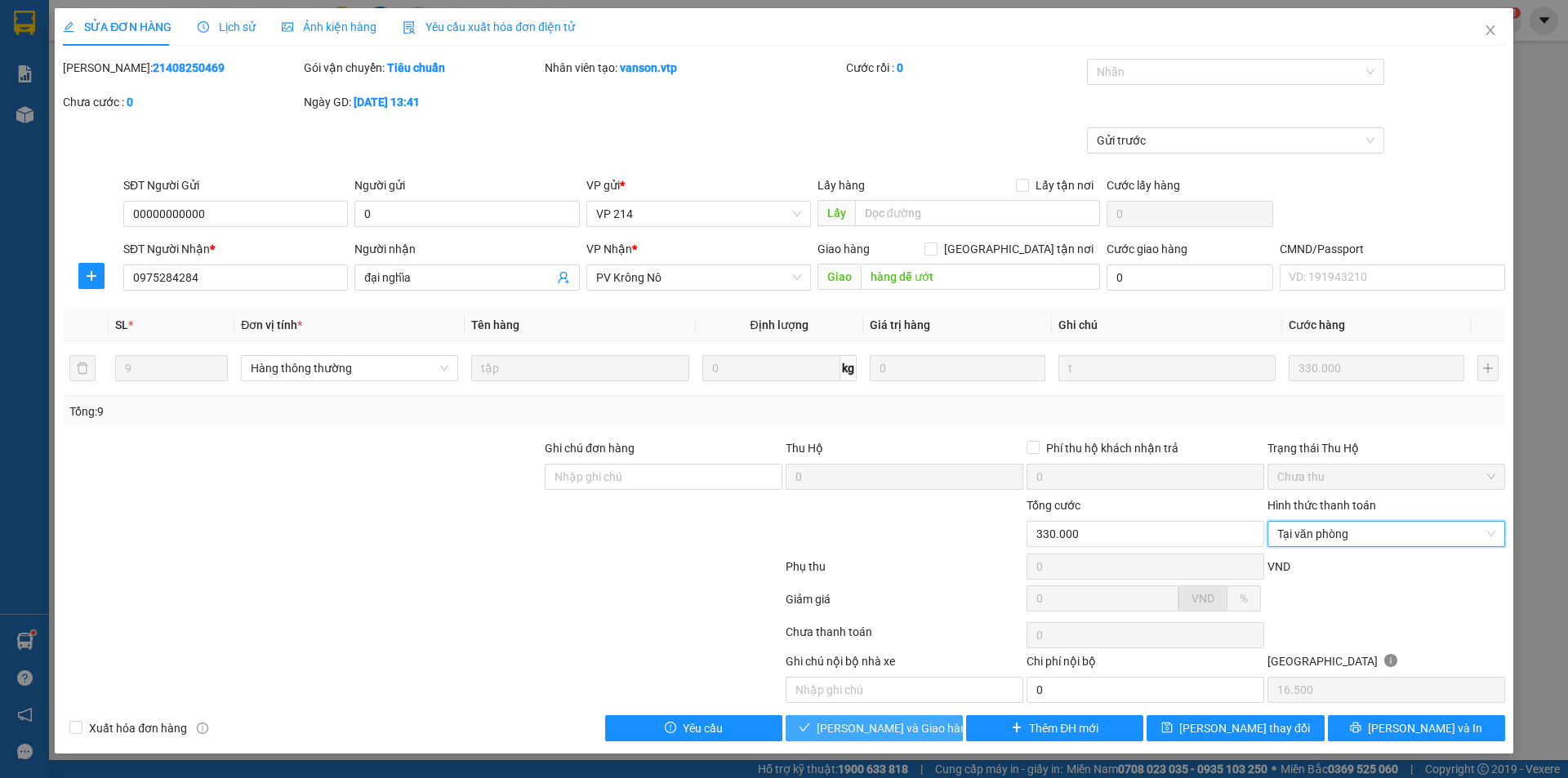
click at [914, 728] on span "[PERSON_NAME] và Giao hàng" at bounding box center [895, 728] width 157 height 18
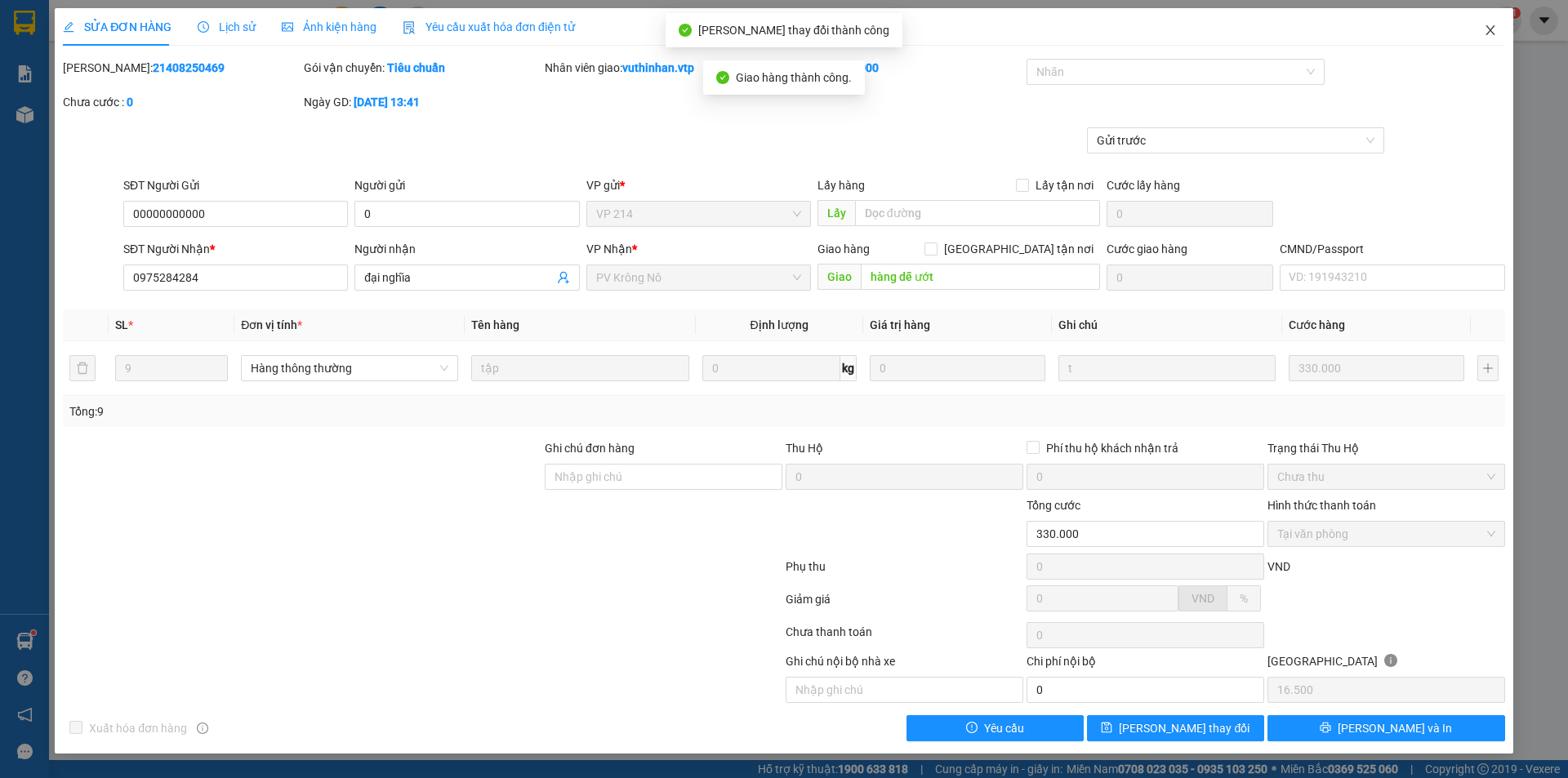
click at [1488, 32] on icon "close" at bounding box center [1491, 30] width 13 height 13
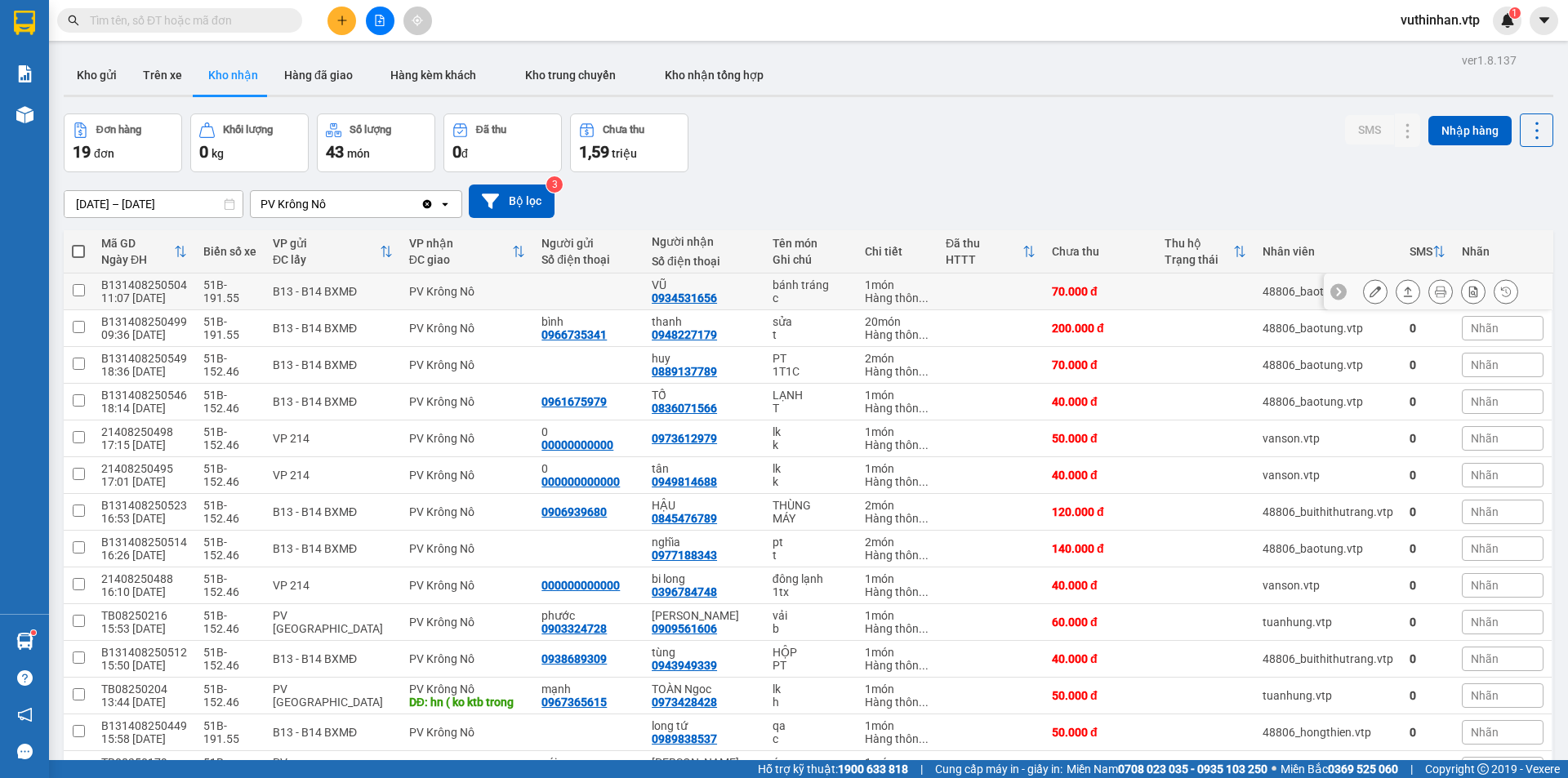
click at [729, 299] on div "VŨ 0934531656" at bounding box center [703, 291] width 104 height 26
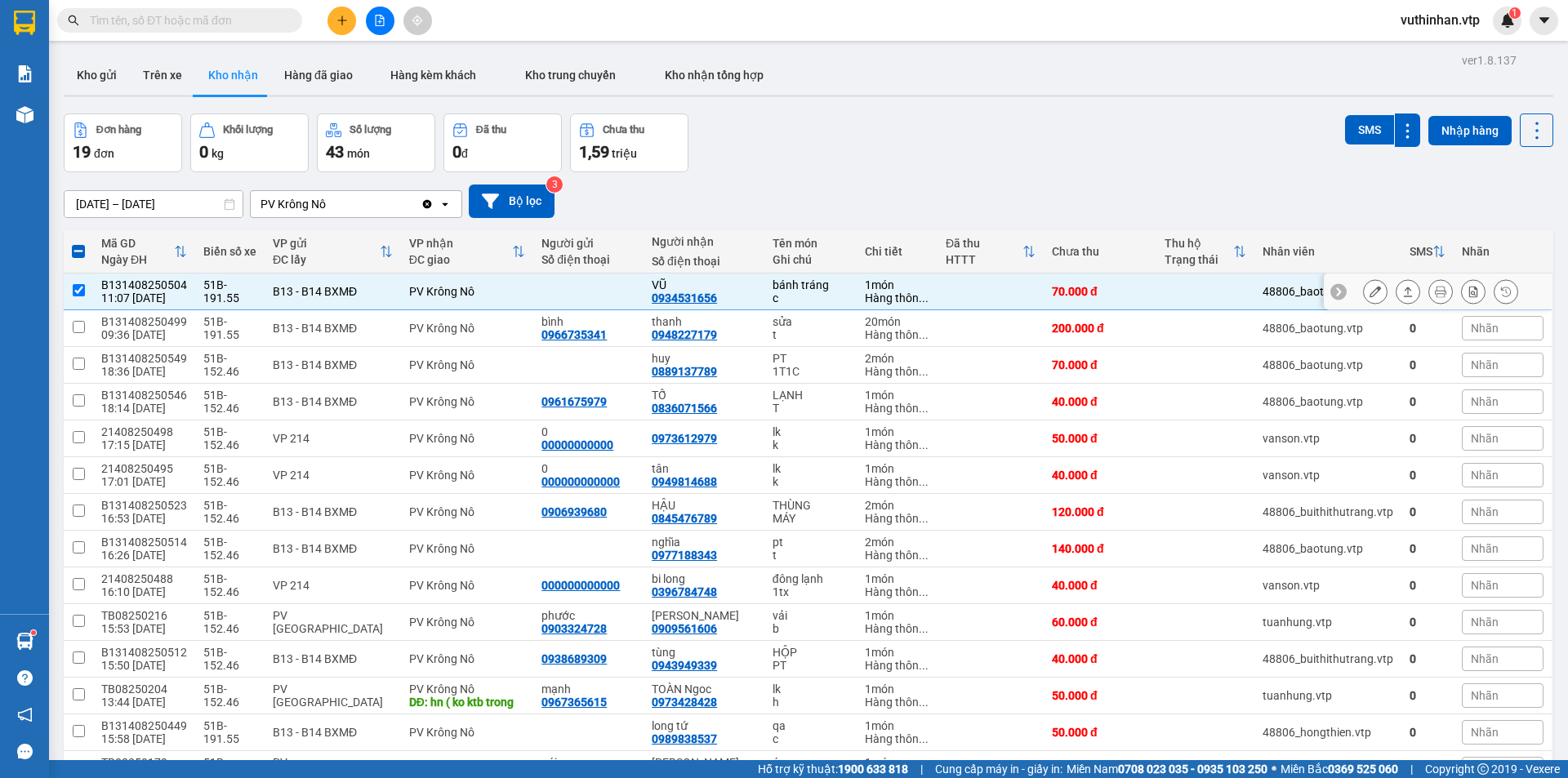
click at [721, 290] on div "VŨ" at bounding box center [703, 285] width 104 height 13
checkbox input "false"
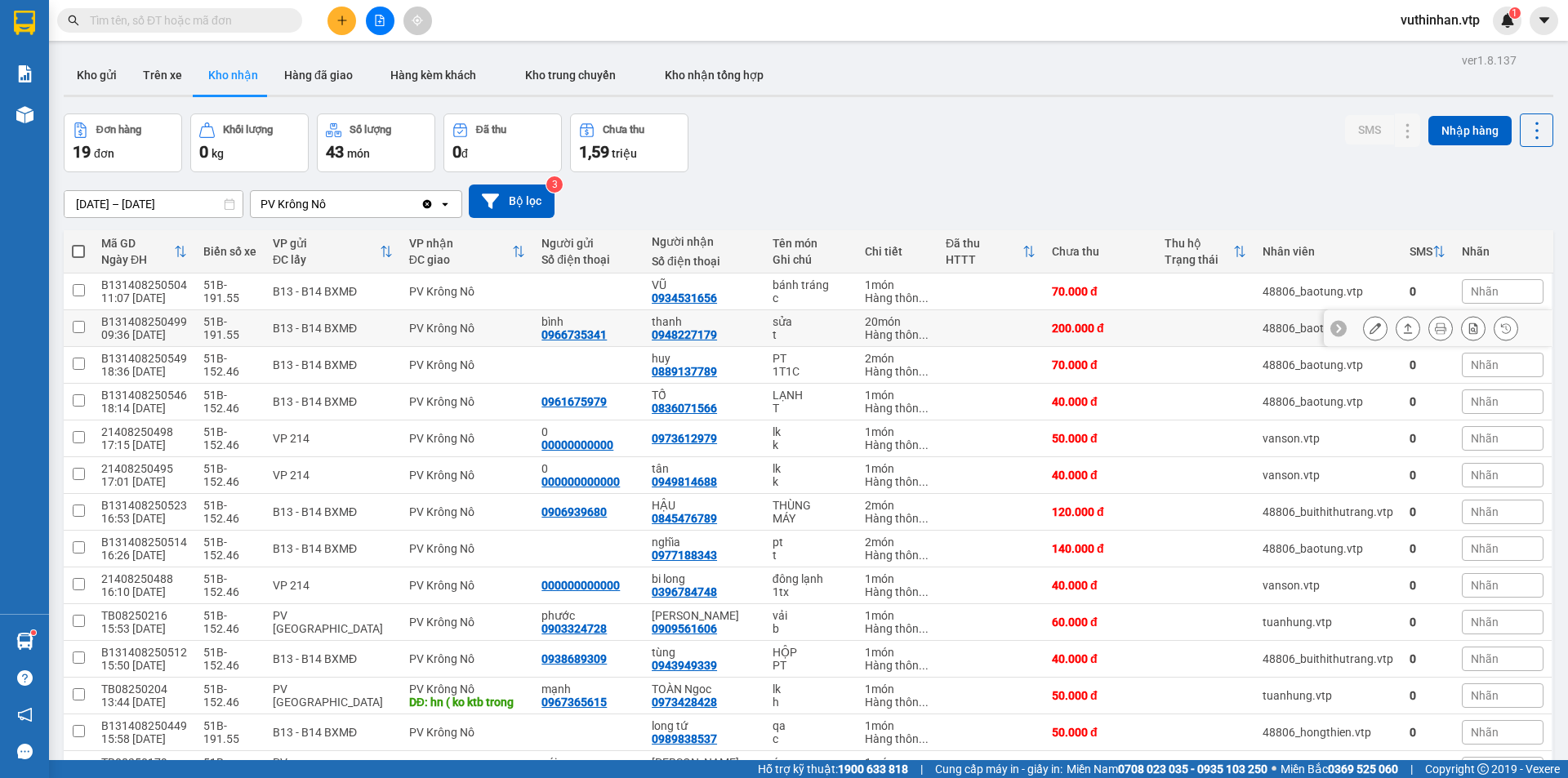
click at [740, 329] on div "thanh 0948227179" at bounding box center [703, 328] width 104 height 26
checkbox input "true"
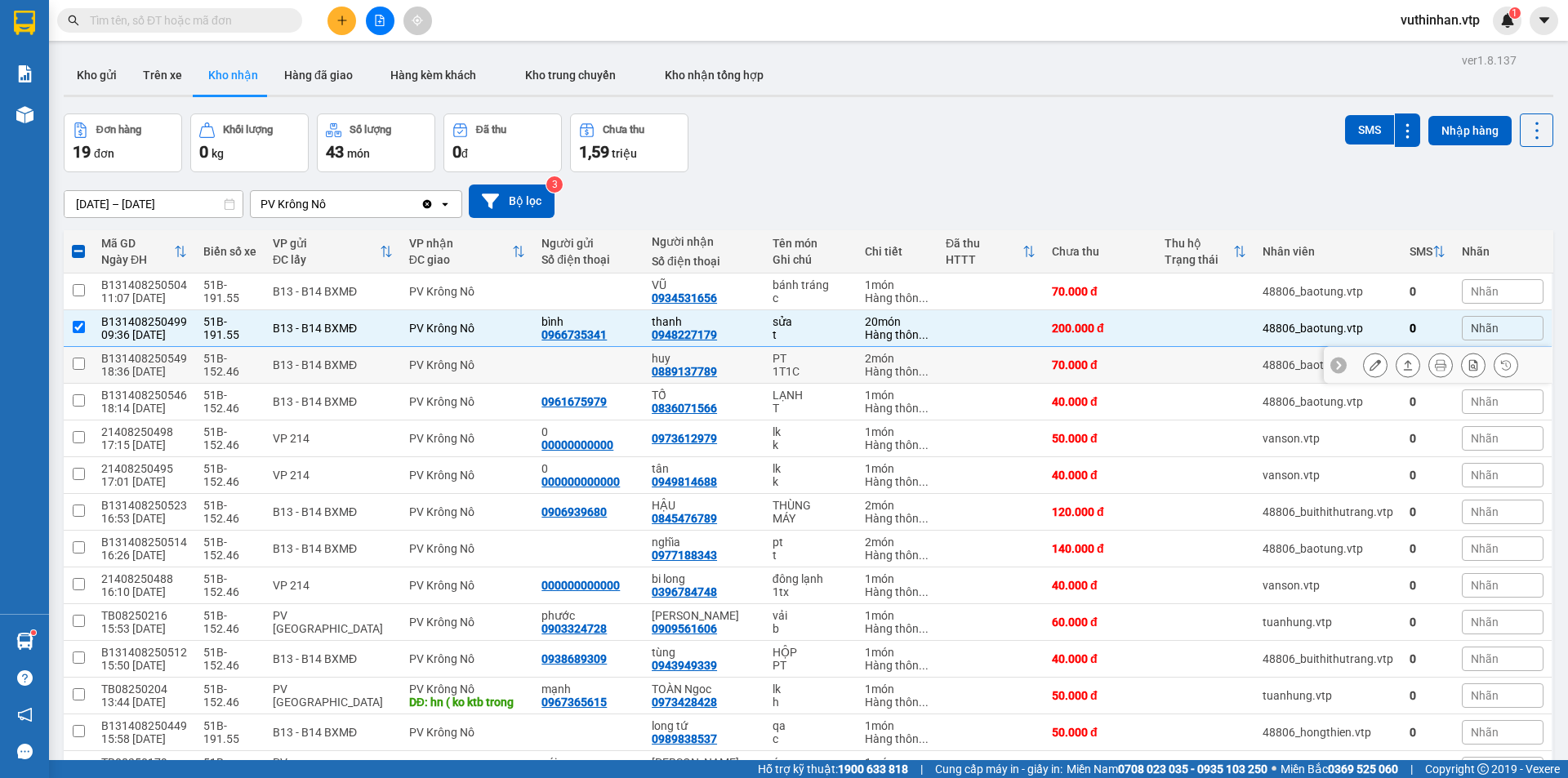
click at [725, 357] on div "huy" at bounding box center [703, 358] width 104 height 13
checkbox input "true"
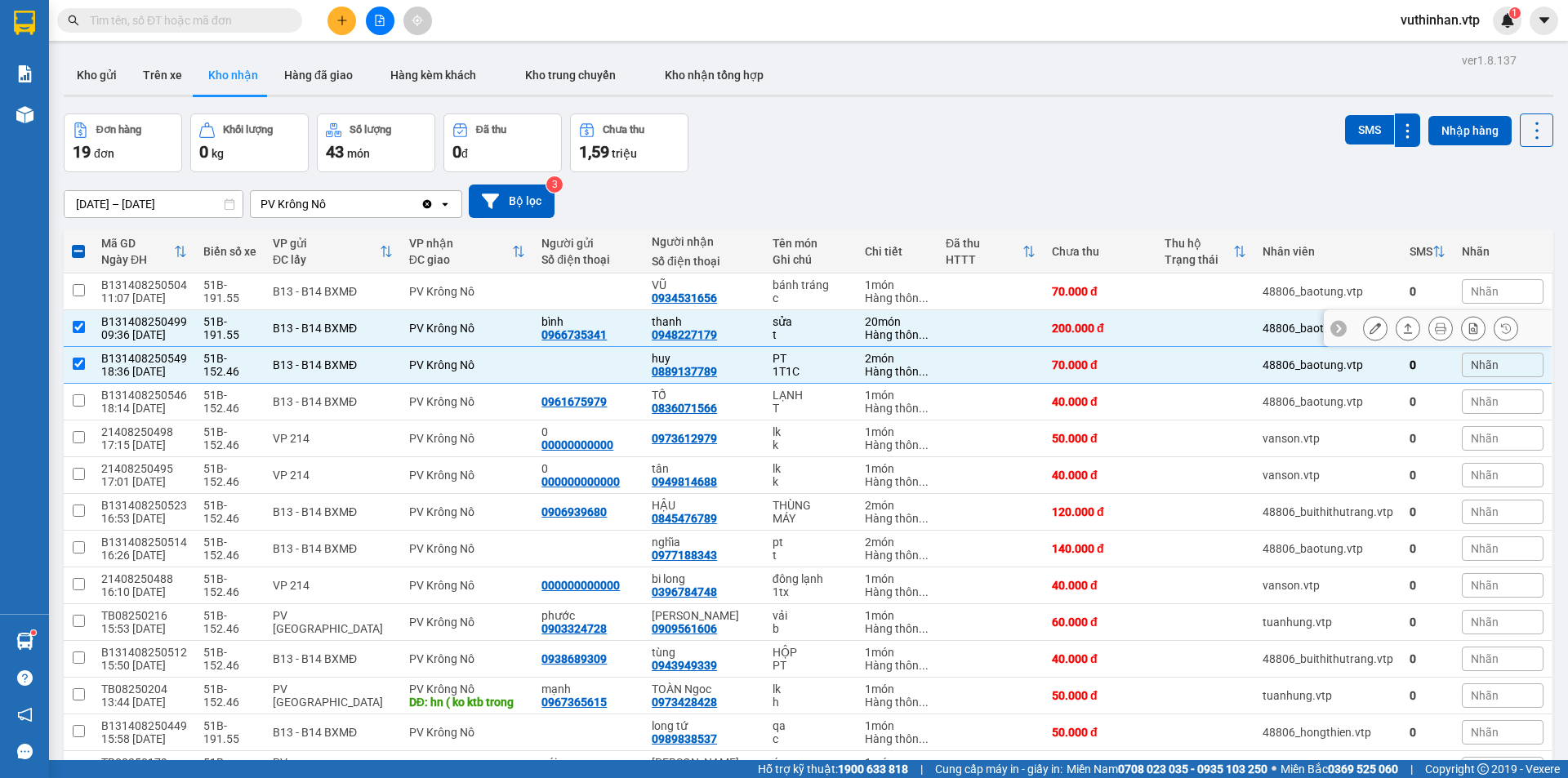
click at [748, 324] on td "thanh 0948227179" at bounding box center [704, 328] width 121 height 36
checkbox input "false"
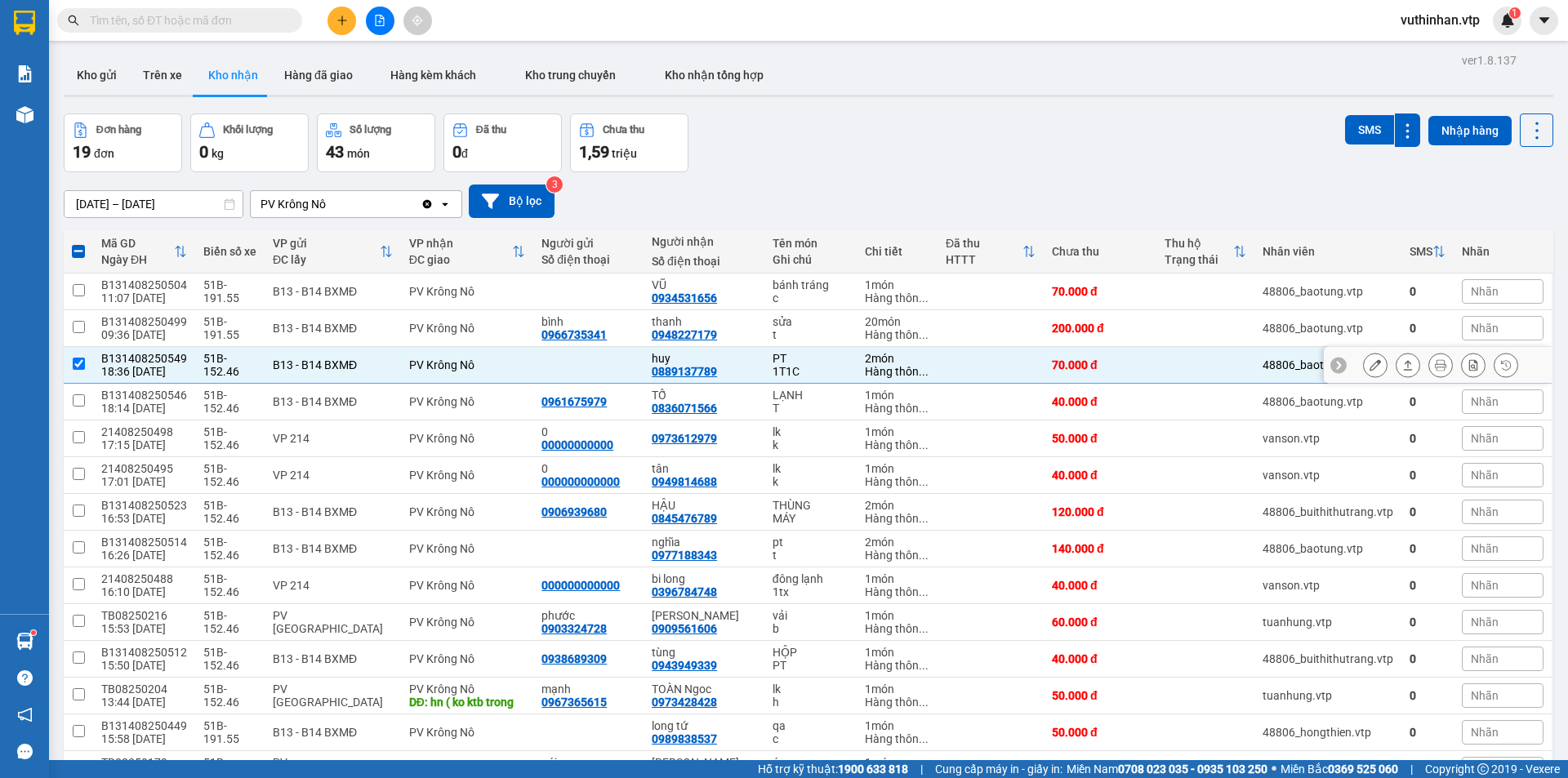
click at [736, 365] on div "huy 0889137789" at bounding box center [703, 364] width 104 height 26
checkbox input "false"
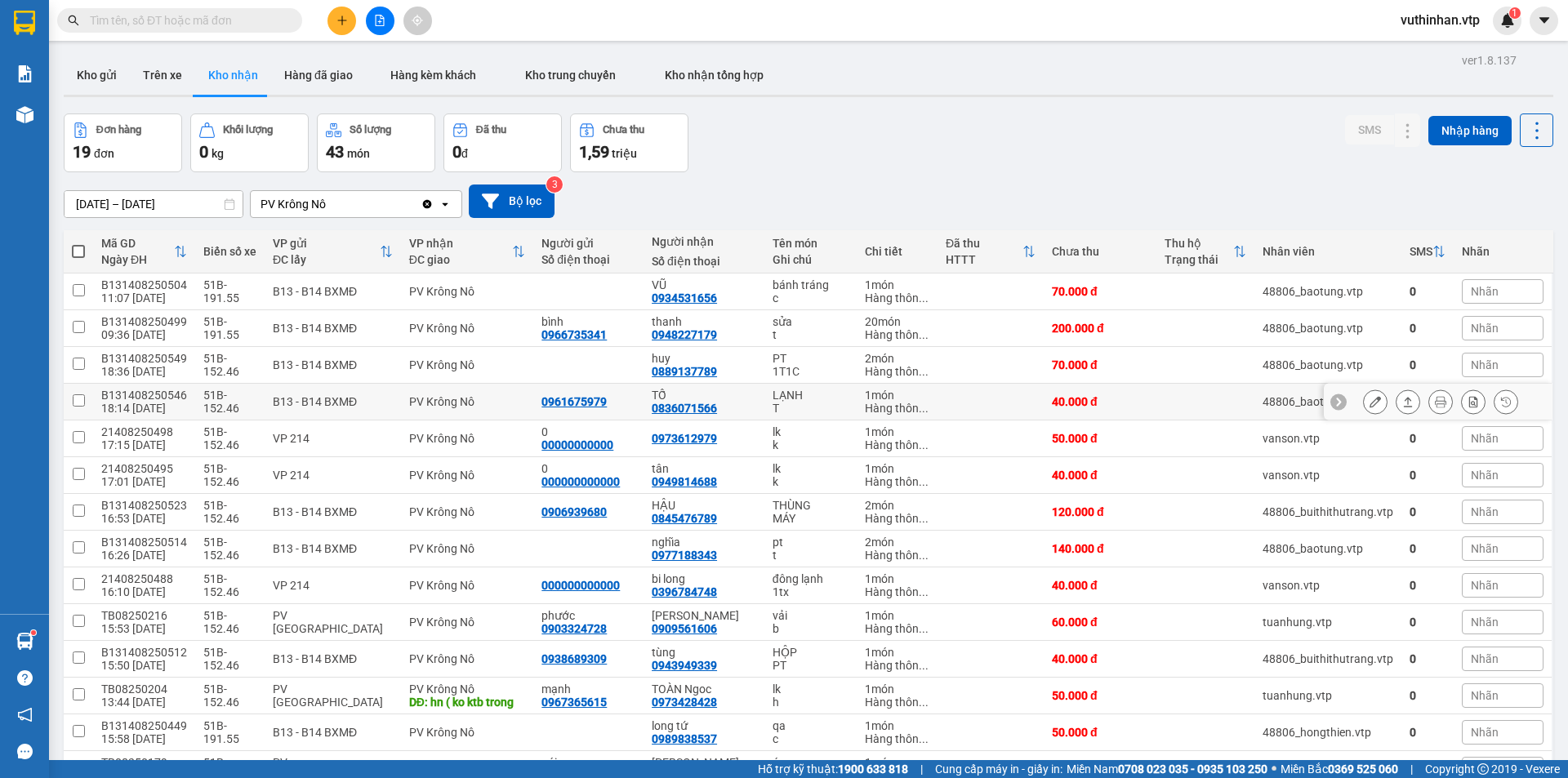
click at [728, 392] on div "TỐ" at bounding box center [703, 395] width 104 height 13
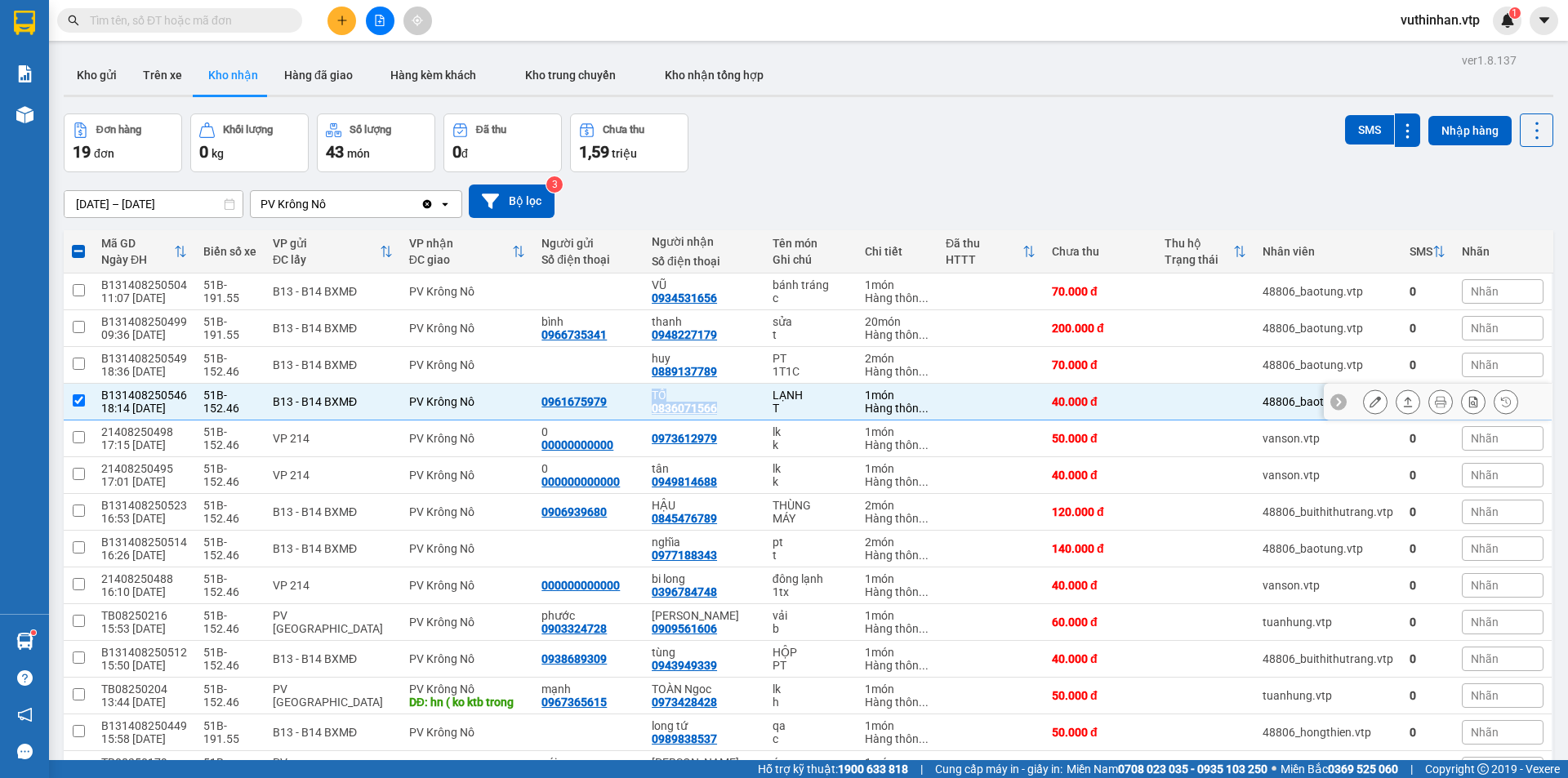
drag, startPoint x: 715, startPoint y: 404, endPoint x: 630, endPoint y: 409, distance: 85.1
click at [630, 409] on tr "B131408250546 18:14 [DATE] 51B-152.46 B13 - B14 BXMĐ PV Krông Nô 0961675979 TỐ …" at bounding box center [808, 401] width 1490 height 36
checkbox input "false"
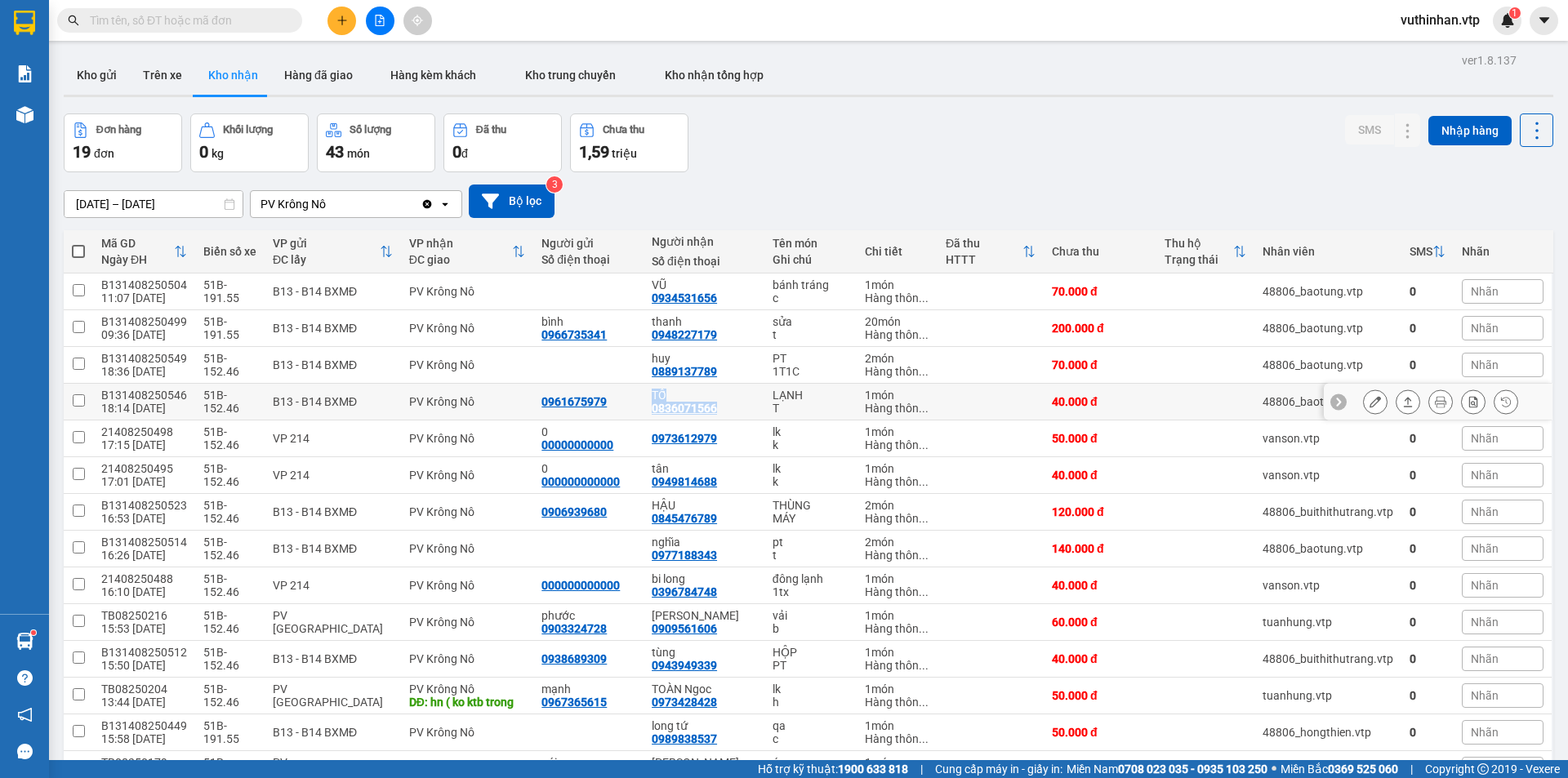
copy tr "TỐ 0836071566"
click at [1369, 404] on icon at bounding box center [1375, 401] width 12 height 12
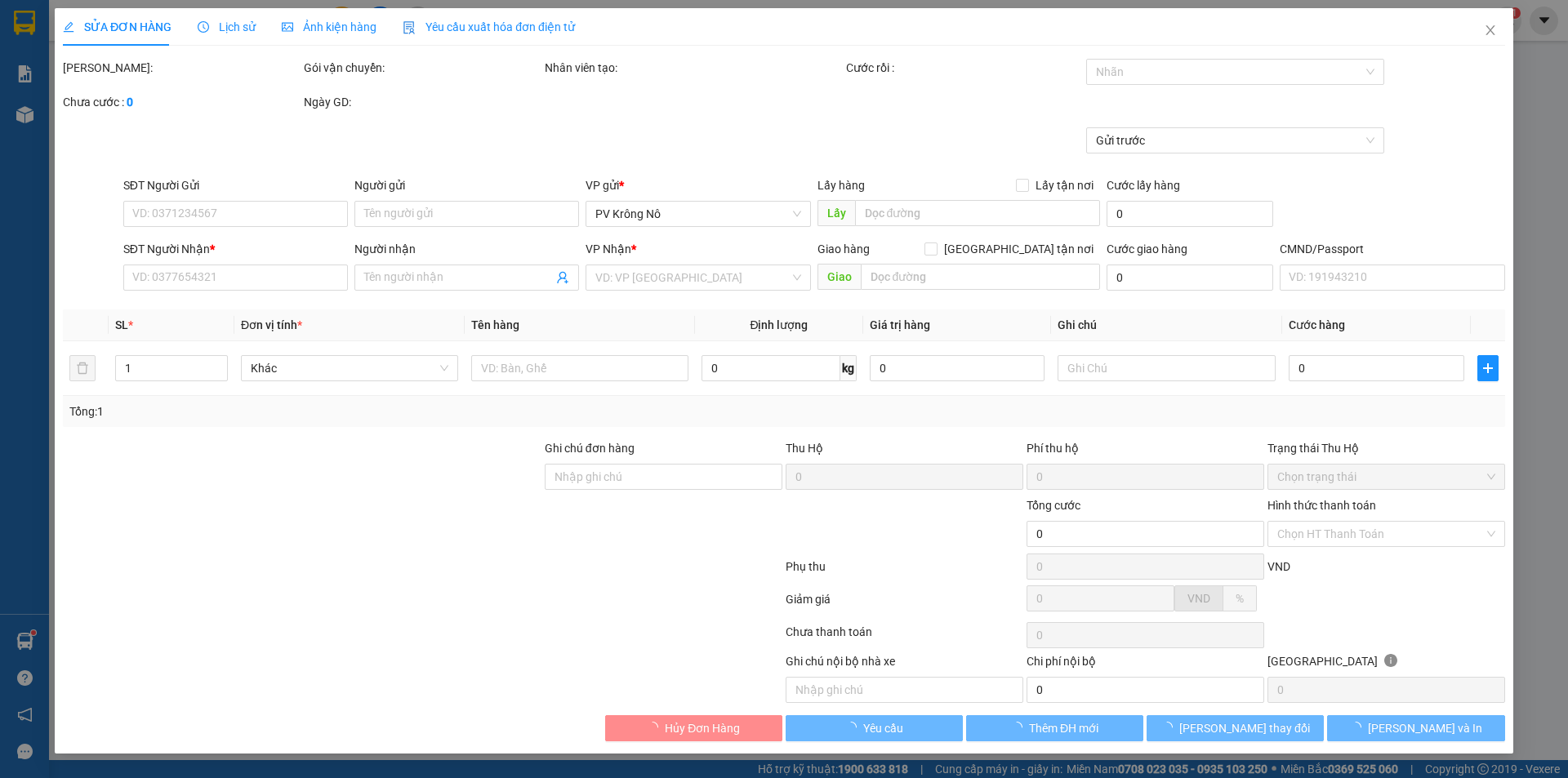
type input "0961675979"
type input "0836071566"
type input "TỐ"
type input "40.000"
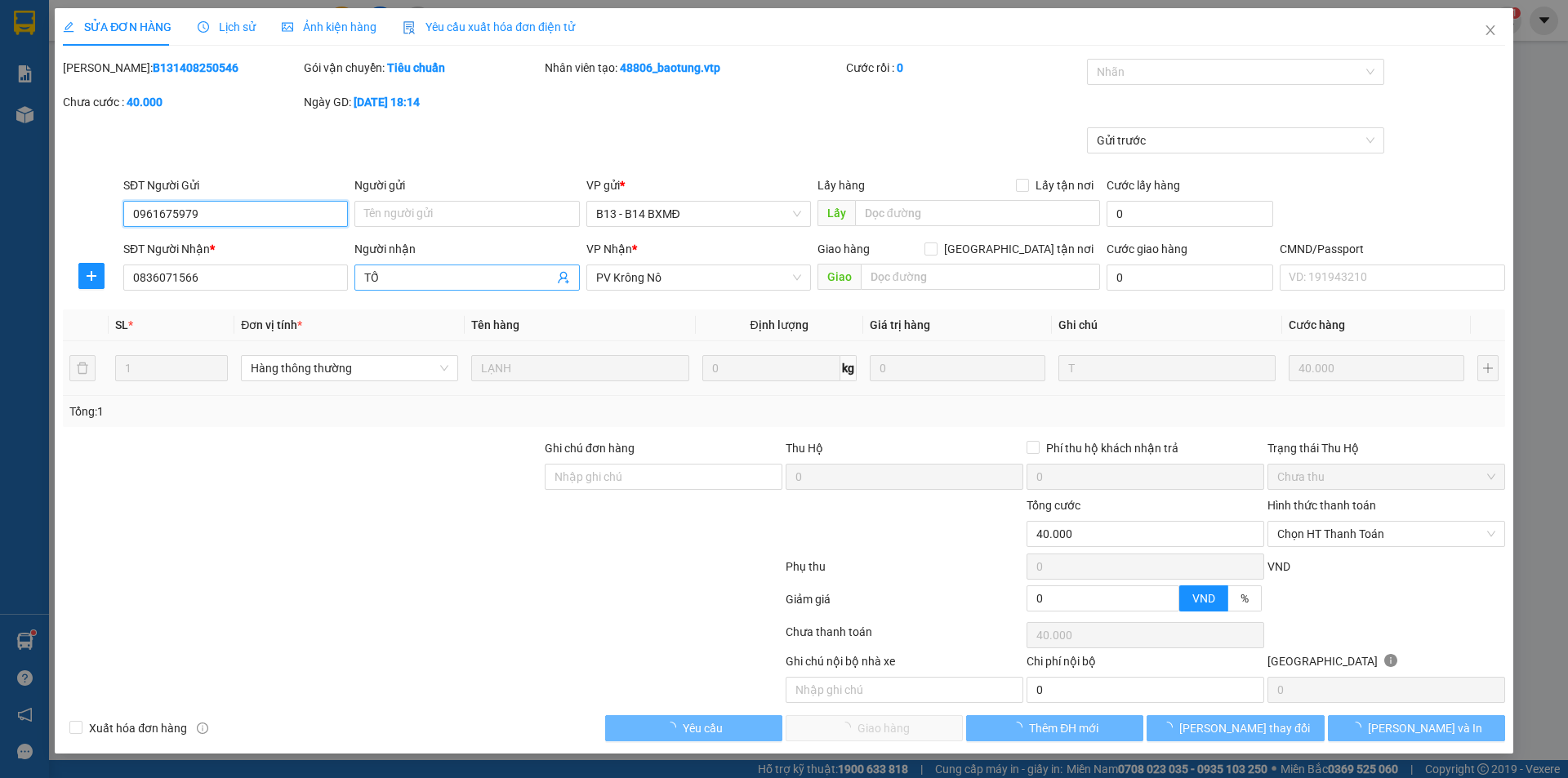
type input "2.000"
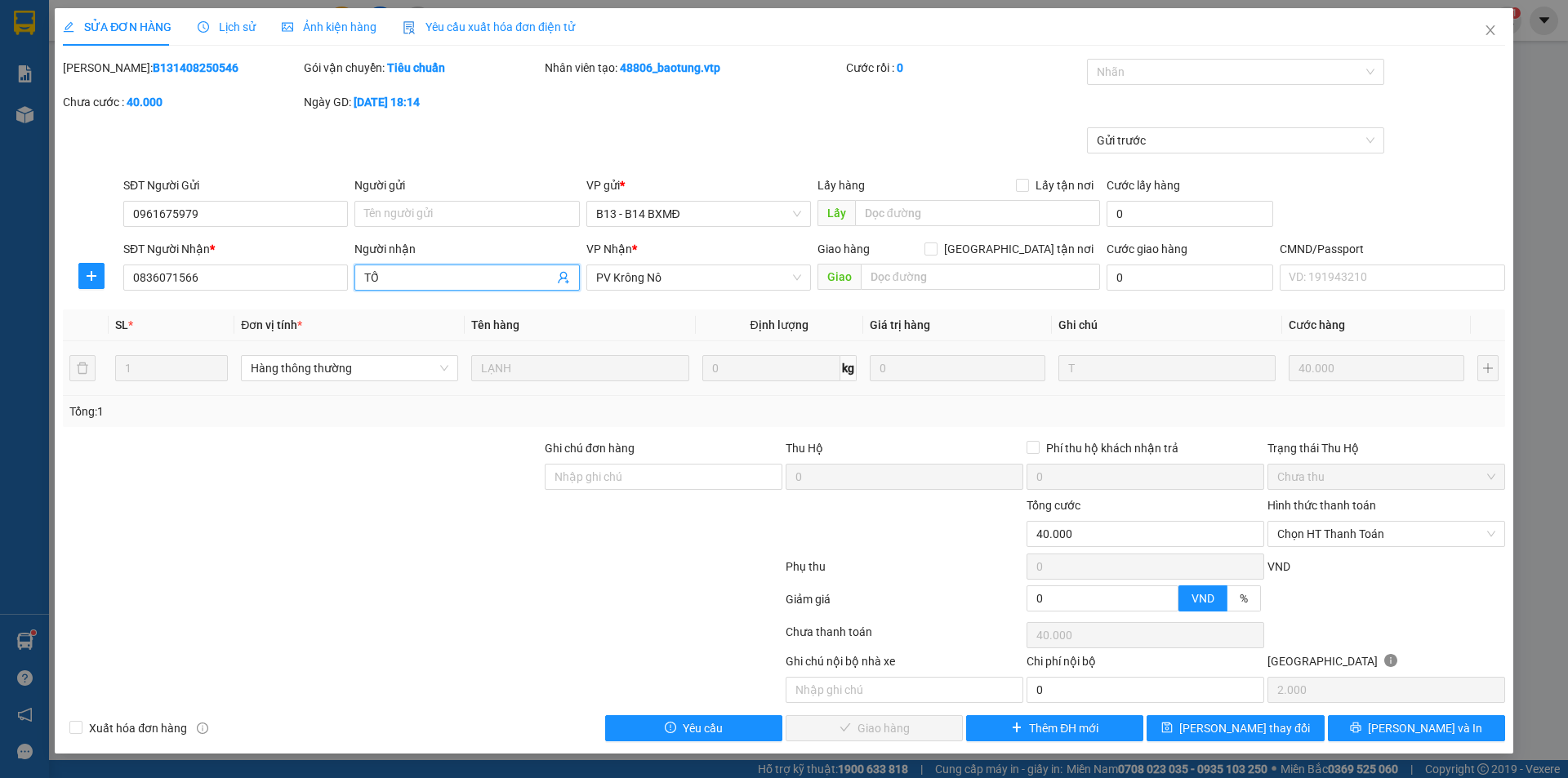
click at [424, 271] on input "TỐ" at bounding box center [459, 278] width 189 height 18
type input "TỐ/ knm"
click at [1213, 734] on span "[PERSON_NAME] thay đổi" at bounding box center [1244, 728] width 131 height 18
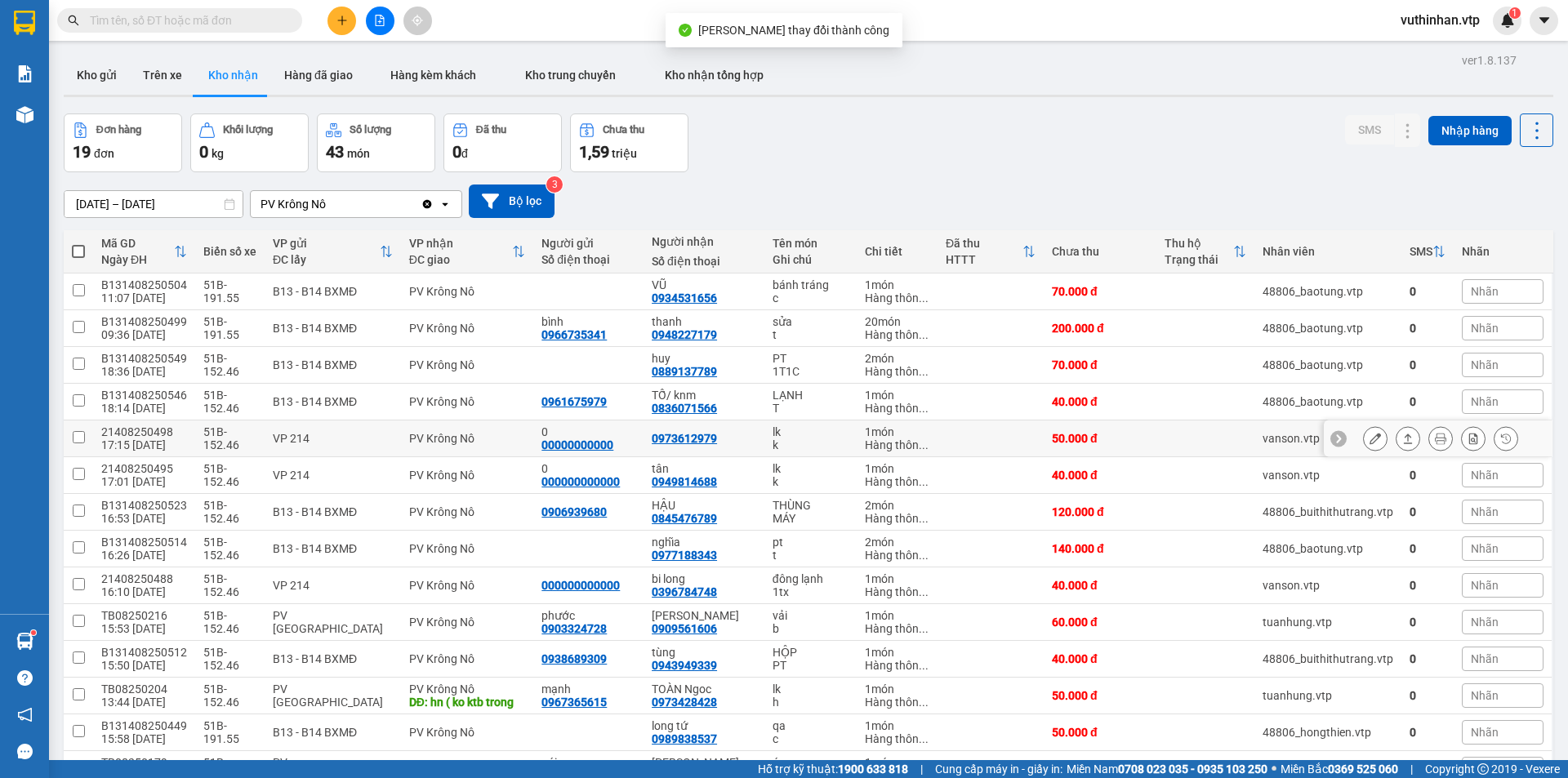
click at [727, 440] on div "0973612979" at bounding box center [703, 438] width 104 height 13
checkbox input "true"
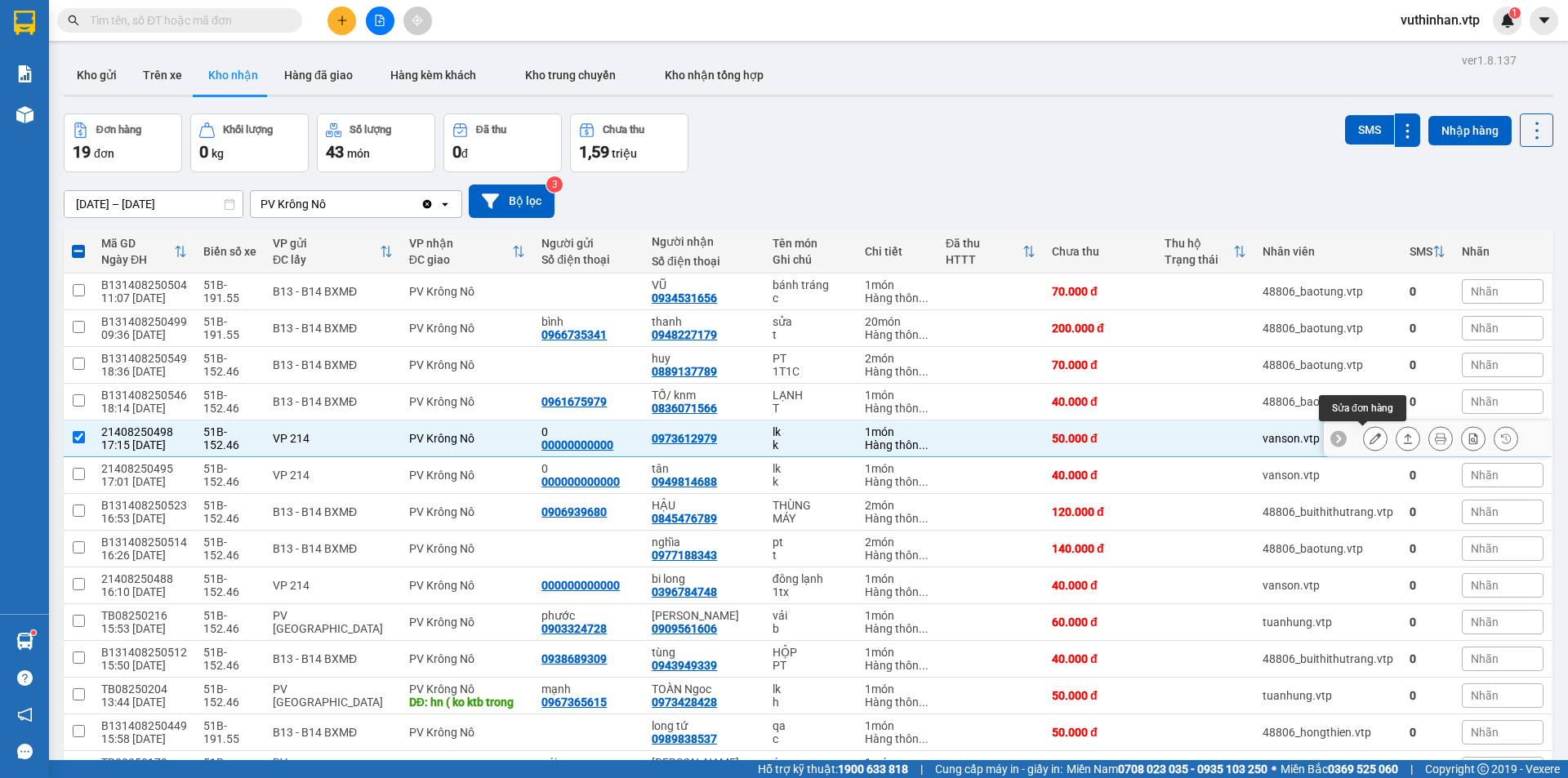
click at [1364, 439] on button at bounding box center [1376, 439] width 23 height 28
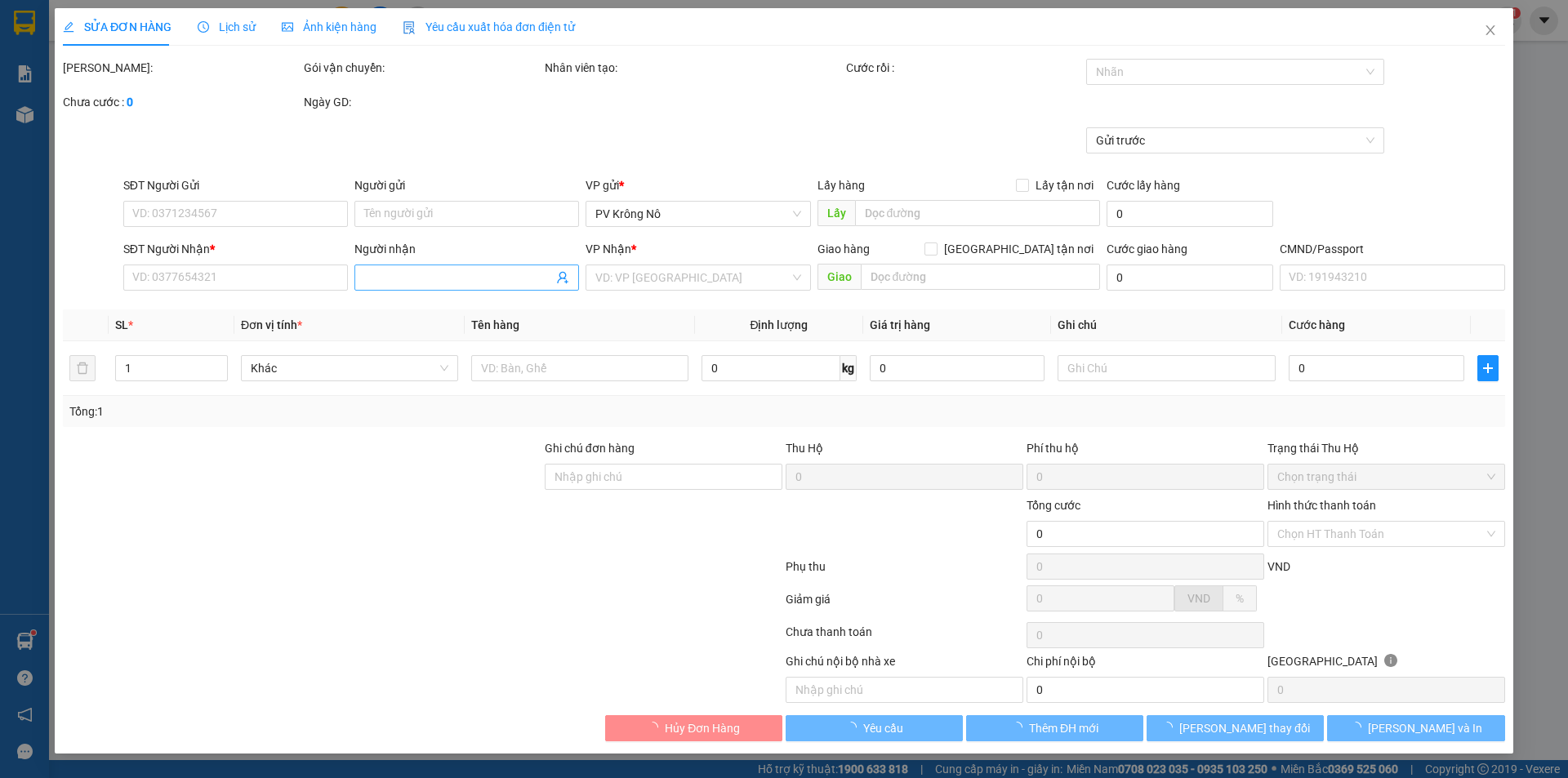
type input "00000000000"
type input "0"
type input "0973612979"
type input "50.000"
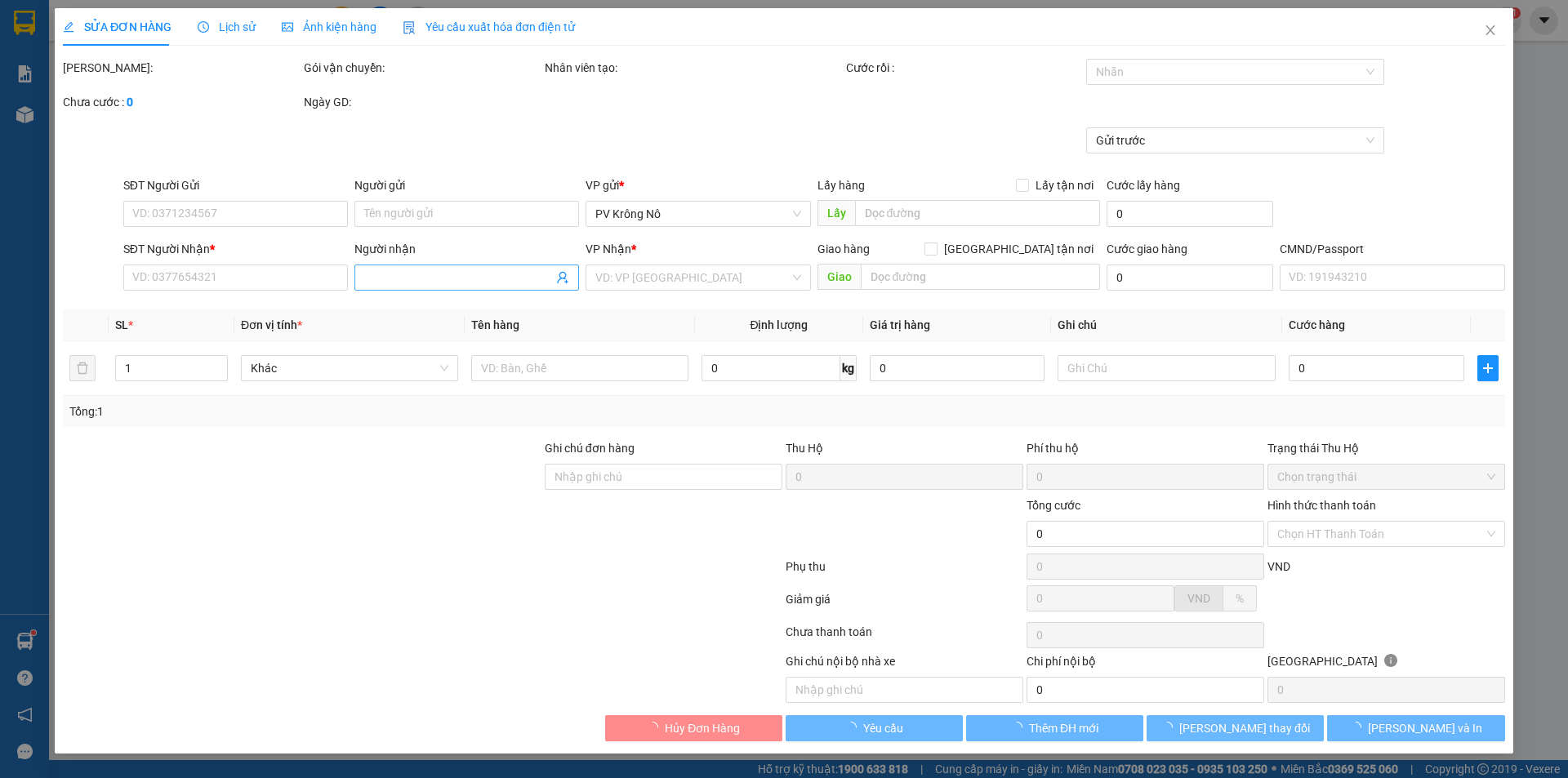
type input "2.500"
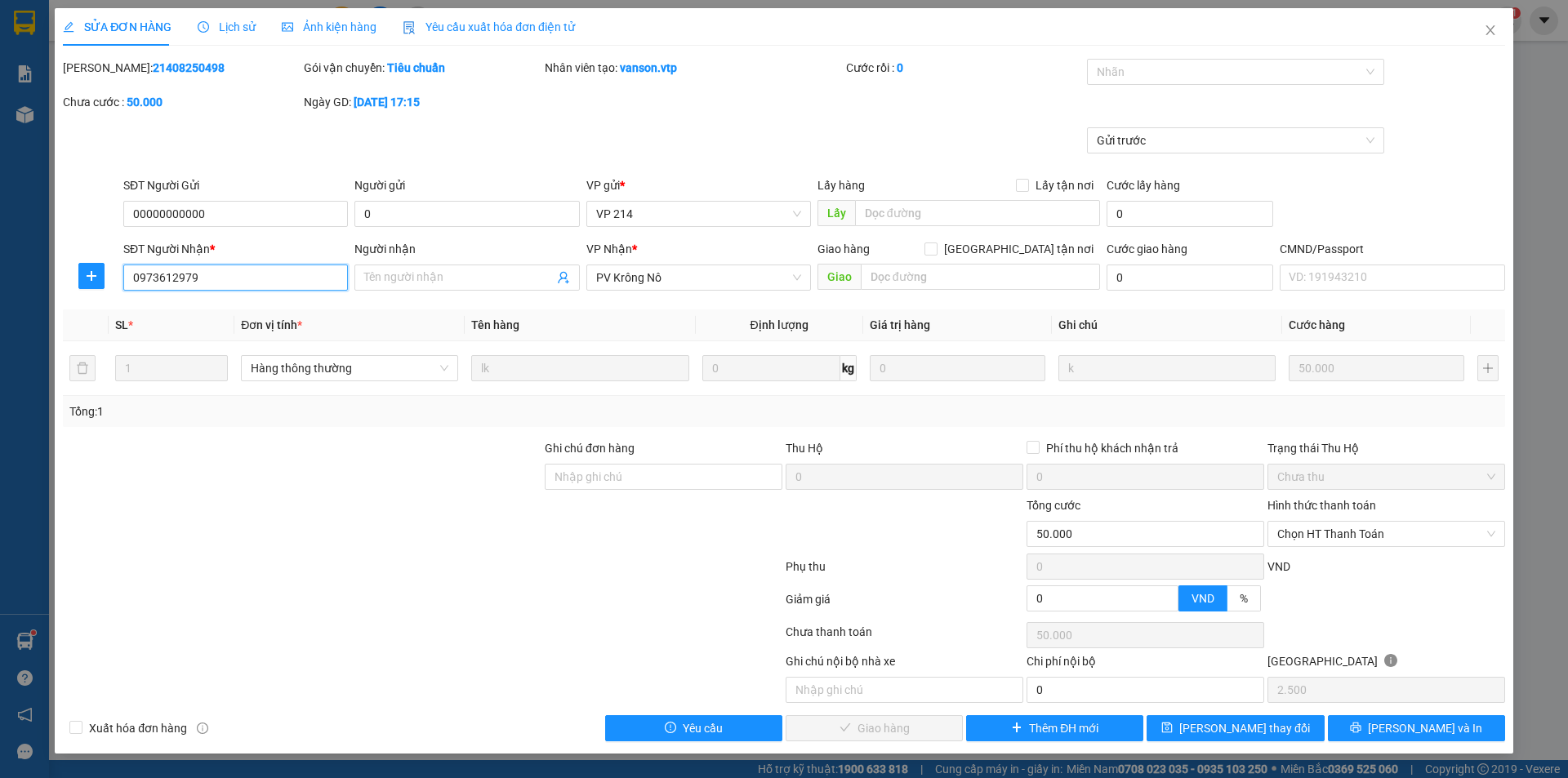
drag, startPoint x: 251, startPoint y: 285, endPoint x: 0, endPoint y: 263, distance: 252.0
click at [0, 263] on div "SỬA ĐƠN HÀNG Lịch sử Ảnh kiện hàng Yêu cầu xuất hóa đơn điện tử Total Paid Fee …" at bounding box center [784, 389] width 1568 height 778
click at [440, 275] on input "Người nhận" at bounding box center [459, 278] width 189 height 18
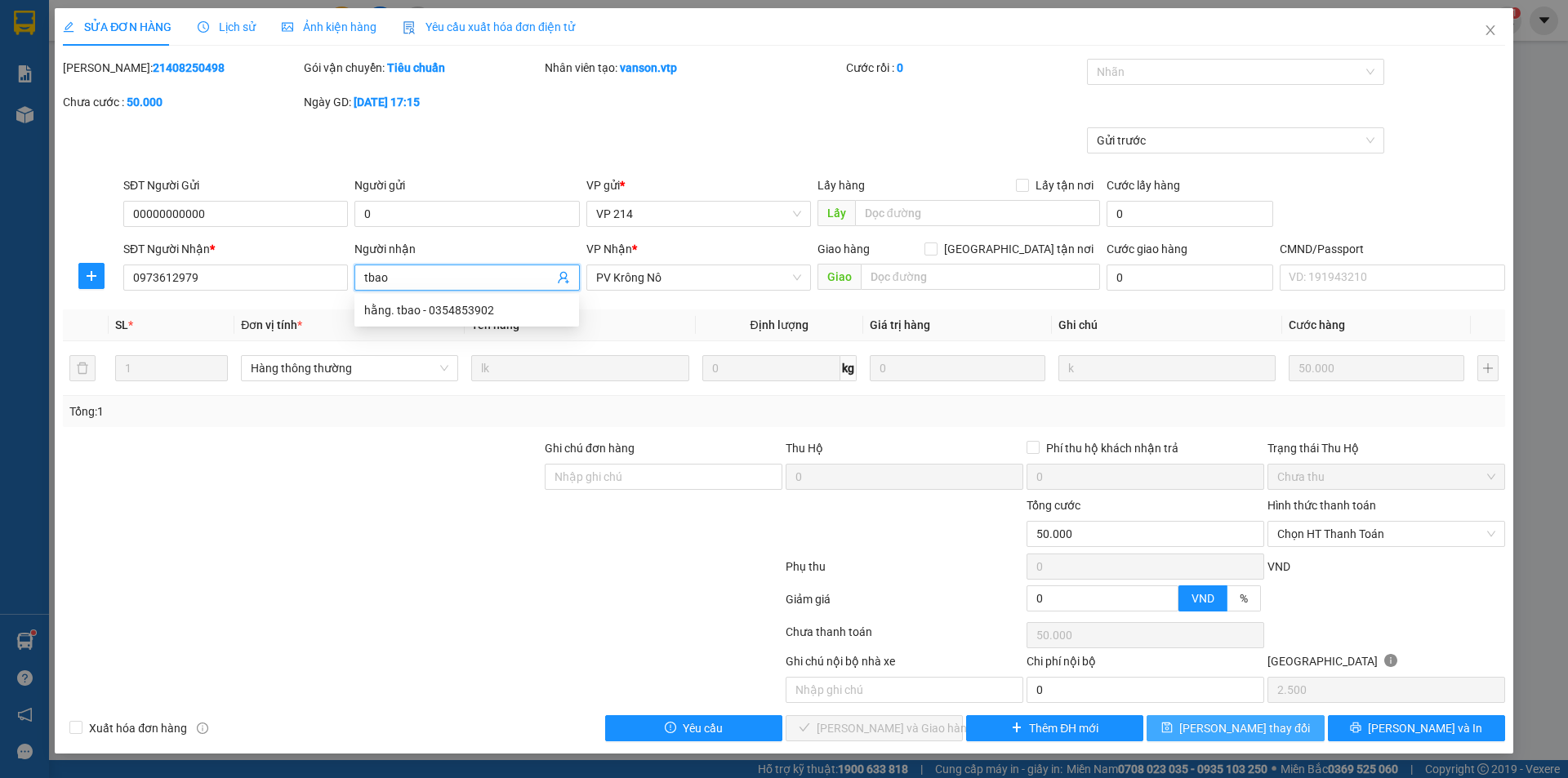
type input "tbao"
click at [1231, 725] on span "[PERSON_NAME] thay đổi" at bounding box center [1244, 728] width 131 height 18
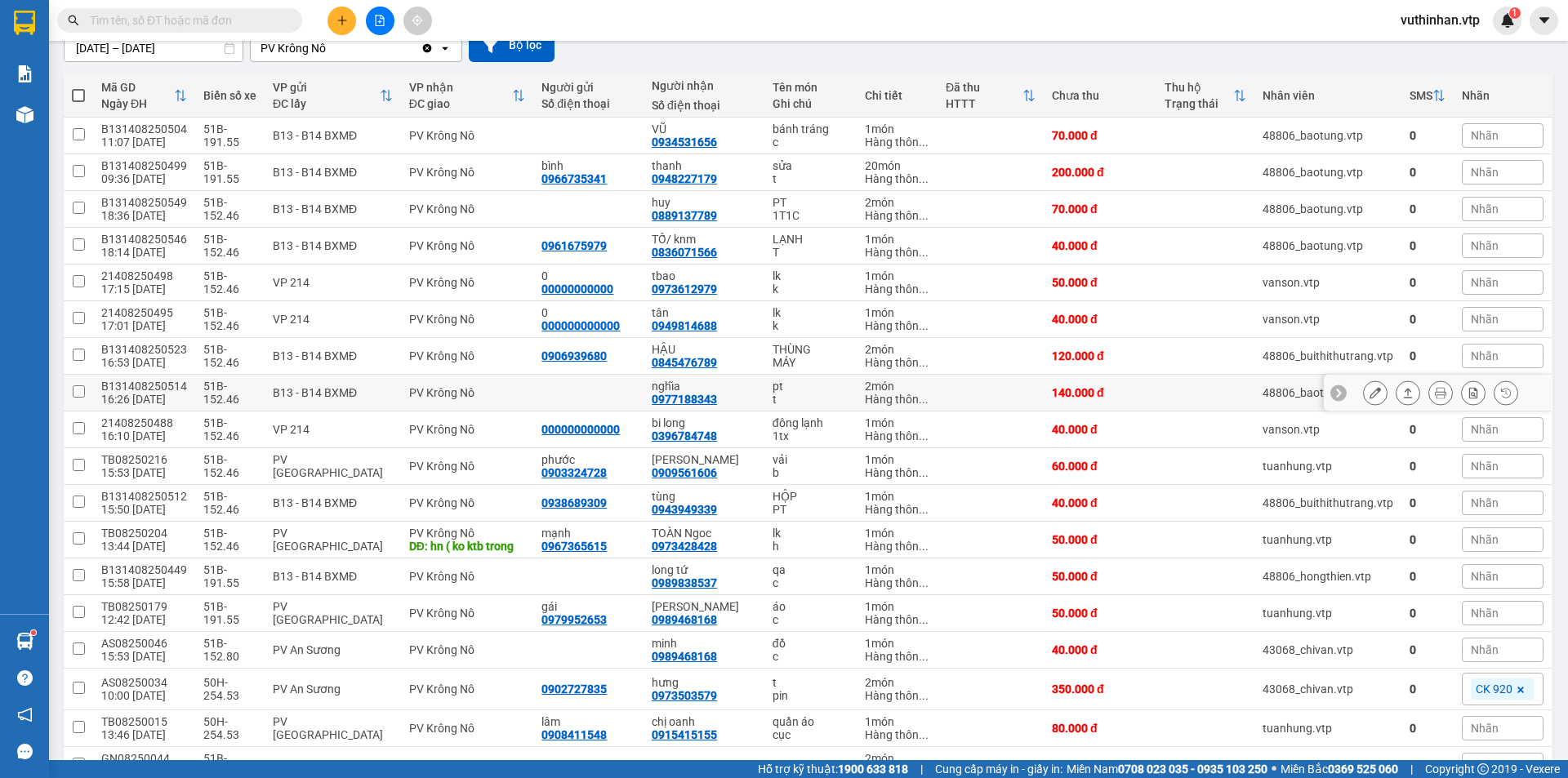
scroll to position [163, 0]
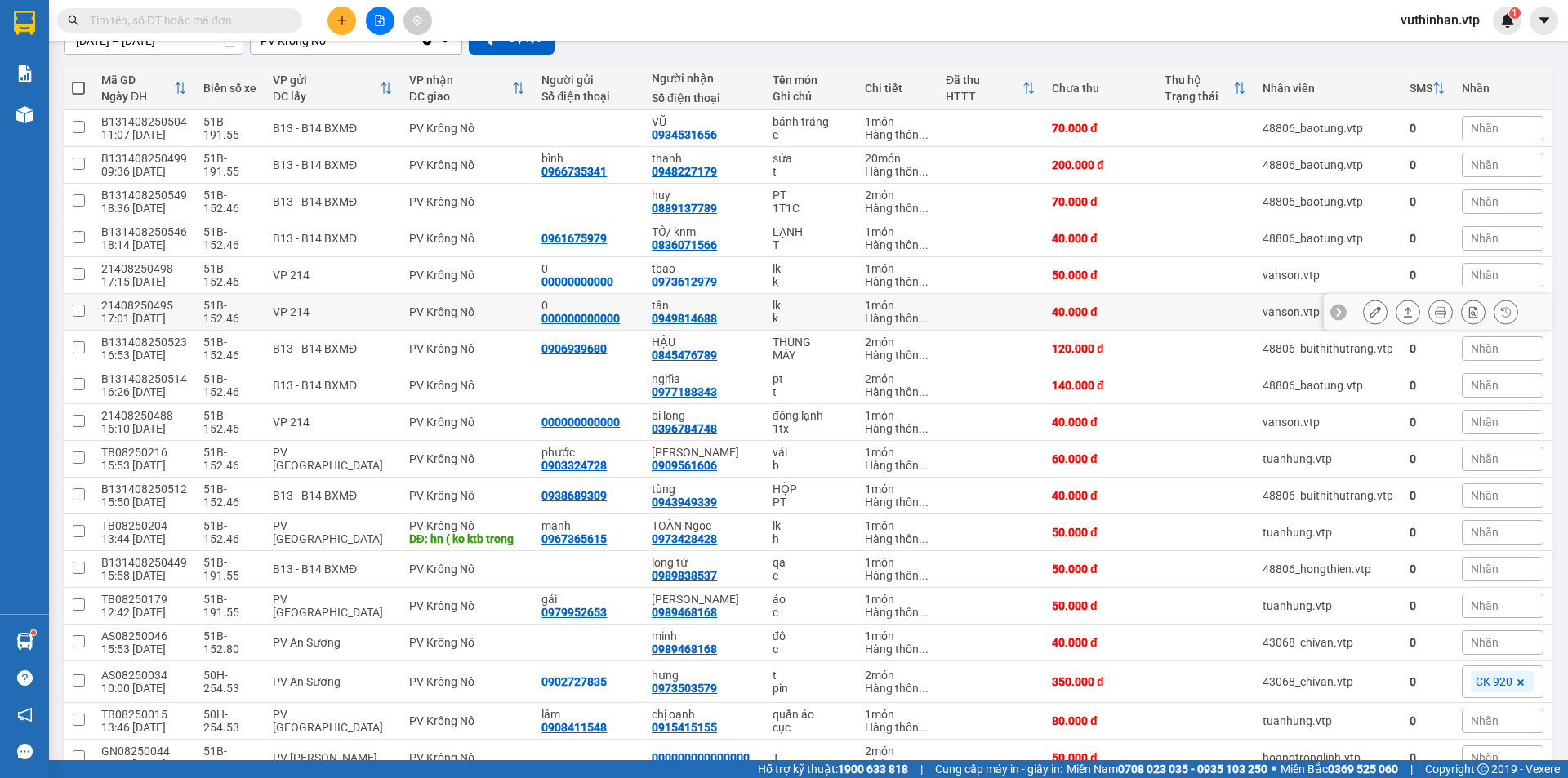
click at [735, 320] on div "tân 0949814688" at bounding box center [703, 312] width 104 height 26
checkbox input "true"
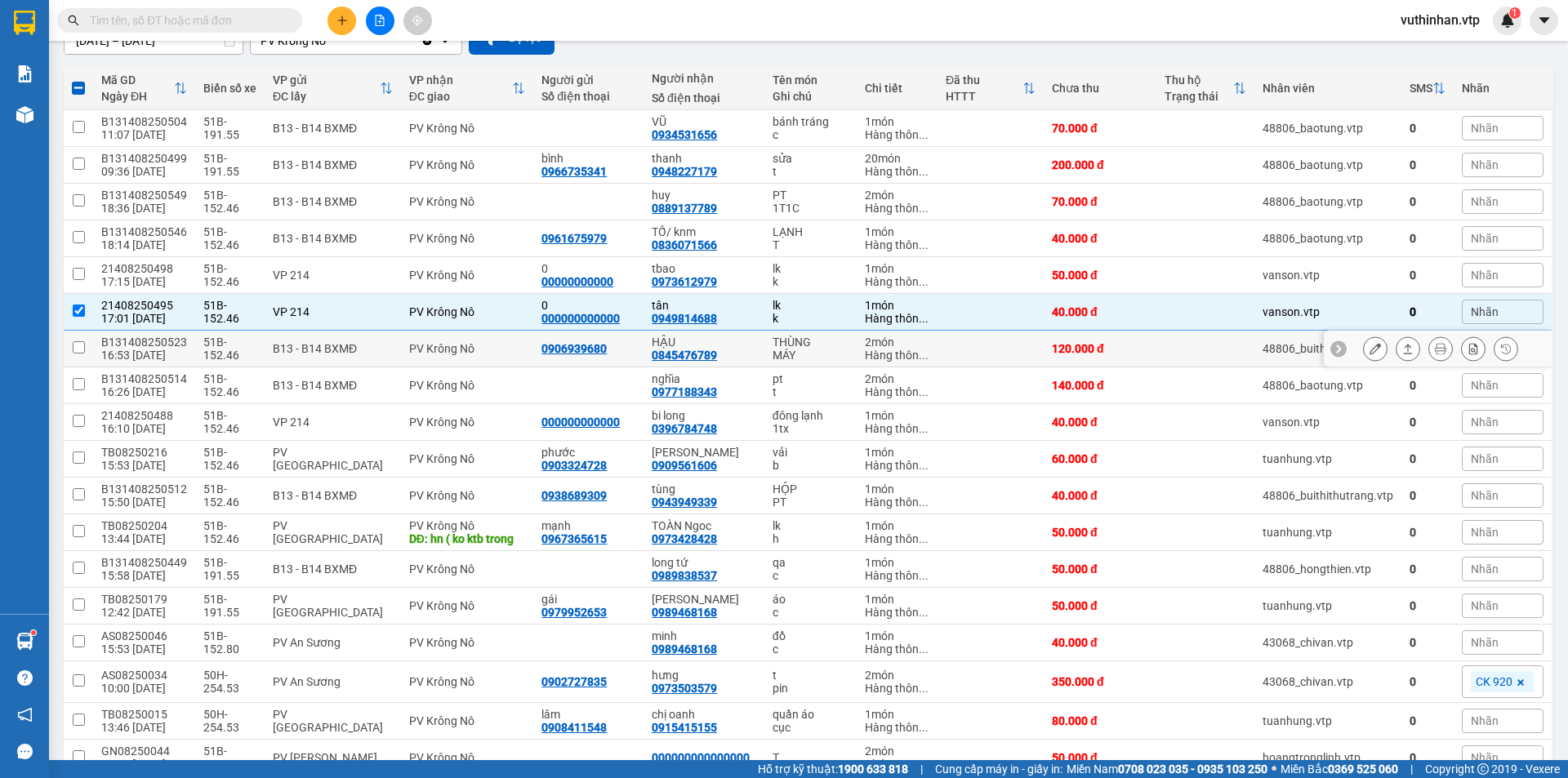
click at [728, 341] on div "HẬU" at bounding box center [703, 342] width 104 height 13
checkbox input "true"
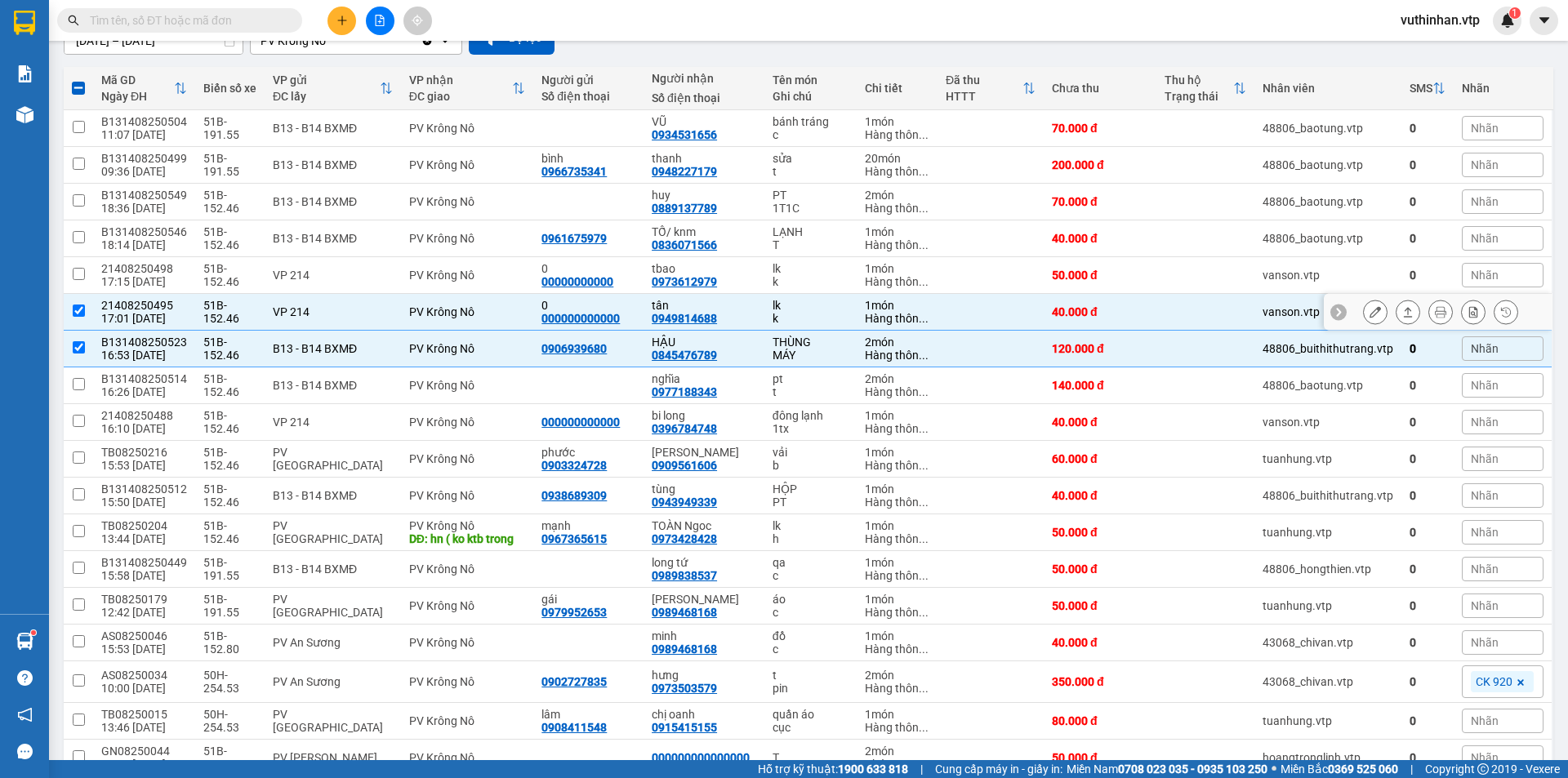
click at [724, 320] on div "tân 0949814688" at bounding box center [703, 312] width 104 height 26
checkbox input "false"
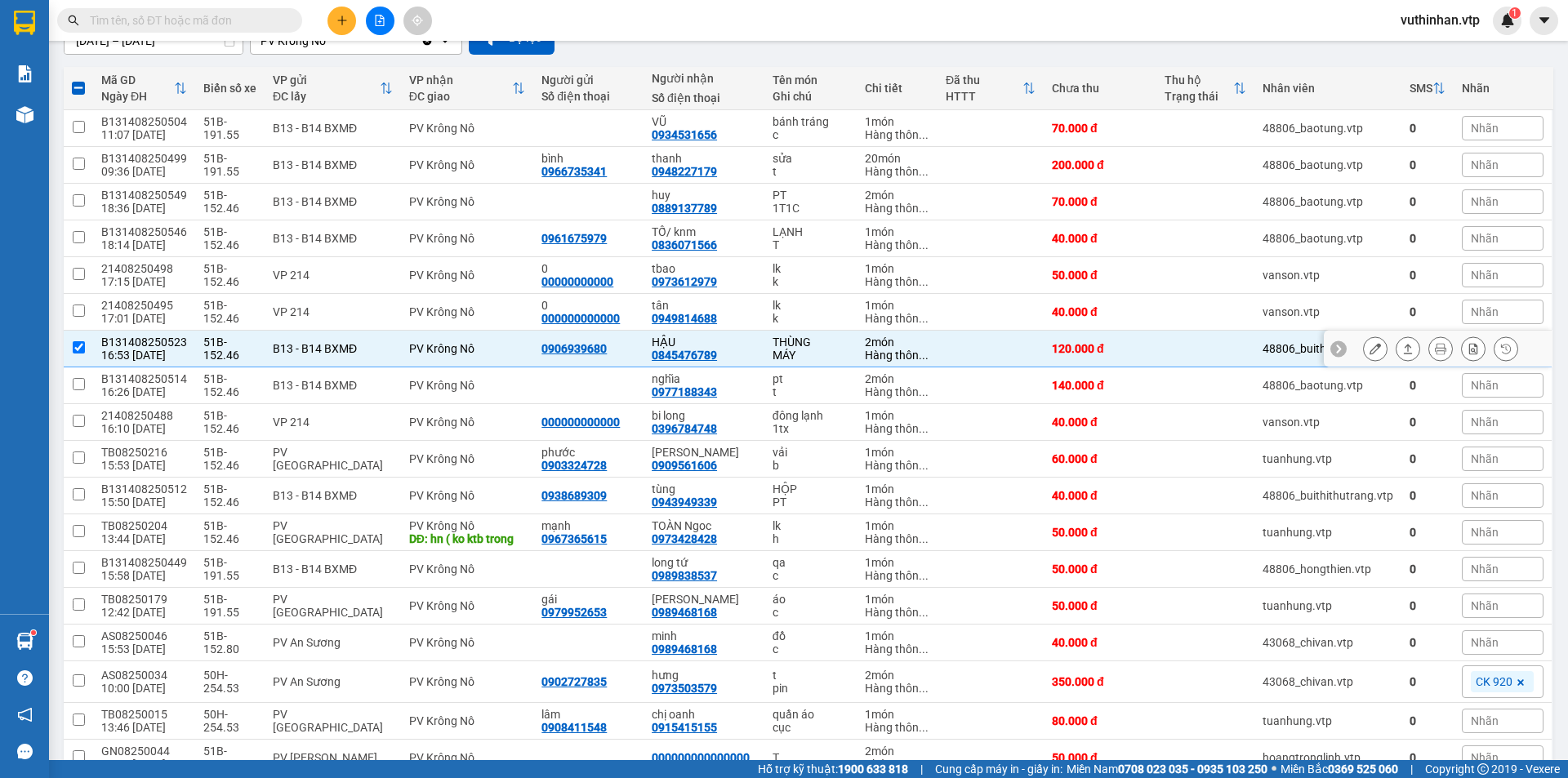
click at [743, 348] on div "HẬU 0845476789" at bounding box center [703, 348] width 104 height 26
checkbox input "false"
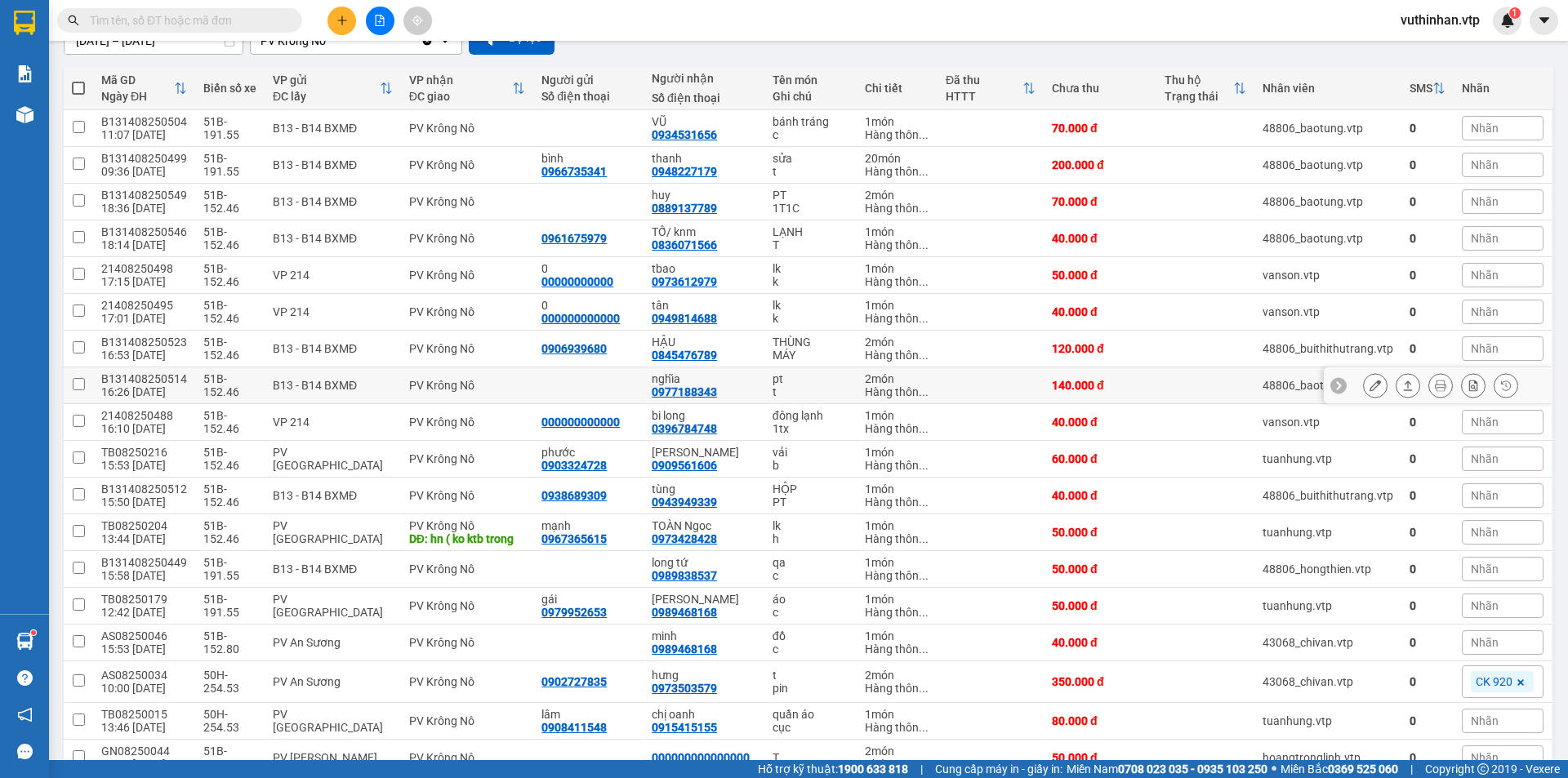
click at [732, 382] on div "nghĩa" at bounding box center [703, 378] width 104 height 13
checkbox input "true"
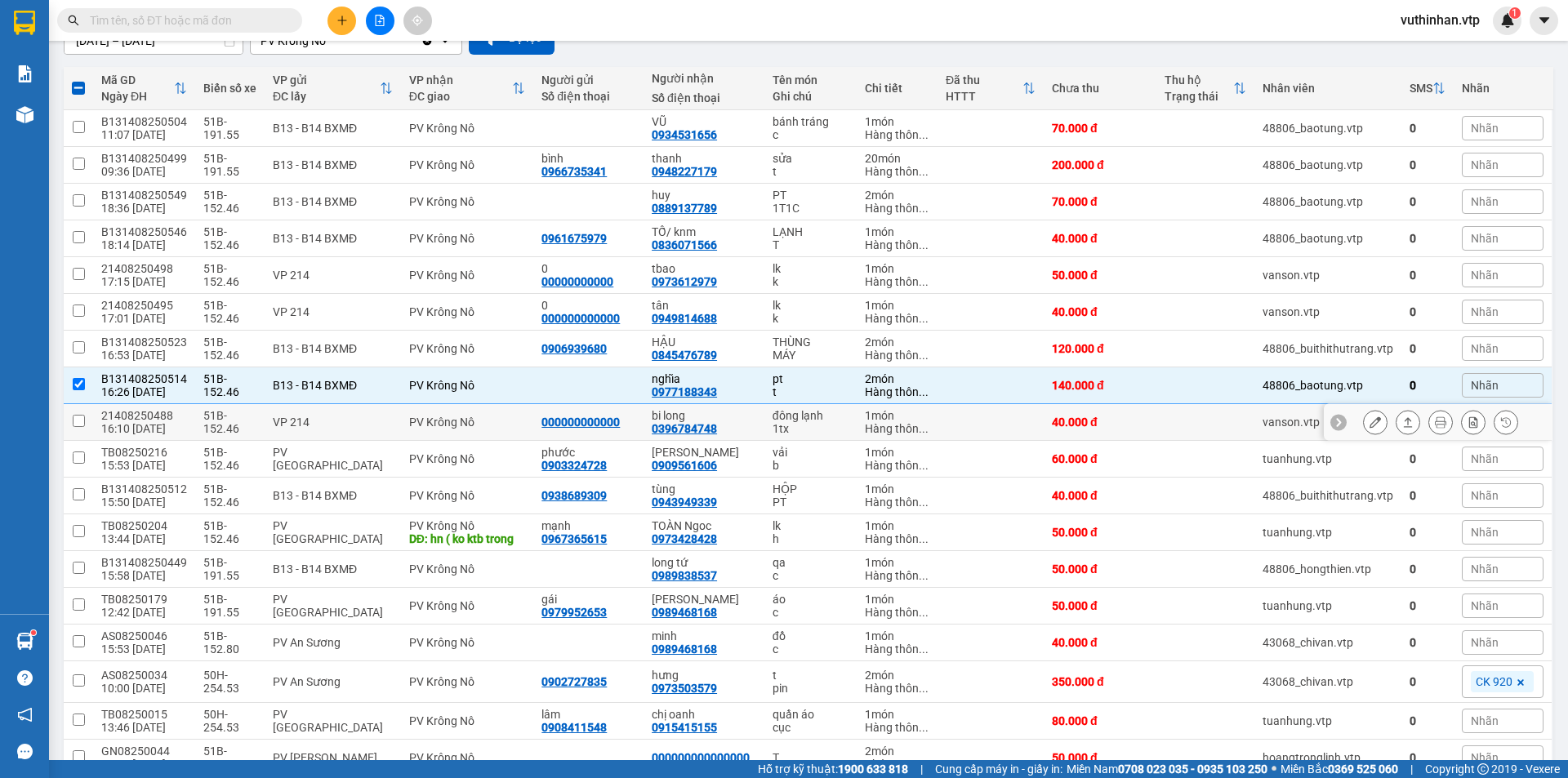
click at [725, 416] on div "bi long" at bounding box center [703, 416] width 104 height 13
checkbox input "true"
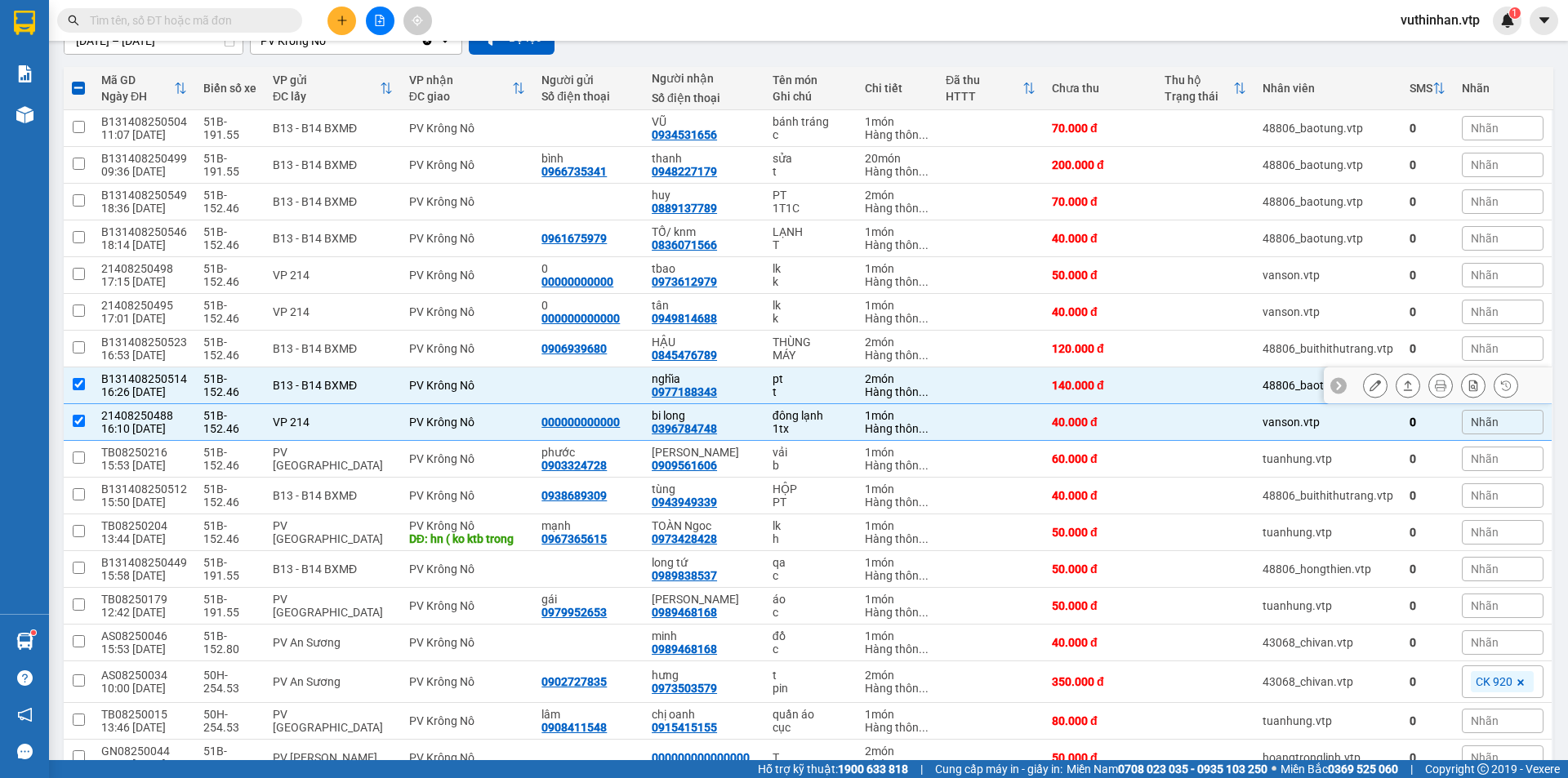
click at [732, 387] on div "nghĩa 0977188343" at bounding box center [703, 385] width 104 height 26
checkbox input "false"
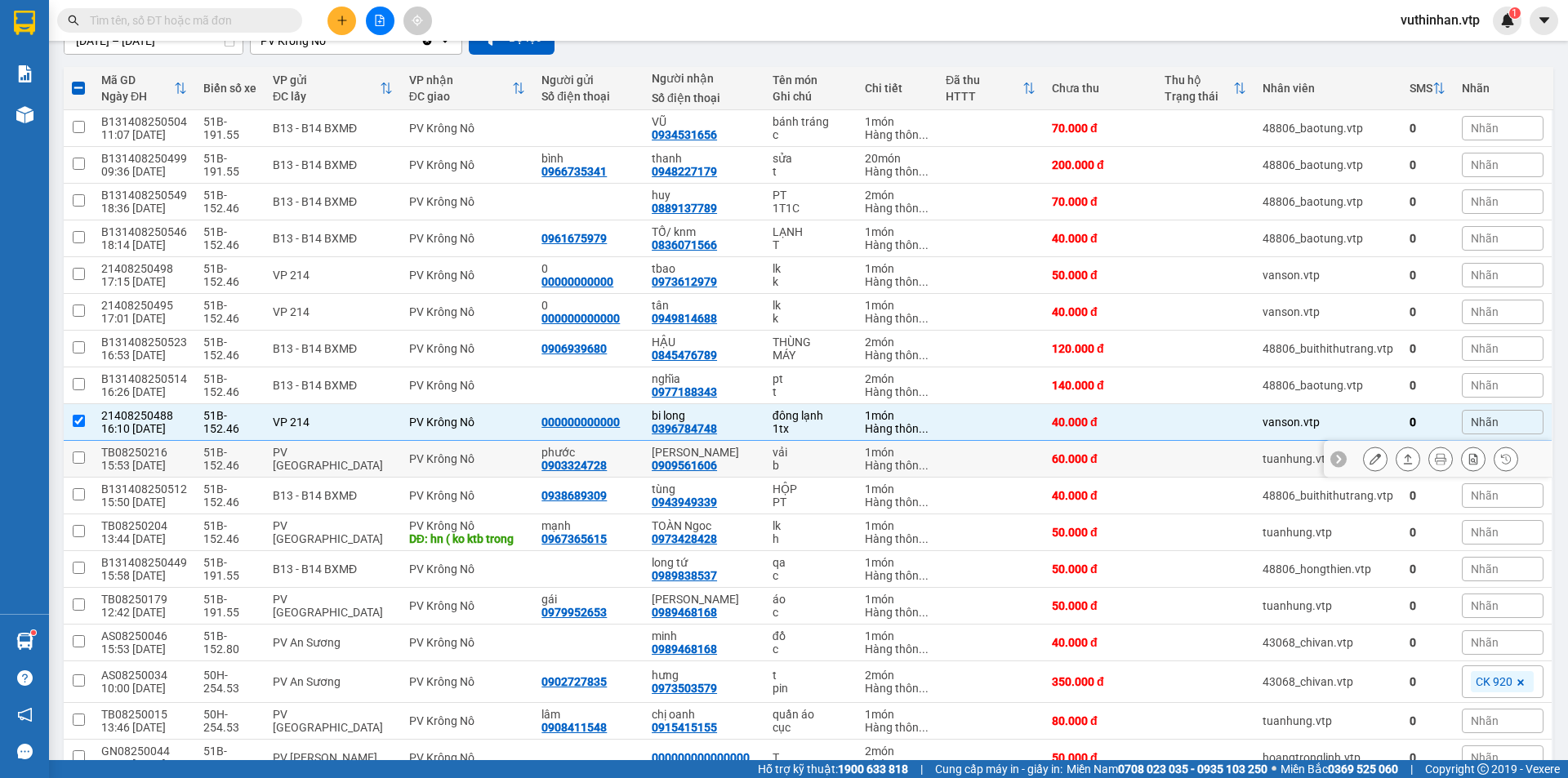
click at [736, 454] on div "[PERSON_NAME]" at bounding box center [703, 452] width 104 height 13
checkbox input "true"
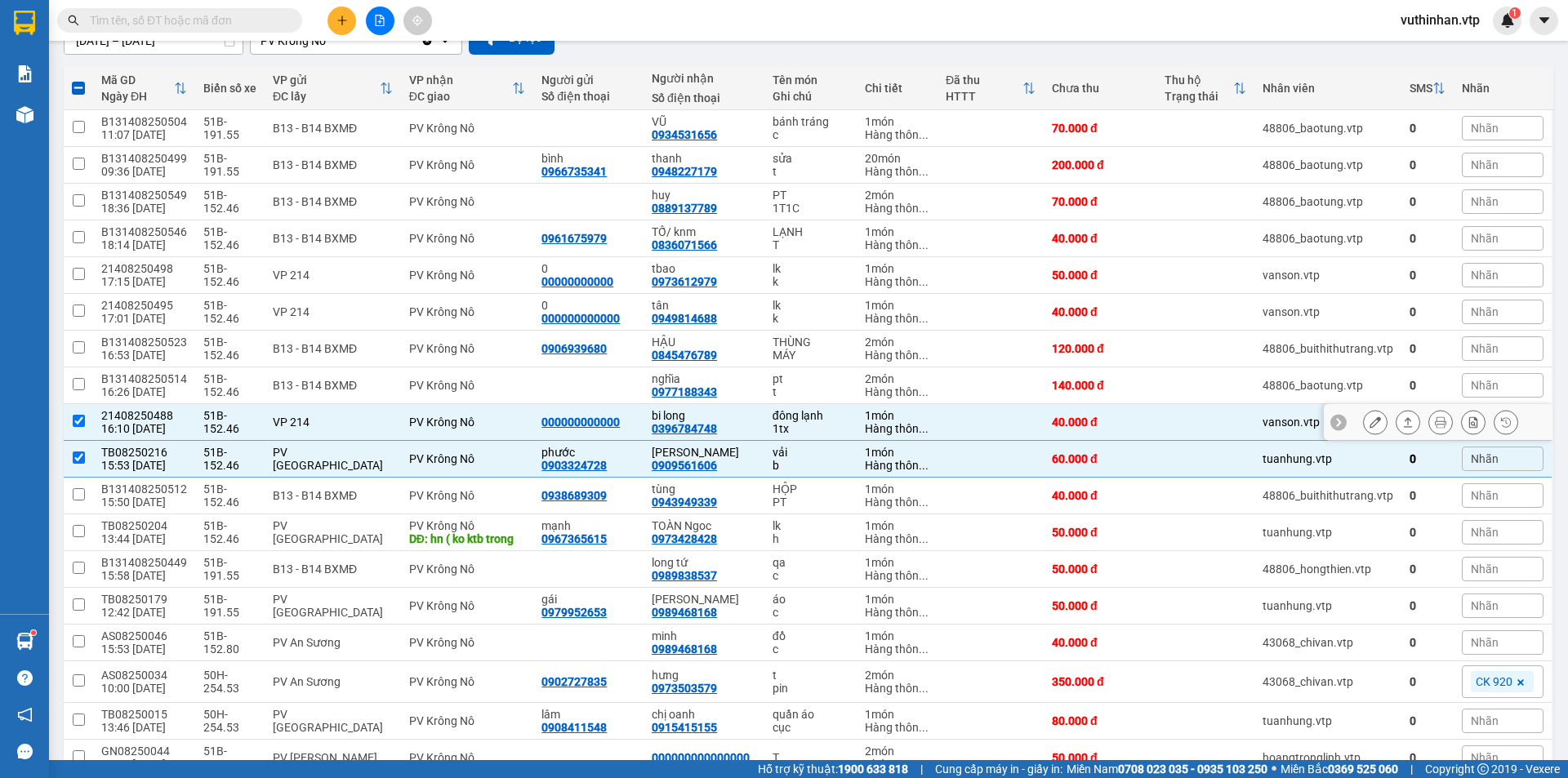
click at [743, 425] on div "bi long 0396784748" at bounding box center [703, 422] width 104 height 26
checkbox input "false"
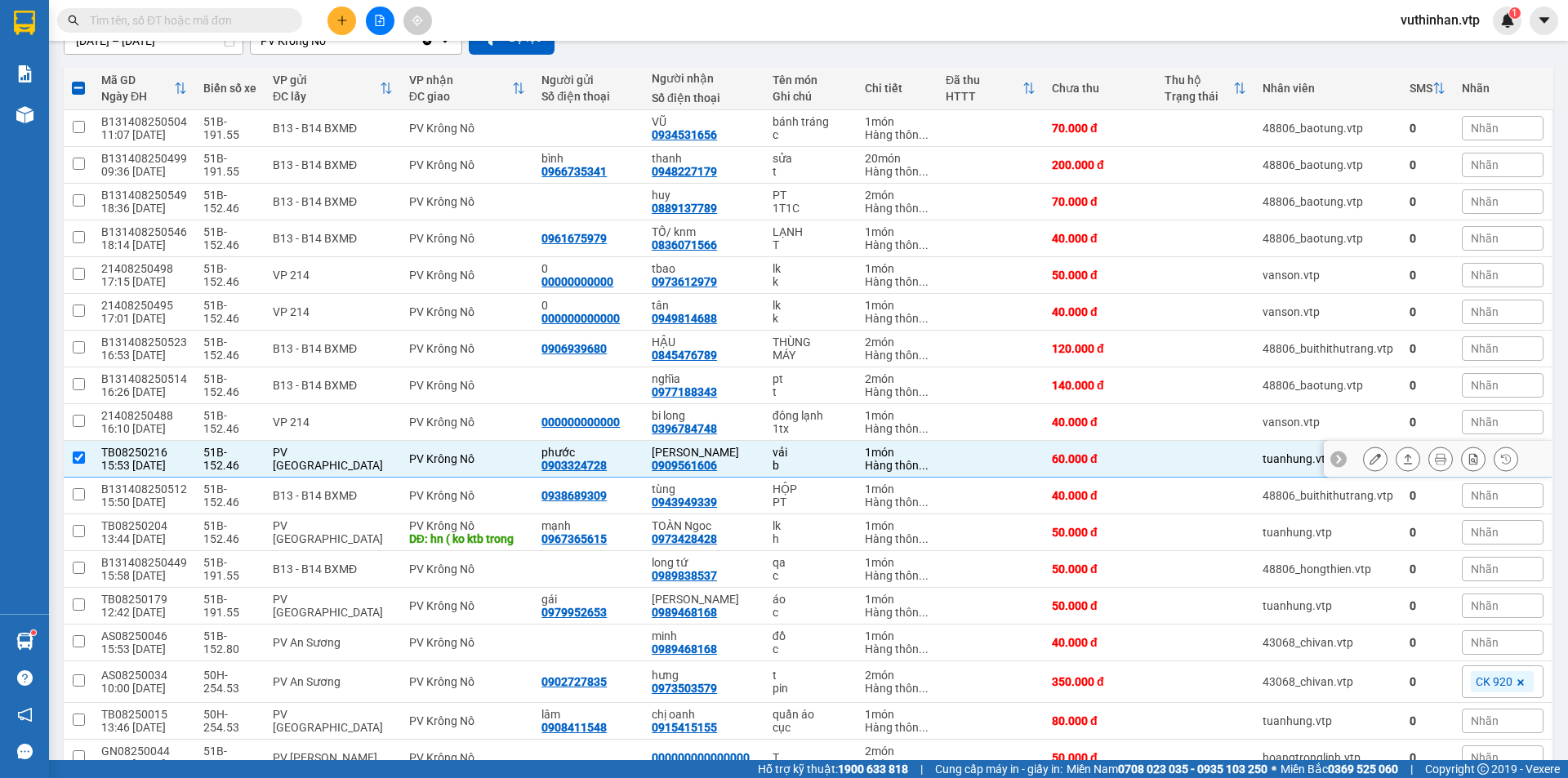
click at [1369, 456] on icon at bounding box center [1375, 458] width 12 height 12
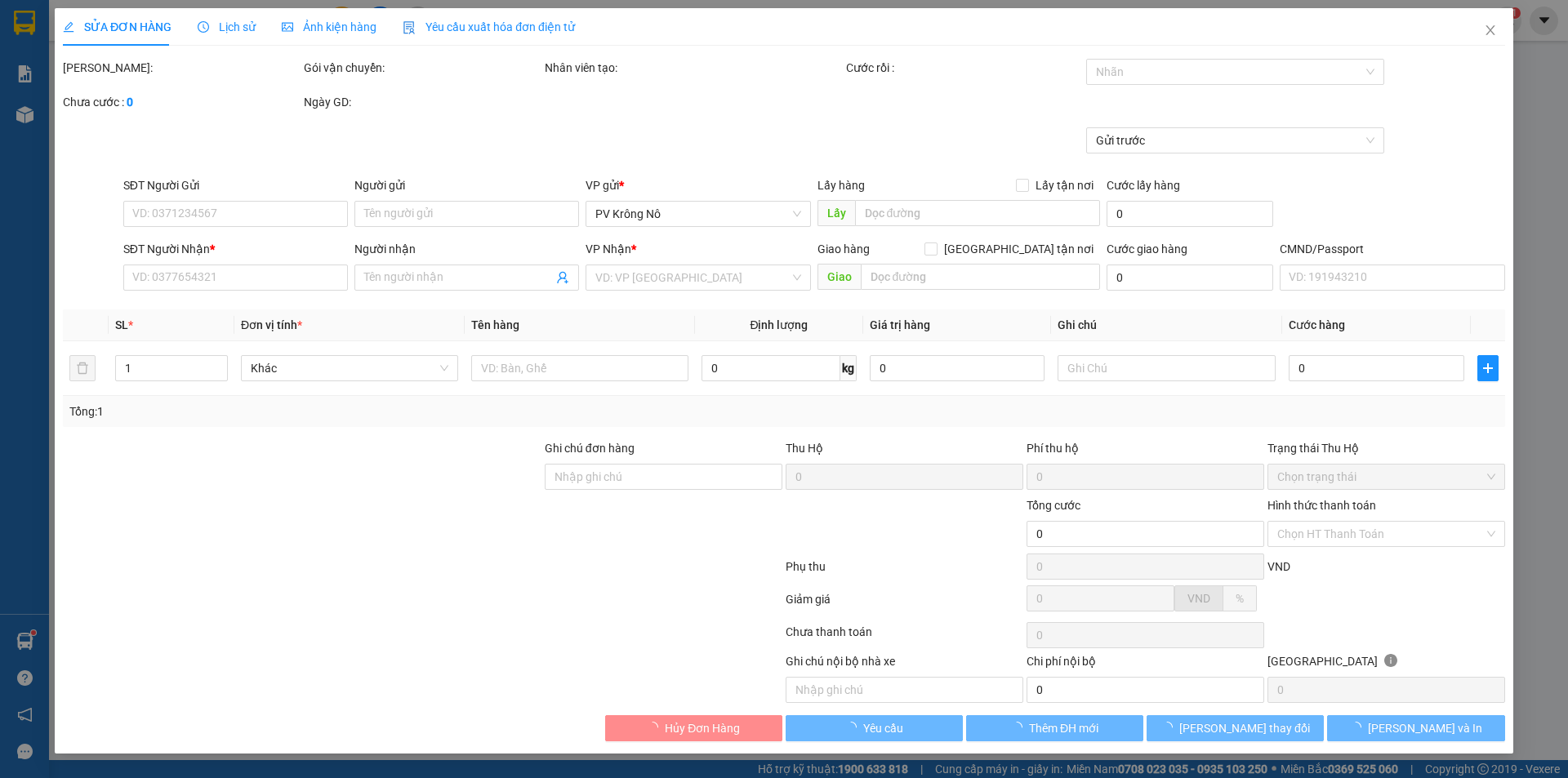
type input "0903324728"
type input "phước"
type input "0909561606"
type input "[PERSON_NAME]"
type input "60.000"
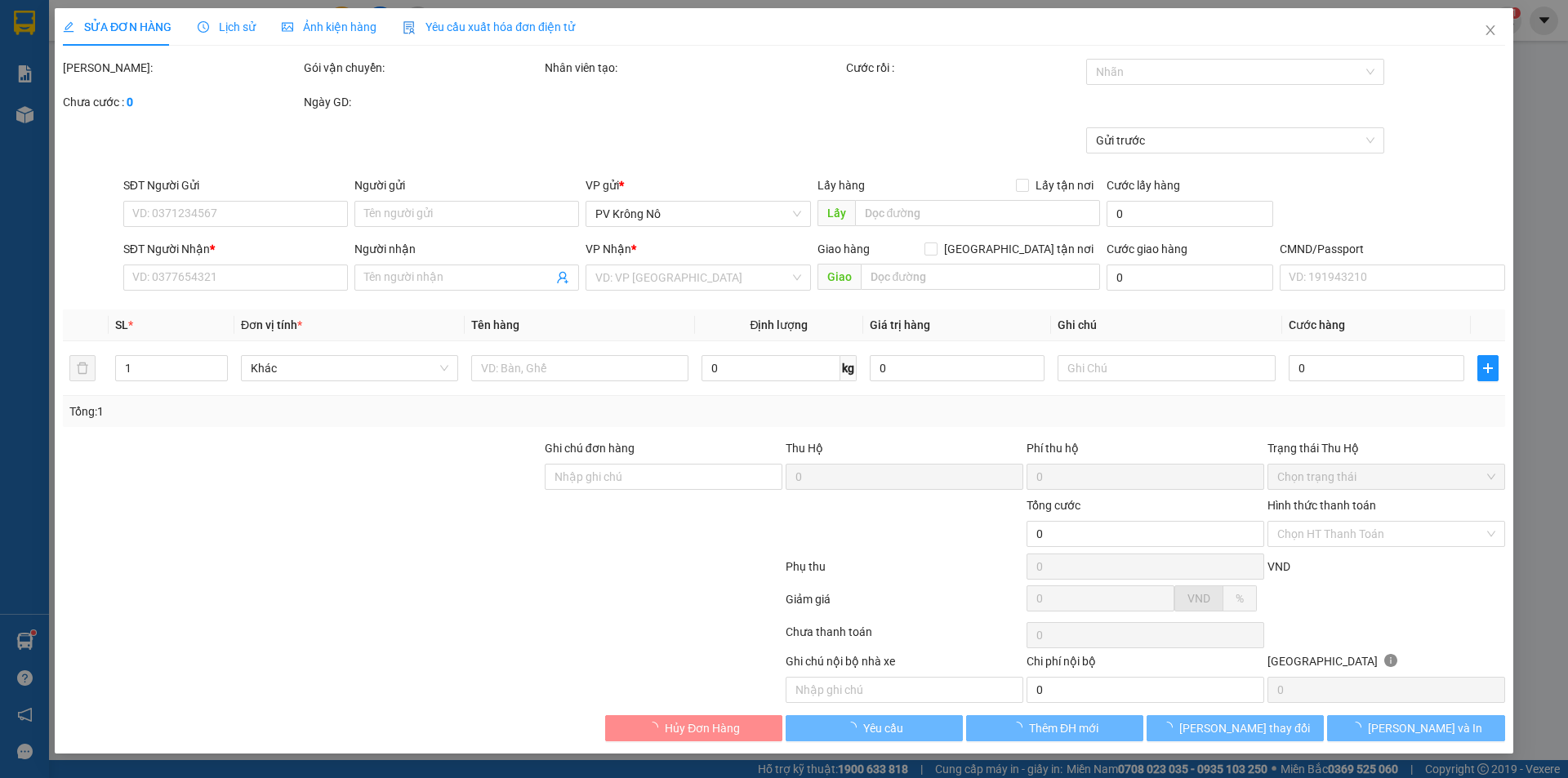
type input "60.000"
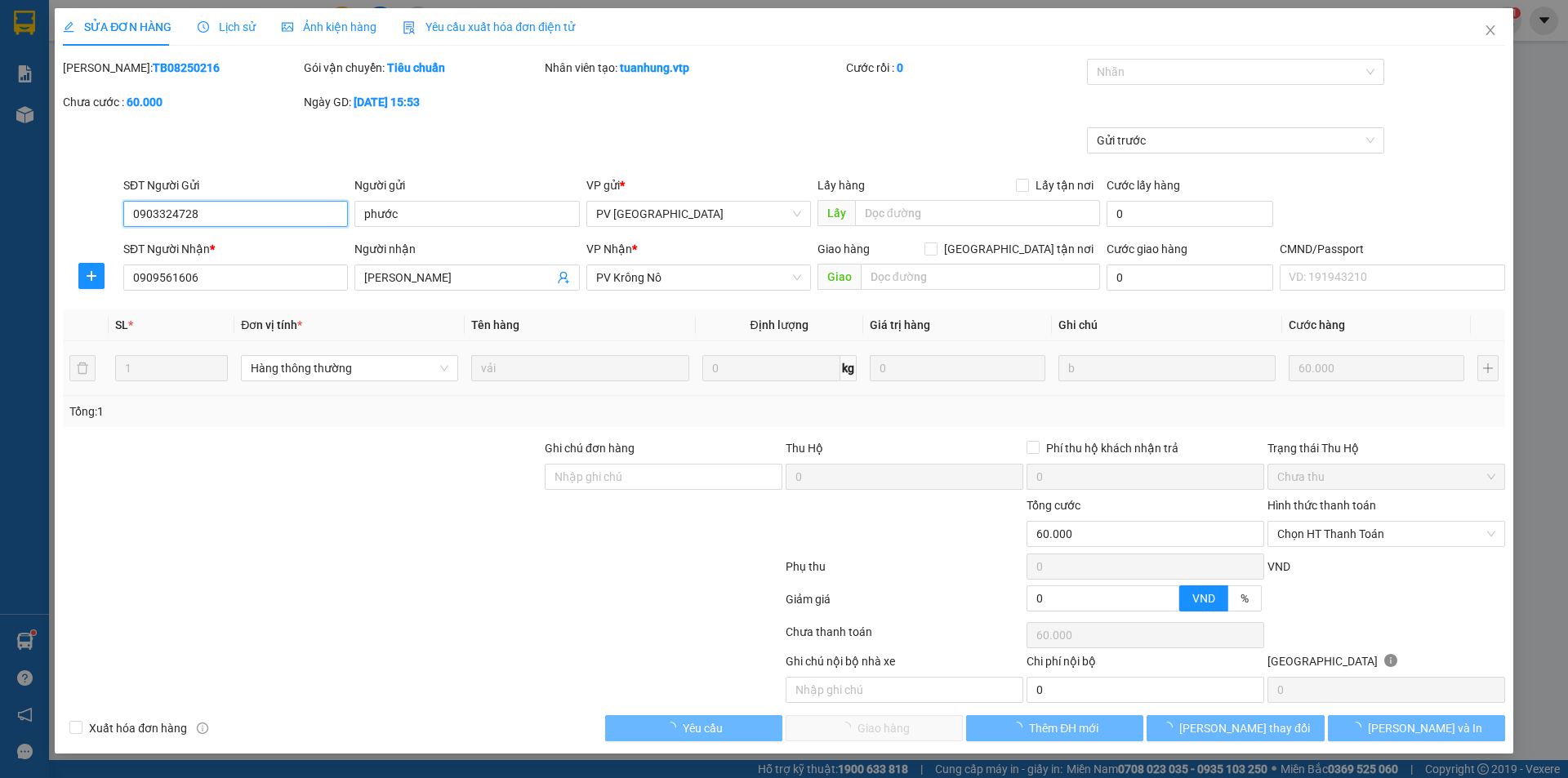
type input "3.000"
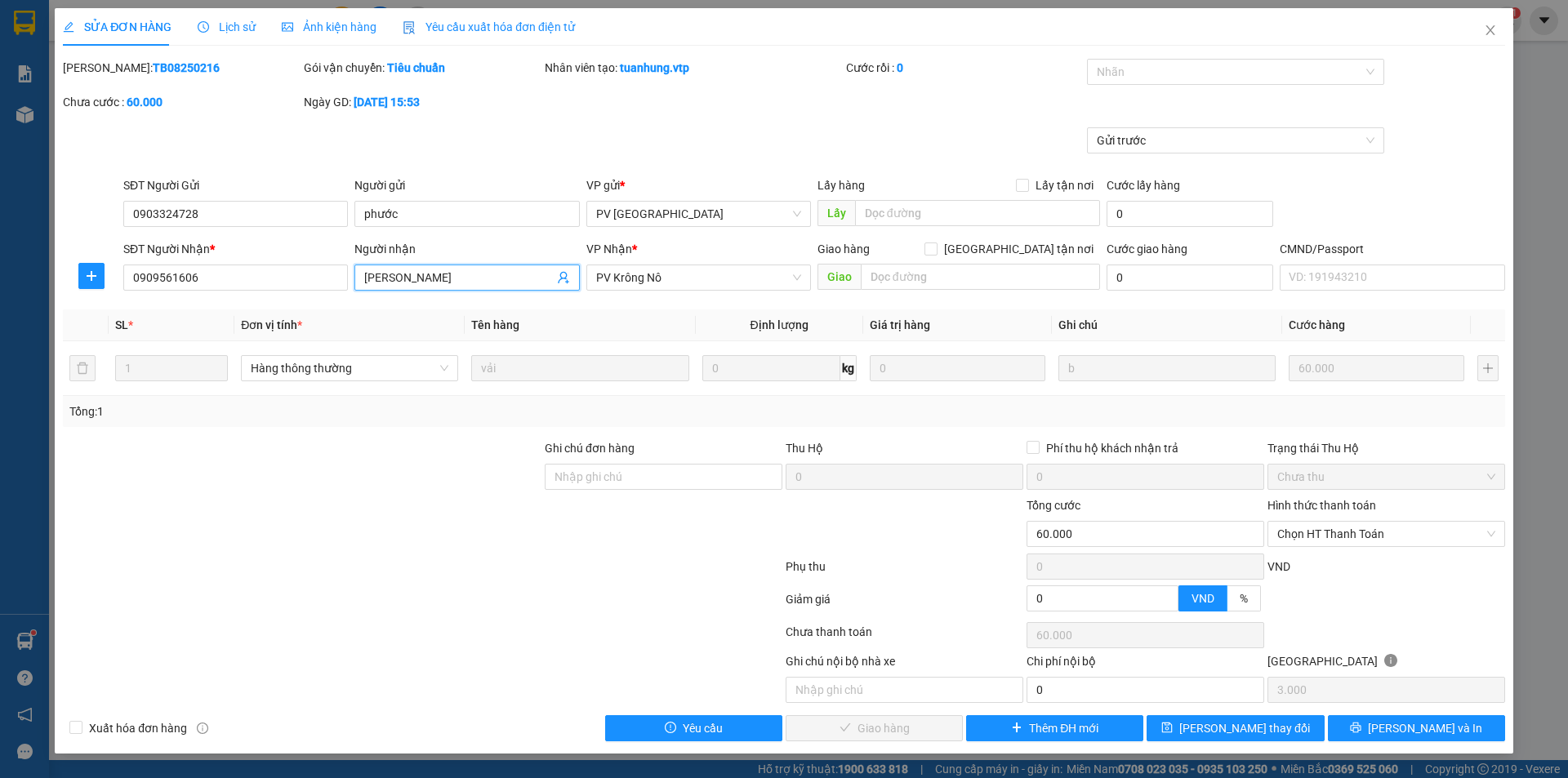
click at [456, 279] on input "[PERSON_NAME]" at bounding box center [459, 278] width 189 height 18
type input "HOÀNG ANH/ tbao"
click at [1221, 726] on span "[PERSON_NAME] thay đổi" at bounding box center [1244, 728] width 131 height 18
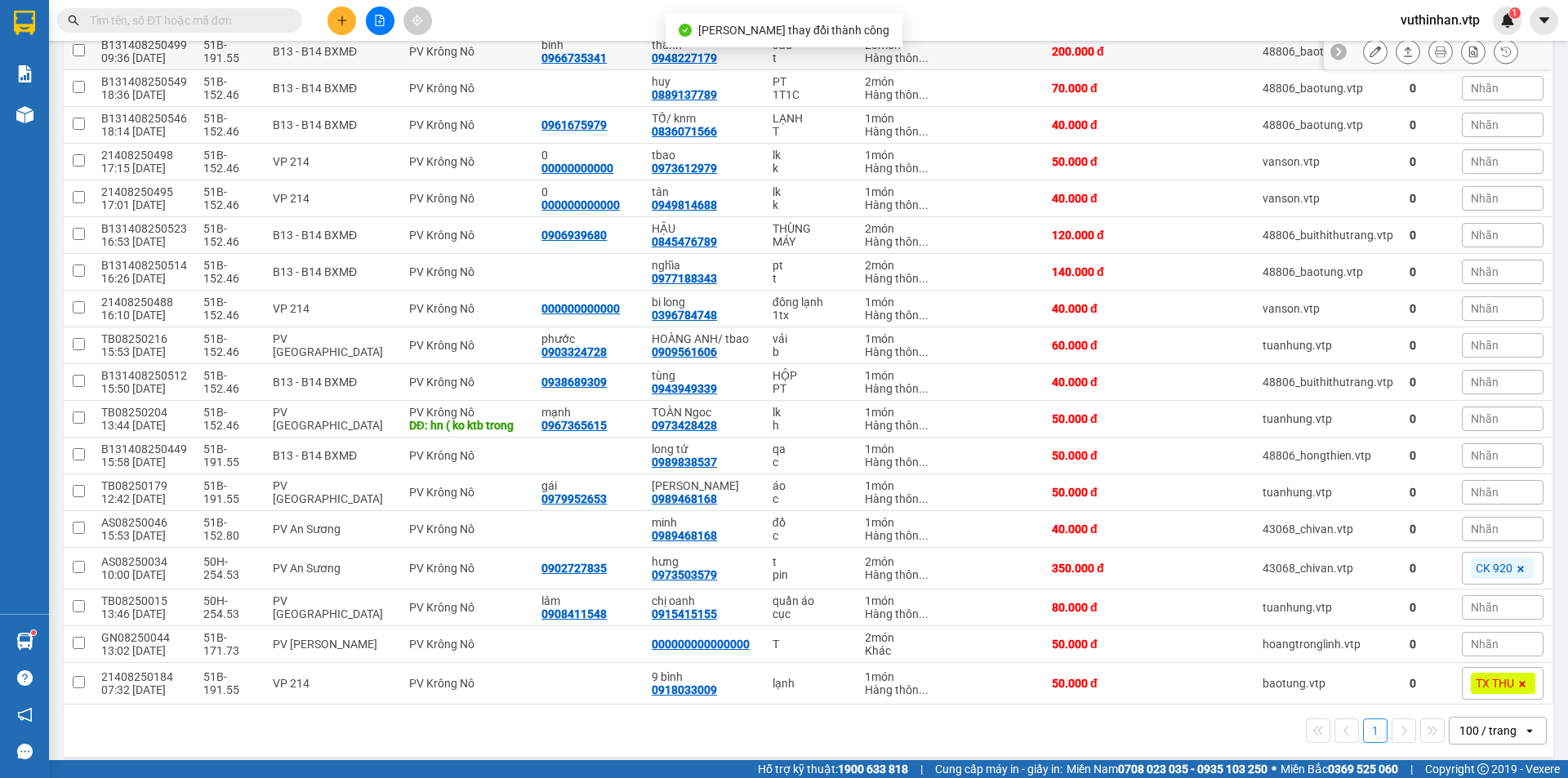
scroll to position [288, 0]
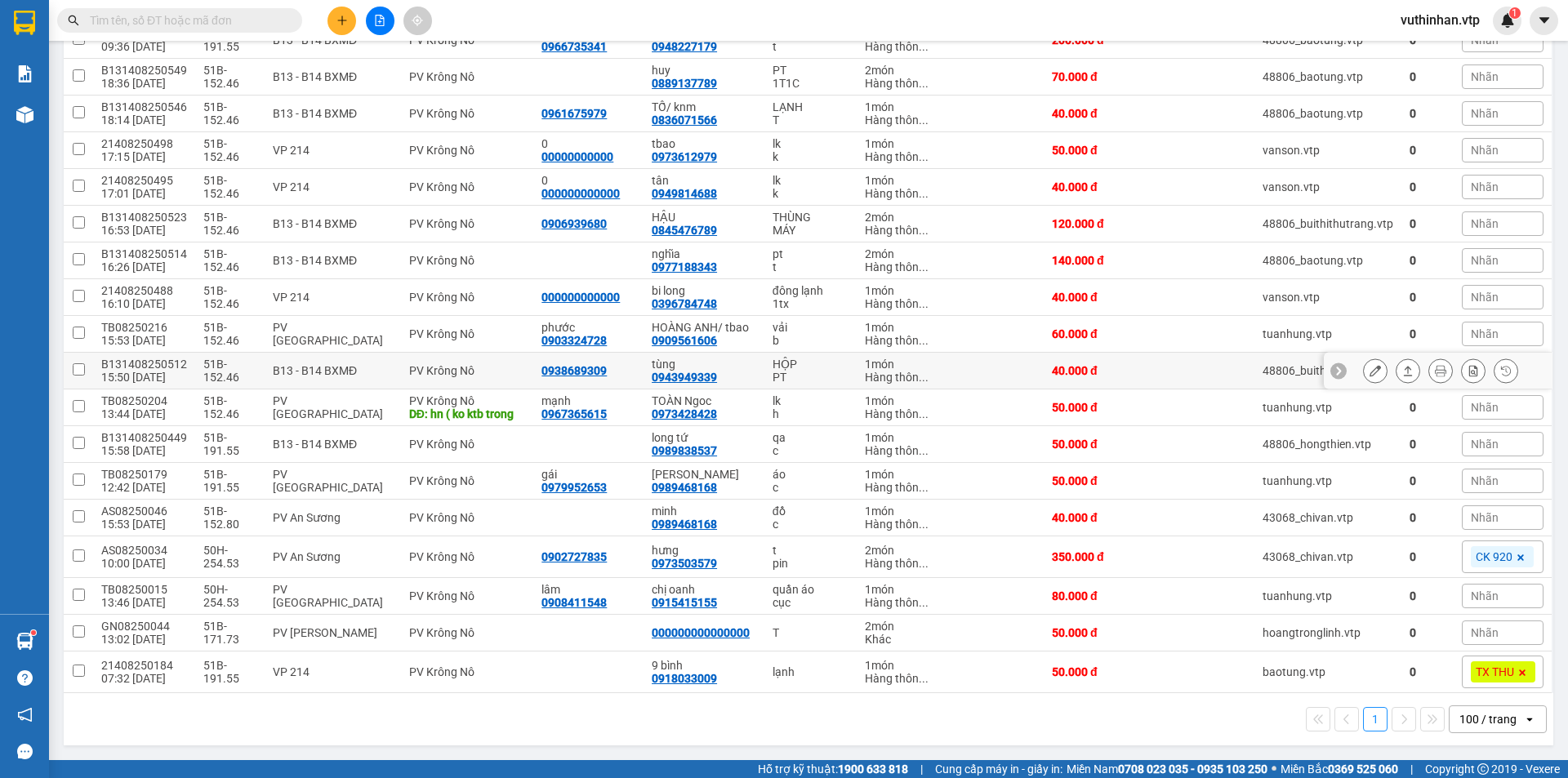
click at [725, 376] on div "tùng 0943949339" at bounding box center [703, 370] width 104 height 26
checkbox input "true"
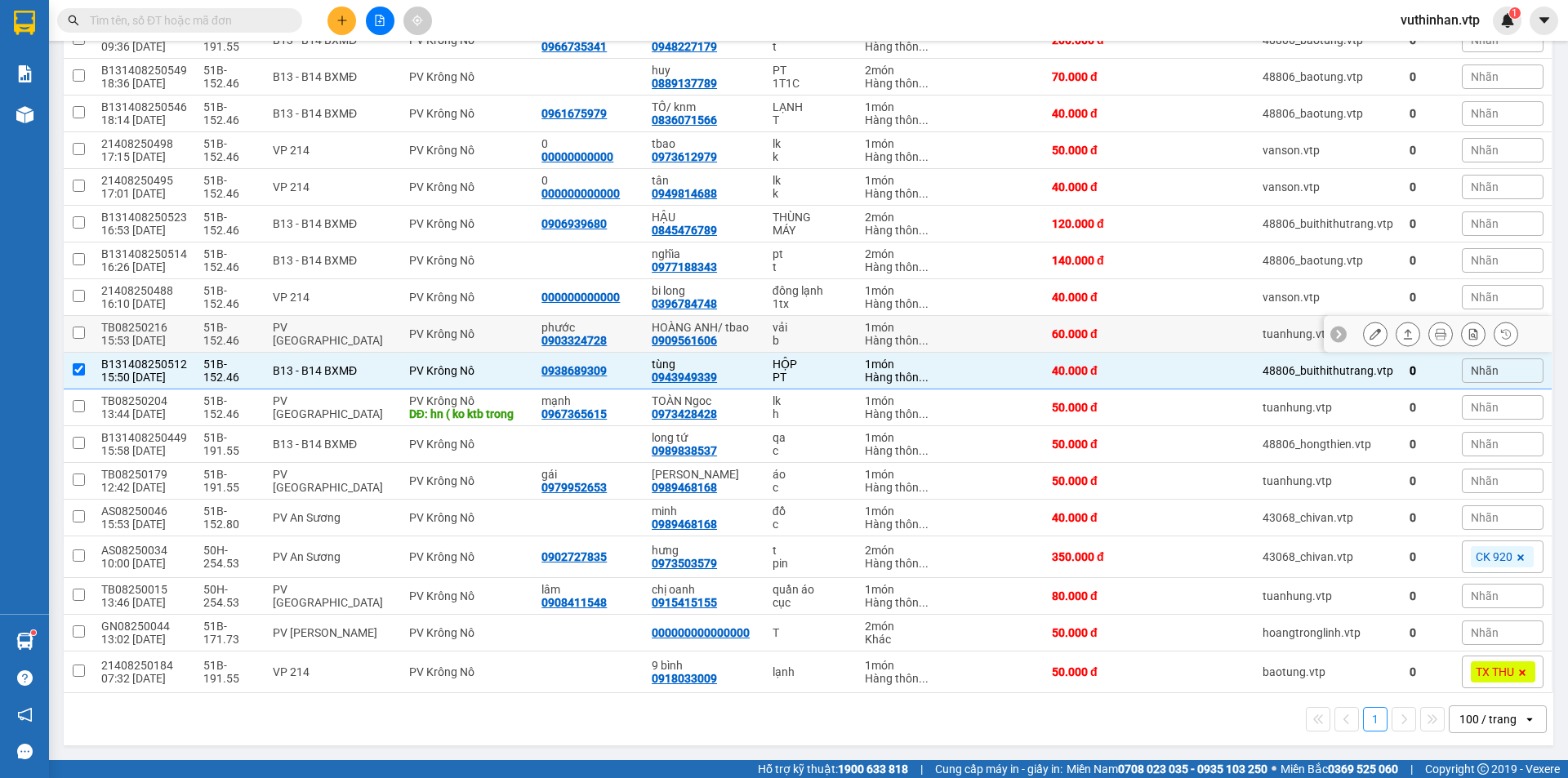
click at [857, 329] on td "1 món Hàng thôn ..." at bounding box center [897, 334] width 81 height 36
checkbox input "true"
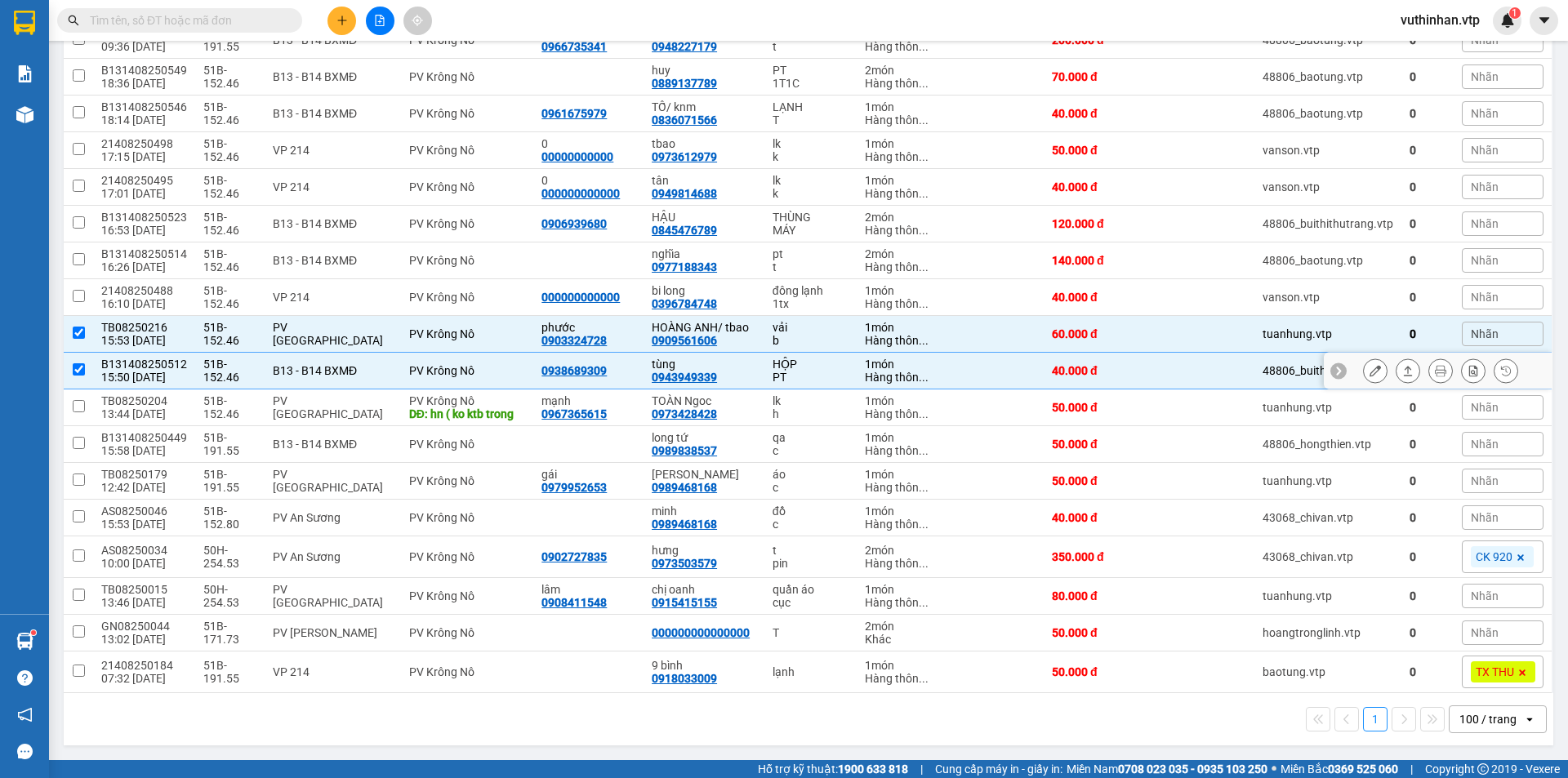
click at [1181, 371] on td at bounding box center [1206, 370] width 98 height 36
checkbox input "false"
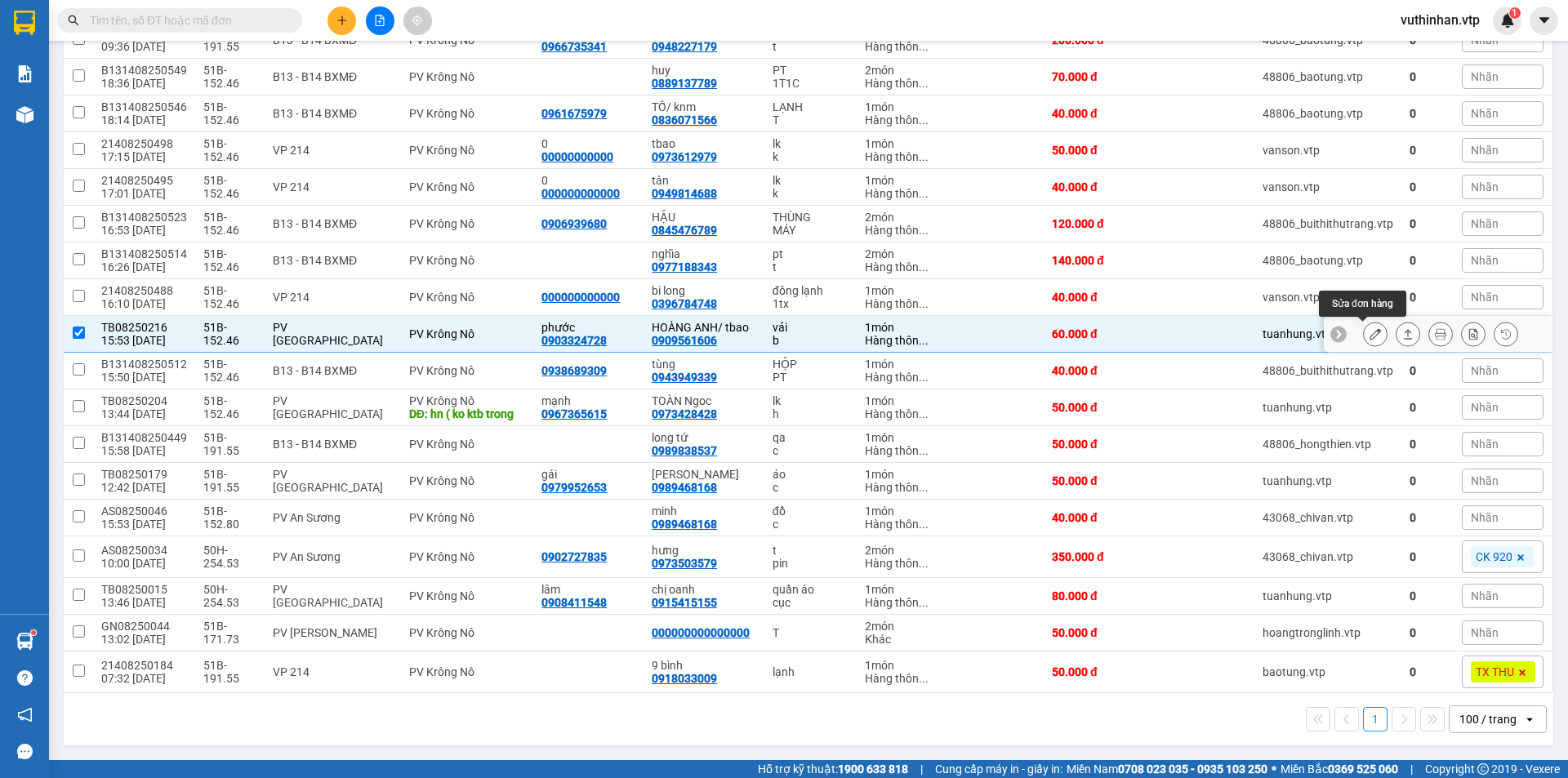
click at [1369, 338] on icon at bounding box center [1375, 334] width 12 height 12
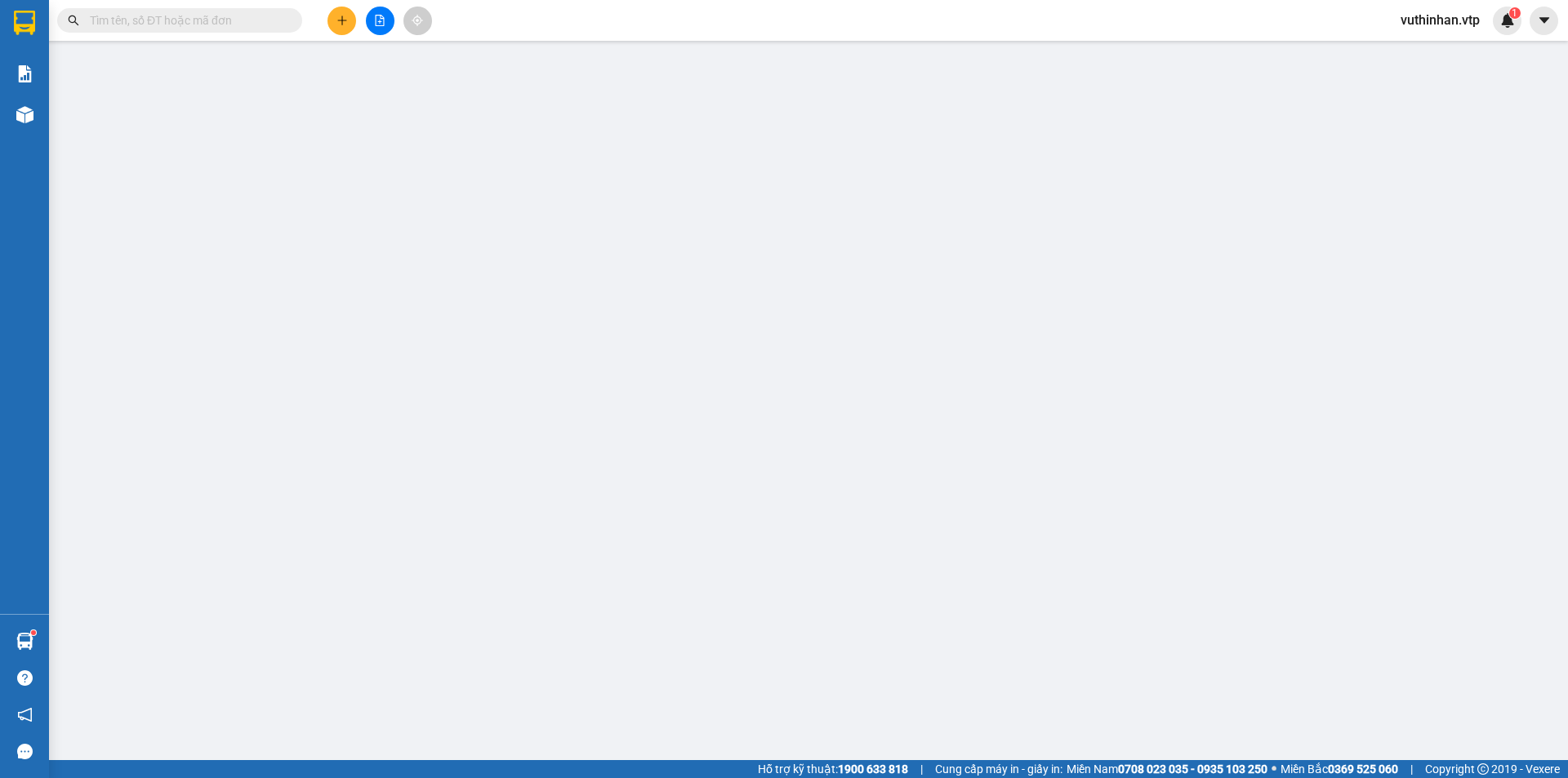
type input "0903324728"
type input "phước"
type input "0909561606"
type input "HOÀNG ANH/ tbao"
type input "60.000"
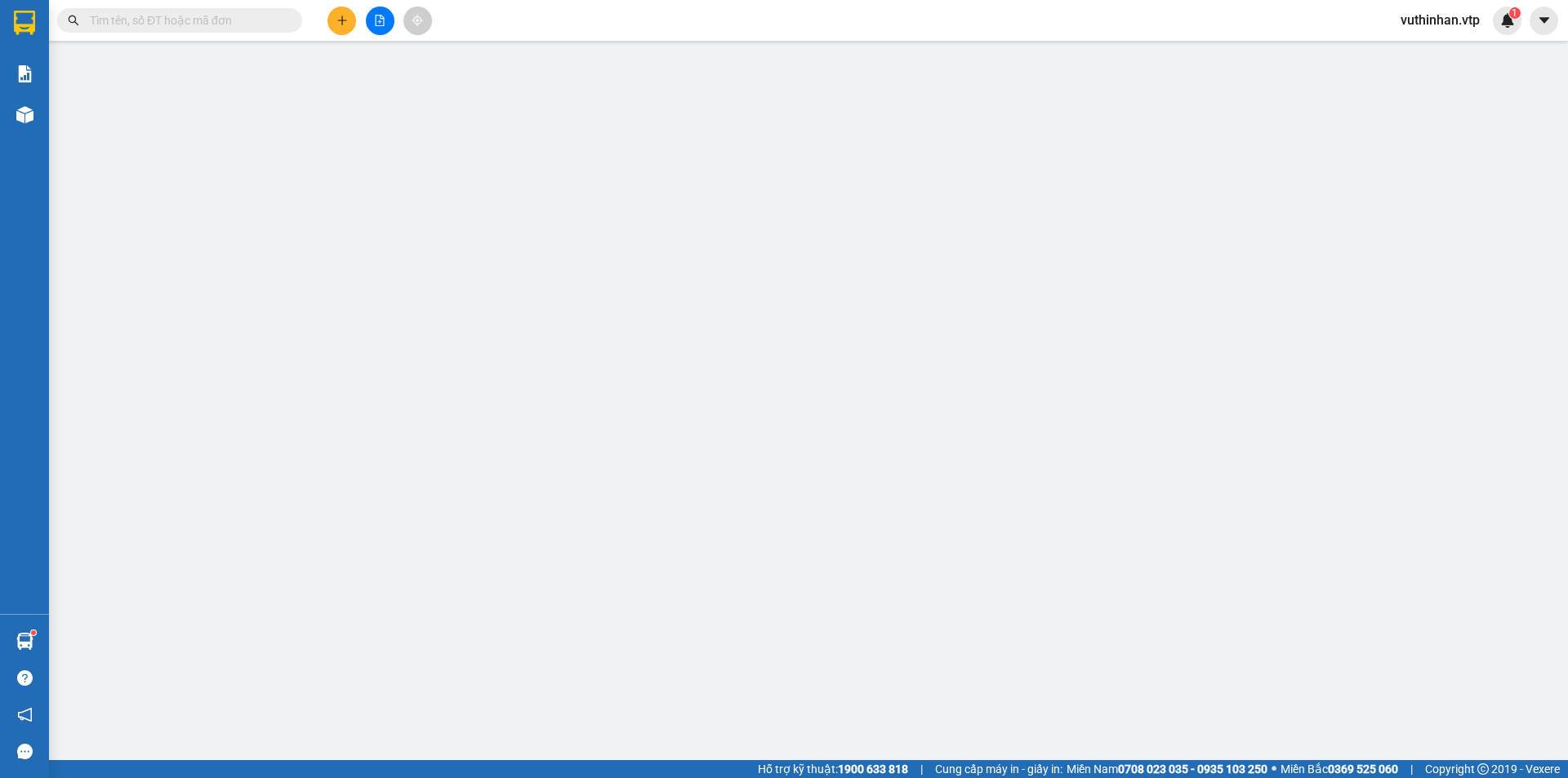
type input "60.000"
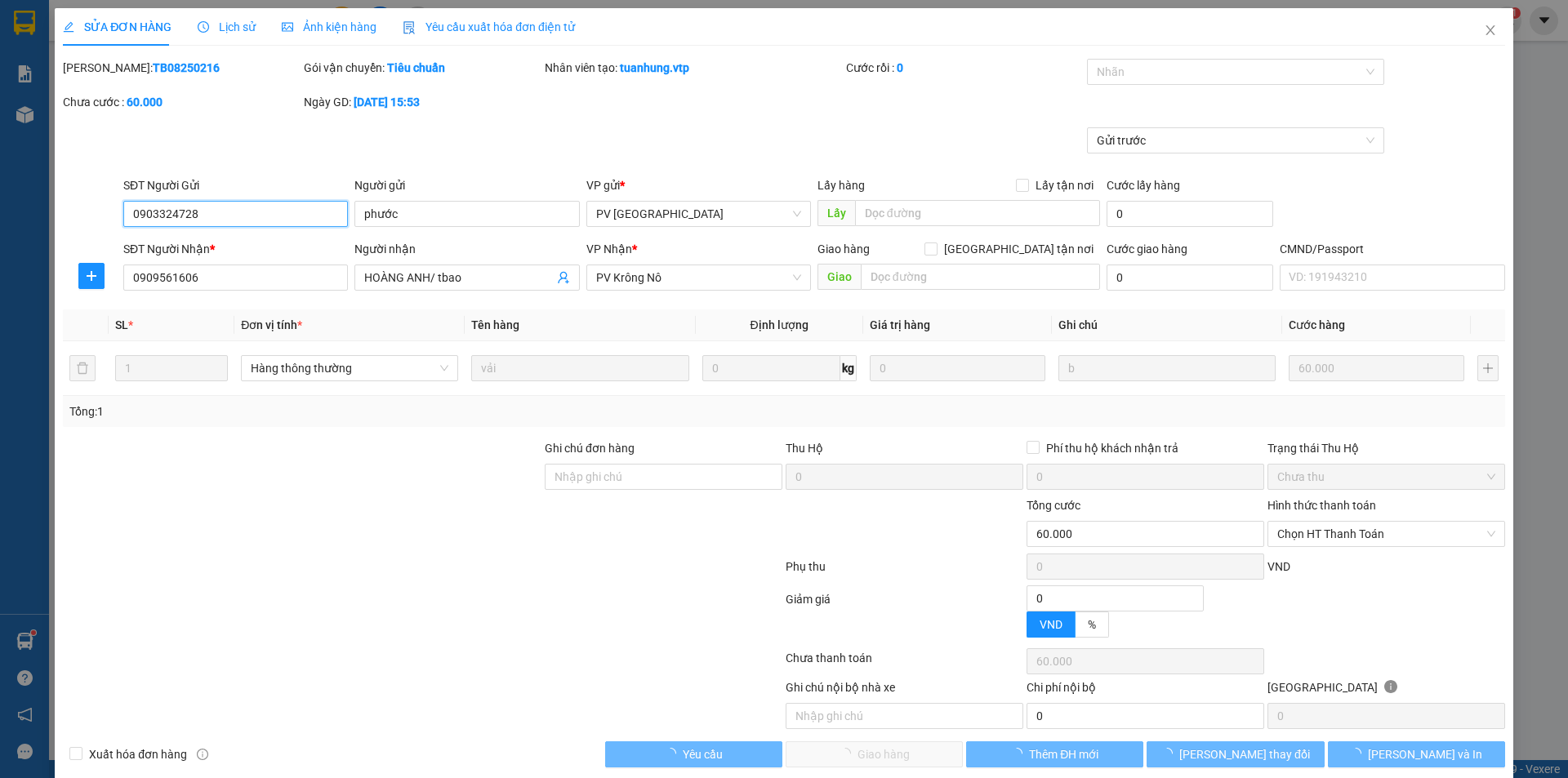
type input "3.000"
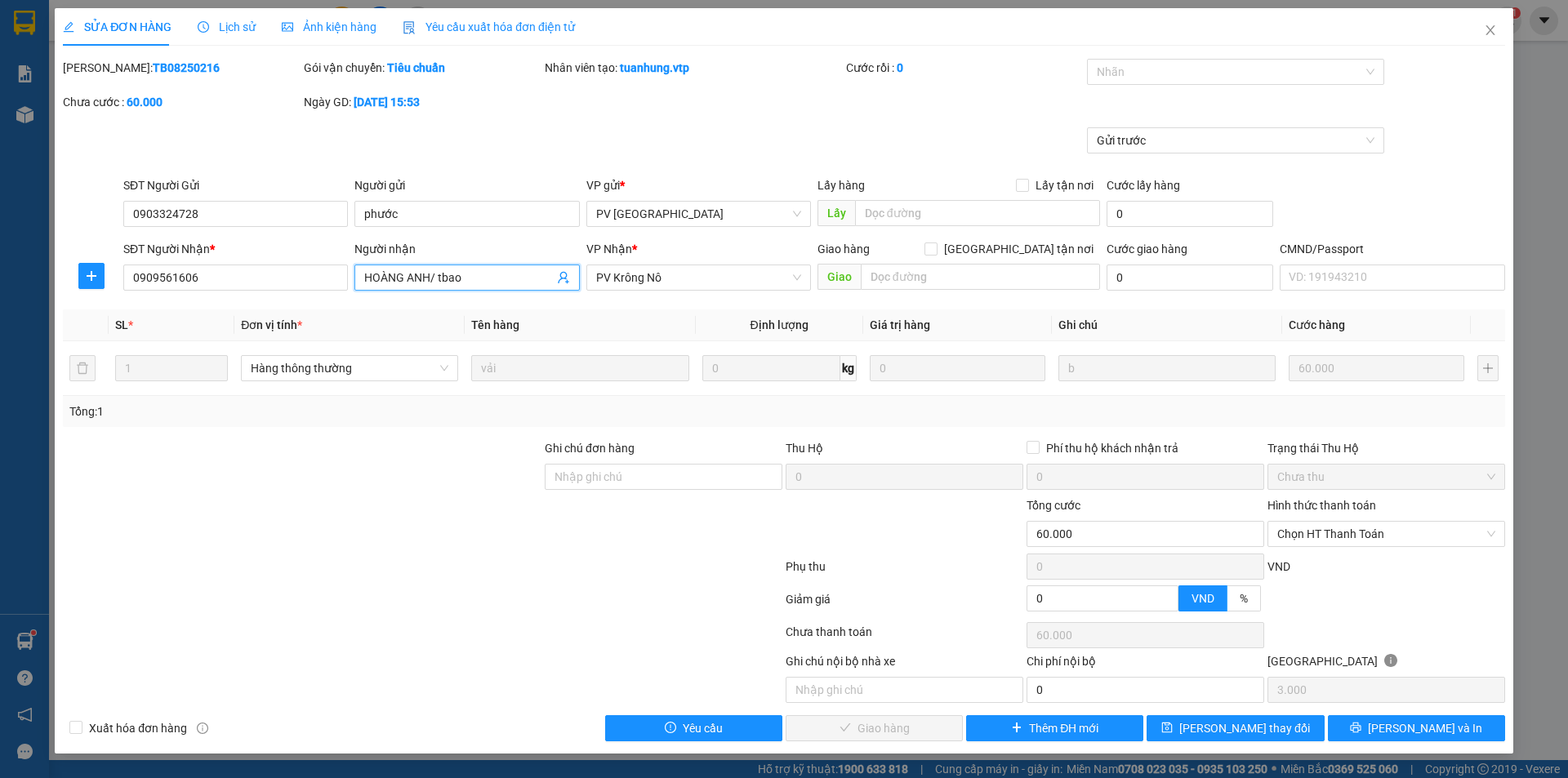
click at [489, 281] on input "HOÀNG ANH/ tbao" at bounding box center [459, 278] width 189 height 18
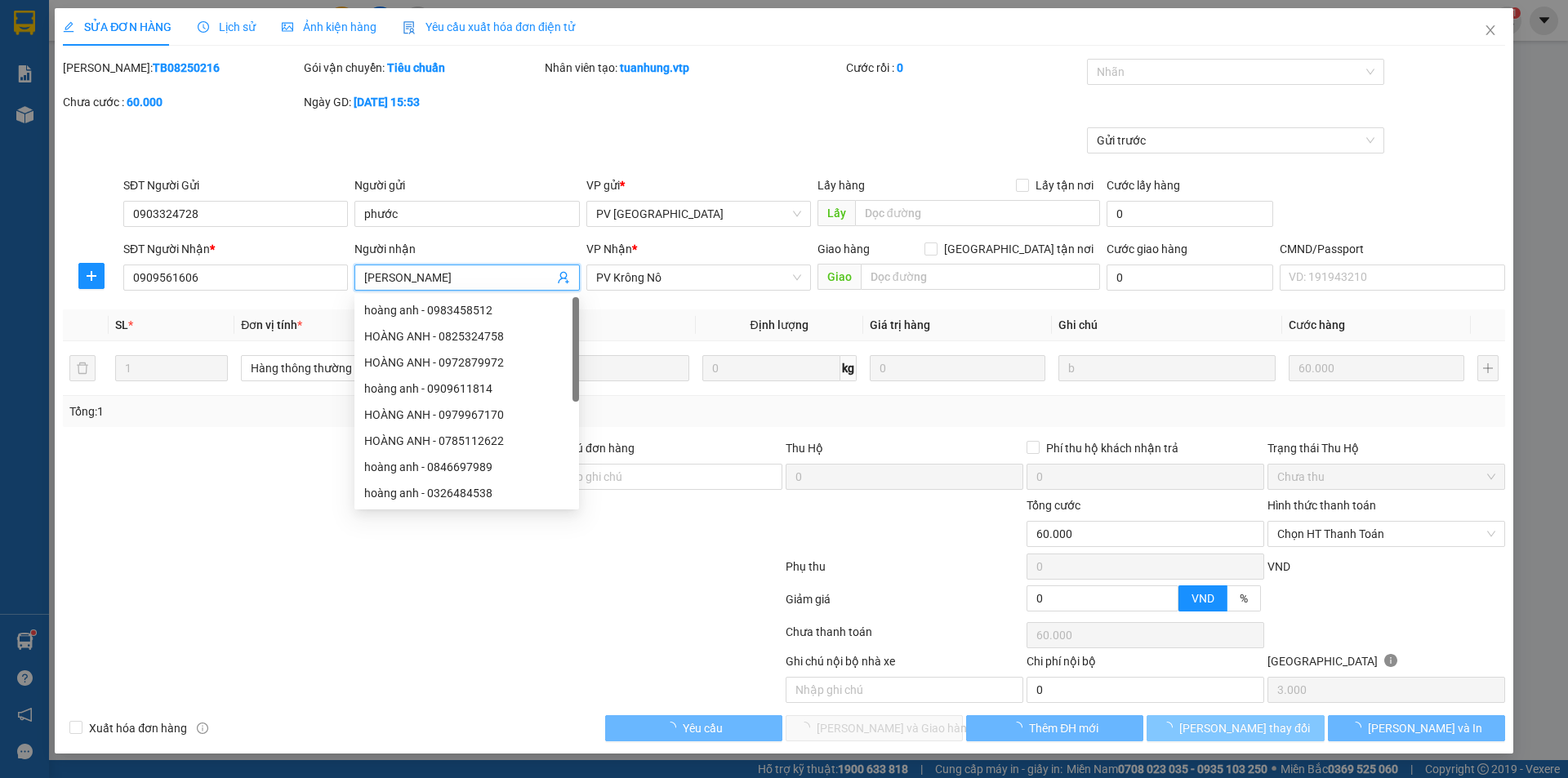
type input "[PERSON_NAME]"
click at [1182, 739] on button "[PERSON_NAME] thay đổi" at bounding box center [1235, 727] width 177 height 26
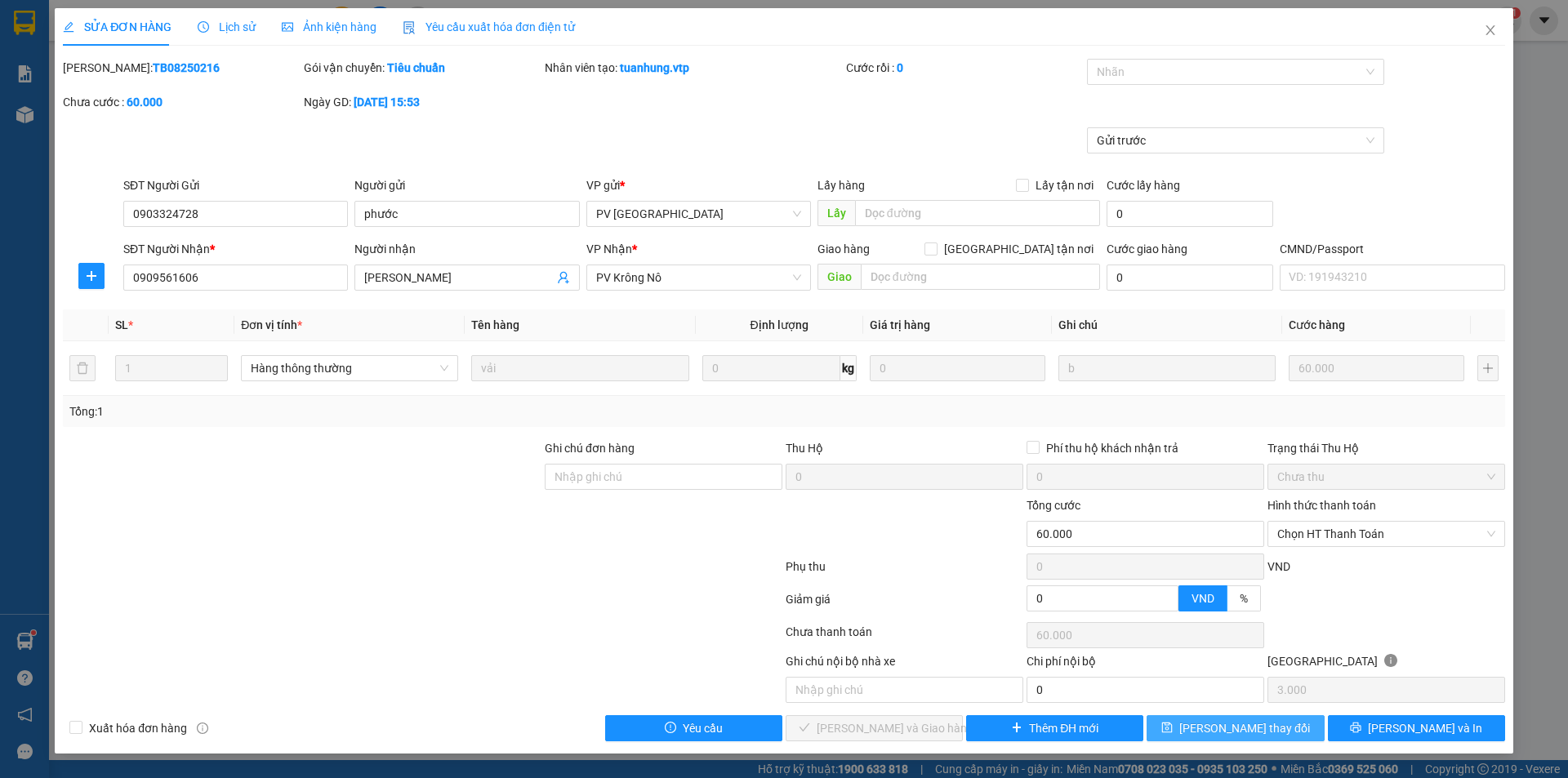
click at [1255, 731] on span "[PERSON_NAME] thay đổi" at bounding box center [1244, 728] width 131 height 18
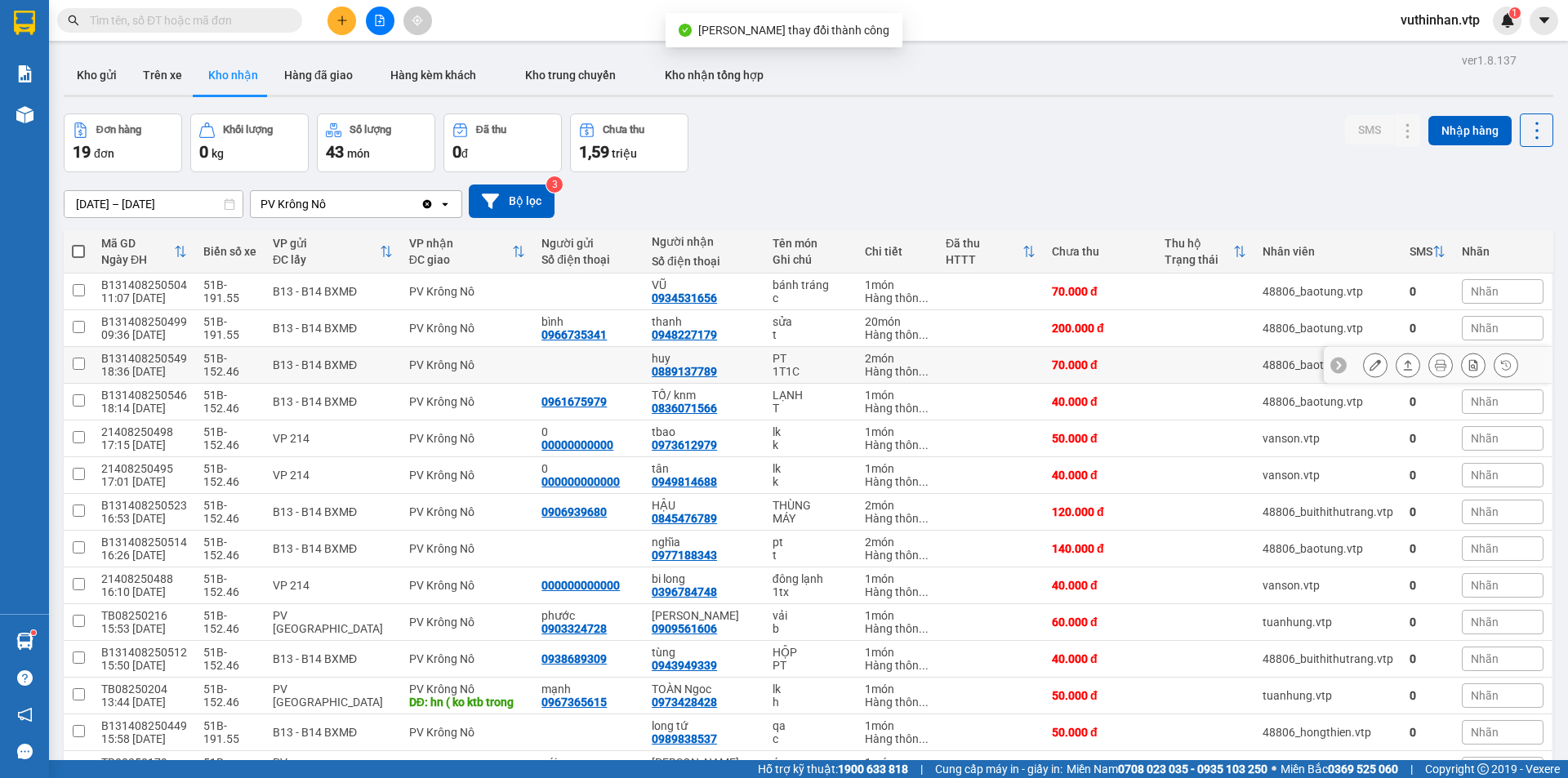
scroll to position [288, 0]
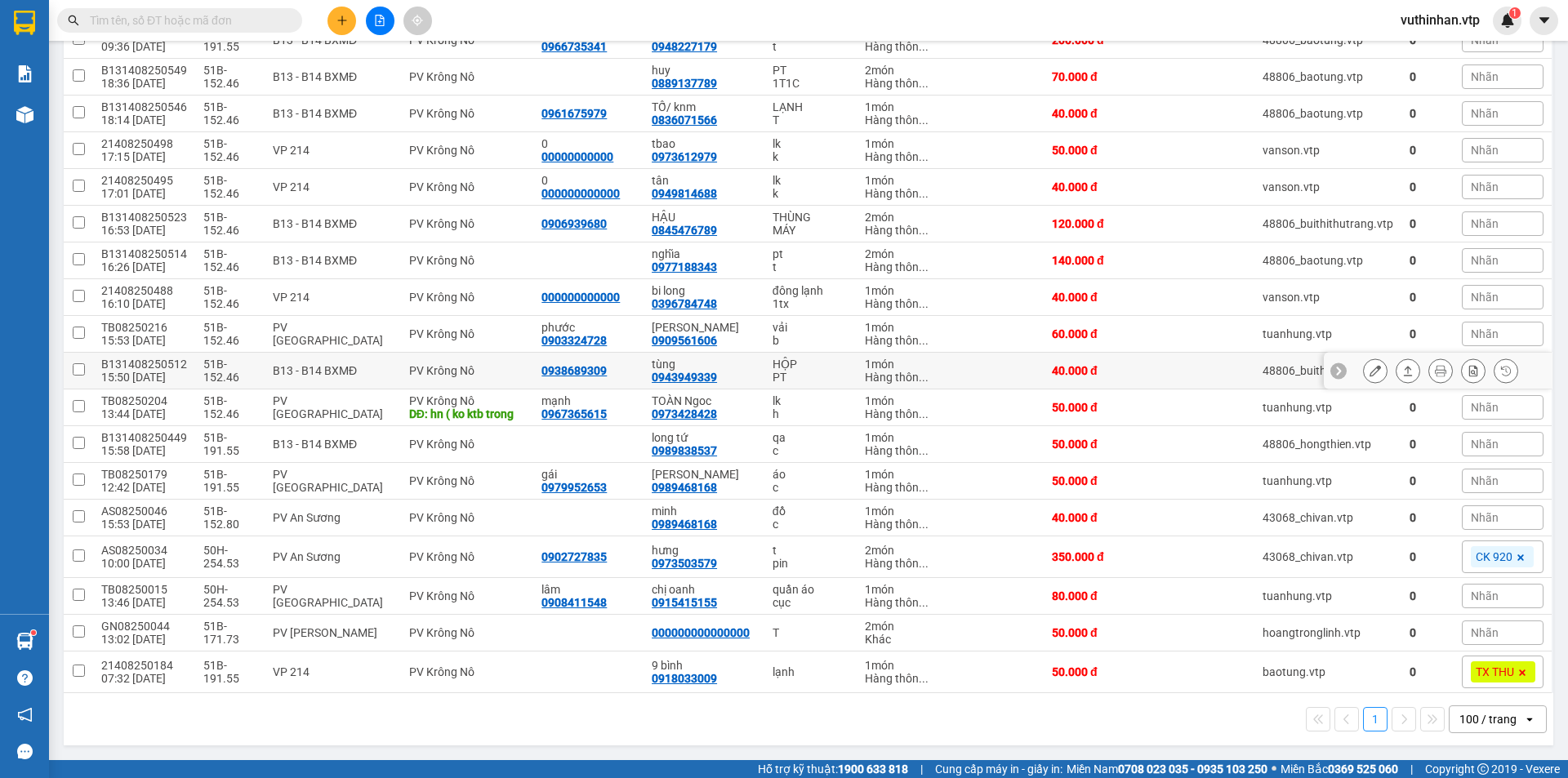
click at [700, 364] on div "tùng" at bounding box center [703, 364] width 104 height 13
checkbox input "true"
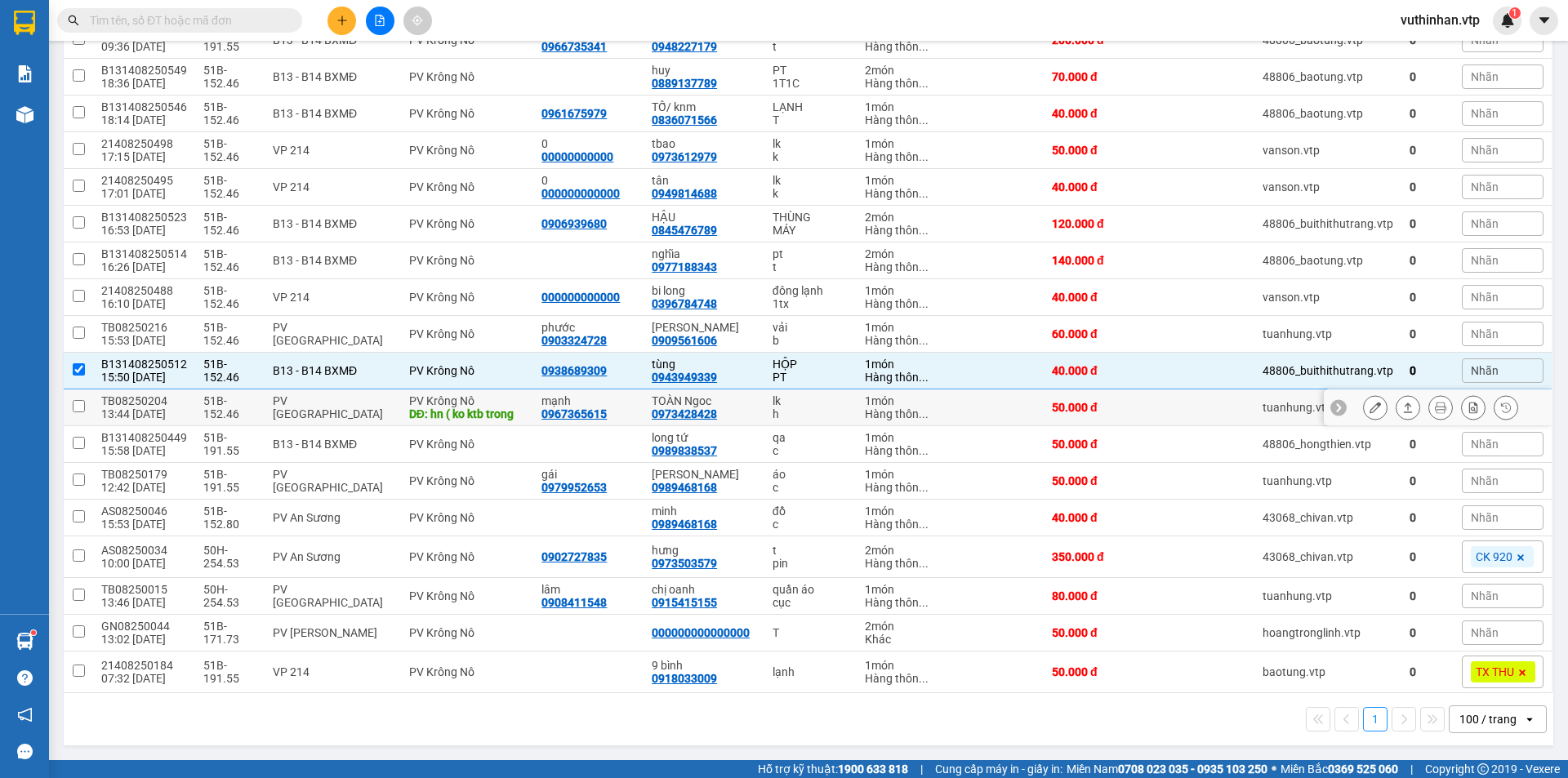
drag, startPoint x: 740, startPoint y: 409, endPoint x: 741, endPoint y: 385, distance: 24.0
click at [741, 409] on div "TOÀN Ngoc 0973428428" at bounding box center [703, 407] width 104 height 26
checkbox input "true"
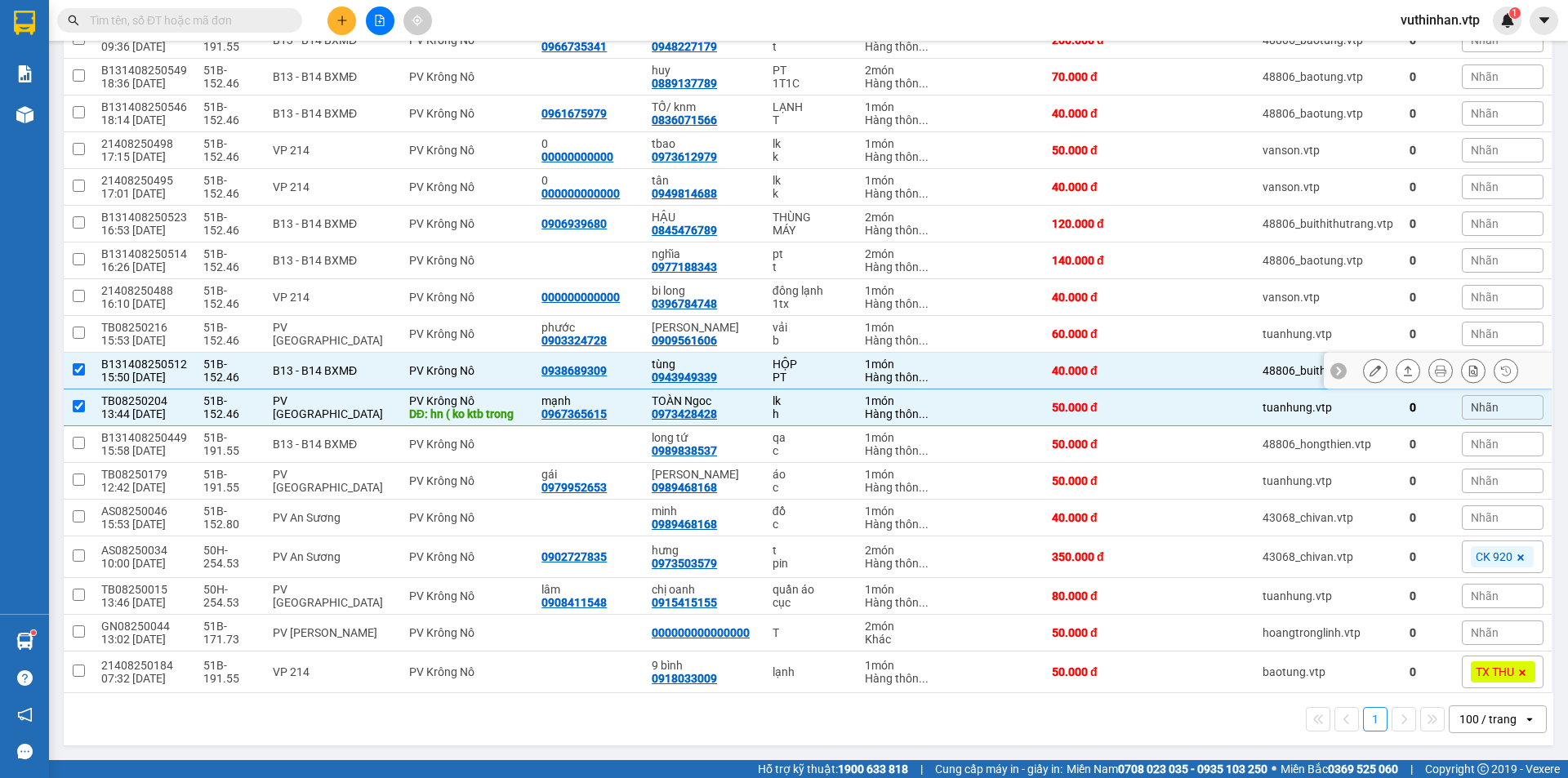
click at [741, 377] on div "tùng 0943949339" at bounding box center [703, 370] width 104 height 26
checkbox input "false"
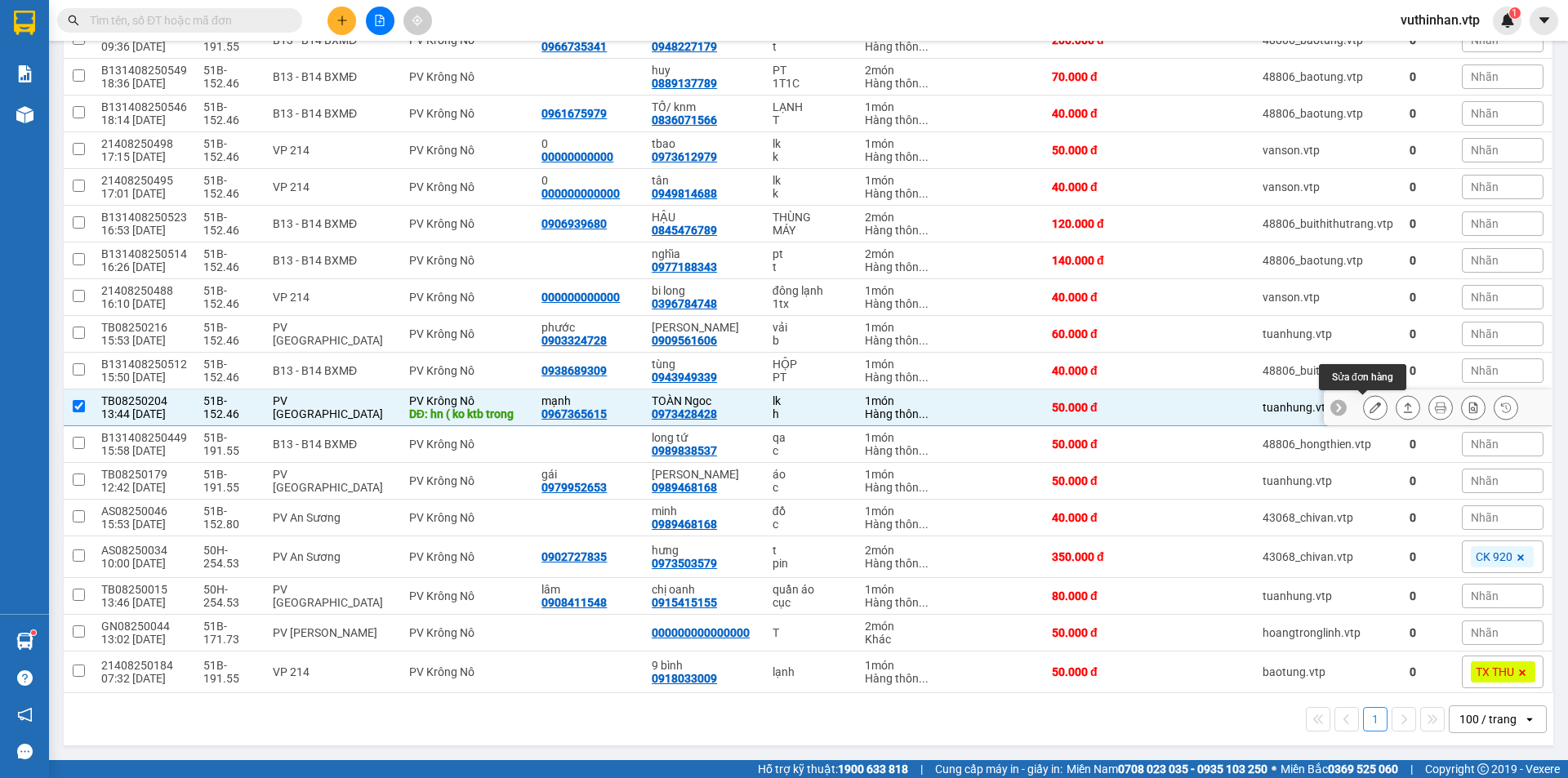
click at [1364, 410] on button at bounding box center [1376, 408] width 23 height 28
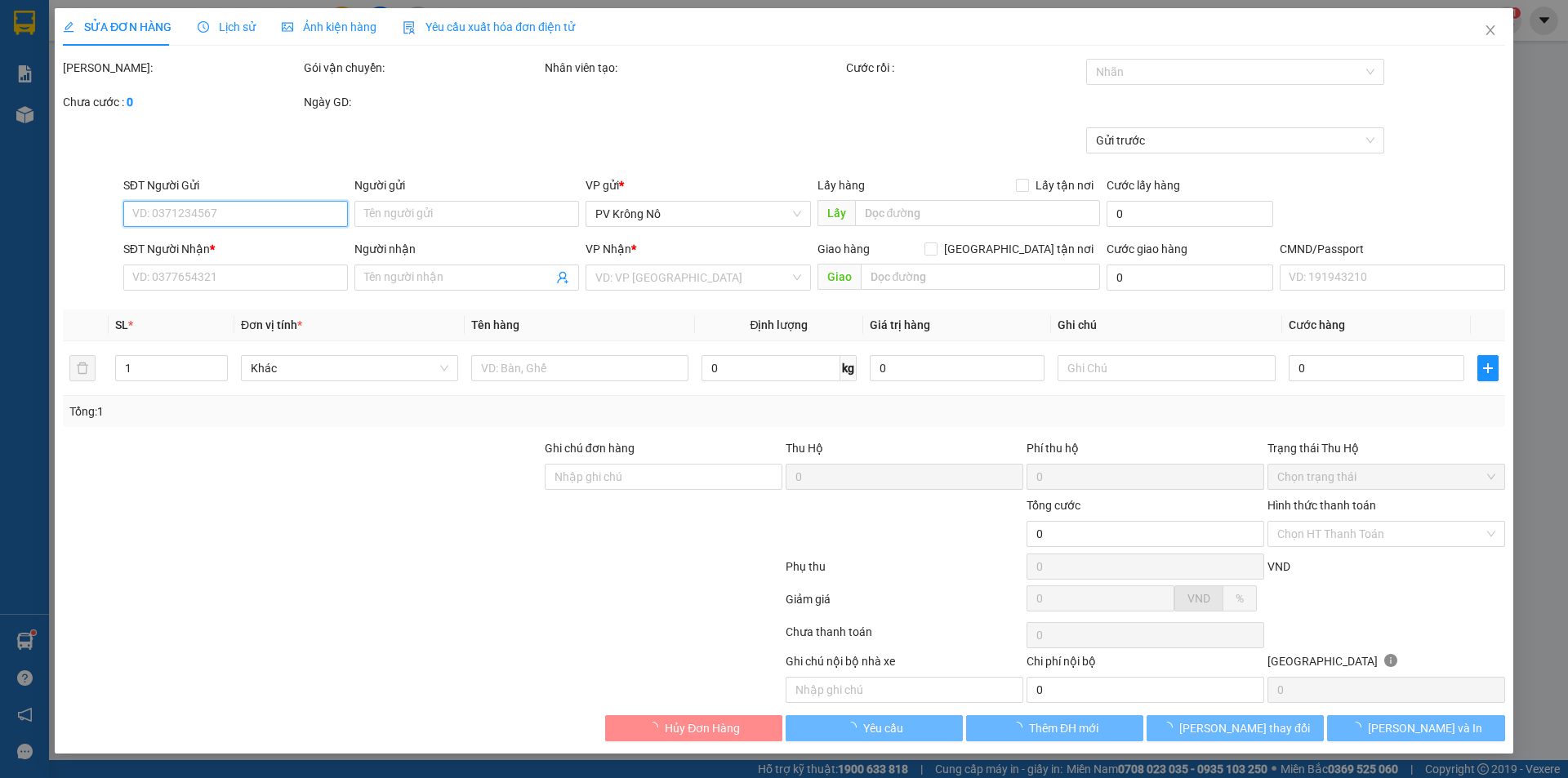
type input "2.500"
type input "0967365615"
type input "mạnh"
type input "0973428428"
type input "TOÀN Ngoc"
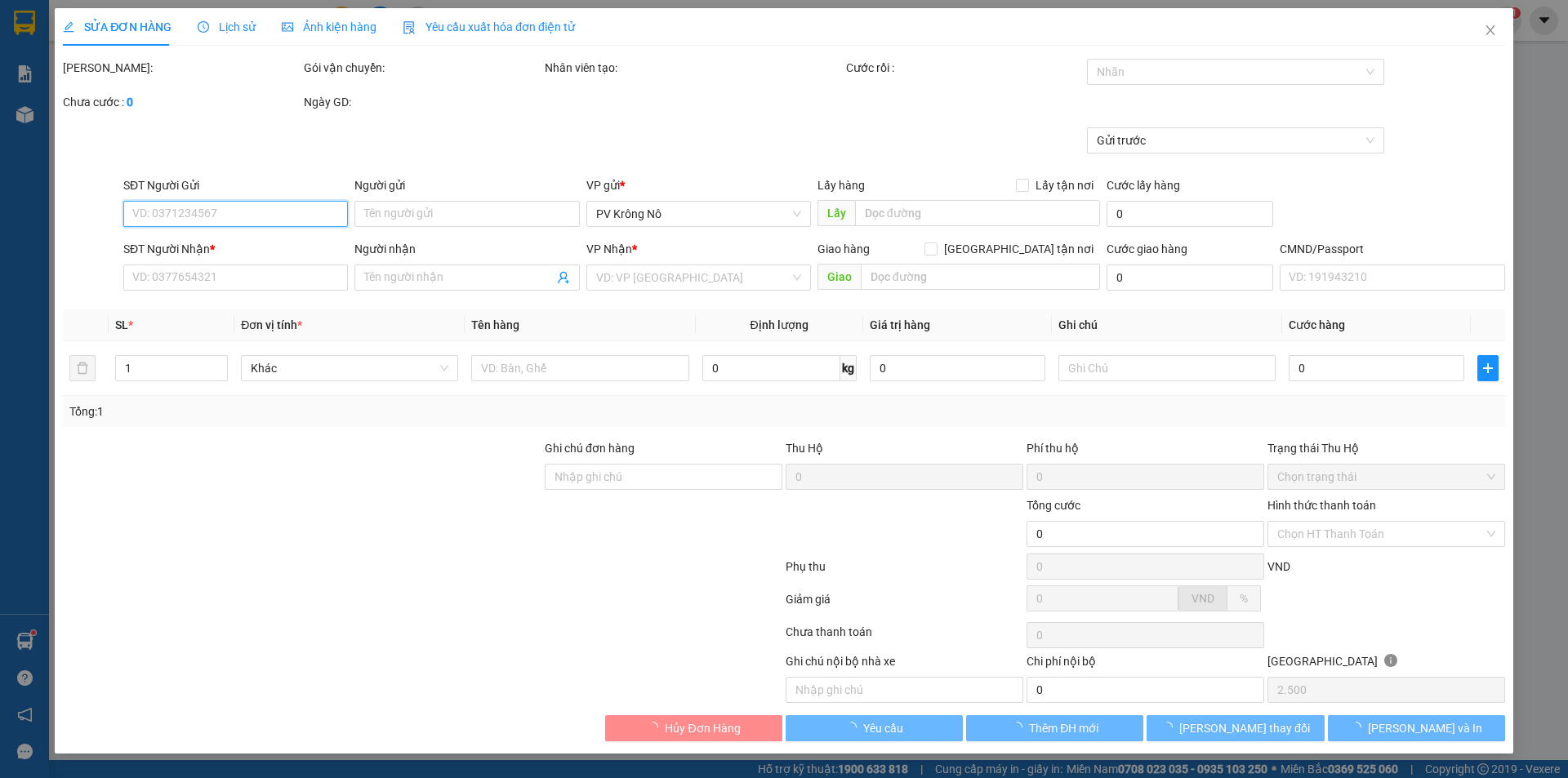
type input "hn ( ko ktb trong"
type input "50.000"
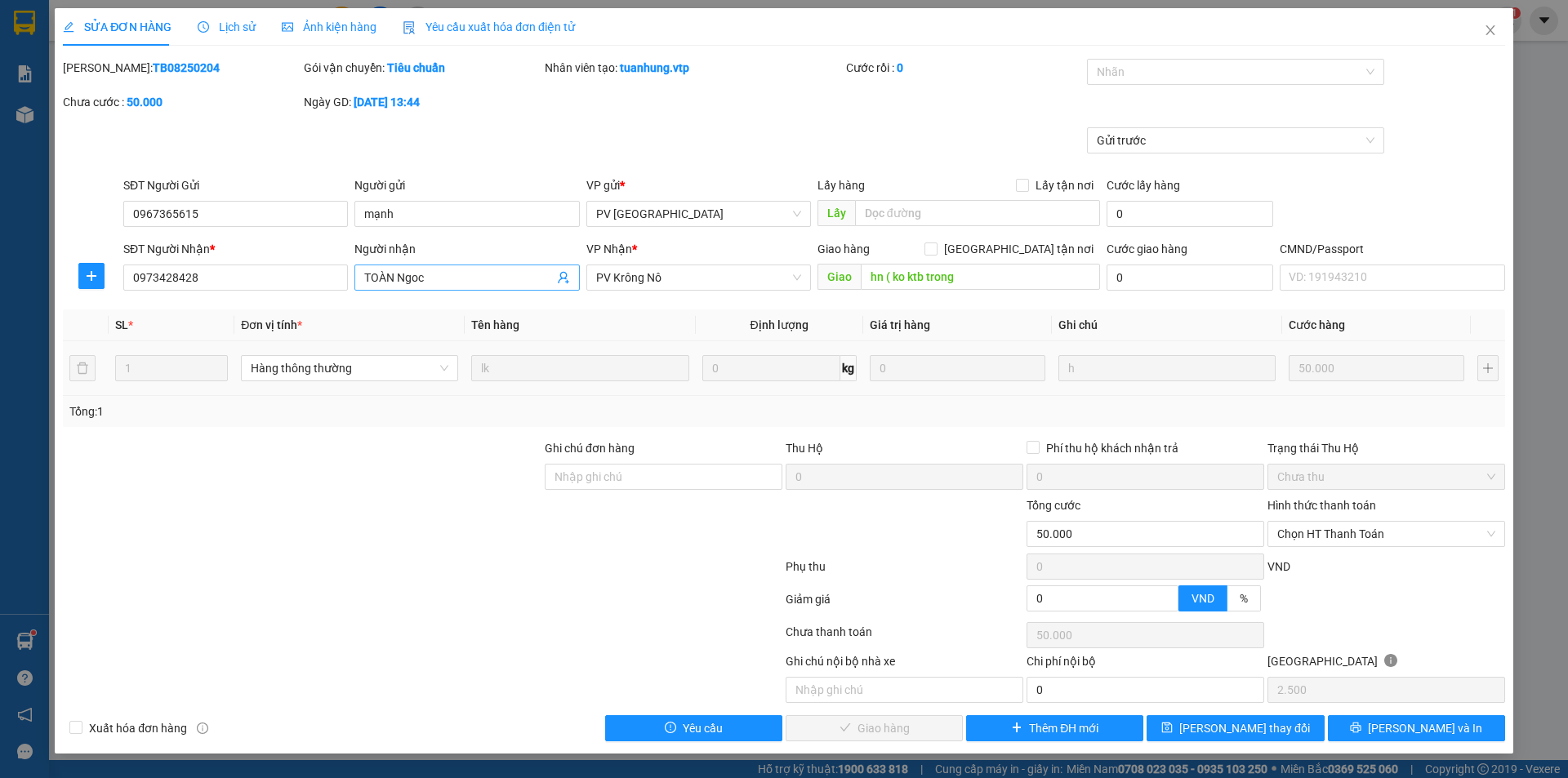
click at [462, 272] on input "TOÀN Ngoc" at bounding box center [459, 278] width 189 height 18
type input "TOÀN Ngoc/knm"
click at [1219, 733] on span "[PERSON_NAME] thay đổi" at bounding box center [1244, 728] width 131 height 18
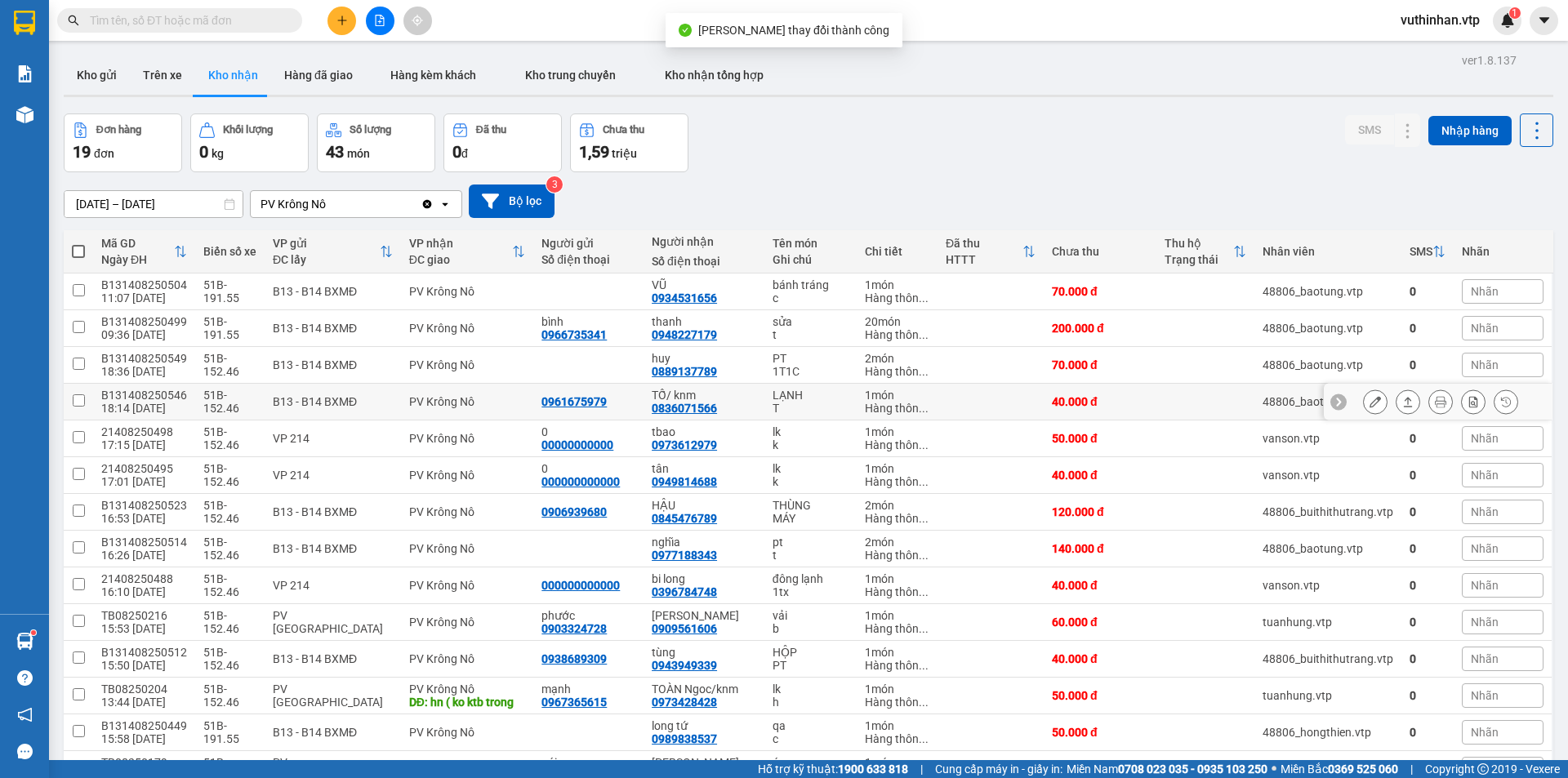
scroll to position [288, 0]
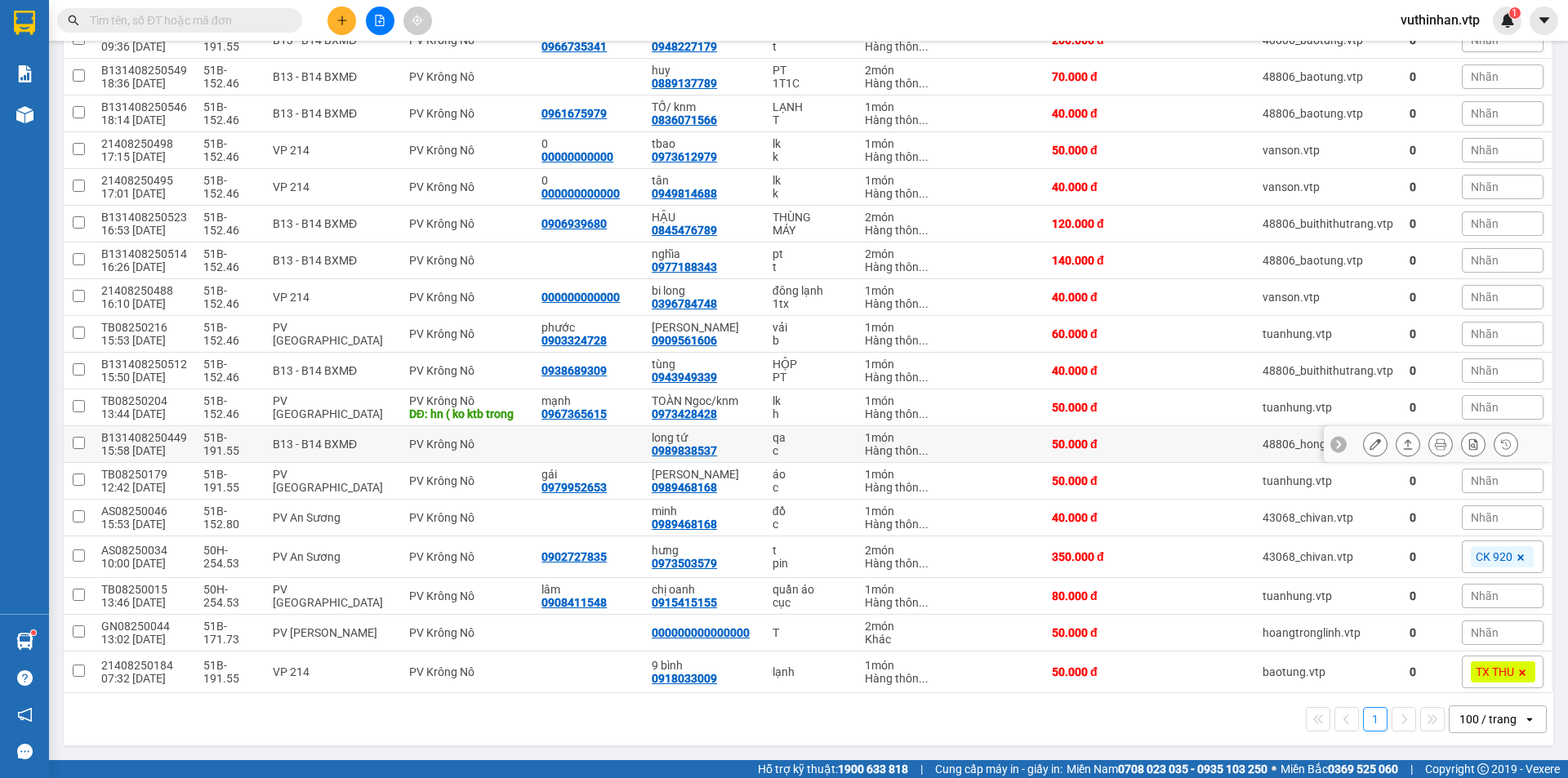
click at [713, 445] on div "long tứ 0989838537" at bounding box center [703, 443] width 104 height 26
checkbox input "true"
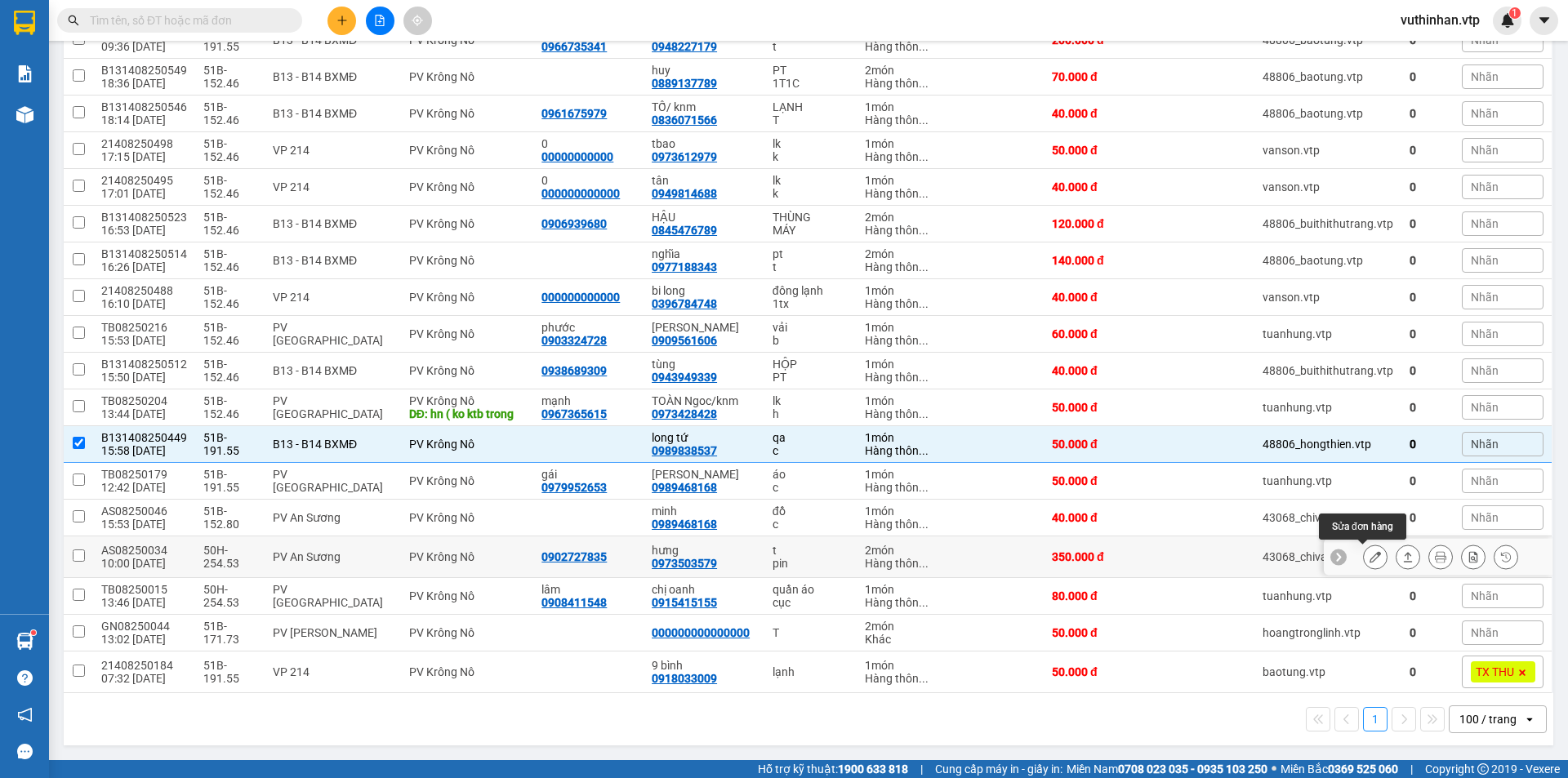
click at [1364, 551] on button at bounding box center [1376, 557] width 23 height 28
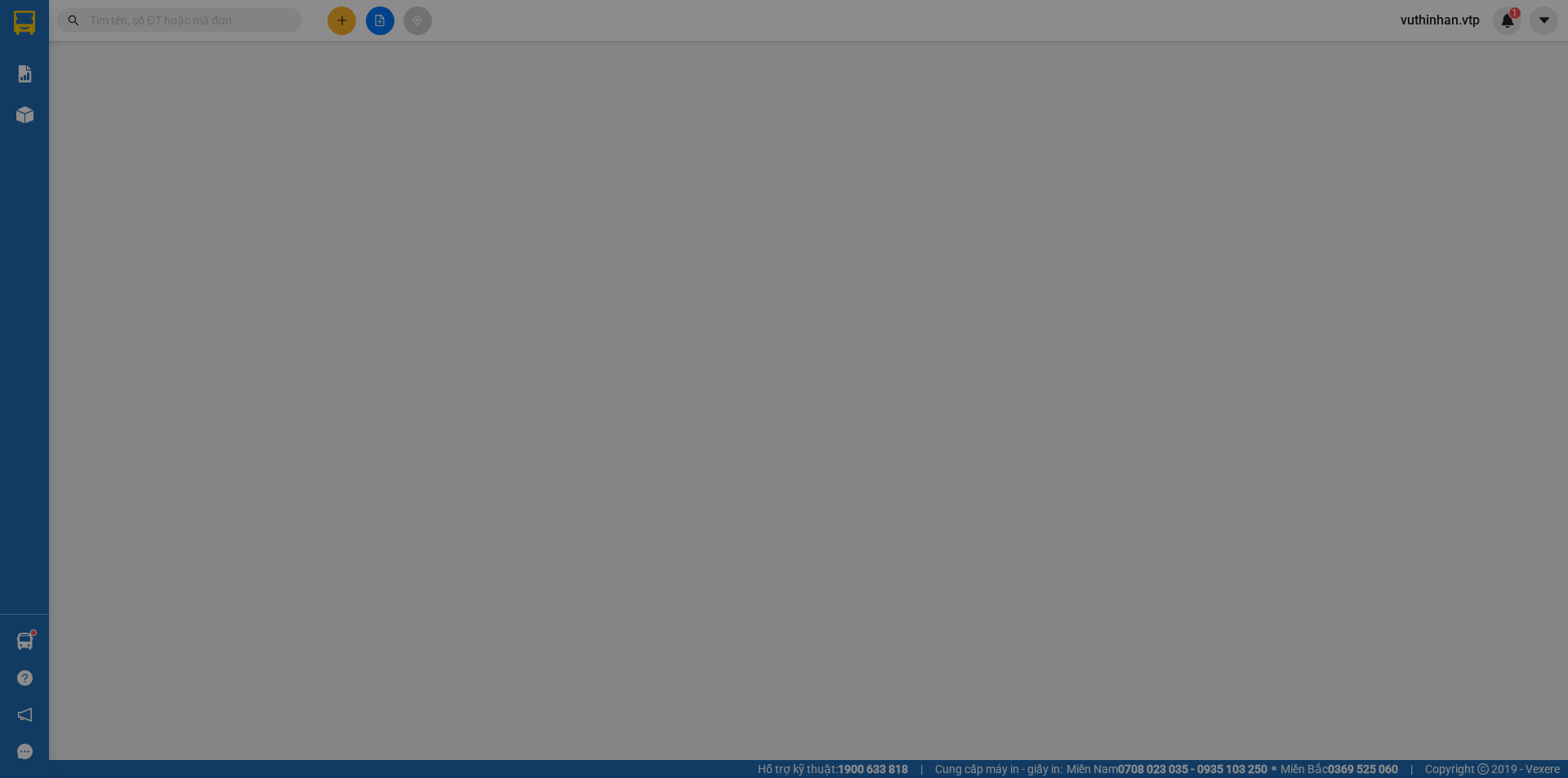
type input "0902727835"
type input "0973503579"
type input "hưng"
type input "ck920 [DATE] 13h20p"
type input "350.000"
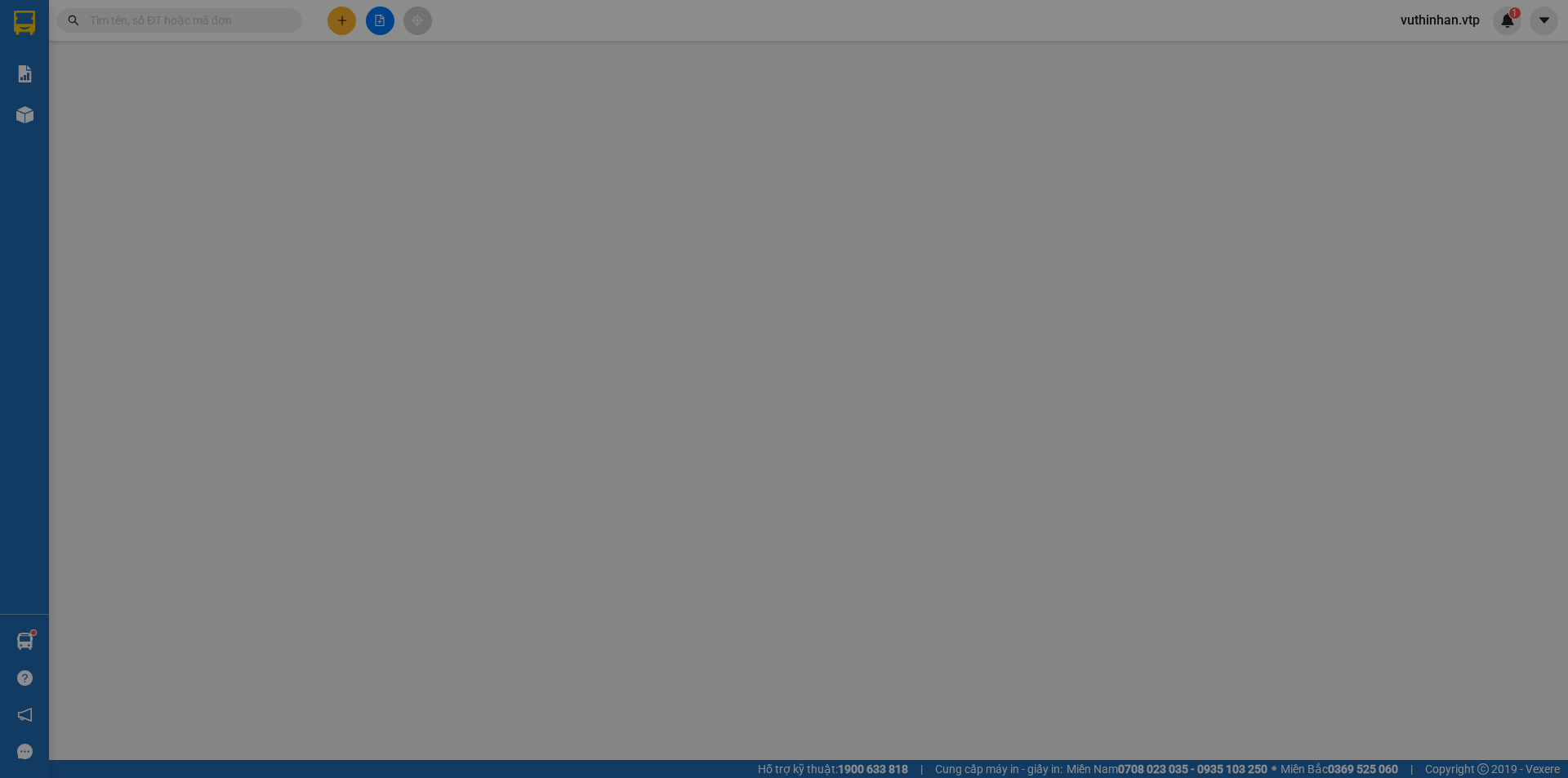
type input "350.000"
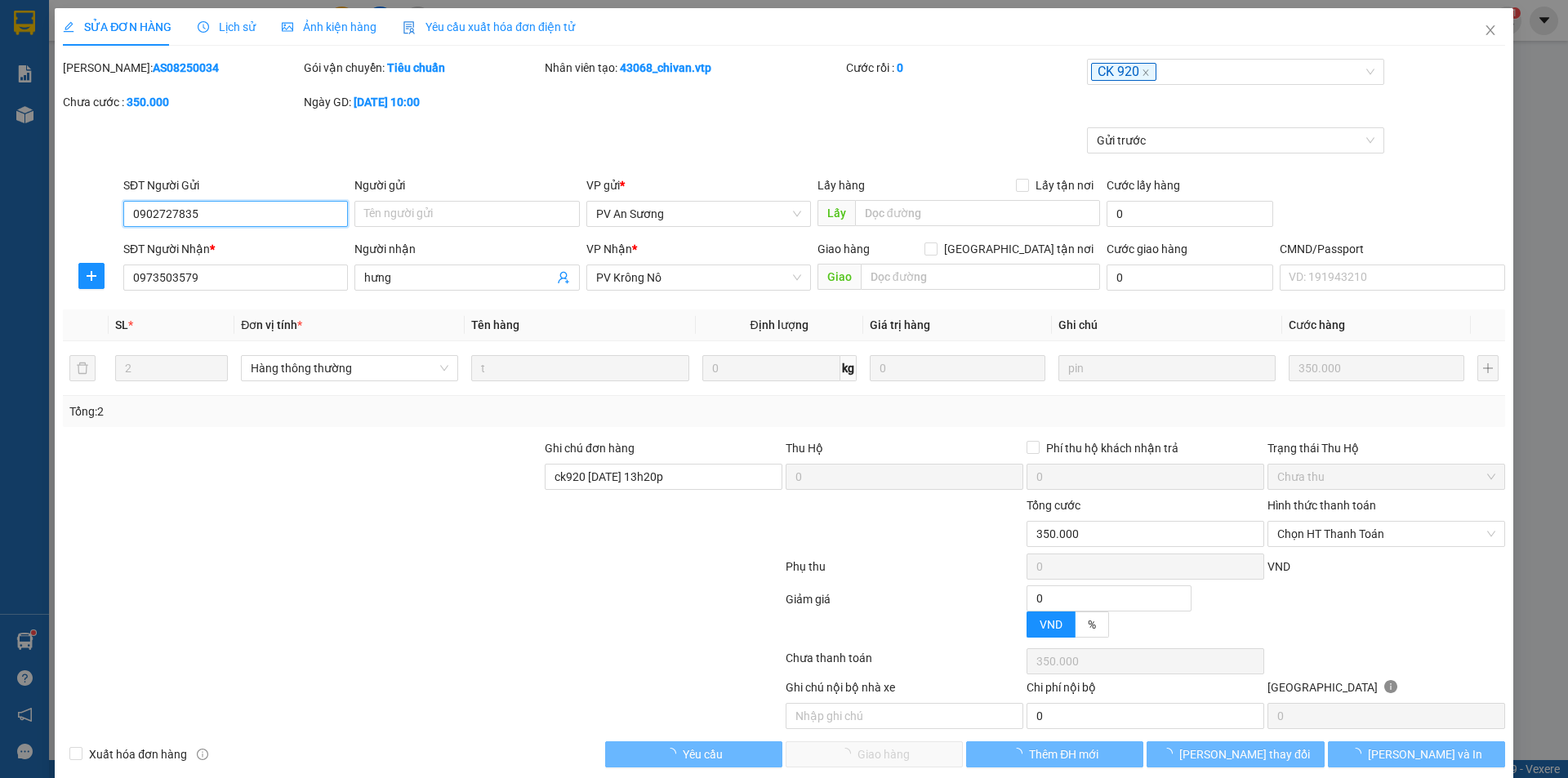
type input "17.500"
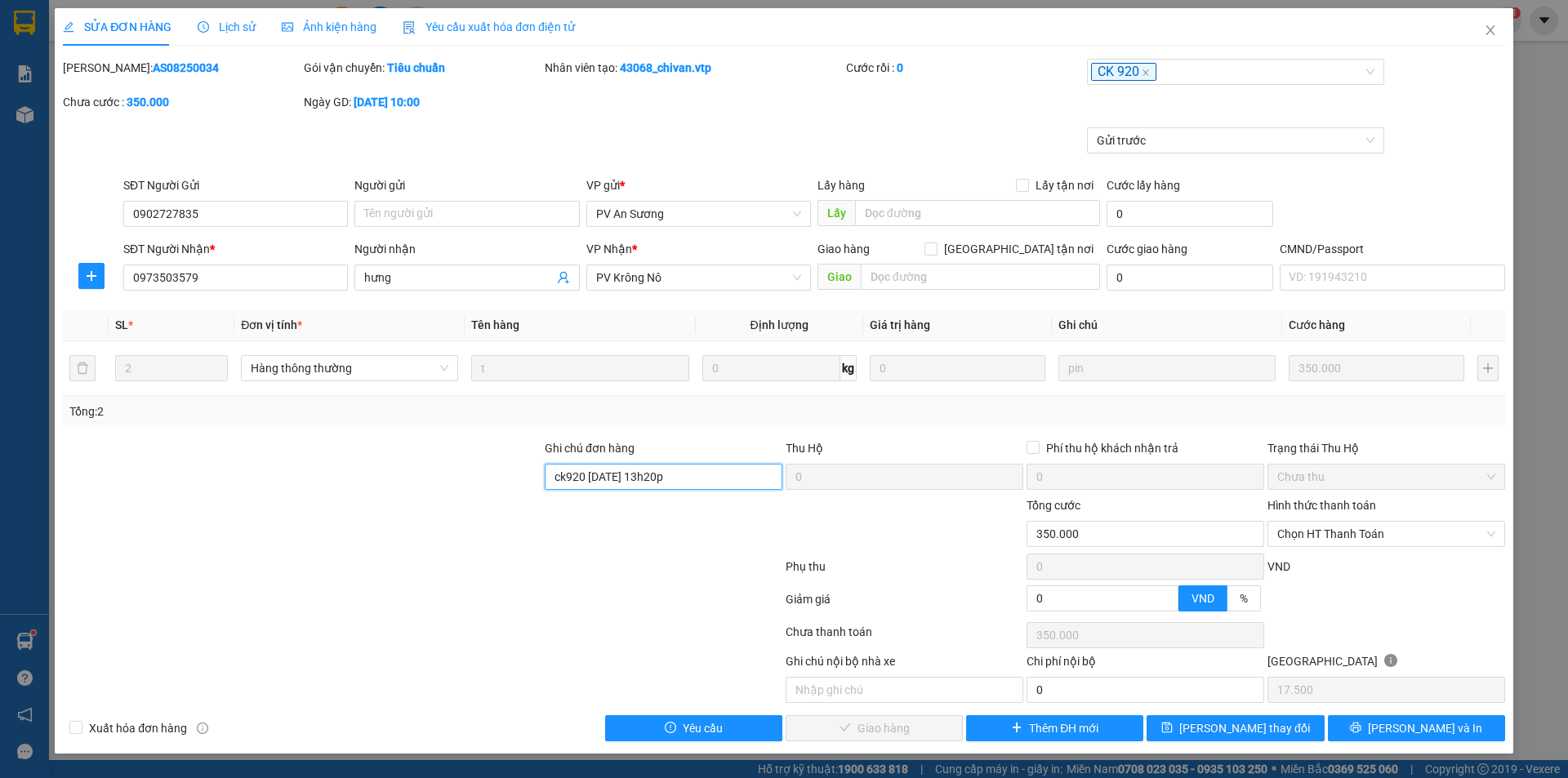
click at [693, 465] on input "ck920 [DATE] 13h20p" at bounding box center [663, 476] width 238 height 26
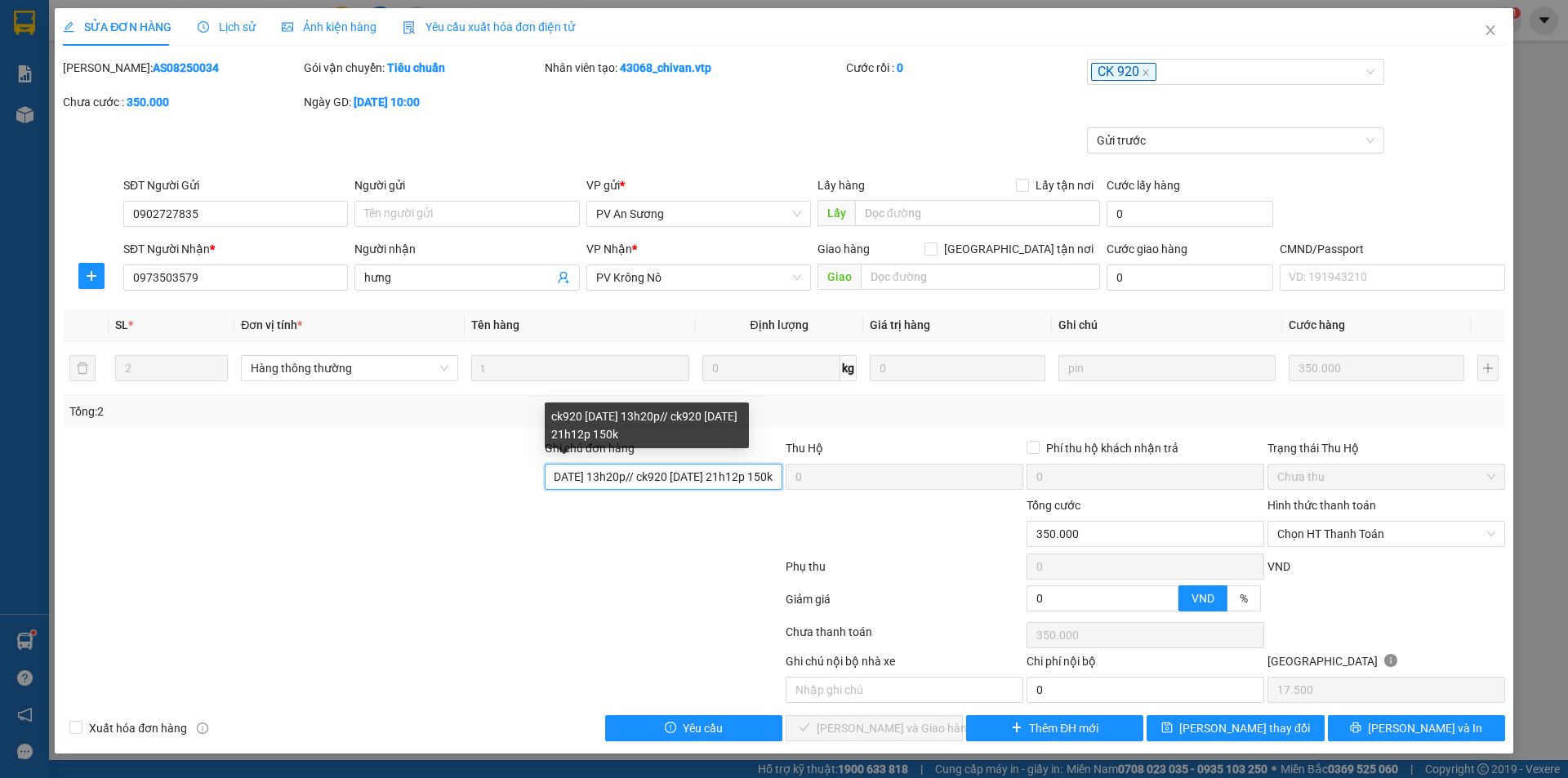
click at [557, 478] on input "ck920 [DATE] 13h20p// ck920 [DATE] 21h12p 150k" at bounding box center [663, 476] width 238 height 26
click at [611, 473] on input "ck920 [DATE] 13h20p// ck920 [DATE] 21h12p 150k" at bounding box center [663, 476] width 238 height 26
type input "ck920 [DATE] 13h20p 200k // ck920 [DATE] 21h12p 150k"
click at [1318, 537] on span "Chọn HT Thanh Toán" at bounding box center [1386, 534] width 218 height 25
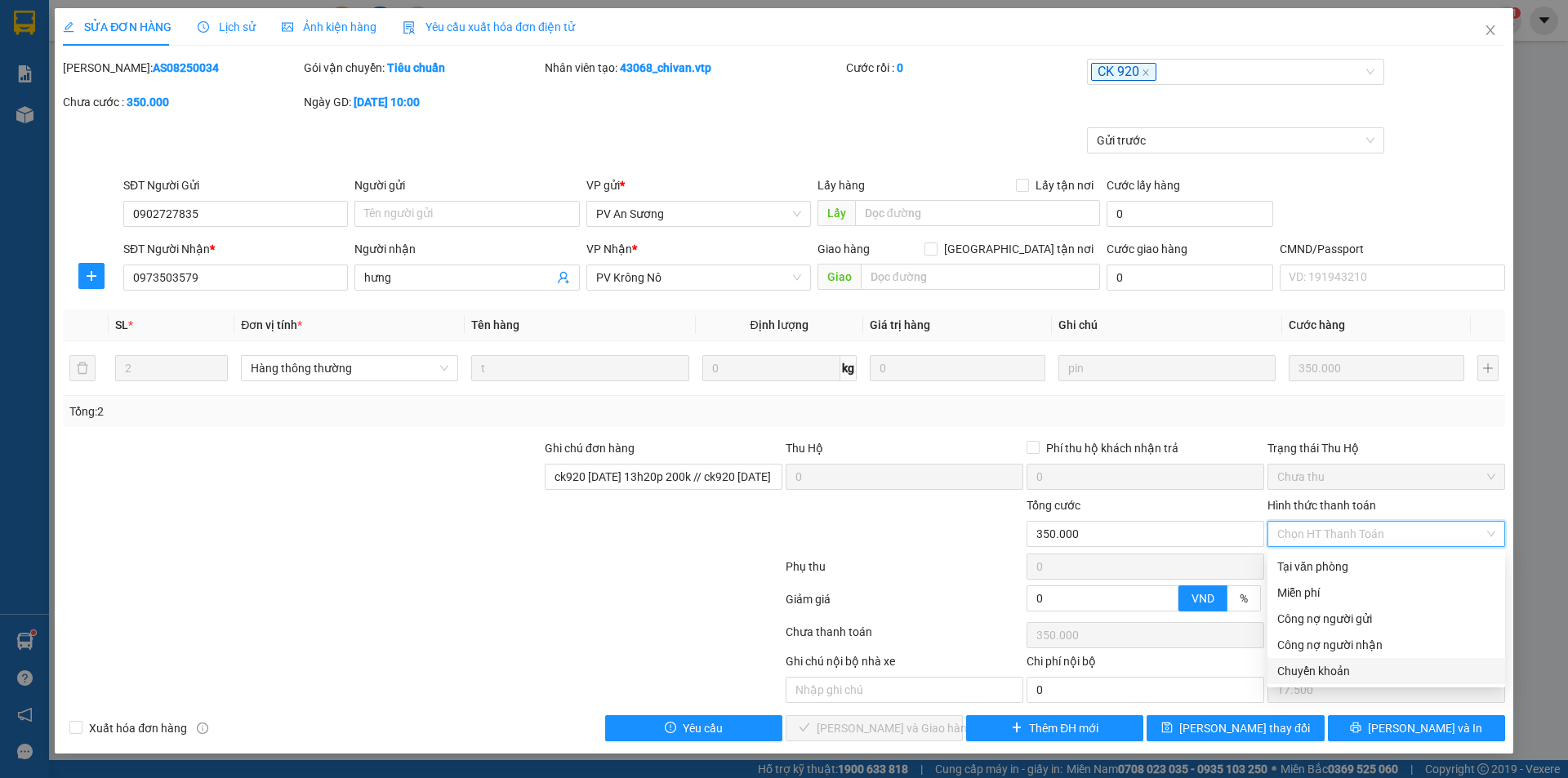
click at [1316, 676] on div "Chuyển khoản" at bounding box center [1386, 671] width 218 height 18
type input "0"
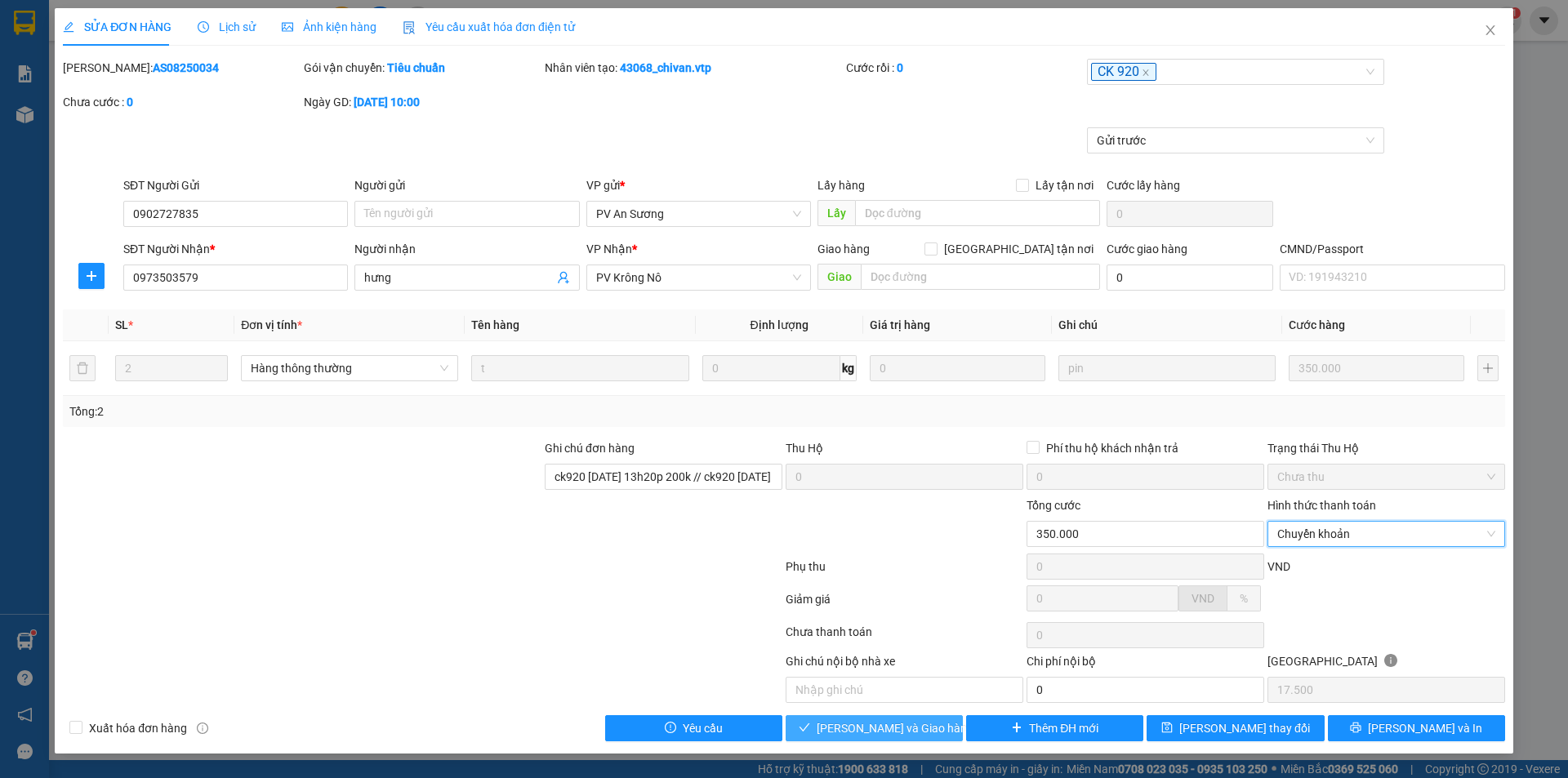
click at [841, 725] on span "[PERSON_NAME] và Giao hàng" at bounding box center [895, 728] width 157 height 18
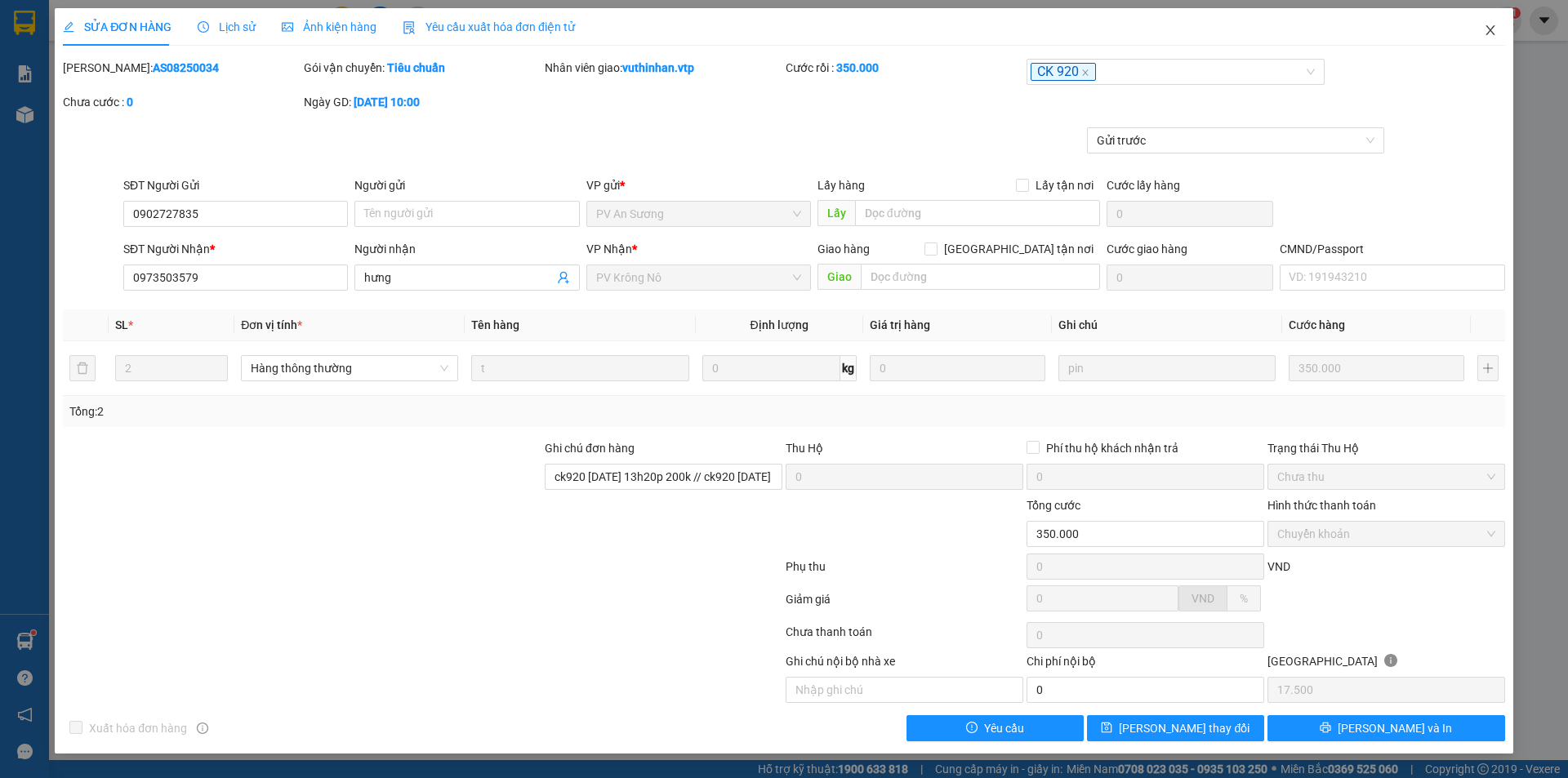
click at [1485, 25] on icon "close" at bounding box center [1491, 30] width 13 height 13
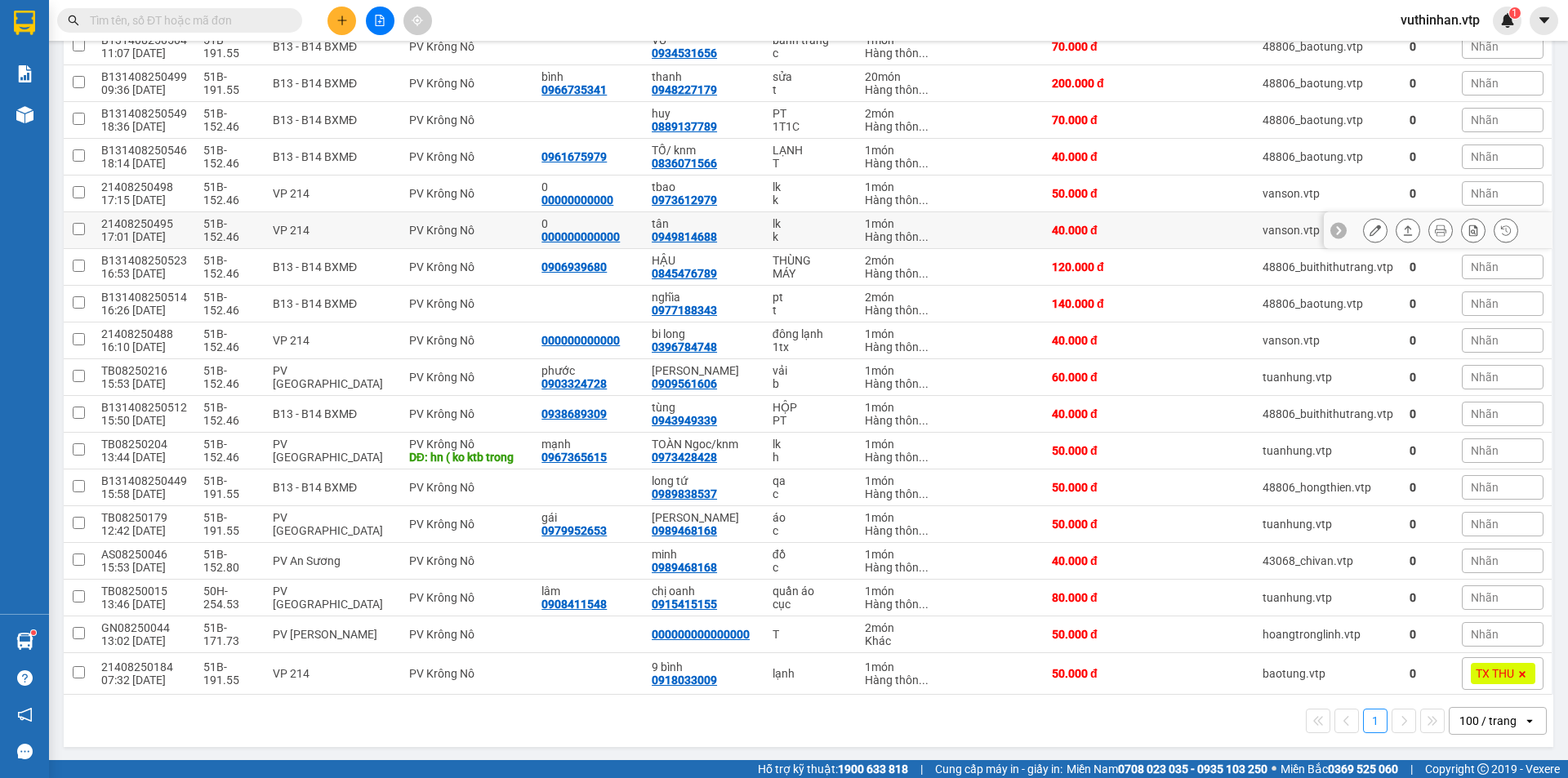
scroll to position [247, 0]
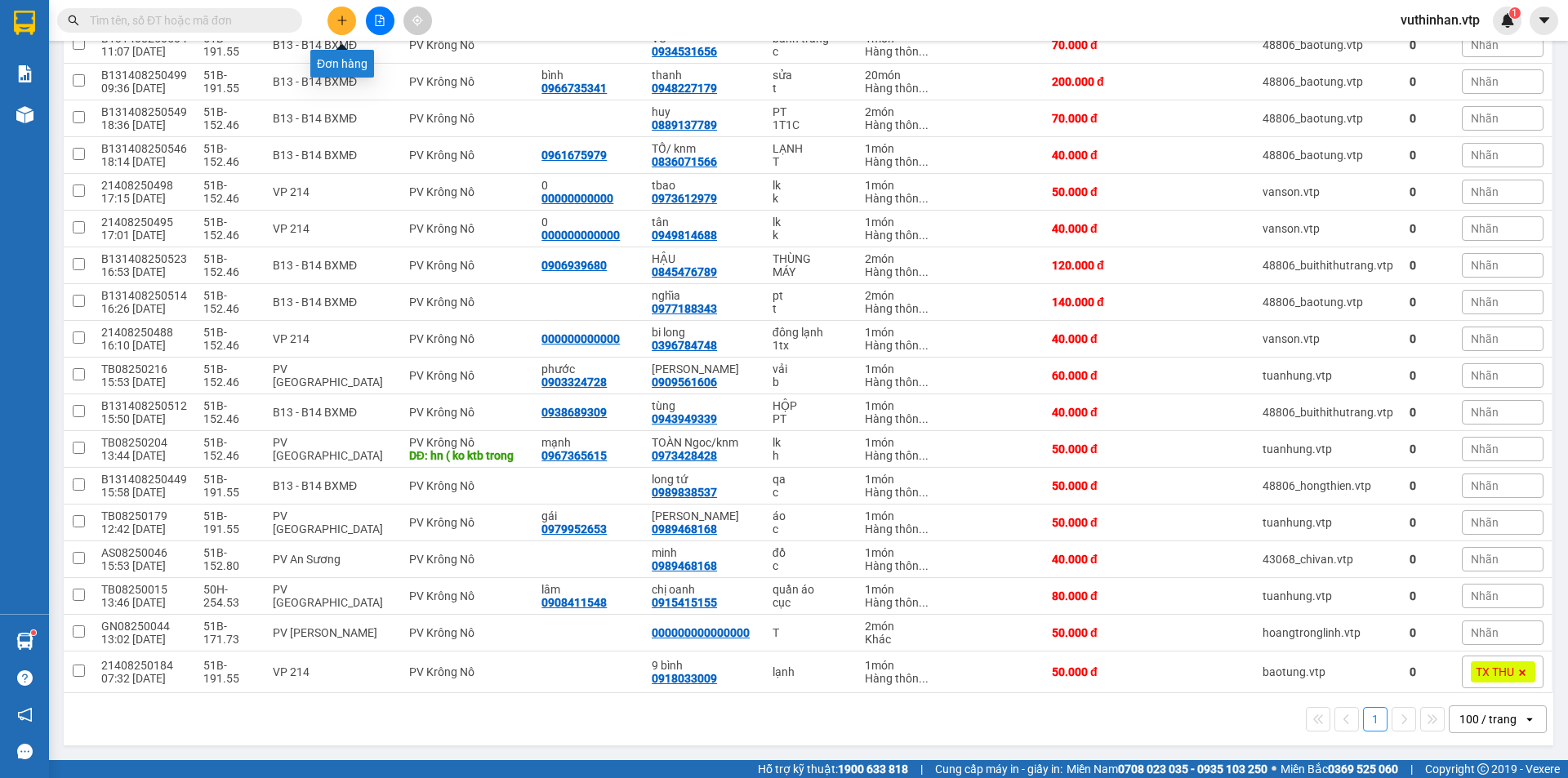
click at [346, 23] on icon "plus" at bounding box center [342, 20] width 12 height 12
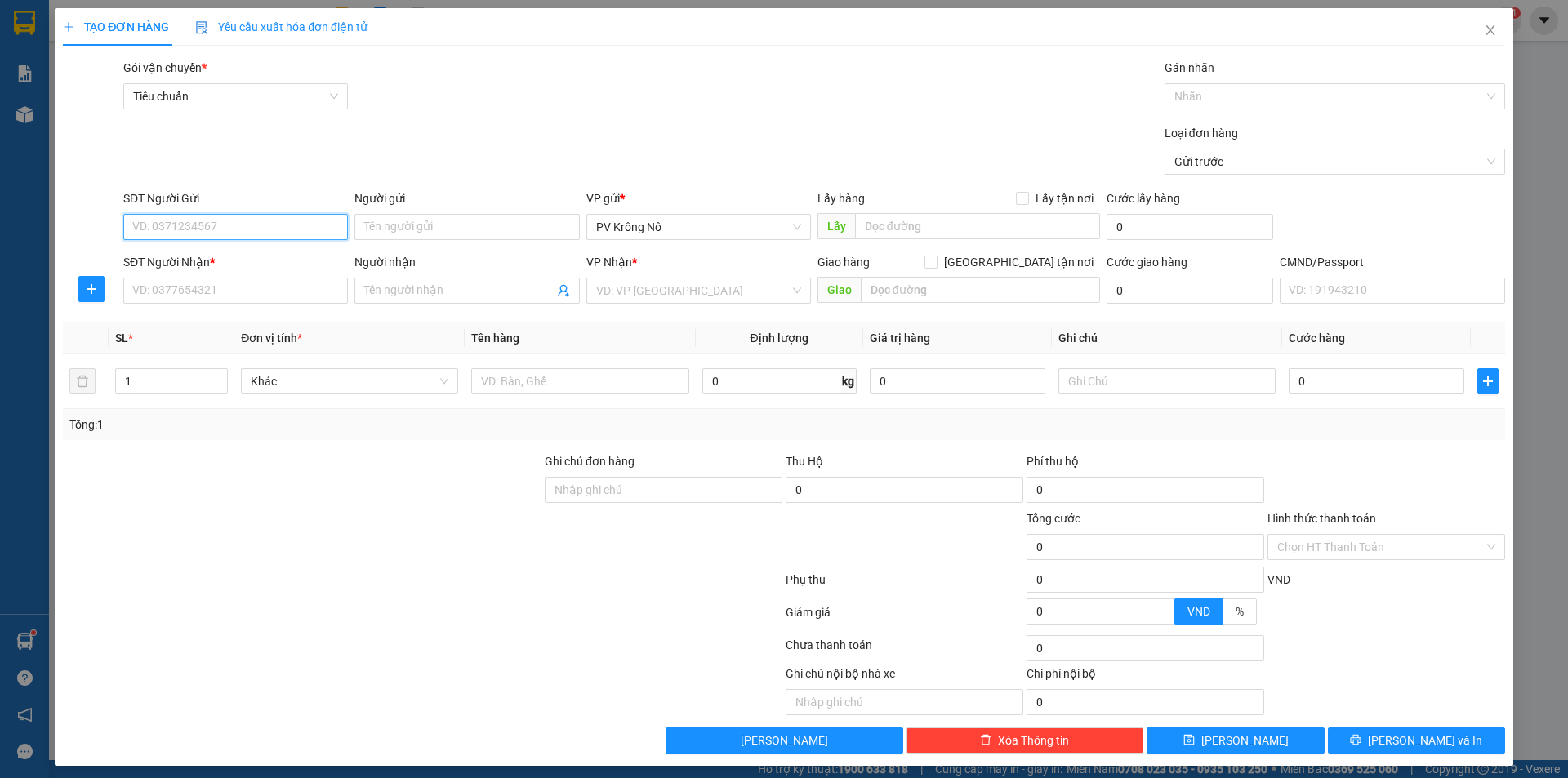
click at [215, 231] on input "SĐT Người Gửi" at bounding box center [235, 226] width 224 height 26
type input "0353997096"
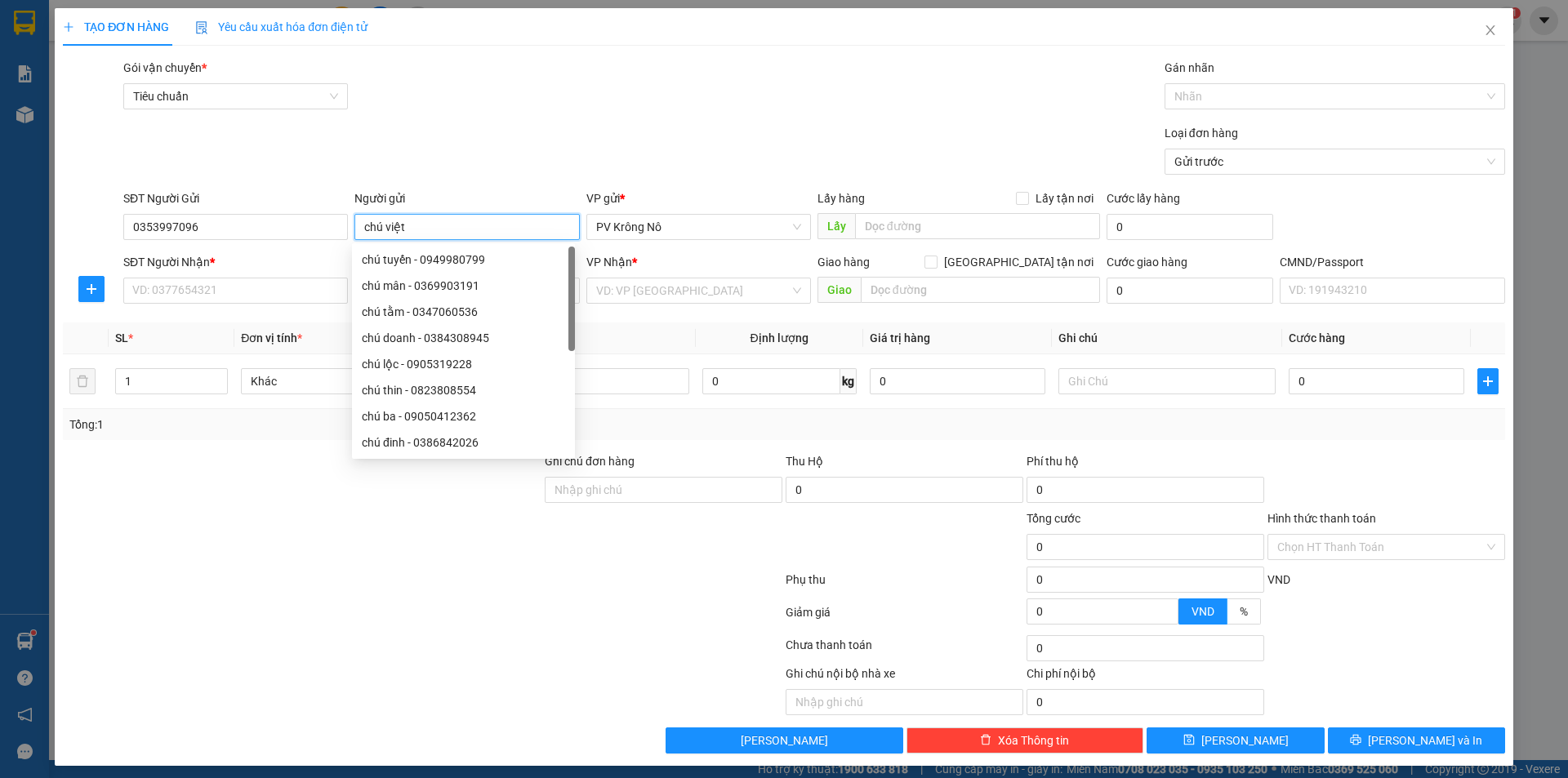
type input "chú việt"
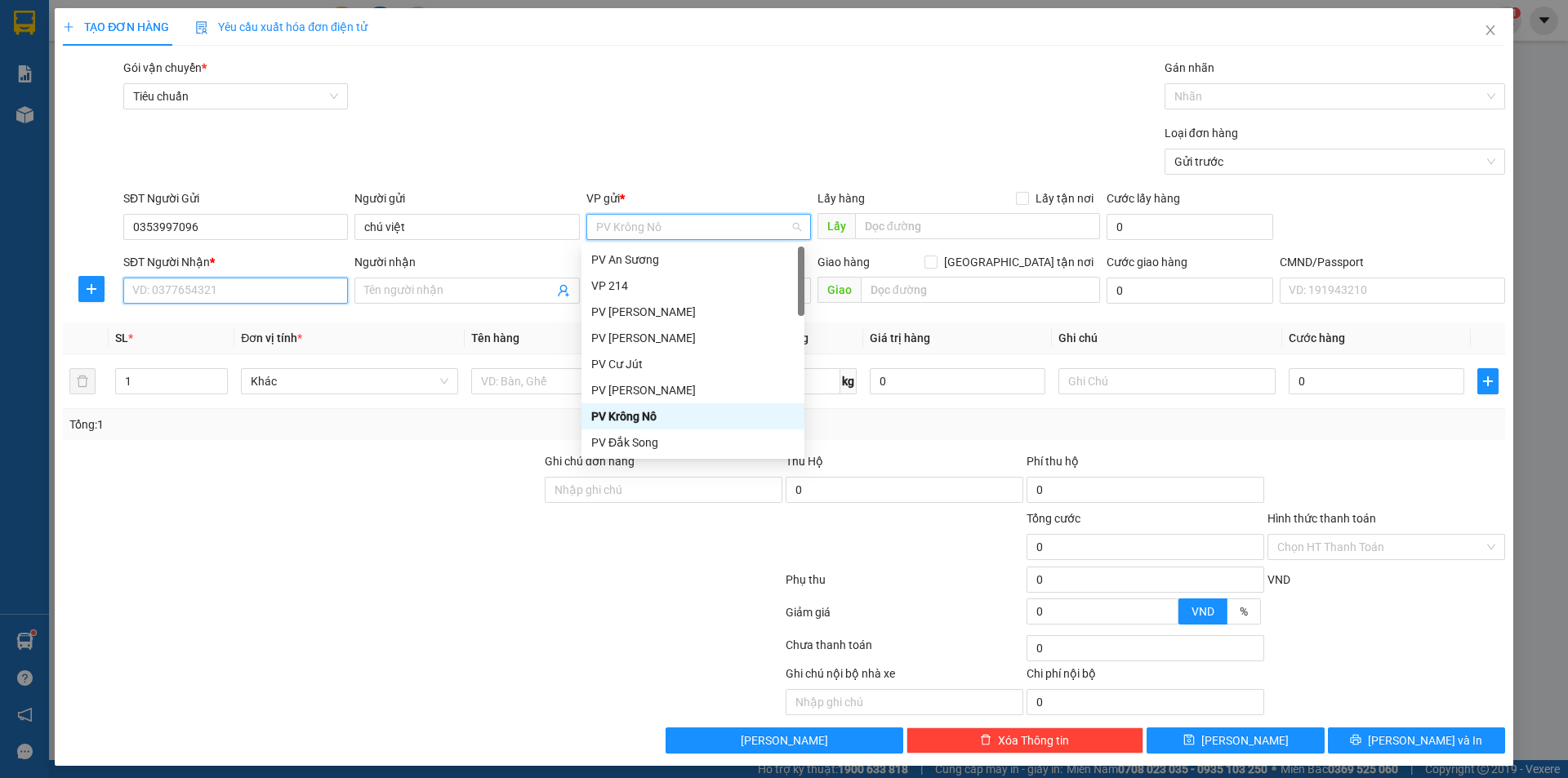
click at [238, 294] on input "SĐT Người Nhận *" at bounding box center [235, 290] width 224 height 26
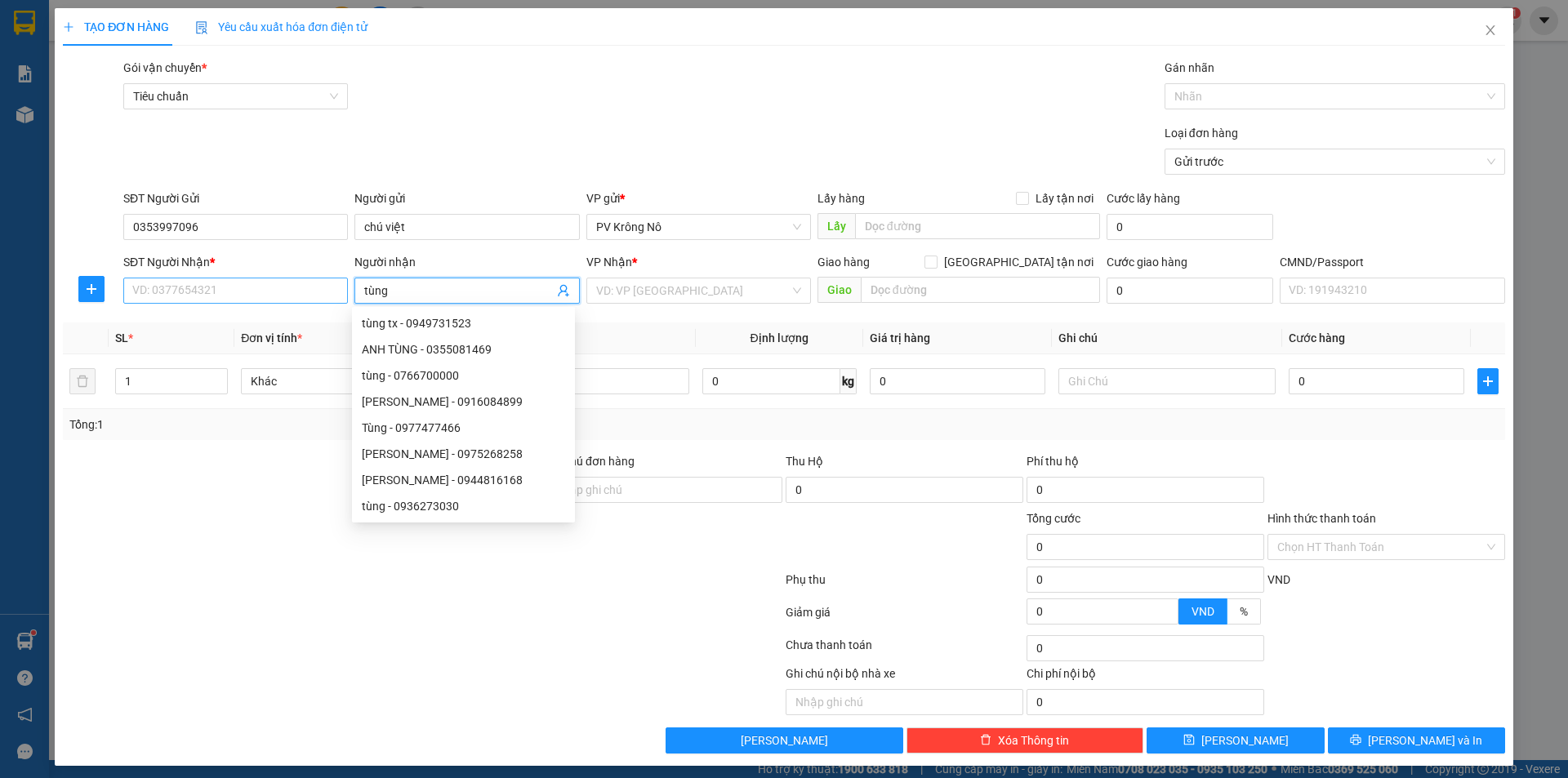
type input "tùng"
drag, startPoint x: 195, startPoint y: 281, endPoint x: 201, endPoint y: 292, distance: 12.5
click at [197, 282] on input "SĐT Người Nhận *" at bounding box center [235, 290] width 224 height 26
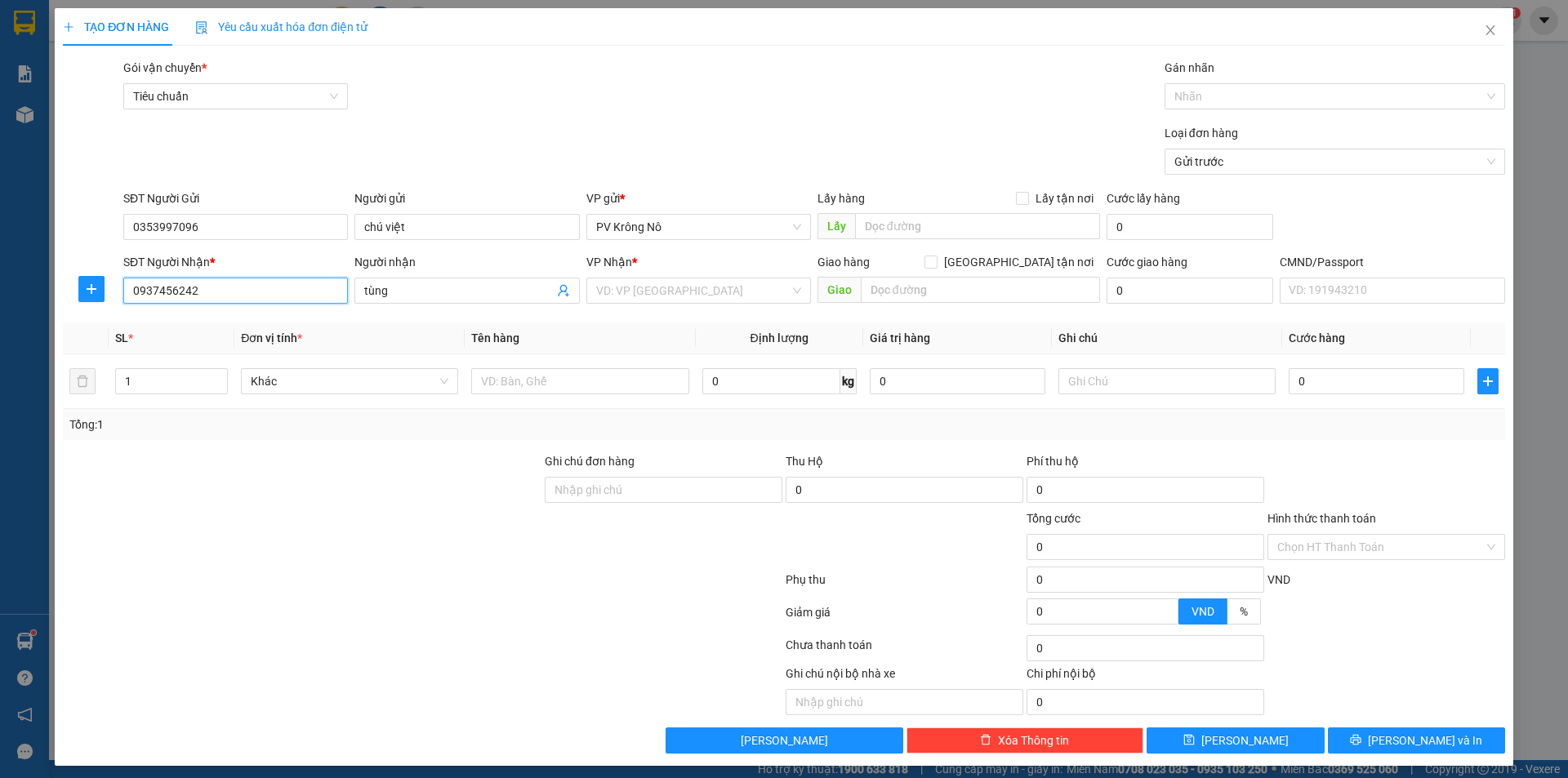
type input "0937456242"
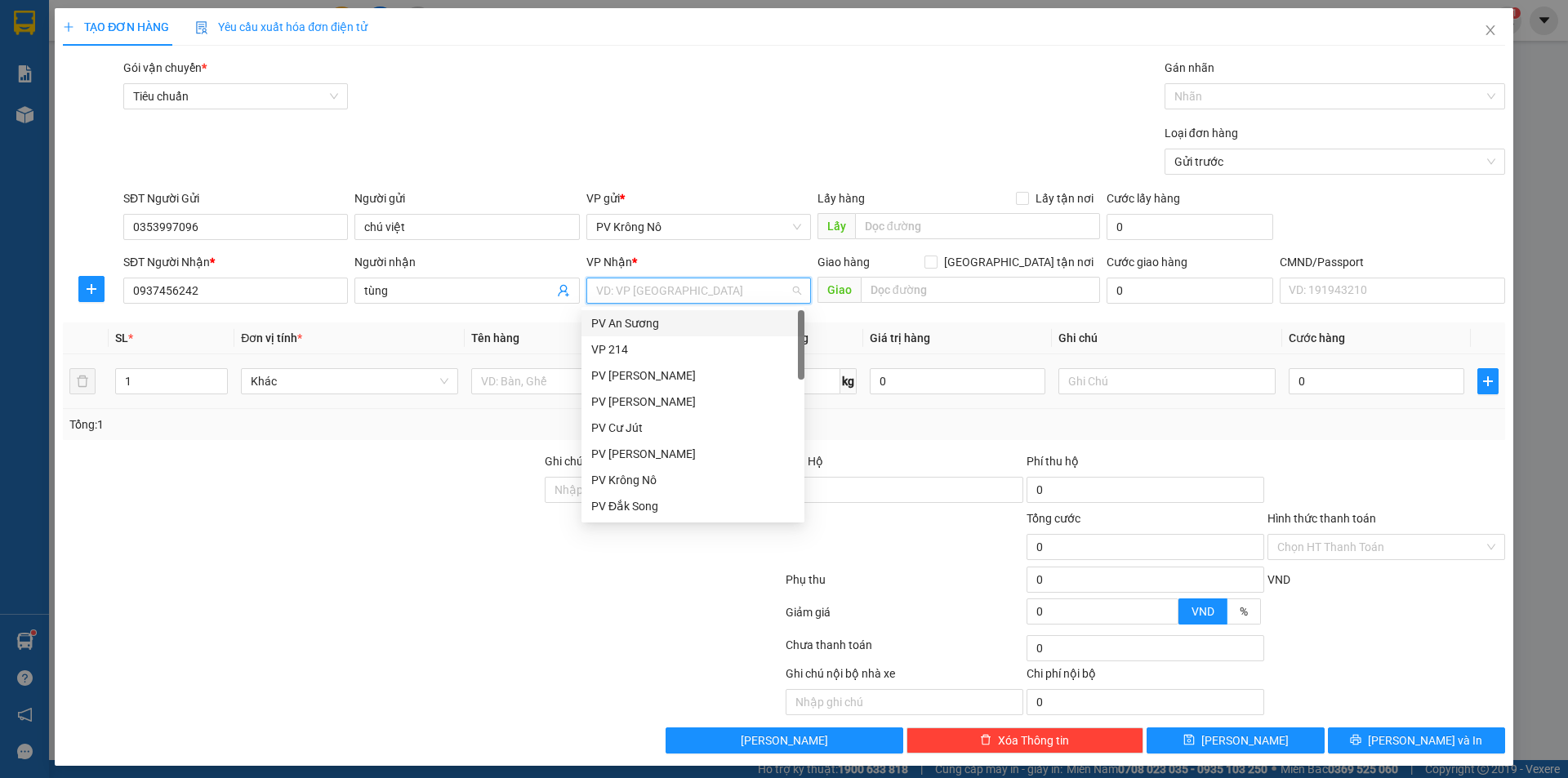
type input "2"
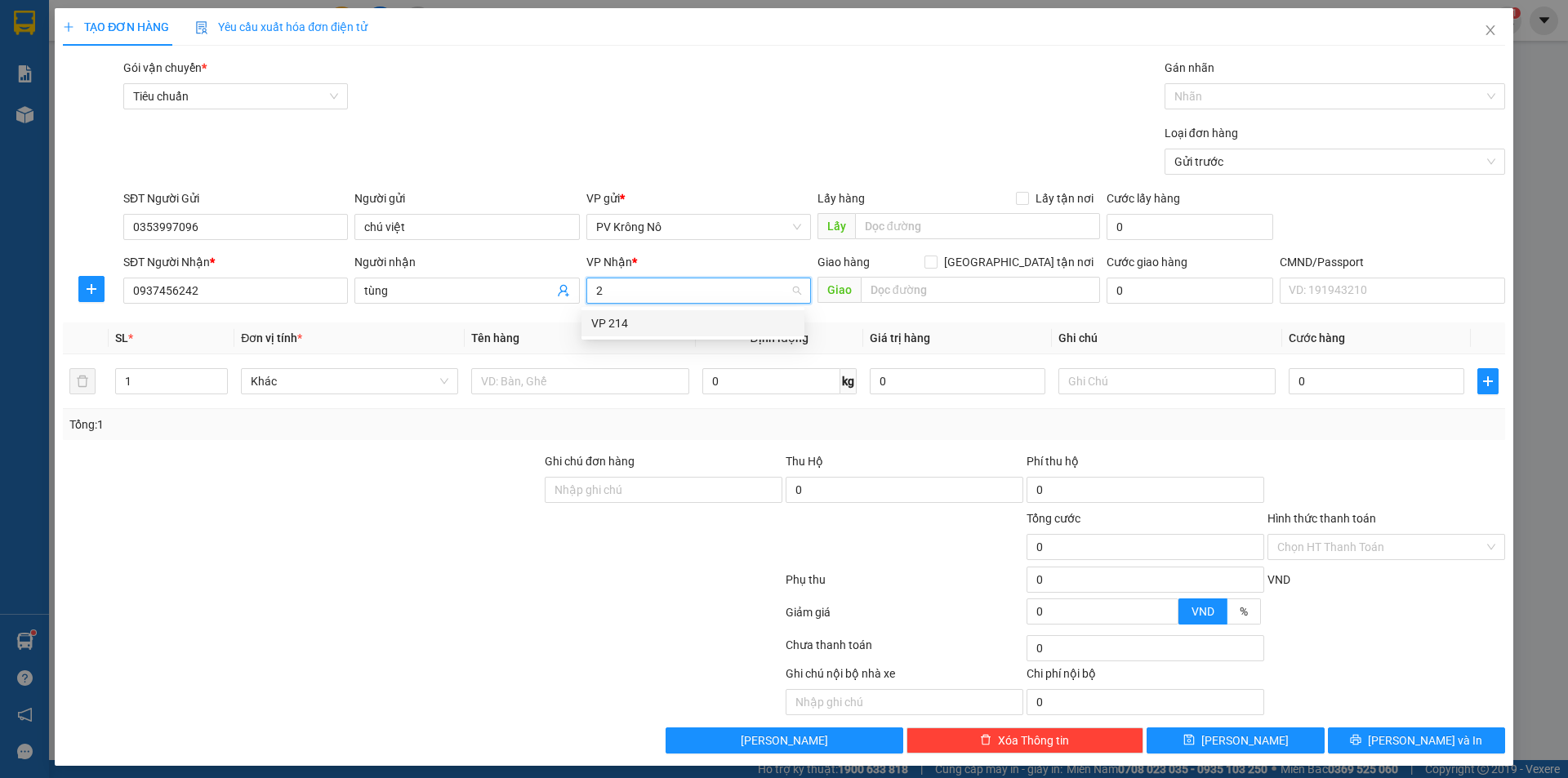
drag, startPoint x: 671, startPoint y: 314, endPoint x: 656, endPoint y: 316, distance: 15.1
click at [671, 315] on div "VP 214" at bounding box center [693, 323] width 203 height 18
click at [565, 383] on input "text" at bounding box center [580, 381] width 217 height 26
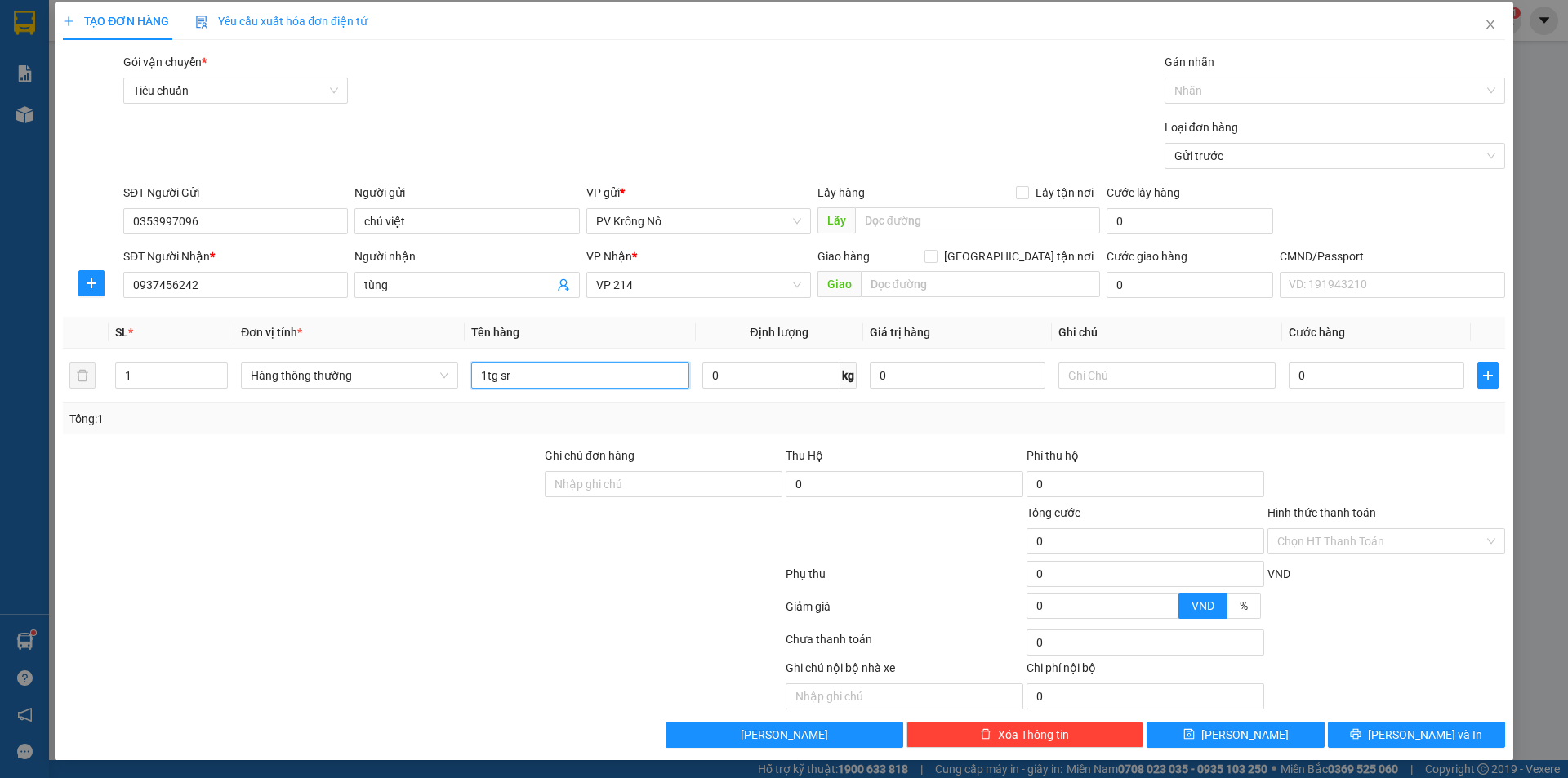
scroll to position [7, 0]
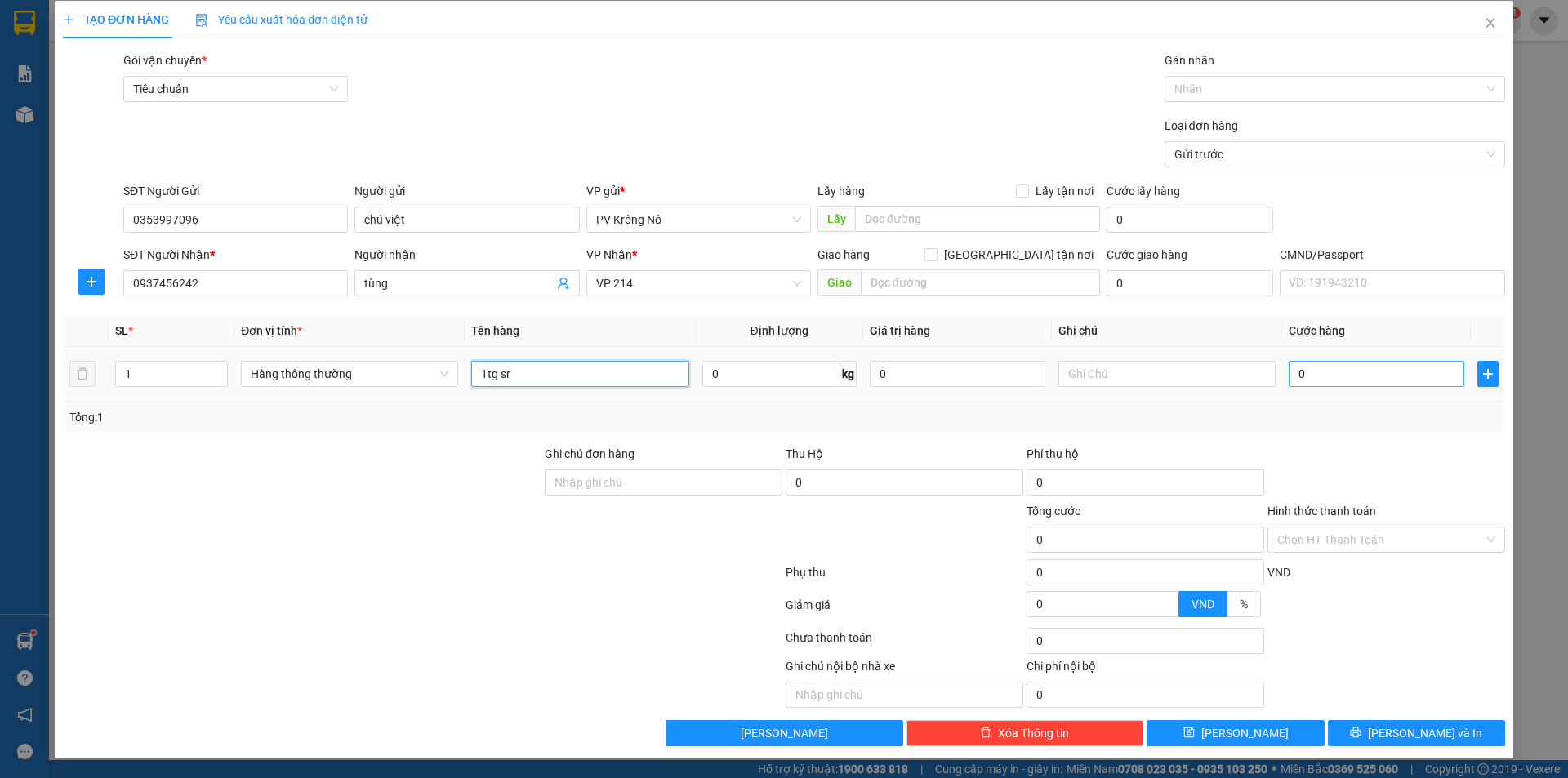
type input "1tg sr"
click at [1375, 383] on input "0" at bounding box center [1376, 373] width 175 height 26
type input "006"
type input "6"
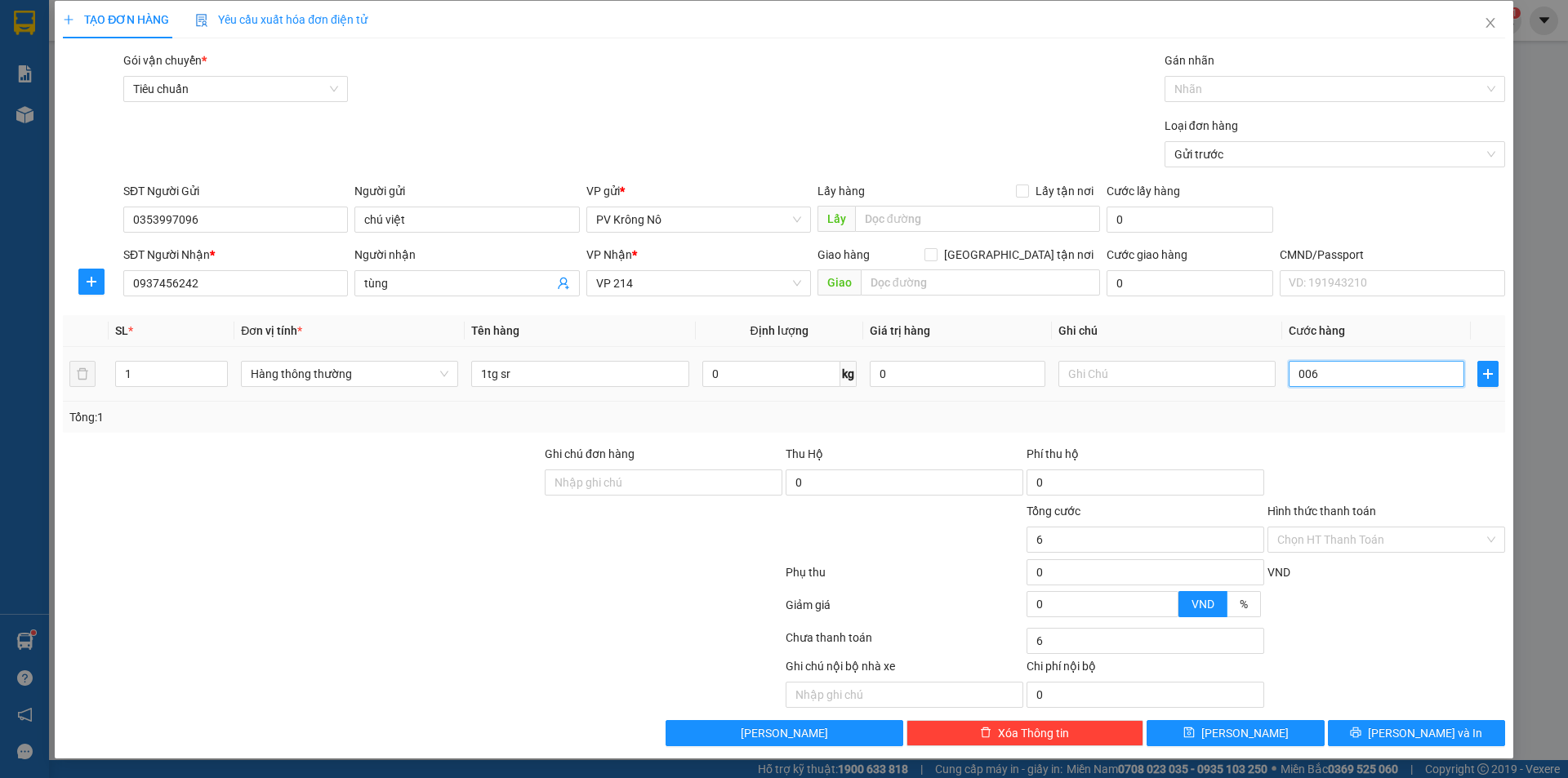
type input "0.060"
type input "60"
type input "00.600"
type input "600"
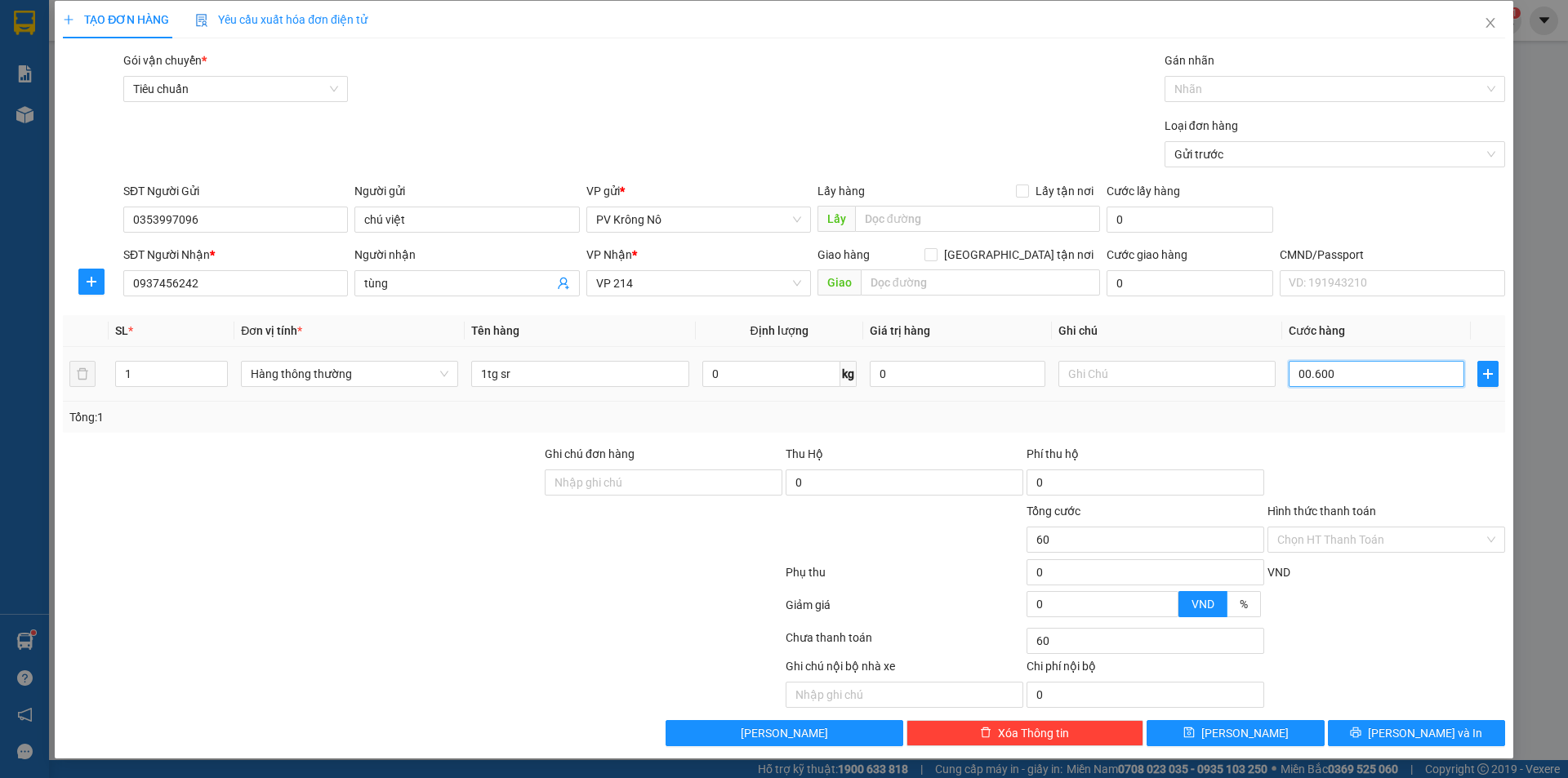
type input "600"
type input "0.006.000"
type input "6.000"
type input "000.060.000"
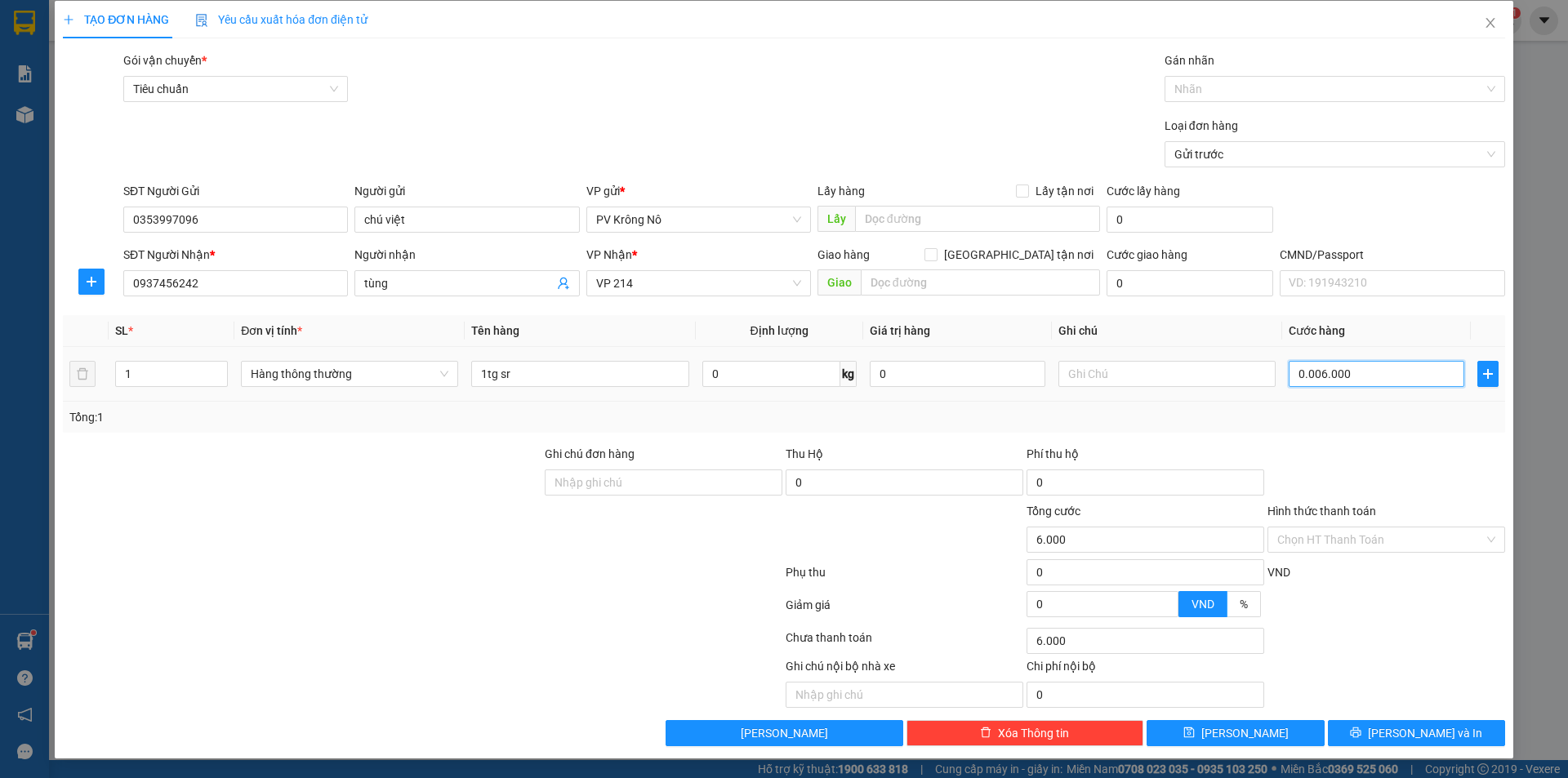
type input "60.000"
click at [1382, 545] on input "Hình thức thanh toán" at bounding box center [1381, 540] width 207 height 25
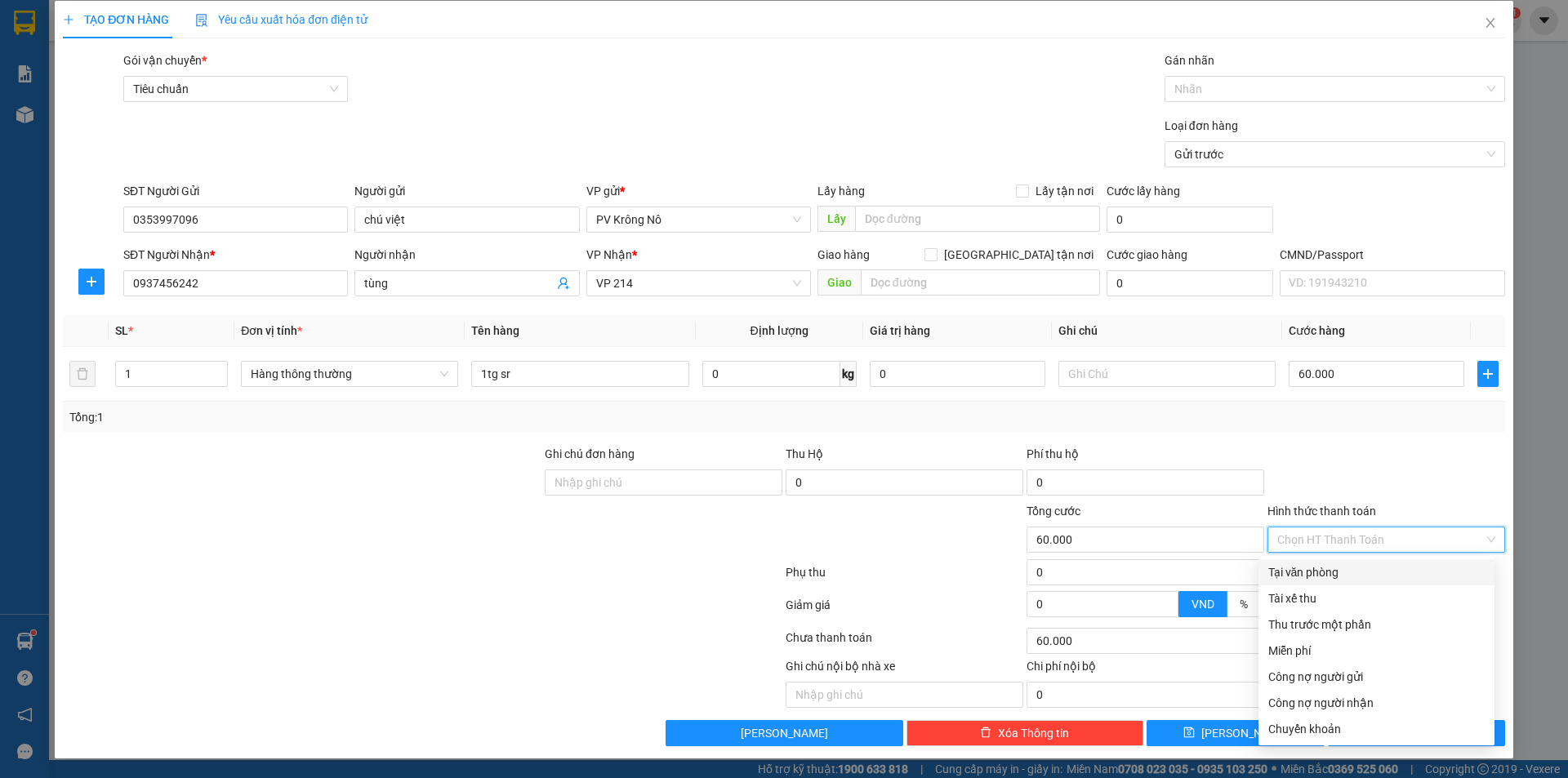
click at [1322, 576] on div "Tại văn phòng" at bounding box center [1376, 572] width 216 height 18
type input "0"
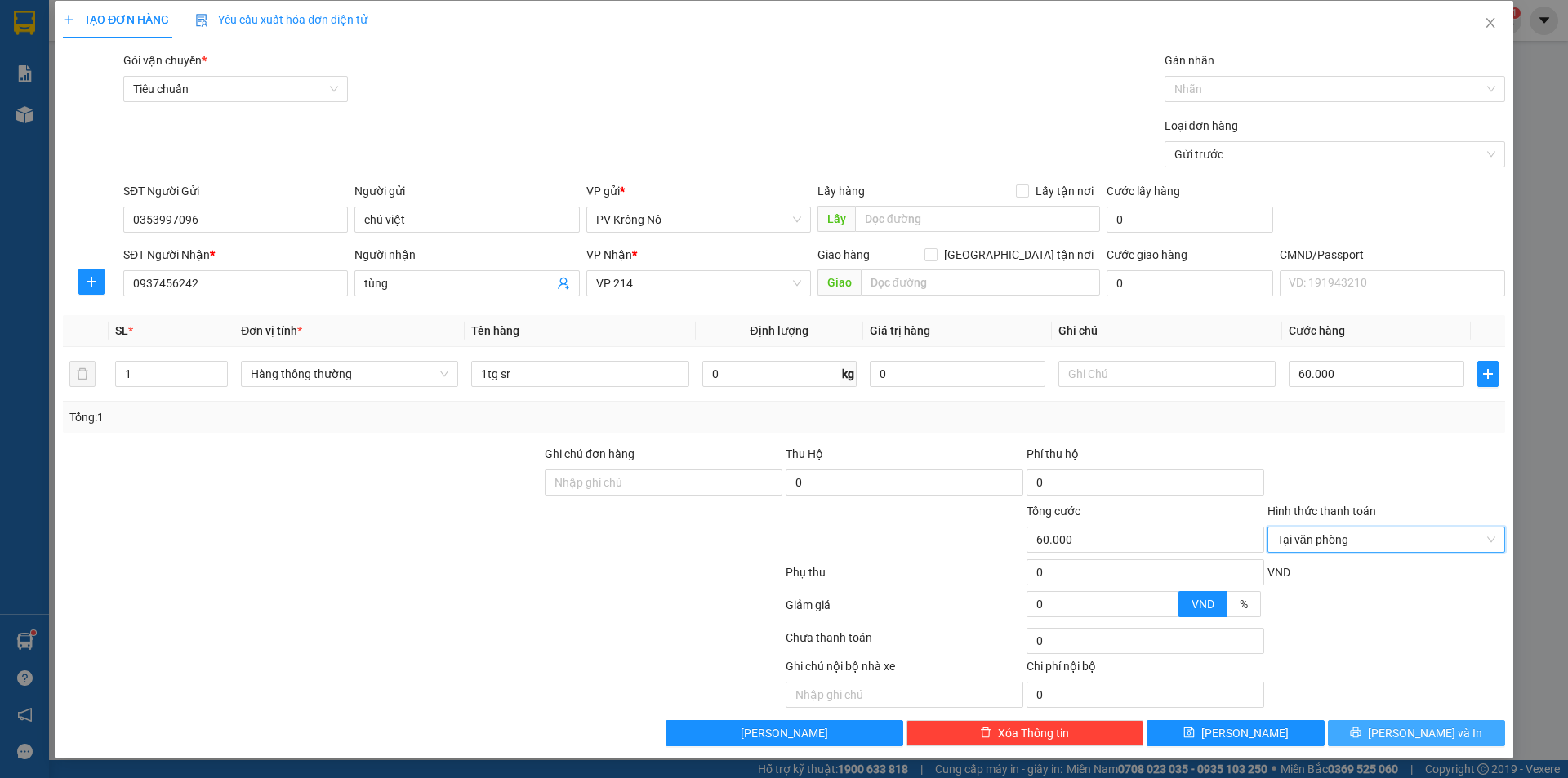
click at [1385, 735] on button "[PERSON_NAME] và In" at bounding box center [1416, 733] width 177 height 26
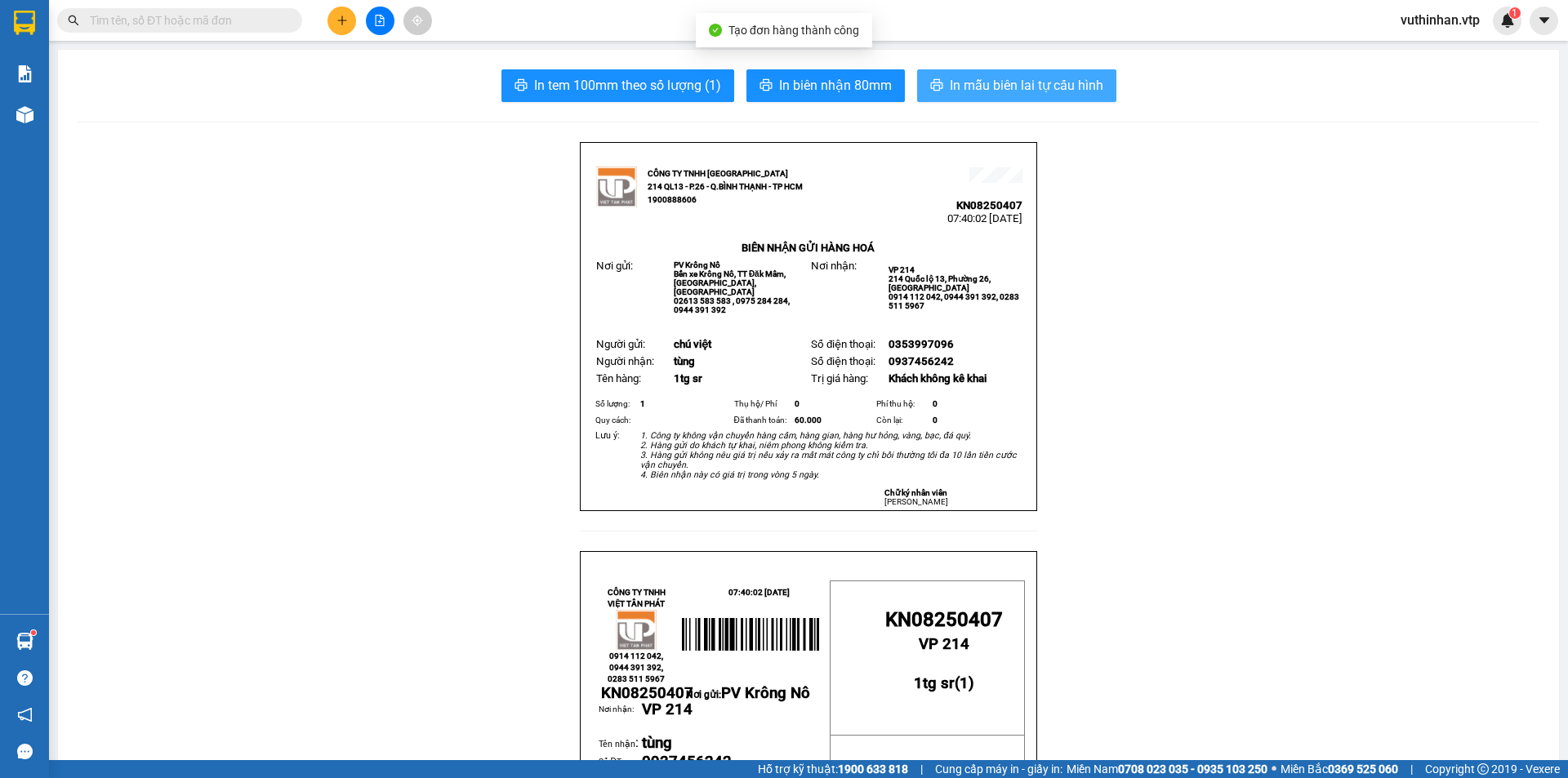
click at [971, 84] on span "In mẫu biên lai tự cấu hình" at bounding box center [1027, 85] width 153 height 20
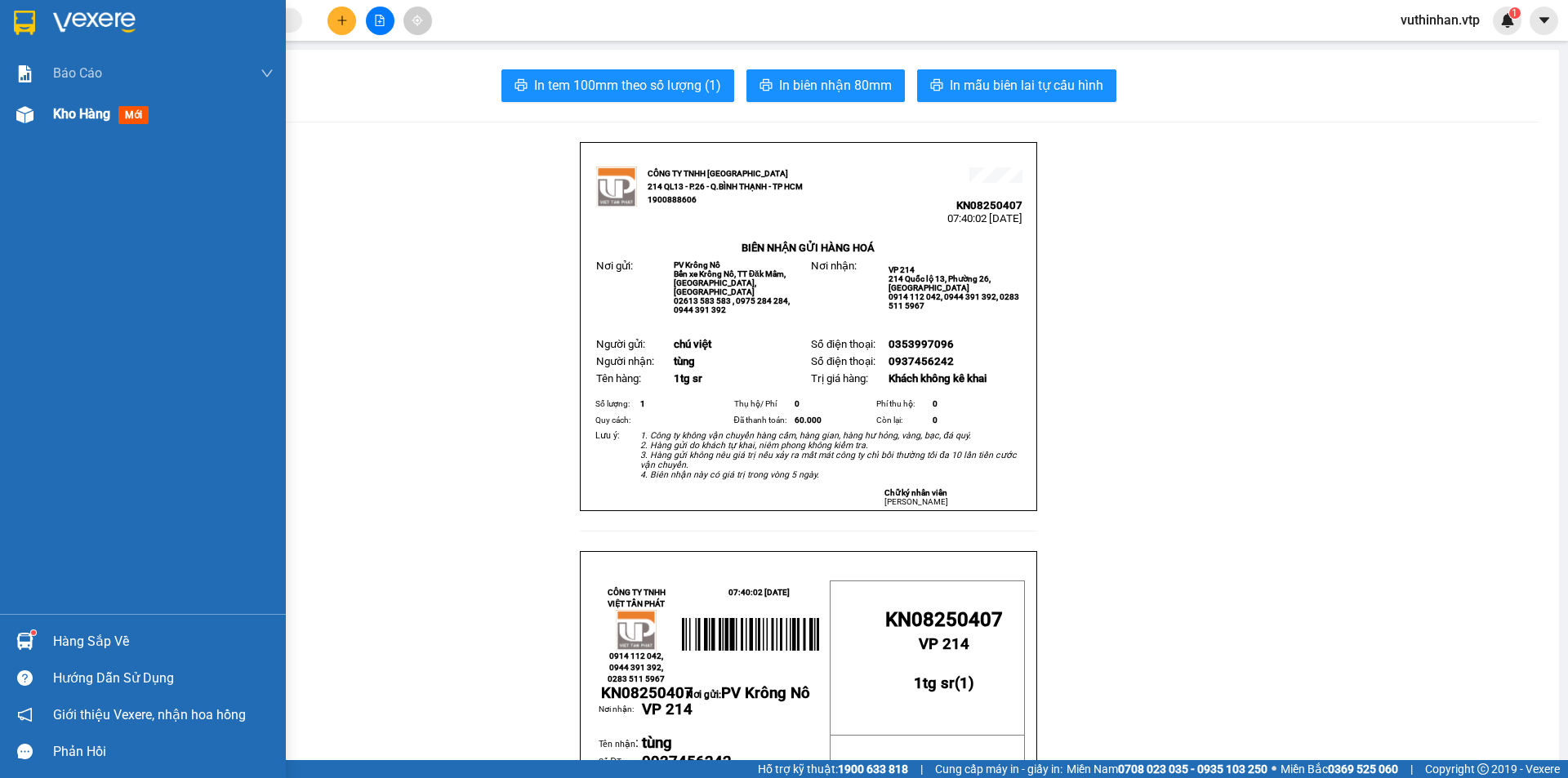
click at [36, 115] on div at bounding box center [25, 115] width 28 height 28
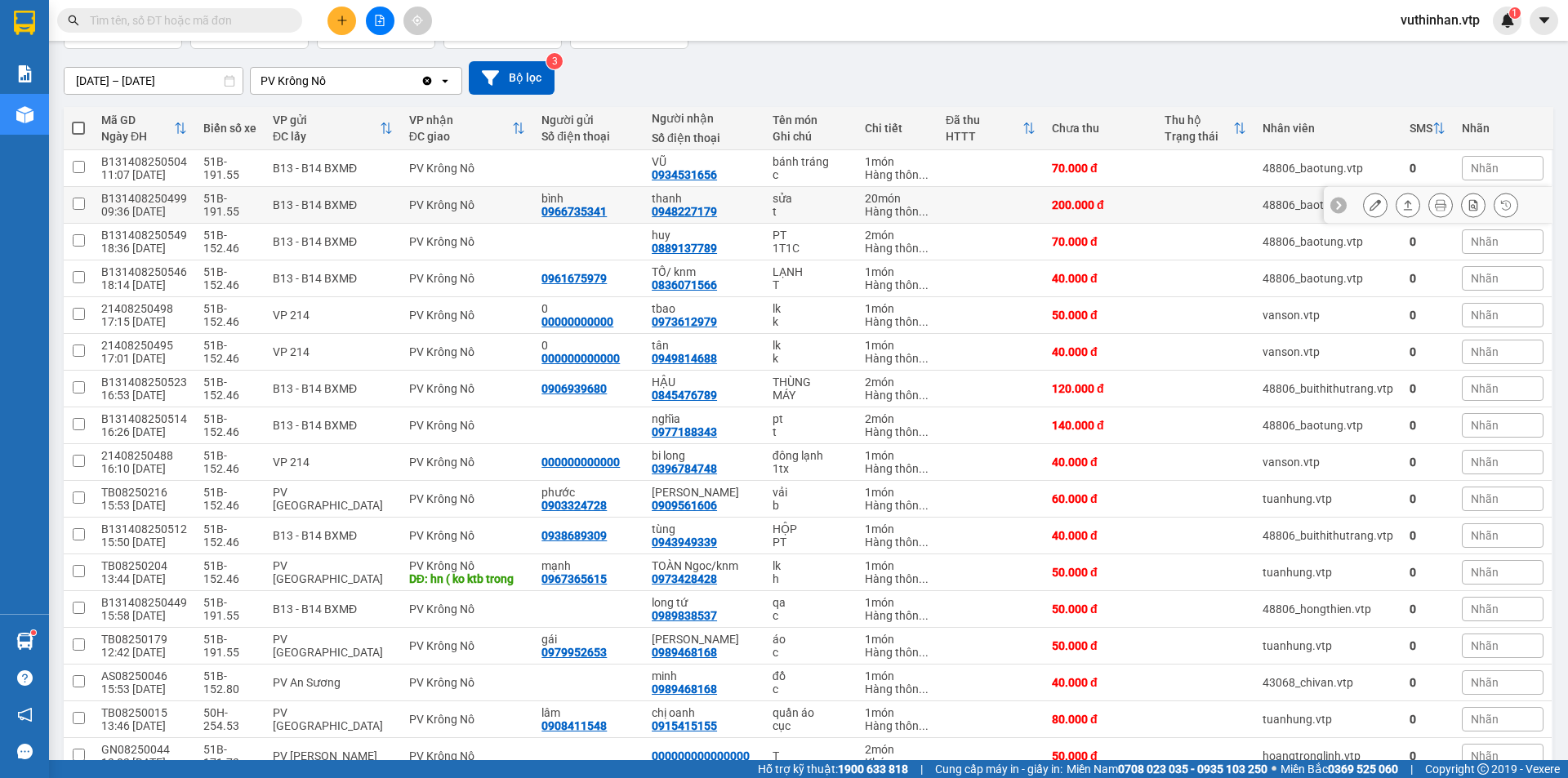
scroll to position [163, 0]
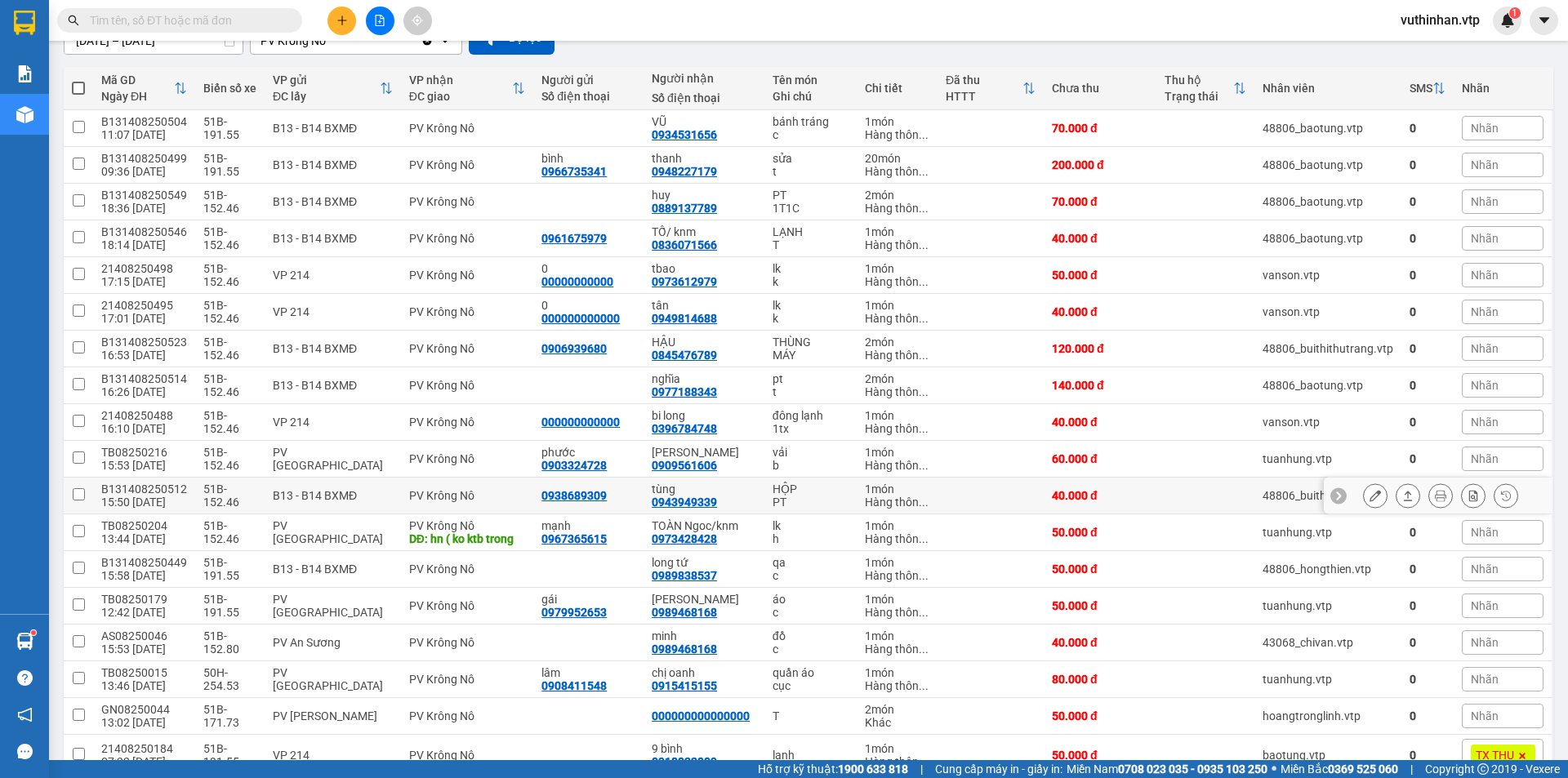
click at [711, 491] on div "tùng" at bounding box center [703, 489] width 104 height 13
checkbox input "true"
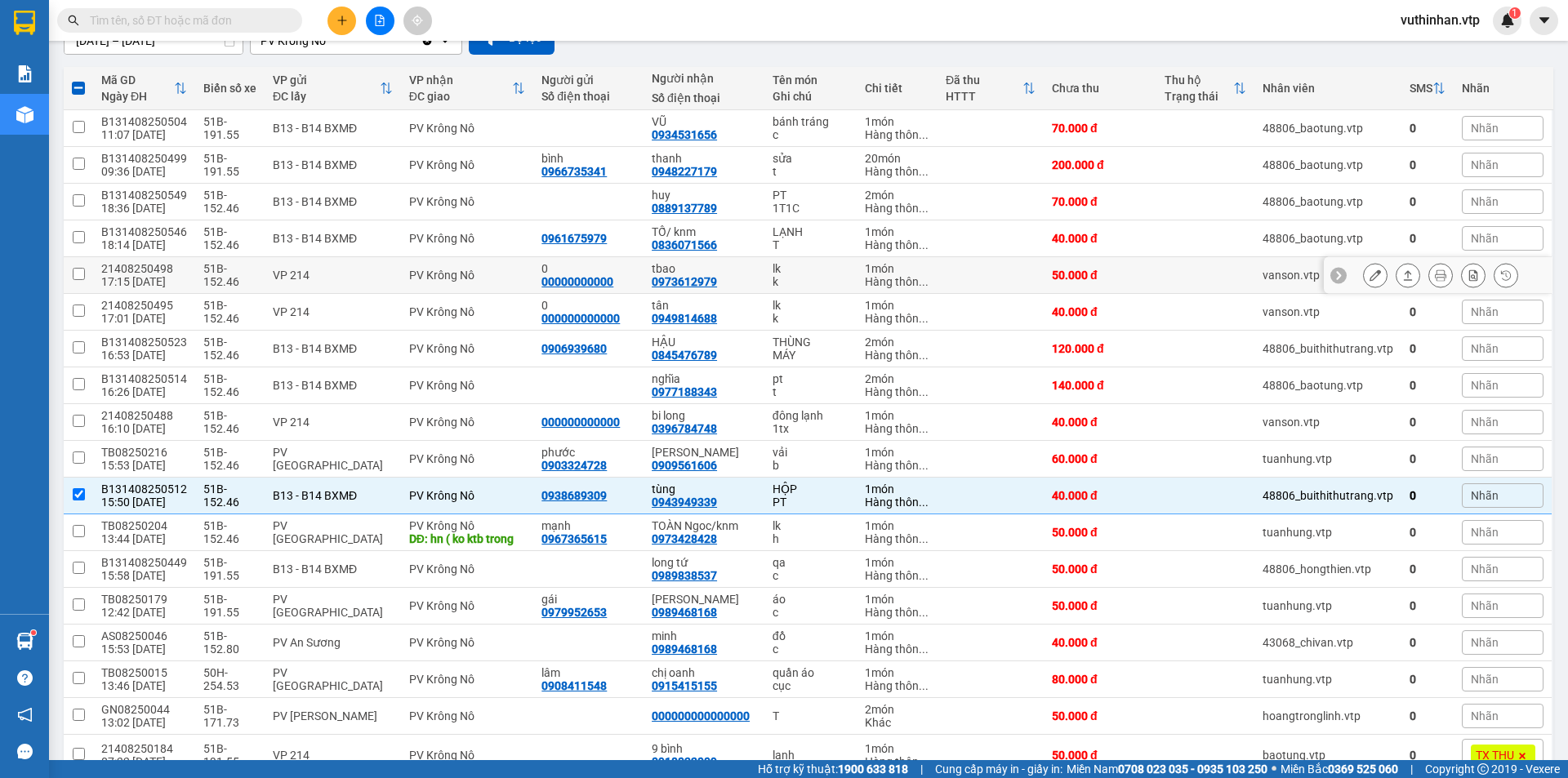
click at [715, 277] on div "tbao 0973612979" at bounding box center [703, 274] width 104 height 26
checkbox input "true"
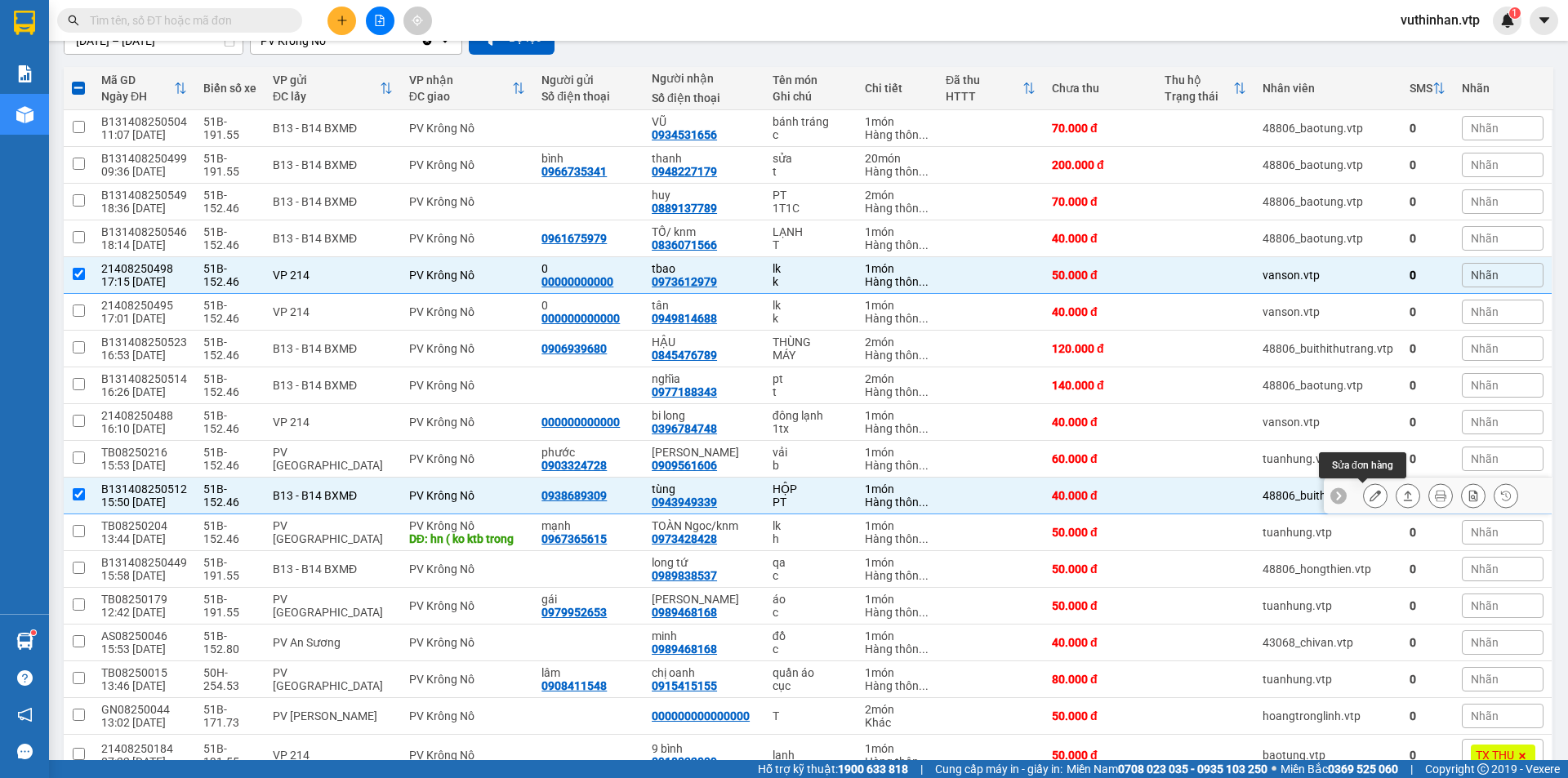
click at [1369, 493] on icon at bounding box center [1375, 495] width 12 height 12
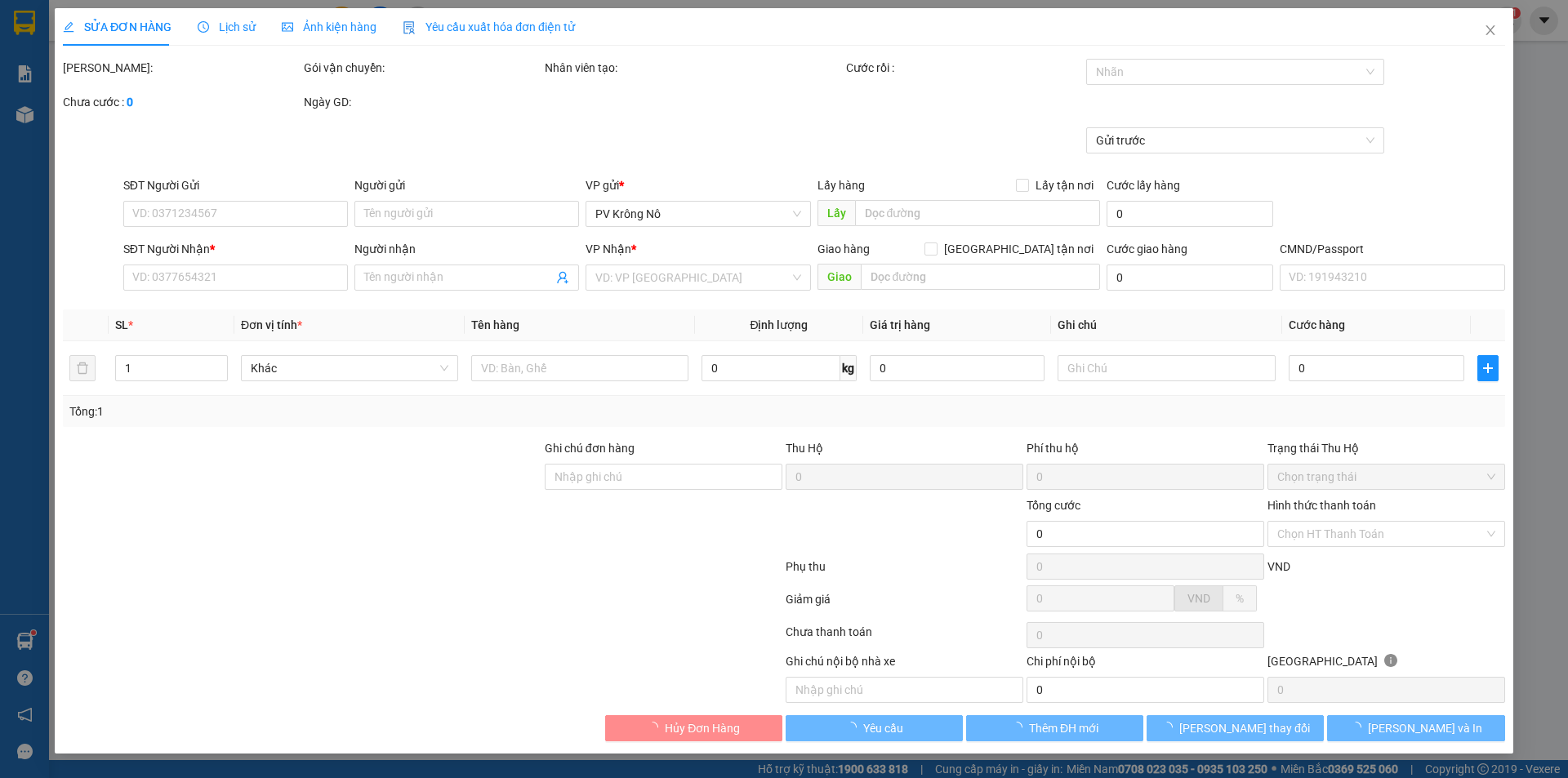
type input "0938689309"
type input "0943949339"
type input "tùng"
type input "40.000"
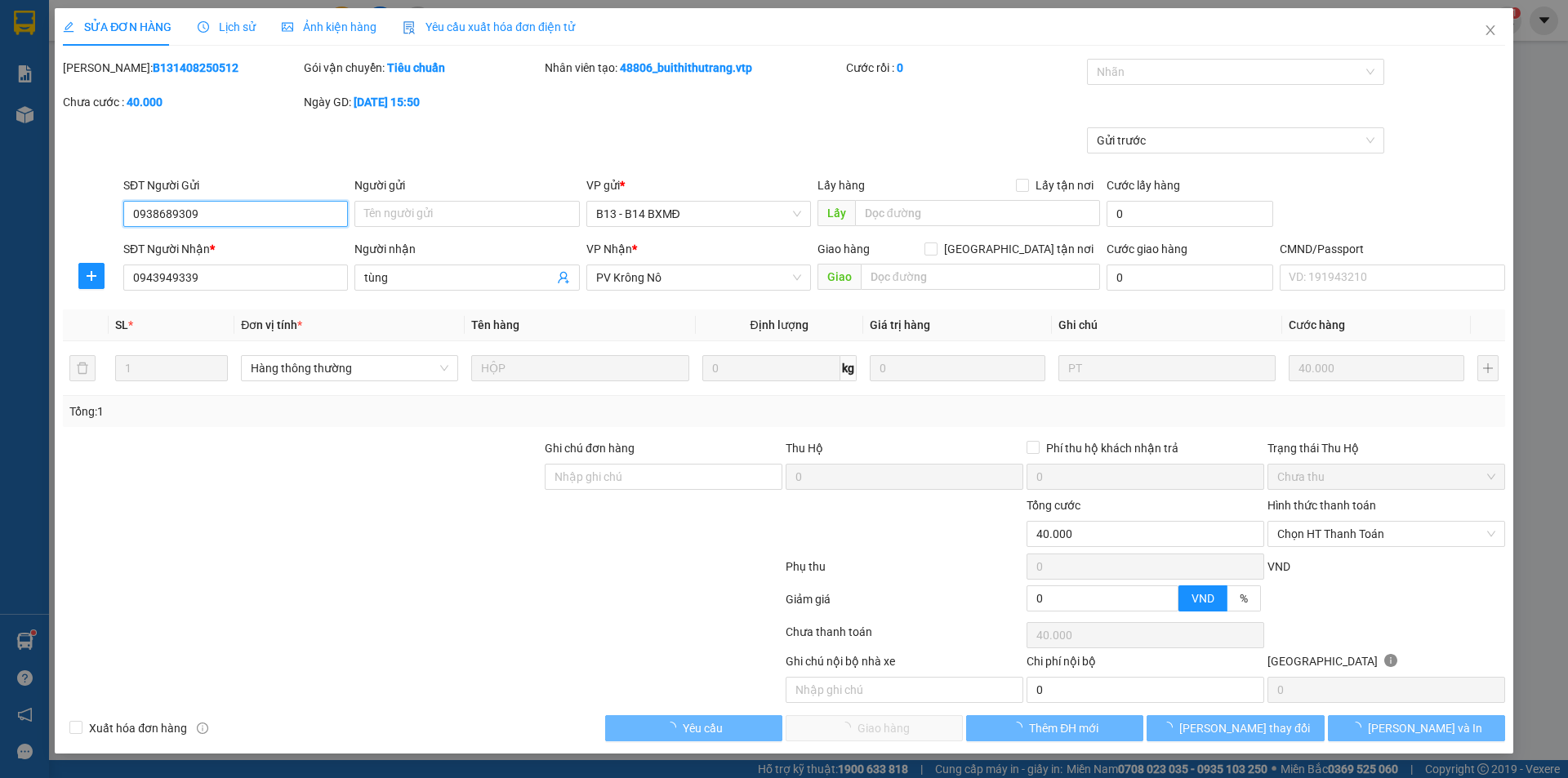
type input "2.000"
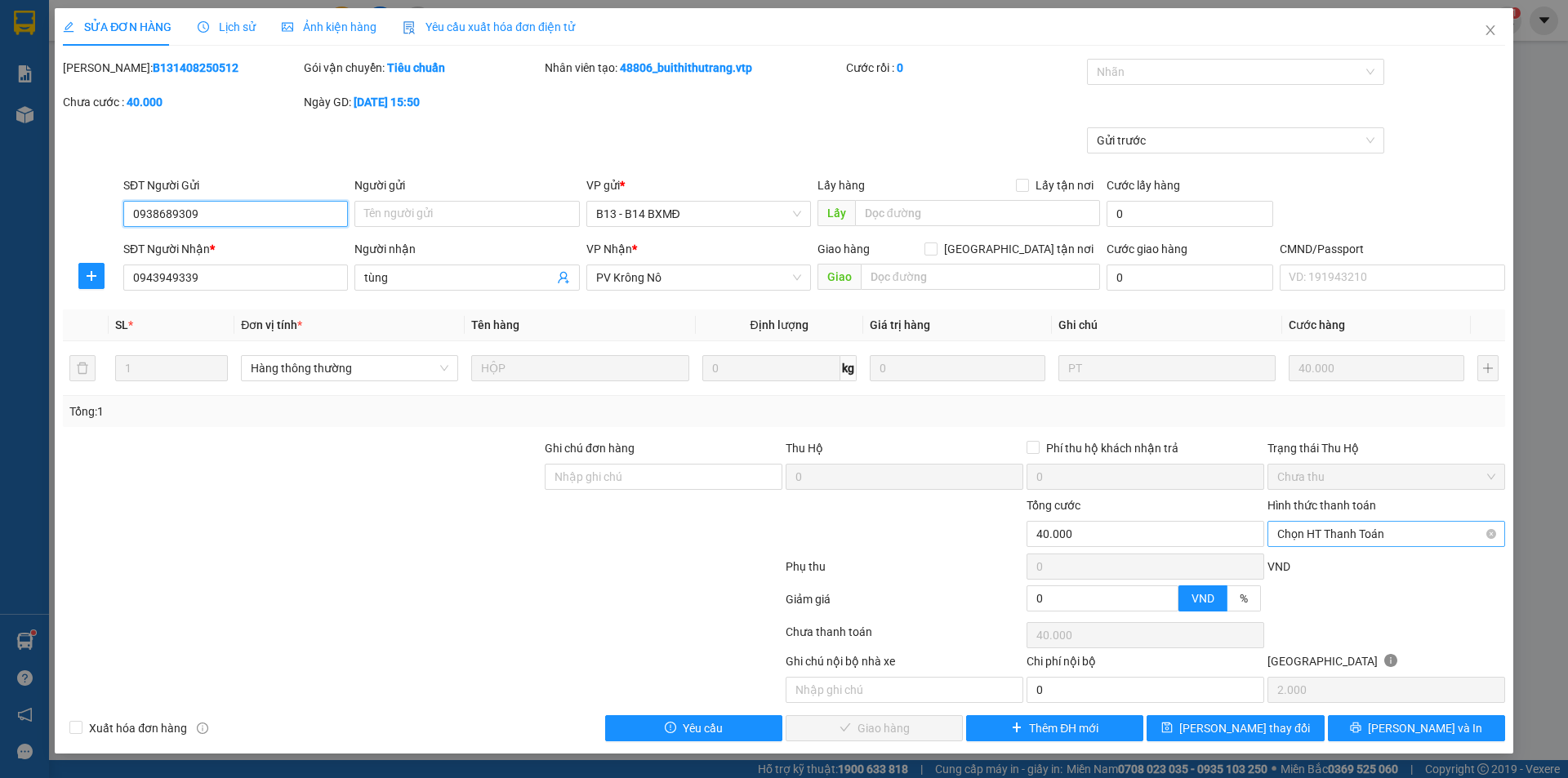
click at [1336, 532] on span "Chọn HT Thanh Toán" at bounding box center [1386, 534] width 218 height 25
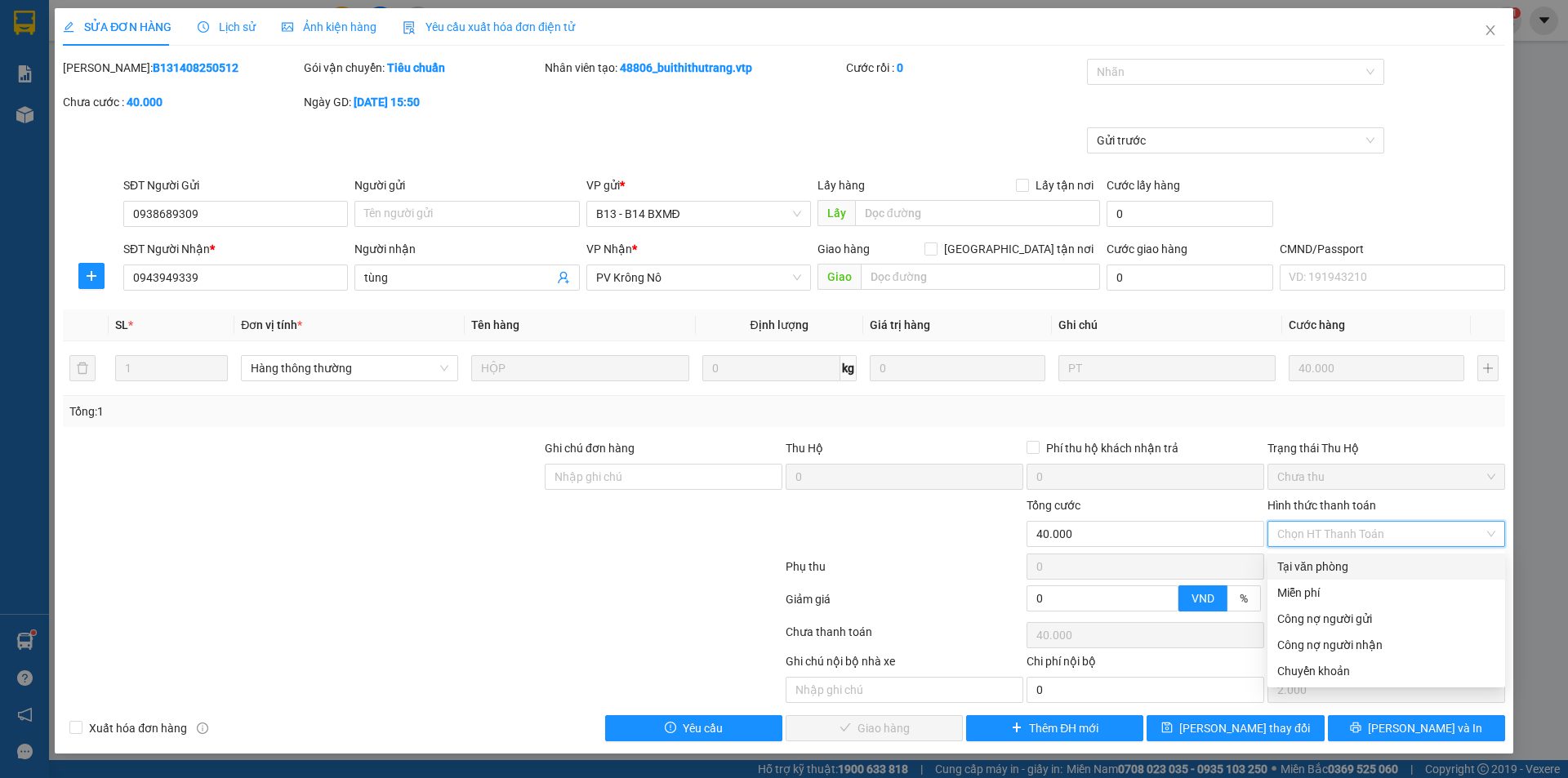
click at [1313, 562] on div "Tại văn phòng" at bounding box center [1386, 566] width 218 height 18
type input "0"
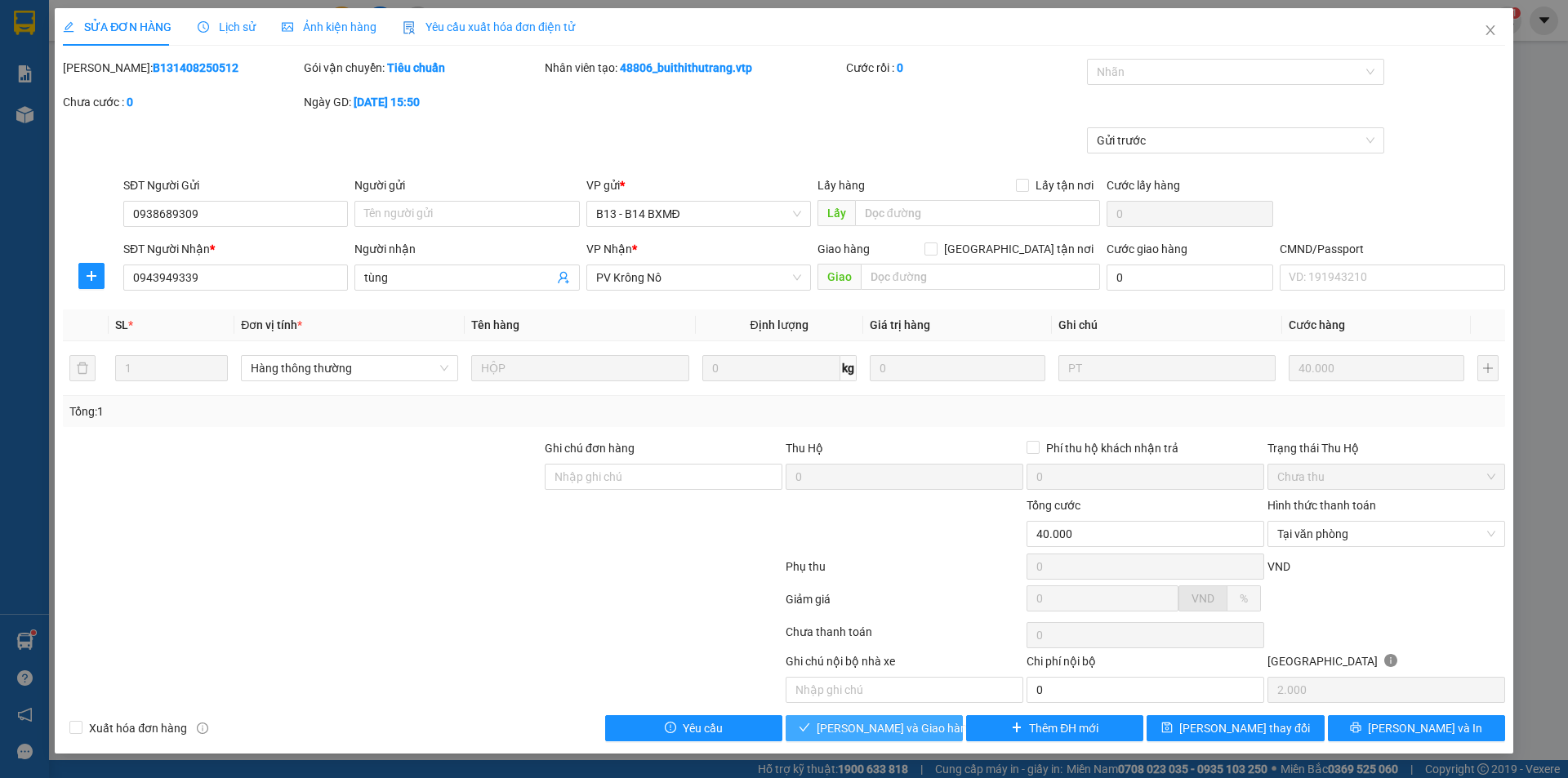
click at [845, 731] on span "[PERSON_NAME] và Giao hàng" at bounding box center [895, 728] width 157 height 18
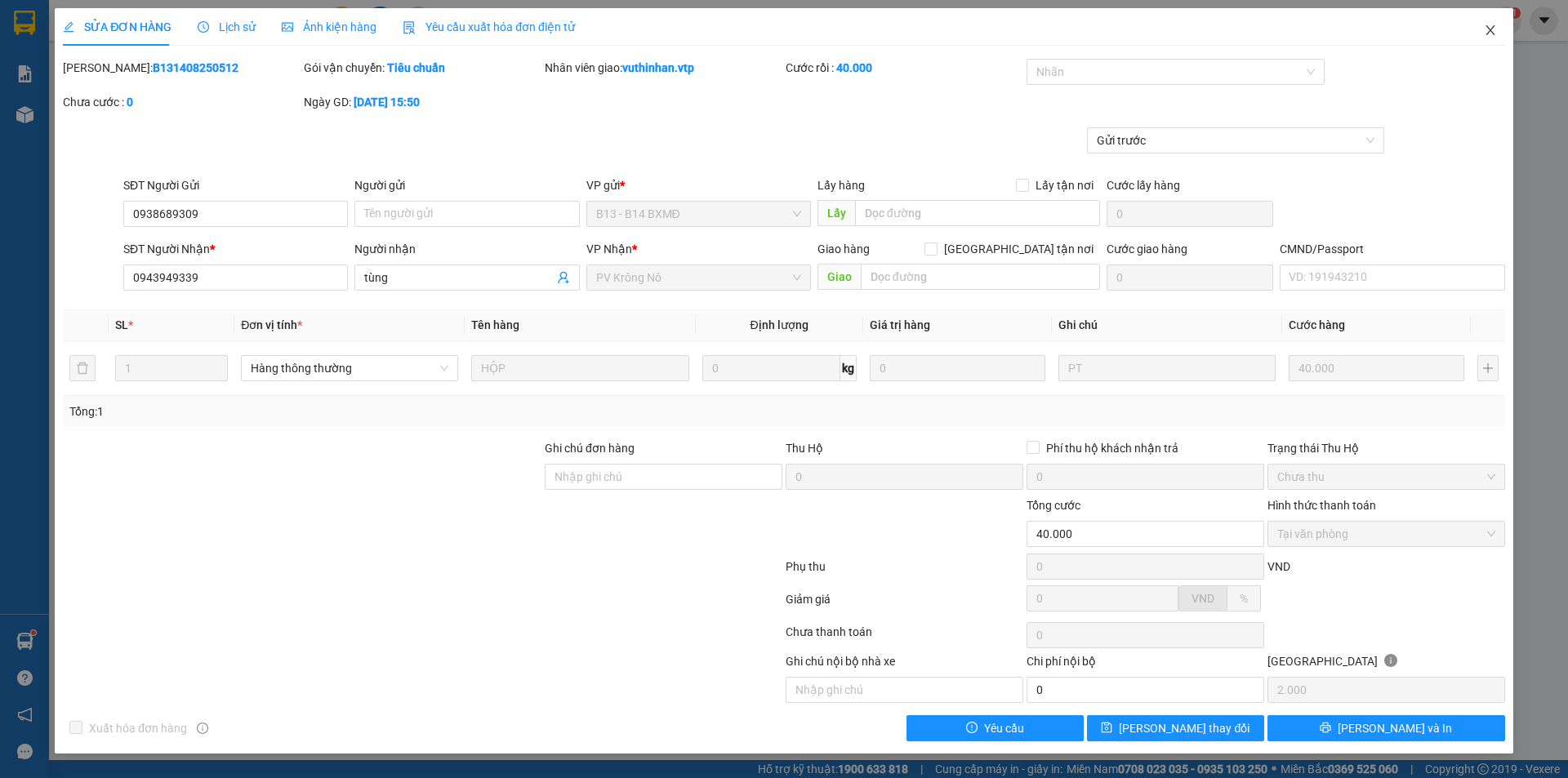
click at [1484, 34] on icon "close" at bounding box center [1491, 30] width 13 height 13
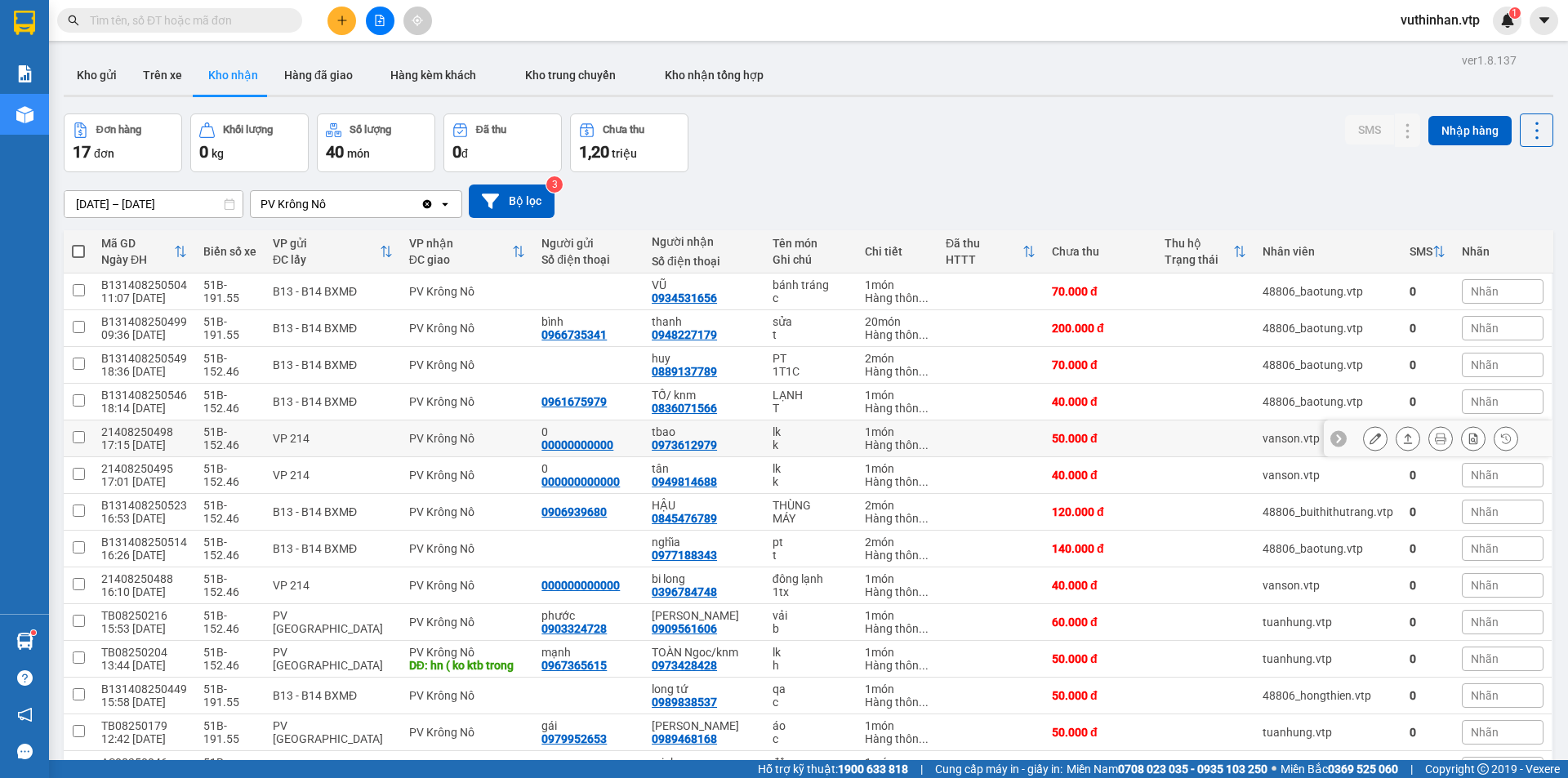
click at [1369, 439] on button at bounding box center [1376, 439] width 23 height 28
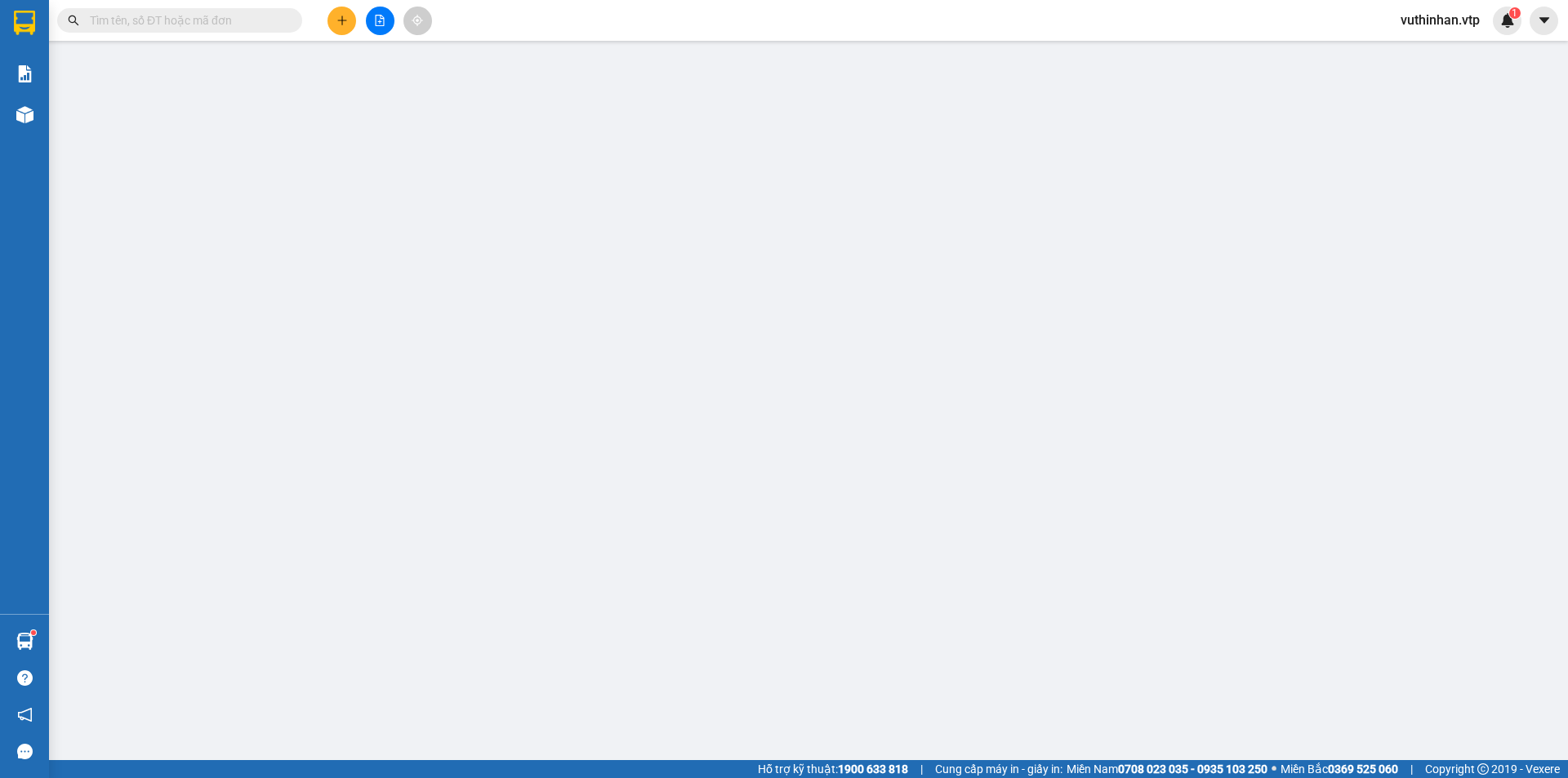
type input "00000000000"
type input "0"
type input "0973612979"
type input "tbao"
type input "50.000"
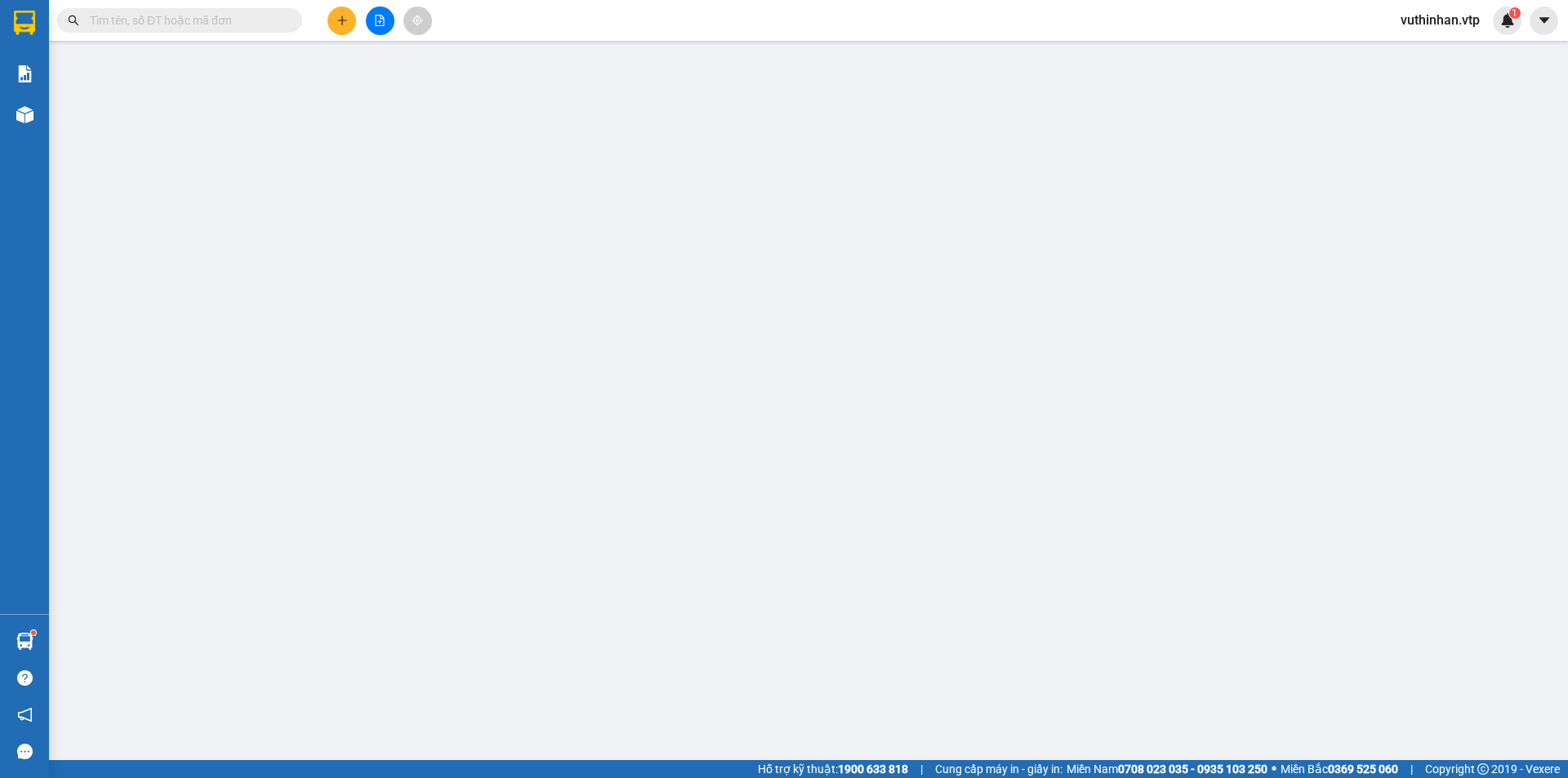
type input "50.000"
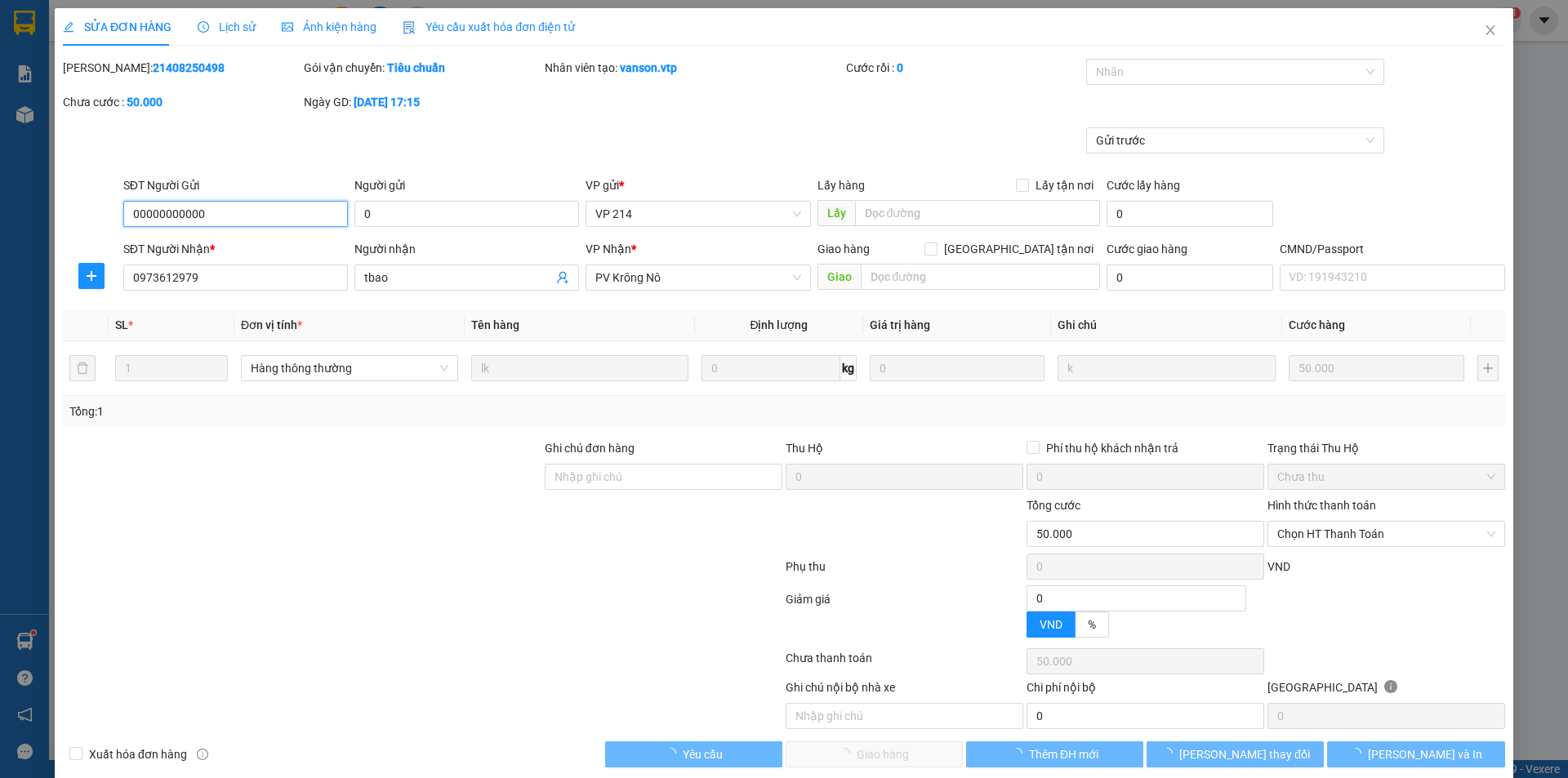
type input "2.500"
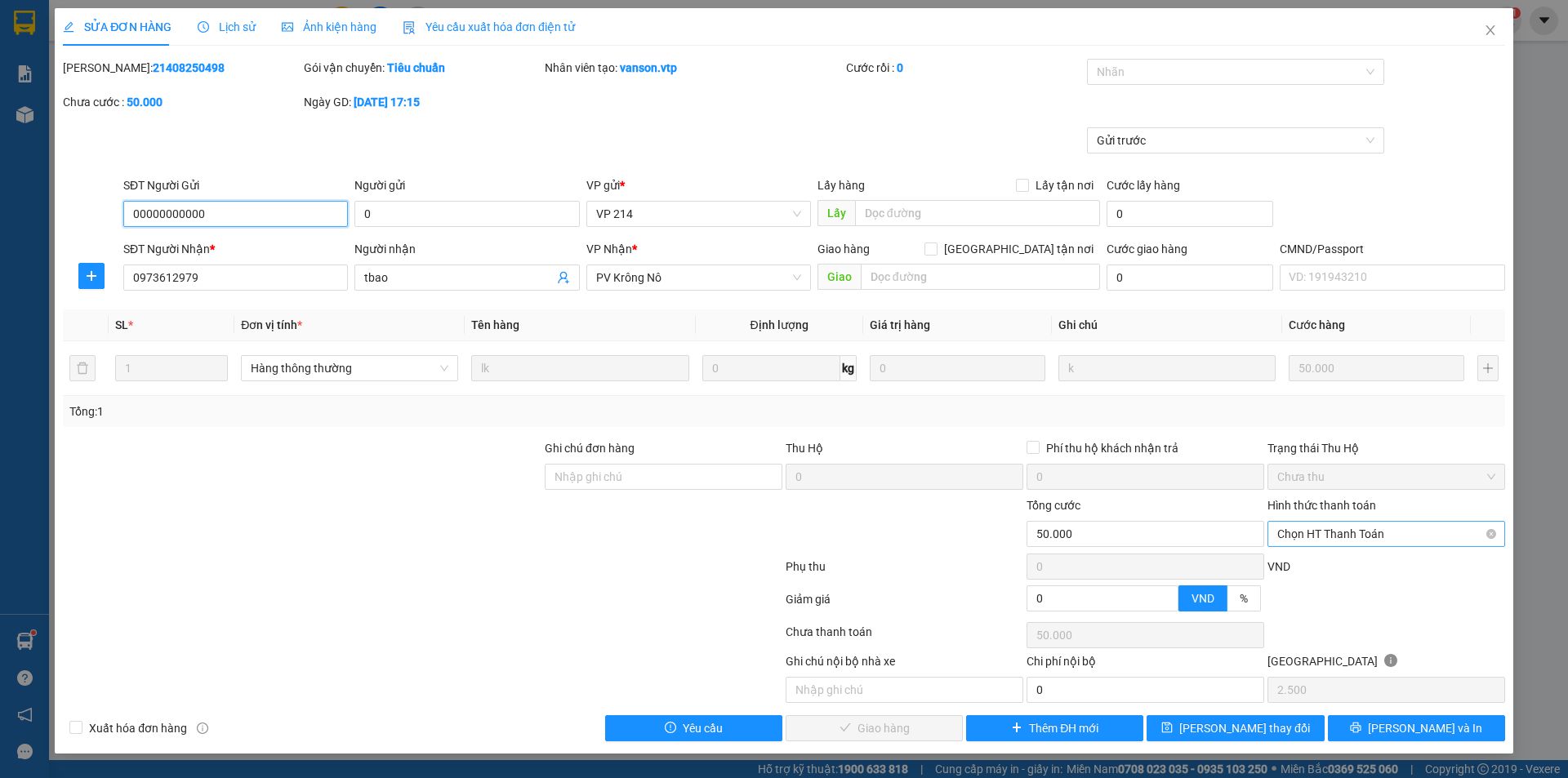
click at [1417, 540] on span "Chọn HT Thanh Toán" at bounding box center [1386, 534] width 218 height 25
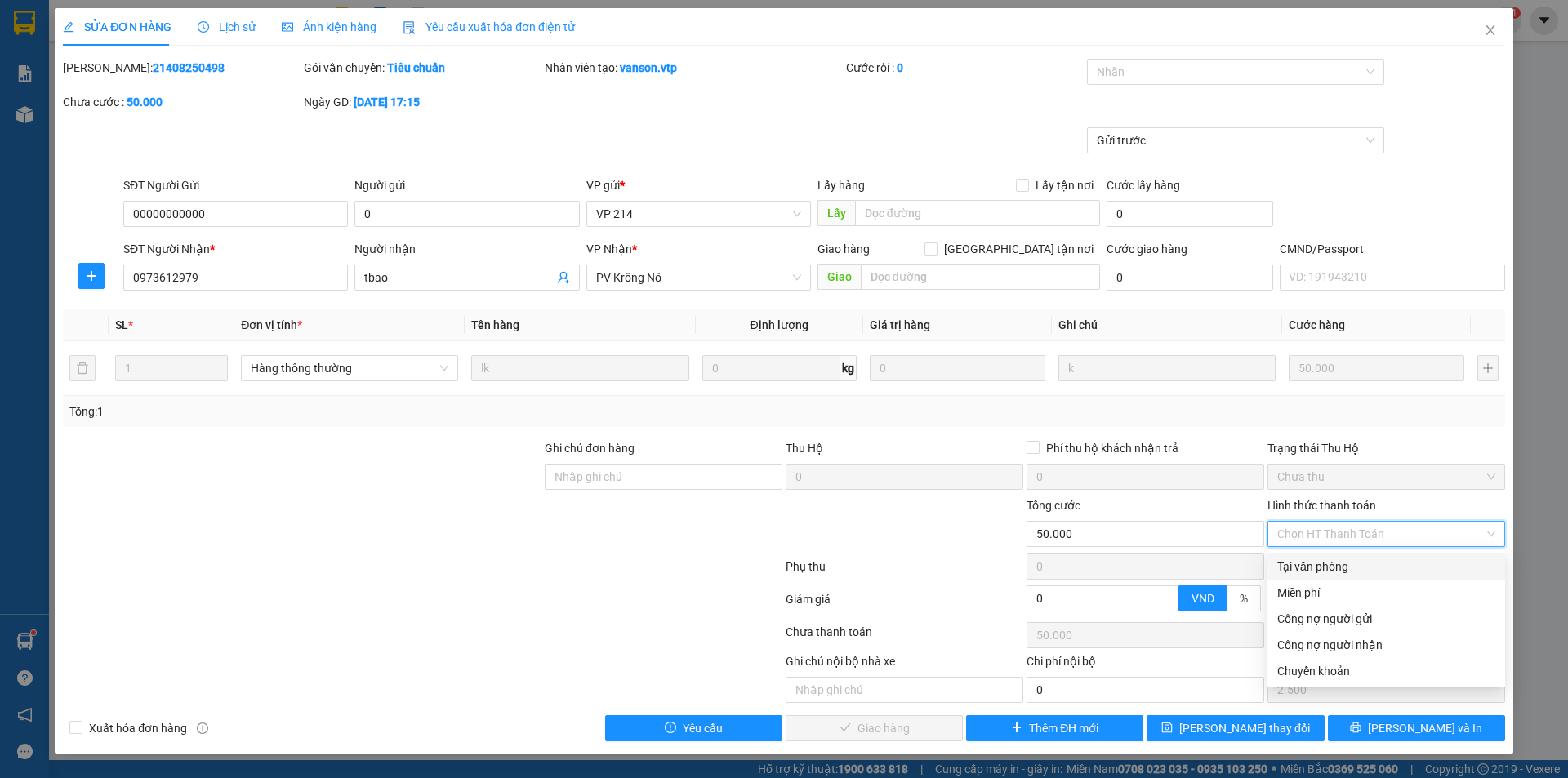
click at [1368, 565] on div "Tại văn phòng" at bounding box center [1386, 566] width 218 height 18
type input "0"
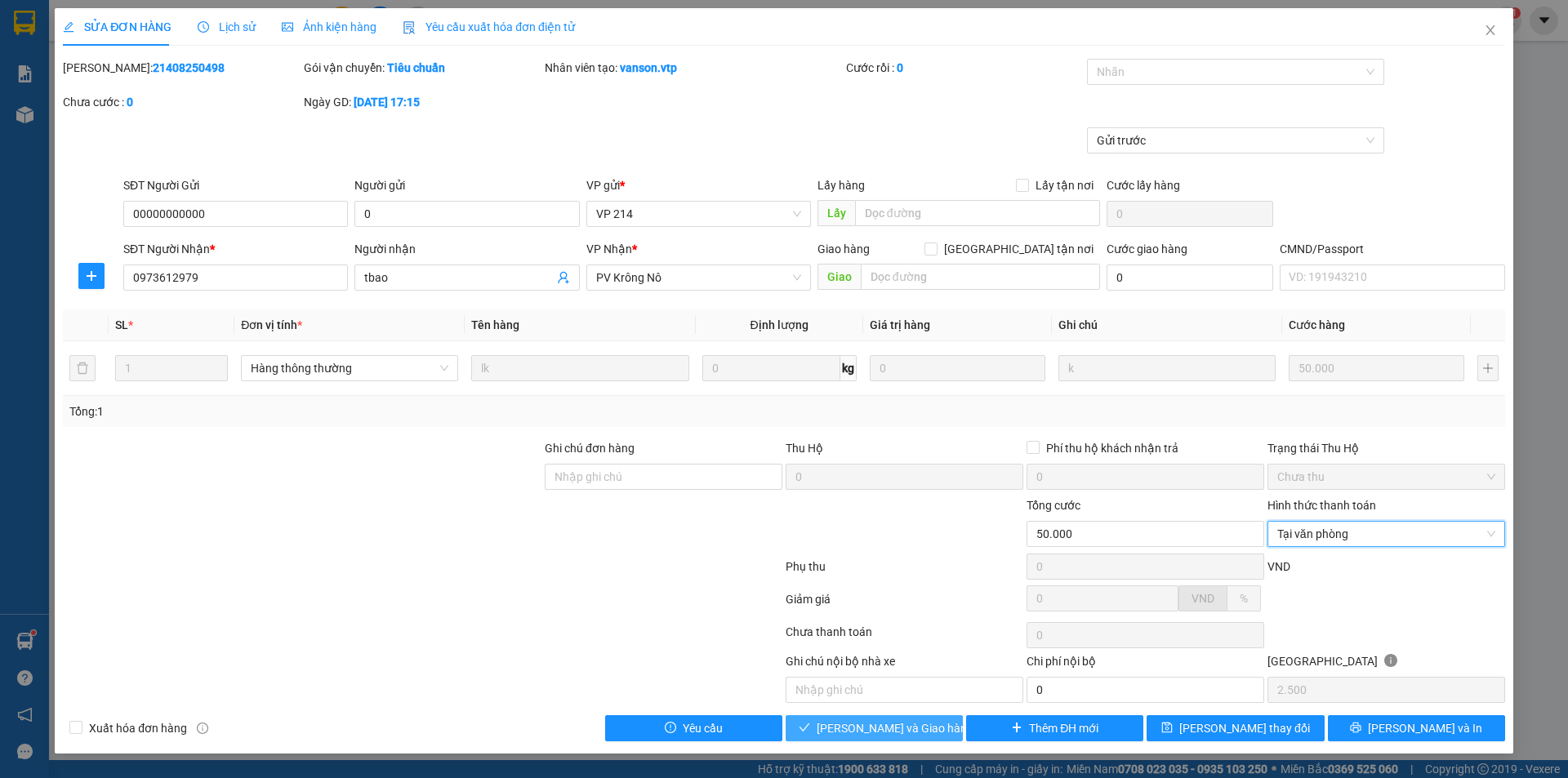
click at [873, 729] on span "[PERSON_NAME] và Giao hàng" at bounding box center [895, 728] width 157 height 18
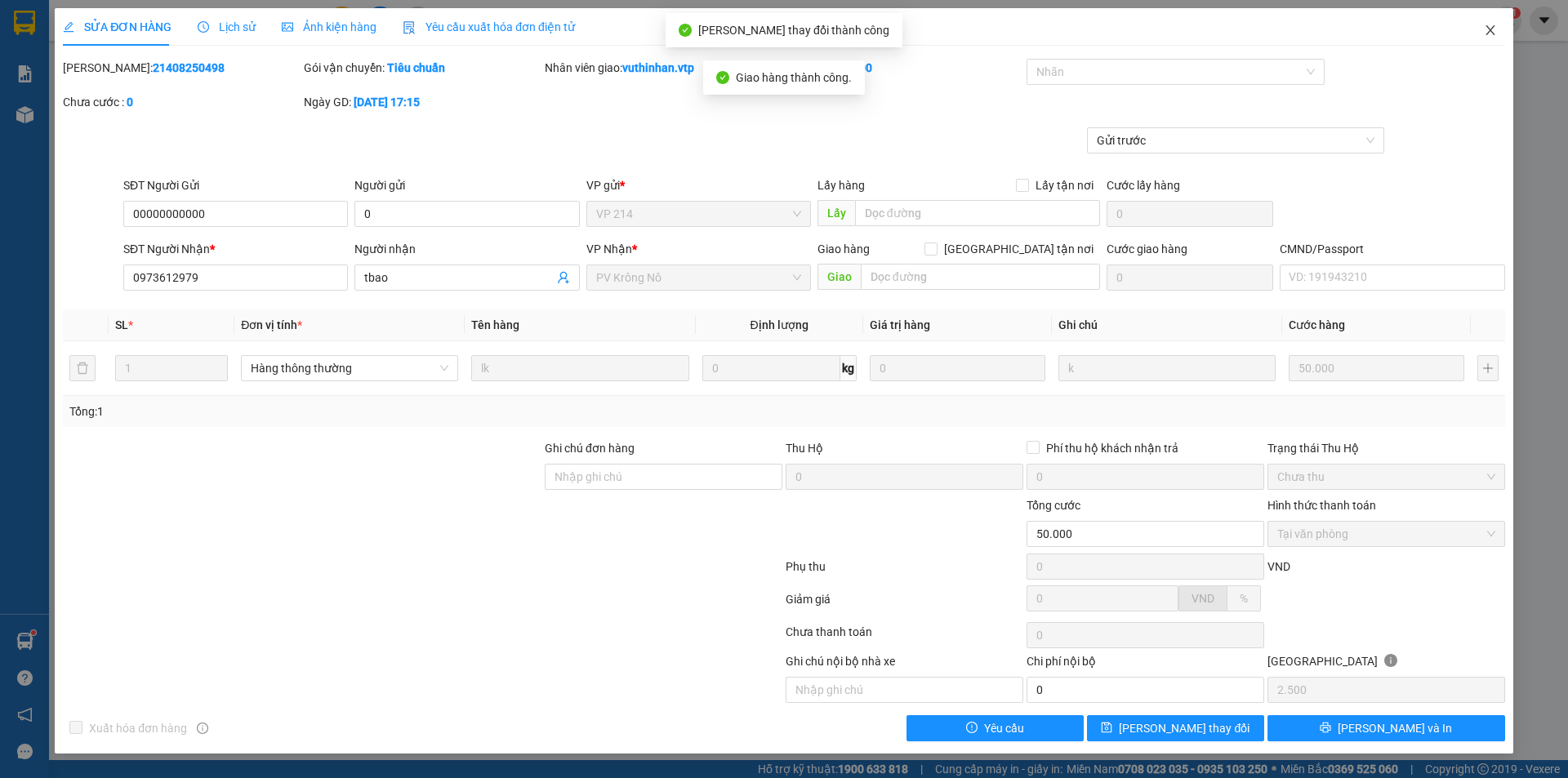
click at [1500, 29] on span "Close" at bounding box center [1490, 30] width 45 height 45
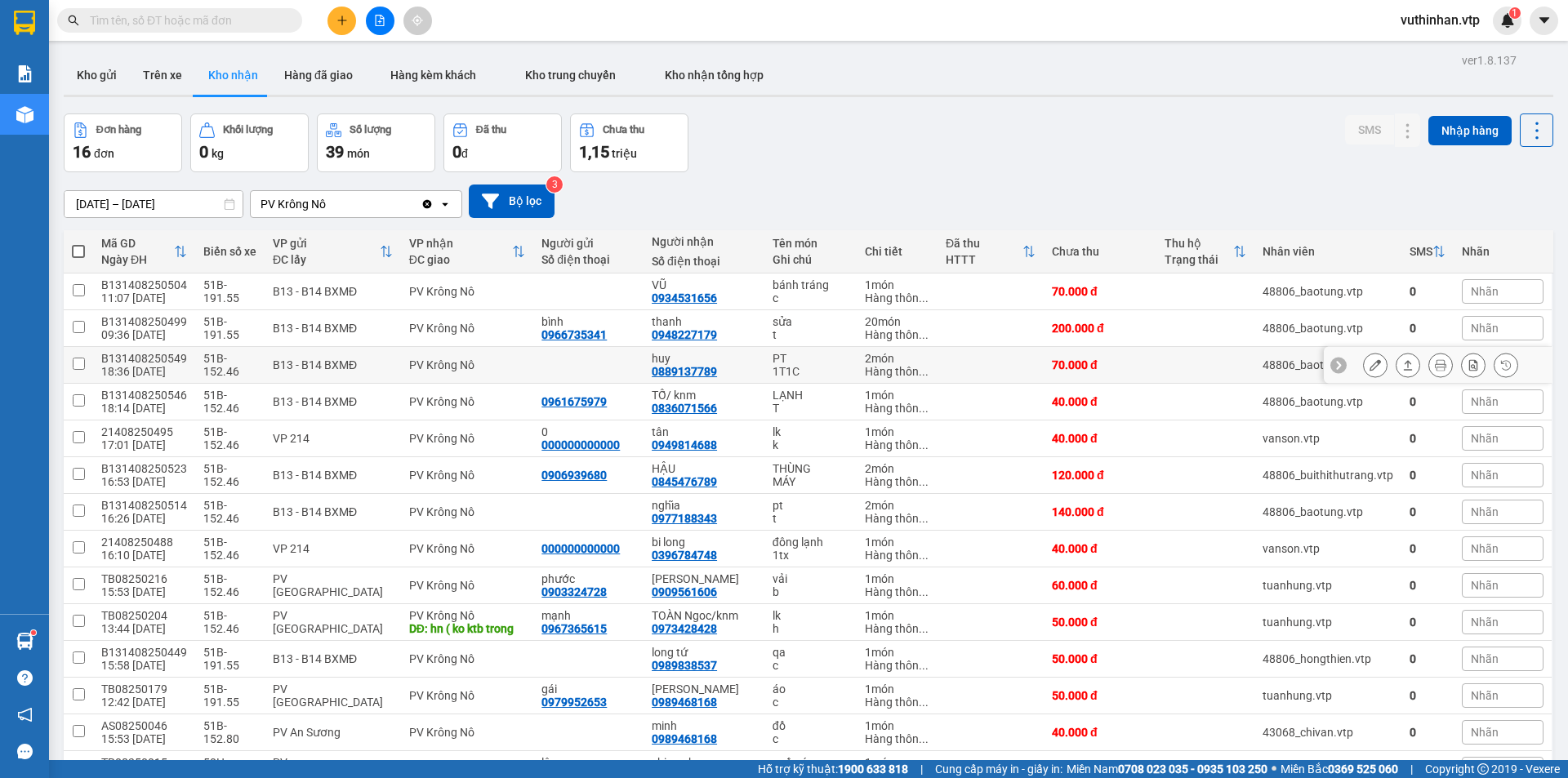
click at [946, 366] on td at bounding box center [990, 365] width 106 height 36
checkbox input "true"
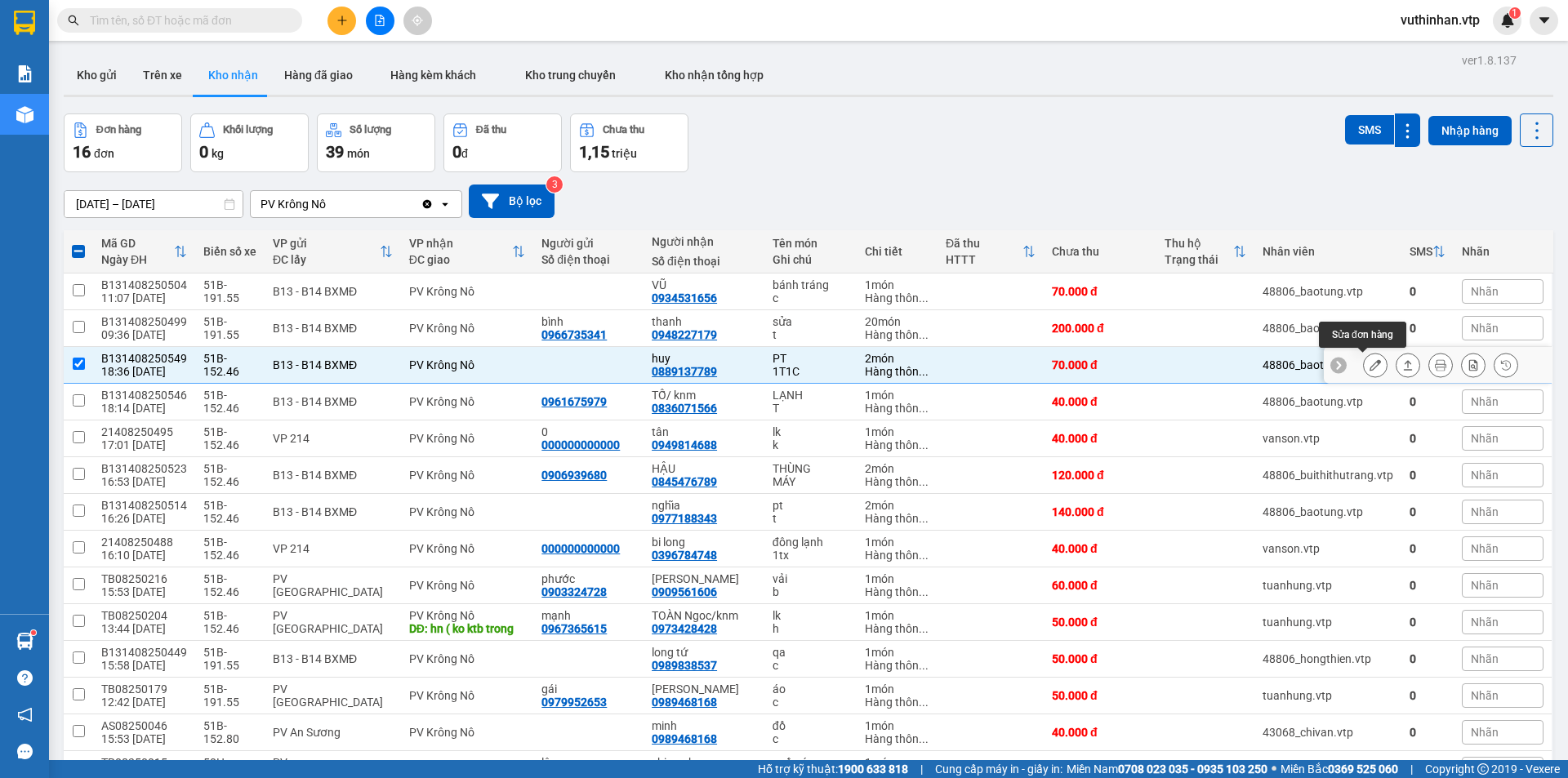
click at [1369, 361] on icon at bounding box center [1375, 365] width 12 height 12
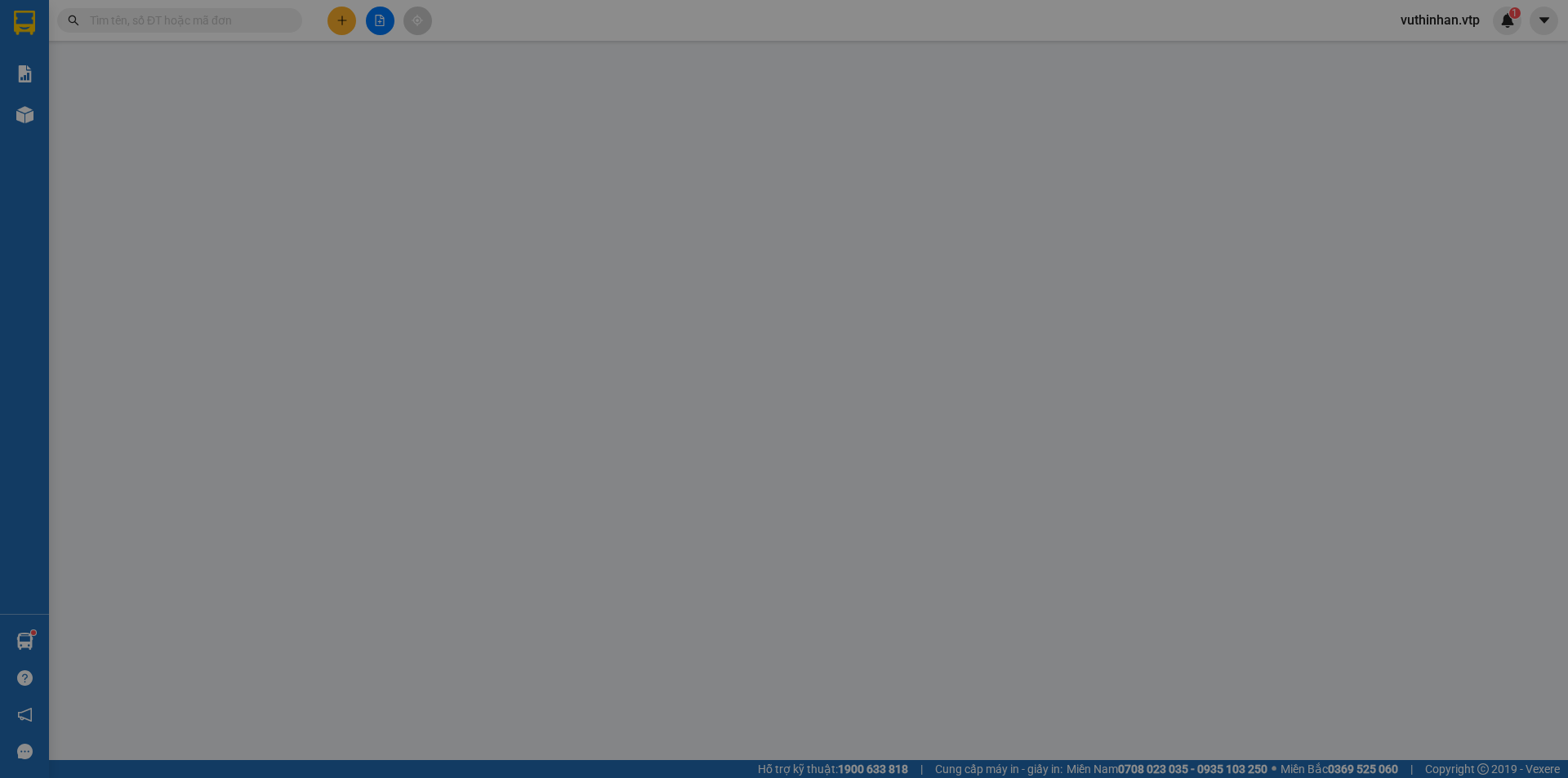
type input "0889137789"
type input "huy"
type input "70.000"
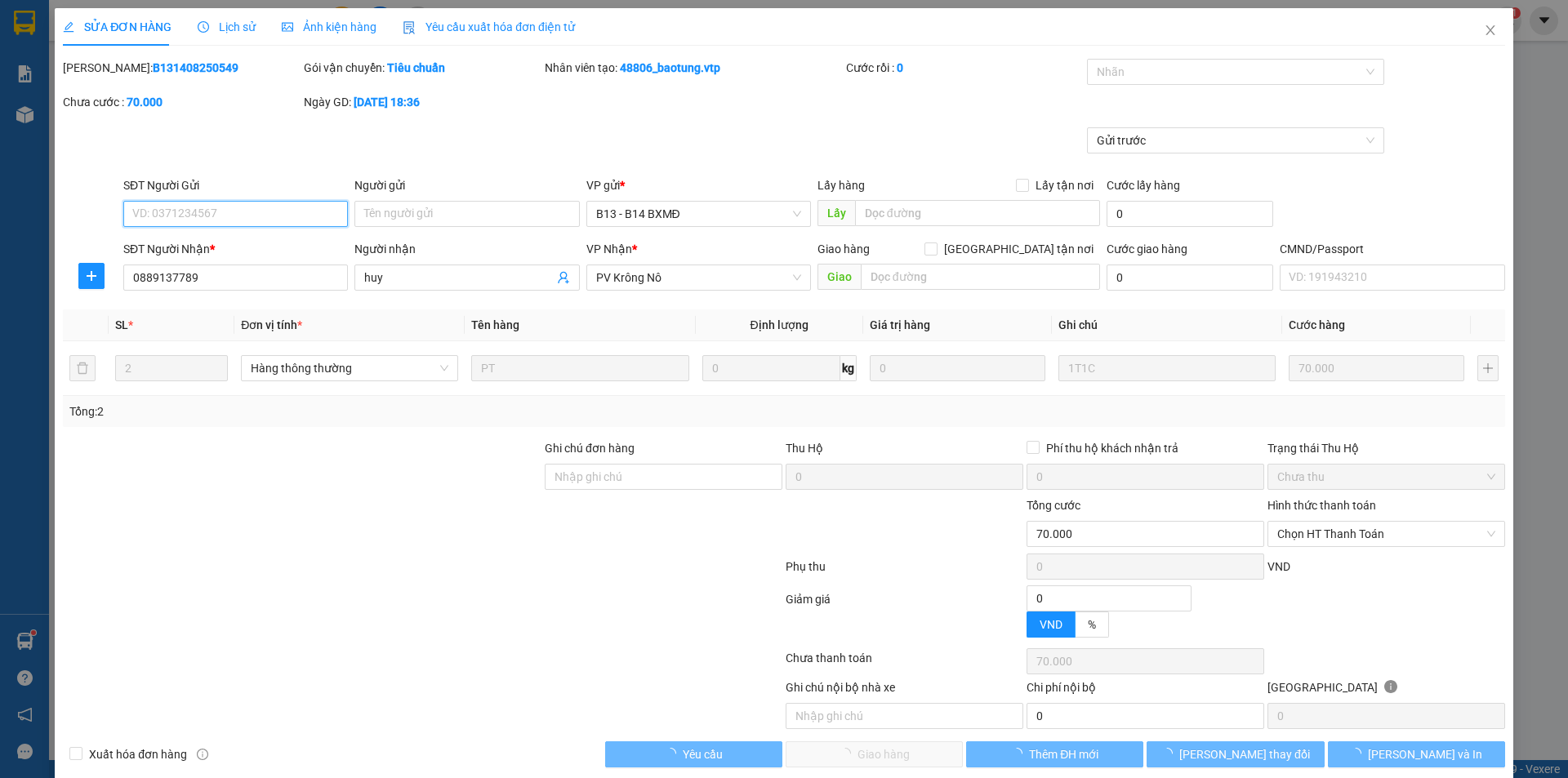
type input "3.500"
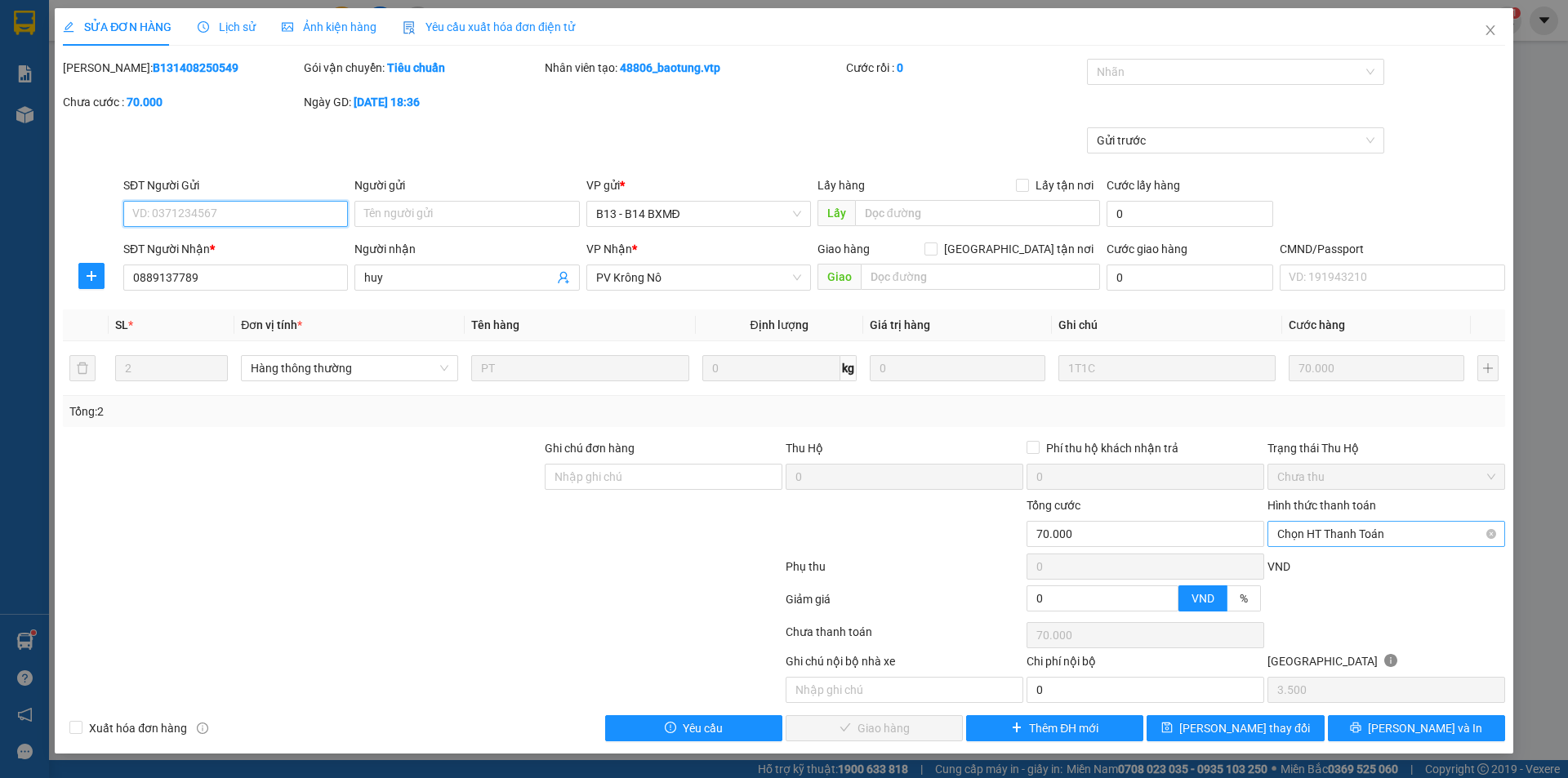
click at [1322, 538] on span "Chọn HT Thanh Toán" at bounding box center [1386, 534] width 218 height 25
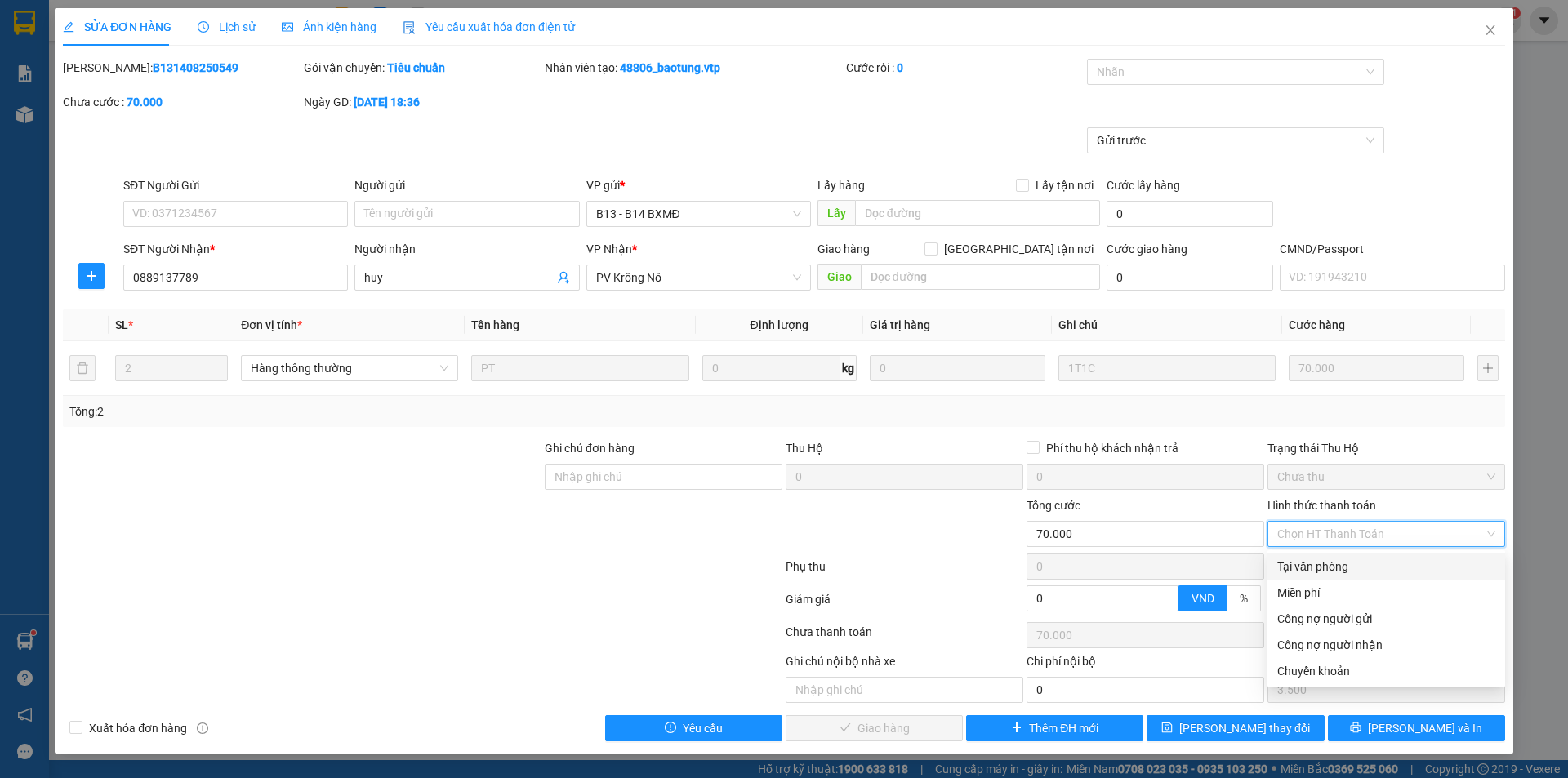
click at [1293, 570] on div "Tại văn phòng" at bounding box center [1386, 566] width 218 height 18
type input "0"
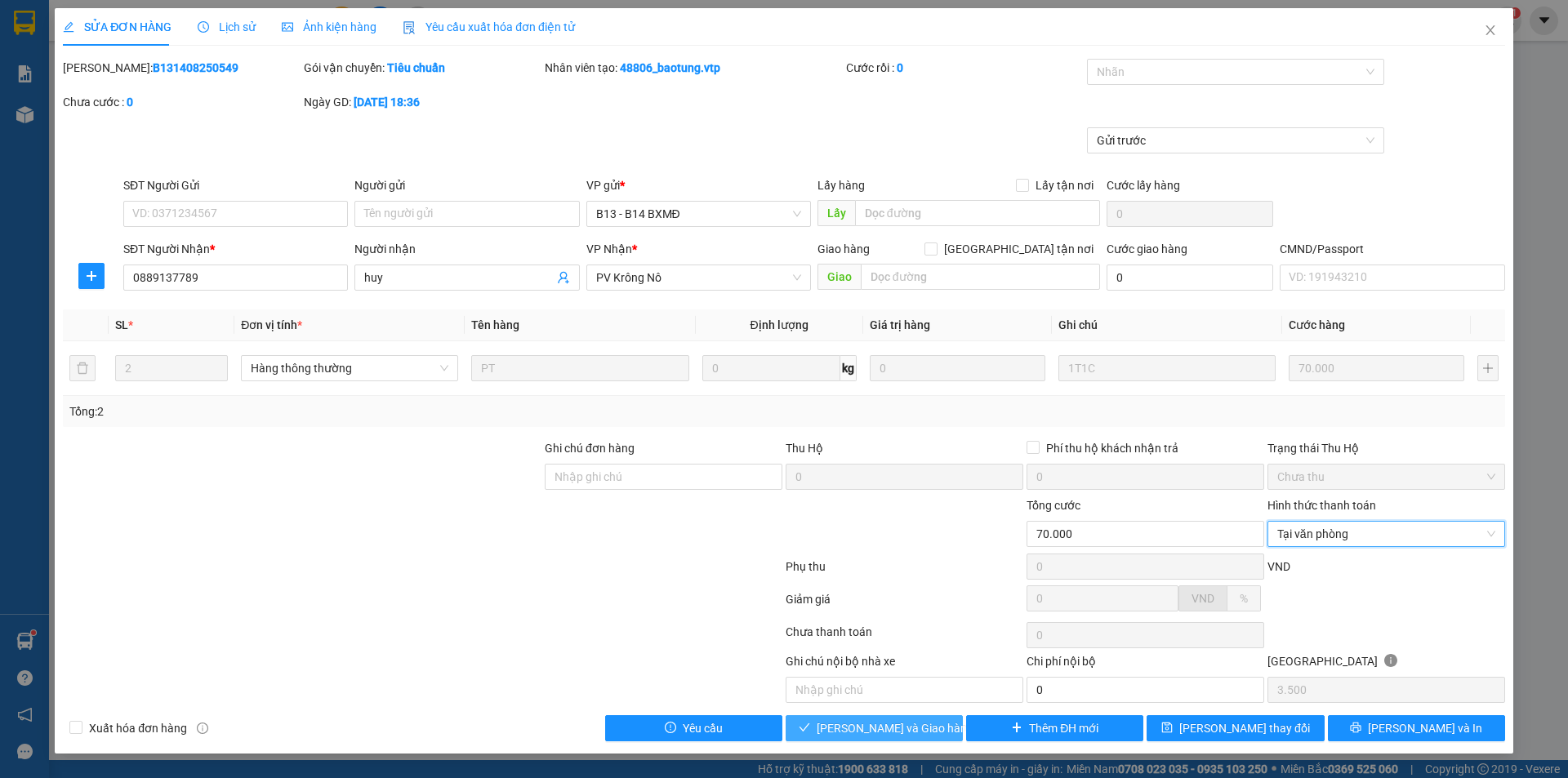
click at [853, 725] on span "[PERSON_NAME] và Giao hàng" at bounding box center [895, 728] width 157 height 18
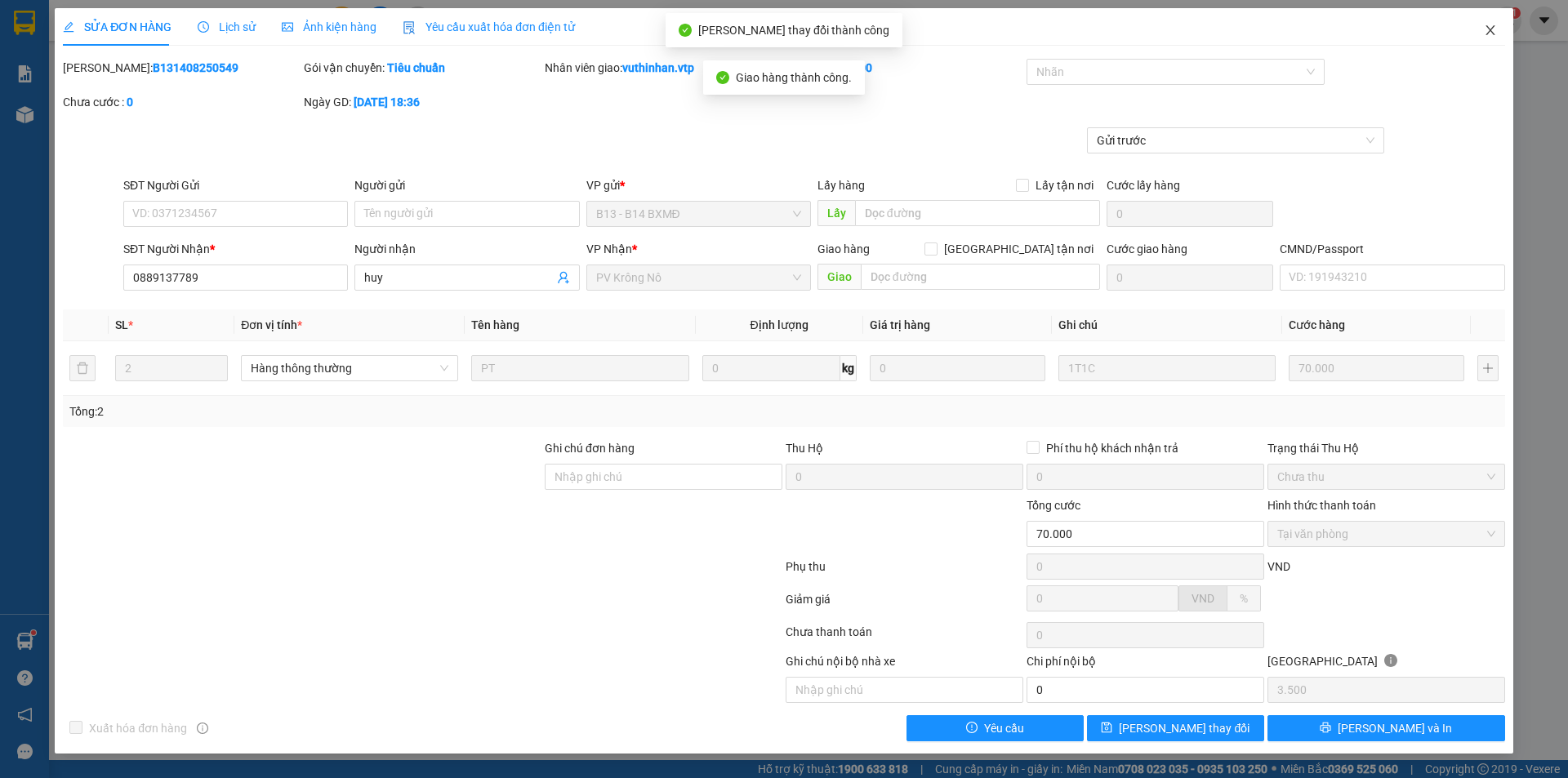
click at [1495, 23] on span "Close" at bounding box center [1490, 30] width 45 height 45
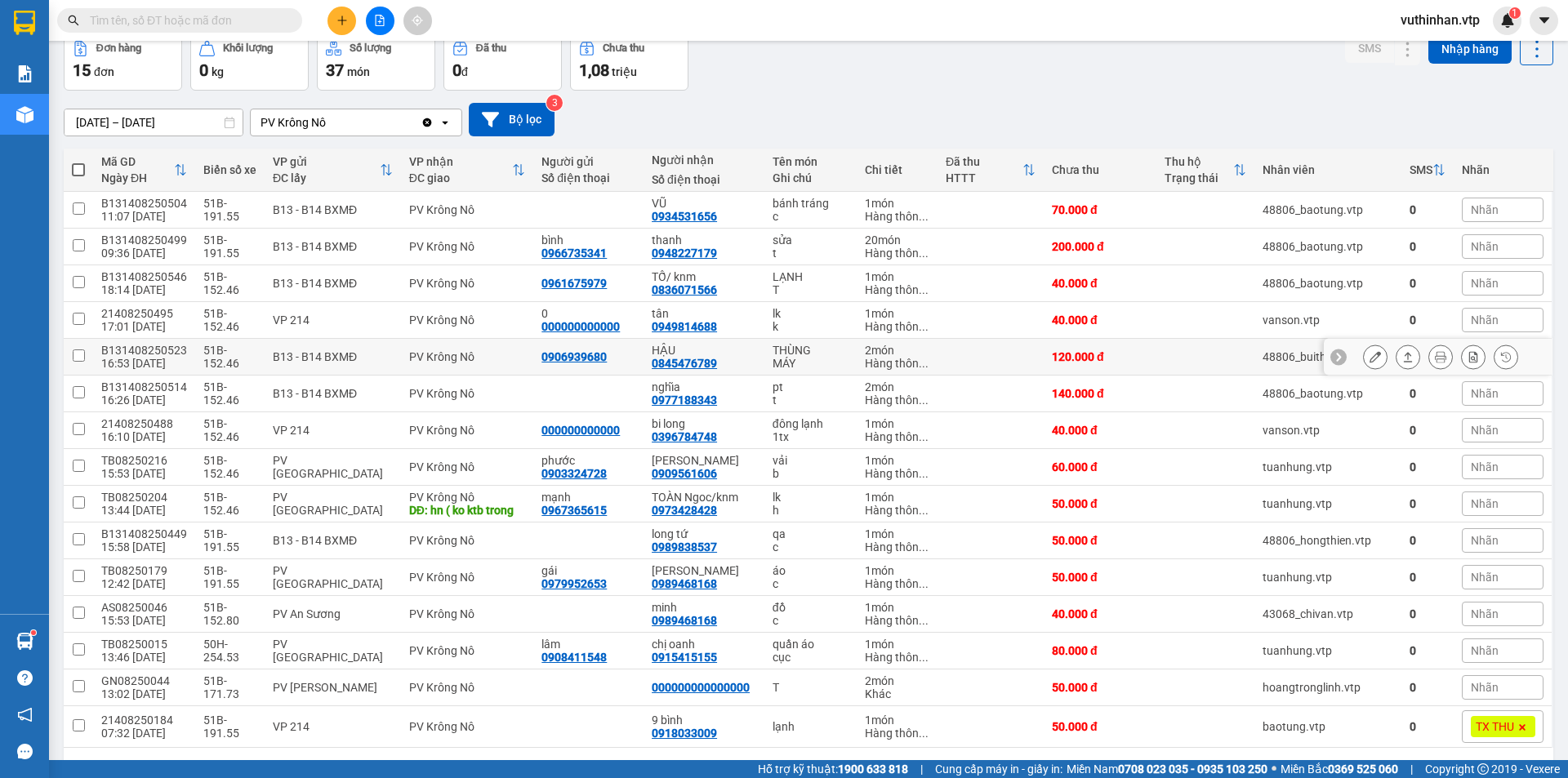
scroll to position [136, 0]
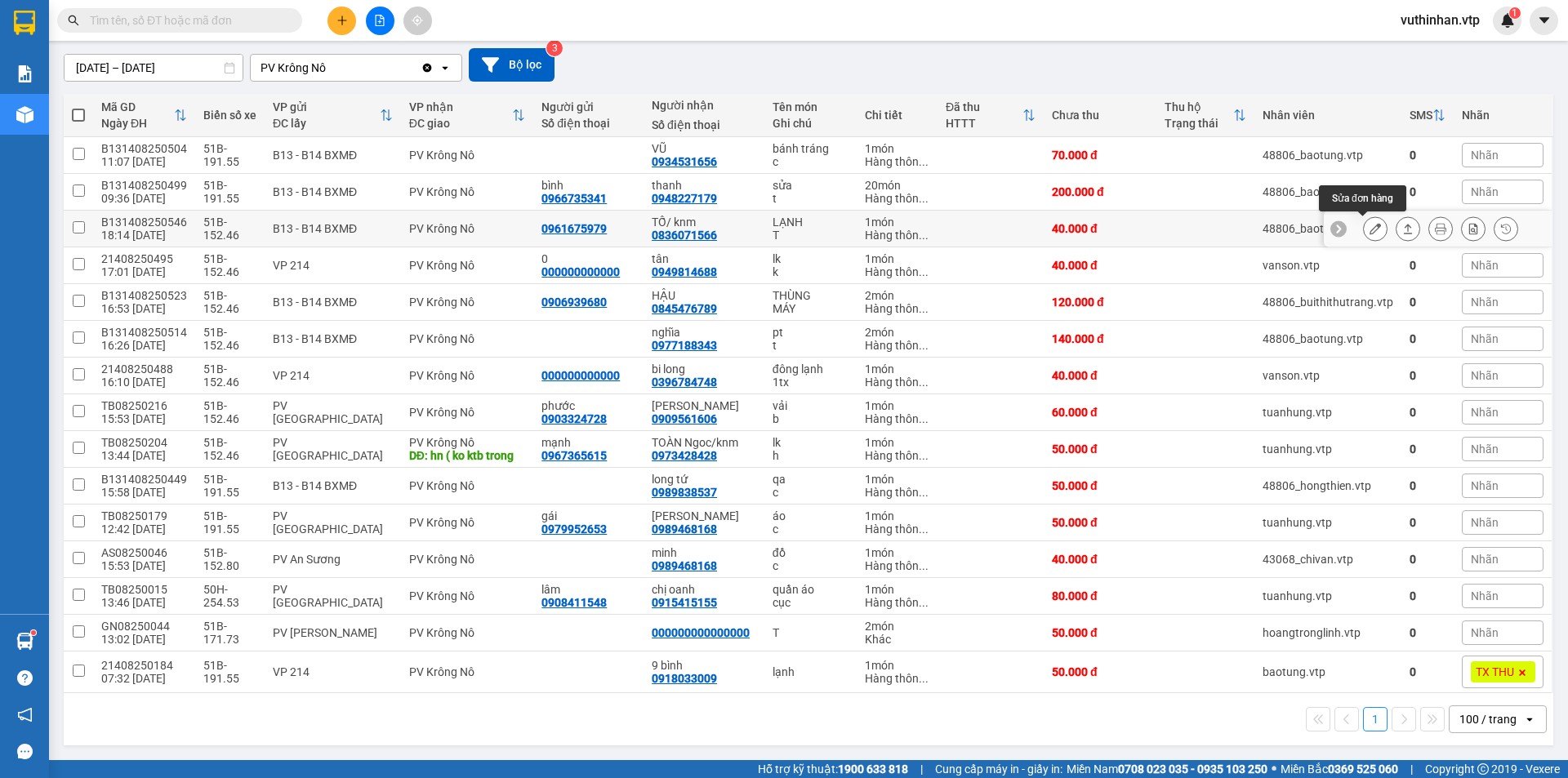
click at [1369, 226] on icon at bounding box center [1375, 228] width 12 height 12
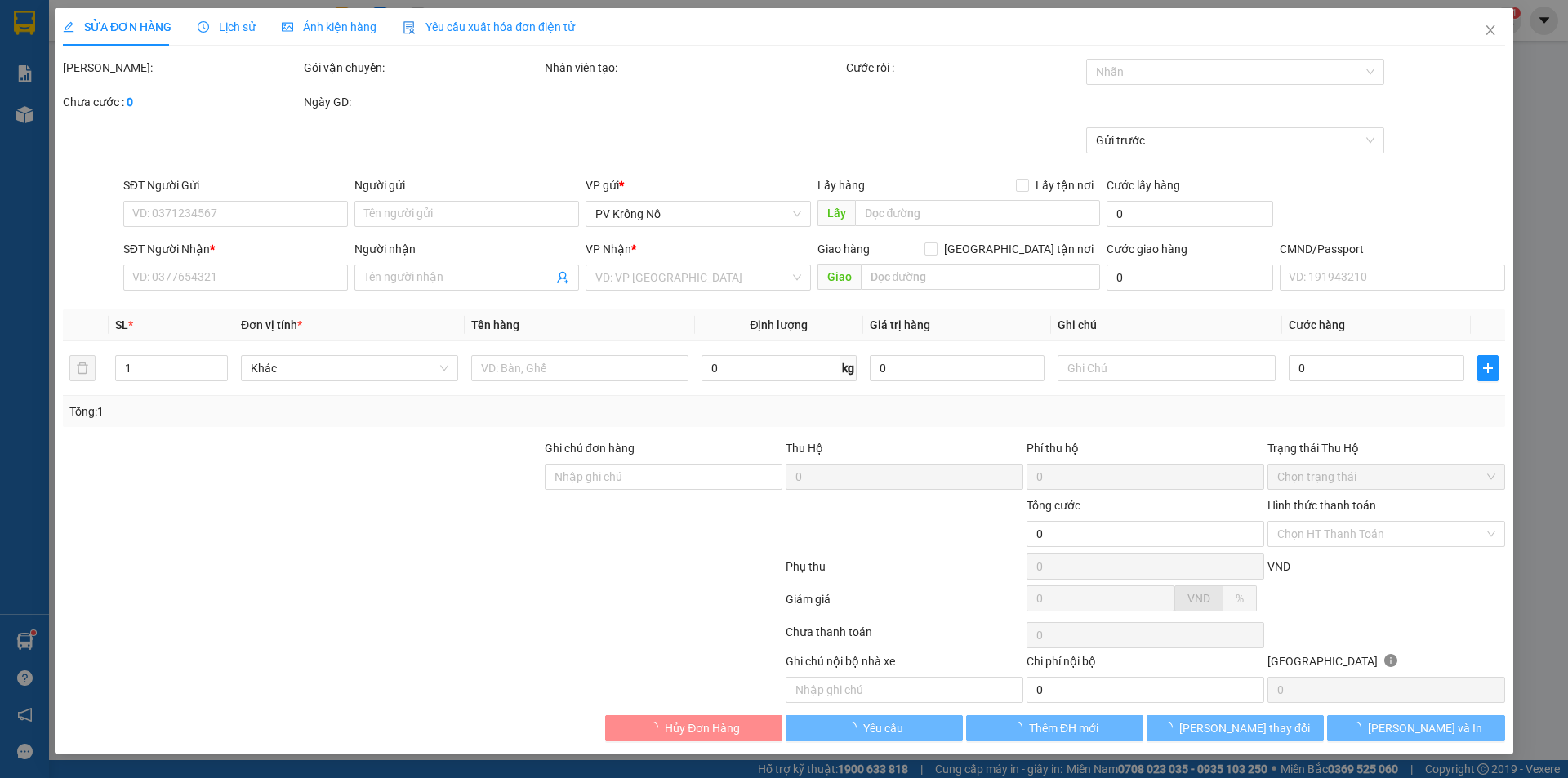
type input "2.000"
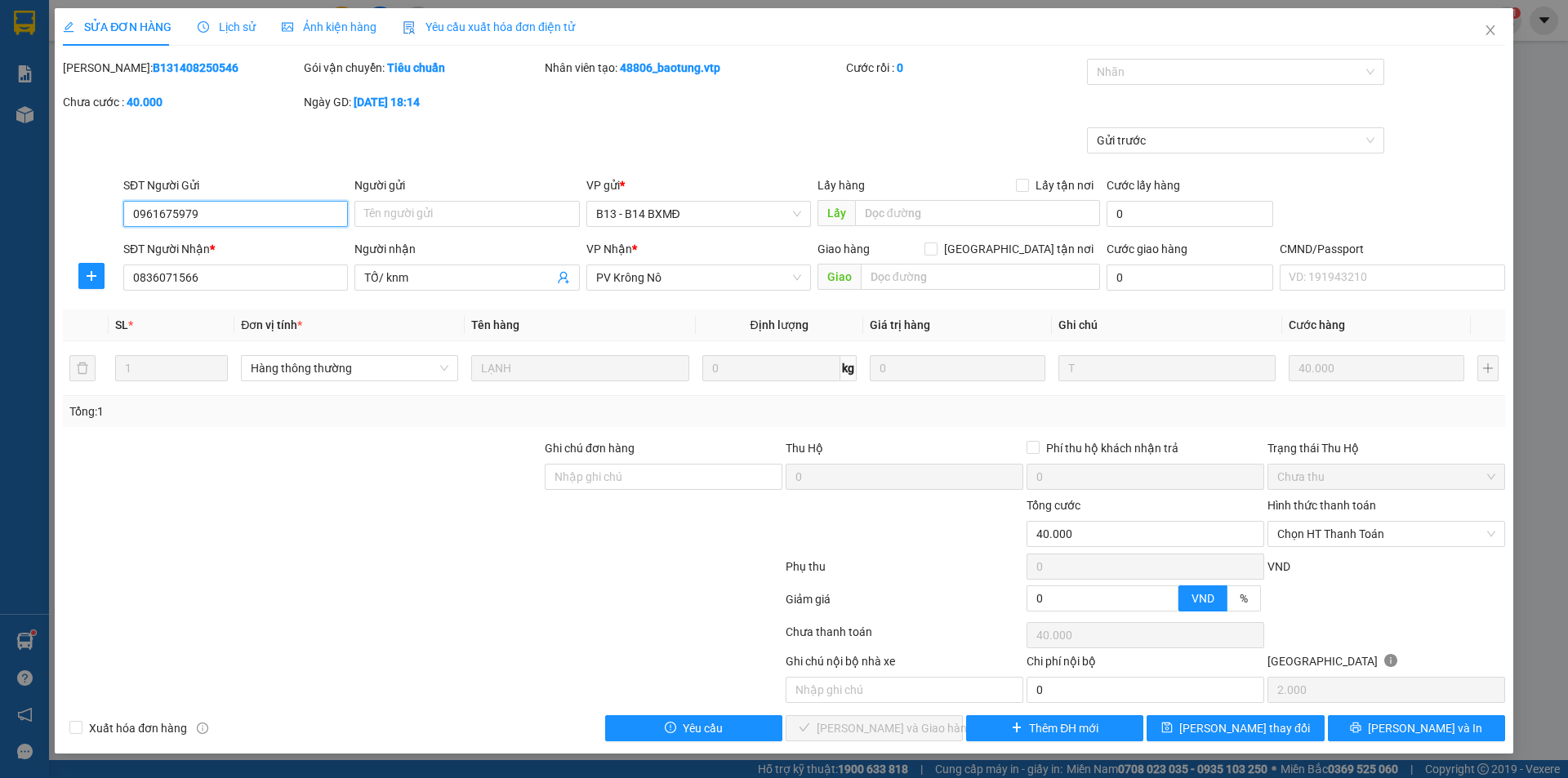
type input "0961675979"
type input "0836071566"
type input "TỐ/ knm"
type input "40.000"
click at [1343, 536] on span "Chọn HT Thanh Toán" at bounding box center [1386, 534] width 218 height 25
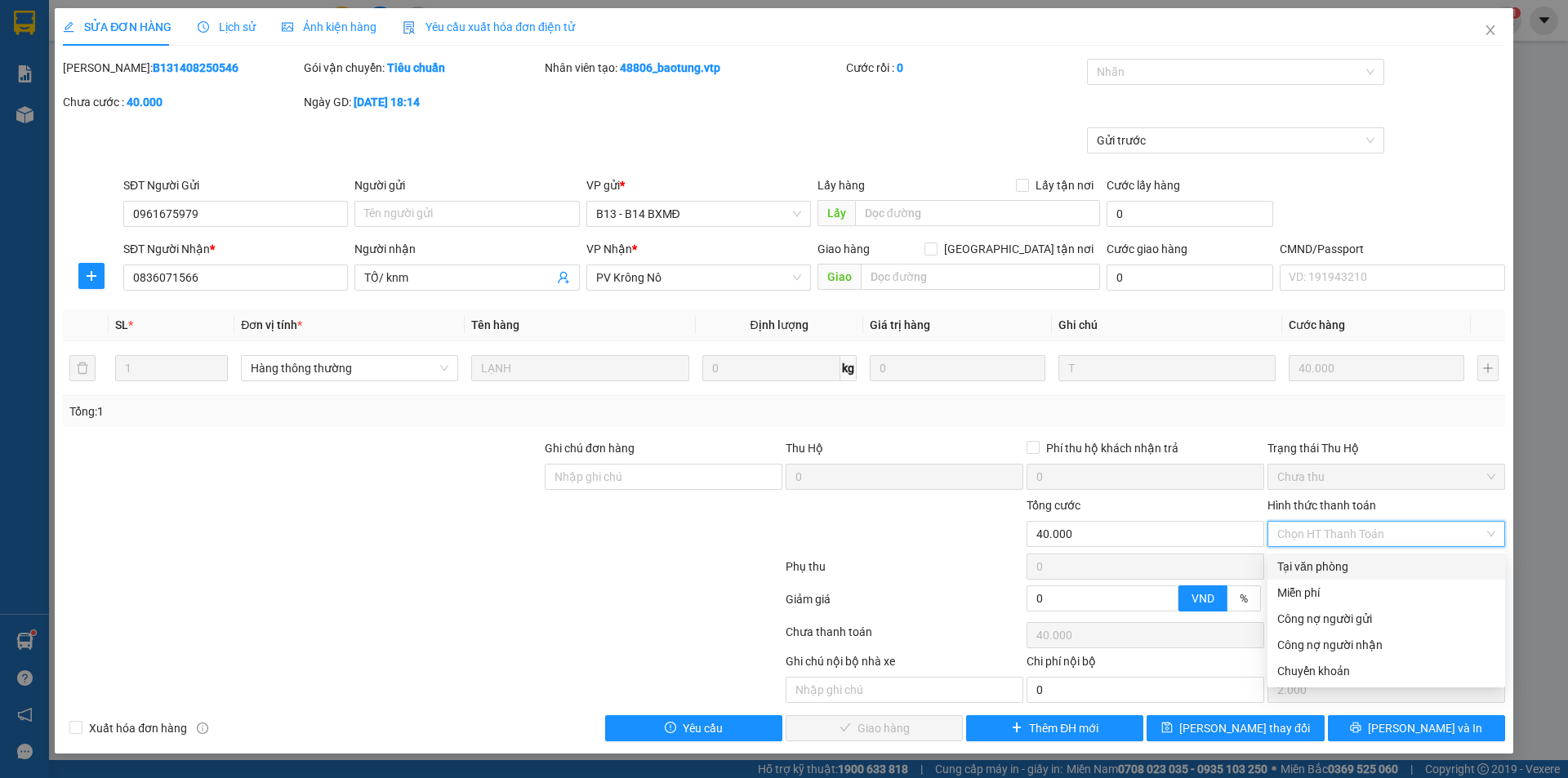
click at [1322, 562] on div "Tại văn phòng" at bounding box center [1386, 566] width 218 height 18
type input "0"
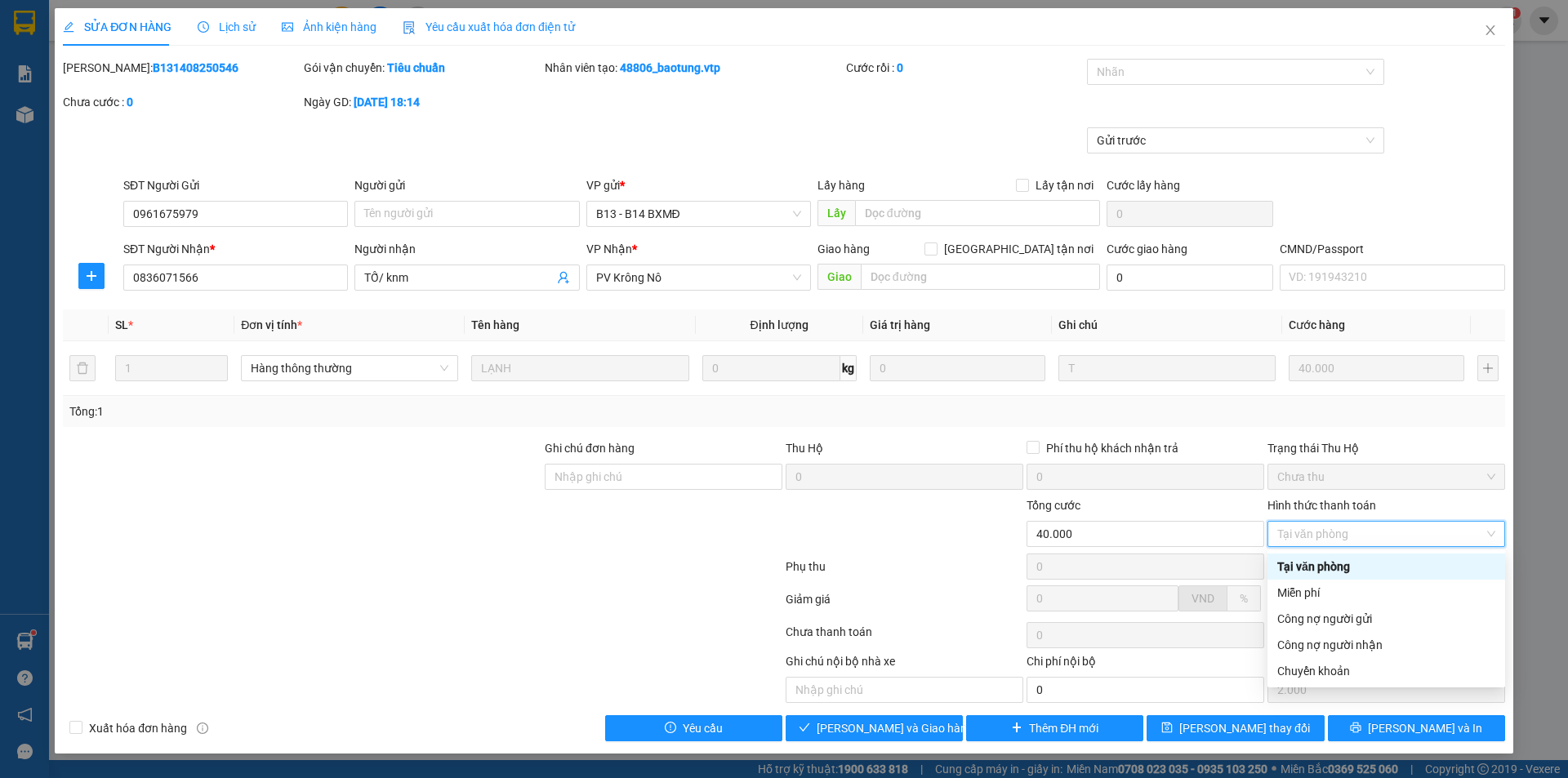
click at [1379, 566] on div "Tại văn phòng" at bounding box center [1386, 566] width 218 height 18
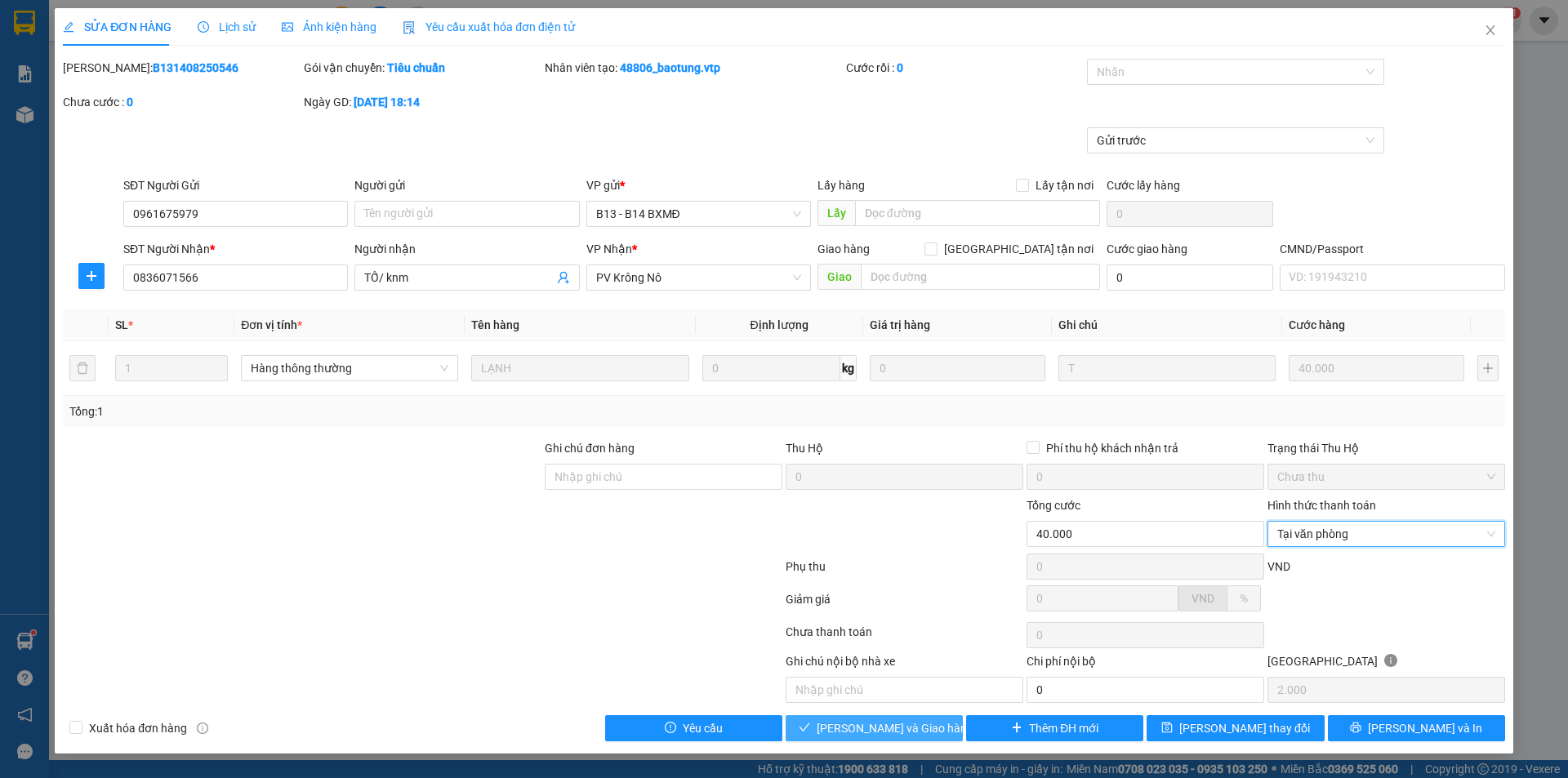
click at [882, 730] on span "[PERSON_NAME] và Giao hàng" at bounding box center [895, 728] width 157 height 18
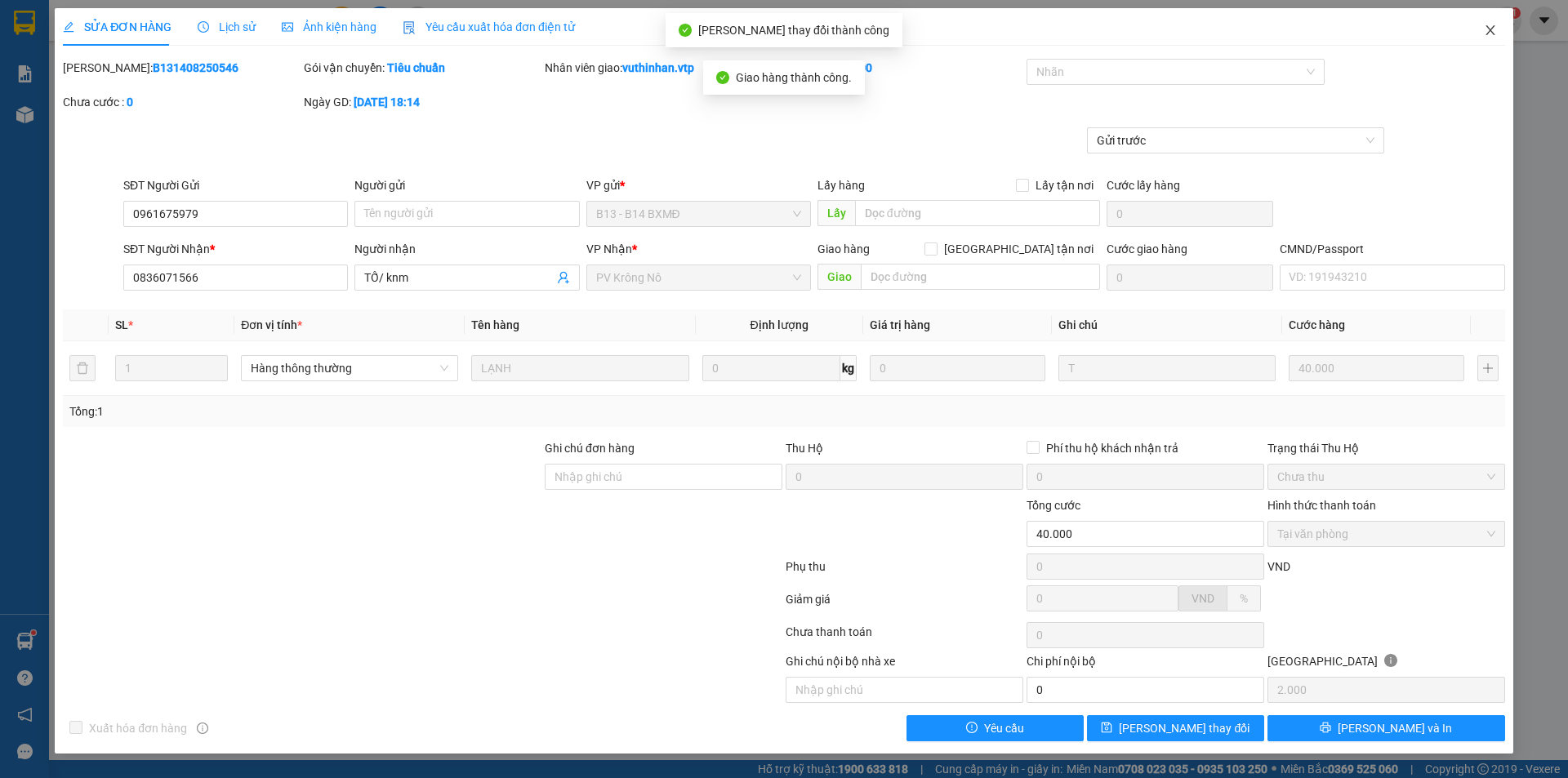
click at [1489, 28] on icon "close" at bounding box center [1491, 30] width 13 height 13
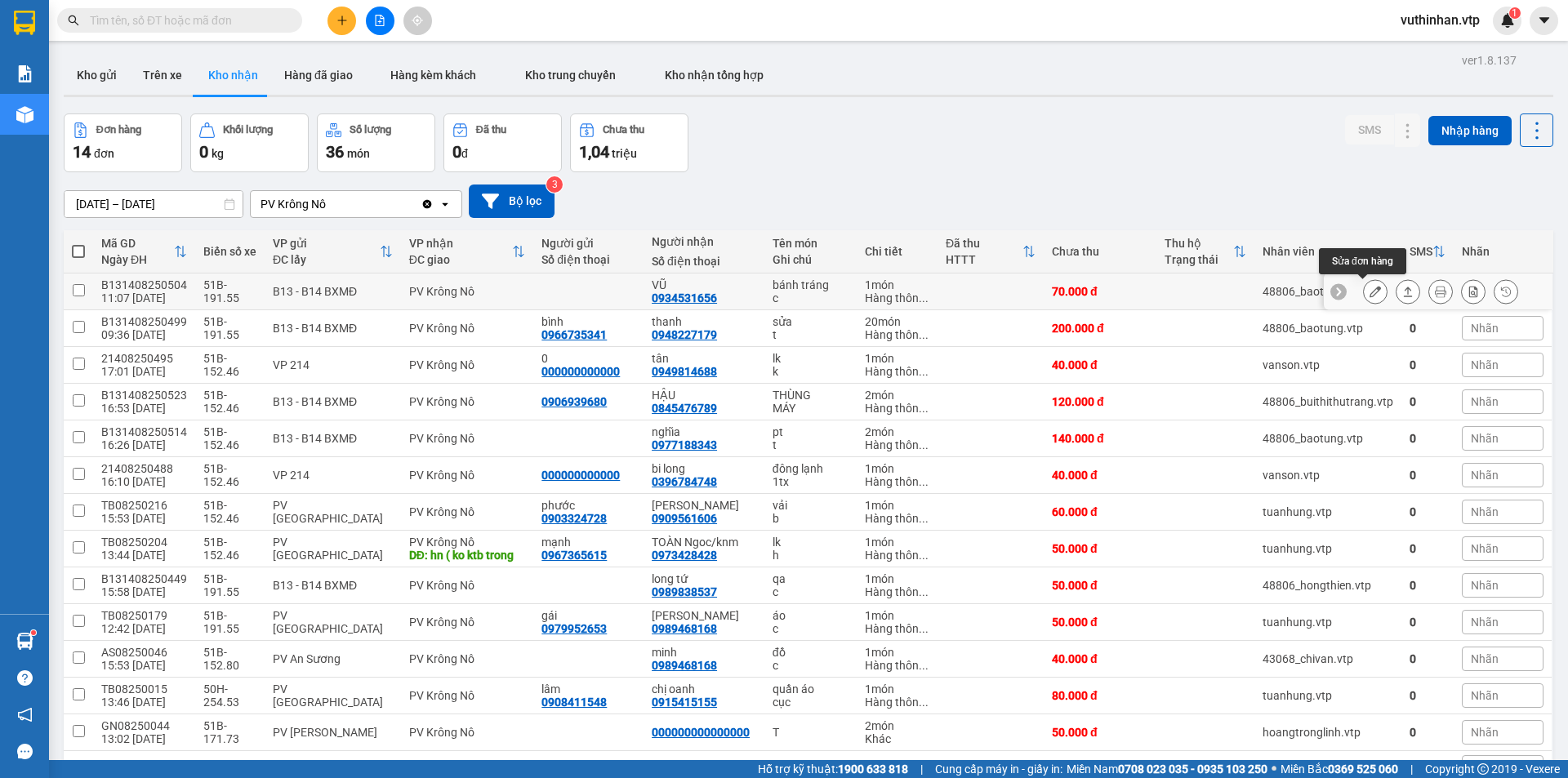
click at [1369, 289] on icon at bounding box center [1375, 291] width 12 height 12
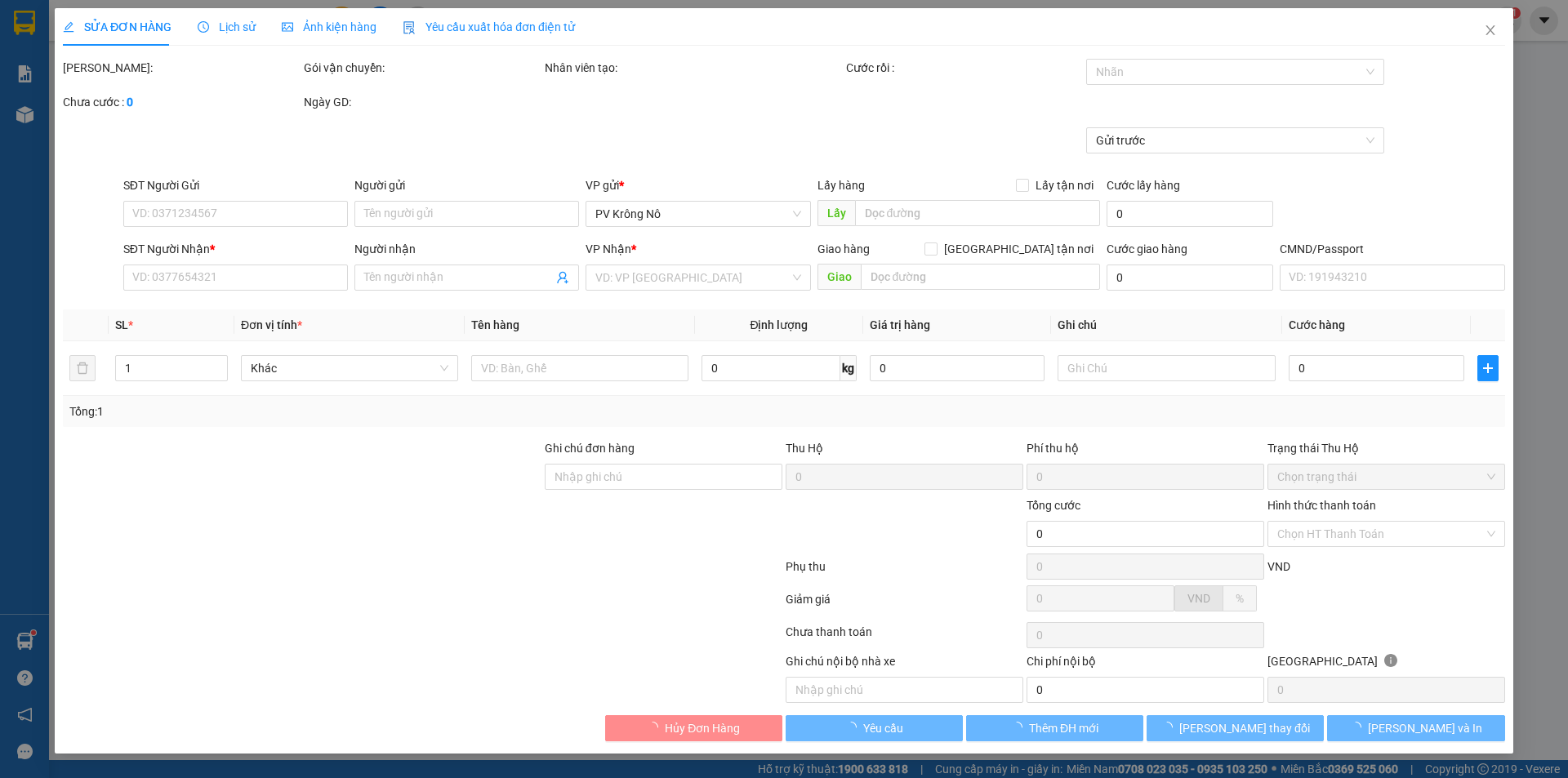
type input "0934531656"
type input "VŨ"
type input "70.000"
type input "3.500"
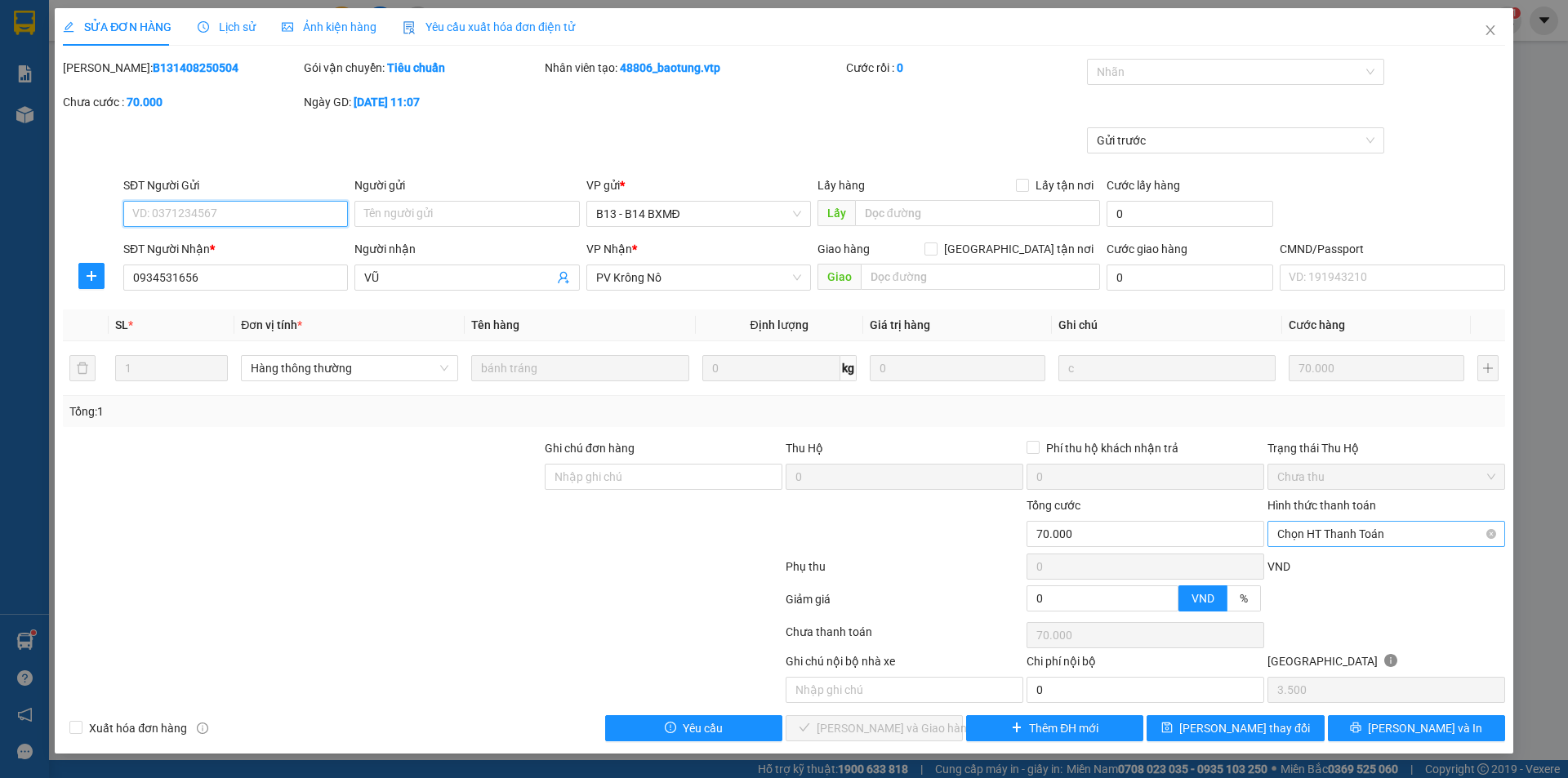
click at [1349, 528] on span "Chọn HT Thanh Toán" at bounding box center [1386, 534] width 218 height 25
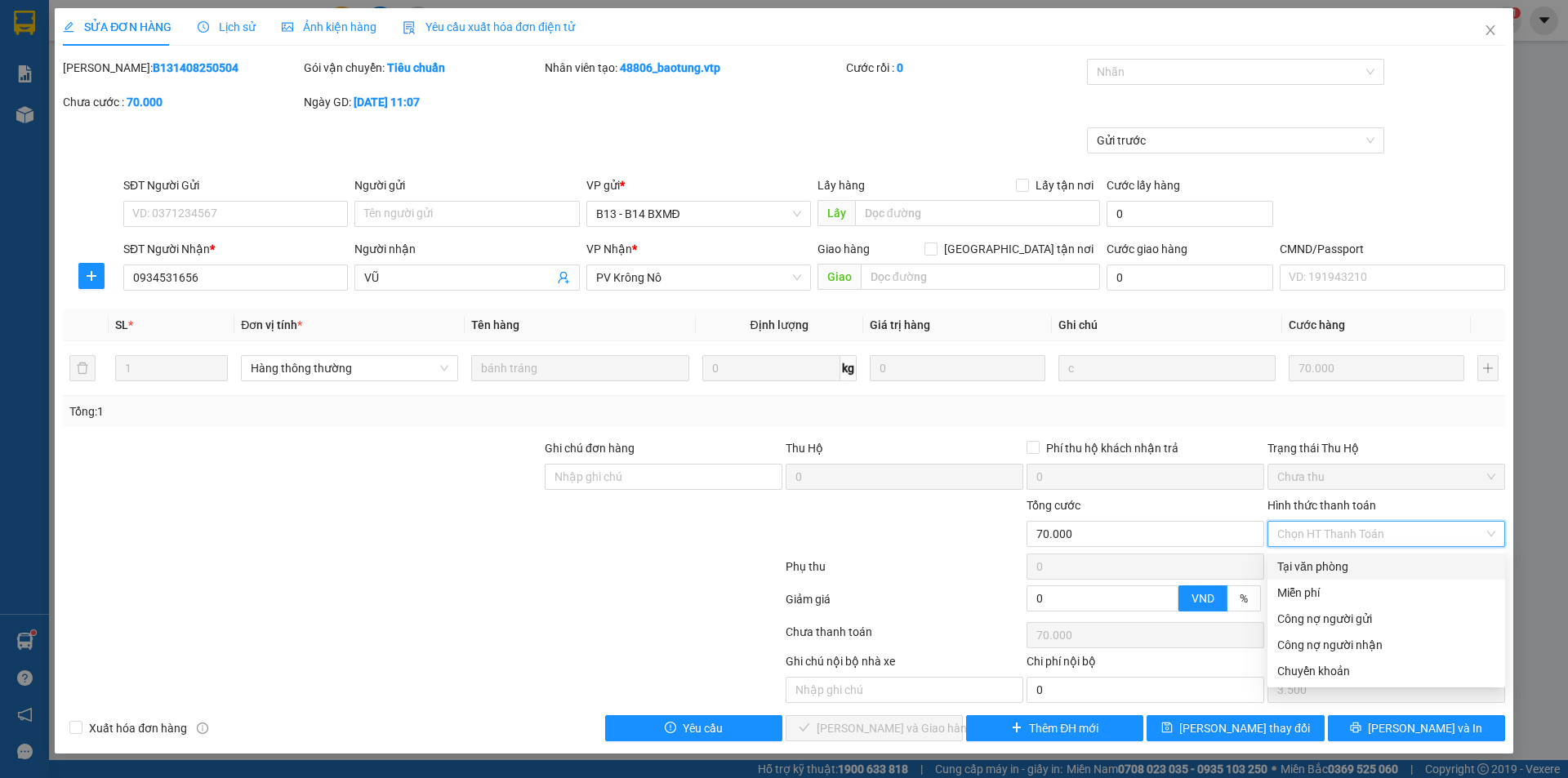
click at [1296, 566] on div "Tại văn phòng" at bounding box center [1386, 566] width 218 height 18
type input "0"
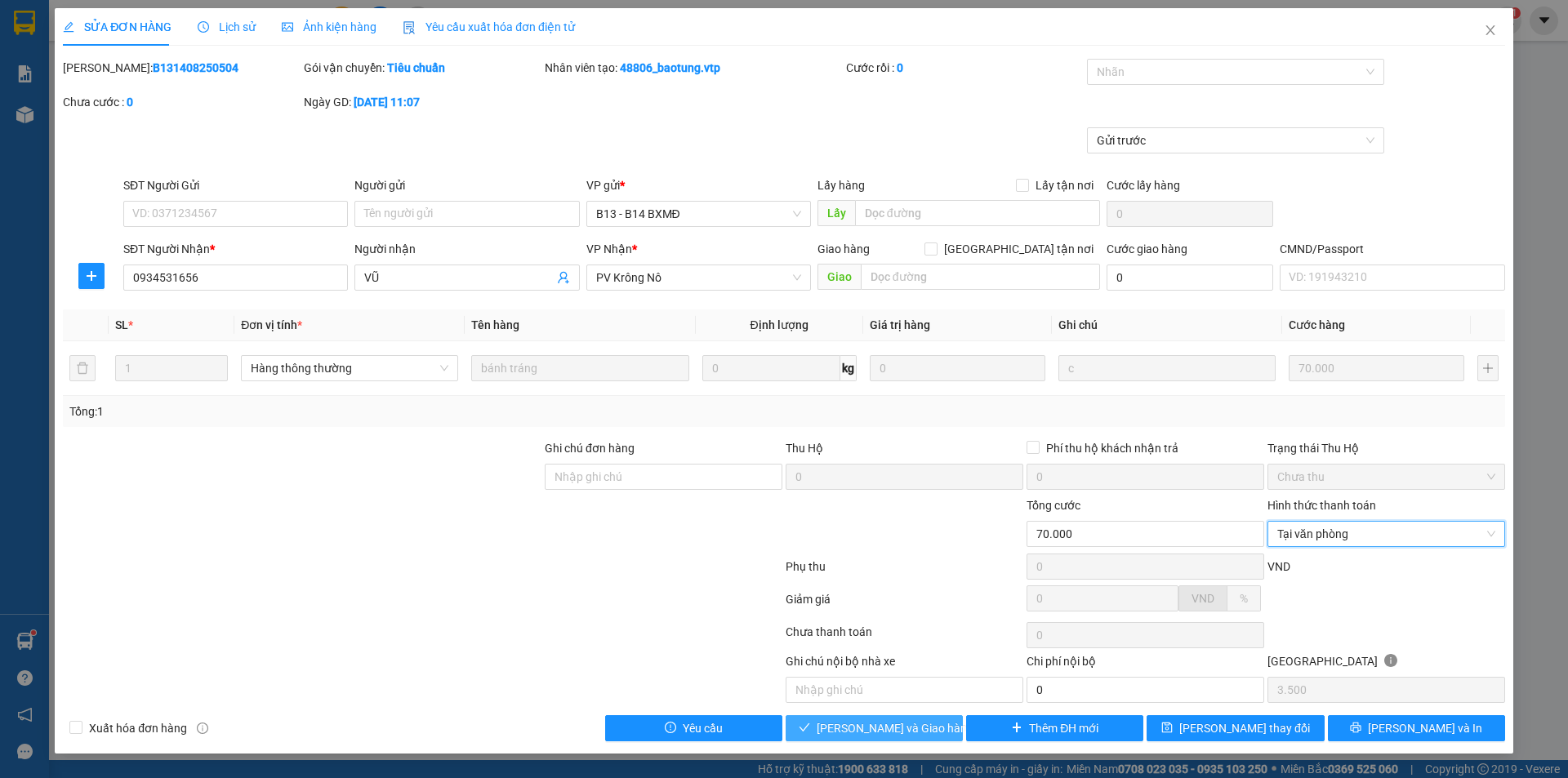
click at [851, 734] on span "[PERSON_NAME] và Giao hàng" at bounding box center [895, 728] width 157 height 18
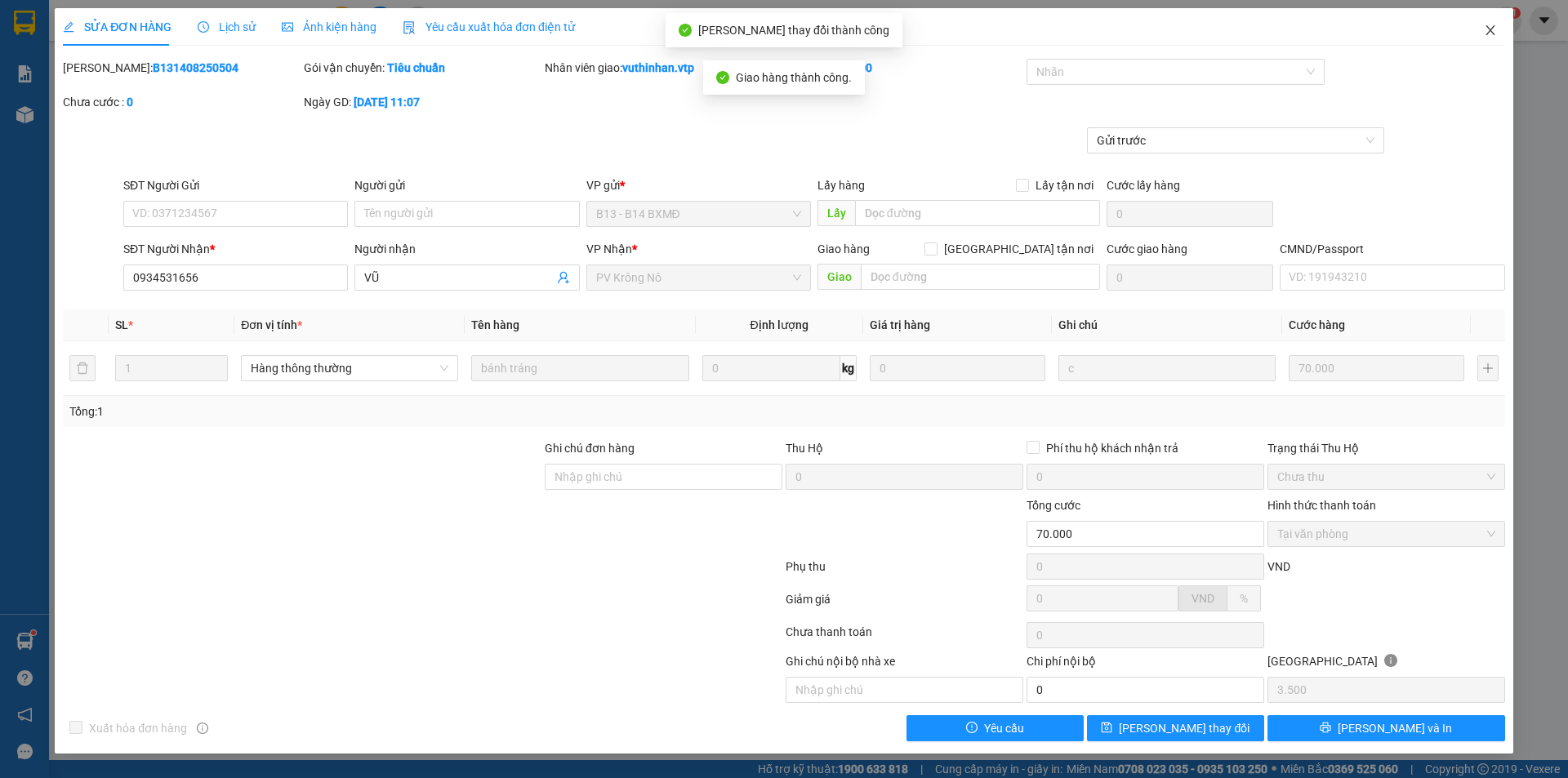
click at [1493, 36] on icon "close" at bounding box center [1491, 30] width 13 height 13
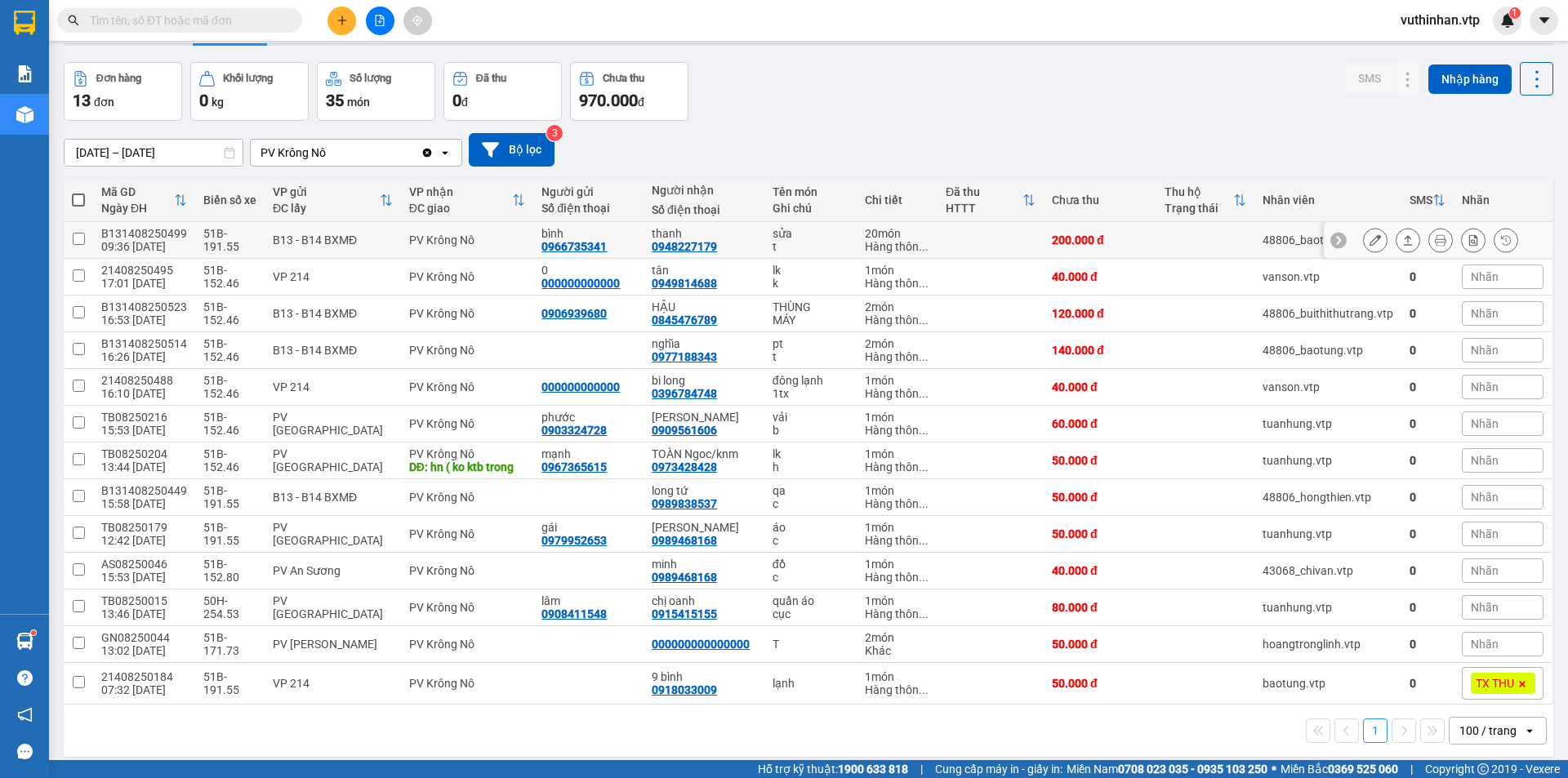
scroll to position [75, 0]
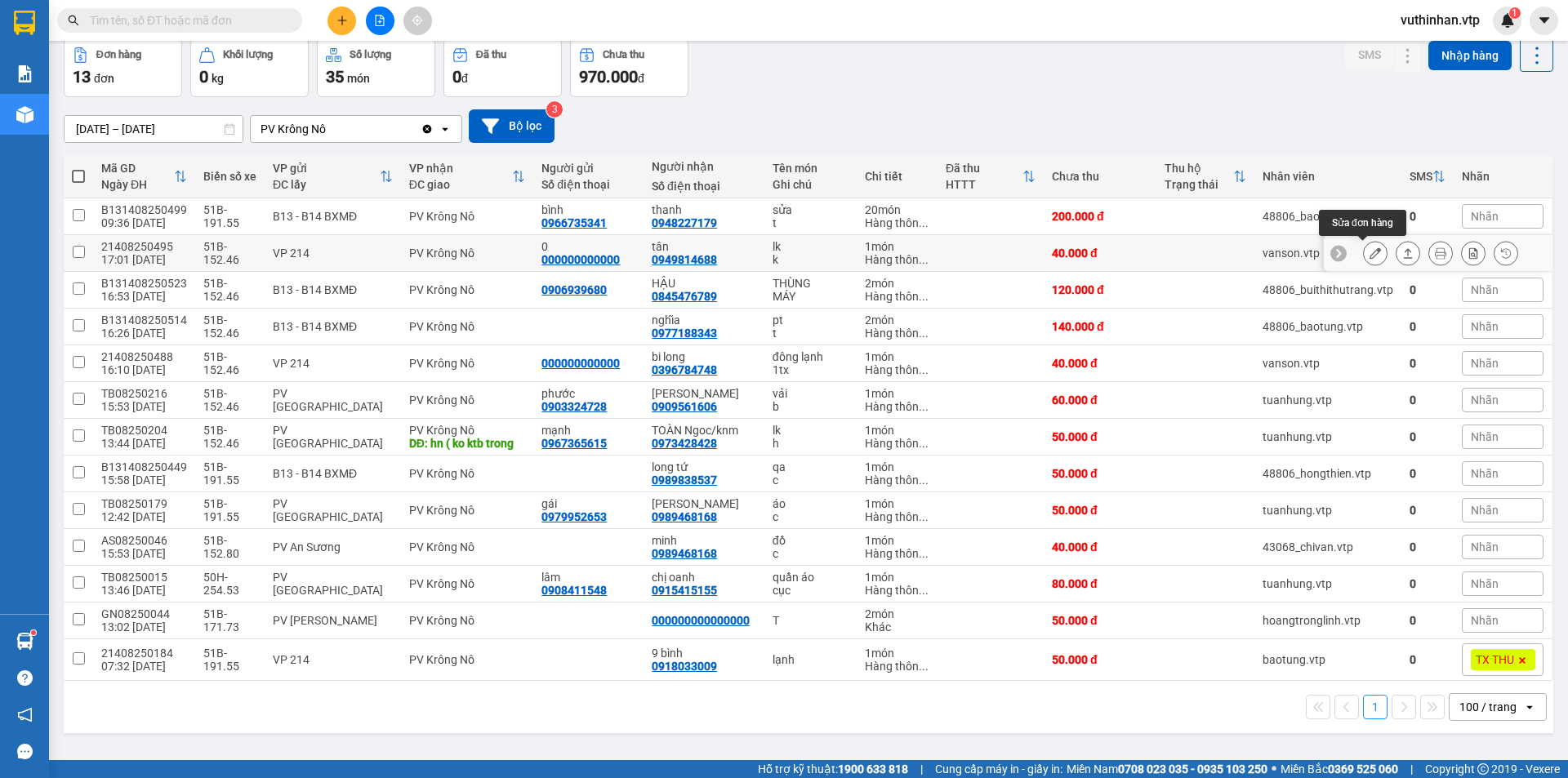
click at [1369, 255] on icon at bounding box center [1375, 253] width 12 height 12
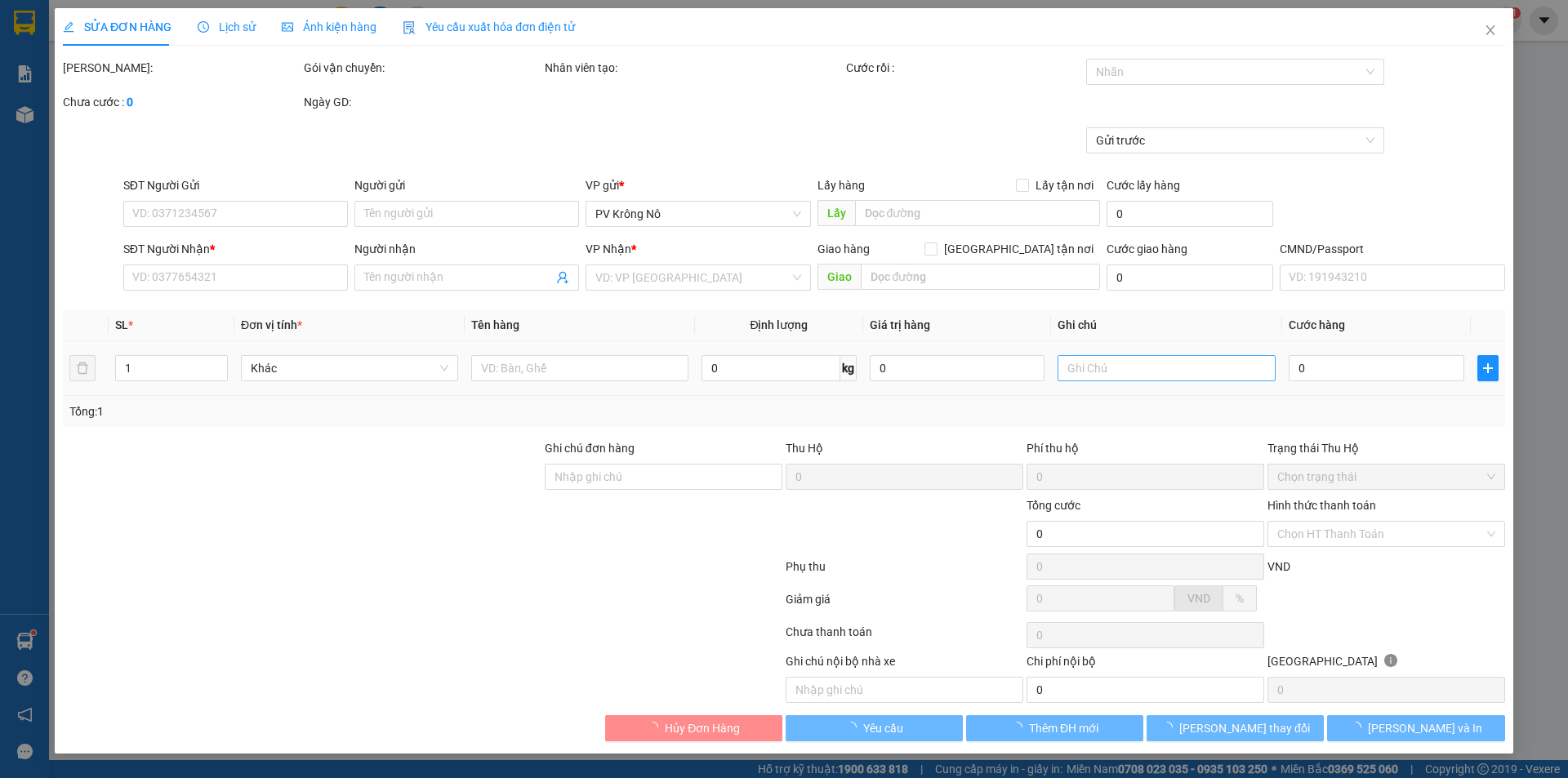
type input "000000000000"
type input "0"
type input "0949814688"
type input "tân"
type input "40.000"
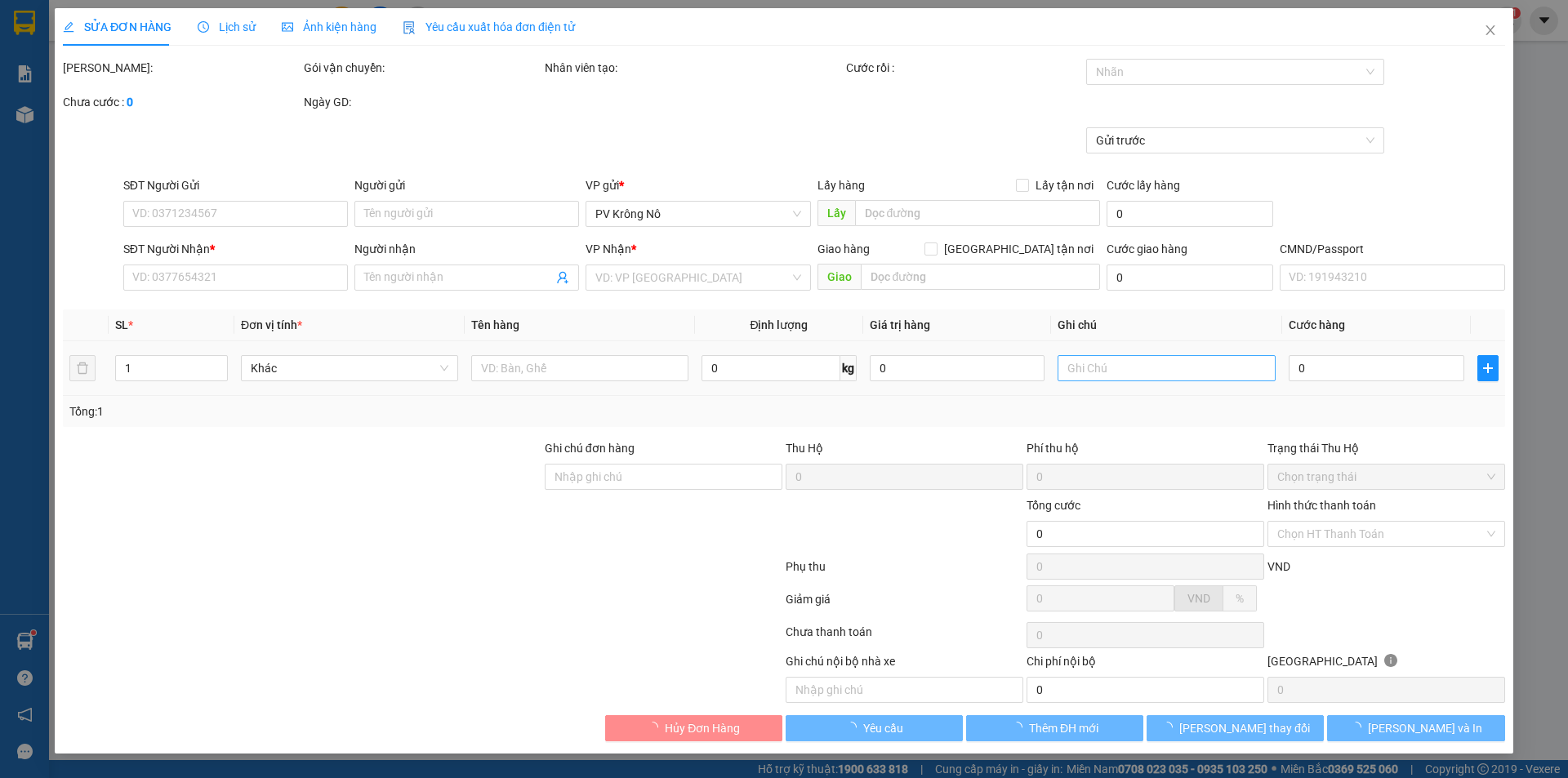
type input "40.000"
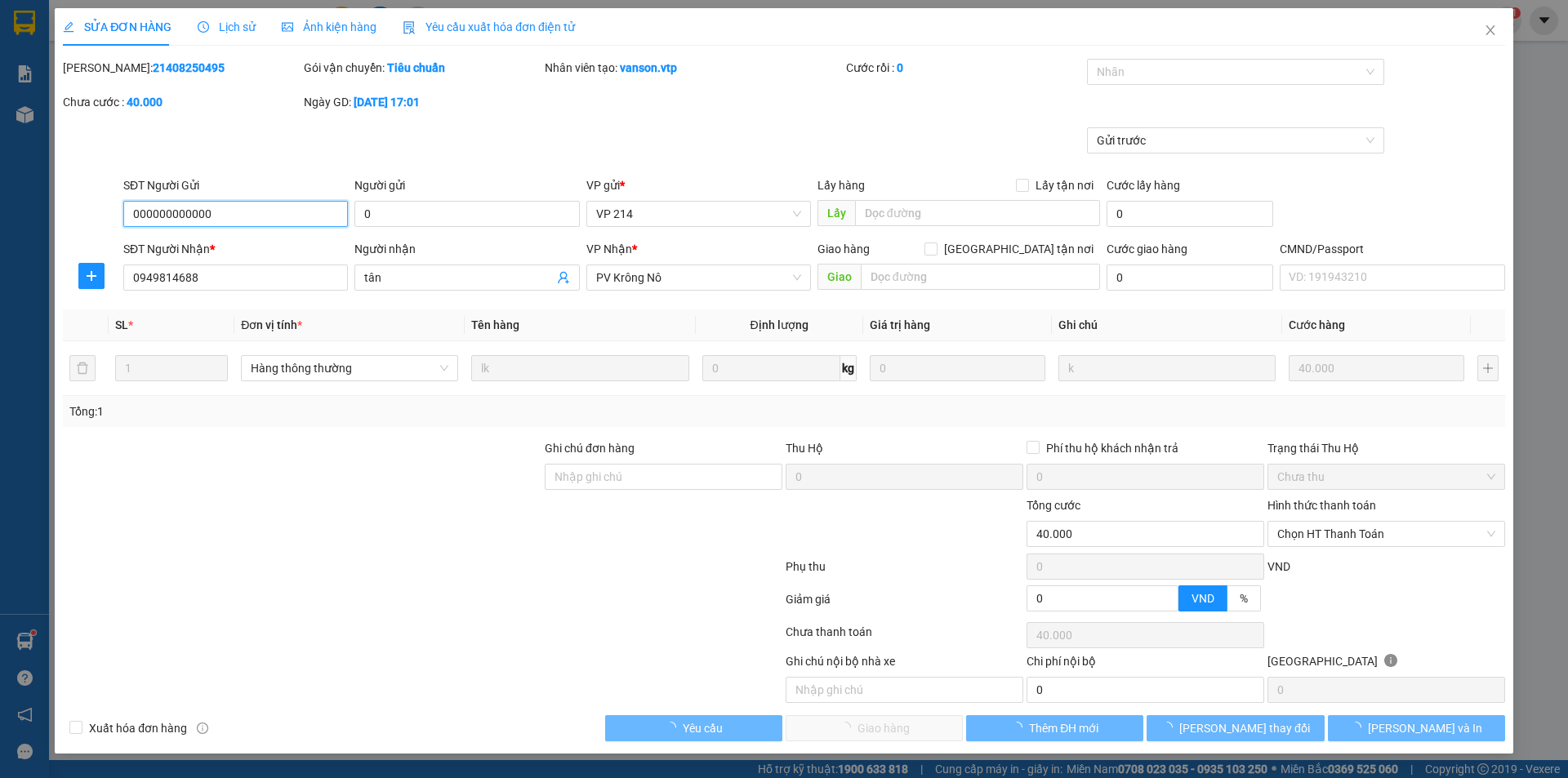
type input "2.000"
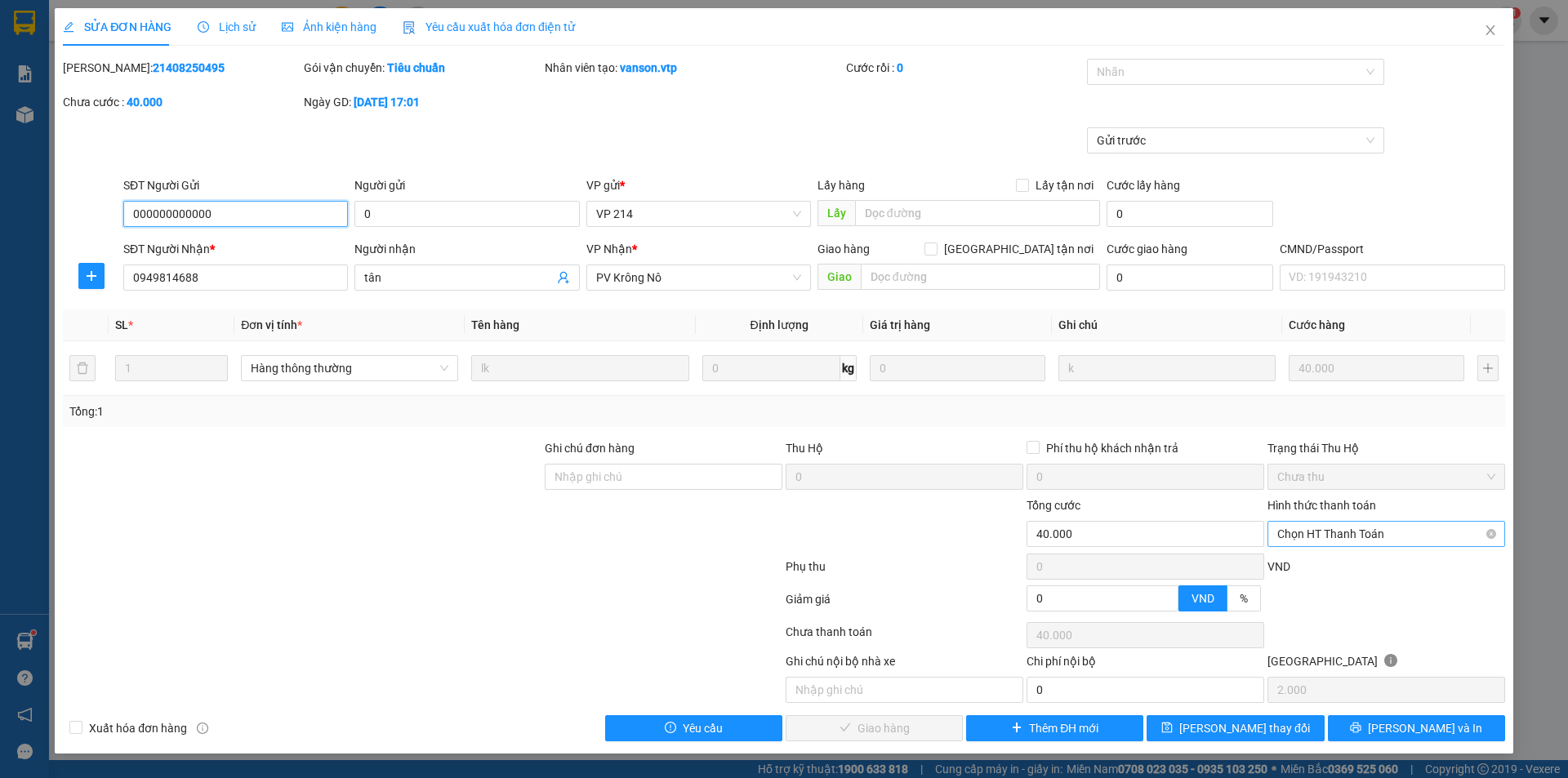
click at [1378, 533] on span "Chọn HT Thanh Toán" at bounding box center [1386, 534] width 218 height 25
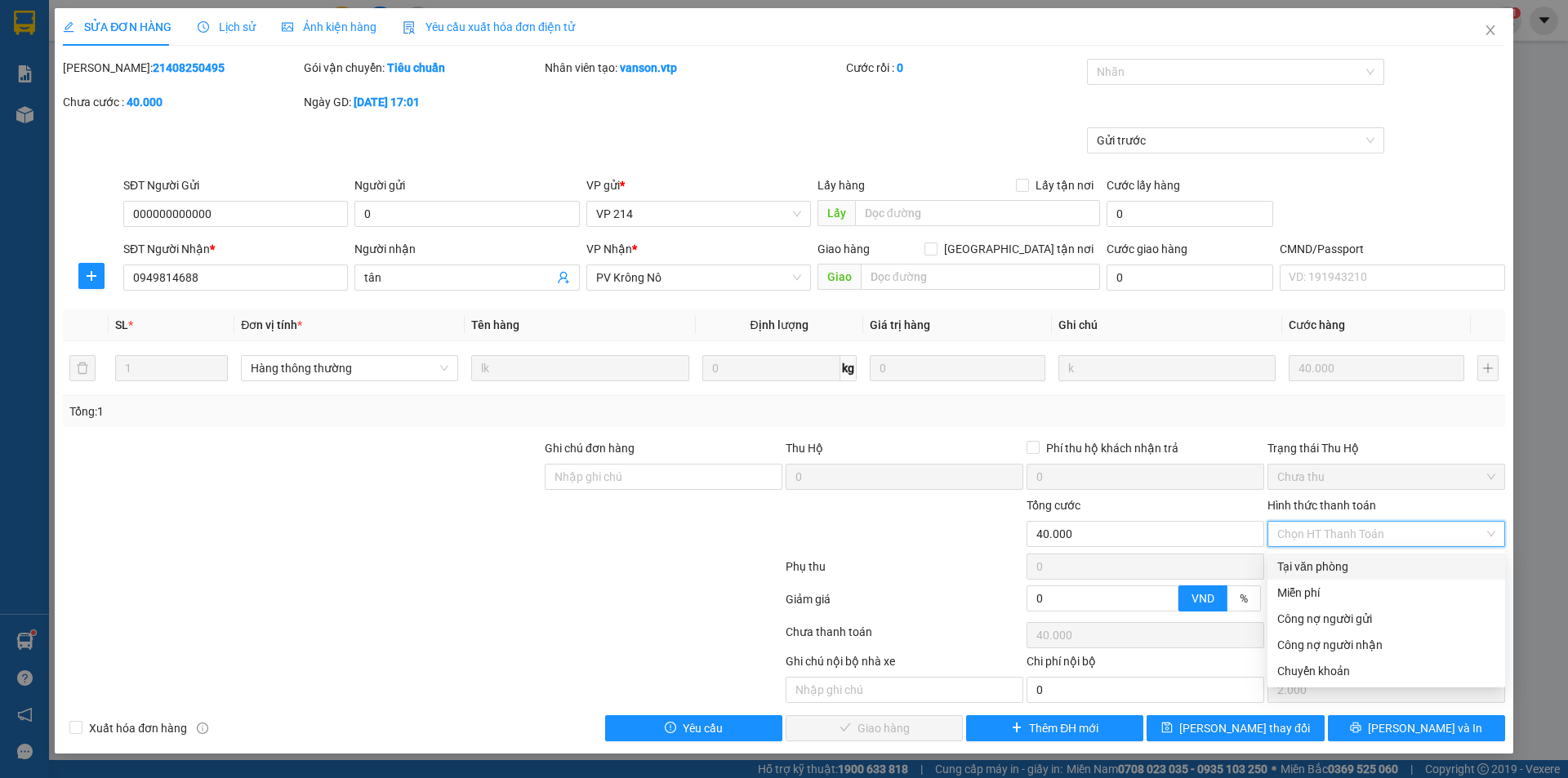
click at [1328, 565] on div "Tại văn phòng" at bounding box center [1386, 566] width 218 height 18
type input "0"
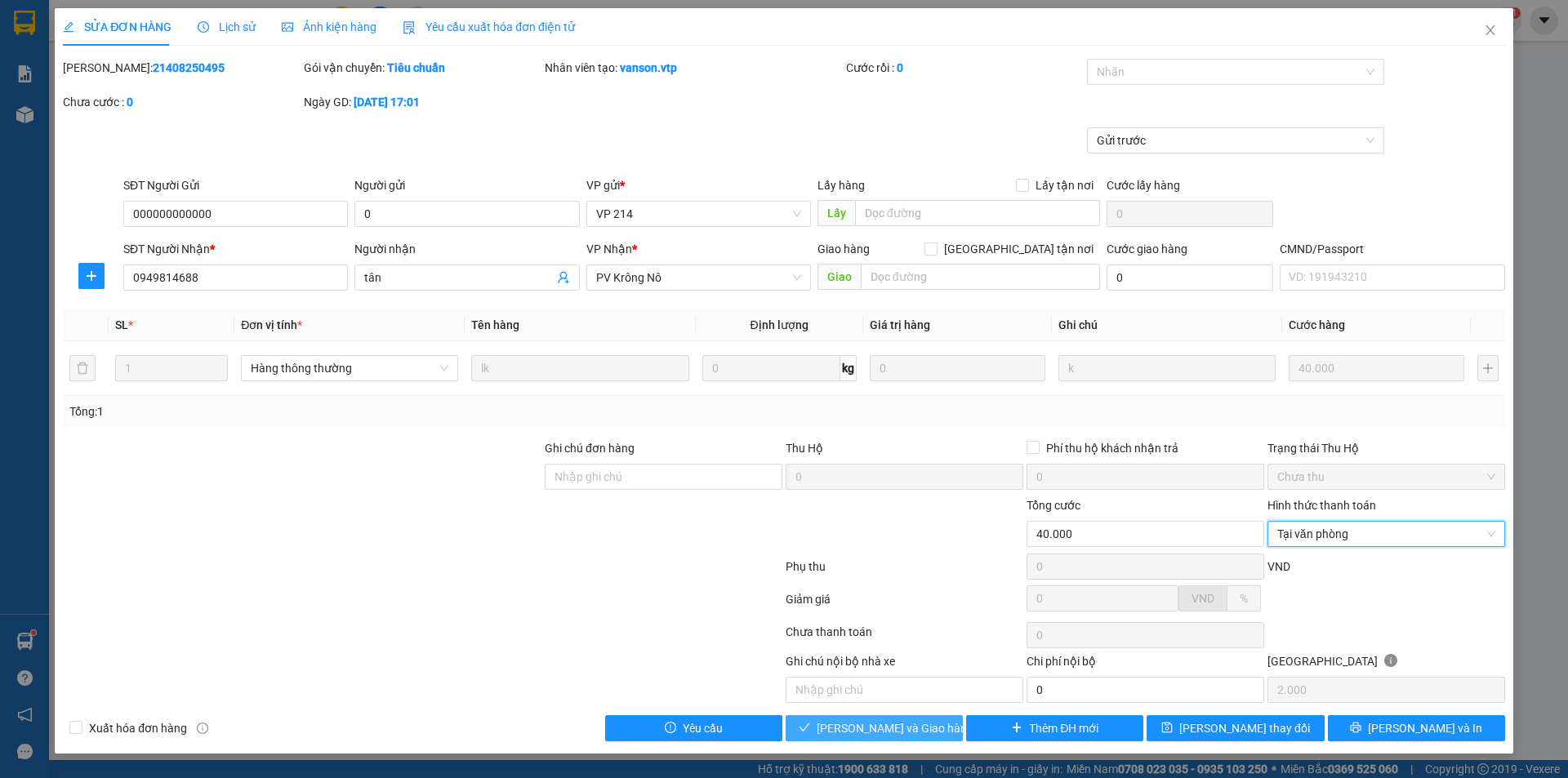
click at [928, 725] on button "[PERSON_NAME] và Giao hàng" at bounding box center [873, 727] width 177 height 26
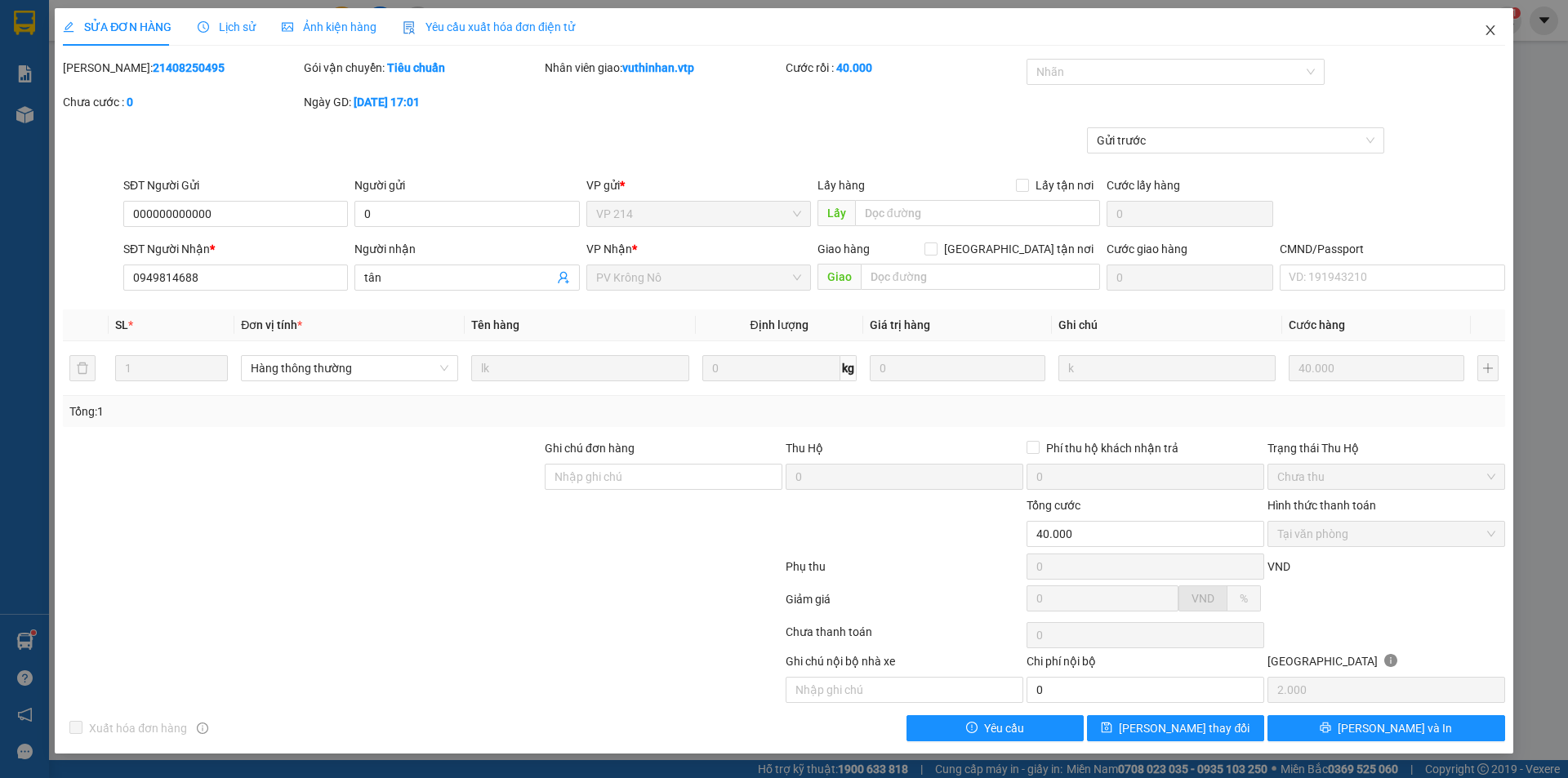
click at [1500, 29] on span "Close" at bounding box center [1490, 30] width 45 height 45
